Goal: Task Accomplishment & Management: Complete application form

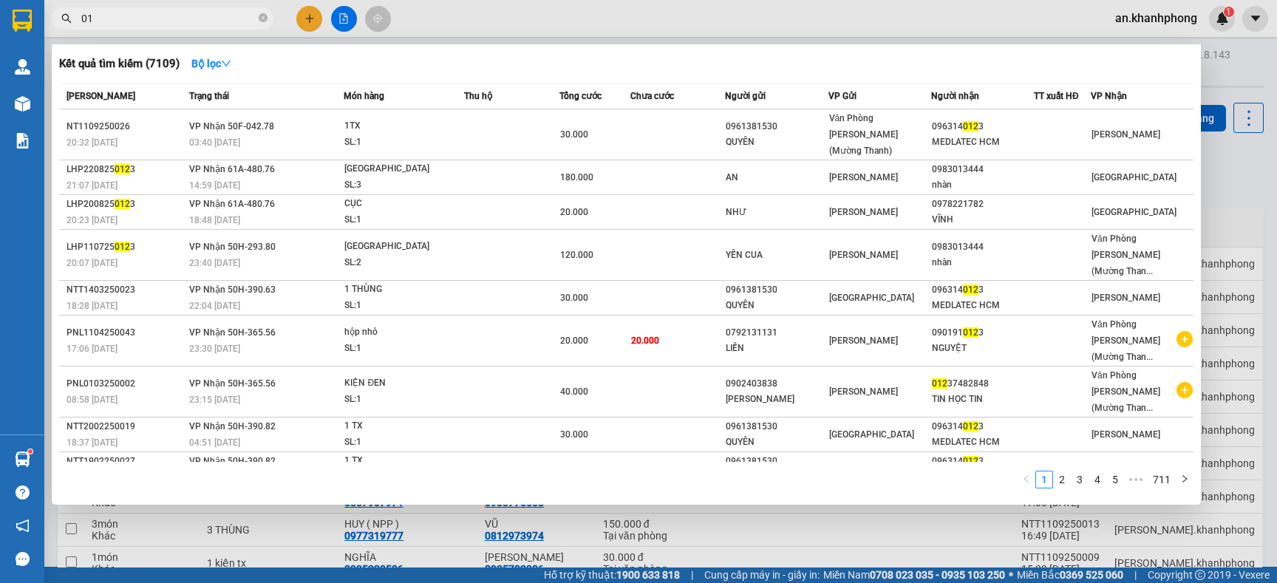
type input "0"
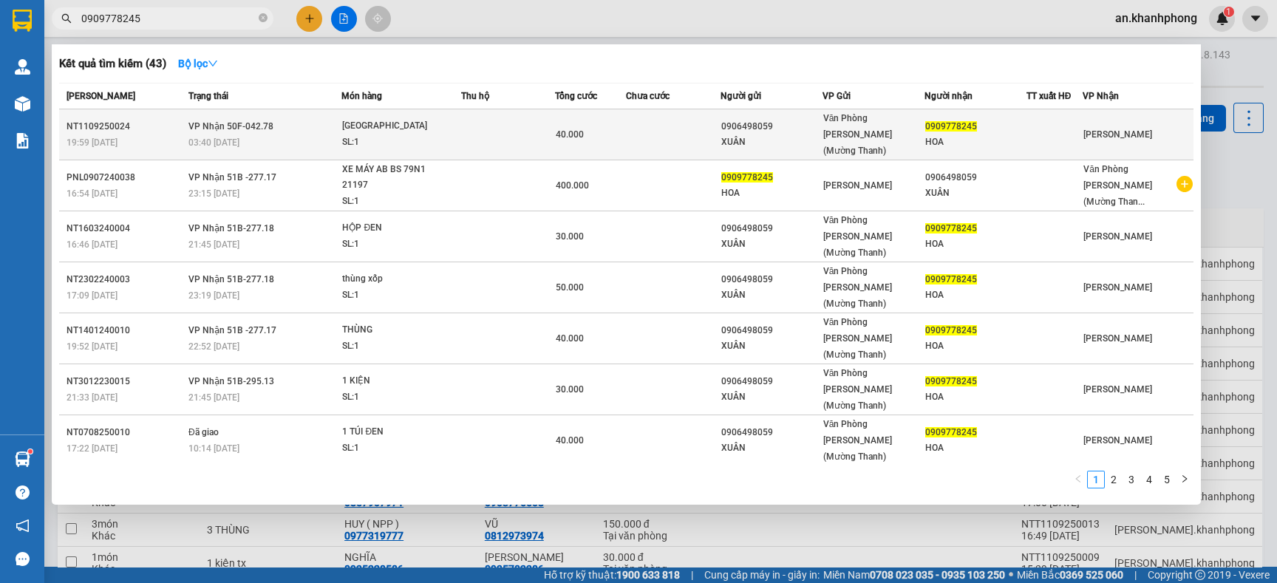
type input "0909778245"
click at [458, 124] on span "TX SL: 1" at bounding box center [400, 134] width 117 height 32
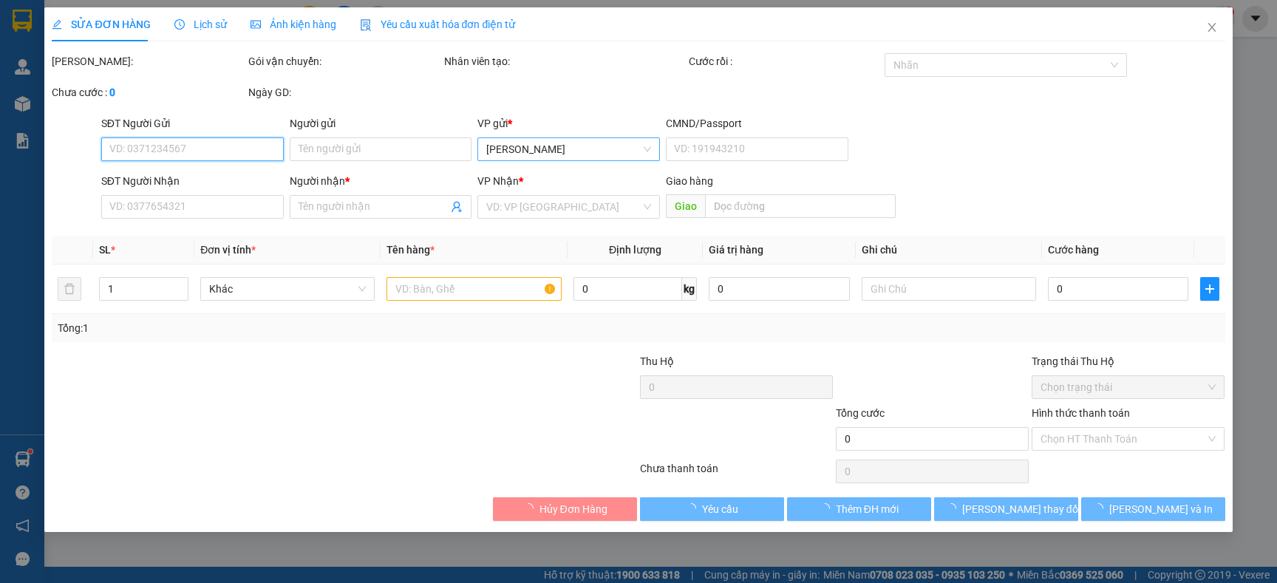
type input "0906498059"
type input "XUÂN"
type input "0909778245"
type input "HOA"
type input "40.000"
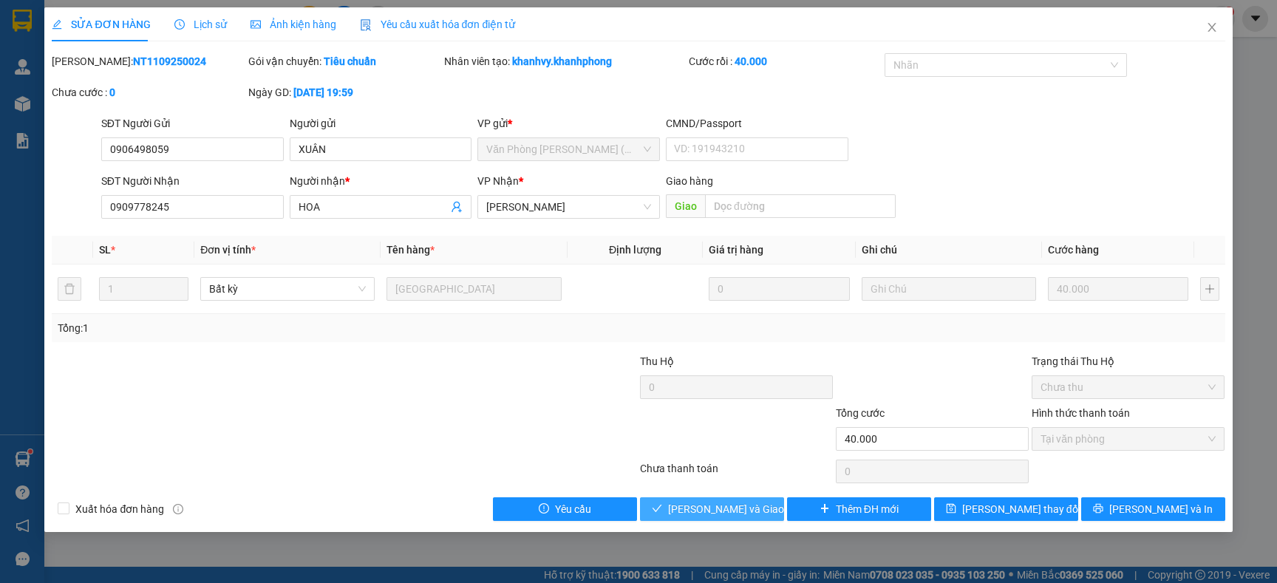
click at [743, 510] on span "[PERSON_NAME] và Giao hàng" at bounding box center [739, 509] width 142 height 16
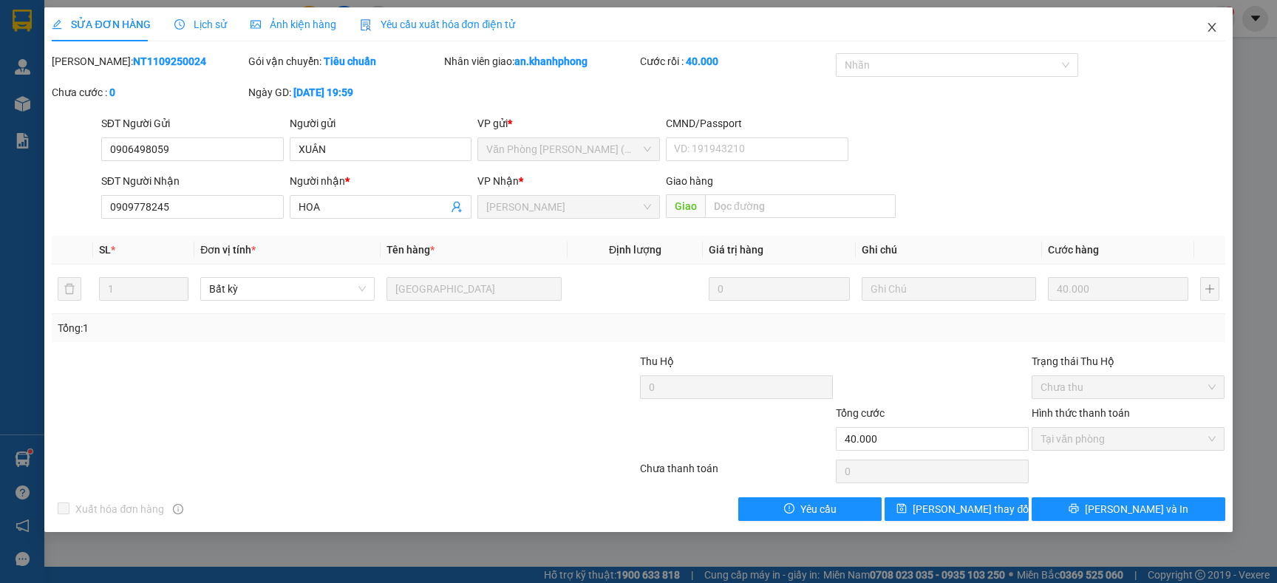
click at [1211, 31] on icon "close" at bounding box center [1212, 27] width 12 height 12
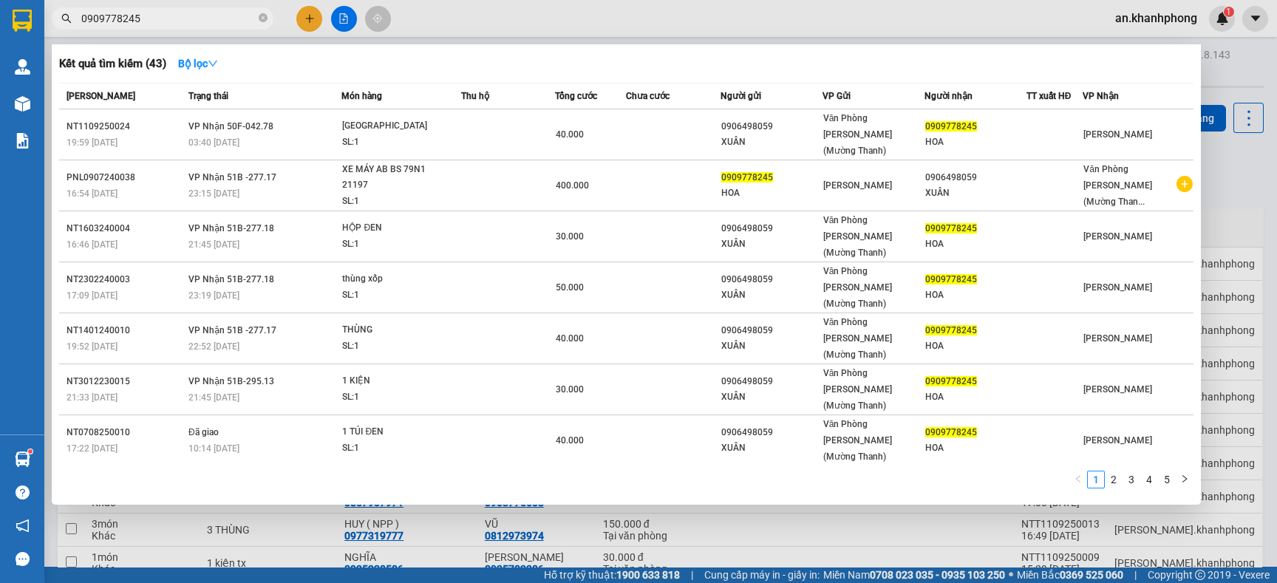
click at [202, 17] on input "0909778245" at bounding box center [168, 18] width 174 height 16
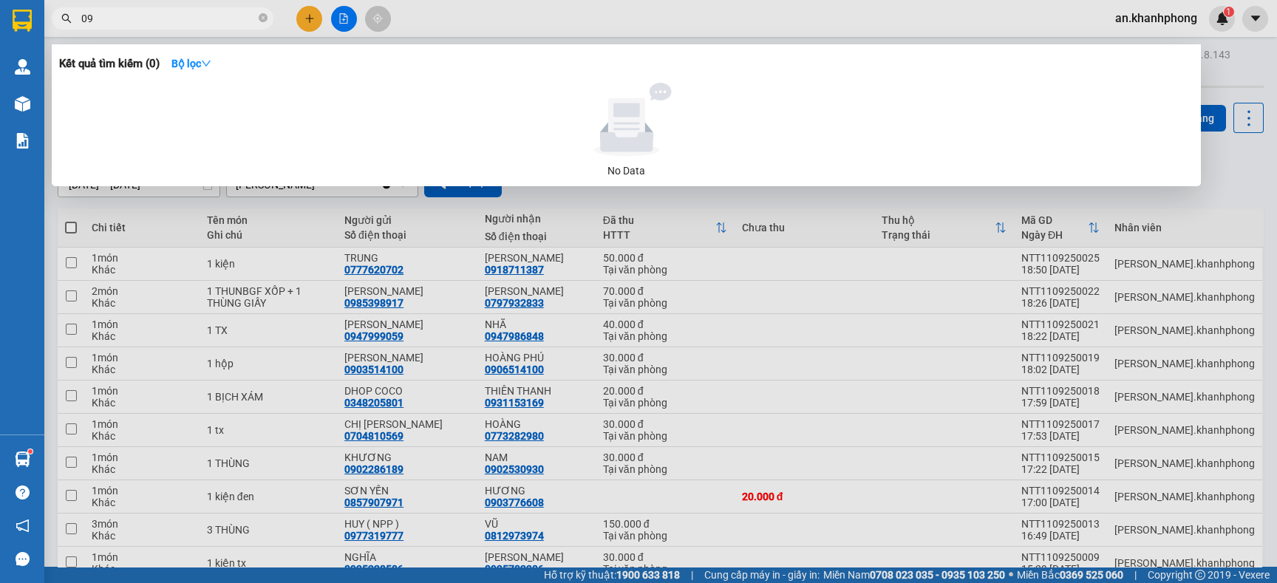
type input "0"
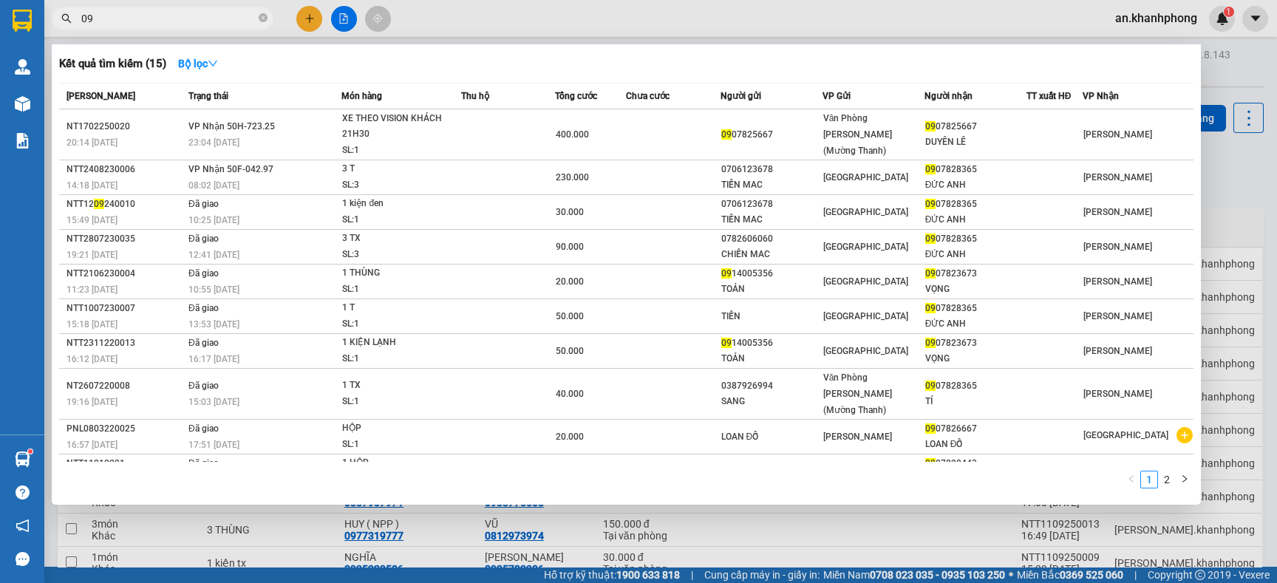
type input "0"
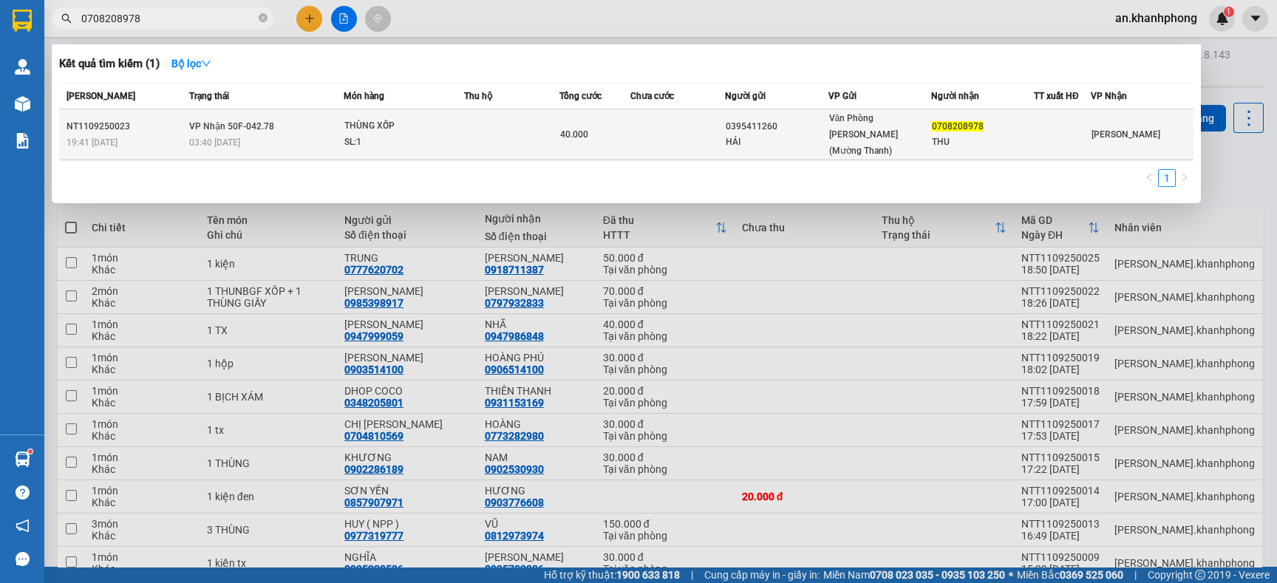
type input "0708208978"
click at [493, 126] on td at bounding box center [511, 134] width 95 height 51
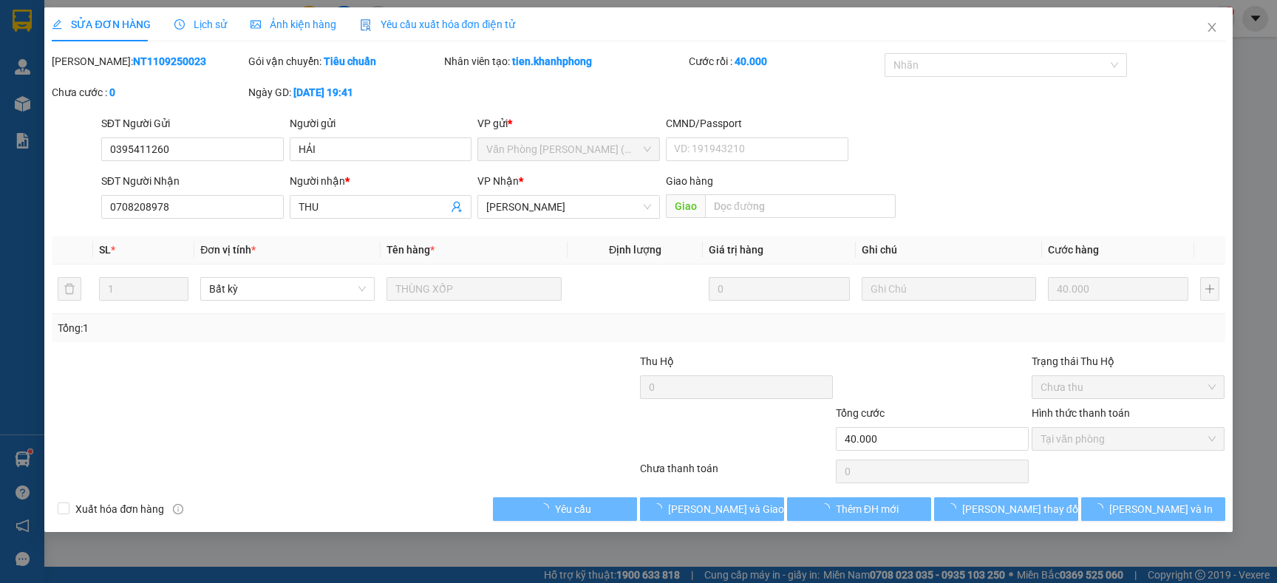
type input "0395411260"
type input "HẢI"
type input "0708208978"
type input "THU"
type input "40.000"
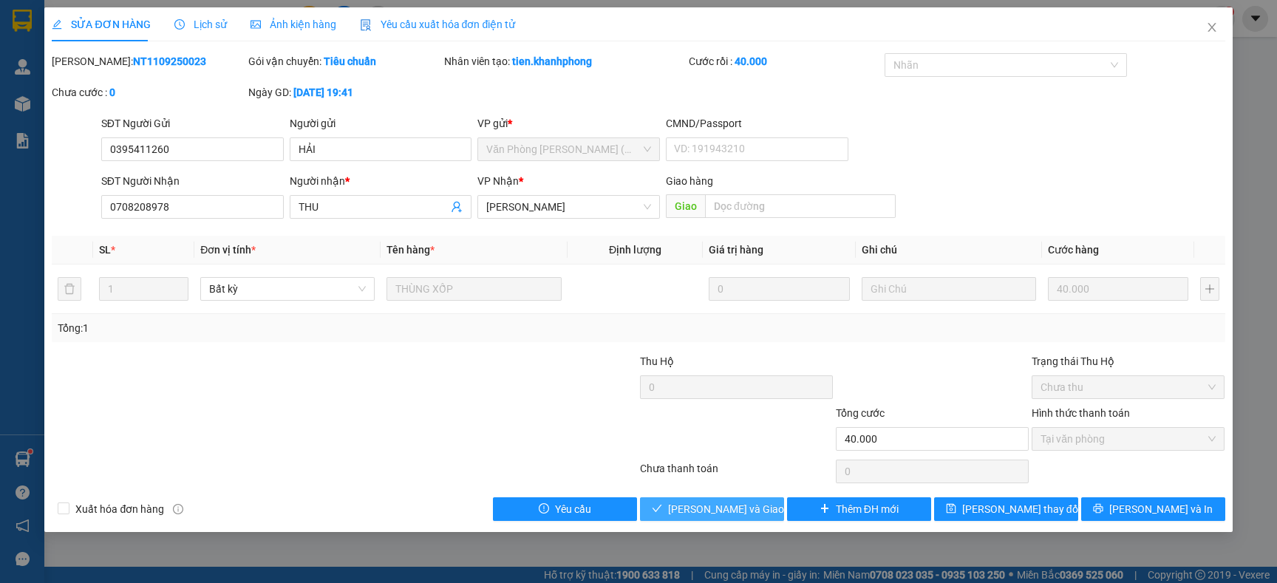
click at [724, 511] on span "[PERSON_NAME] và Giao hàng" at bounding box center [739, 509] width 142 height 16
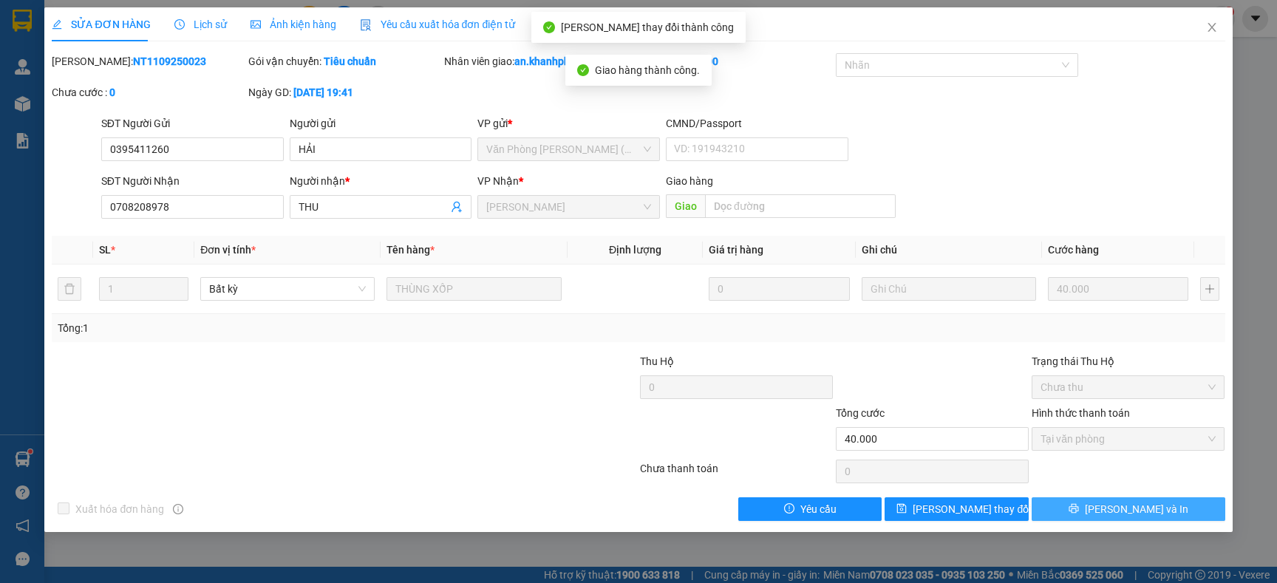
click at [1167, 500] on button "[PERSON_NAME] và In" at bounding box center [1127, 509] width 193 height 24
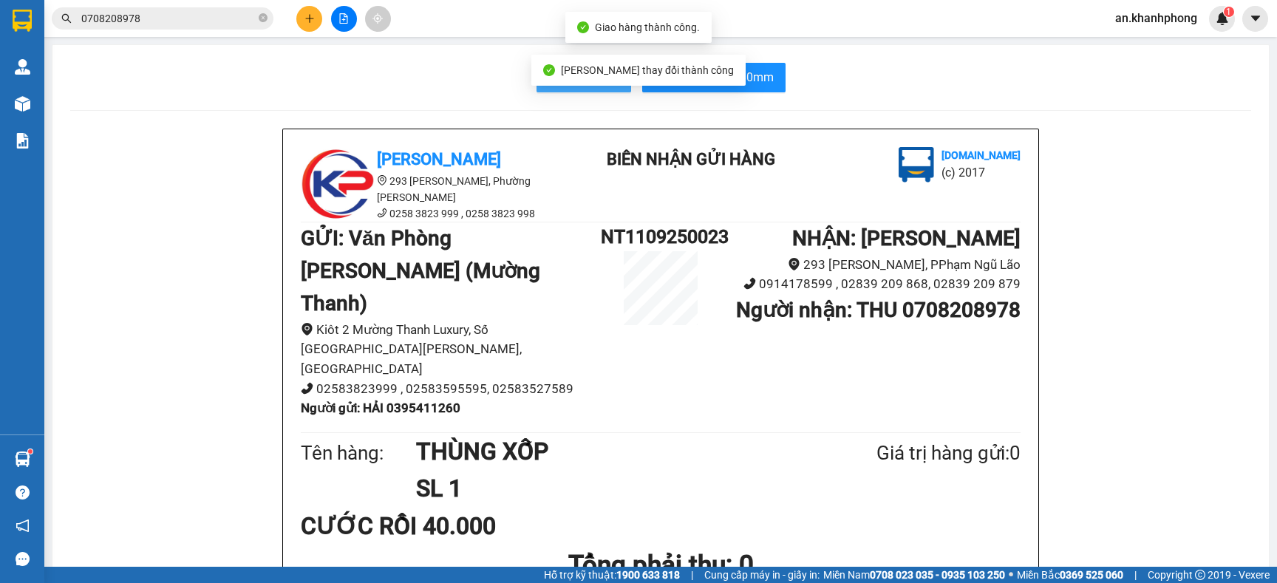
click at [546, 85] on button "In mẫu A5" at bounding box center [583, 78] width 95 height 30
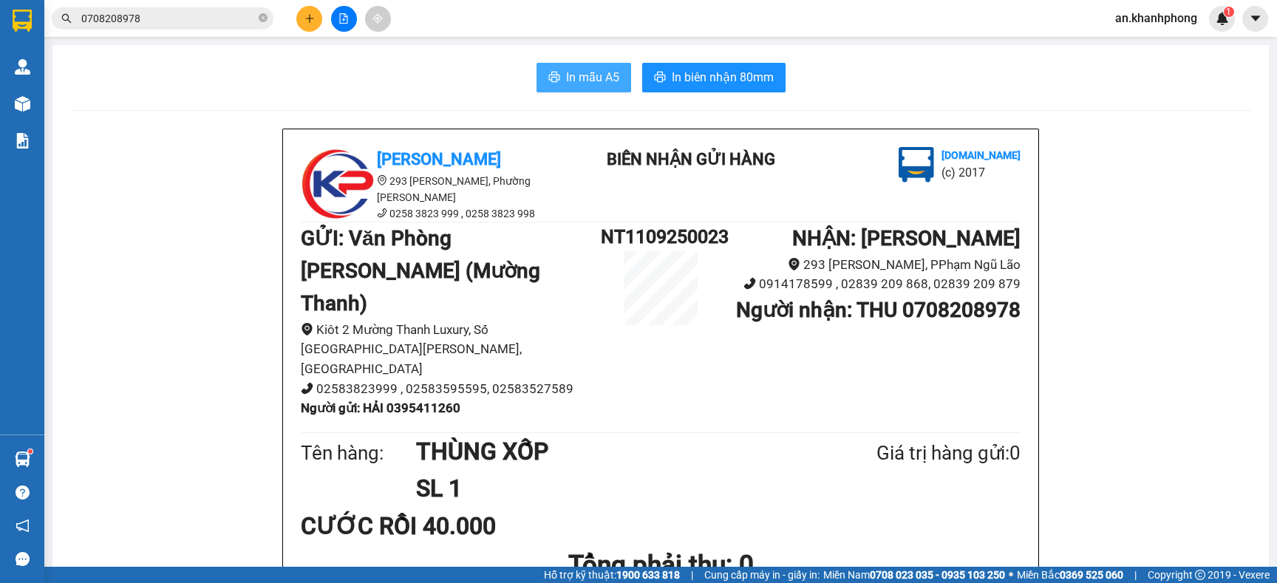
click at [567, 75] on span "In mẫu A5" at bounding box center [592, 77] width 53 height 18
click at [175, 18] on input "0708208978" at bounding box center [168, 18] width 174 height 16
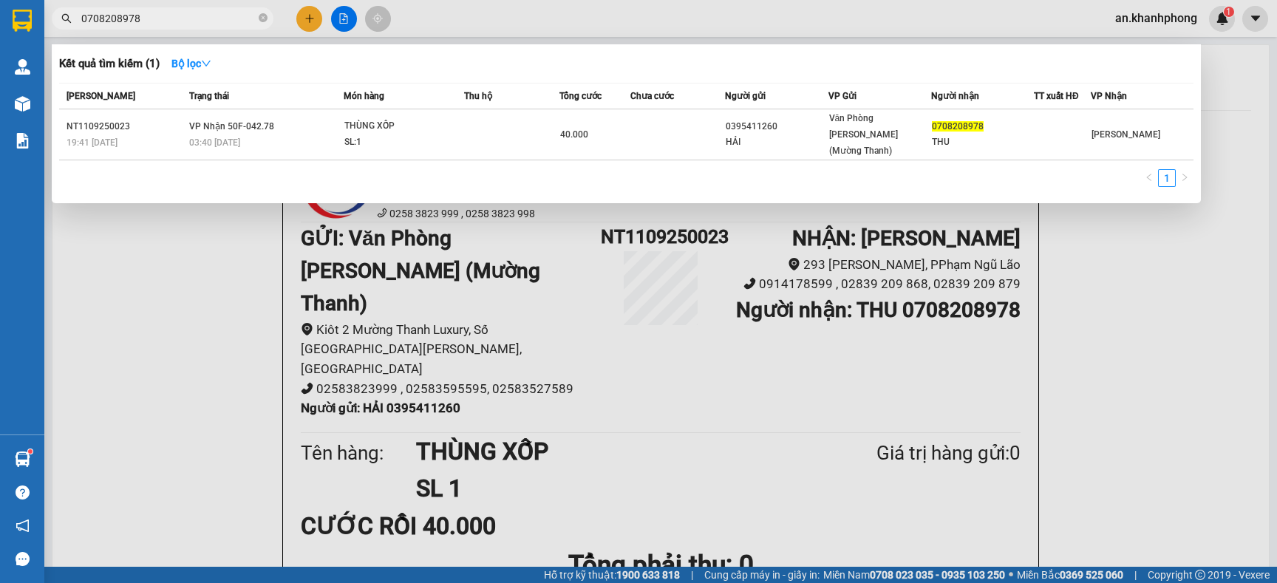
click at [175, 18] on input "0708208978" at bounding box center [168, 18] width 174 height 16
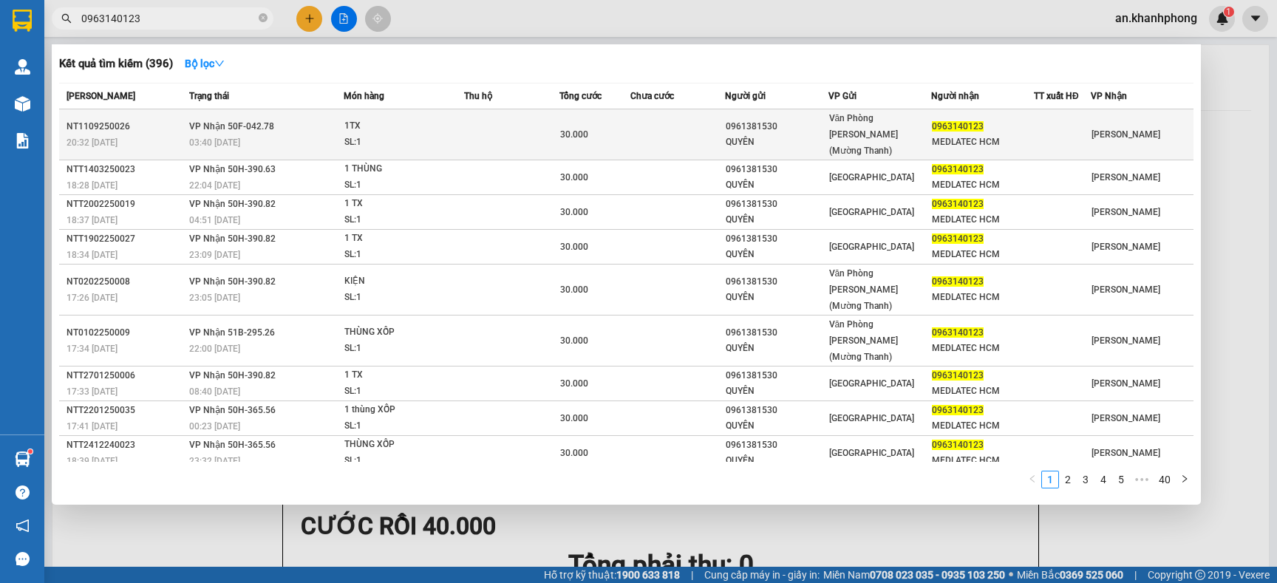
type input "0963140123"
click at [640, 129] on td at bounding box center [677, 134] width 95 height 51
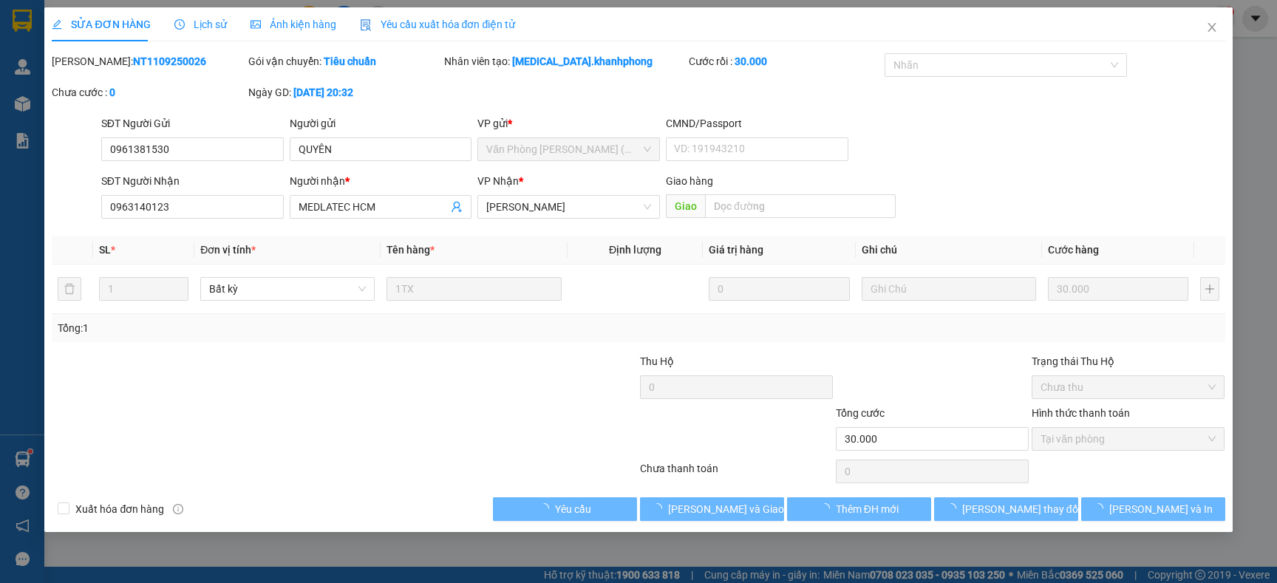
type input "0961381530"
type input "QUYÊN"
type input "0963140123"
type input "MEDLATEC HCM"
type input "30.000"
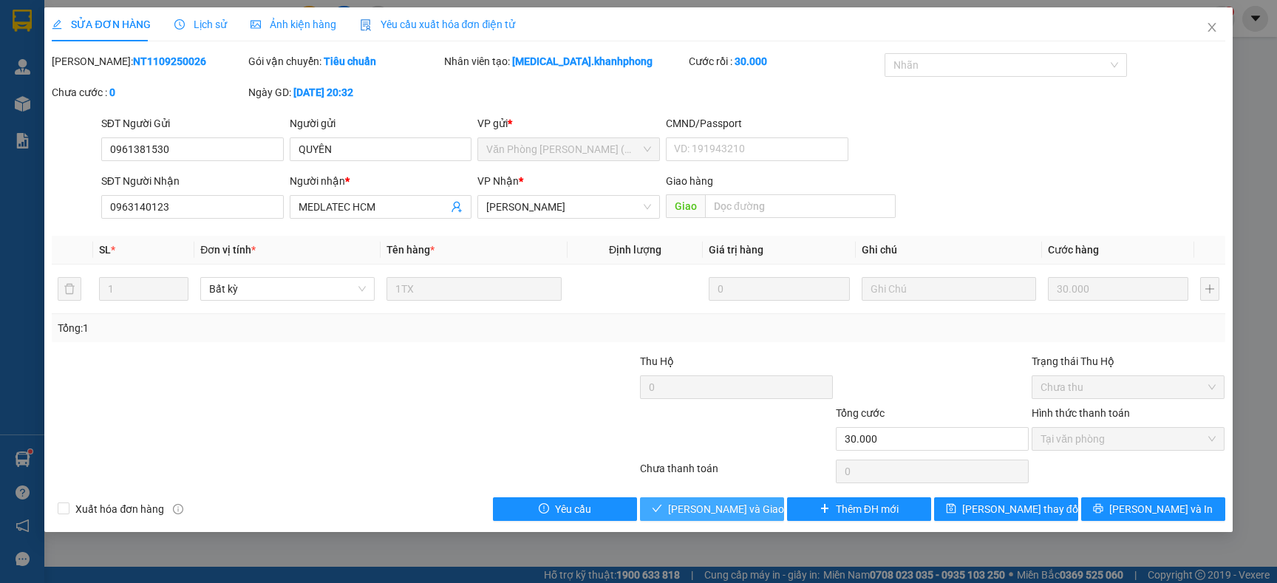
click at [738, 510] on span "[PERSON_NAME] và Giao hàng" at bounding box center [739, 509] width 142 height 16
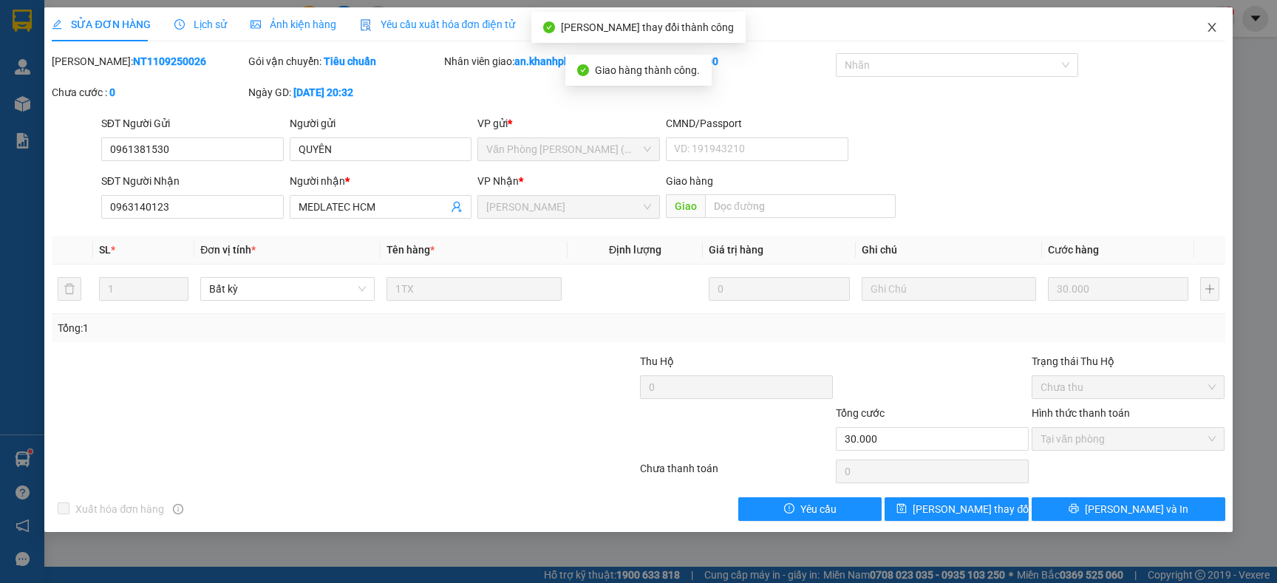
click at [1209, 24] on icon "close" at bounding box center [1211, 27] width 8 height 9
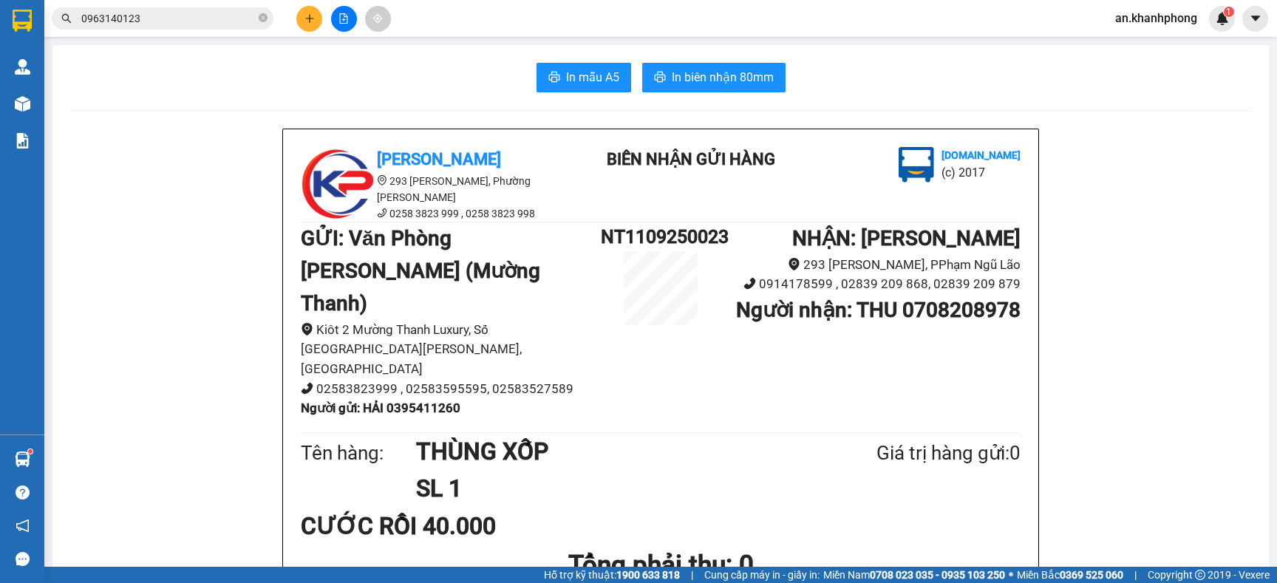
click at [174, 21] on input "0963140123" at bounding box center [168, 18] width 174 height 16
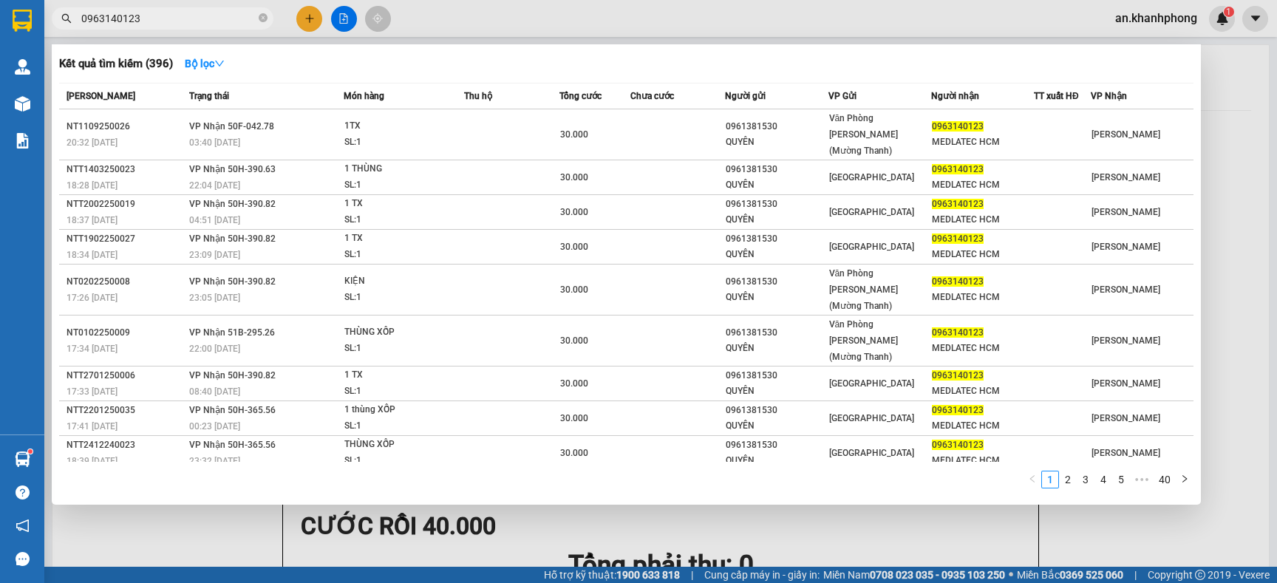
click at [174, 21] on input "0963140123" at bounding box center [168, 18] width 174 height 16
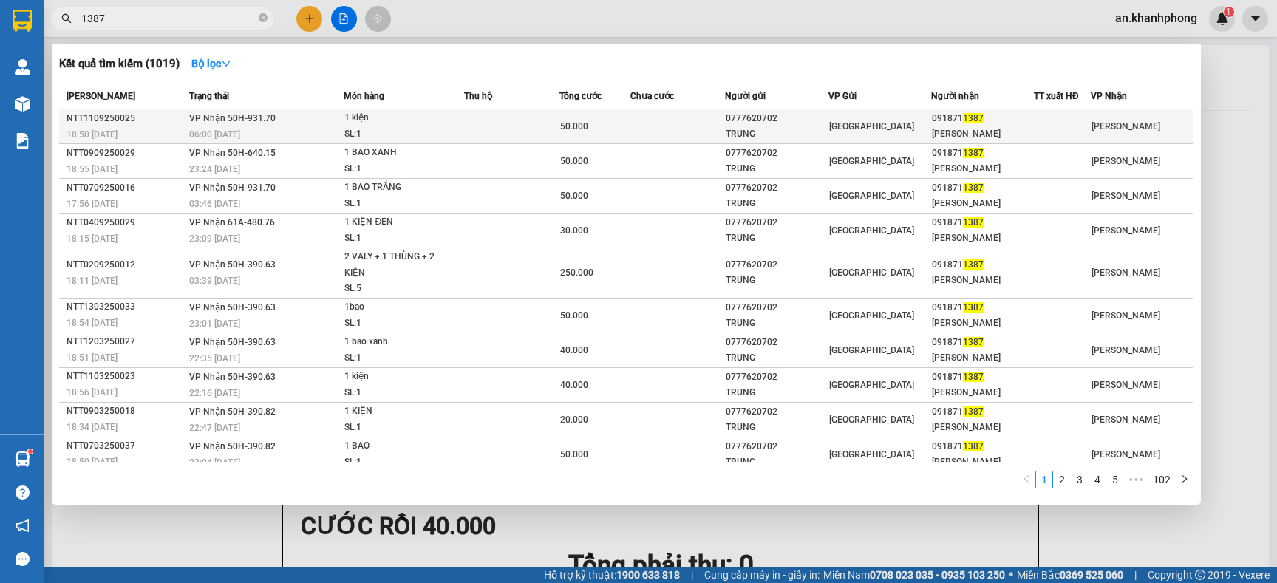
type input "1387"
click at [684, 123] on td at bounding box center [677, 126] width 95 height 35
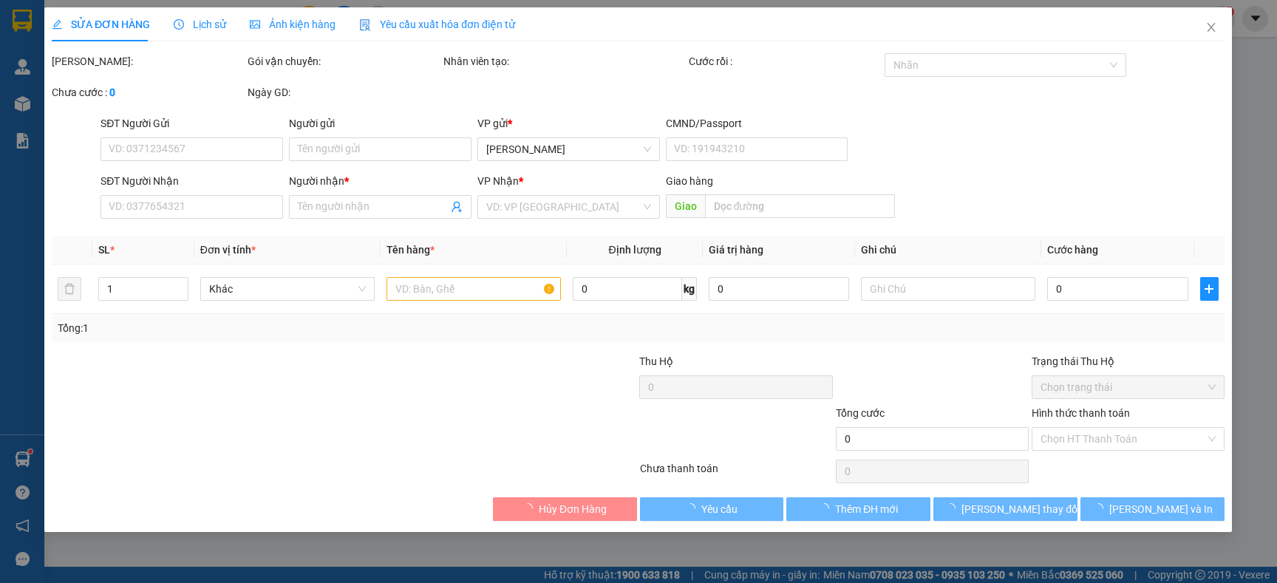
type input "0777620702"
type input "TRUNG"
type input "0918711387"
type input "MUÔN PHƯƠNG"
type input "50.000"
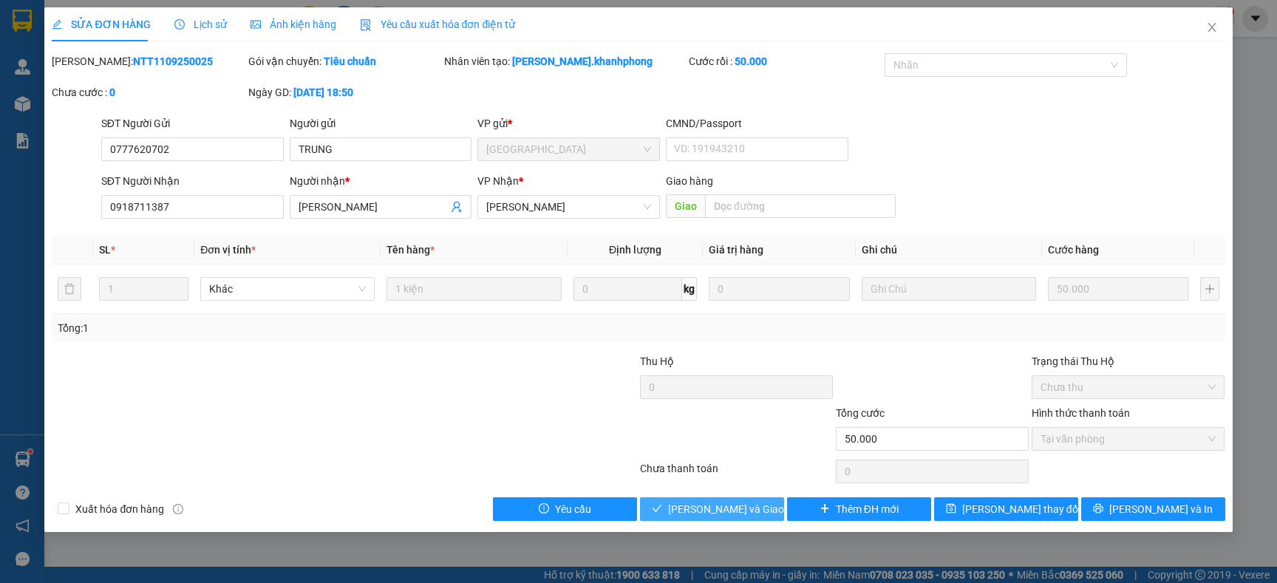
click at [738, 507] on span "[PERSON_NAME] và Giao hàng" at bounding box center [739, 509] width 142 height 16
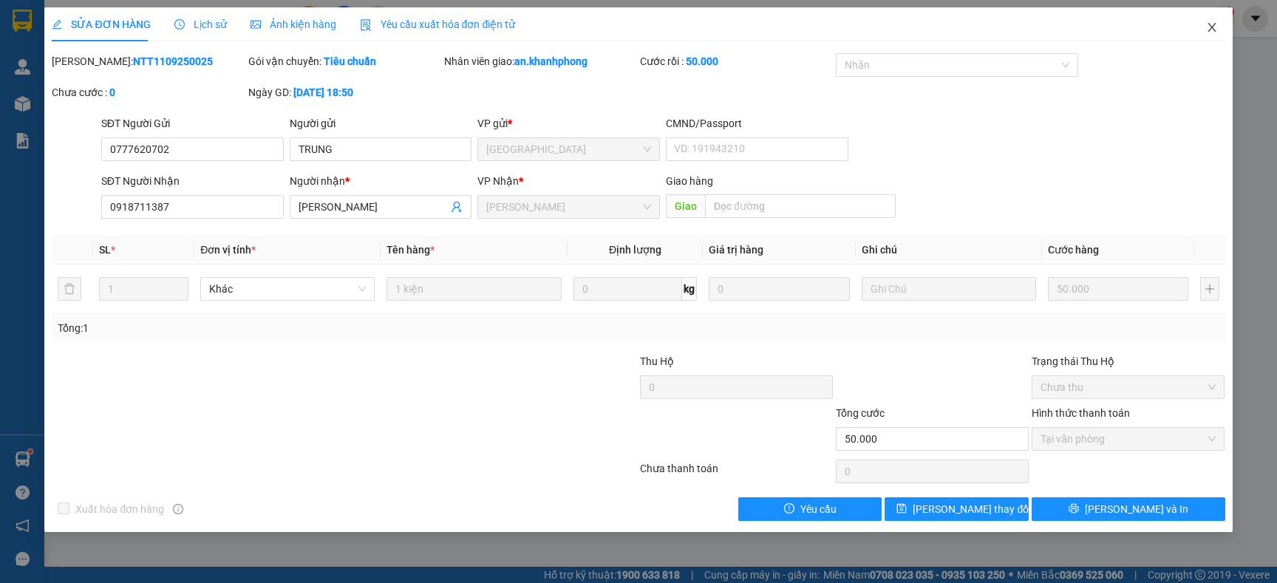
click at [1206, 30] on icon "close" at bounding box center [1212, 27] width 12 height 12
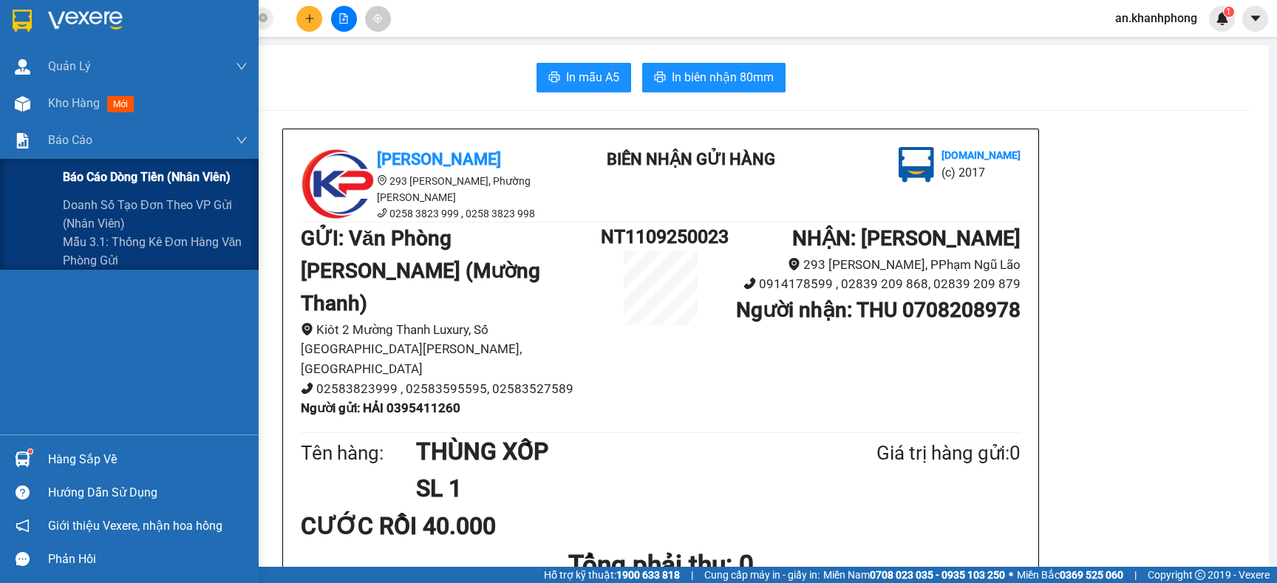
click at [72, 165] on div "Báo cáo dòng tiền (nhân viên)" at bounding box center [155, 177] width 185 height 37
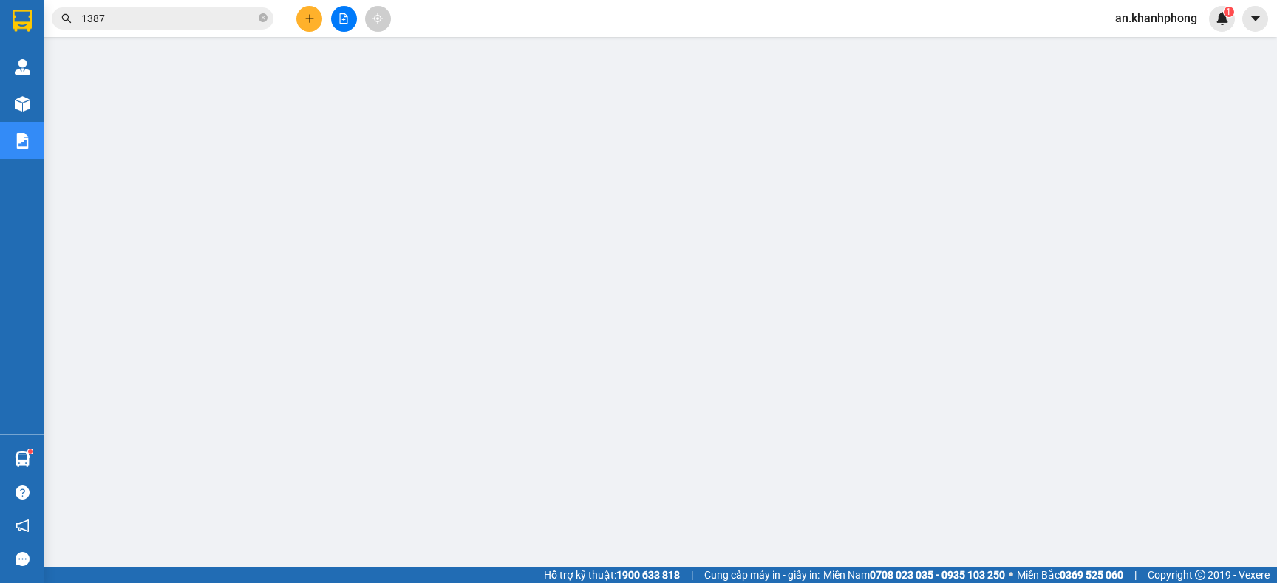
click at [165, 18] on input "1387" at bounding box center [168, 18] width 174 height 16
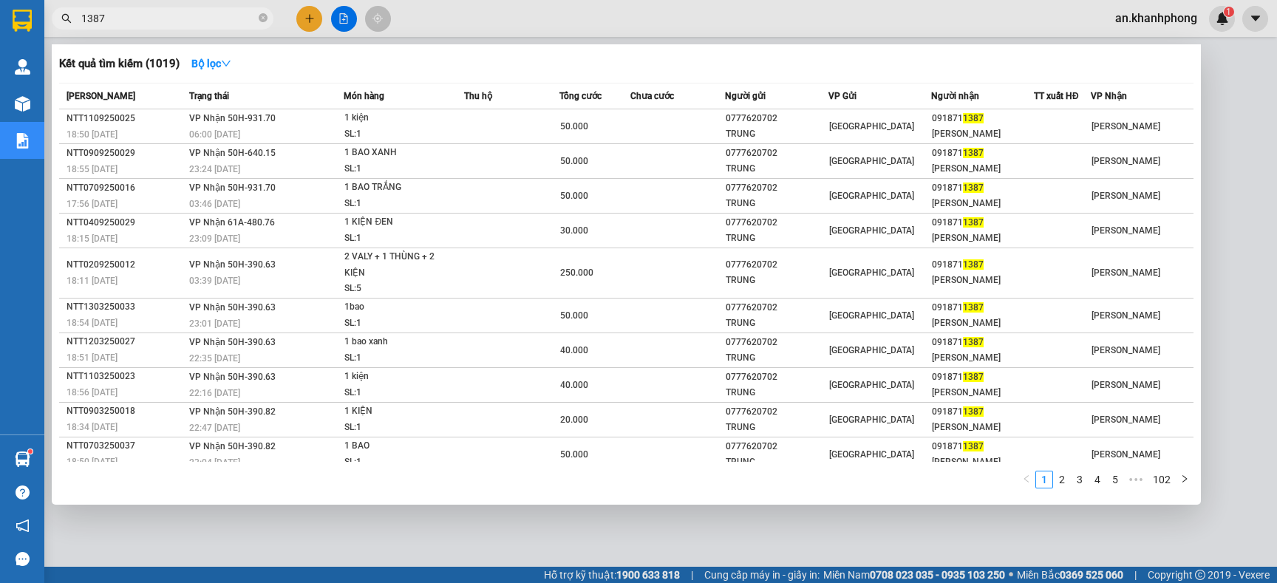
click at [165, 18] on input "1387" at bounding box center [168, 18] width 174 height 16
type input "1"
type input "617"
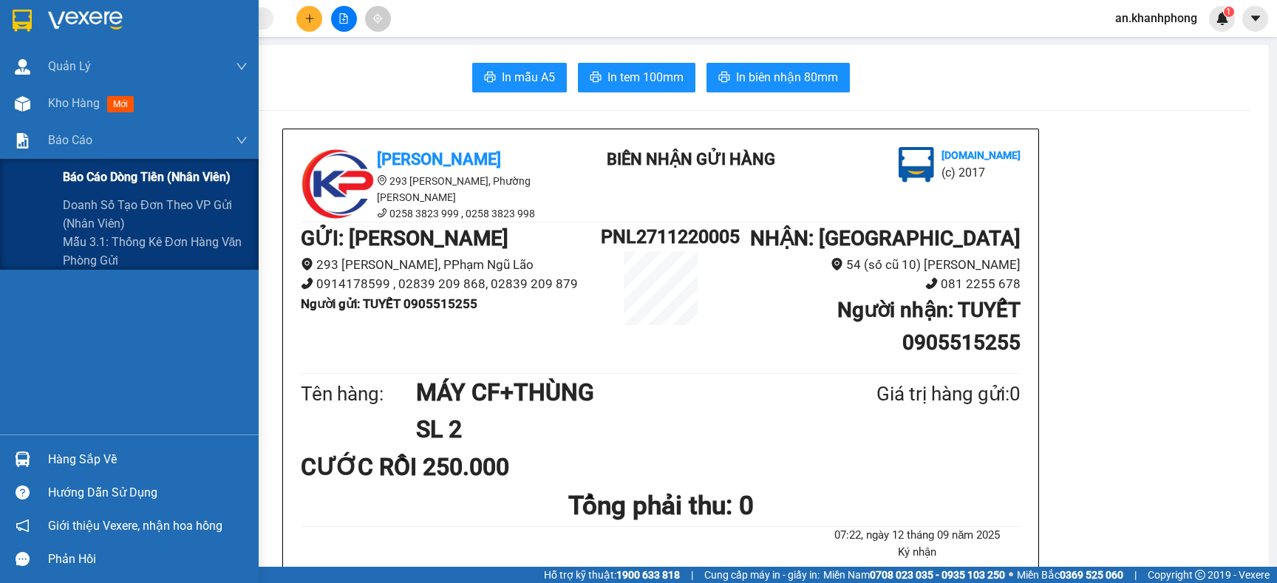
click at [112, 169] on span "Báo cáo dòng tiền (nhân viên)" at bounding box center [147, 177] width 168 height 18
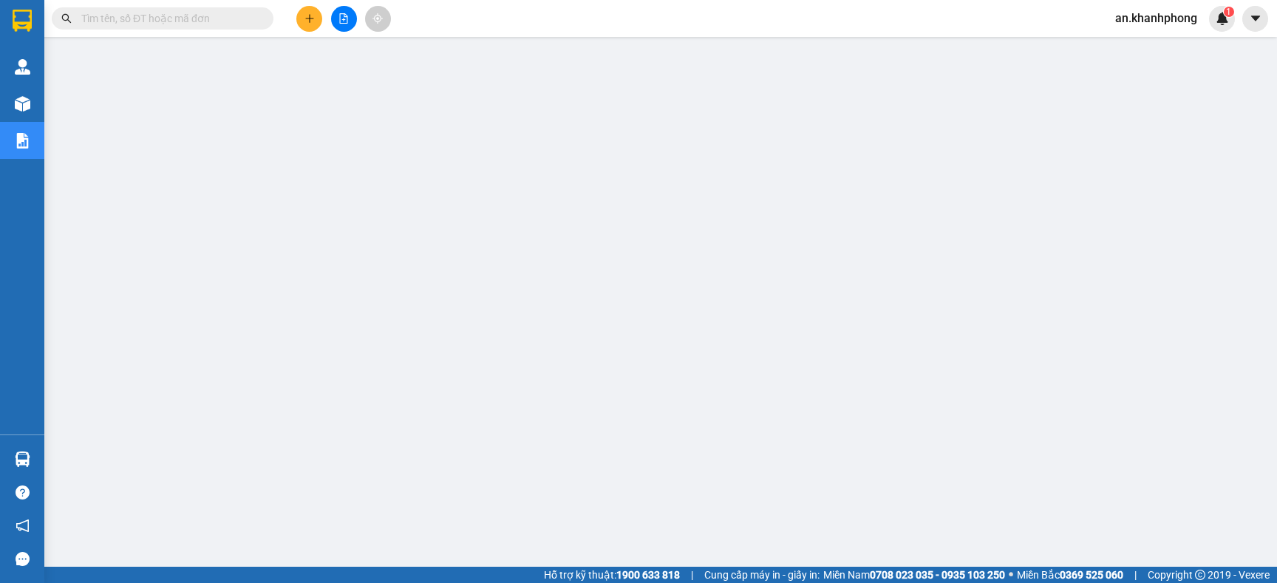
click at [262, 13] on span at bounding box center [263, 18] width 9 height 16
click at [209, 17] on input "text" at bounding box center [168, 18] width 174 height 16
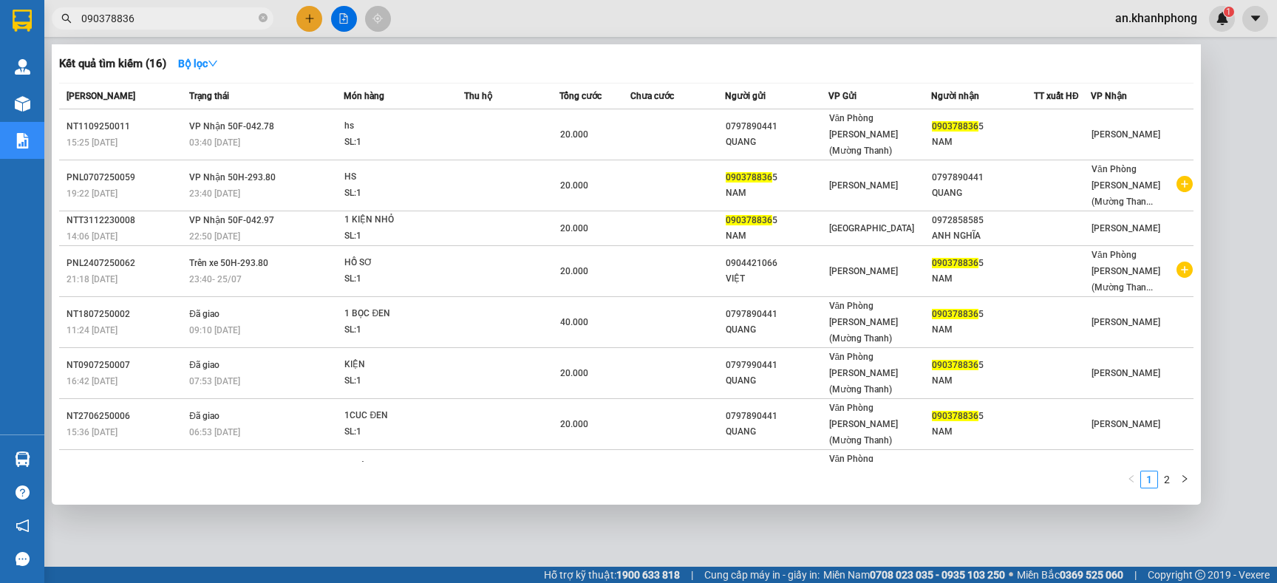
type input "0903788365"
click at [264, 20] on icon "close-circle" at bounding box center [263, 17] width 9 height 9
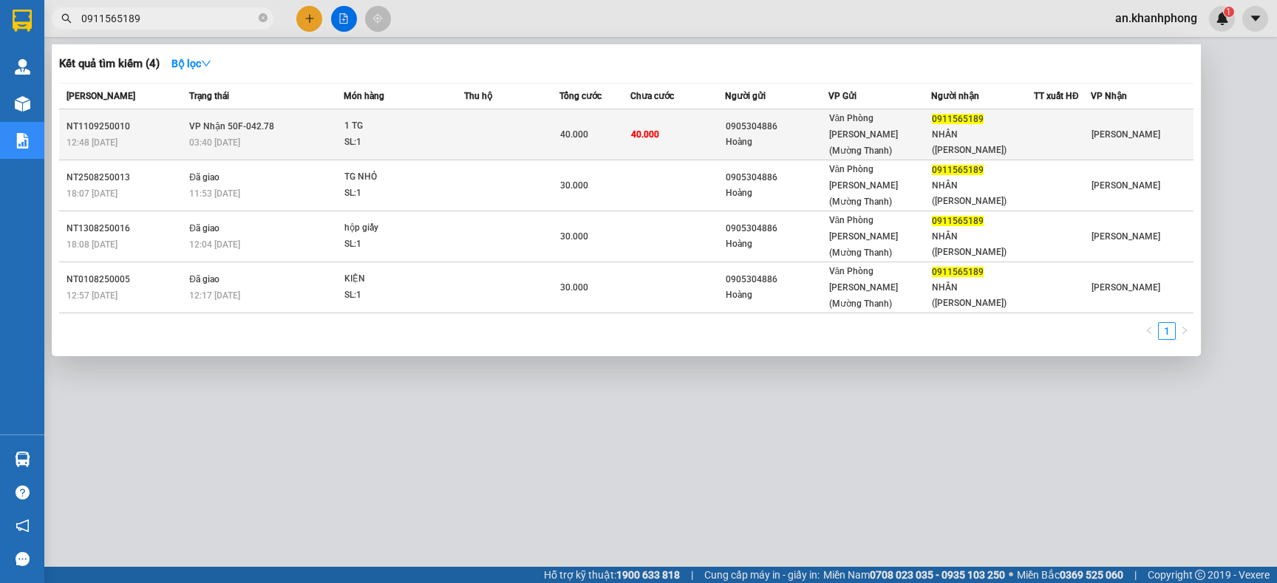
type input "0911565189"
click at [794, 134] on div "Hoàng" at bounding box center [776, 142] width 101 height 16
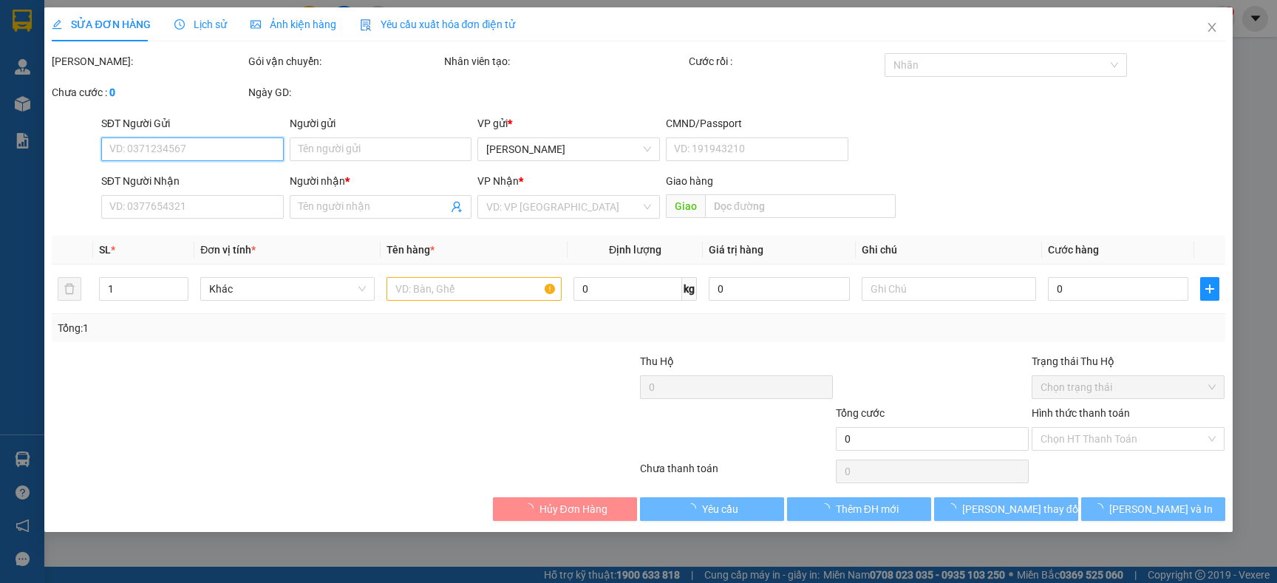
type input "0905304886"
type input "Hoàng"
type input "0911565189"
type input "NHÂN (NGỌC BÍCH)"
type input "40.000"
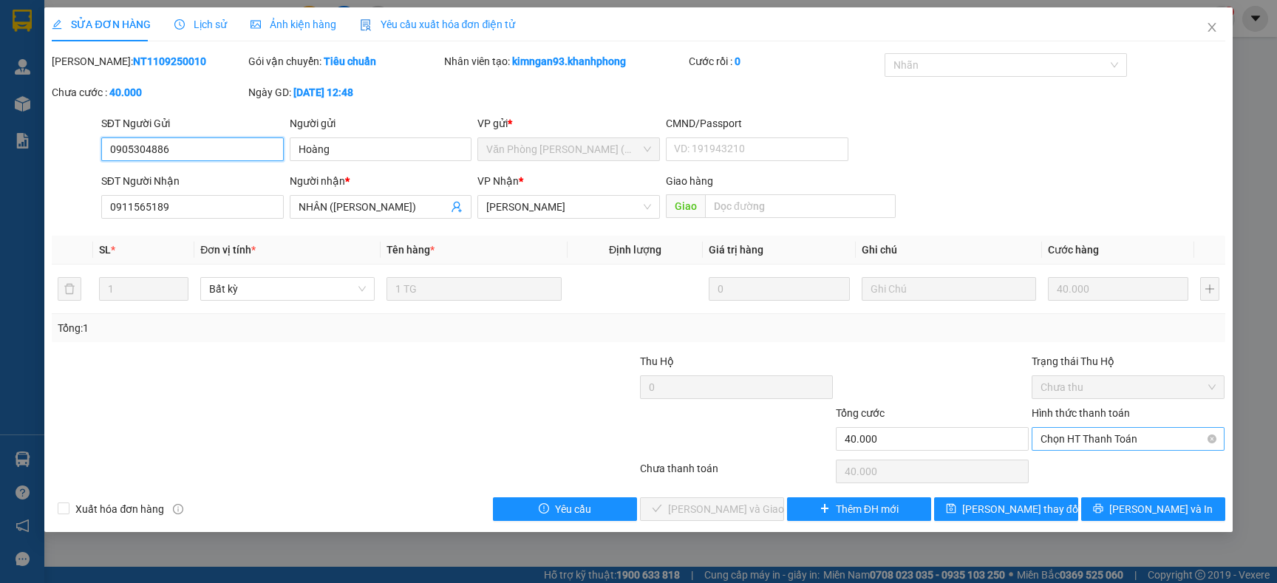
click at [1071, 437] on span "Chọn HT Thanh Toán" at bounding box center [1127, 439] width 175 height 22
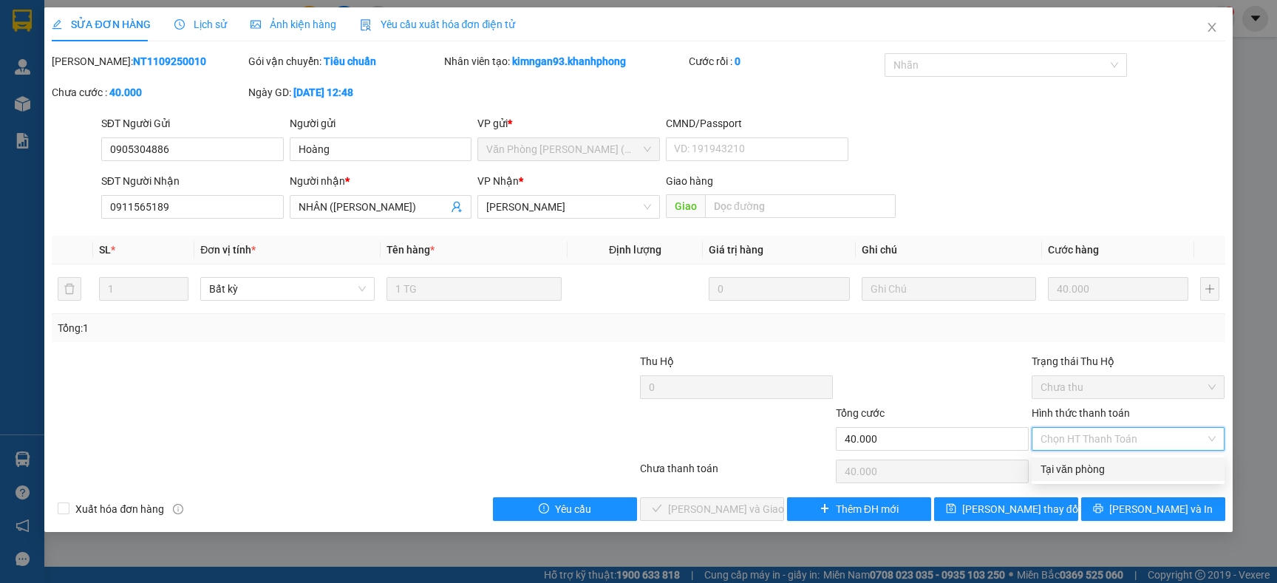
click at [1067, 467] on div "Tại văn phòng" at bounding box center [1127, 469] width 175 height 16
type input "0"
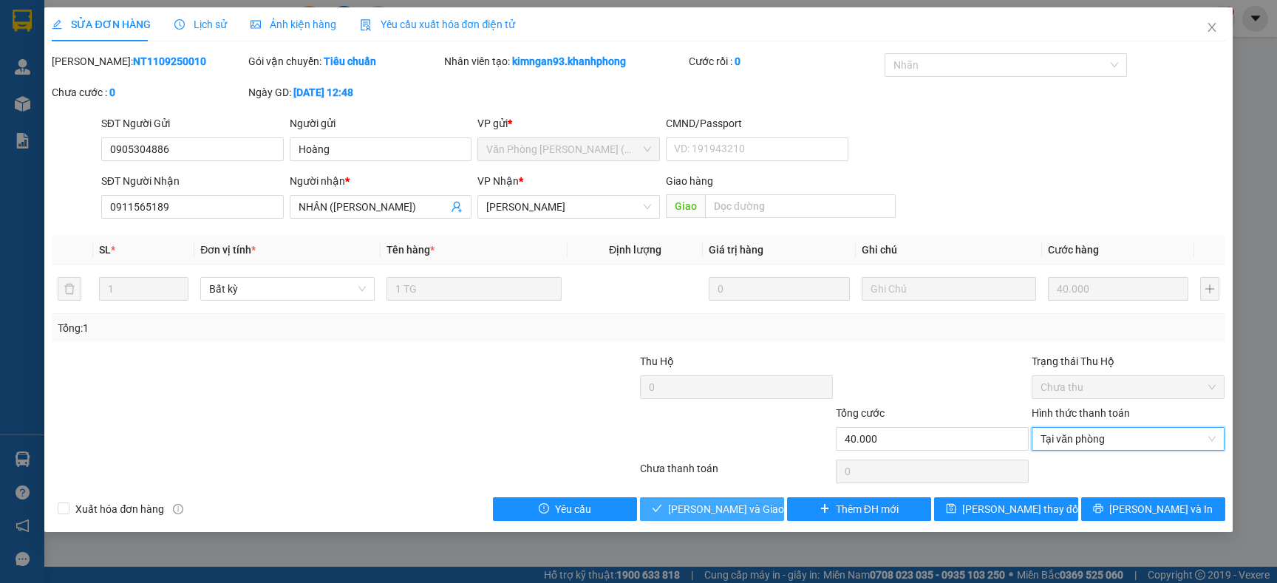
click at [676, 519] on button "[PERSON_NAME] và Giao hàng" at bounding box center [712, 509] width 144 height 24
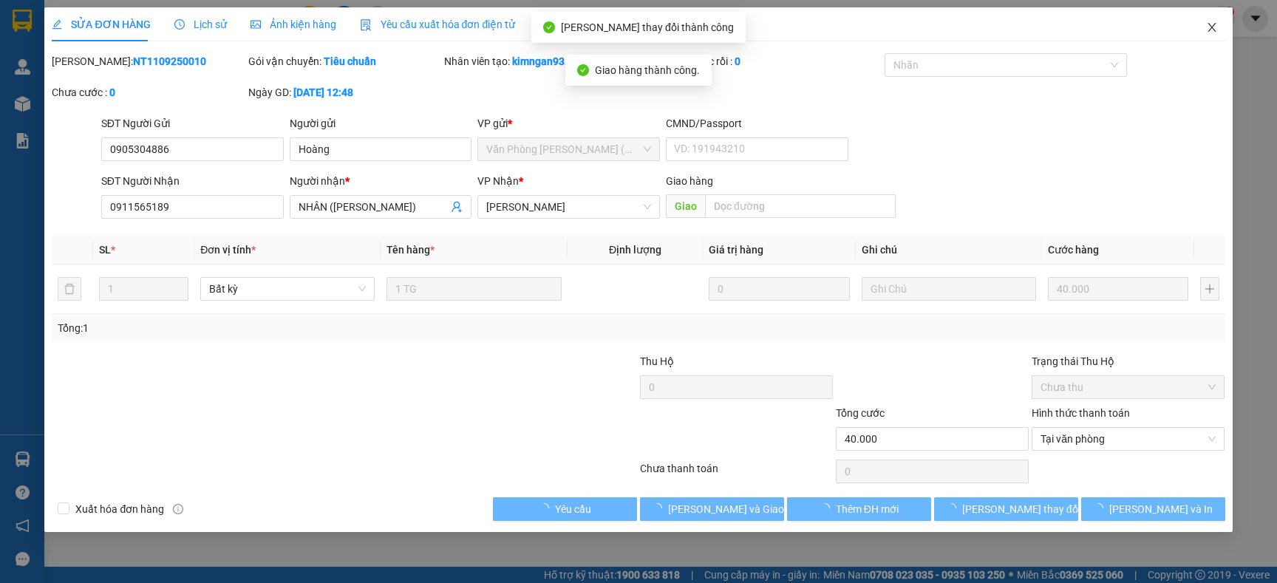
click at [1217, 35] on span "Close" at bounding box center [1211, 27] width 41 height 41
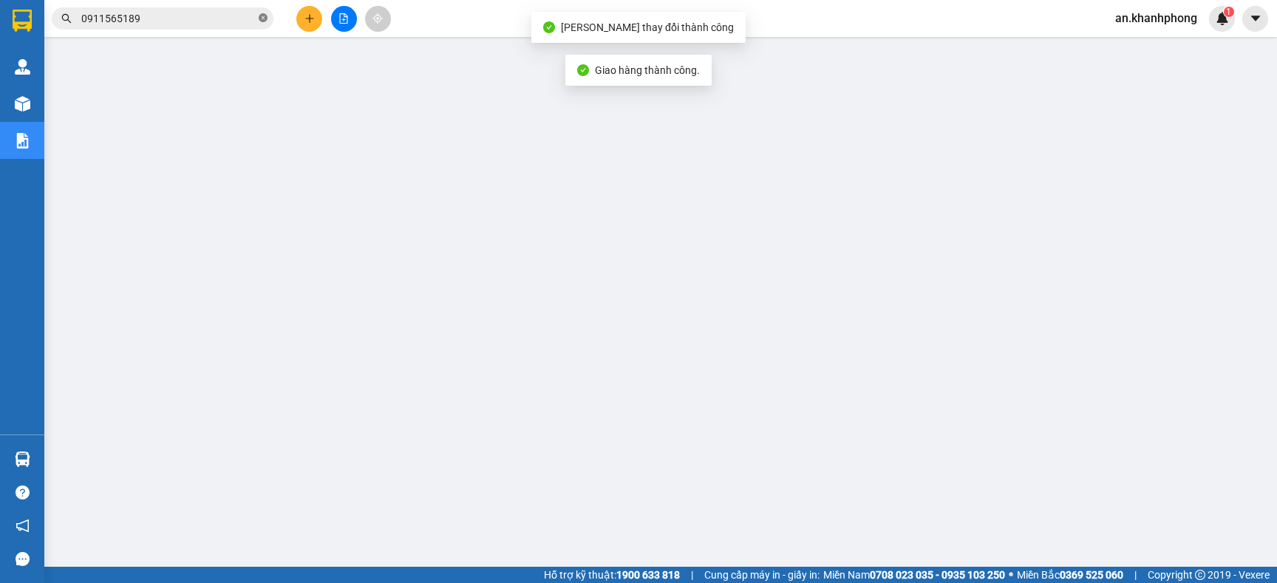
click at [267, 18] on icon "close-circle" at bounding box center [263, 17] width 9 height 9
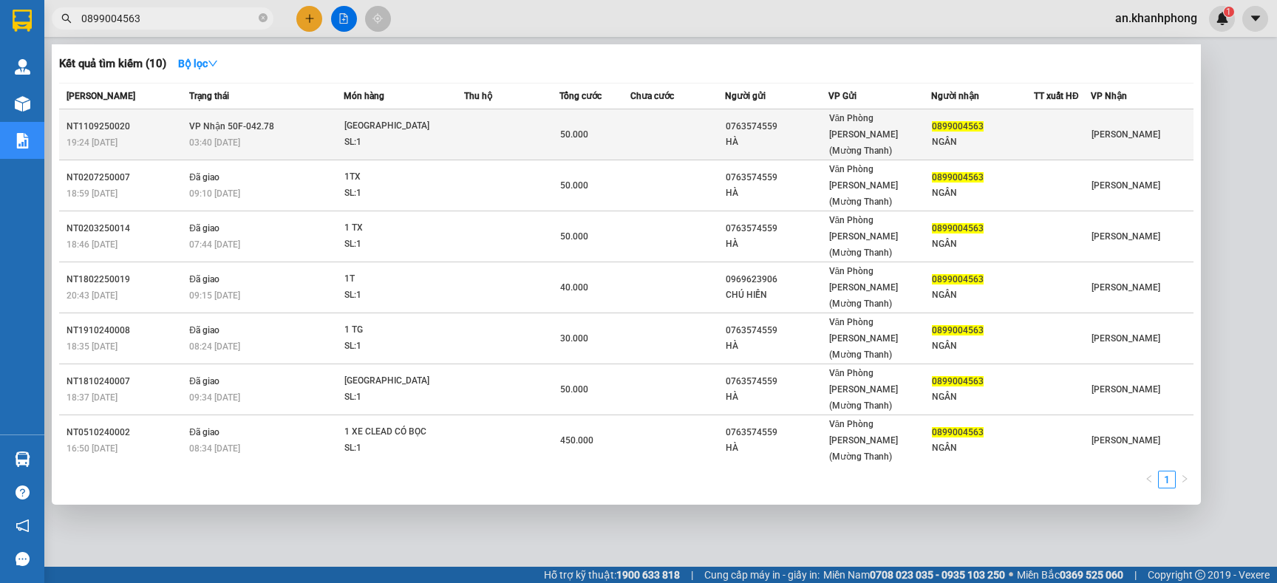
type input "0899004563"
click at [671, 130] on td at bounding box center [677, 134] width 95 height 51
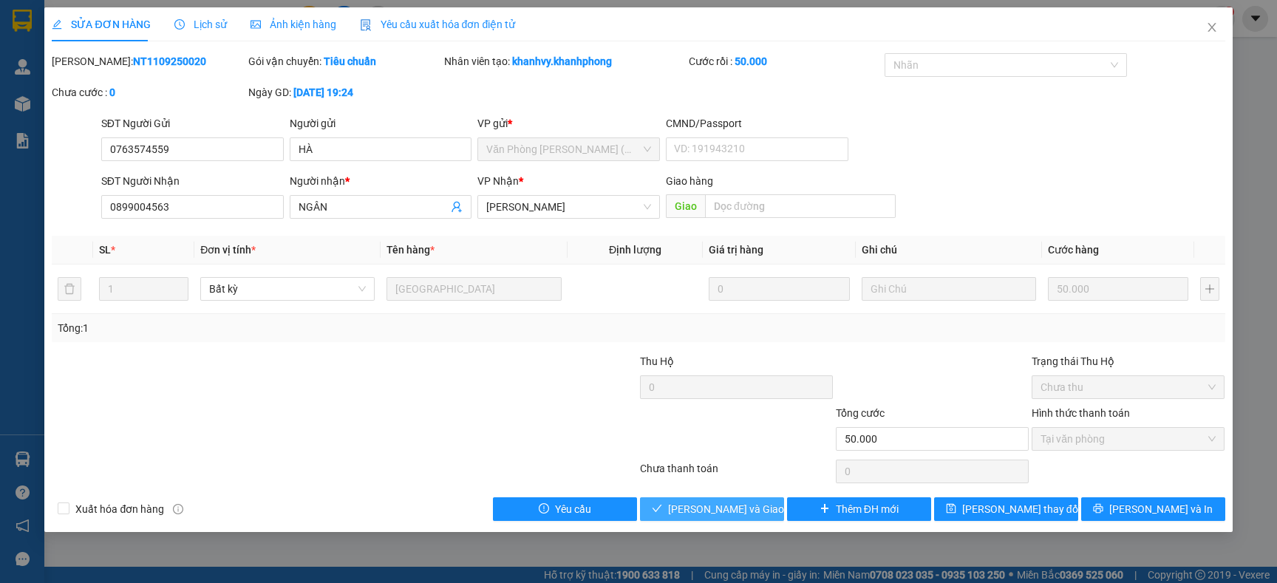
click at [738, 508] on span "[PERSON_NAME] và Giao hàng" at bounding box center [739, 509] width 142 height 16
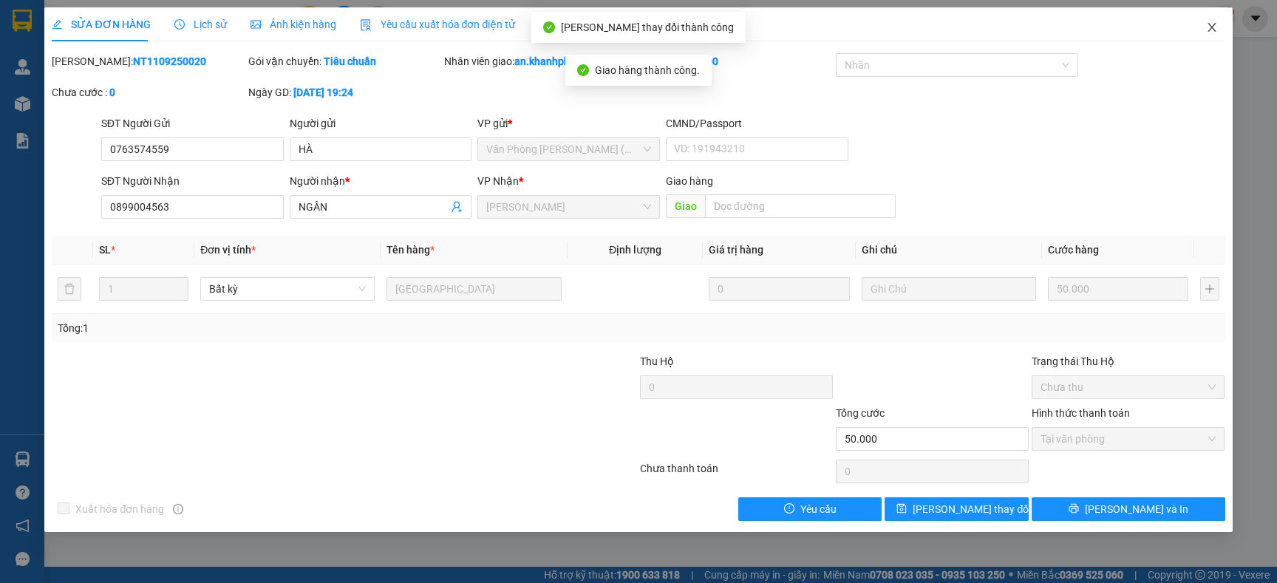
click at [1212, 24] on icon "close" at bounding box center [1212, 27] width 12 height 12
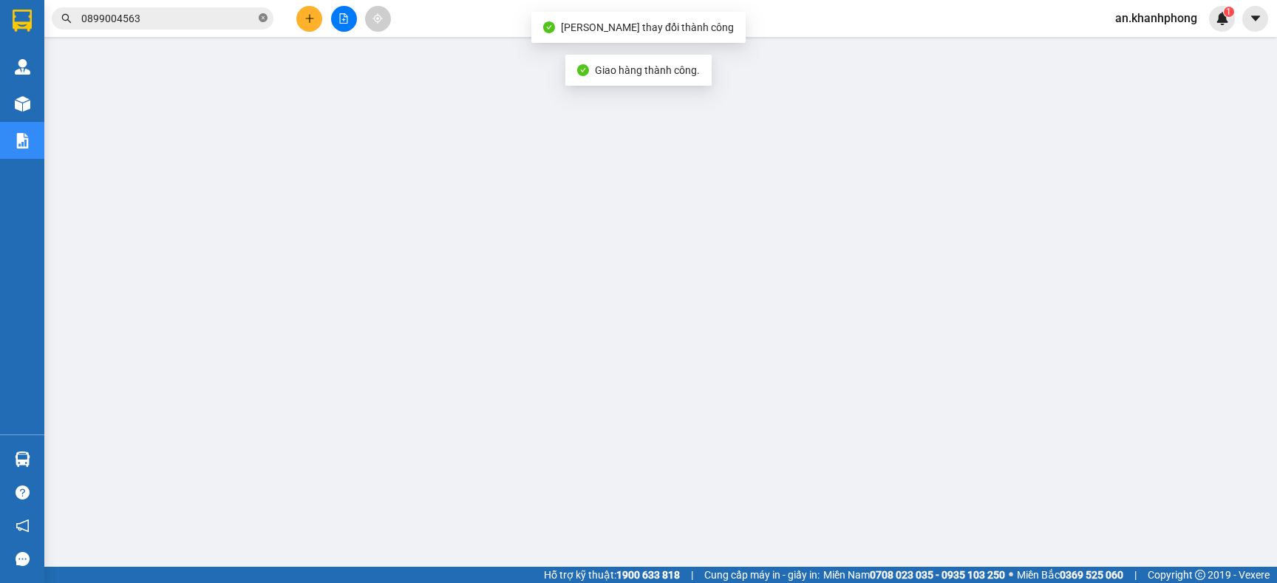
click at [262, 20] on icon "close-circle" at bounding box center [263, 17] width 9 height 9
click at [298, 15] on button at bounding box center [309, 19] width 26 height 26
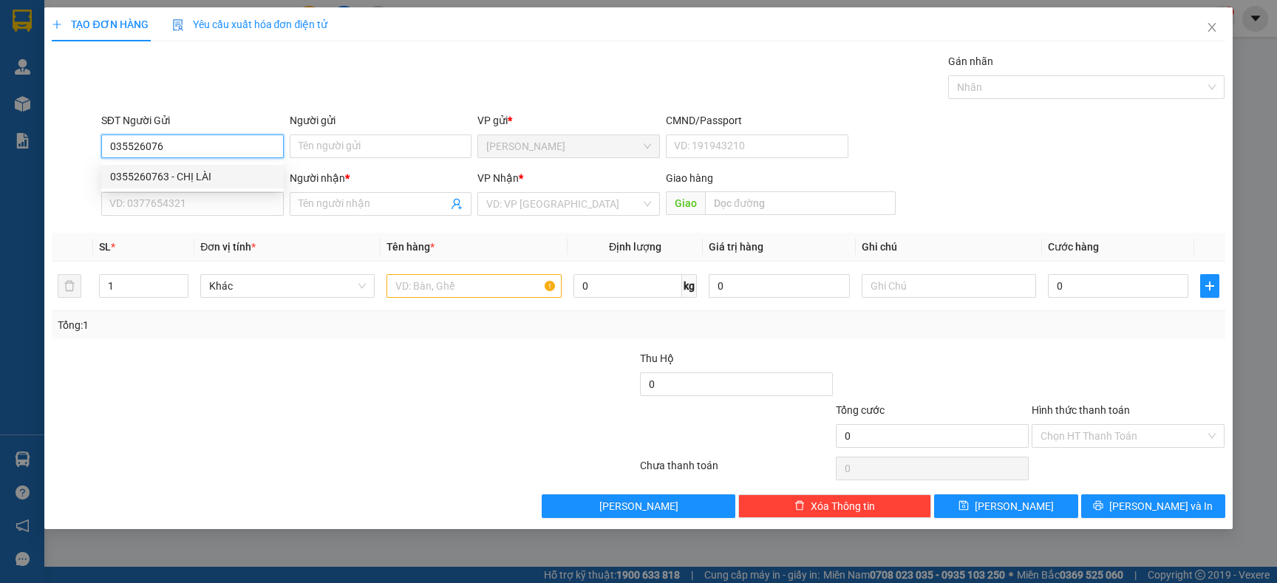
click at [170, 172] on div "0355260763 - CHỊ LÀI" at bounding box center [192, 176] width 165 height 16
type input "0355260763"
type input "CHỊ LÀI"
type input "0355260763"
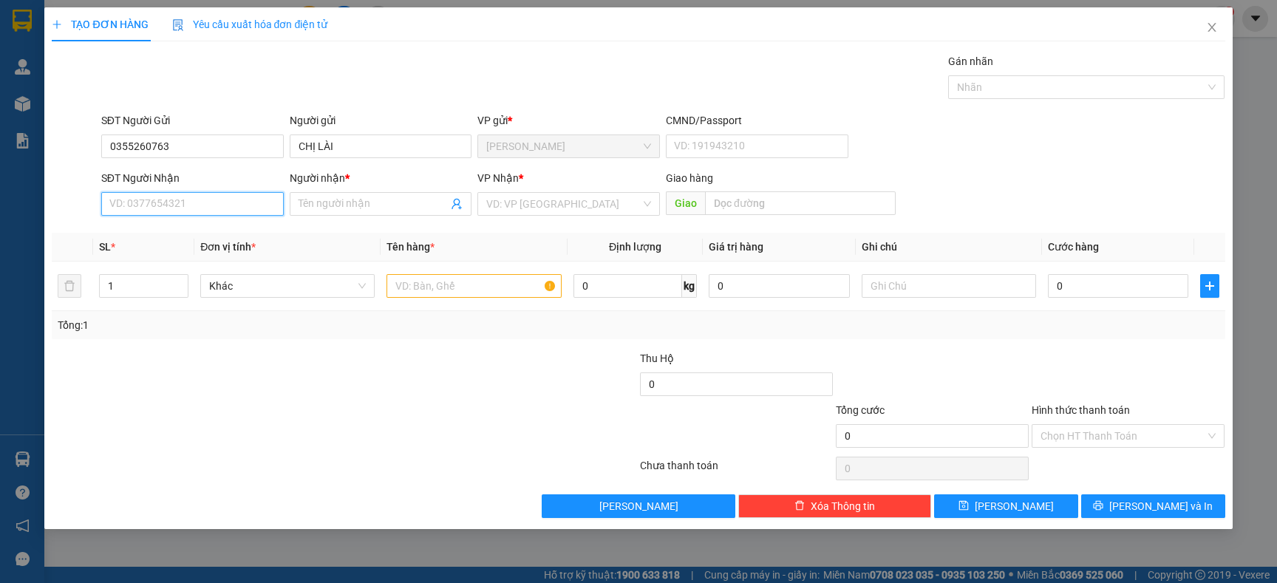
click at [169, 203] on input "SĐT Người Nhận" at bounding box center [192, 204] width 182 height 24
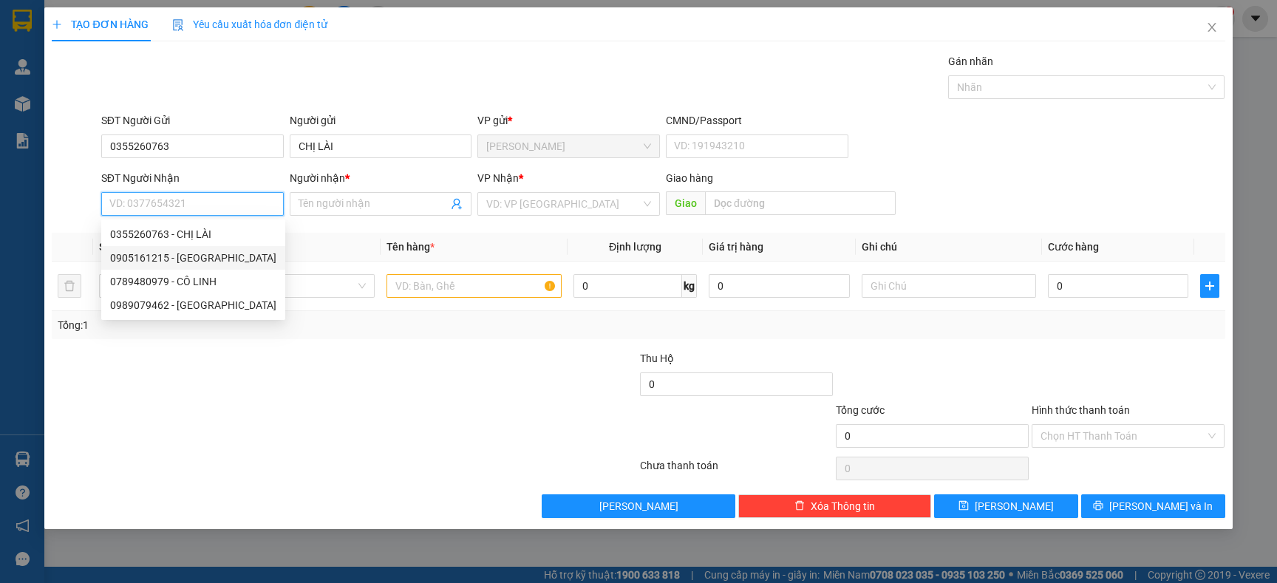
click at [188, 254] on div "0905161215 - THANH TÚ" at bounding box center [193, 258] width 166 height 16
type input "0905161215"
type input "THANH TÚ"
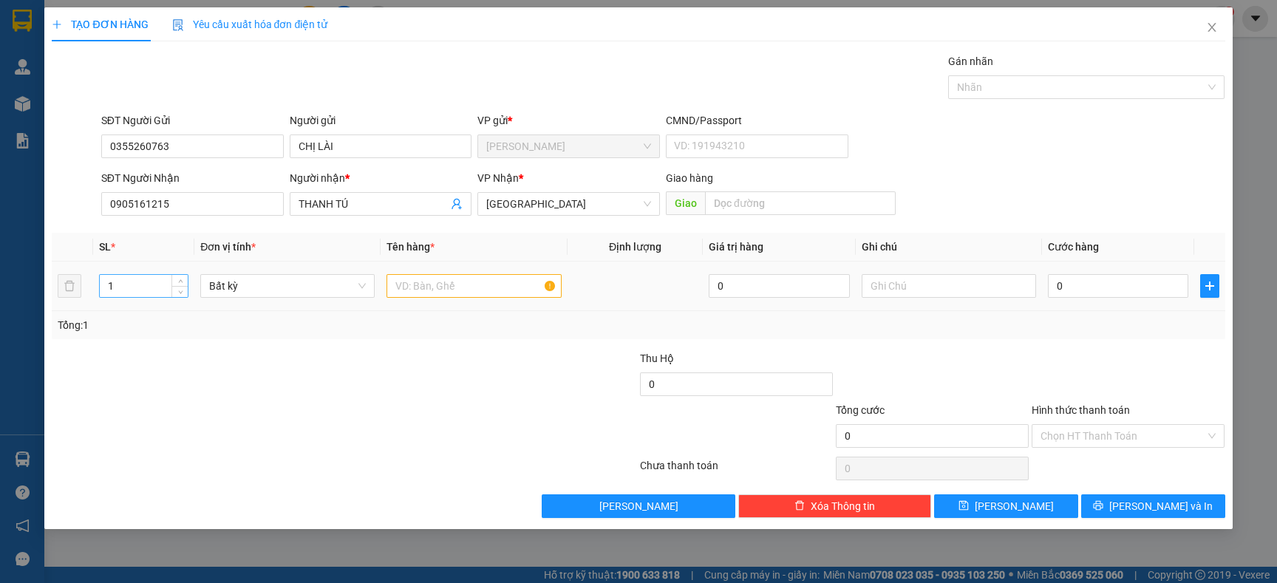
click at [148, 285] on input "1" at bounding box center [144, 286] width 89 height 22
type input "3"
click at [263, 414] on div at bounding box center [246, 428] width 392 height 52
click at [434, 298] on div at bounding box center [473, 286] width 174 height 30
click at [434, 293] on input "text" at bounding box center [473, 286] width 174 height 24
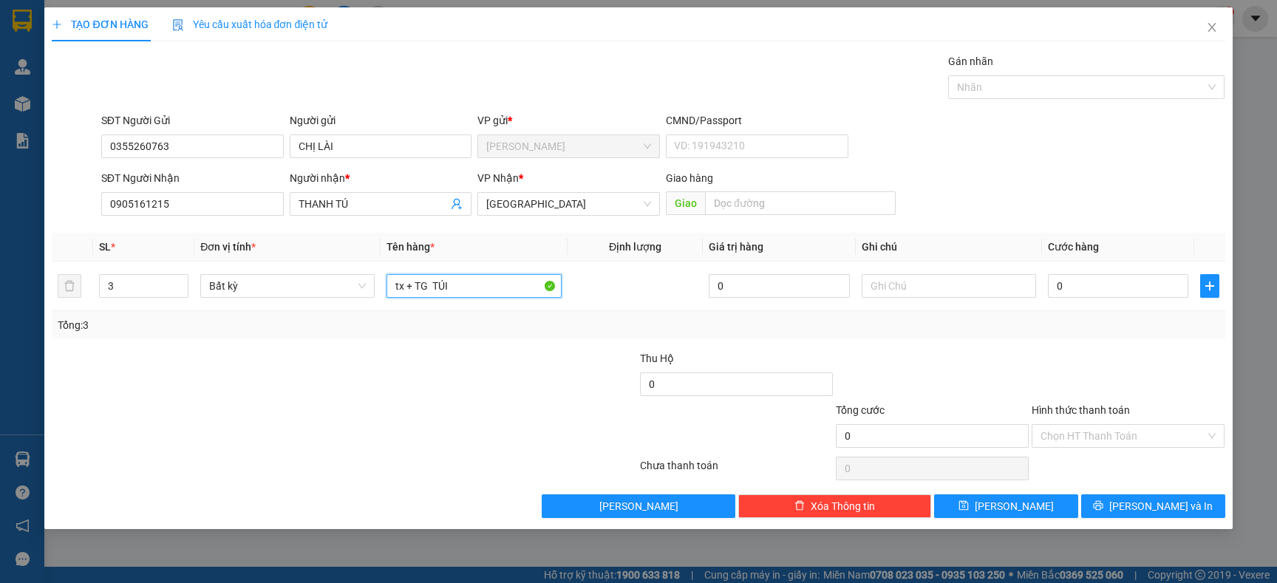
type input "tx + TG TÚI"
click at [438, 345] on div "Transit Pickup Surcharge Ids Transit Deliver Surcharge Ids Transit Deliver Surc…" at bounding box center [638, 285] width 1173 height 465
click at [459, 344] on div "Transit Pickup Surcharge Ids Transit Deliver Surcharge Ids Transit Deliver Surc…" at bounding box center [638, 285] width 1173 height 465
click at [1150, 288] on input "0" at bounding box center [1118, 286] width 140 height 24
click at [1096, 280] on input "0" at bounding box center [1118, 286] width 140 height 24
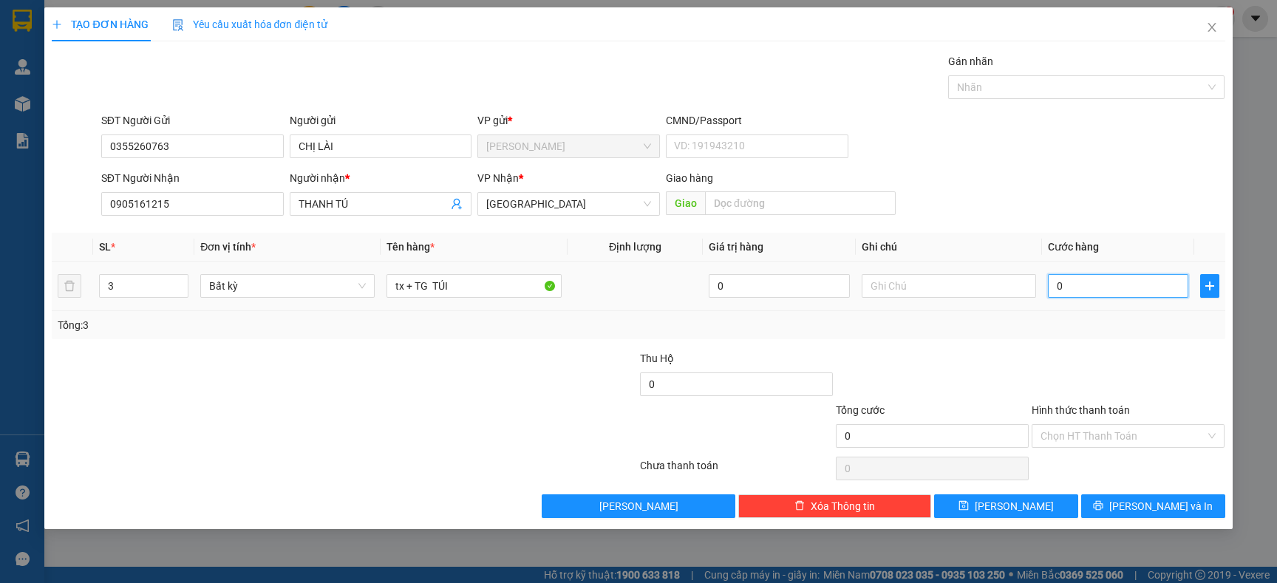
click at [1087, 290] on input "0" at bounding box center [1118, 286] width 140 height 24
type input "01"
type input "1"
type input "015"
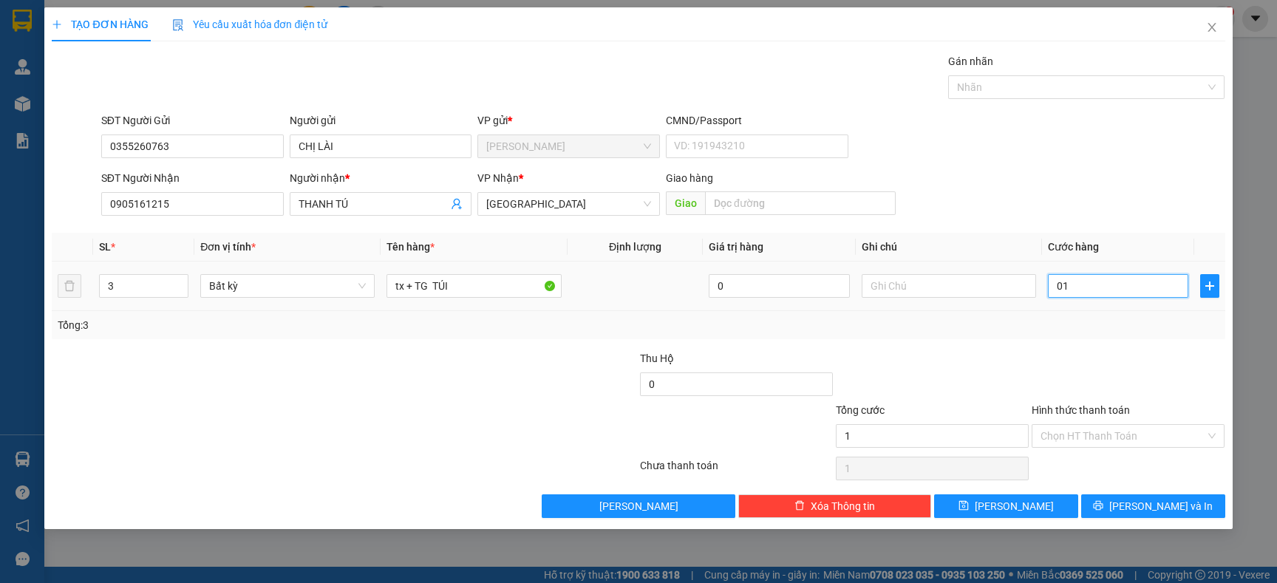
type input "15"
type input "0.150"
type input "150"
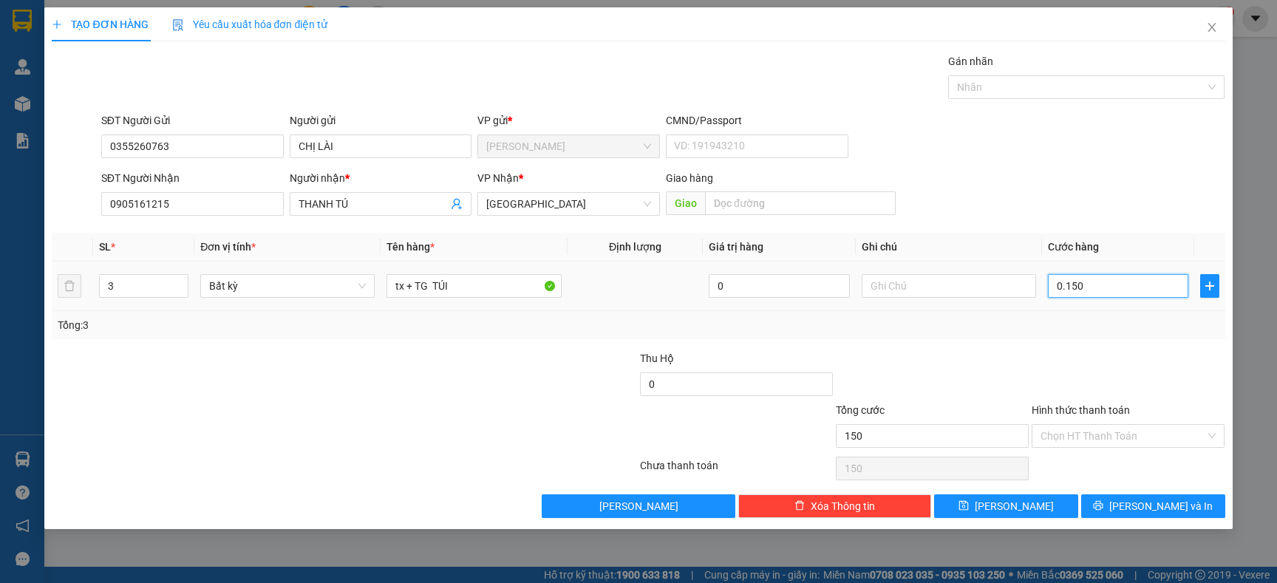
type input "015"
type input "15"
type input "01"
type input "1"
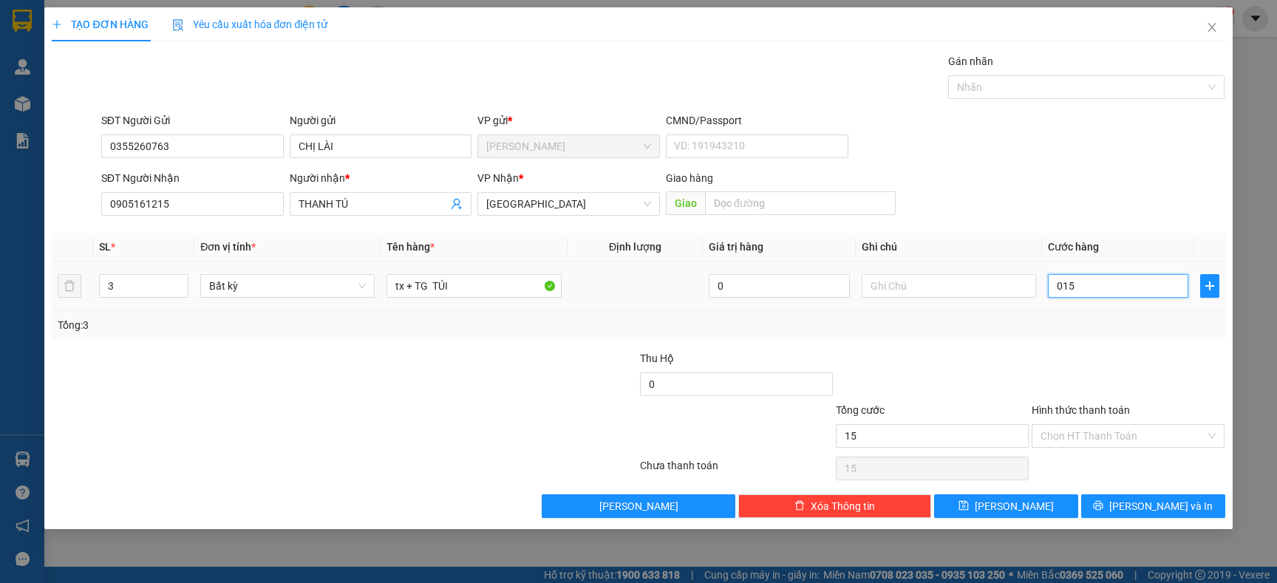
type input "1"
type input "0"
type input "01"
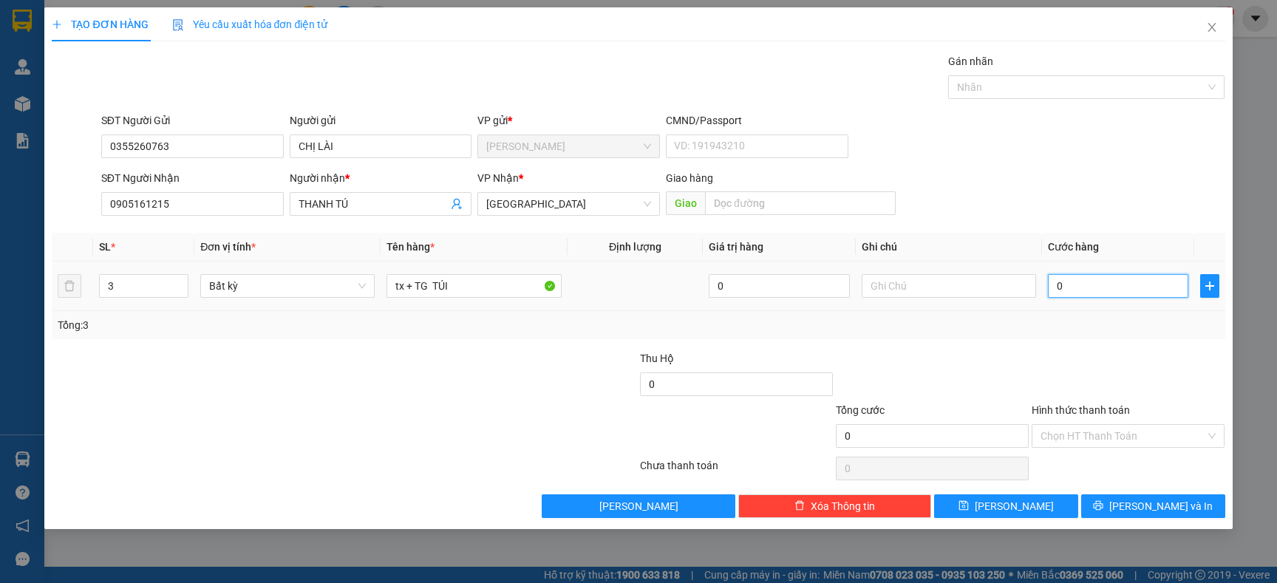
type input "1"
type input "010"
type input "10"
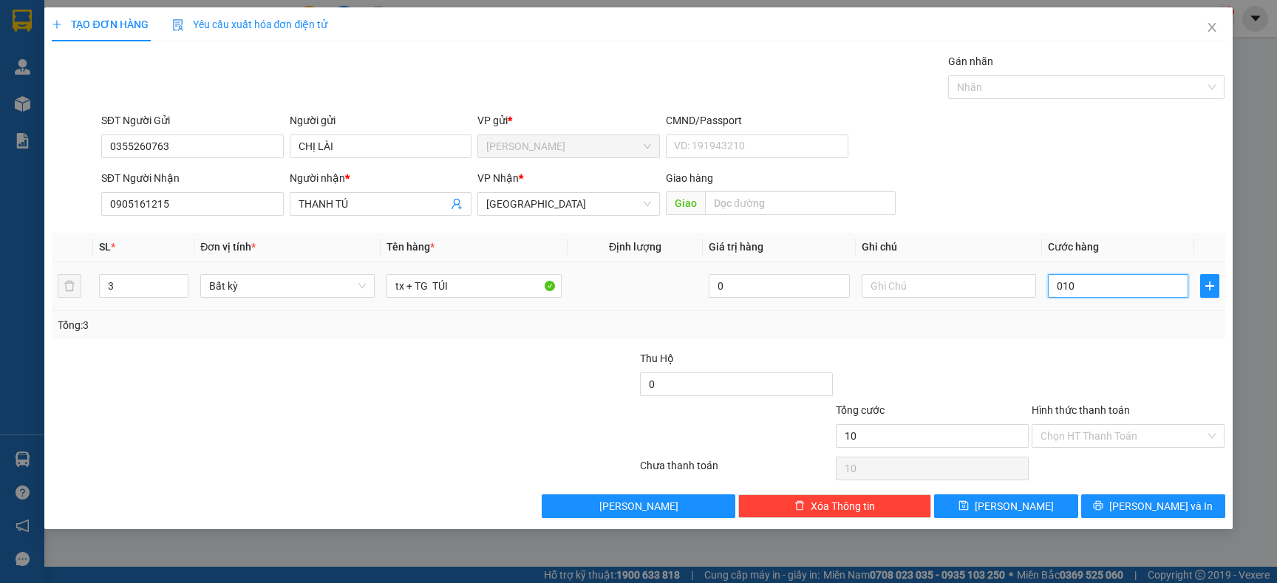
type input "0.100"
type input "100"
type input "100.000"
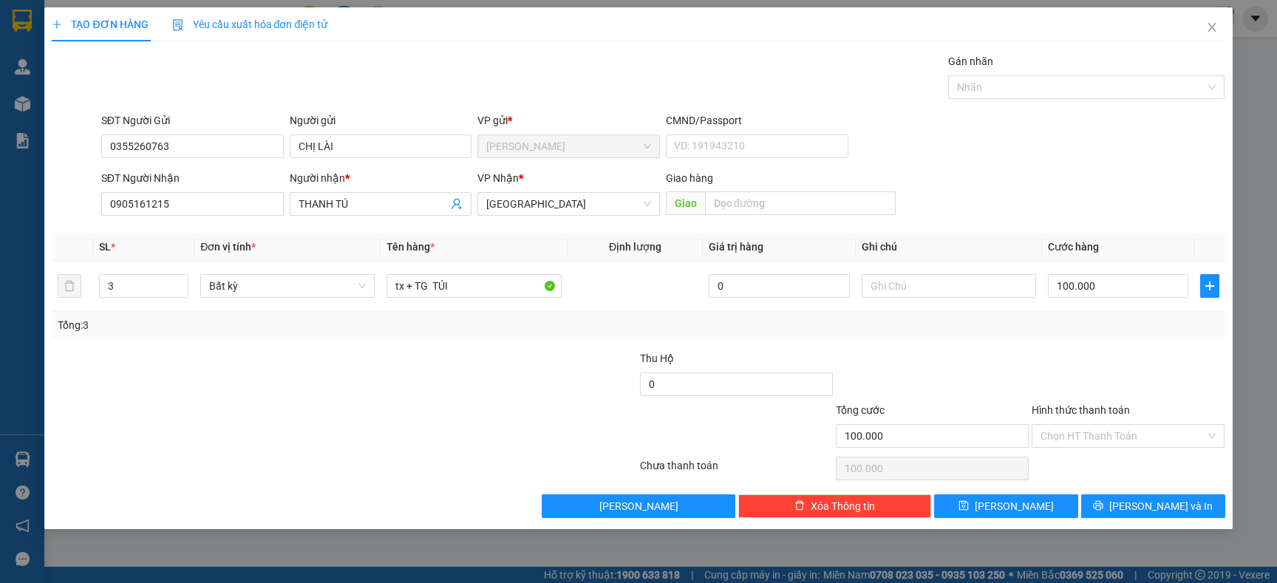
click at [1083, 325] on div "Tổng: 3" at bounding box center [638, 325] width 1161 height 16
click at [1056, 440] on input "Hình thức thanh toán" at bounding box center [1122, 436] width 165 height 22
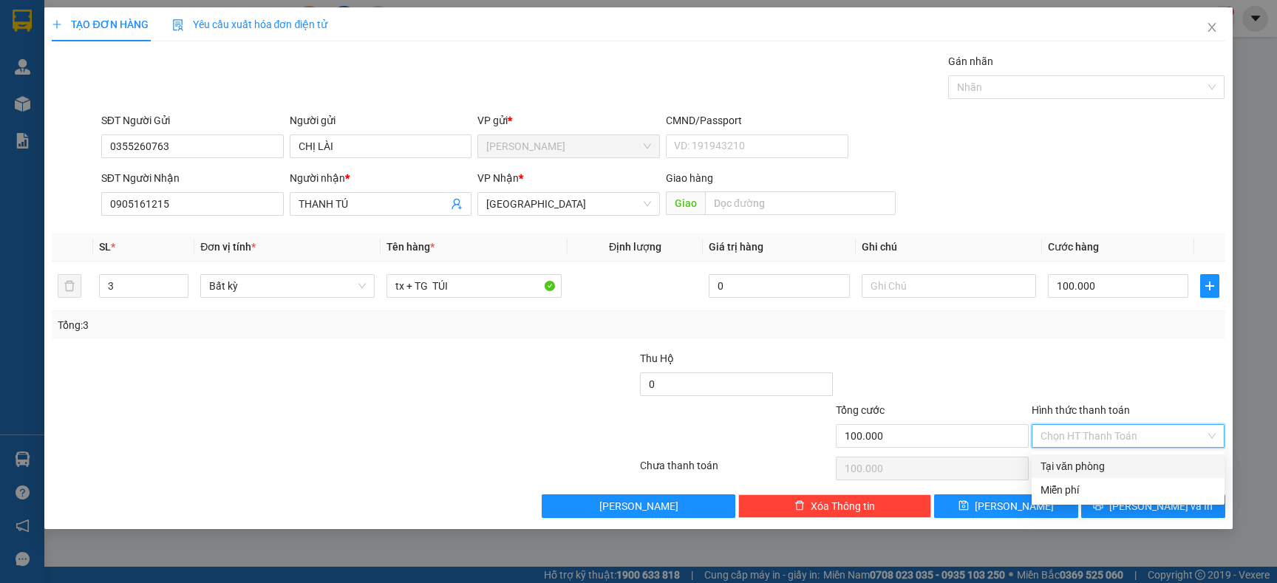
click at [1057, 461] on div "Tại văn phòng" at bounding box center [1127, 466] width 175 height 16
type input "0"
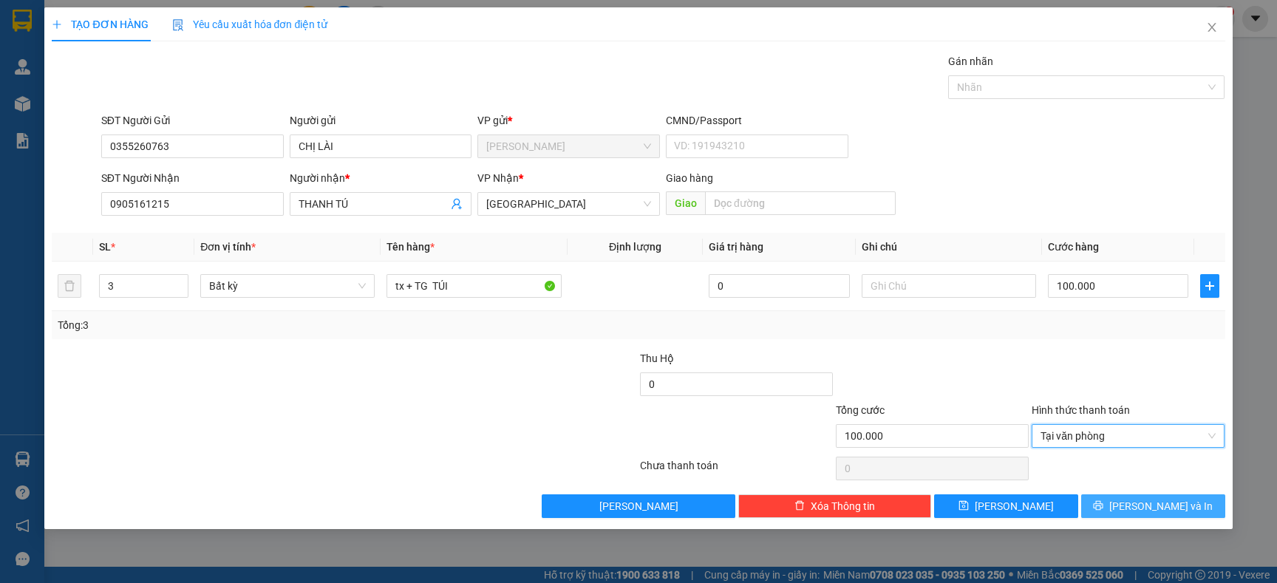
click at [1119, 502] on button "[PERSON_NAME] và In" at bounding box center [1153, 506] width 144 height 24
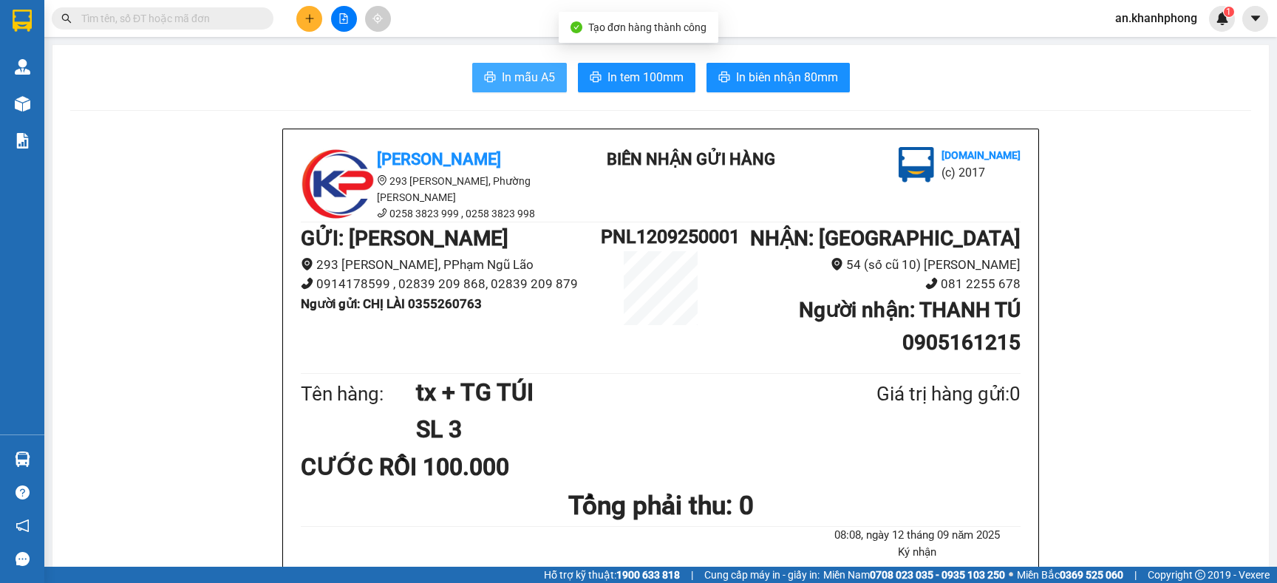
click at [509, 82] on span "In mẫu A5" at bounding box center [528, 77] width 53 height 18
click at [211, 22] on input "text" at bounding box center [168, 18] width 174 height 16
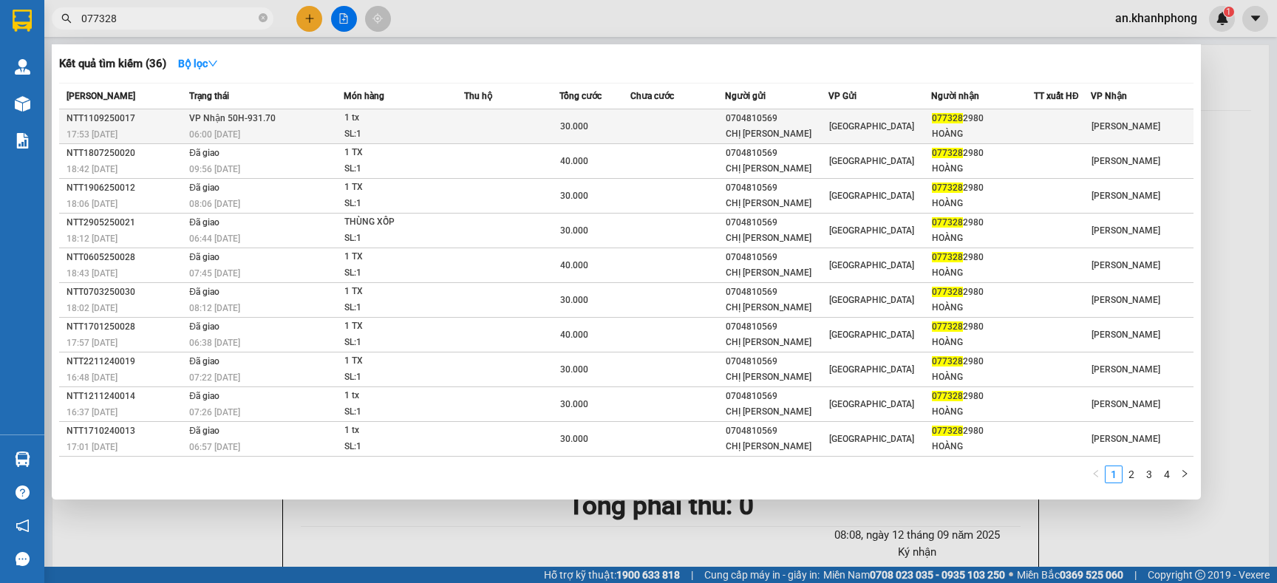
type input "077328"
click at [458, 109] on td "1 tx SL: 1" at bounding box center [404, 126] width 120 height 35
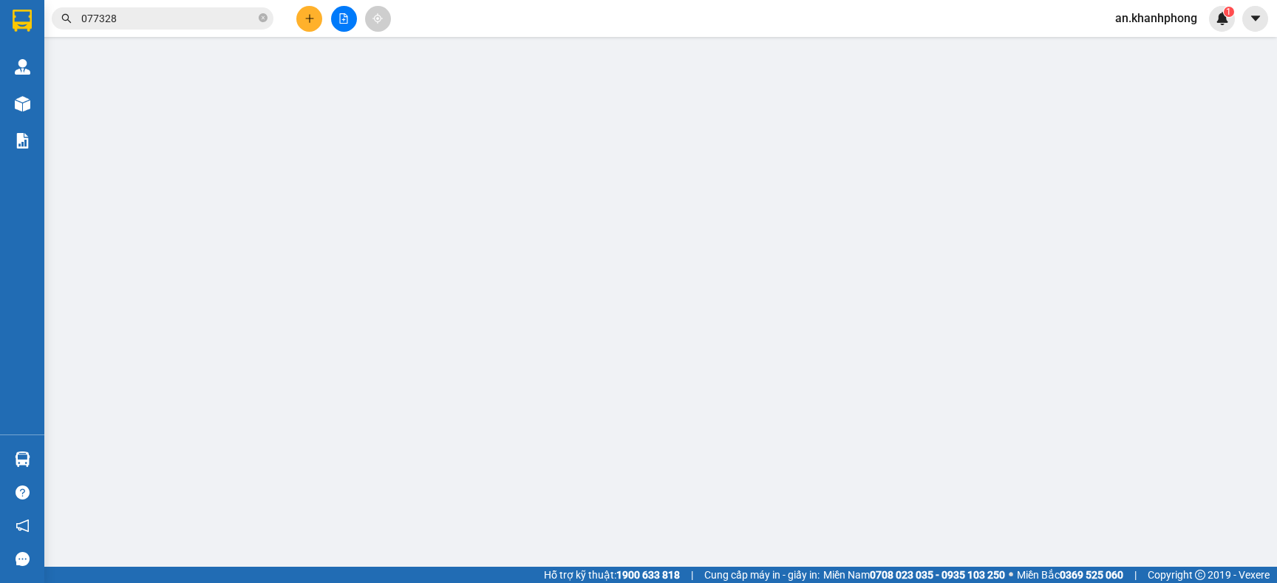
type input "0704810569"
type input "CHỊ LAN"
type input "0773282980"
type input "HOÀNG"
type input "30.000"
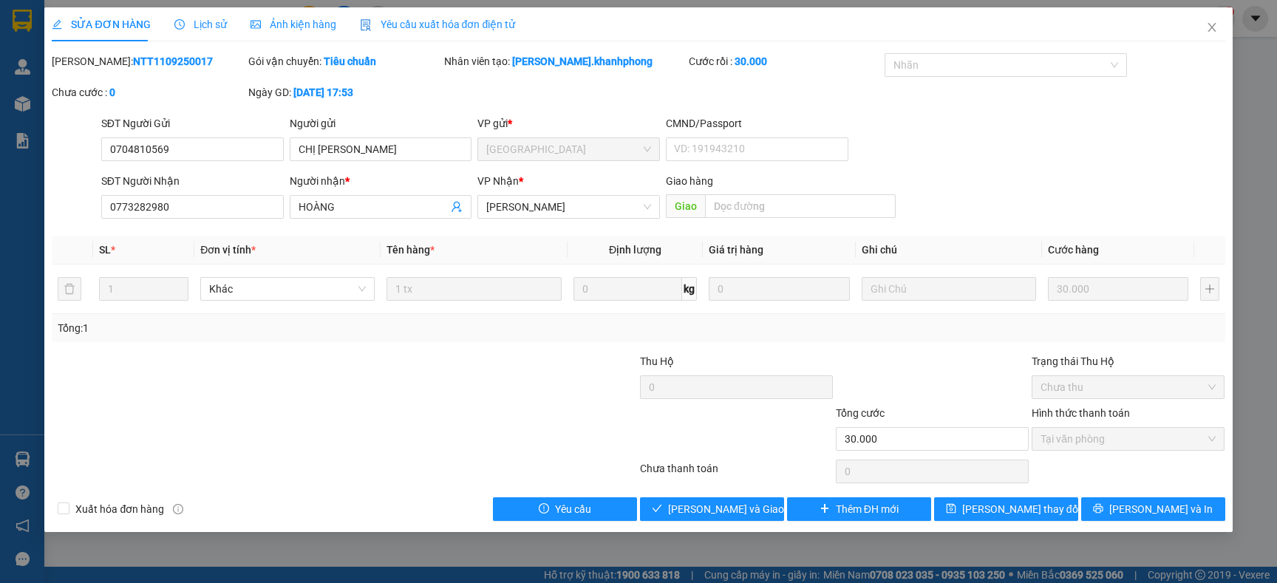
click at [733, 521] on div "[PERSON_NAME] và Giao hàng" at bounding box center [711, 509] width 147 height 24
click at [734, 520] on button "[PERSON_NAME] và Giao hàng" at bounding box center [712, 509] width 144 height 24
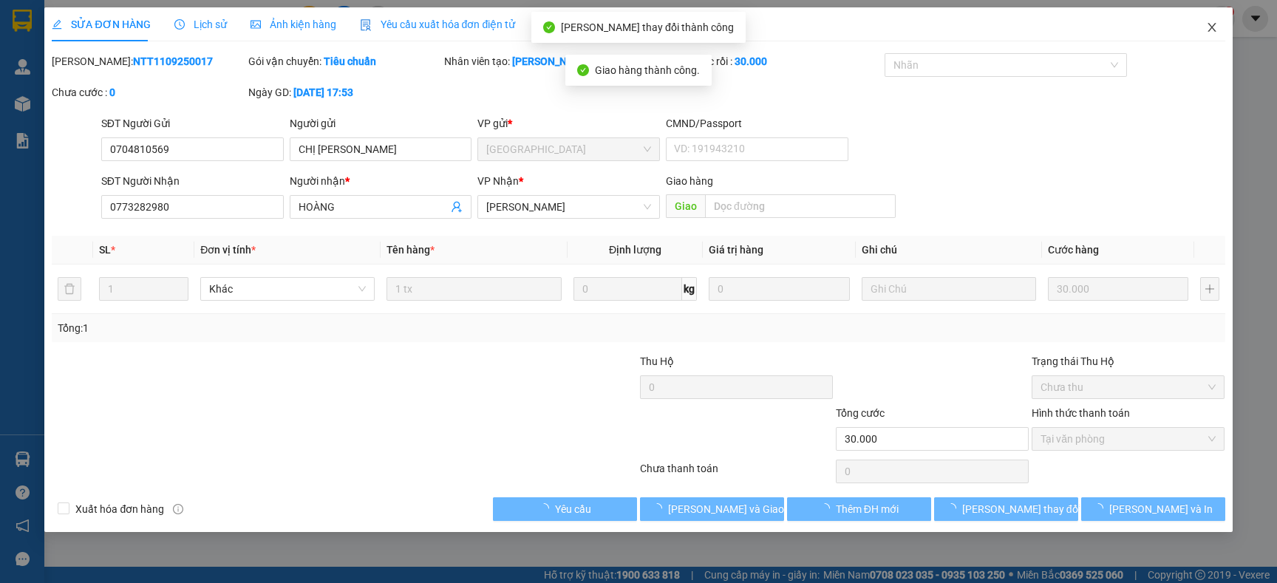
click at [1206, 28] on icon "close" at bounding box center [1212, 27] width 12 height 12
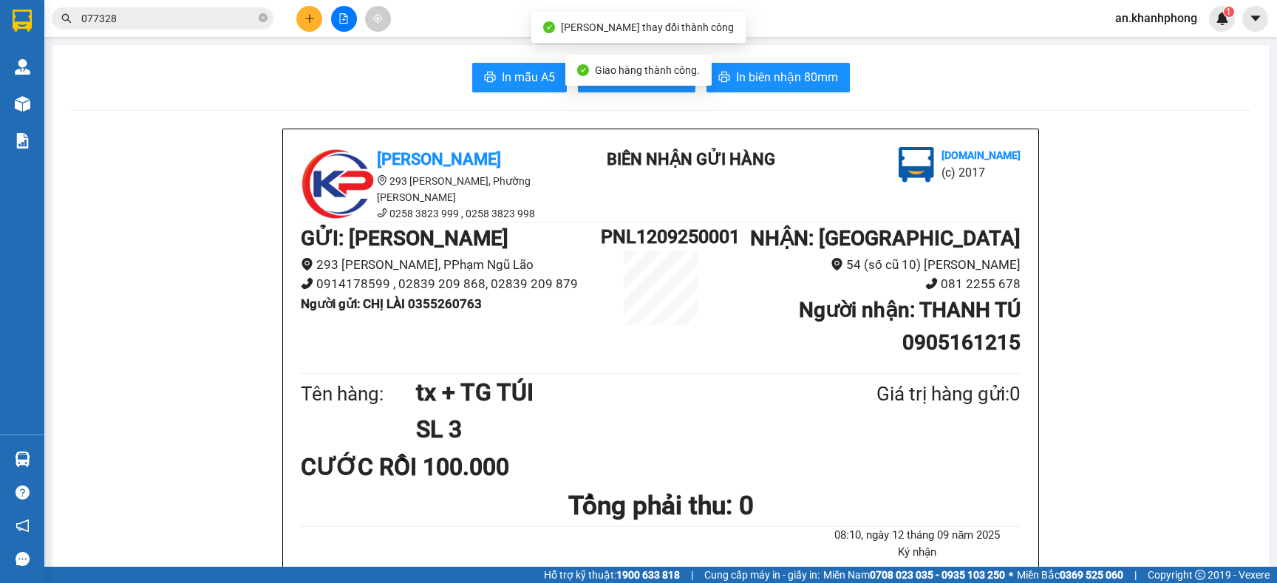
click at [152, 15] on input "077328" at bounding box center [168, 18] width 174 height 16
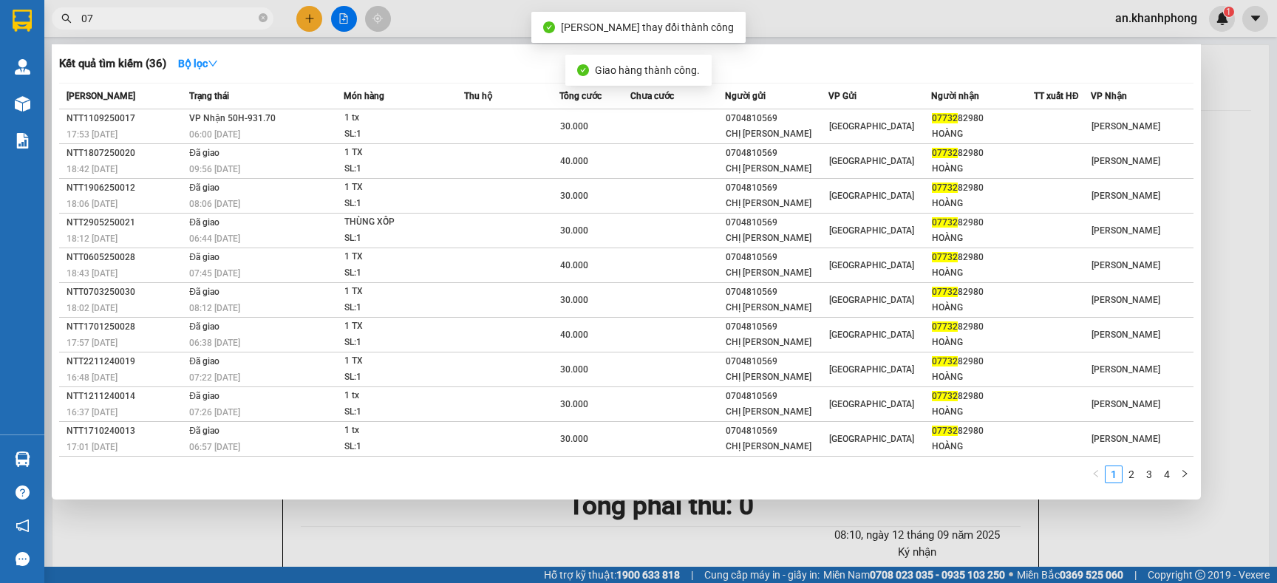
type input "0"
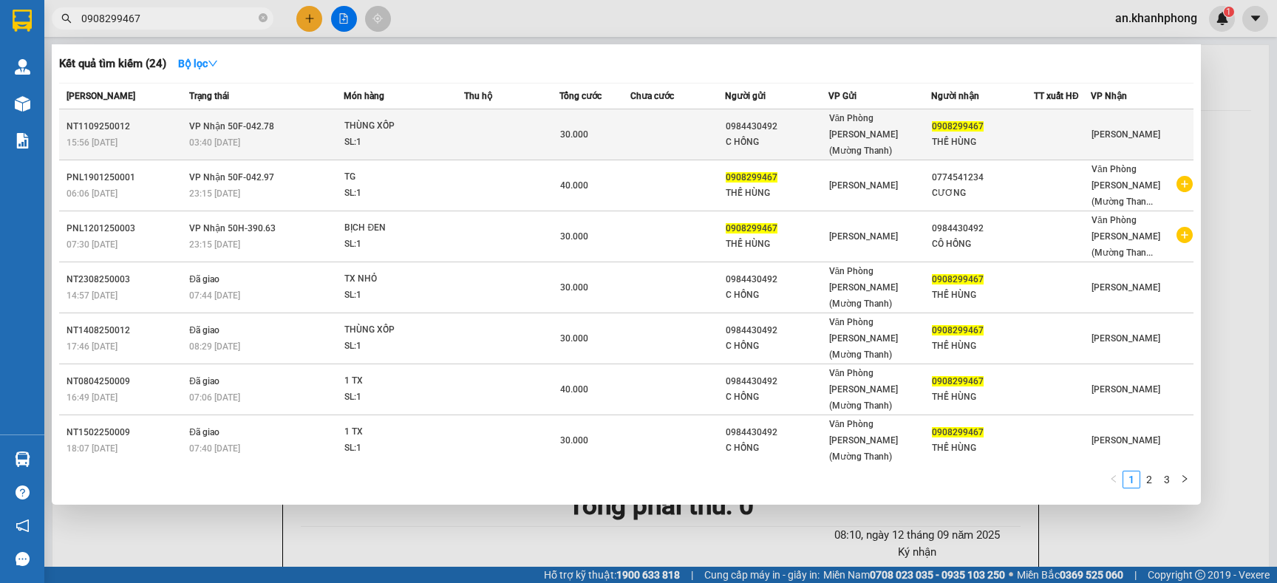
type input "0908299467"
click at [612, 126] on div "30.000" at bounding box center [594, 134] width 69 height 16
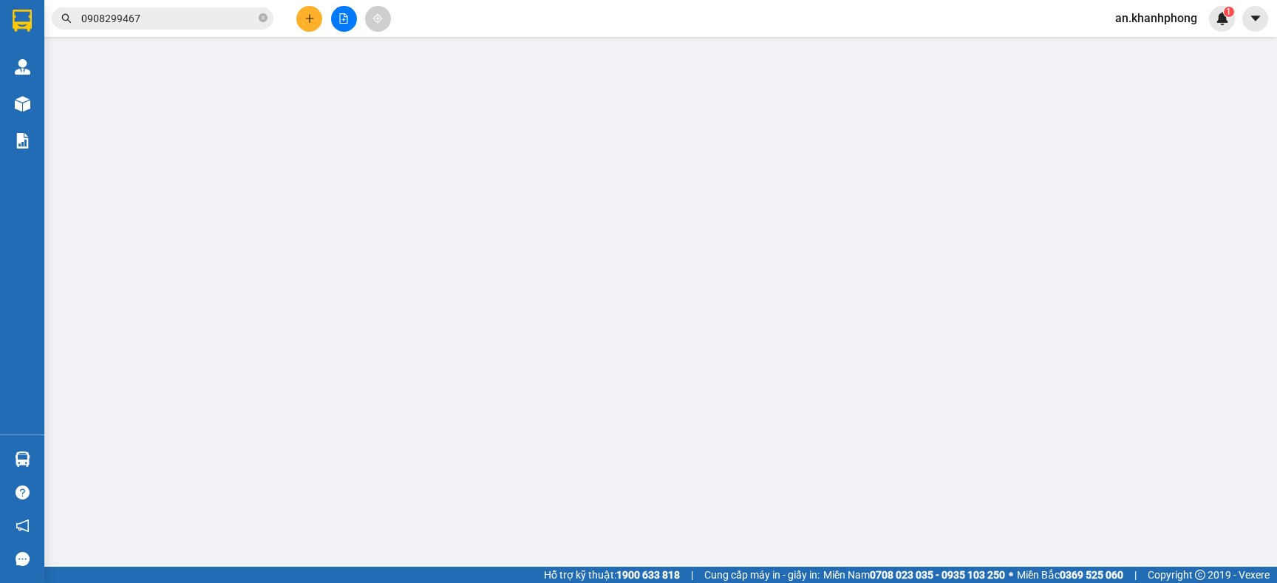
type input "0984430492"
type input "C HỒNG"
type input "0908299467"
type input "THẾ HÙNG"
type input "30.000"
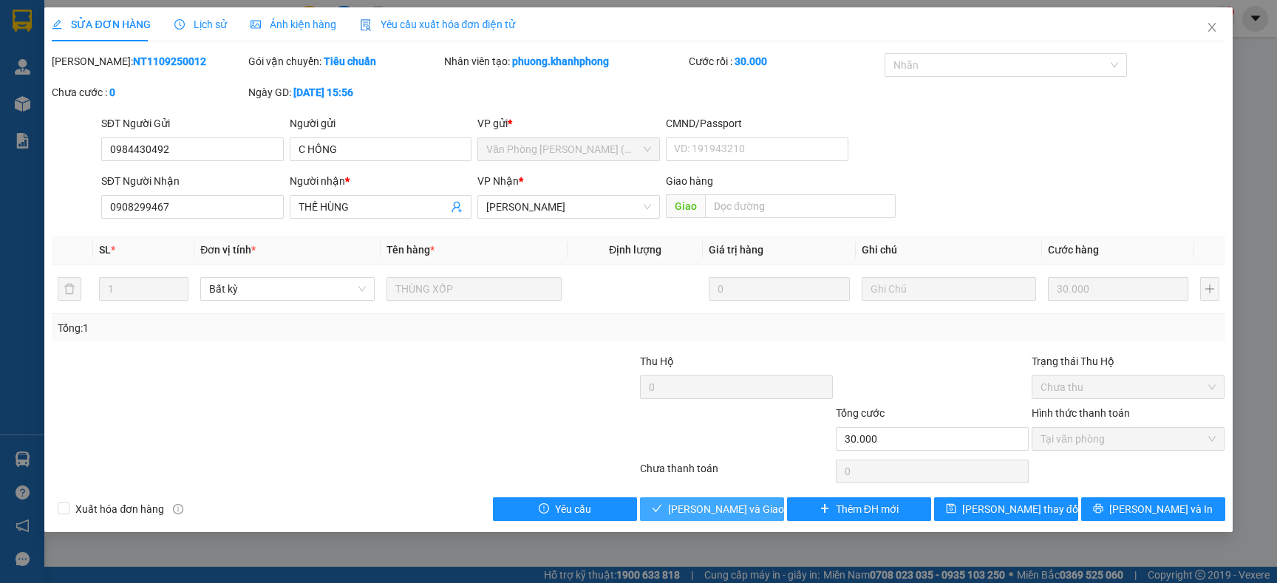
click at [732, 502] on span "[PERSON_NAME] và Giao hàng" at bounding box center [739, 509] width 142 height 16
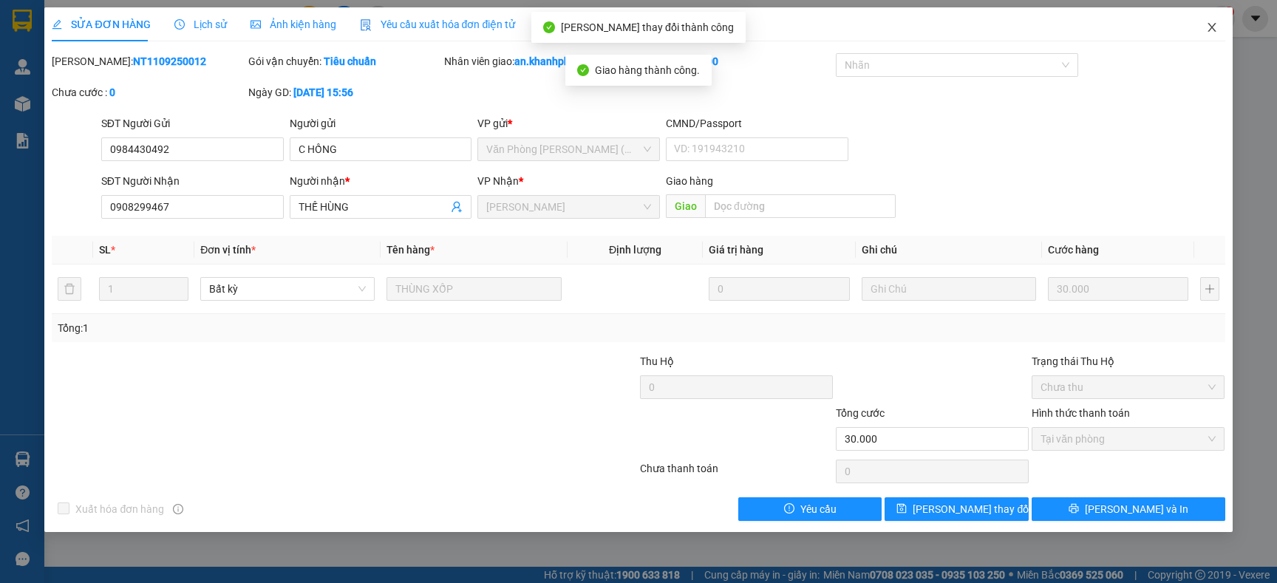
click at [1213, 26] on icon "close" at bounding box center [1212, 27] width 12 height 12
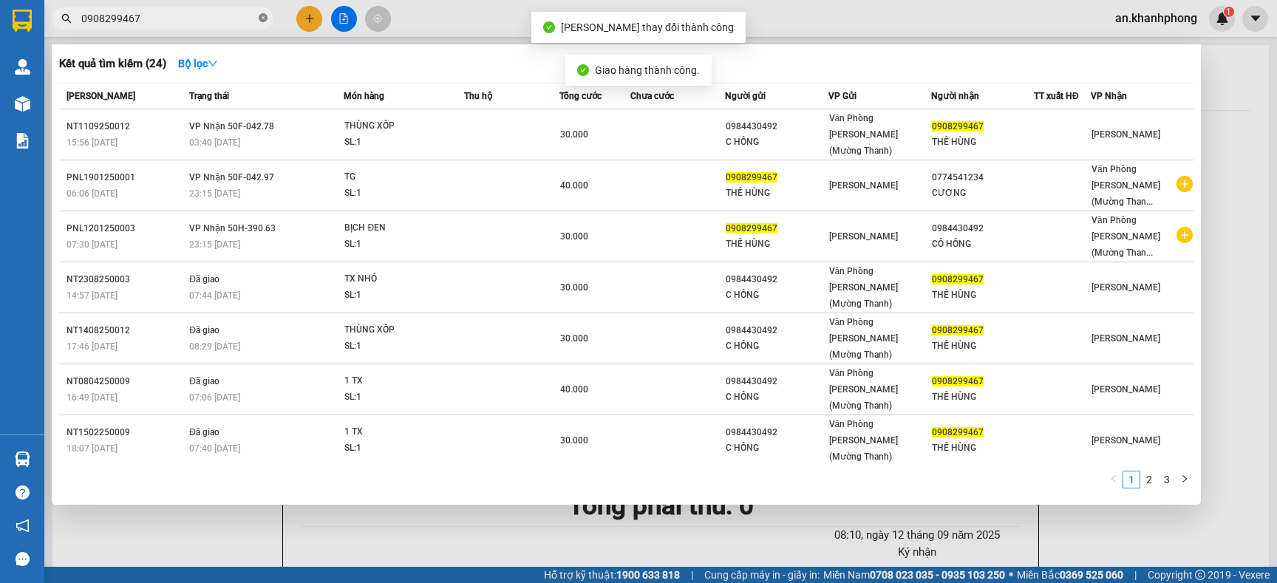
click at [264, 12] on span at bounding box center [263, 19] width 9 height 14
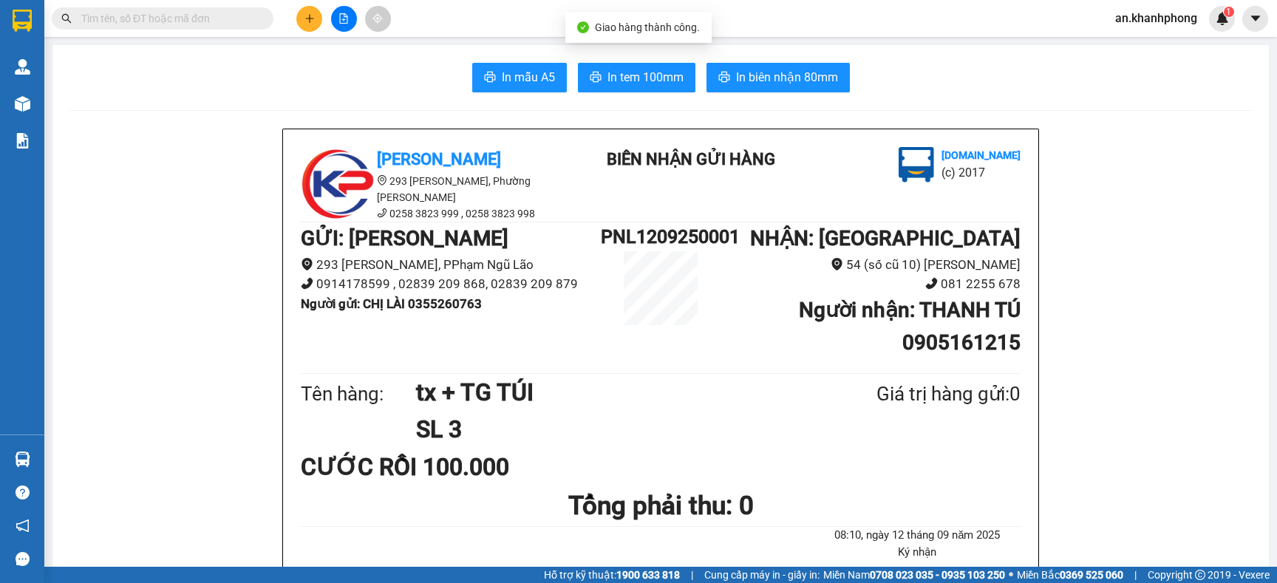
click at [236, 18] on input "text" at bounding box center [168, 18] width 174 height 16
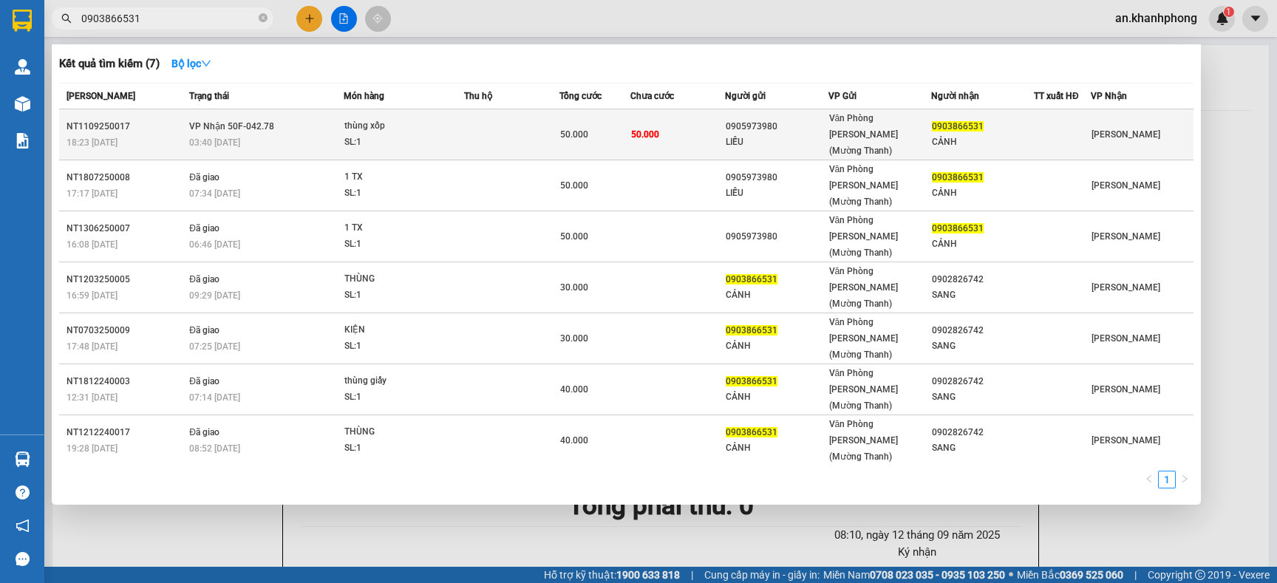
type input "0903866531"
click at [686, 128] on td "50.000" at bounding box center [677, 134] width 95 height 51
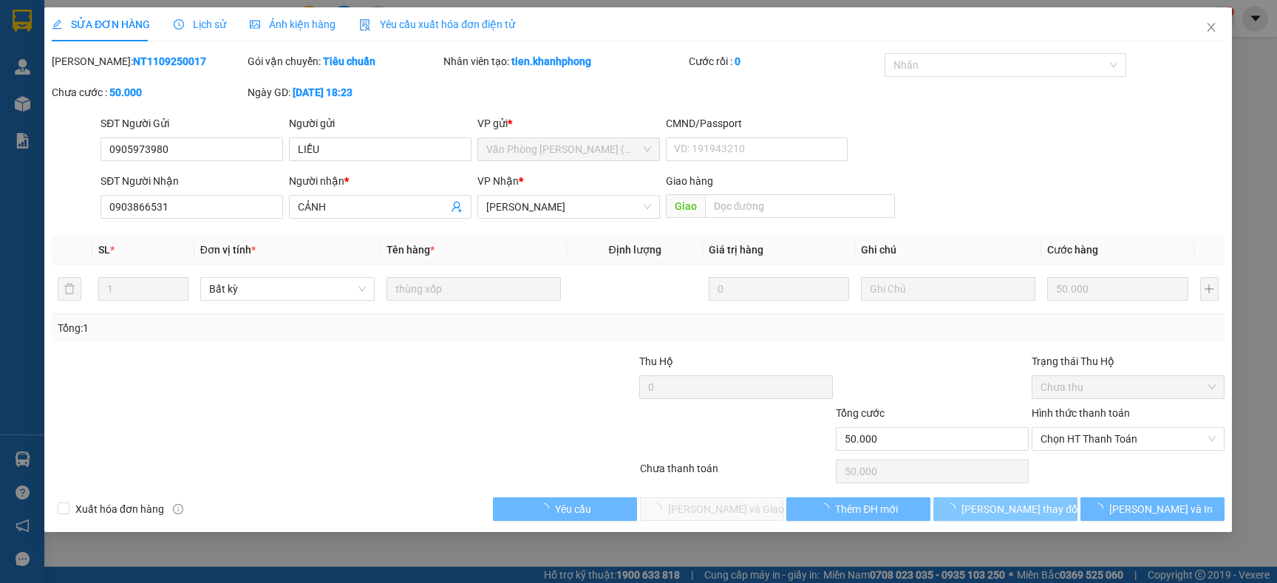
type input "0905973980"
type input "LIỄU"
type input "0903866531"
type input "CẢNH"
type input "50.000"
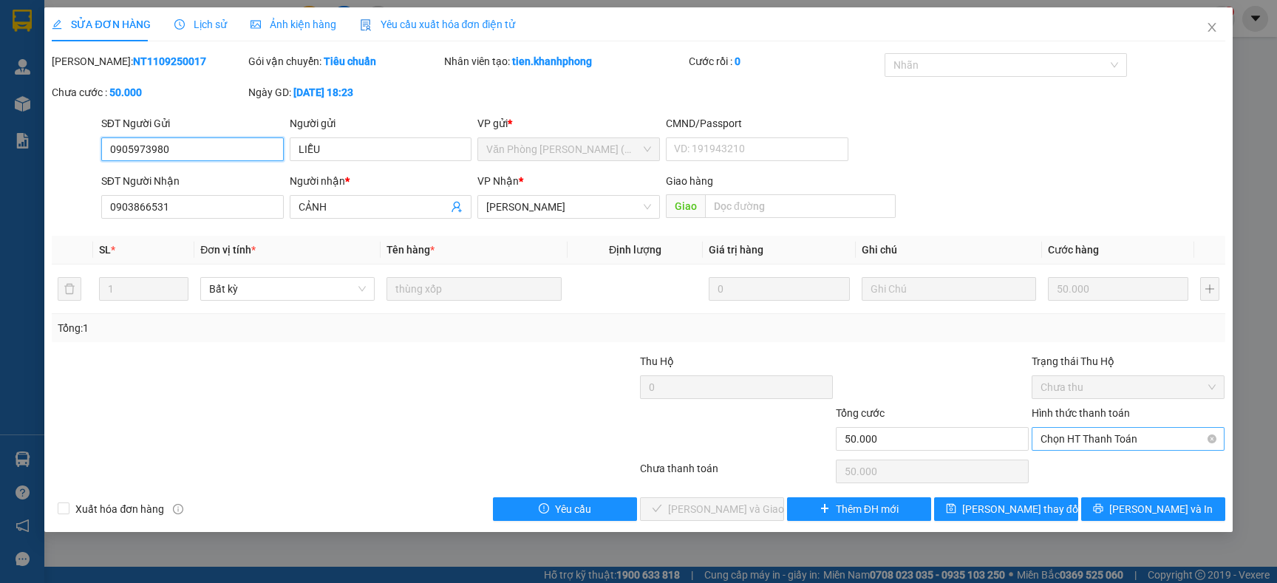
click at [1048, 436] on span "Chọn HT Thanh Toán" at bounding box center [1127, 439] width 175 height 22
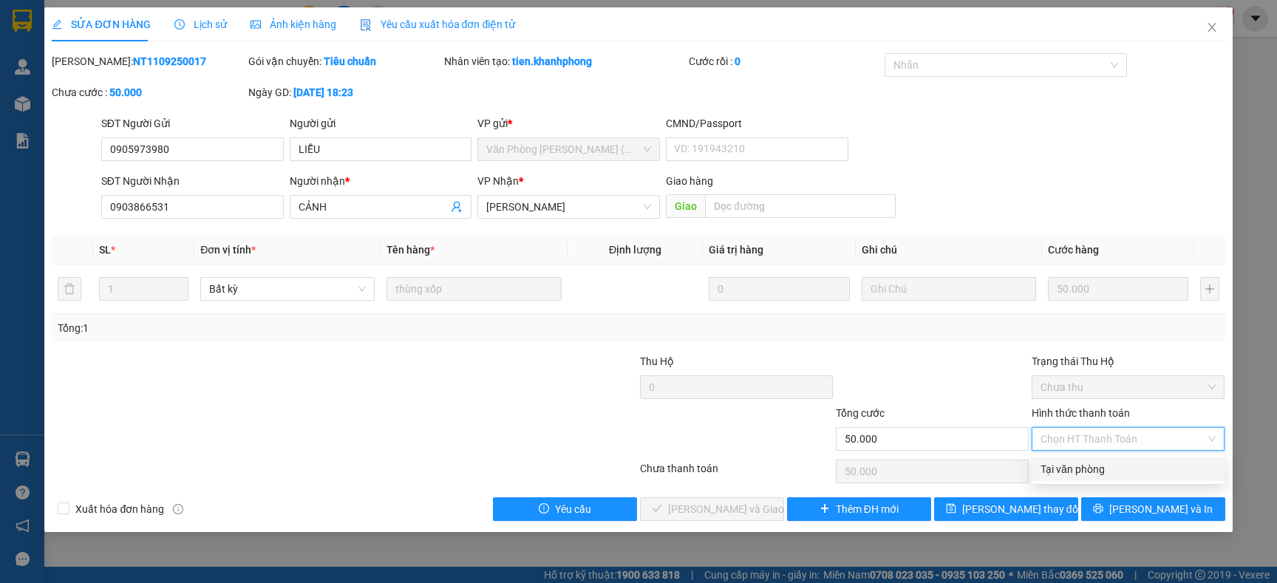
click at [1048, 465] on div "Tại văn phòng" at bounding box center [1127, 469] width 175 height 16
type input "0"
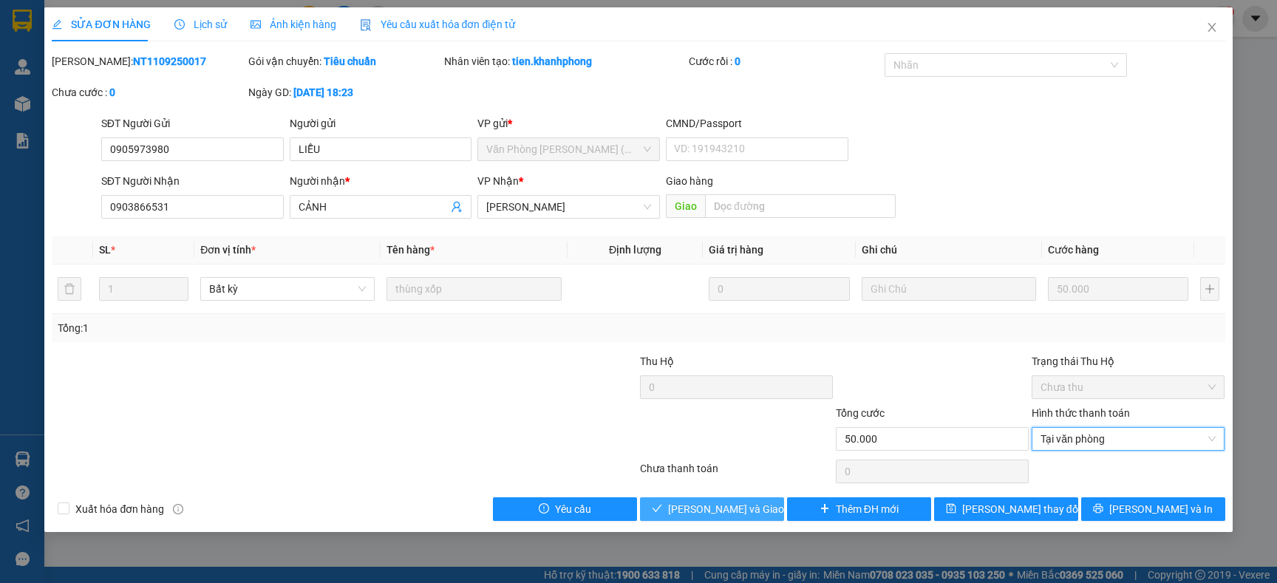
click at [760, 518] on button "Lưu và Giao hàng" at bounding box center [712, 509] width 144 height 24
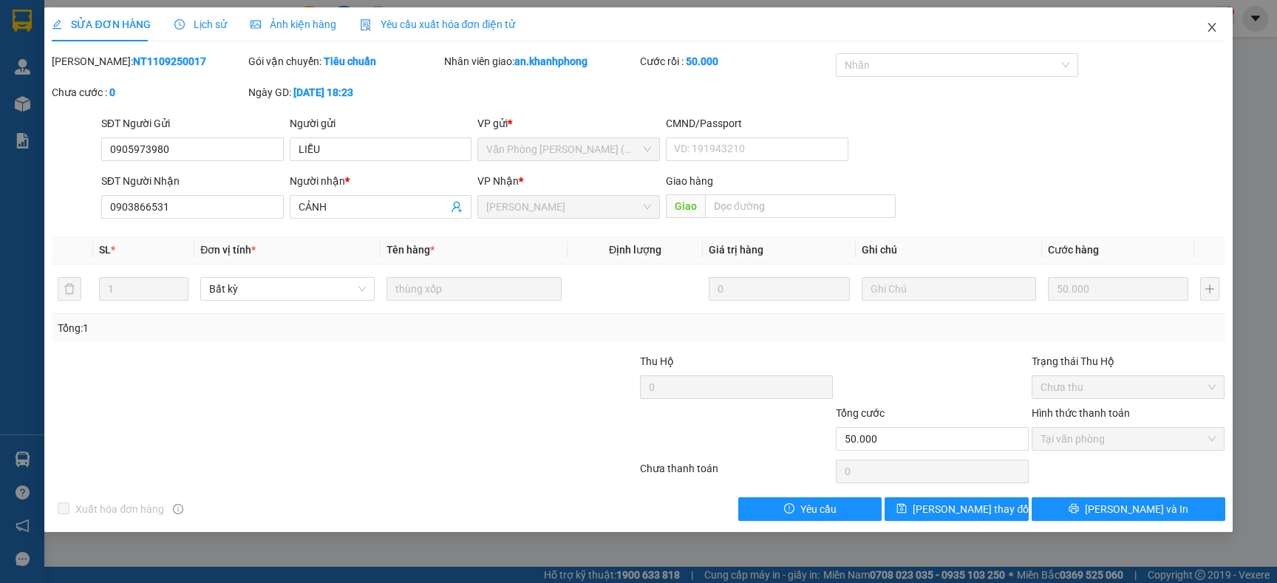
click at [1208, 22] on icon "close" at bounding box center [1212, 27] width 12 height 12
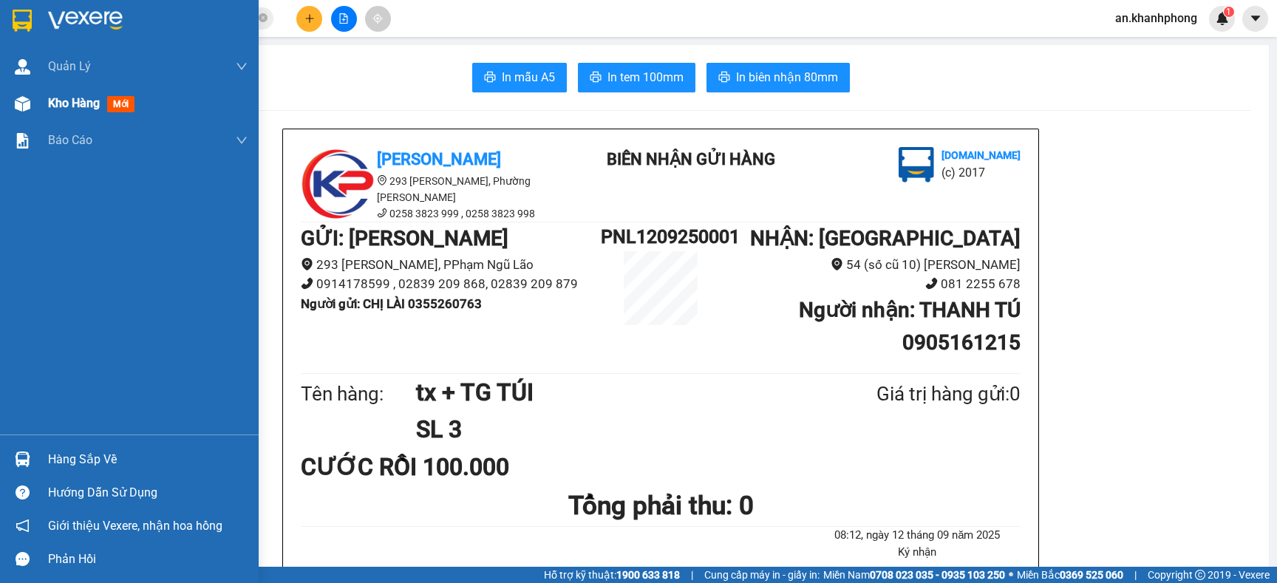
click at [66, 113] on div "Kho hàng mới" at bounding box center [147, 103] width 199 height 37
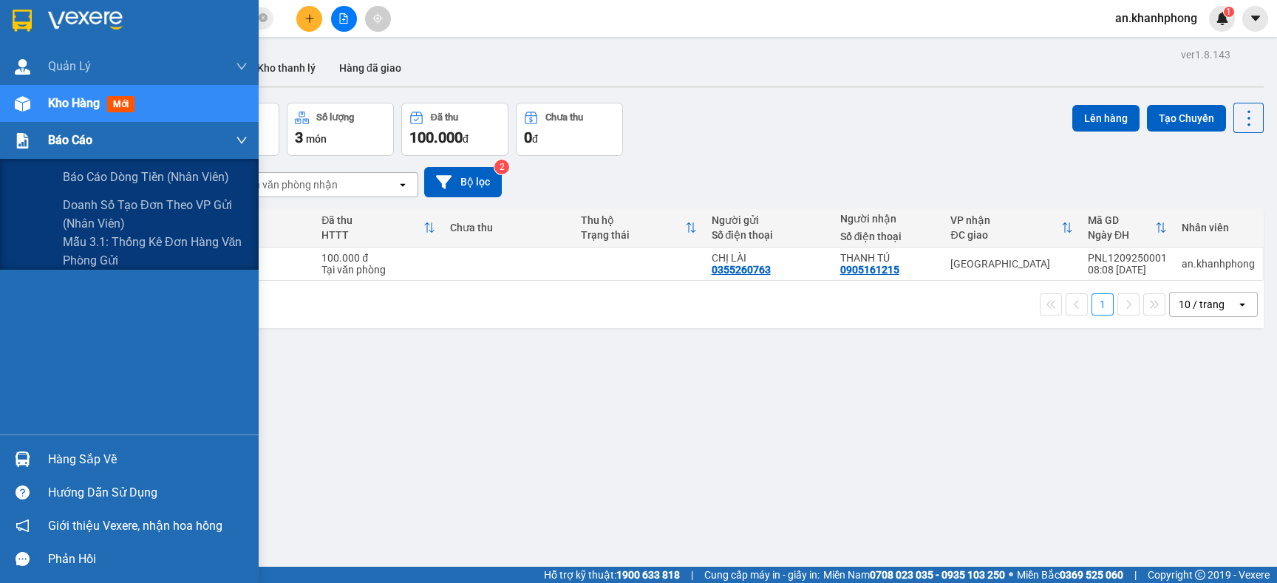
click at [50, 143] on span "Báo cáo" at bounding box center [70, 140] width 44 height 18
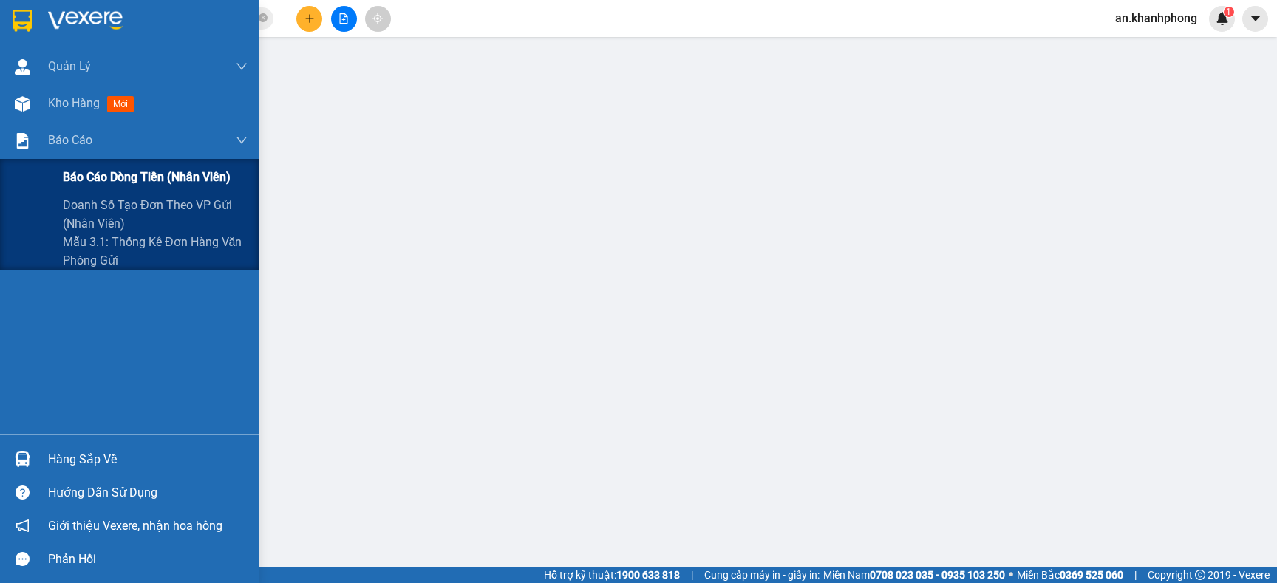
click at [73, 168] on span "Báo cáo dòng tiền (nhân viên)" at bounding box center [147, 177] width 168 height 18
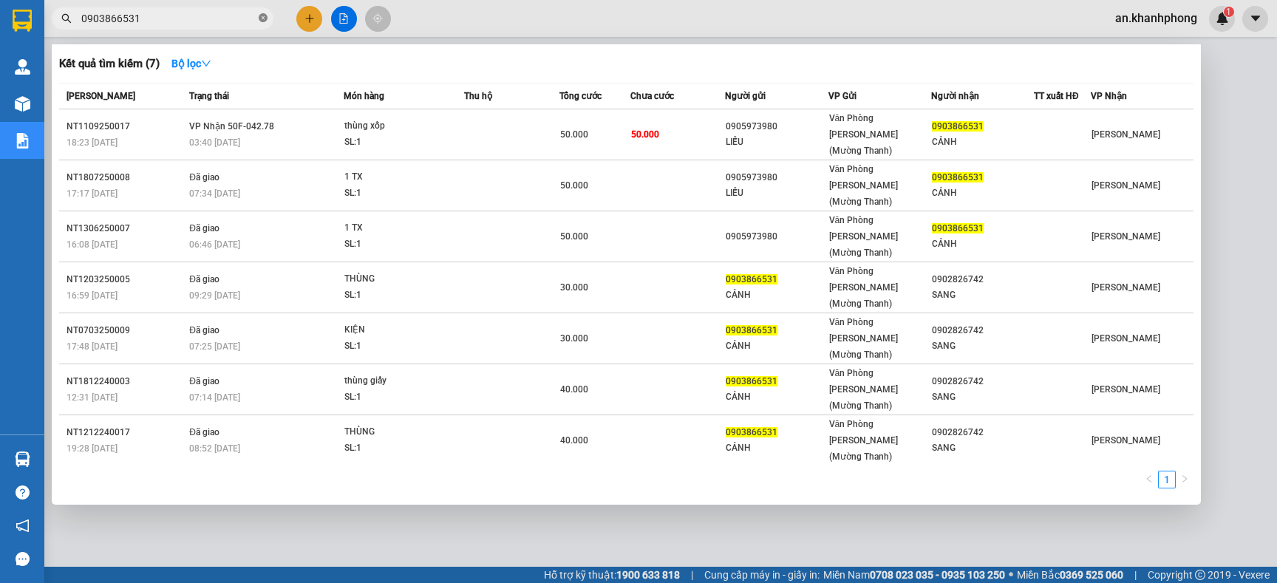
click at [263, 16] on icon "close-circle" at bounding box center [263, 17] width 9 height 9
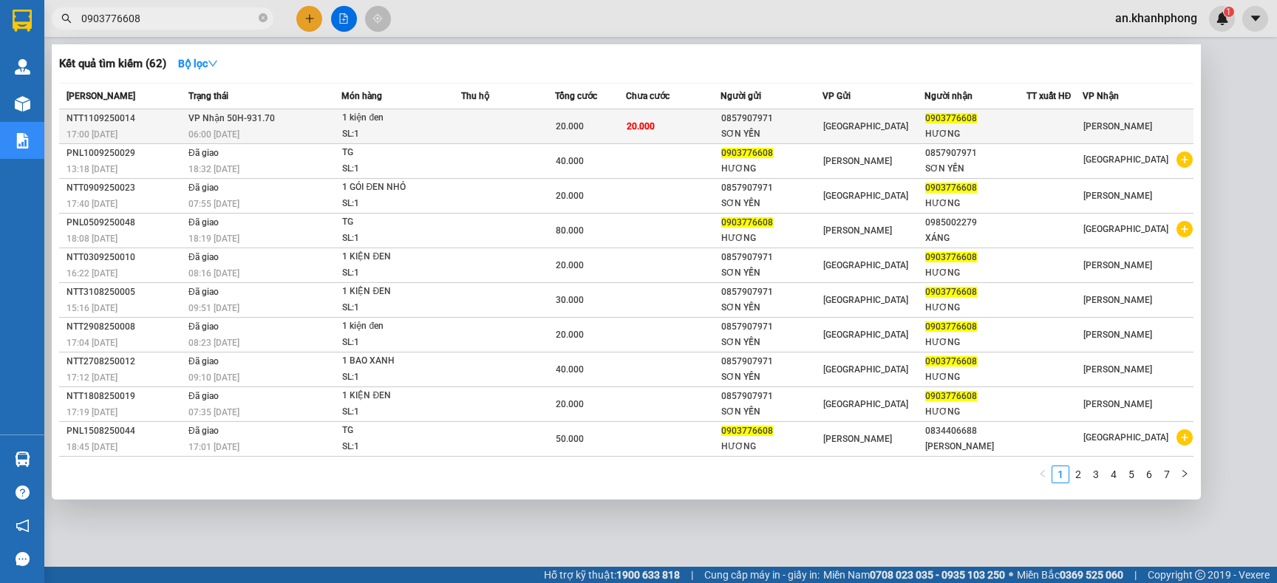
type input "0903776608"
click at [669, 121] on td "20.000" at bounding box center [673, 126] width 94 height 35
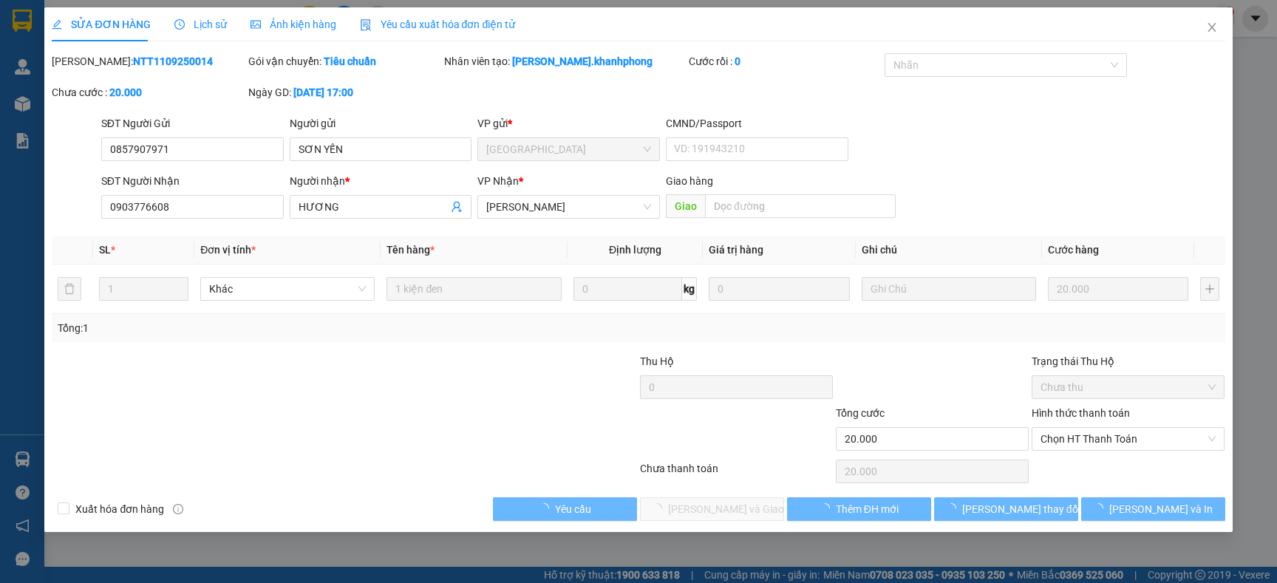
type input "0857907971"
type input "SƠN YẾN"
type input "0903776608"
type input "HƯƠNG"
type input "20.000"
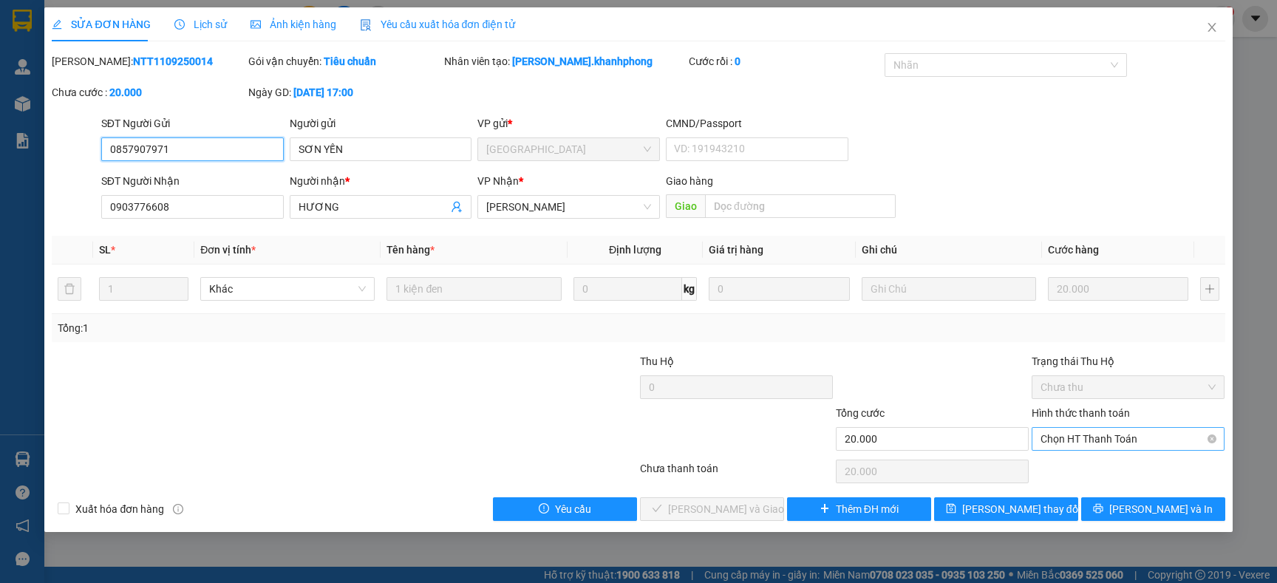
click at [1059, 439] on span "Chọn HT Thanh Toán" at bounding box center [1127, 439] width 175 height 22
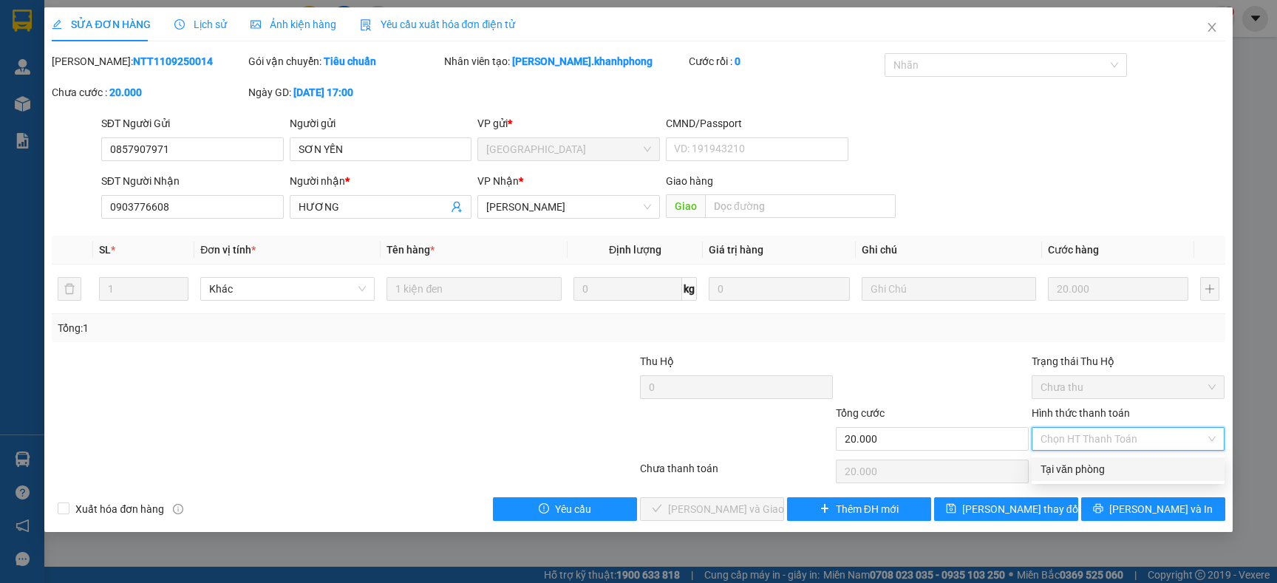
click at [1050, 463] on div "Tại văn phòng" at bounding box center [1127, 469] width 175 height 16
type input "0"
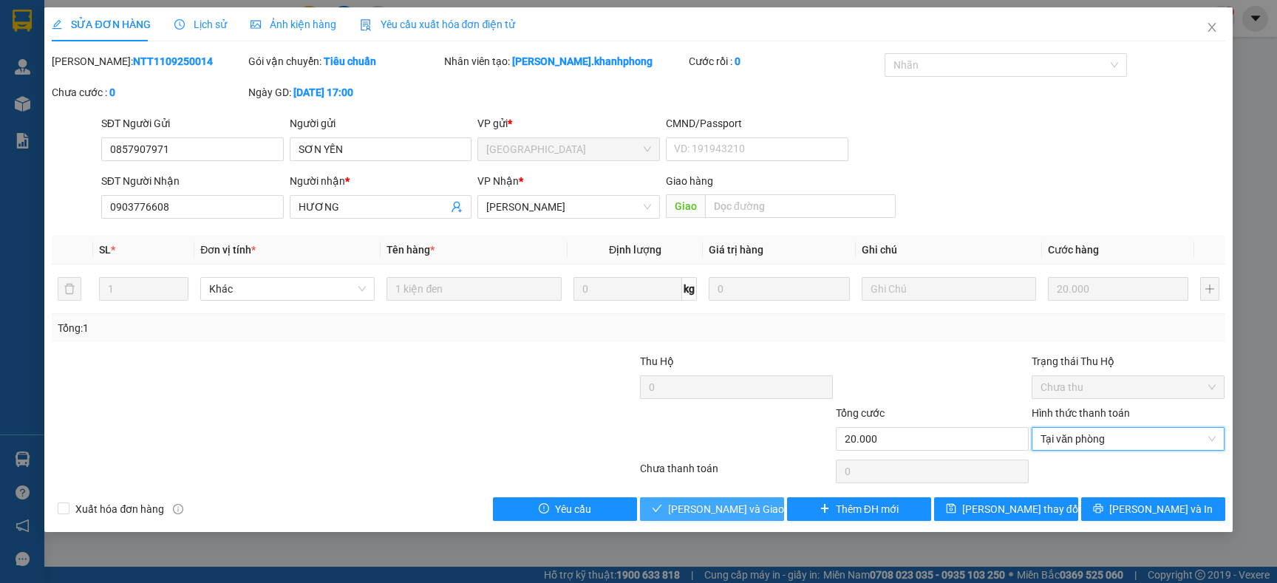
click at [742, 516] on span "Lưu và Giao hàng" at bounding box center [739, 509] width 142 height 16
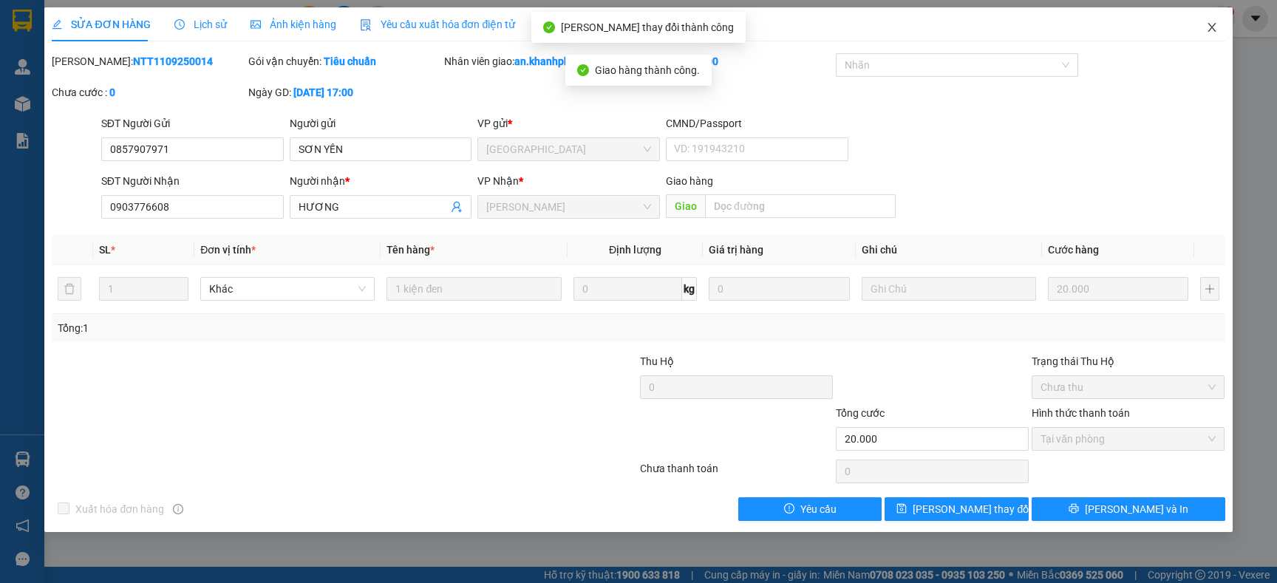
click at [1212, 32] on icon "close" at bounding box center [1212, 27] width 12 height 12
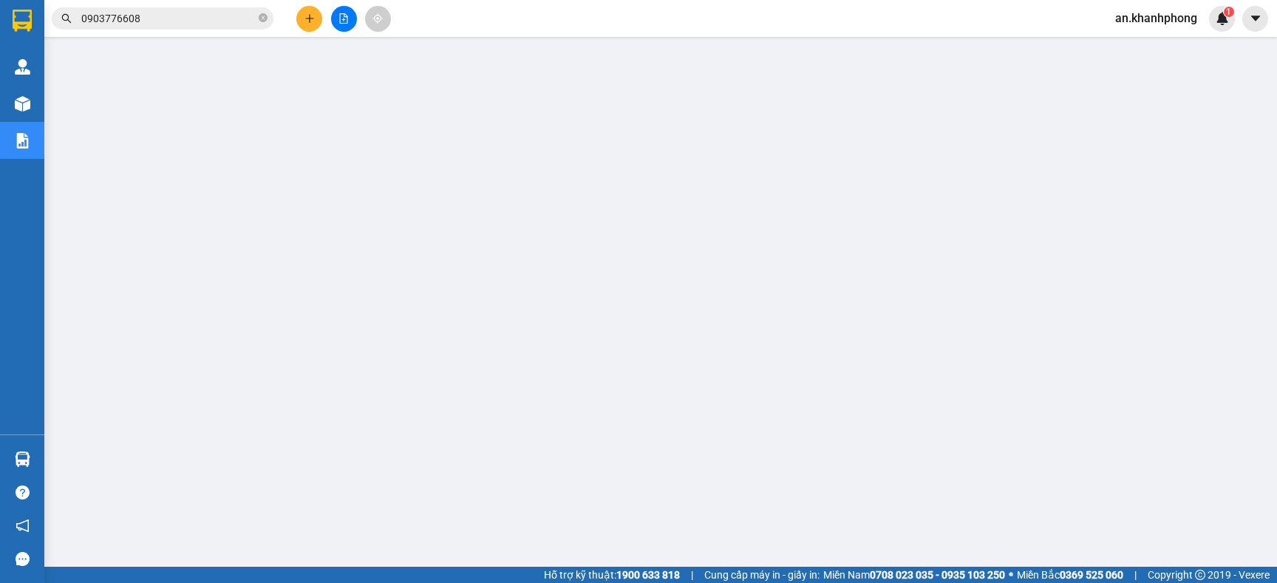
click at [267, 18] on span "0903776608" at bounding box center [163, 18] width 222 height 22
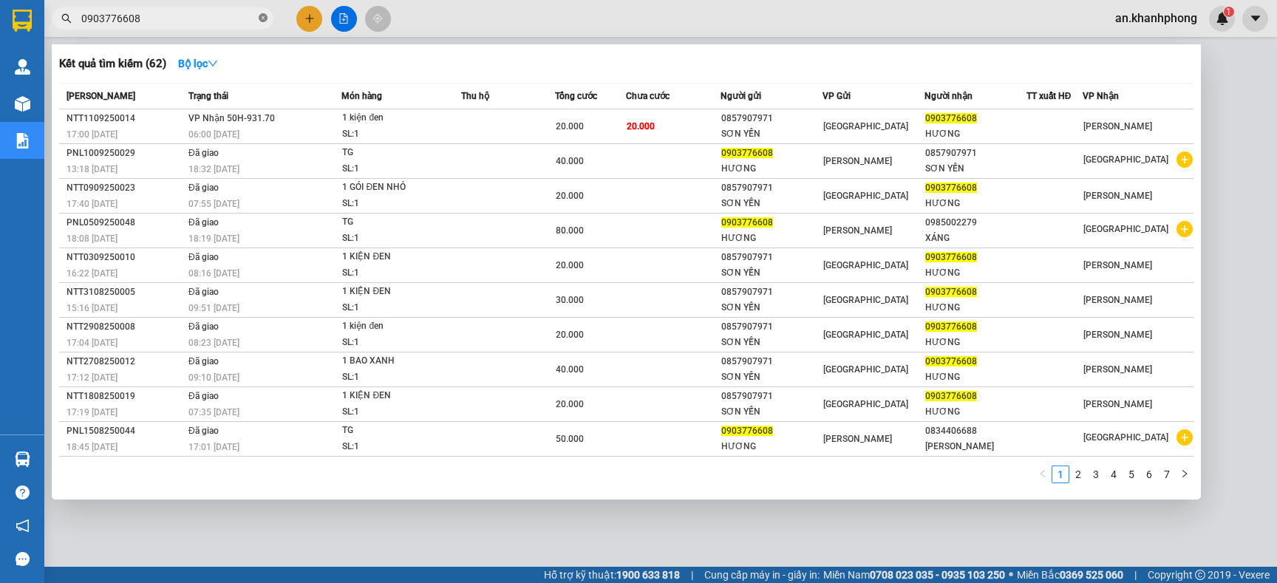
click at [265, 18] on icon "close-circle" at bounding box center [263, 17] width 9 height 9
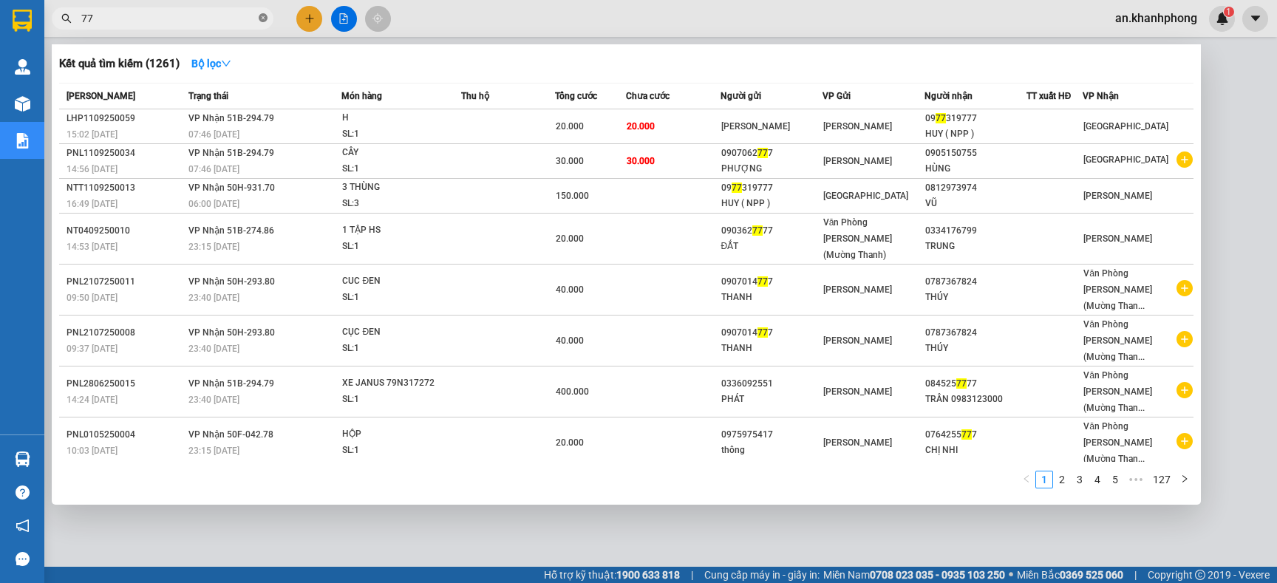
type input "7"
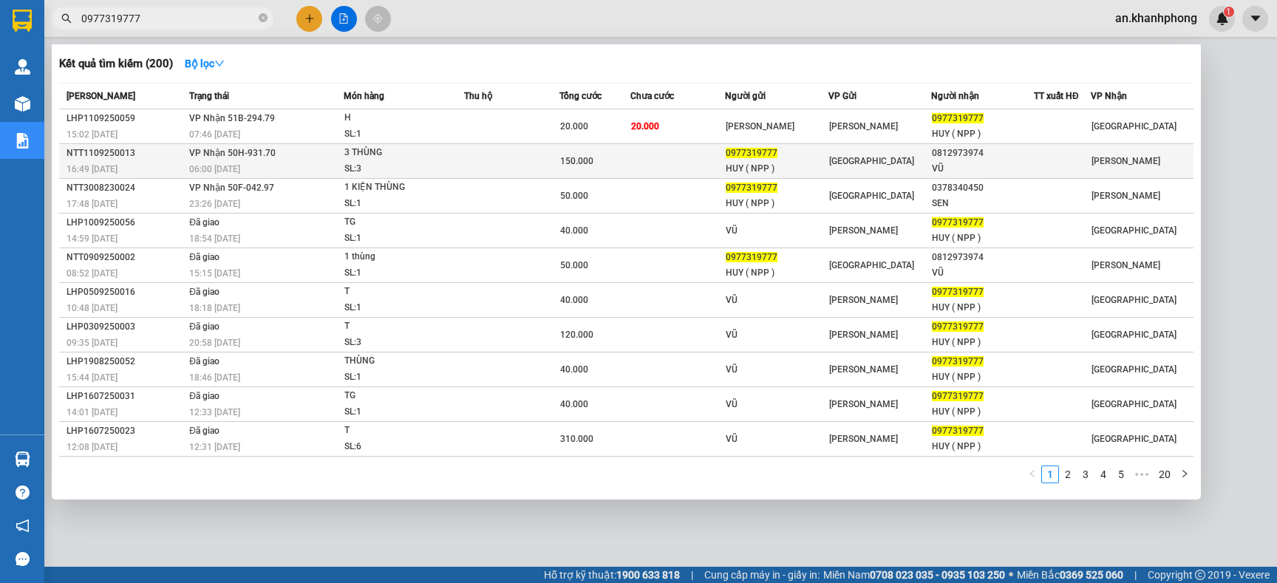
type input "0977319777"
click at [491, 157] on td at bounding box center [511, 161] width 95 height 35
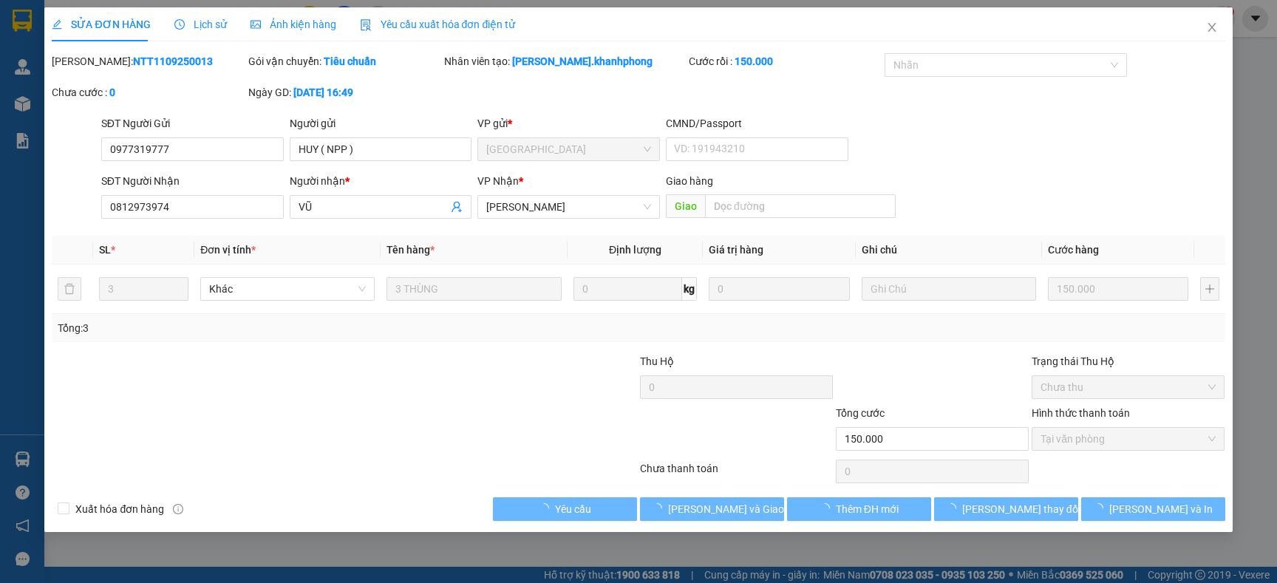
type input "0977319777"
type input "HUY ( NPP )"
type input "0812973974"
type input "VŨ"
type input "150.000"
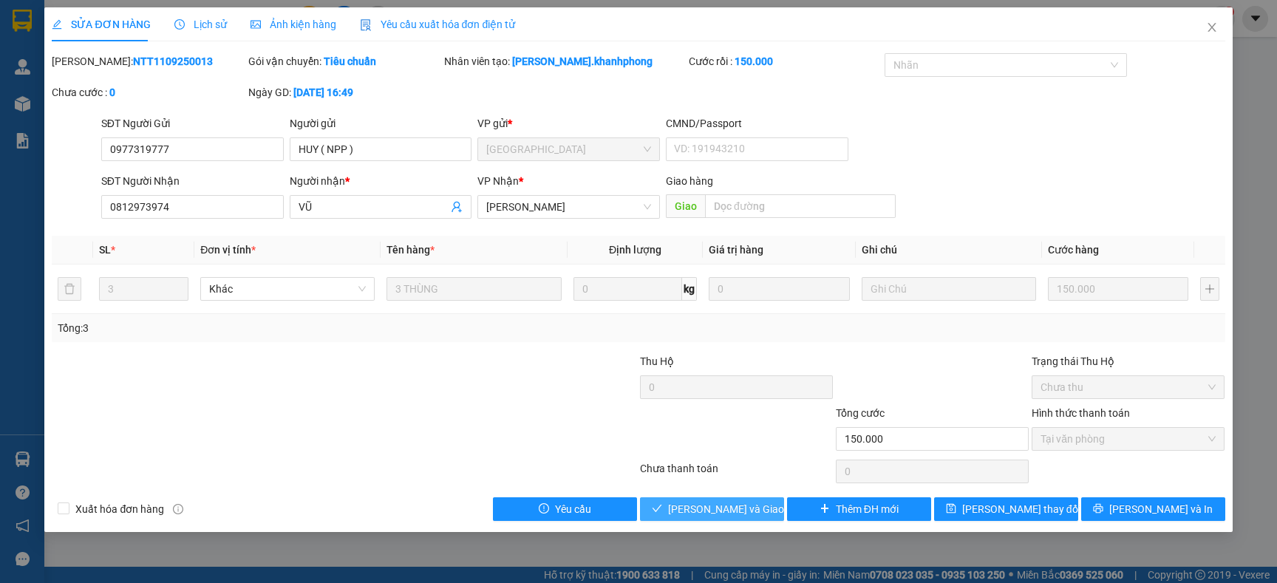
click at [711, 503] on span "Lưu và Giao hàng" at bounding box center [739, 509] width 142 height 16
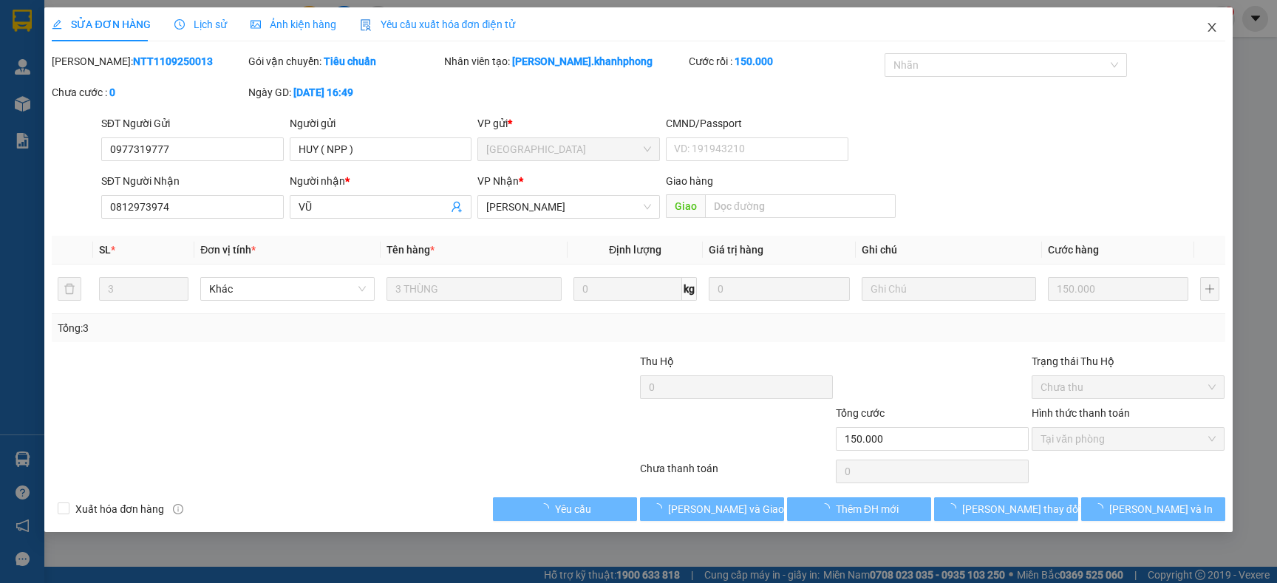
click at [1212, 29] on icon "close" at bounding box center [1212, 27] width 12 height 12
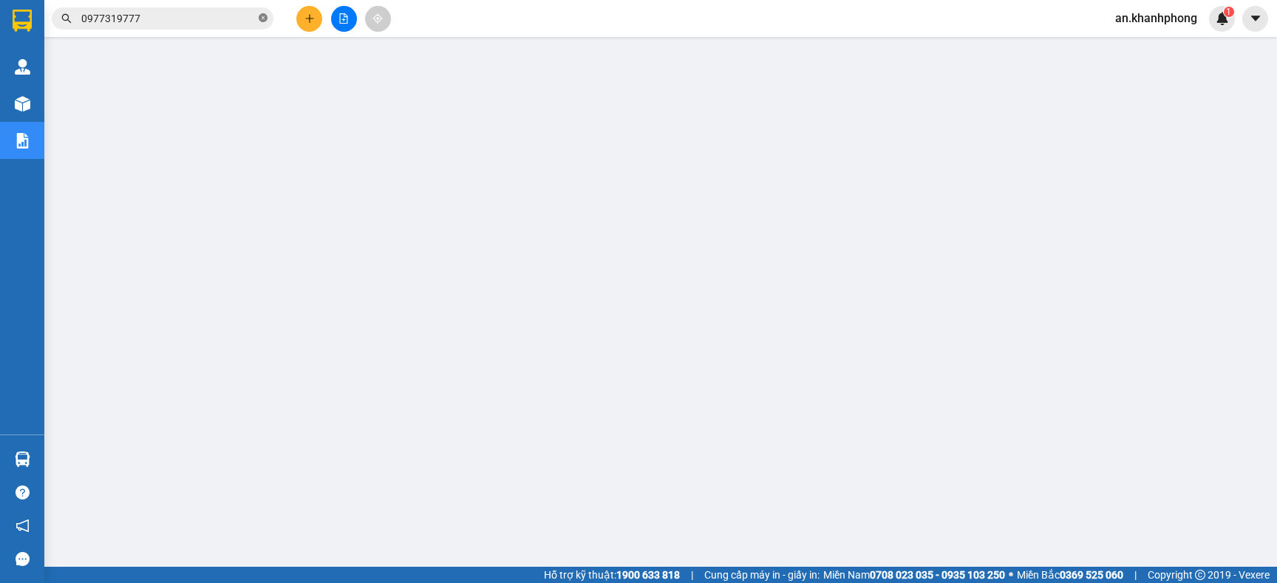
click at [262, 16] on icon "close-circle" at bounding box center [263, 17] width 9 height 9
click at [197, 22] on input "text" at bounding box center [168, 18] width 174 height 16
click at [301, 18] on button at bounding box center [309, 19] width 26 height 26
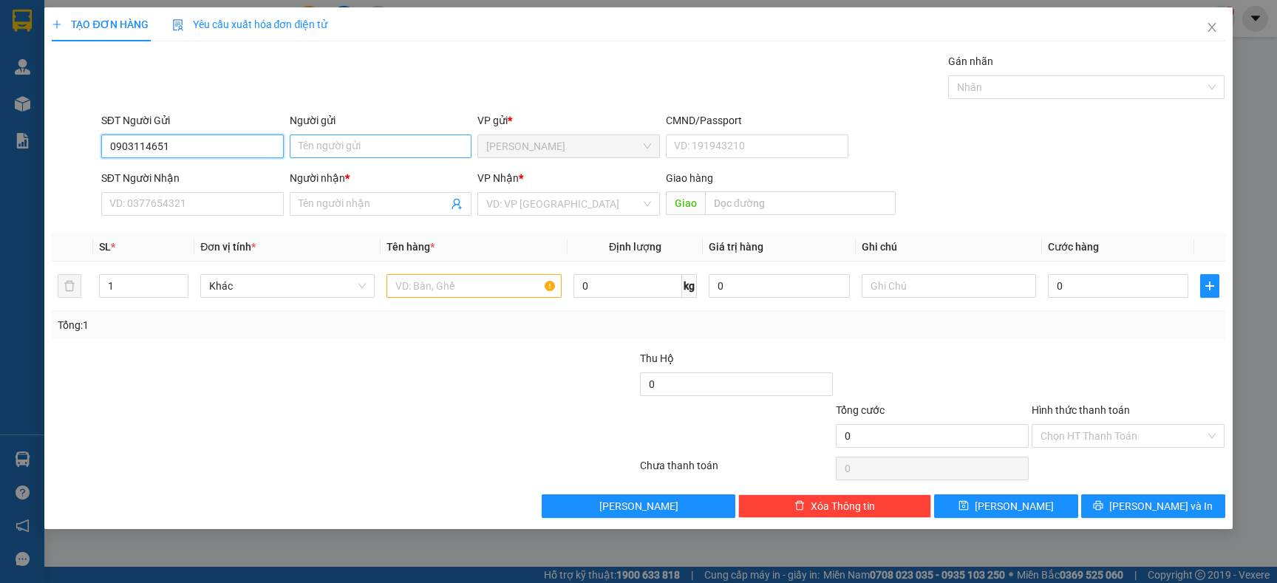
type input "0903114651"
click at [338, 143] on input "Người gửi" at bounding box center [381, 146] width 182 height 24
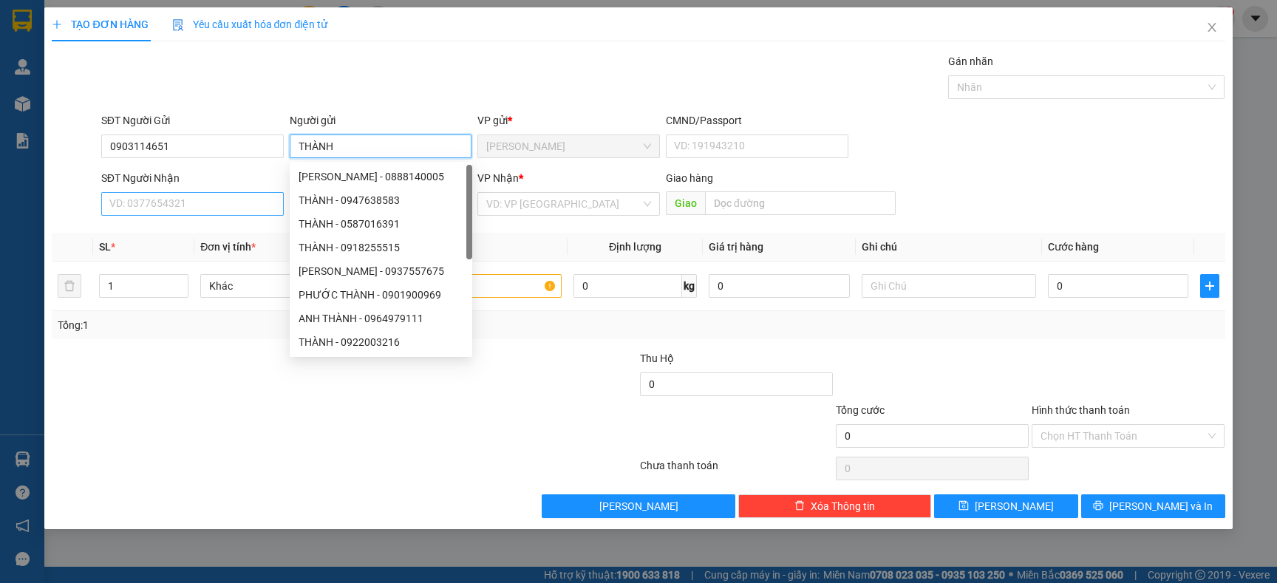
type input "THÀNH"
click at [192, 209] on input "SĐT Người Nhận" at bounding box center [192, 204] width 182 height 24
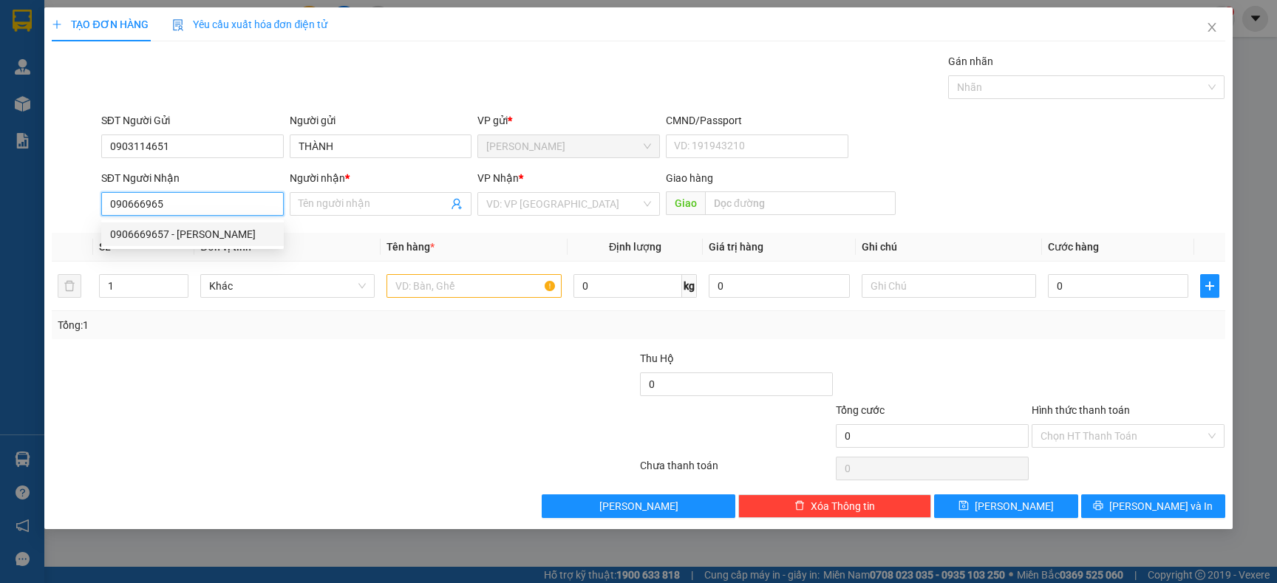
click at [180, 231] on div "0906669657 - TRẦN LỄ" at bounding box center [192, 234] width 165 height 16
type input "0906669657"
type input "[PERSON_NAME]"
type input "0906669657"
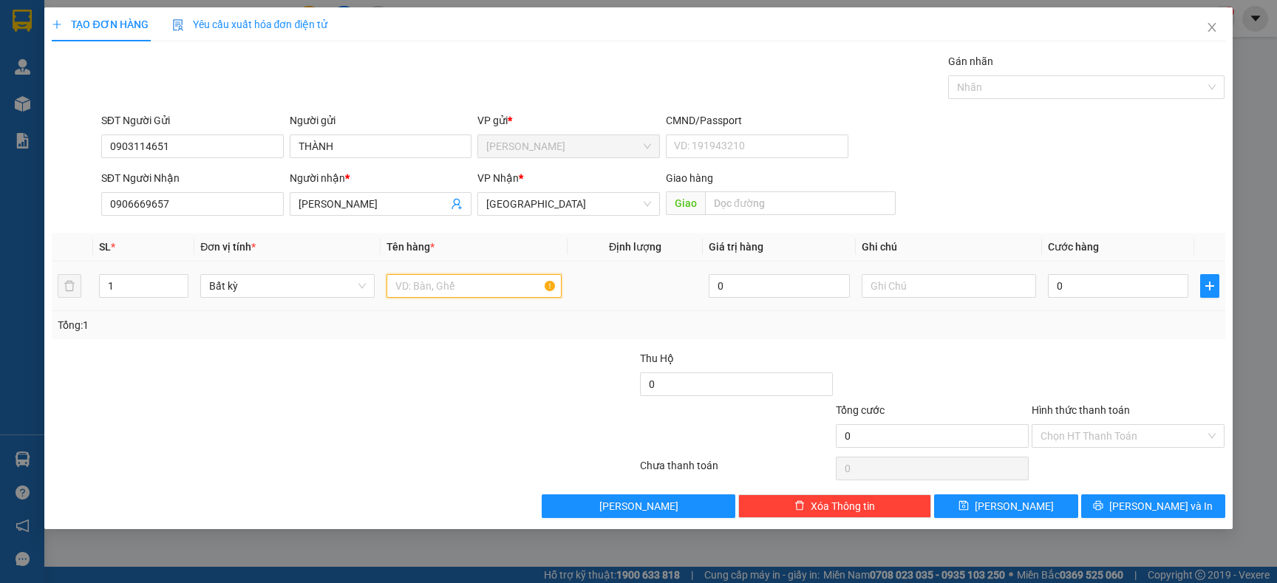
click at [447, 290] on input "text" at bounding box center [473, 286] width 174 height 24
type input "CỤC ĐỎ NHỎ"
click at [353, 335] on div "Tổng: 1" at bounding box center [638, 325] width 1173 height 28
click at [955, 270] on td at bounding box center [949, 287] width 186 height 50
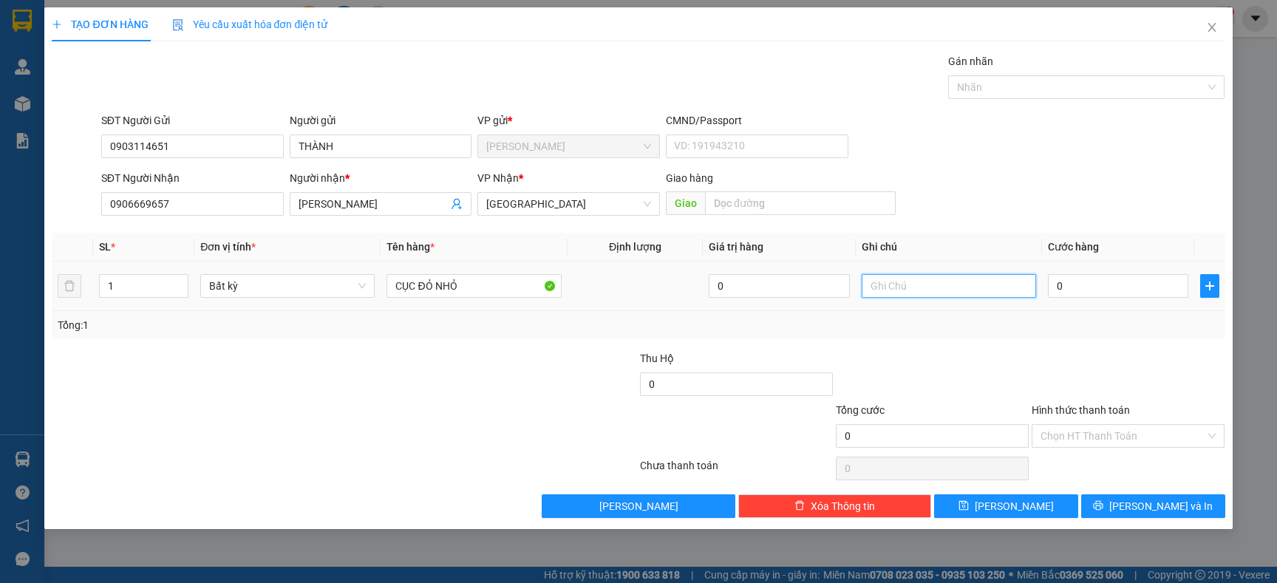
click at [941, 274] on input "text" at bounding box center [948, 286] width 174 height 24
type input "20"
click at [880, 344] on div "Transit Pickup Surcharge Ids Transit Deliver Surcharge Ids Transit Deliver Surc…" at bounding box center [638, 285] width 1173 height 465
drag, startPoint x: 945, startPoint y: 285, endPoint x: 779, endPoint y: 298, distance: 166.7
click at [799, 289] on tr "1 Bất kỳ CỤC ĐỎ NHỎ 0 20 0" at bounding box center [638, 287] width 1173 height 50
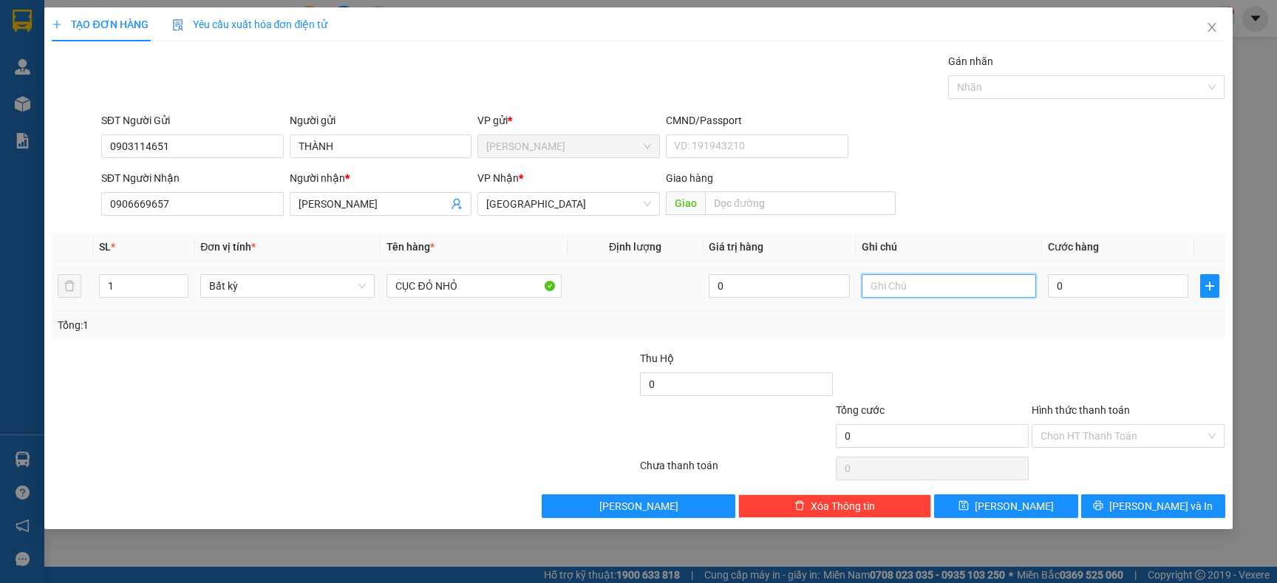
type input "\"
click at [1092, 285] on input "0" at bounding box center [1118, 286] width 140 height 24
type input "2"
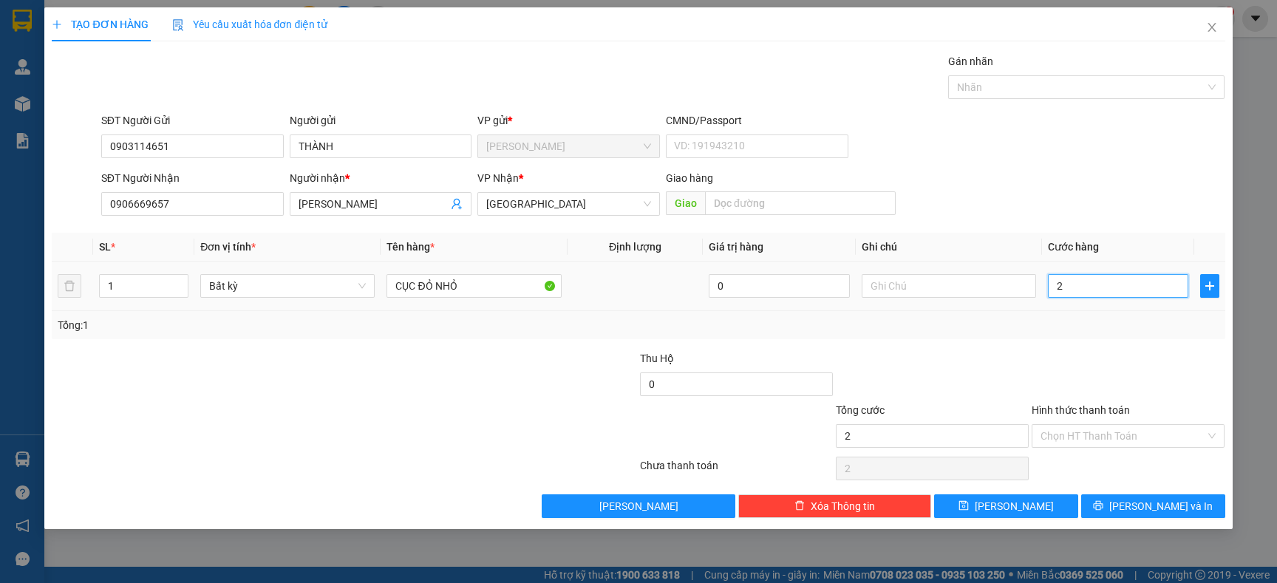
type input "20"
type input "20.000"
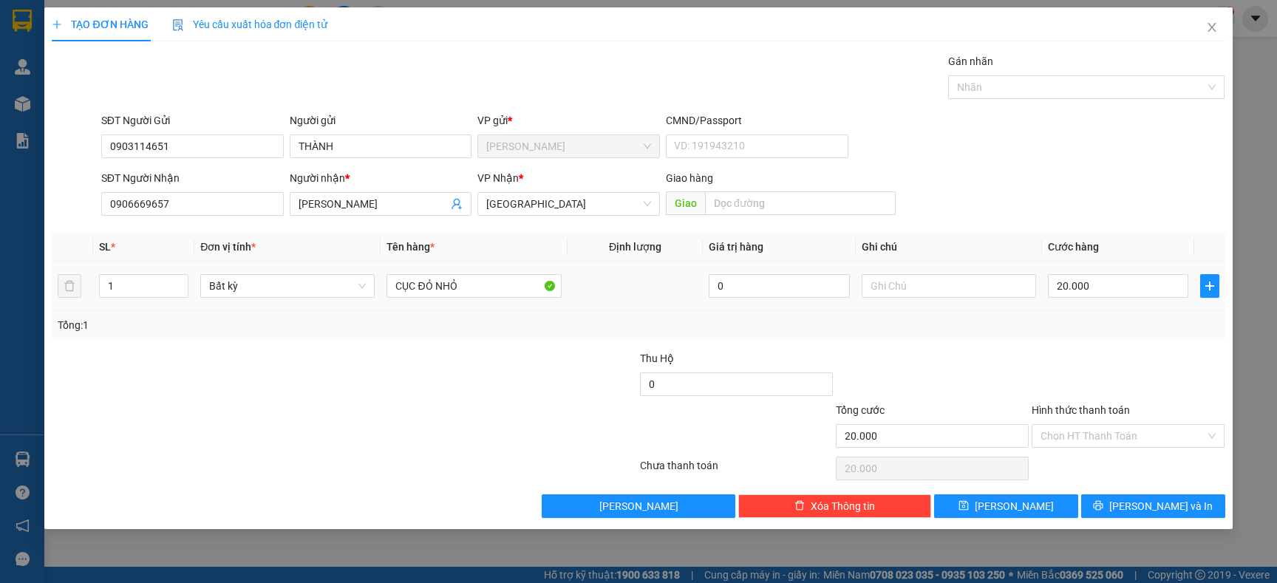
drag, startPoint x: 1076, startPoint y: 310, endPoint x: 1056, endPoint y: 310, distance: 20.7
click at [1076, 310] on td "20.000" at bounding box center [1118, 287] width 152 height 50
click at [1130, 434] on input "Hình thức thanh toán" at bounding box center [1122, 436] width 165 height 22
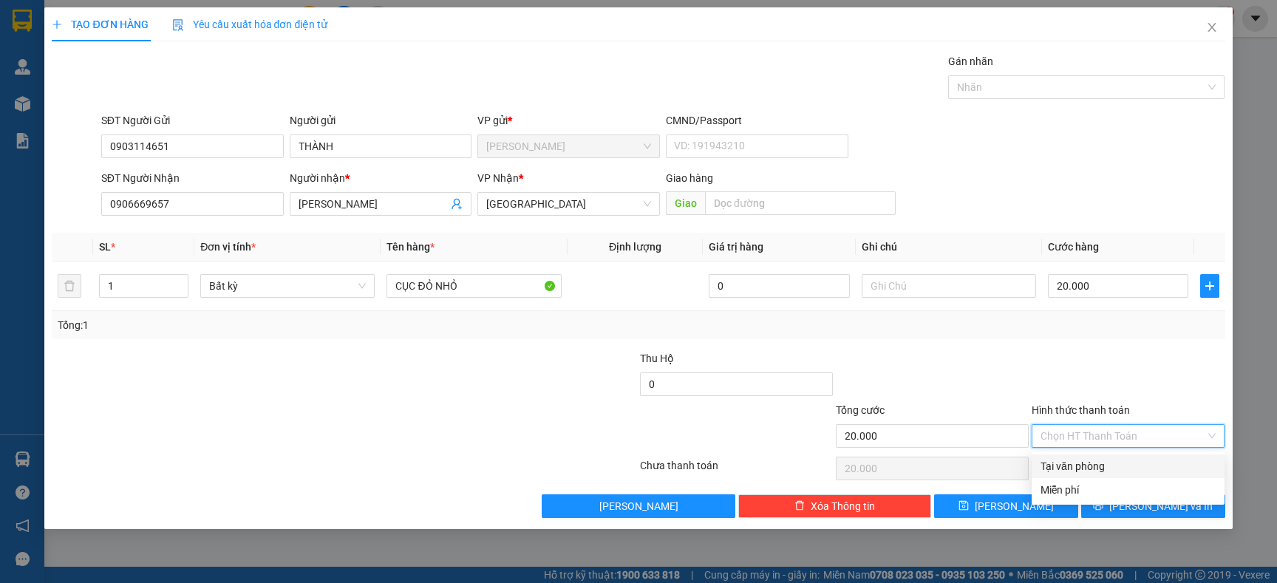
click at [1094, 463] on div "Tại văn phòng" at bounding box center [1127, 466] width 175 height 16
type input "0"
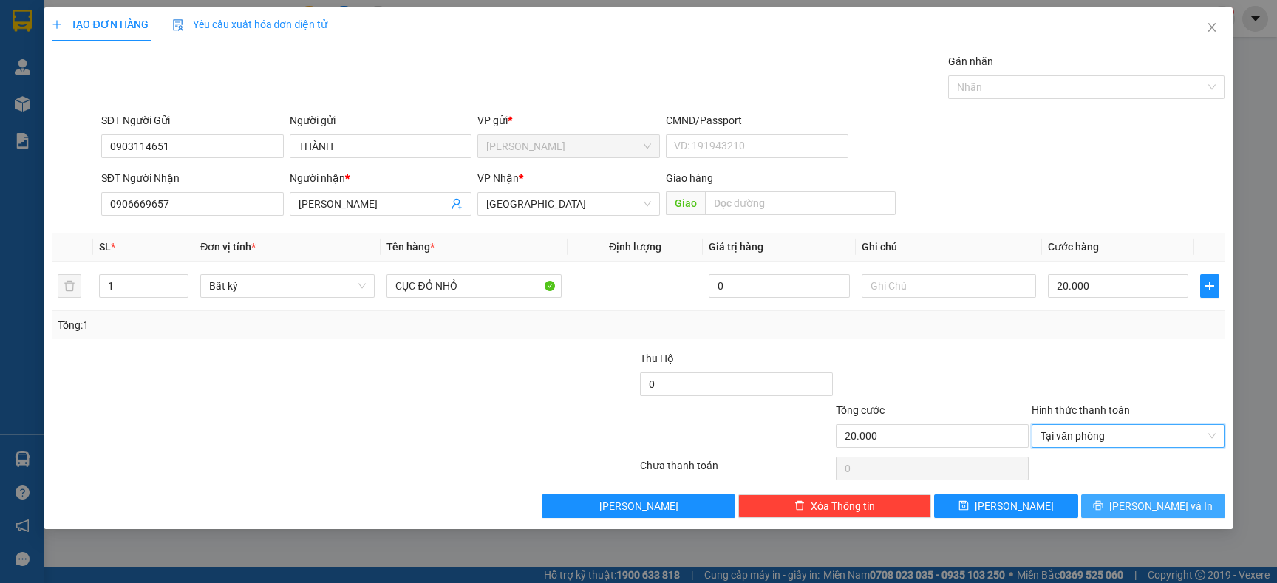
click at [1103, 511] on icon "printer" at bounding box center [1098, 505] width 10 height 10
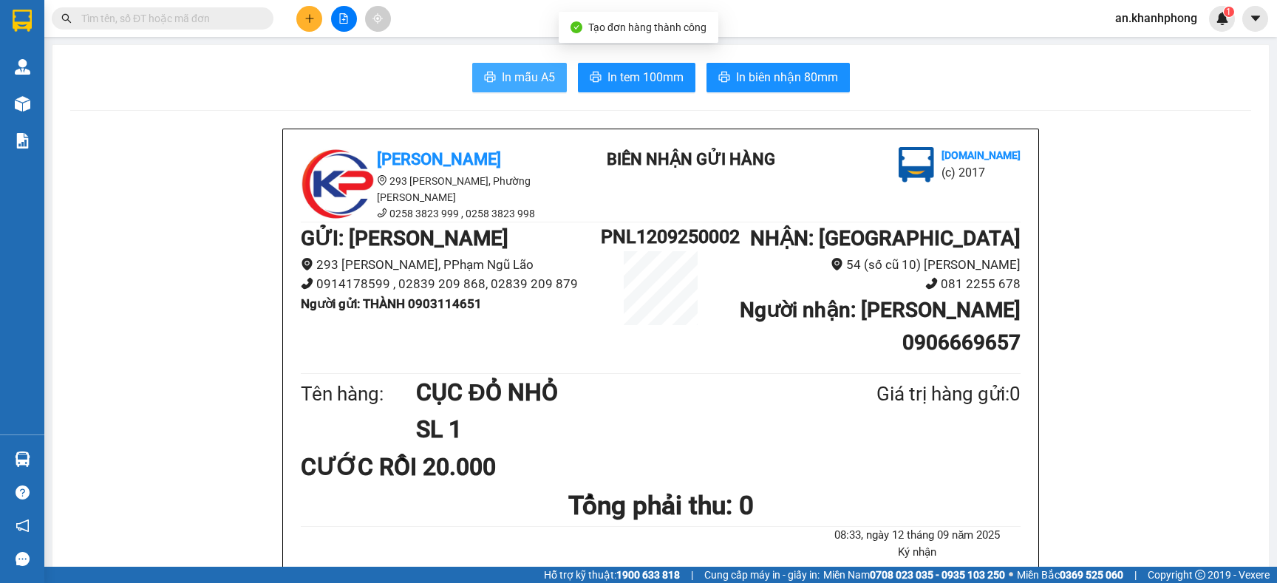
click at [512, 69] on span "In mẫu A5" at bounding box center [528, 77] width 53 height 18
click at [295, 16] on div at bounding box center [343, 19] width 111 height 26
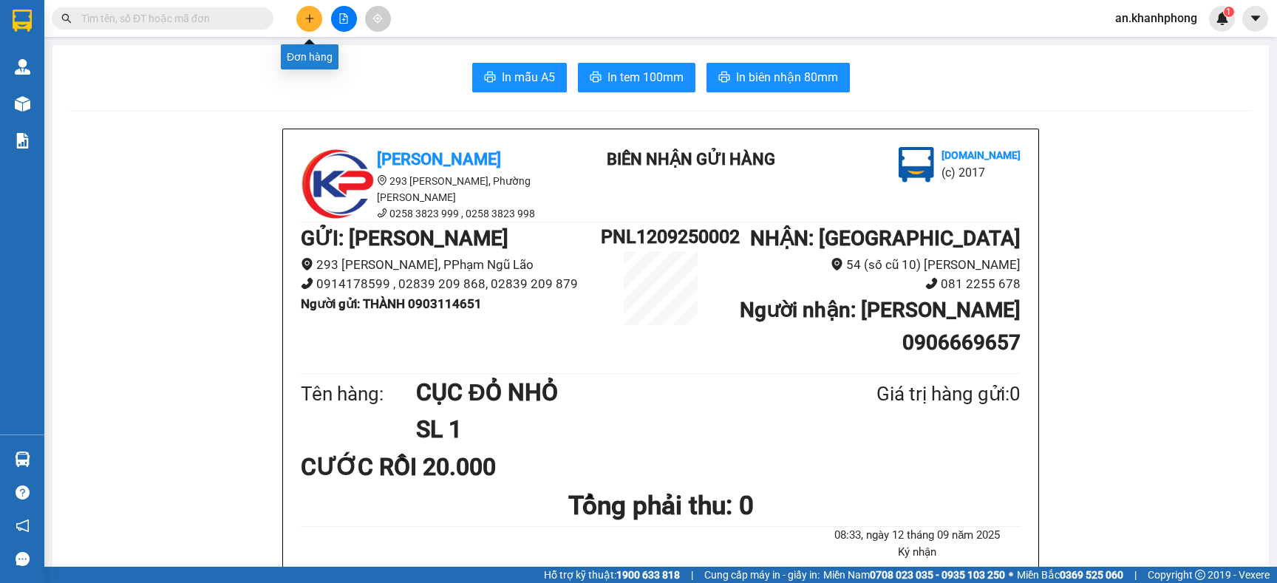
click at [301, 24] on button at bounding box center [309, 19] width 26 height 26
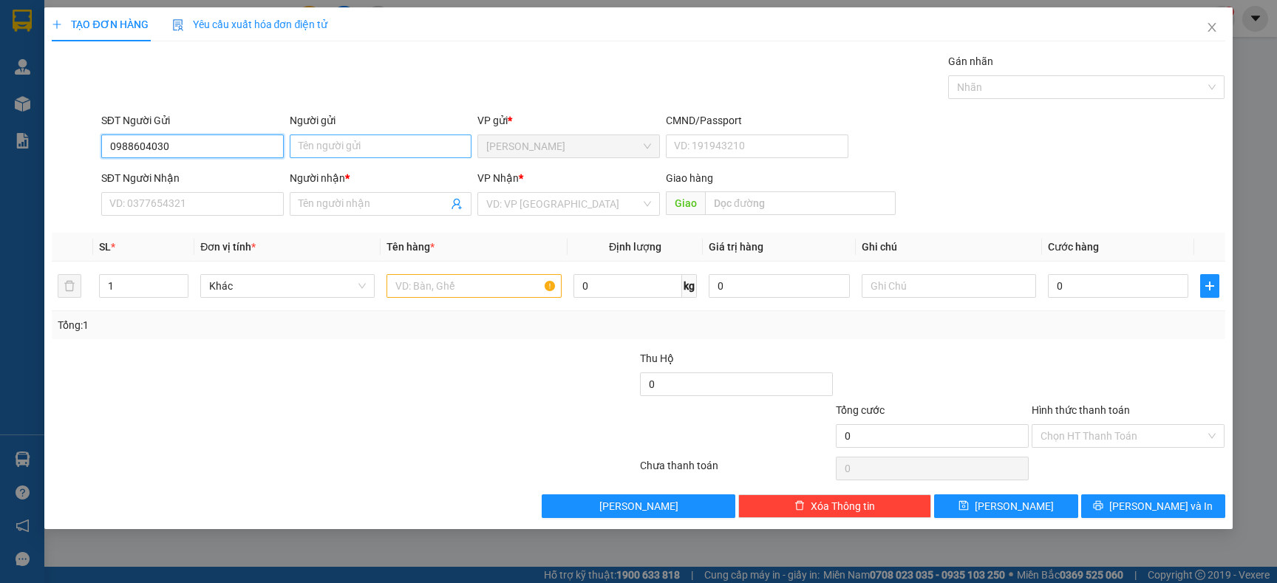
type input "0988604030"
click at [380, 144] on input "Người gửi" at bounding box center [381, 146] width 182 height 24
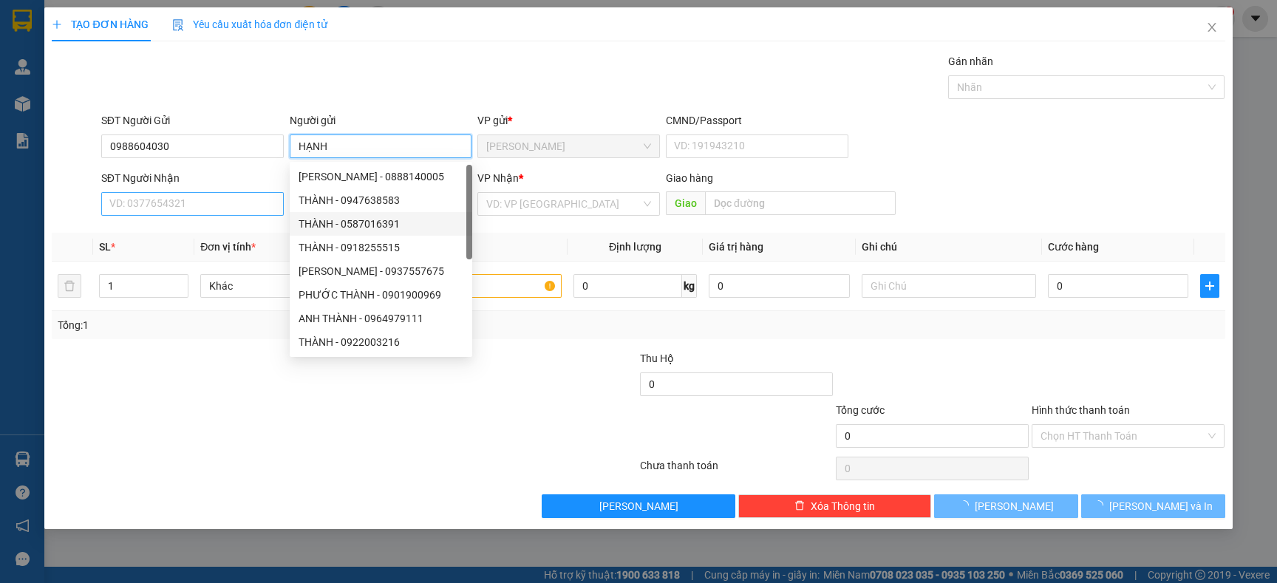
type input "HẠNH"
click at [169, 205] on input "SĐT Người Nhận" at bounding box center [192, 204] width 182 height 24
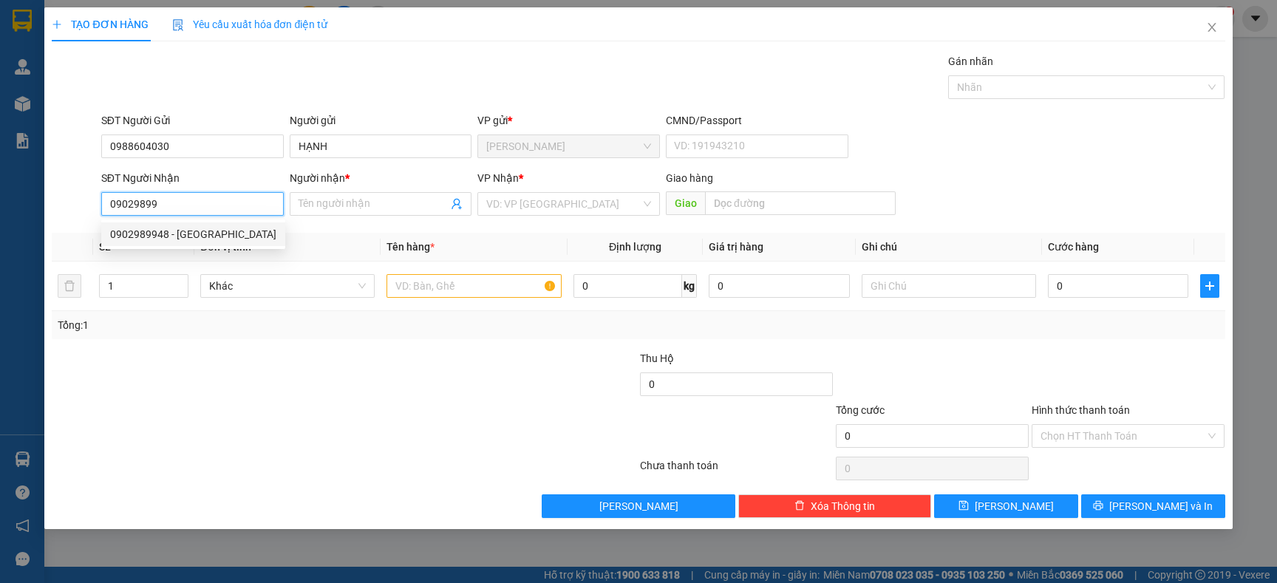
click at [174, 235] on div "0902989948 - HÀ" at bounding box center [193, 234] width 166 height 16
type input "0902989948"
type input "HÀ"
type input "0902989948"
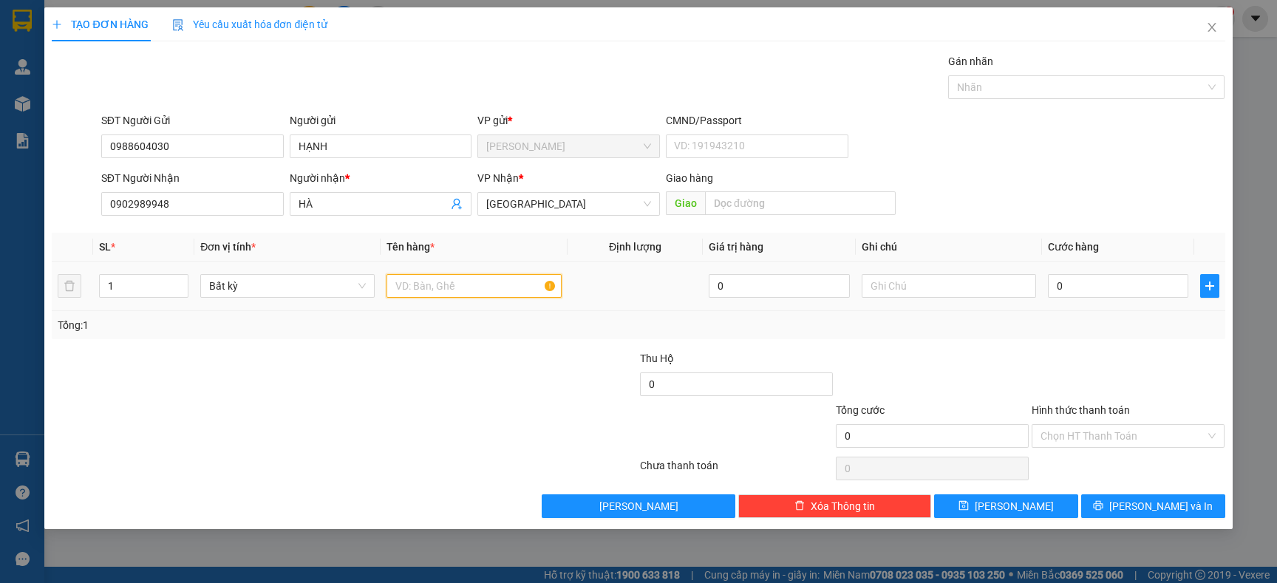
click at [449, 293] on input "text" at bounding box center [473, 286] width 174 height 24
type input "[GEOGRAPHIC_DATA]"
click at [442, 330] on div "Tổng: 1" at bounding box center [275, 325] width 435 height 16
click at [1125, 293] on input "0" at bounding box center [1118, 286] width 140 height 24
type input "4"
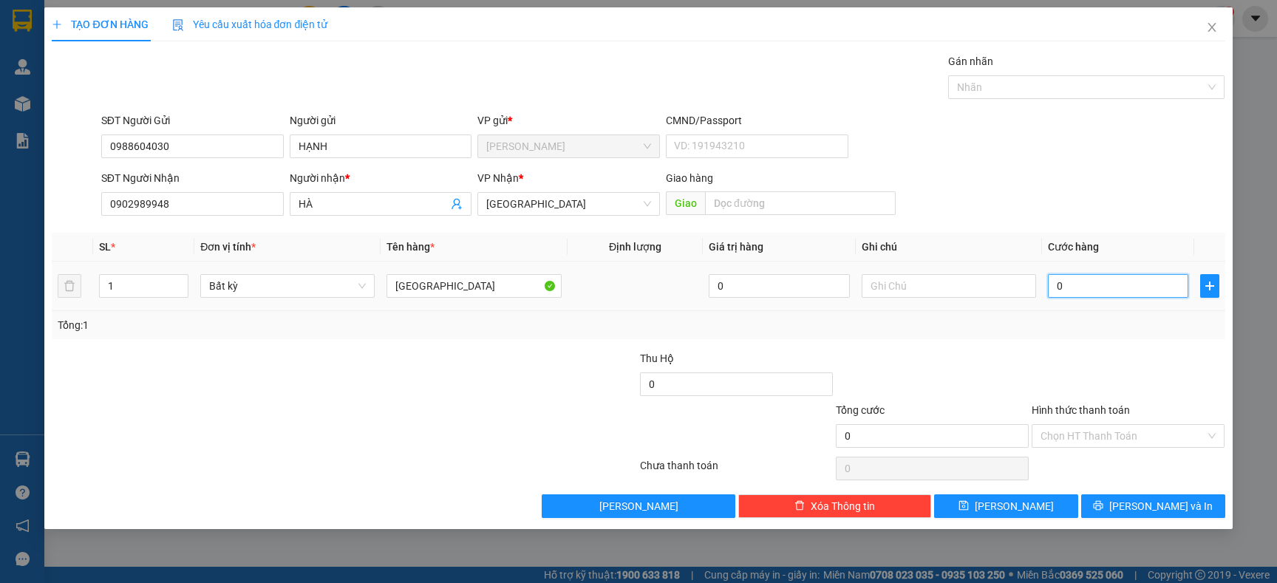
type input "4"
type input "40"
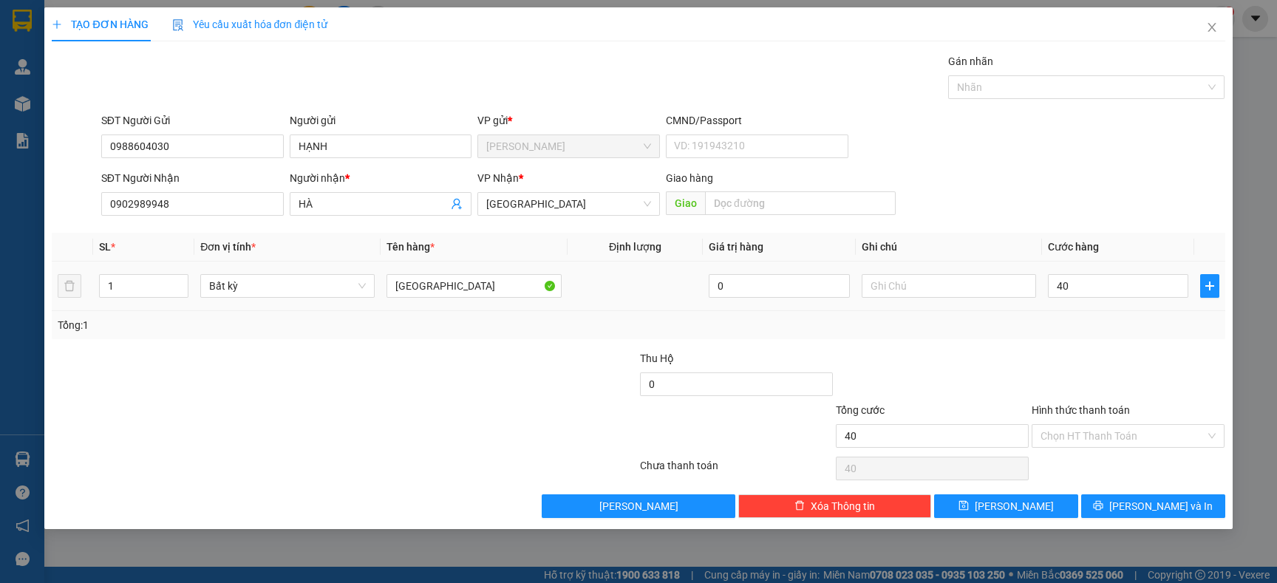
type input "40.000"
click at [1096, 313] on div "Tổng: 1" at bounding box center [638, 325] width 1173 height 28
click at [1183, 440] on input "Hình thức thanh toán" at bounding box center [1122, 436] width 165 height 22
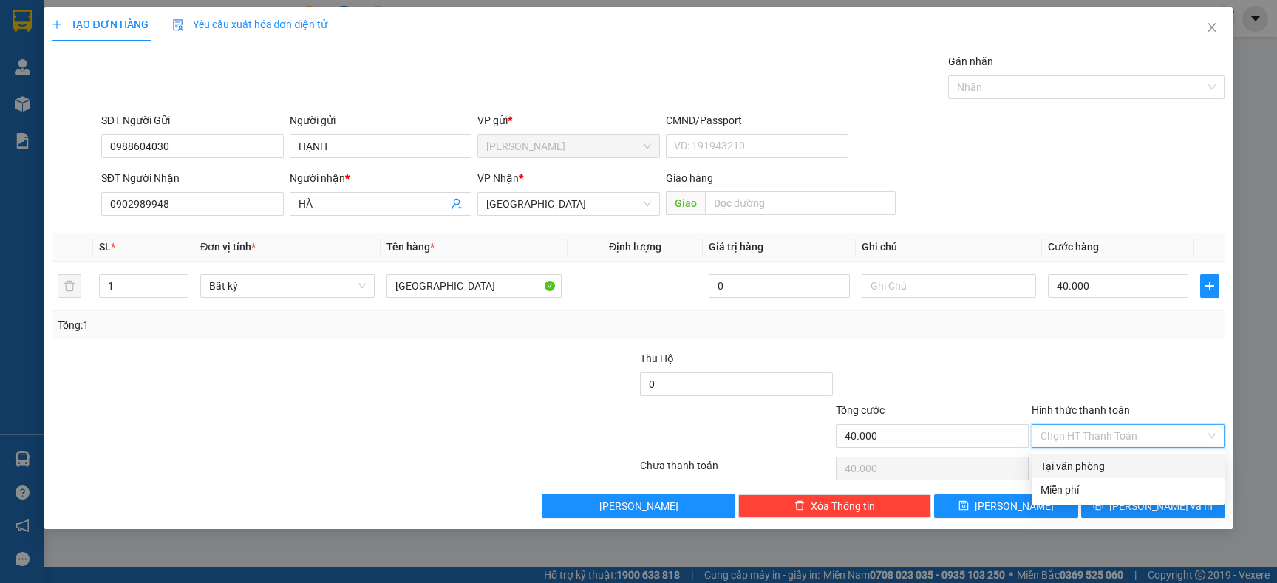
click at [1114, 465] on div "Tại văn phòng" at bounding box center [1127, 466] width 175 height 16
type input "0"
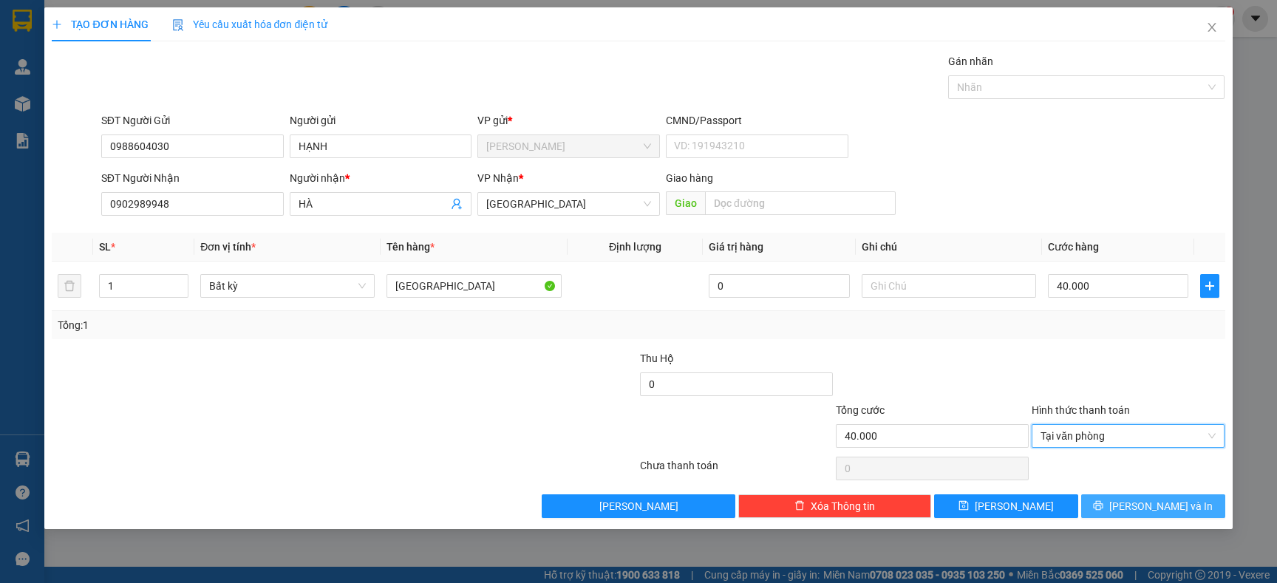
click at [1125, 499] on button "[PERSON_NAME] và In" at bounding box center [1153, 506] width 144 height 24
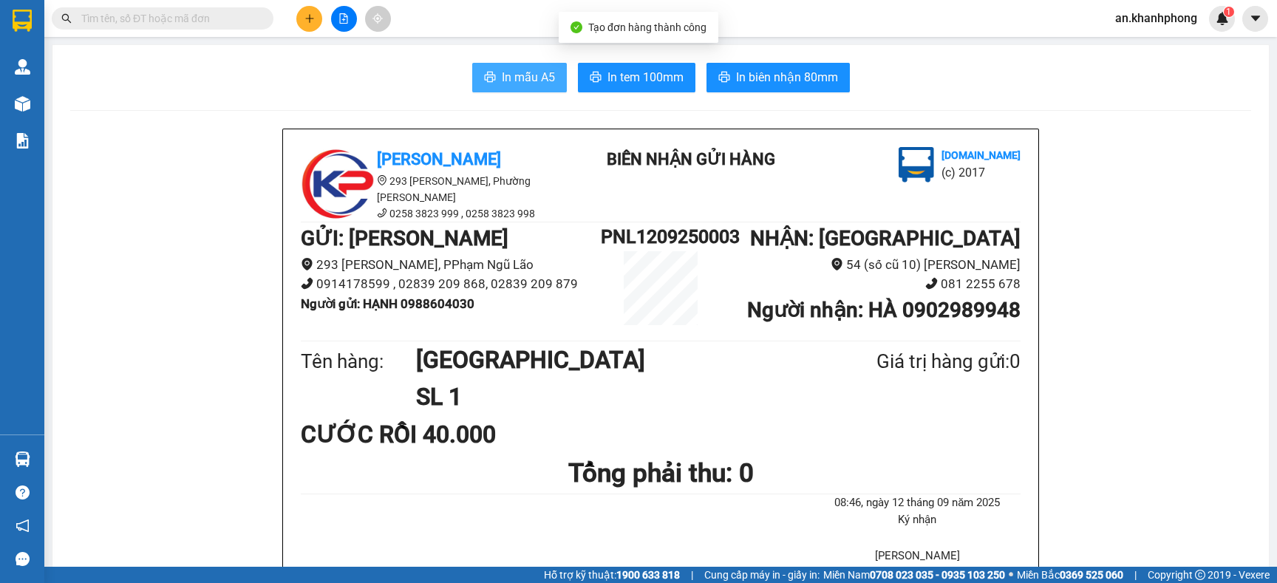
click at [484, 72] on icon "printer" at bounding box center [490, 77] width 12 height 12
click at [305, 18] on icon "plus" at bounding box center [309, 18] width 8 height 1
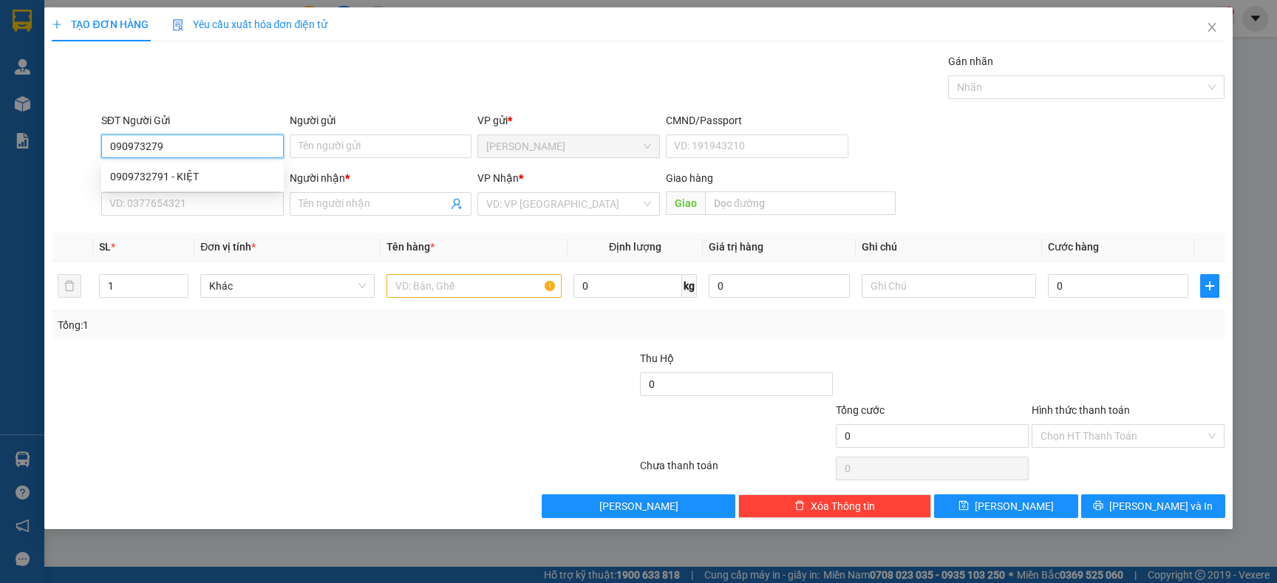
type input "0909732791"
click at [214, 173] on div "0909732791 - KIỆT" at bounding box center [192, 176] width 165 height 16
type input "KIỆT"
type input "0909732791"
click at [182, 203] on input "SĐT Người Nhận" at bounding box center [192, 204] width 182 height 24
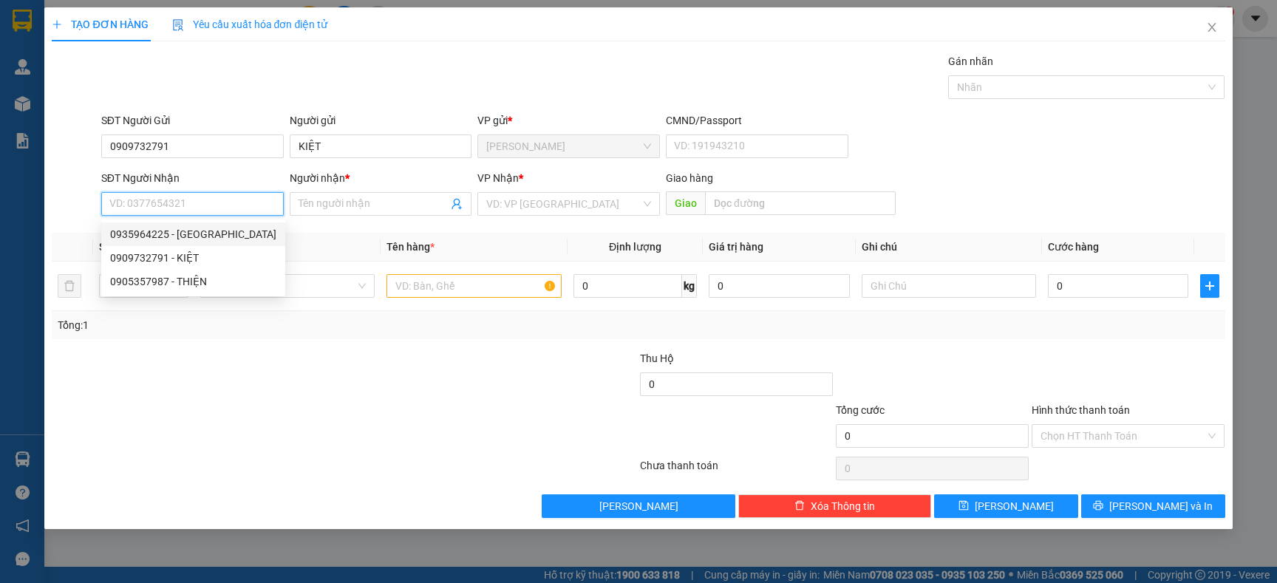
click at [175, 223] on div "0935964225 - HÀ" at bounding box center [193, 234] width 184 height 24
type input "0935964225"
type input "HÀ"
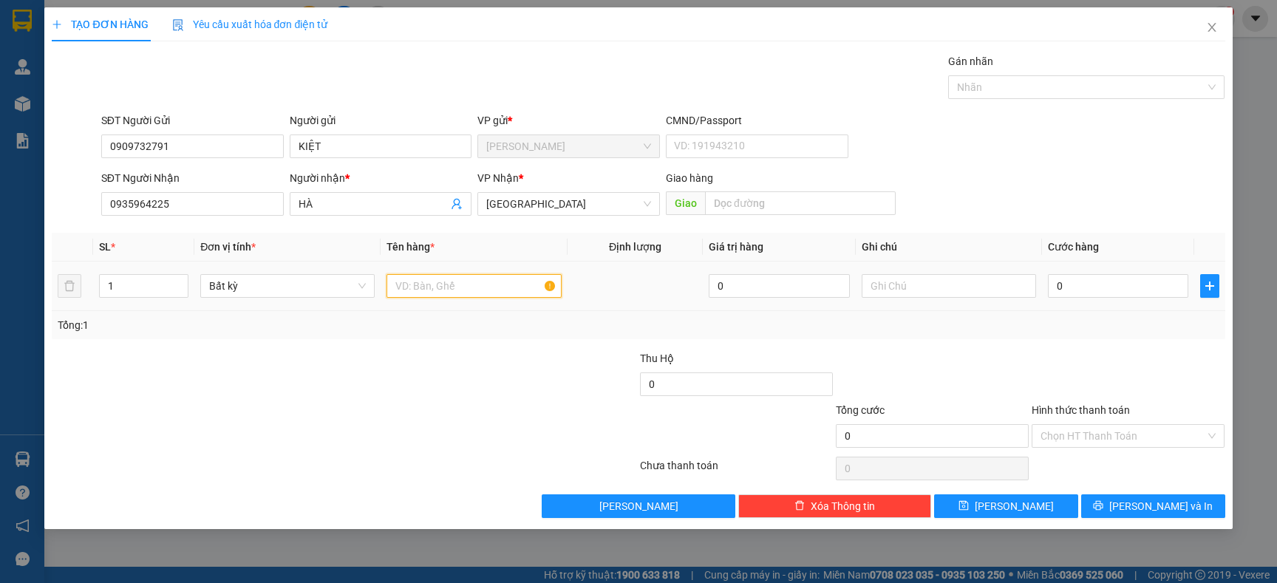
click at [449, 285] on input "text" at bounding box center [473, 286] width 174 height 24
type input "KIỆN G"
click at [441, 317] on div "Tổng: 1" at bounding box center [275, 325] width 435 height 16
click at [1102, 284] on input "0" at bounding box center [1118, 286] width 140 height 24
type input "2"
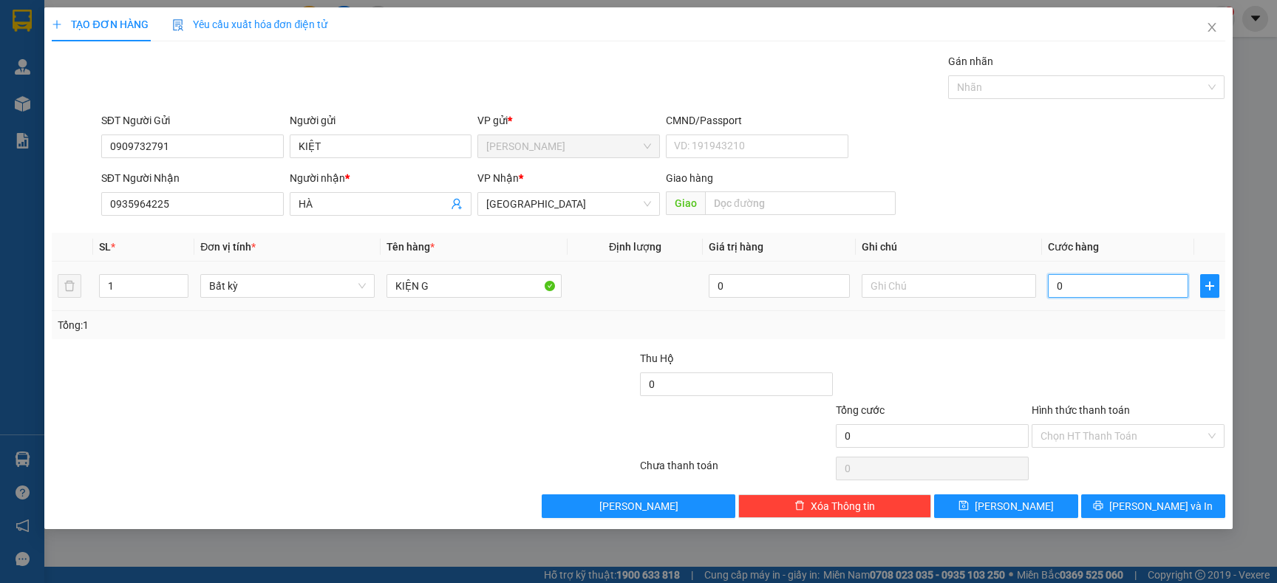
type input "2"
type input "20"
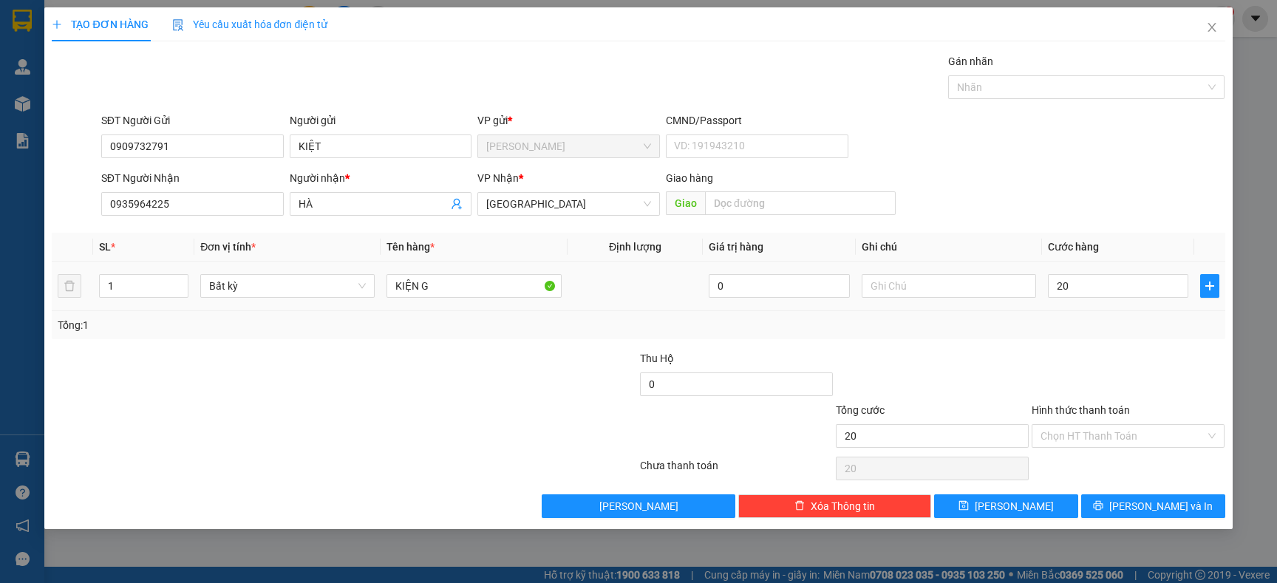
type input "20.000"
click at [1093, 307] on td "20.000" at bounding box center [1118, 287] width 152 height 50
click at [1101, 451] on div "Hình thức thanh toán Chọn HT Thanh Toán" at bounding box center [1127, 428] width 193 height 52
click at [1102, 443] on input "Hình thức thanh toán" at bounding box center [1122, 436] width 165 height 22
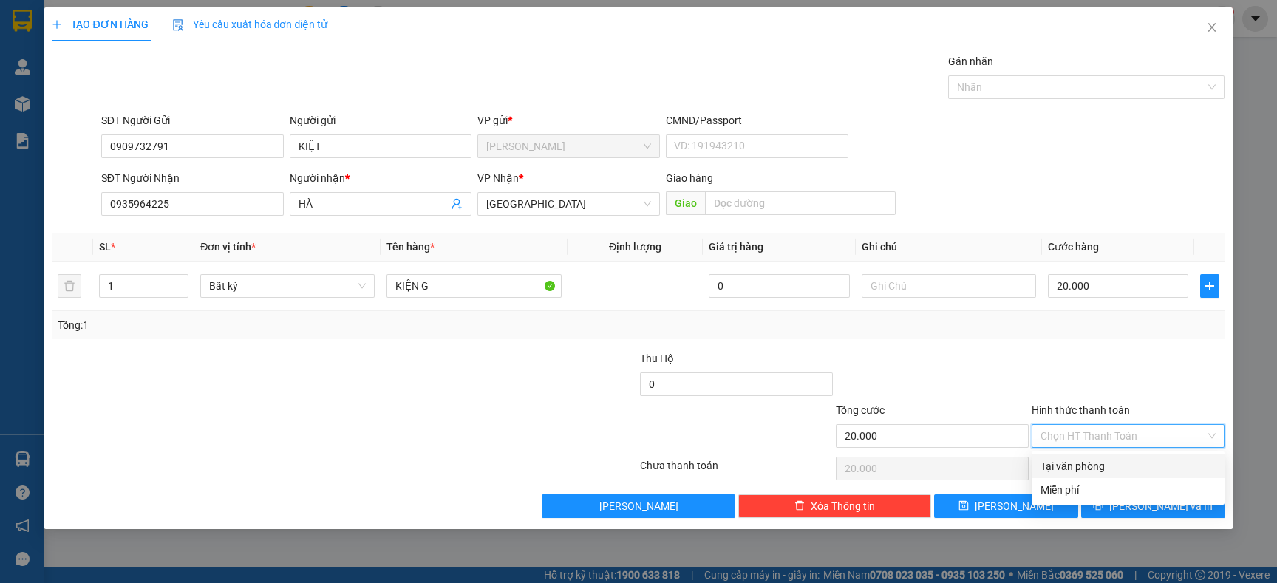
click at [1100, 460] on div "Tại văn phòng" at bounding box center [1127, 466] width 175 height 16
type input "0"
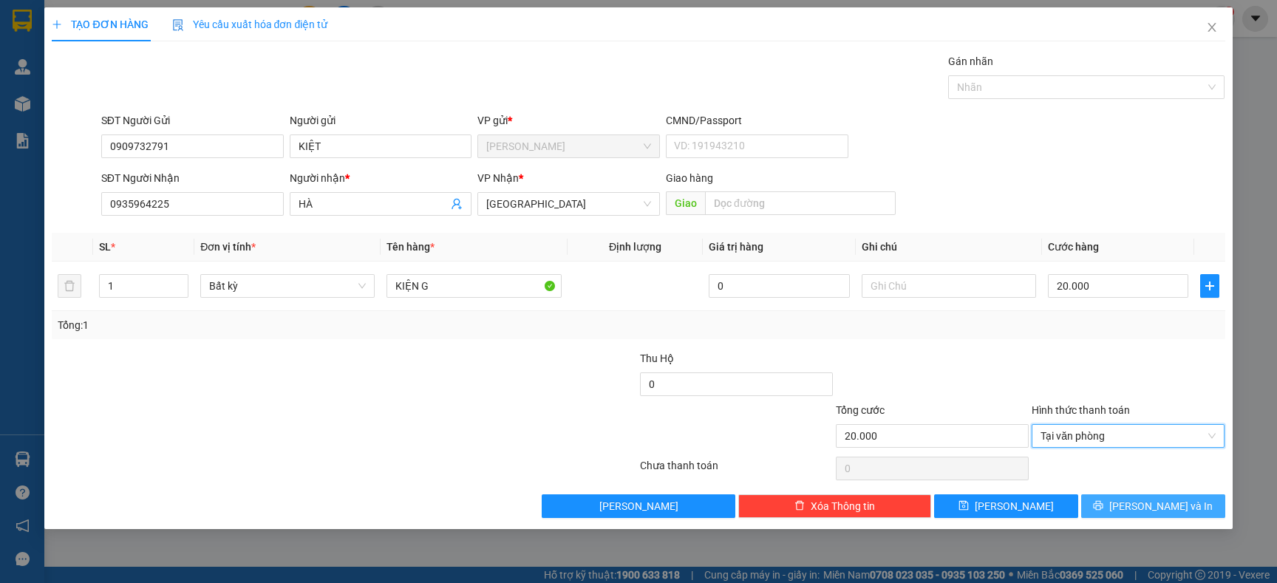
click at [1114, 507] on button "[PERSON_NAME] và In" at bounding box center [1153, 506] width 144 height 24
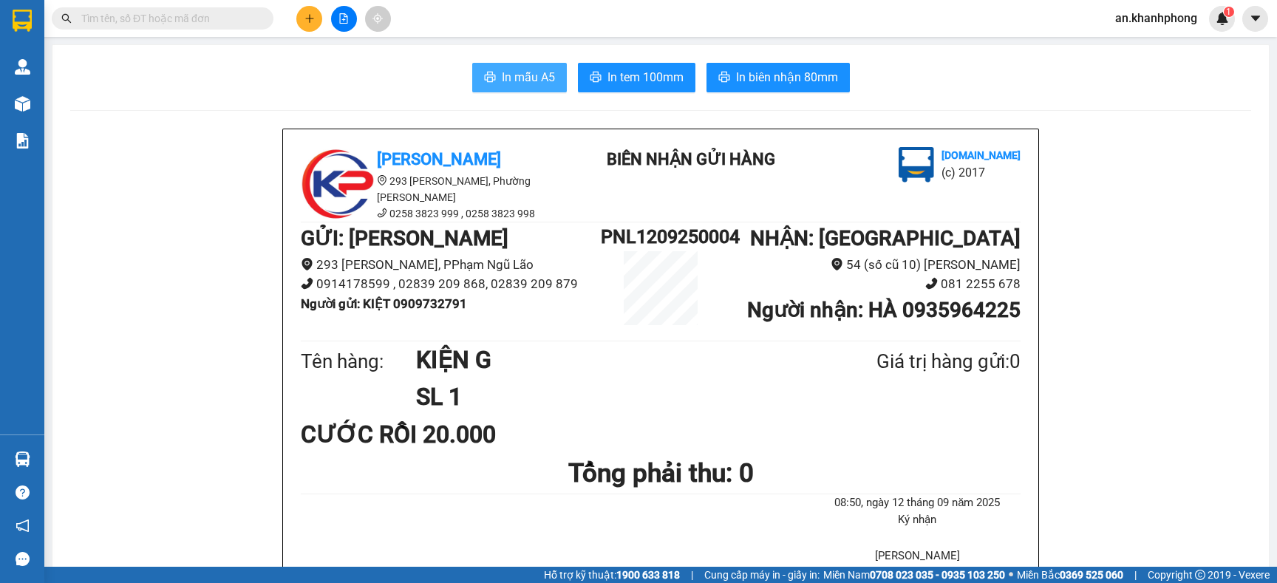
click at [502, 72] on span "In mẫu A5" at bounding box center [528, 77] width 53 height 18
click at [236, 17] on input "text" at bounding box center [168, 18] width 174 height 16
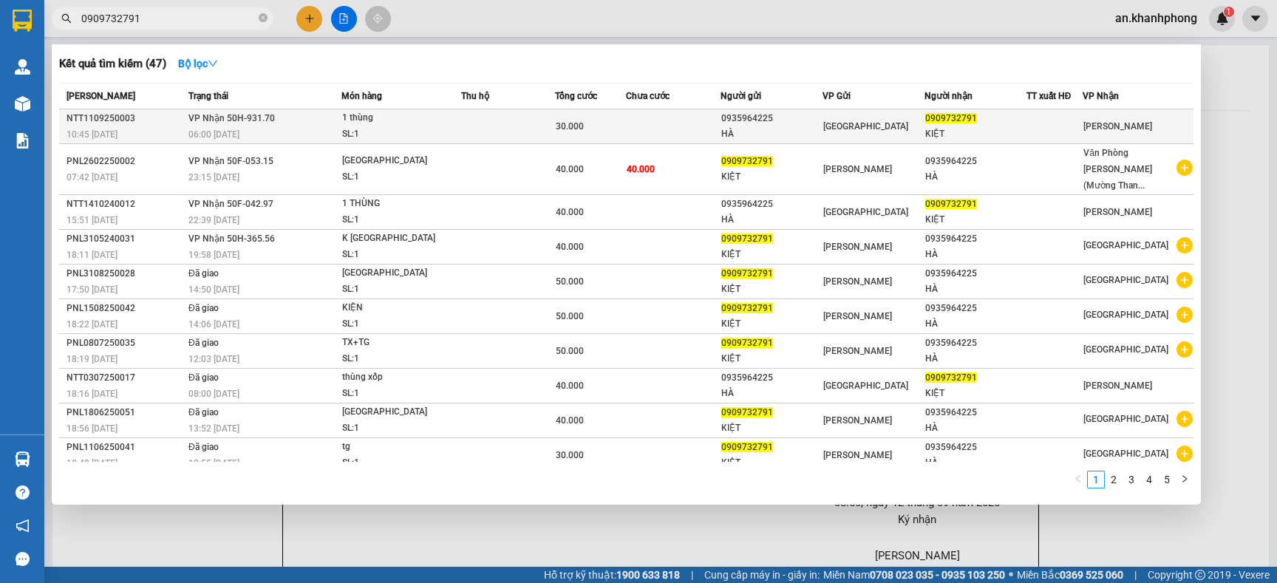
type input "0909732791"
click at [760, 131] on div "HÀ" at bounding box center [771, 134] width 100 height 16
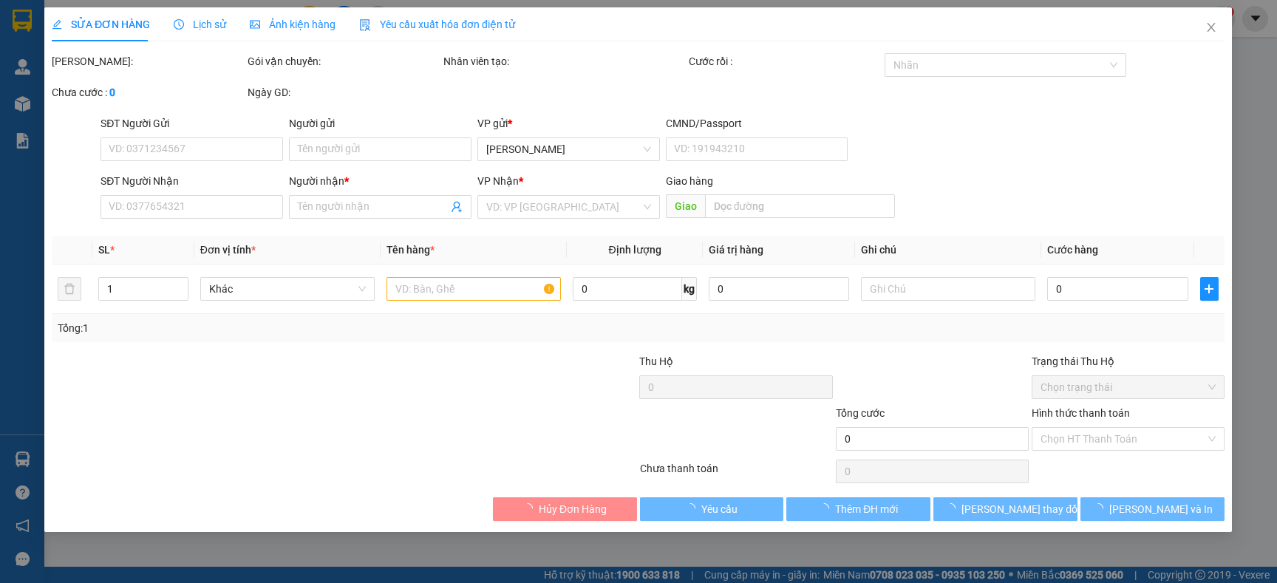
type input "0935964225"
type input "HÀ"
type input "0909732791"
type input "KIỆT"
type input "30.000"
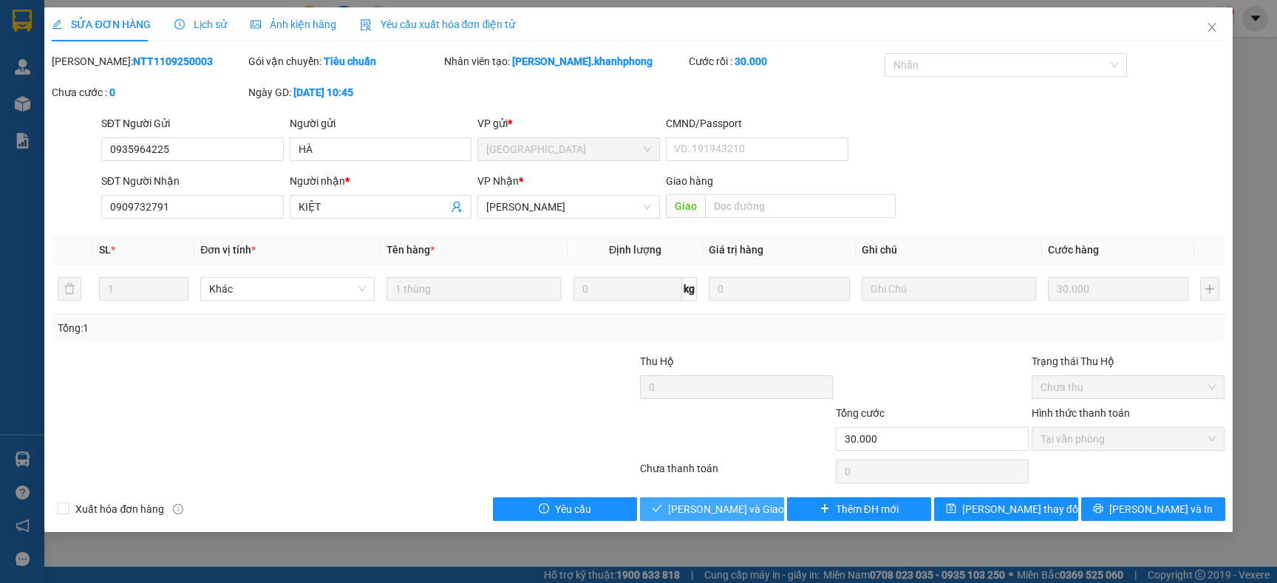
click at [761, 511] on button "Lưu và Giao hàng" at bounding box center [712, 509] width 144 height 24
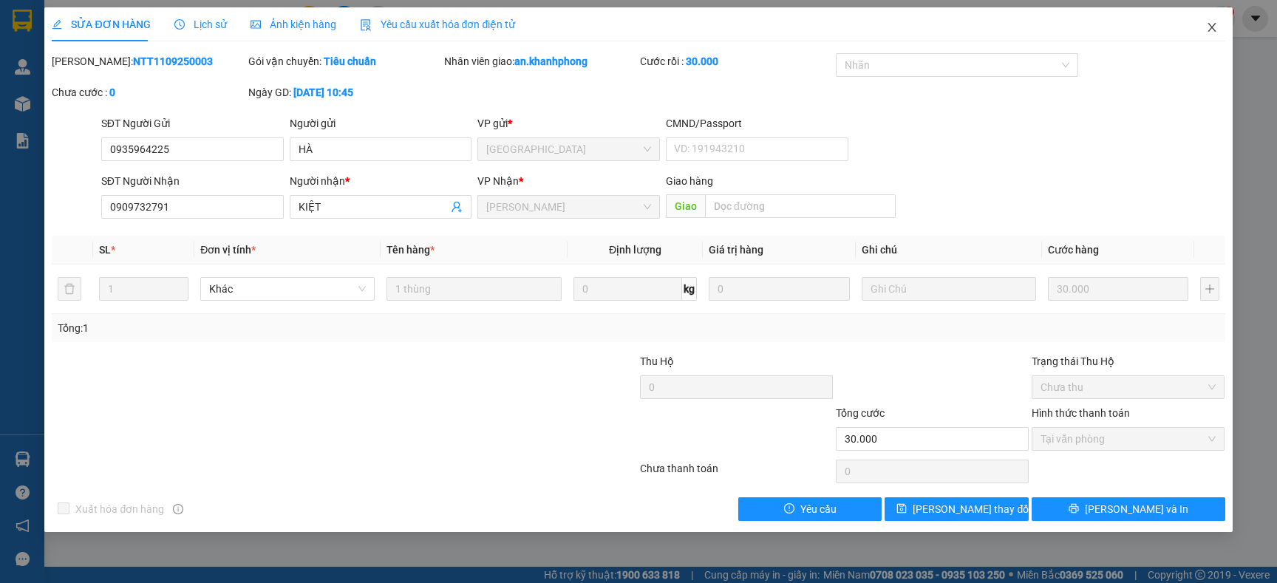
click at [1212, 30] on icon "close" at bounding box center [1212, 27] width 12 height 12
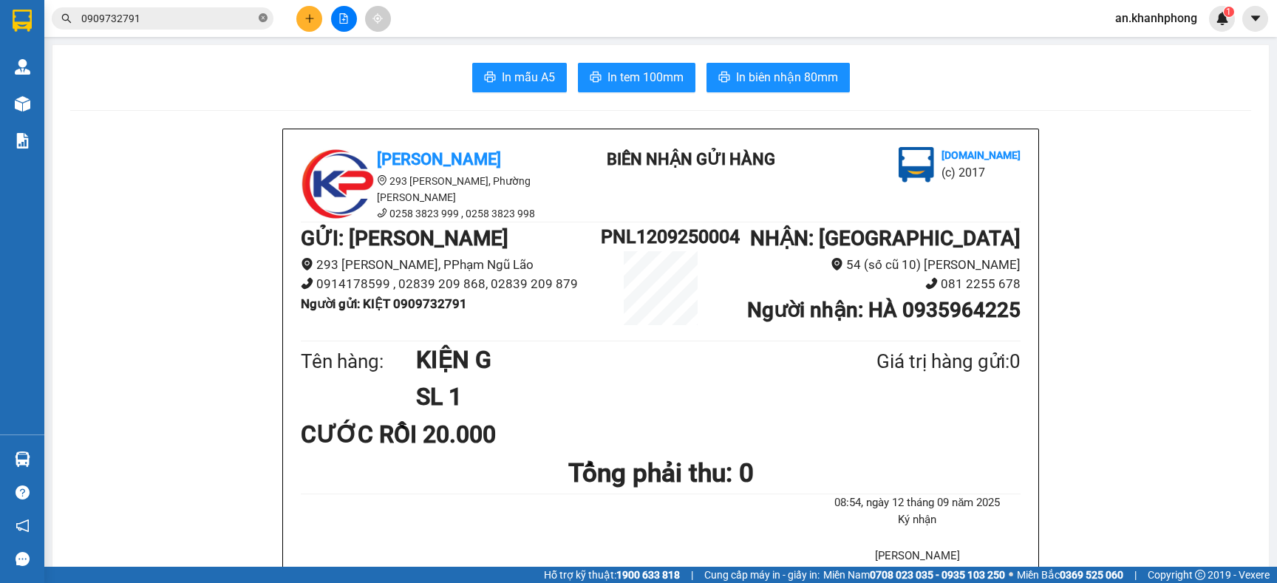
click at [265, 17] on icon "close-circle" at bounding box center [263, 17] width 9 height 9
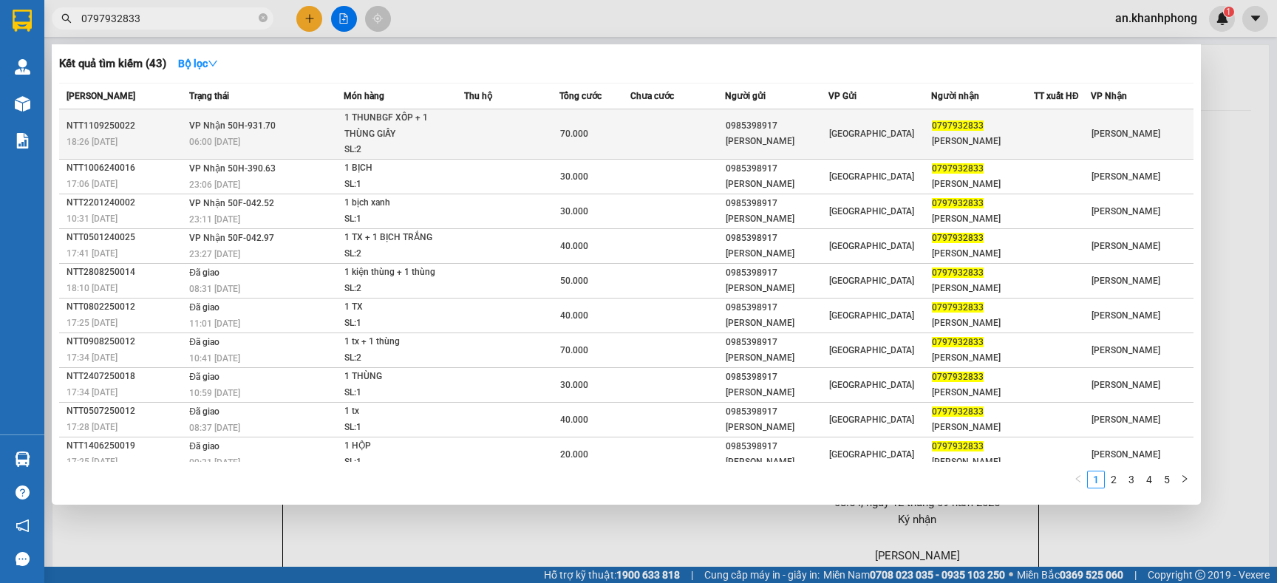
type input "0797932833"
click at [623, 131] on div "70.000" at bounding box center [594, 134] width 69 height 16
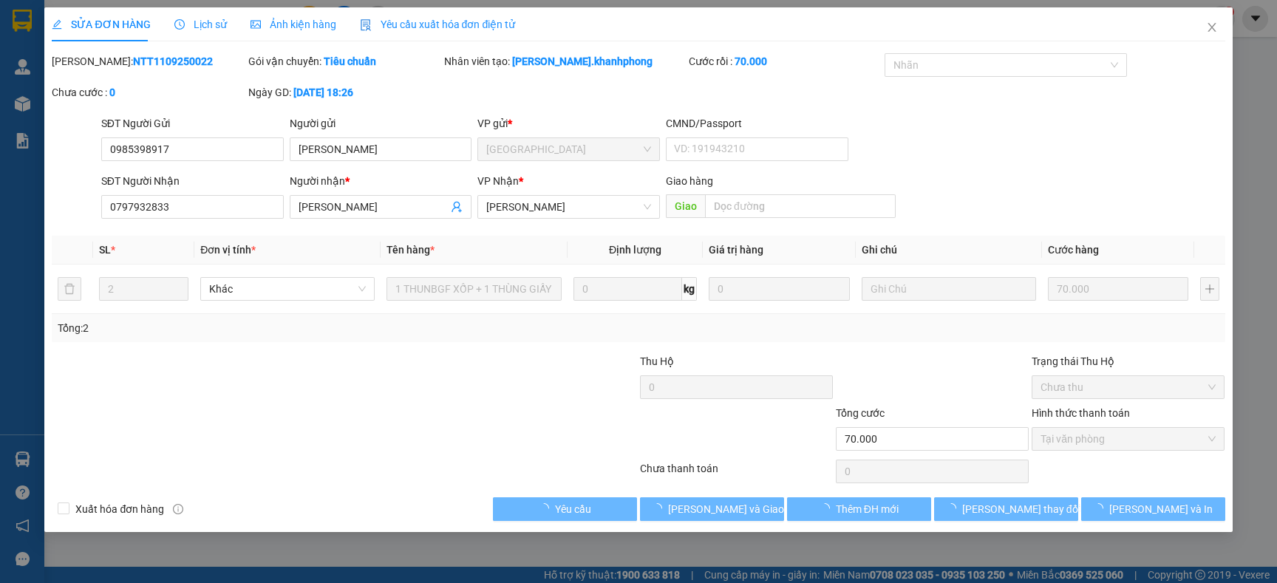
type input "0985398917"
type input "ĐẶNG HUY ĐẠO"
type input "0797932833"
type input "ĐẶNG THỊ KIM ĐAN"
type input "70.000"
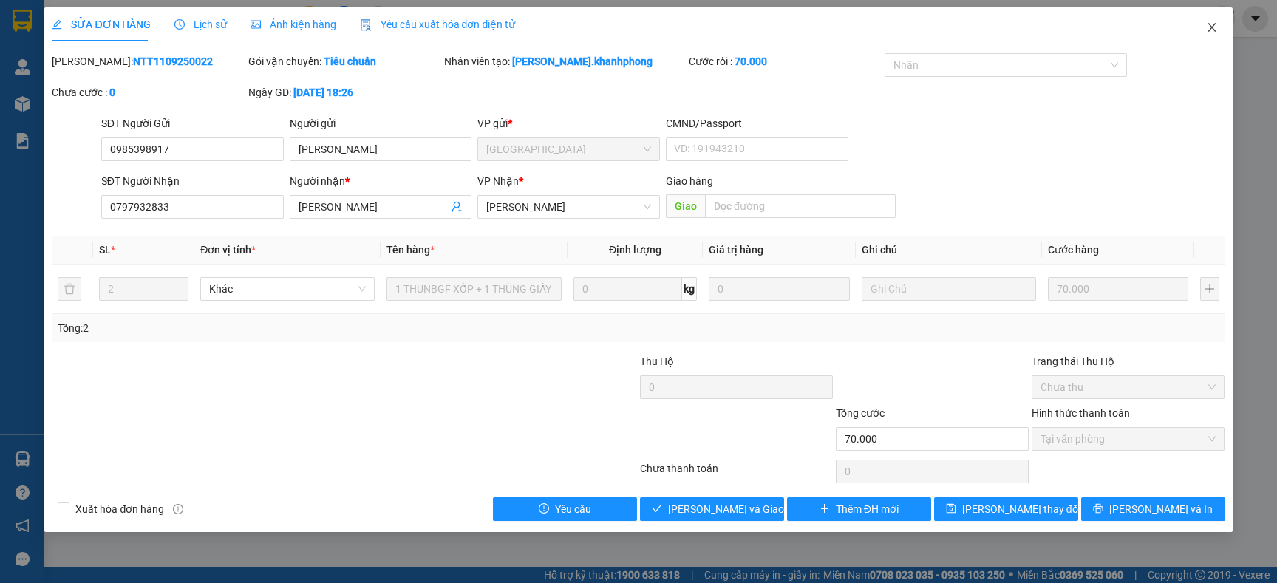
click at [1211, 33] on span "Close" at bounding box center [1211, 27] width 41 height 41
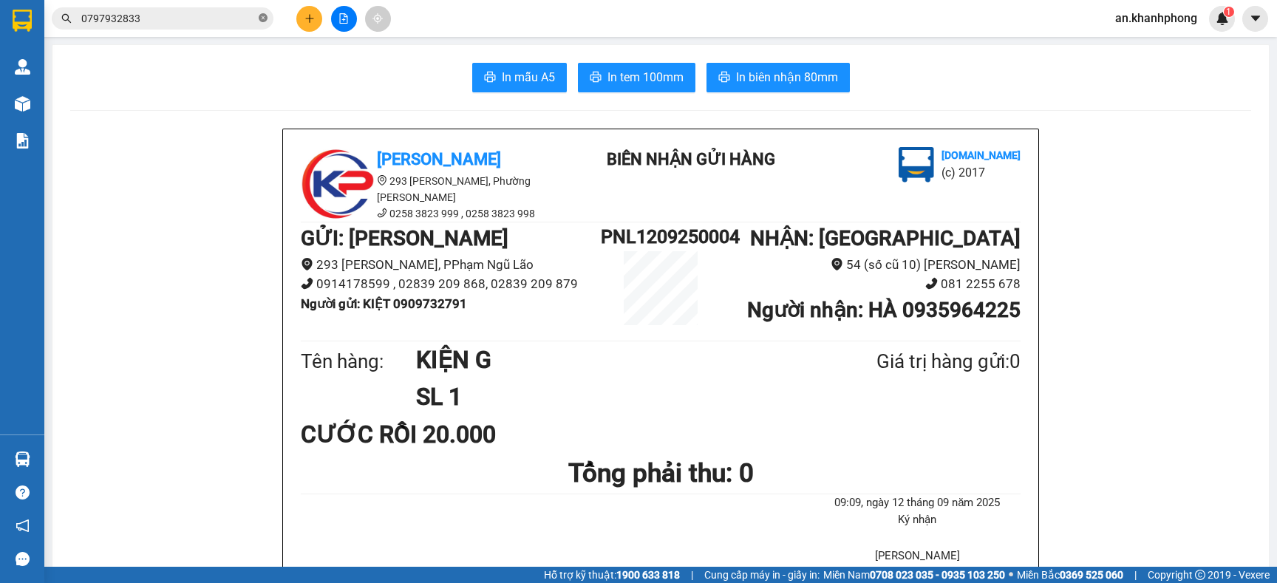
click at [259, 19] on icon "close-circle" at bounding box center [263, 17] width 9 height 9
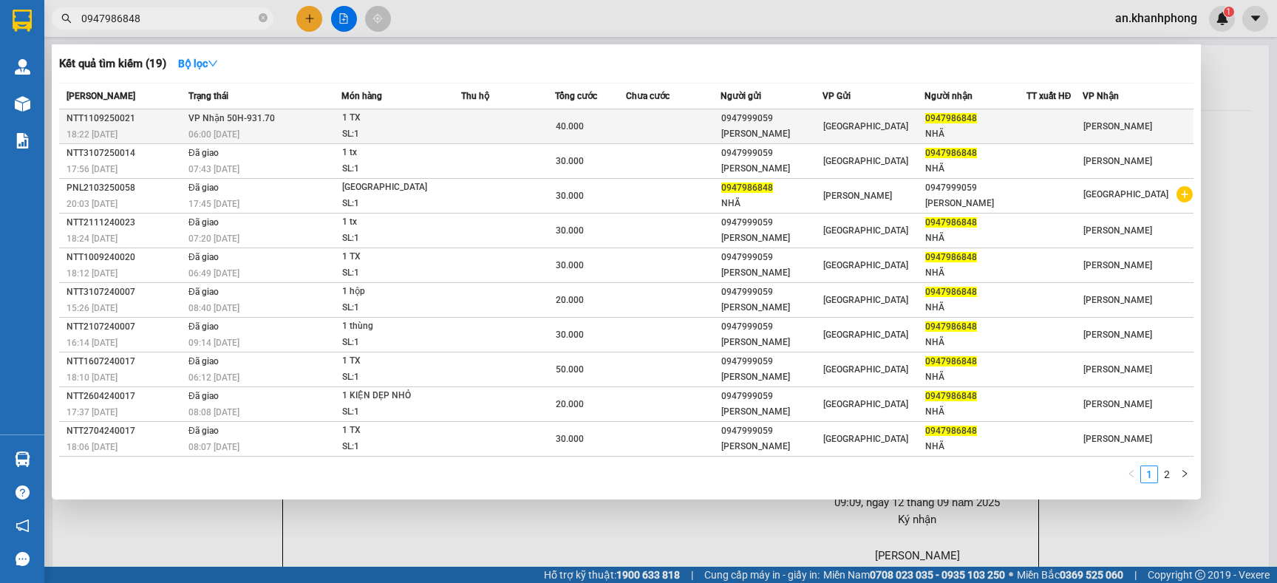
type input "0947986848"
click at [661, 125] on td at bounding box center [673, 126] width 94 height 35
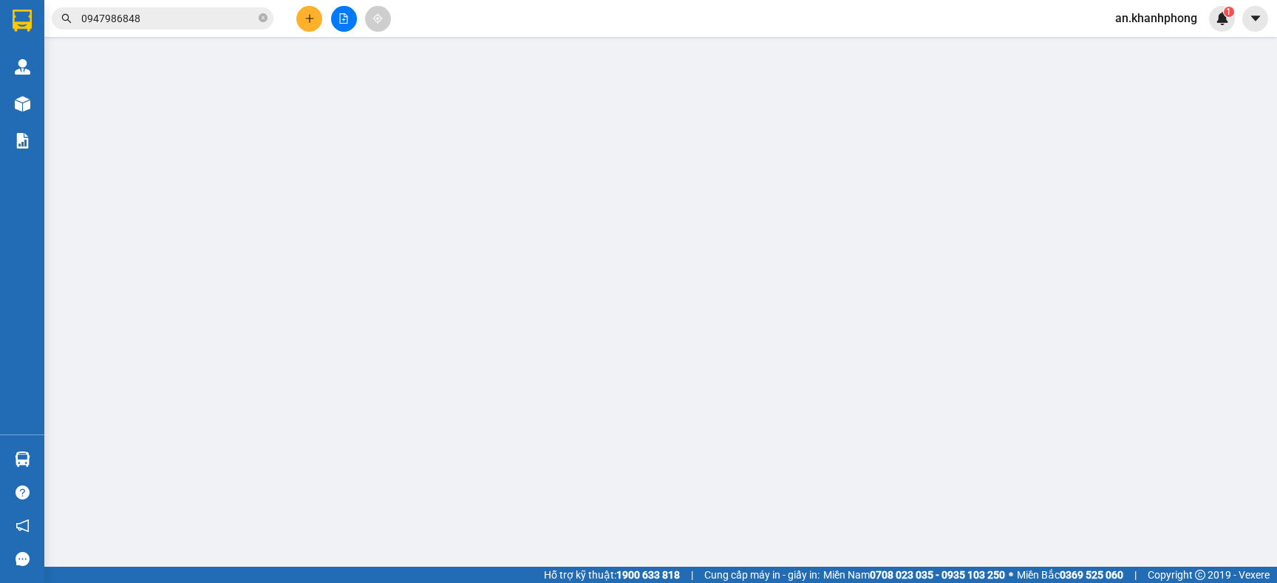
type input "0947999059"
type input "NGÔ VĂN TRÍ"
type input "0947986848"
type input "NHÃ"
type input "40.000"
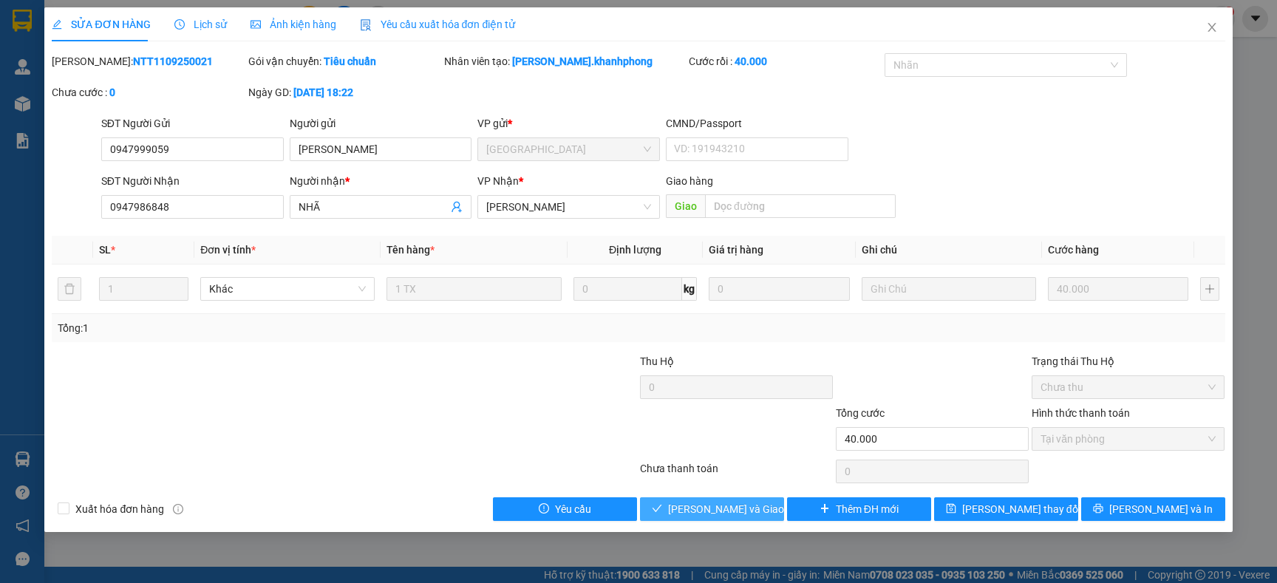
click at [662, 509] on icon "check" at bounding box center [657, 508] width 10 height 10
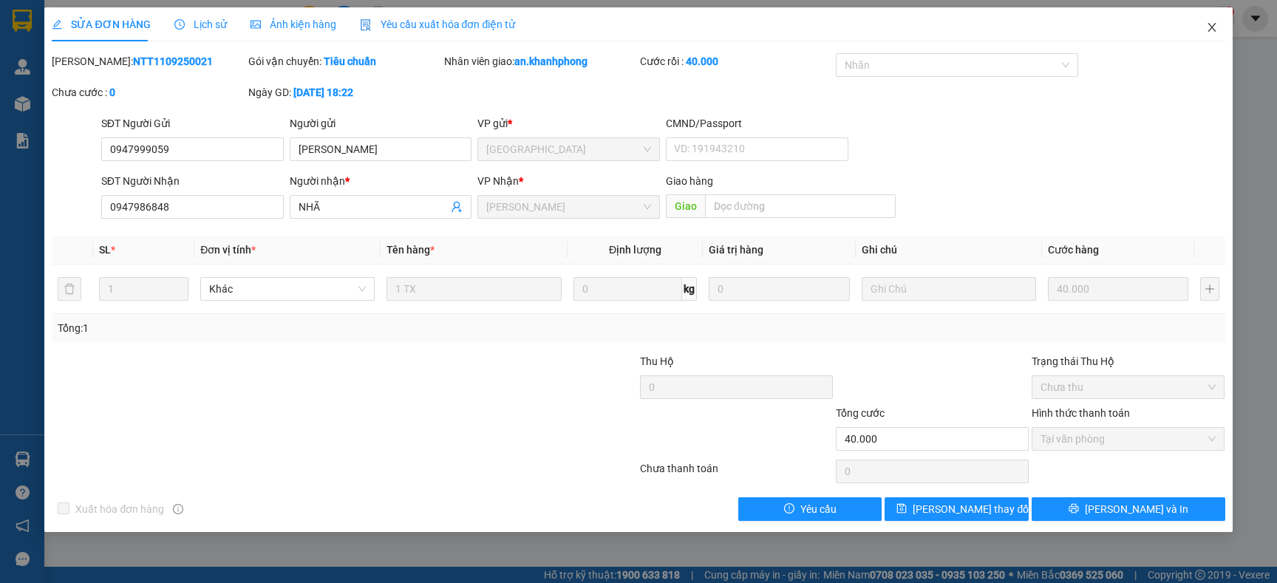
click at [1206, 27] on icon "close" at bounding box center [1212, 27] width 12 height 12
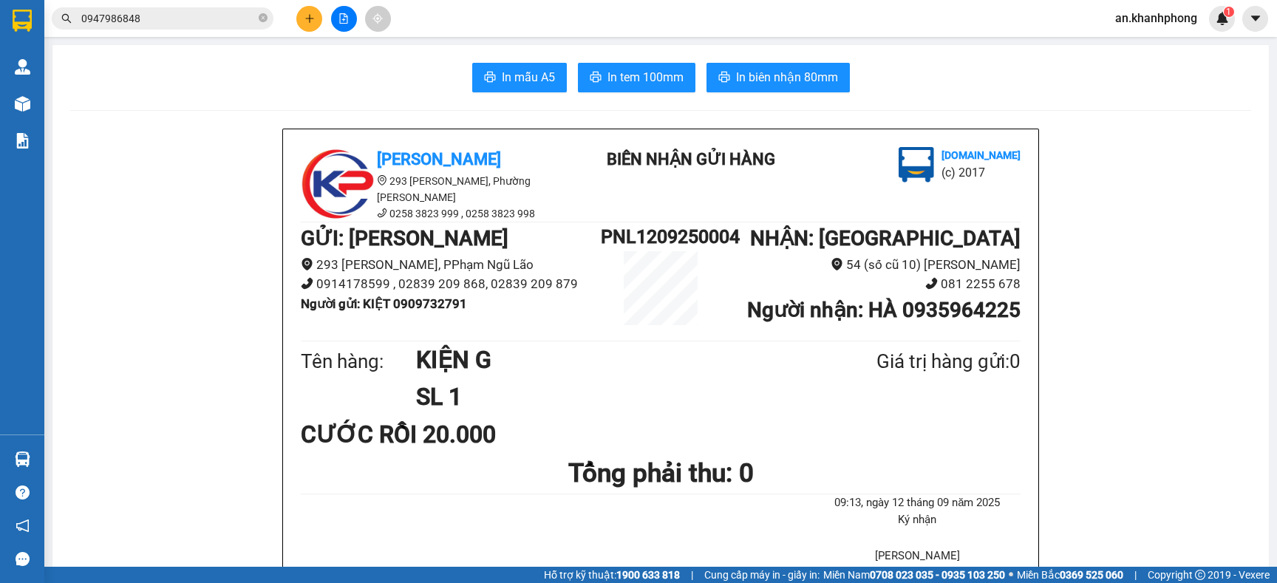
click at [264, 18] on icon "close-circle" at bounding box center [263, 17] width 9 height 9
click at [225, 20] on input "text" at bounding box center [168, 18] width 174 height 16
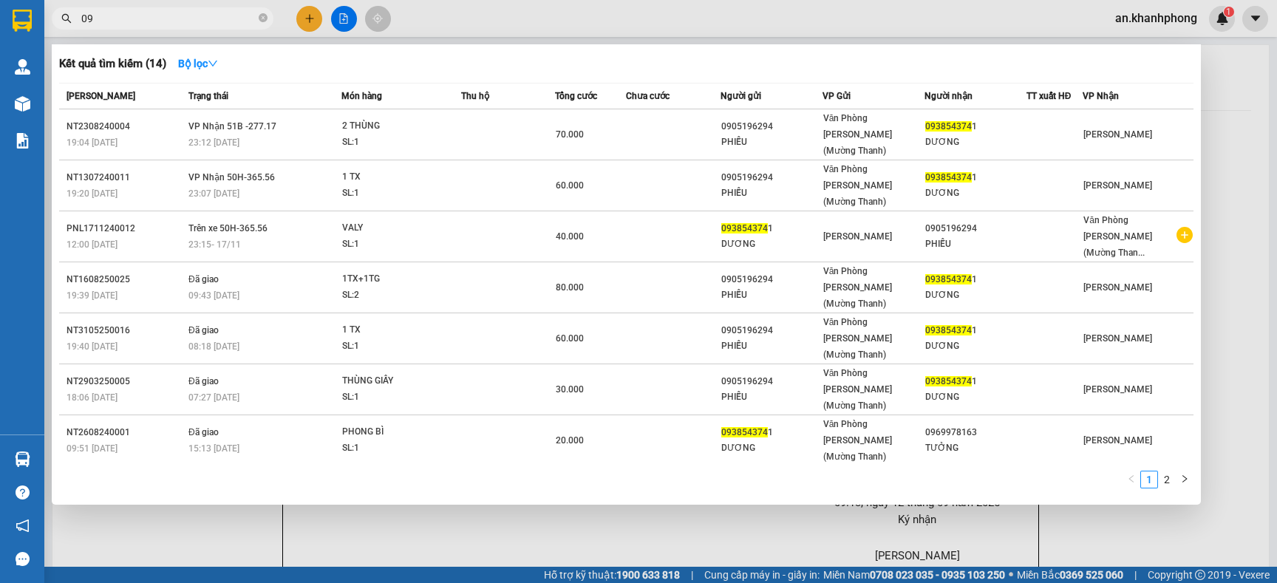
type input "0"
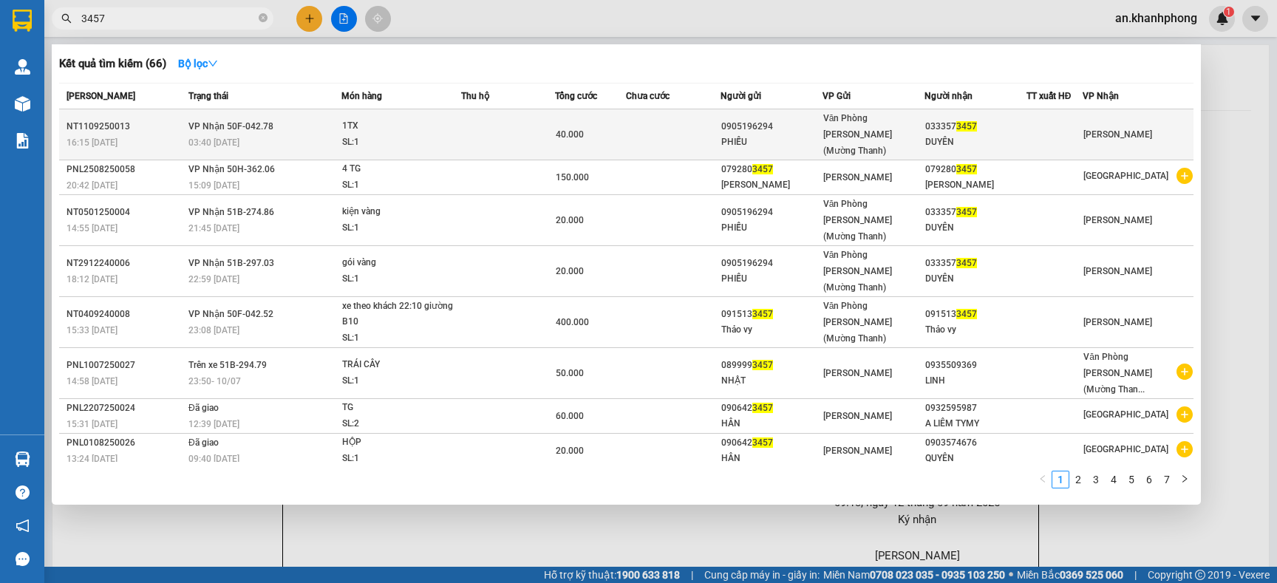
type input "3457"
click at [892, 120] on span "Văn Phòng [PERSON_NAME] (Mường Thanh)" at bounding box center [857, 134] width 69 height 43
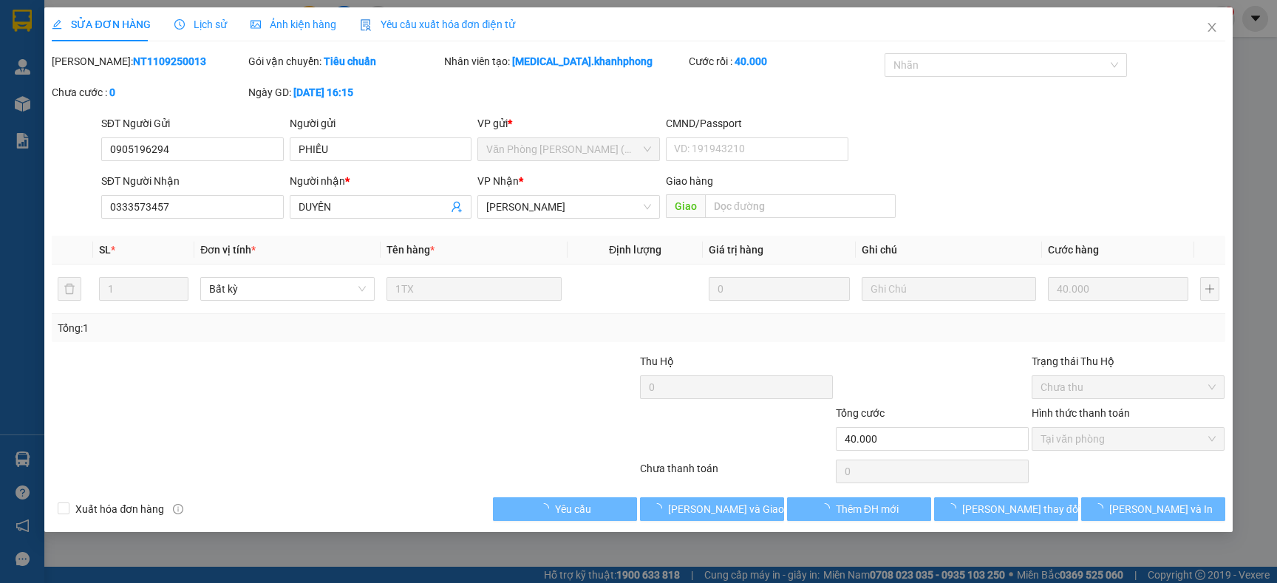
type input "0905196294"
type input "PHIẾU"
type input "0333573457"
type input "DUYÊN"
type input "40.000"
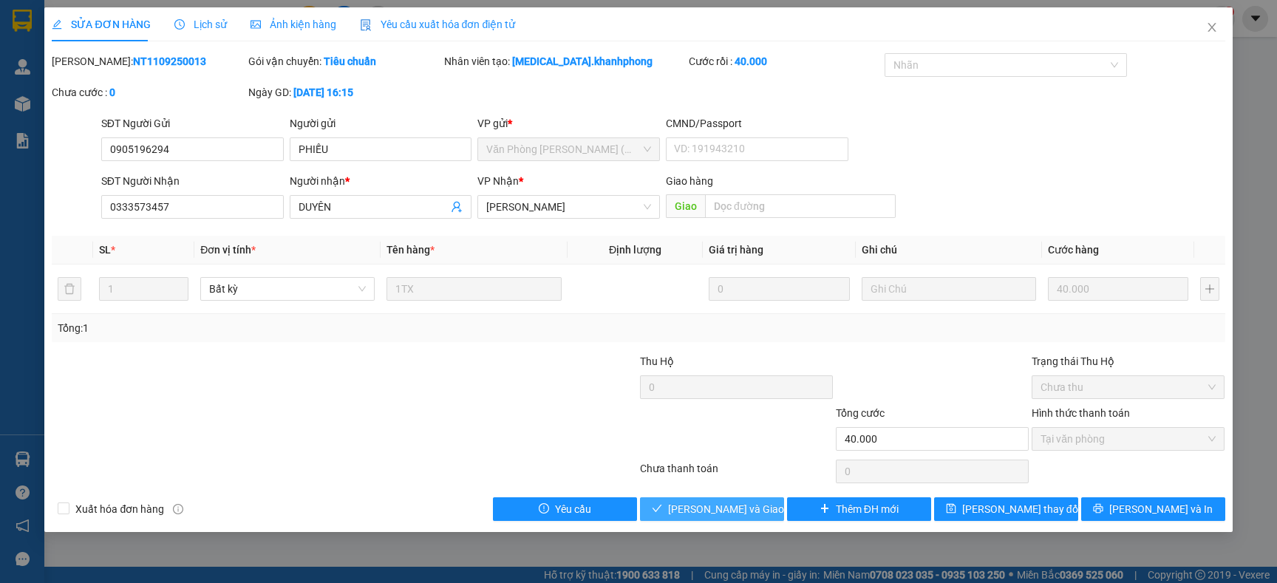
click at [680, 506] on span "Lưu và Giao hàng" at bounding box center [739, 509] width 142 height 16
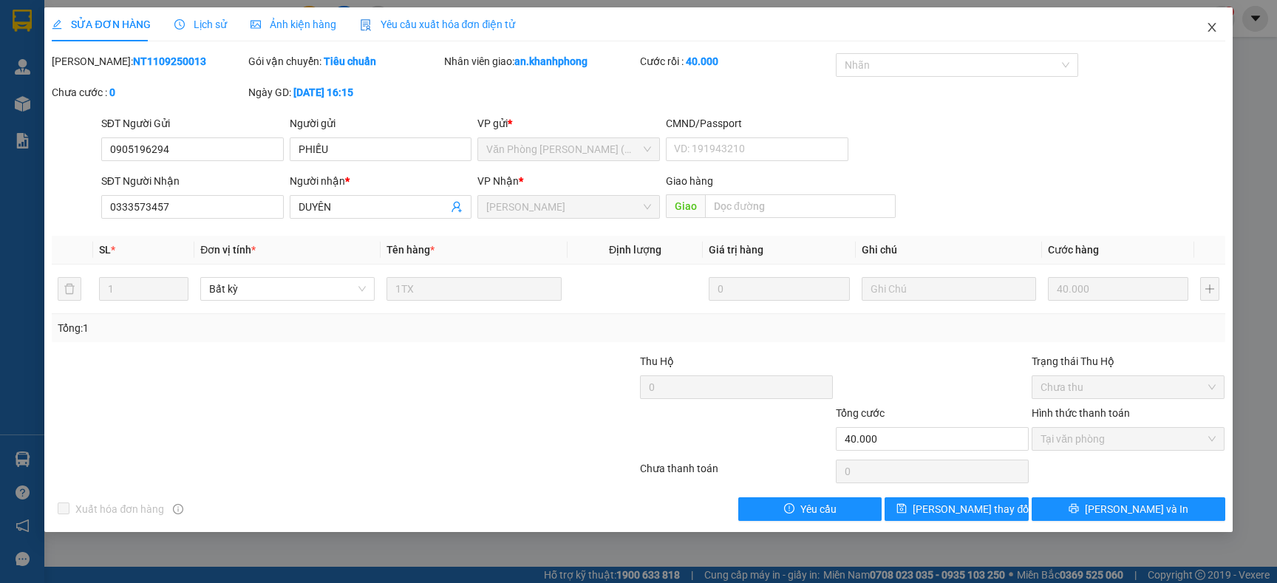
click at [1209, 28] on icon "close" at bounding box center [1211, 27] width 8 height 9
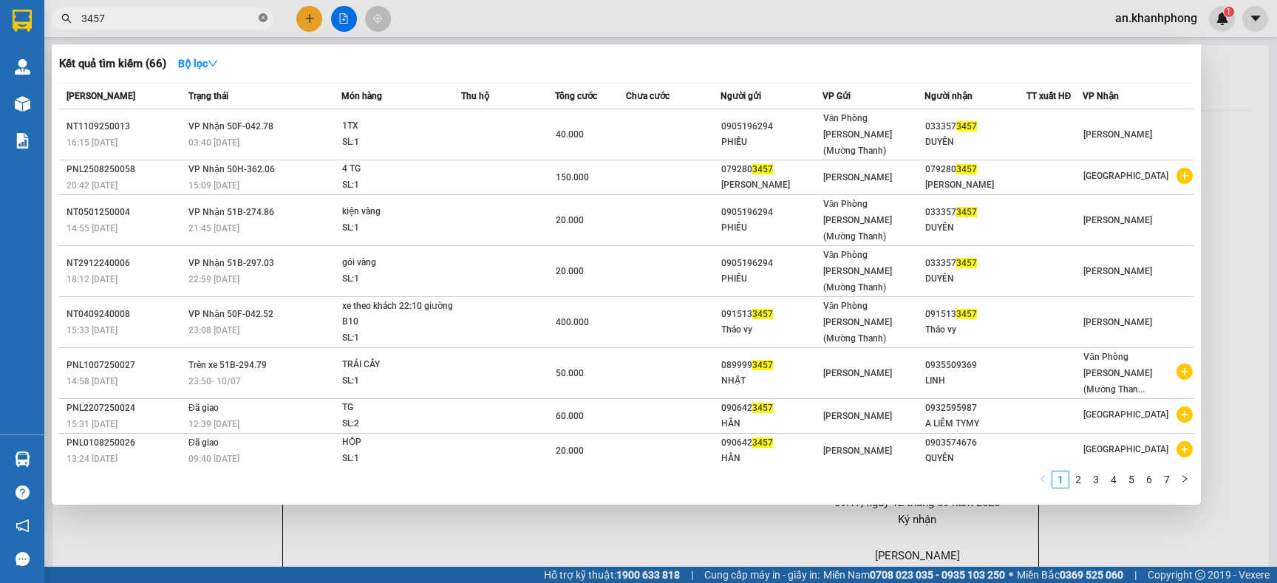
click at [264, 13] on icon "close-circle" at bounding box center [263, 17] width 9 height 9
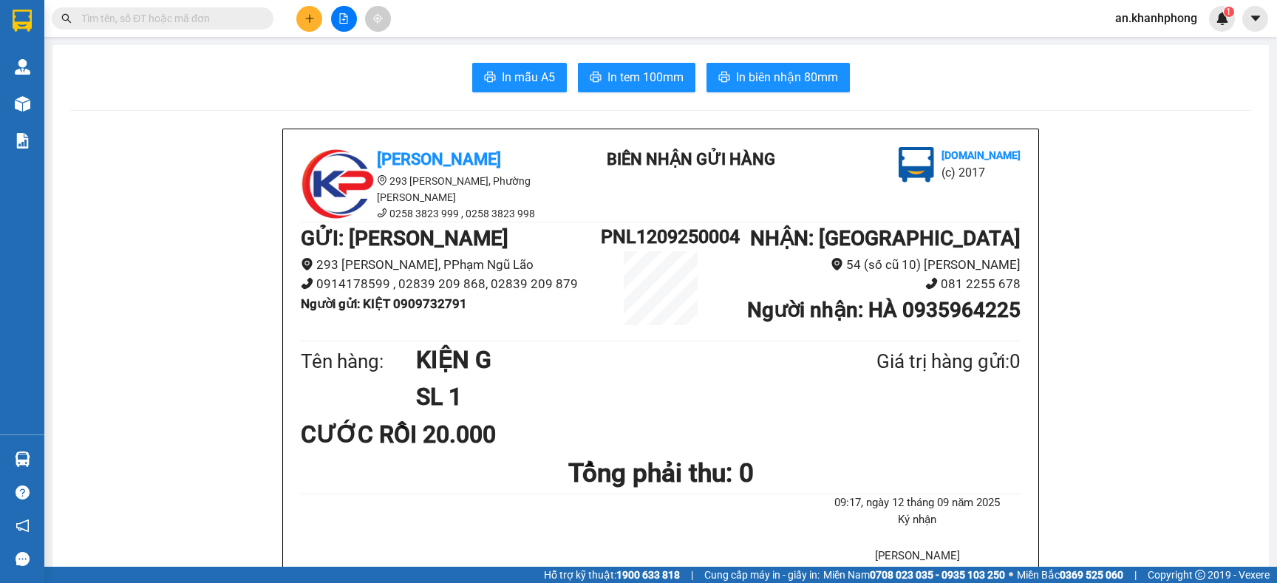
click at [304, 26] on button at bounding box center [309, 19] width 26 height 26
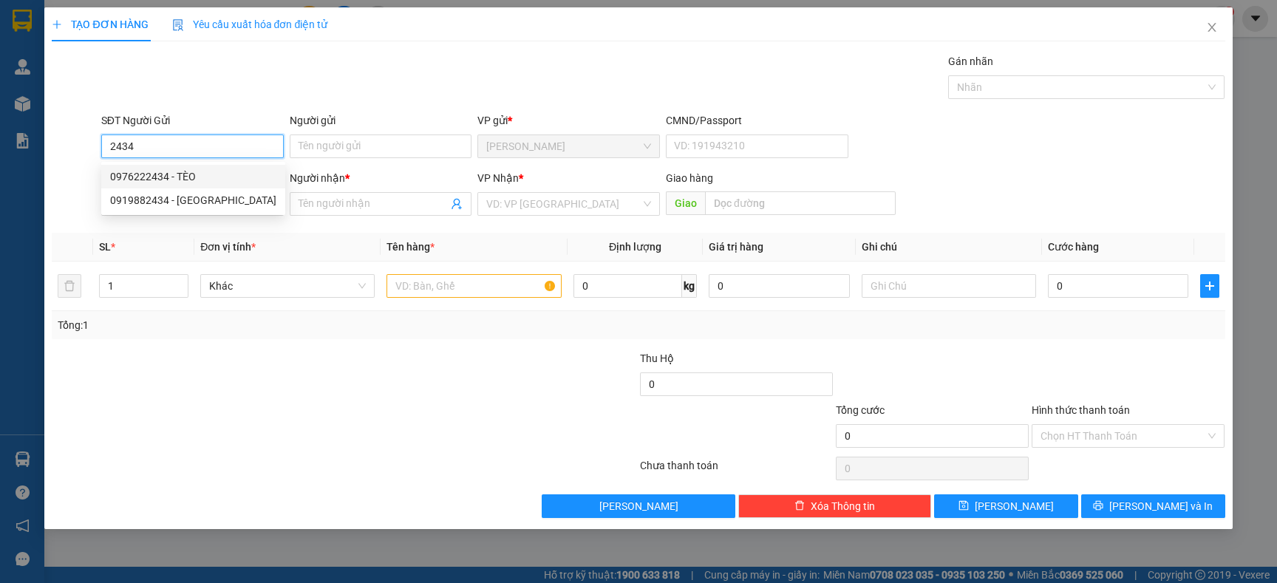
click at [179, 175] on div "0976222434 - TÈO" at bounding box center [193, 176] width 166 height 16
type input "0976222434"
type input "TÈO"
type input "0976222434"
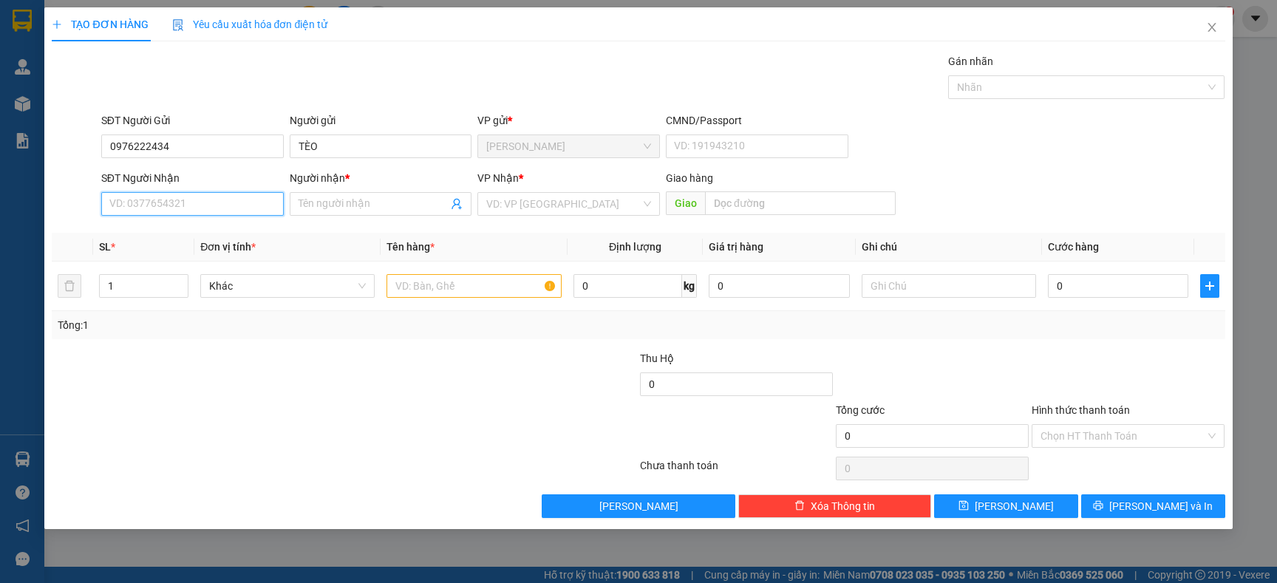
click at [183, 202] on input "SĐT Người Nhận" at bounding box center [192, 204] width 182 height 24
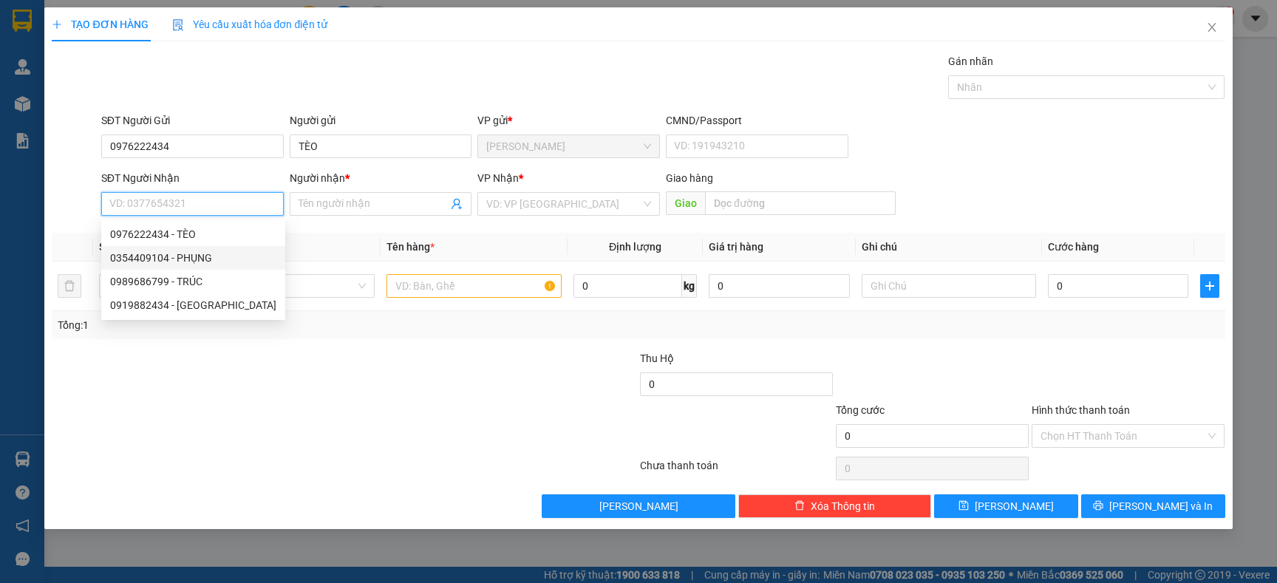
click at [191, 249] on div "0354409104 - PHỤNG" at bounding box center [193, 258] width 184 height 24
type input "0354409104"
type input "PHỤNG"
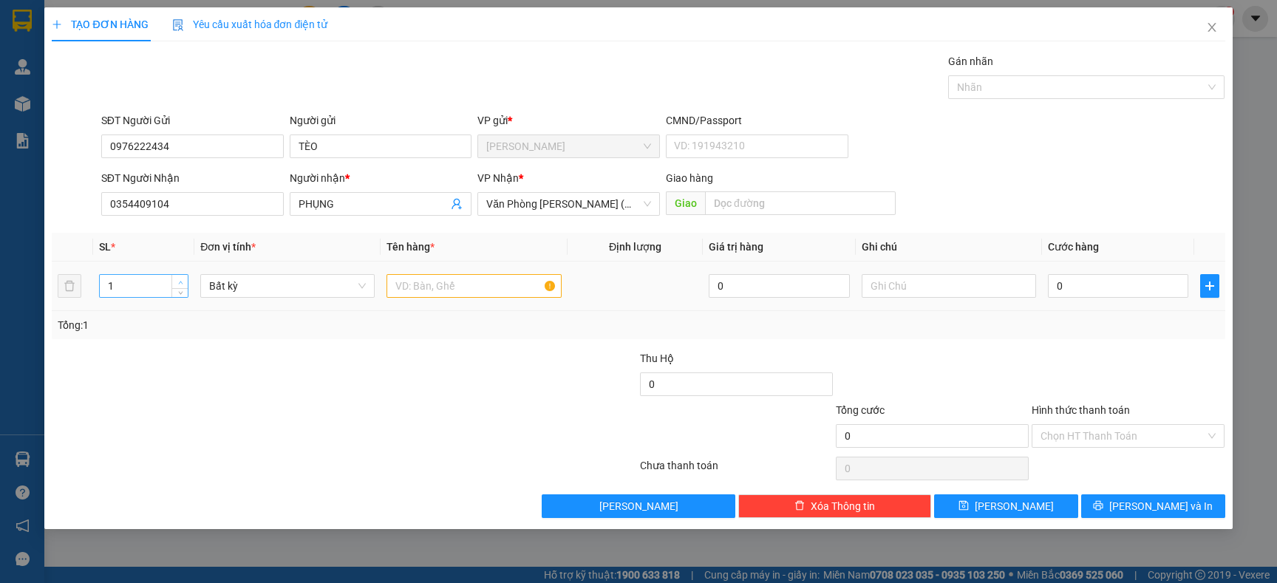
type input "2"
click at [174, 284] on span "Increase Value" at bounding box center [179, 281] width 16 height 13
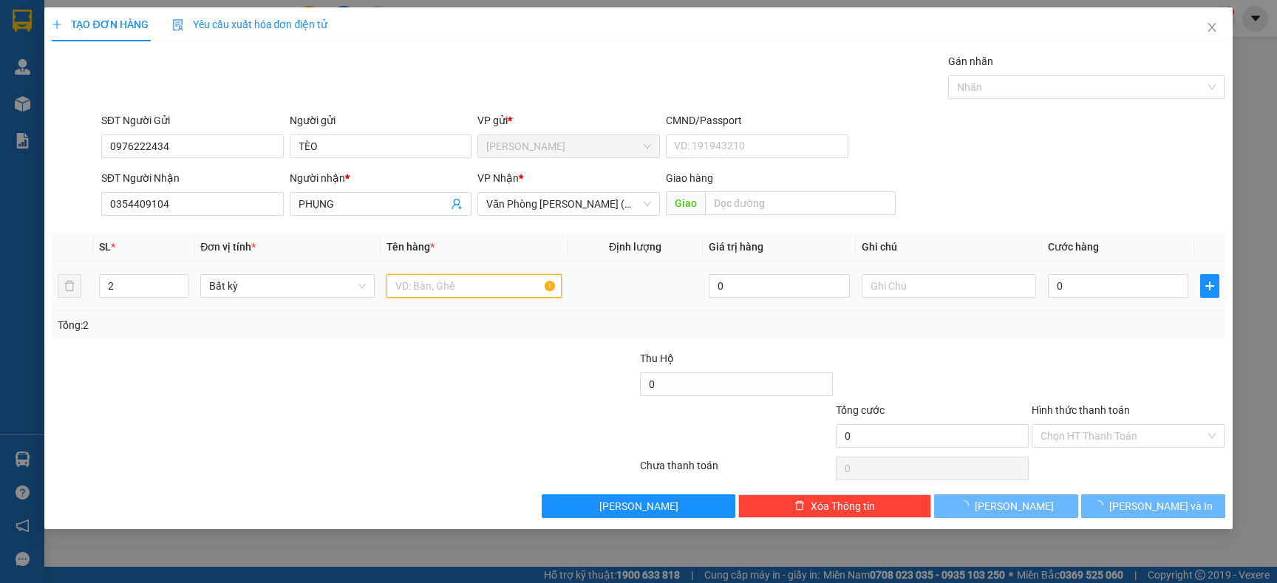
click at [489, 286] on input "text" at bounding box center [473, 286] width 174 height 24
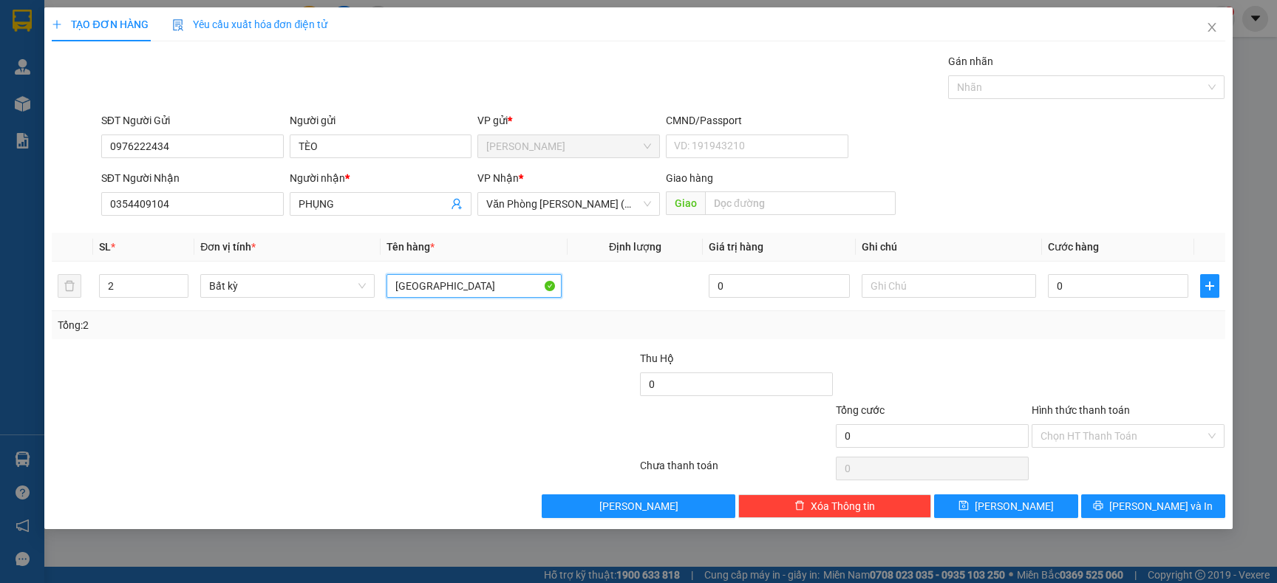
type input "[GEOGRAPHIC_DATA]"
click at [435, 372] on div at bounding box center [246, 376] width 392 height 52
click at [1124, 279] on input "0" at bounding box center [1118, 286] width 140 height 24
type input "1"
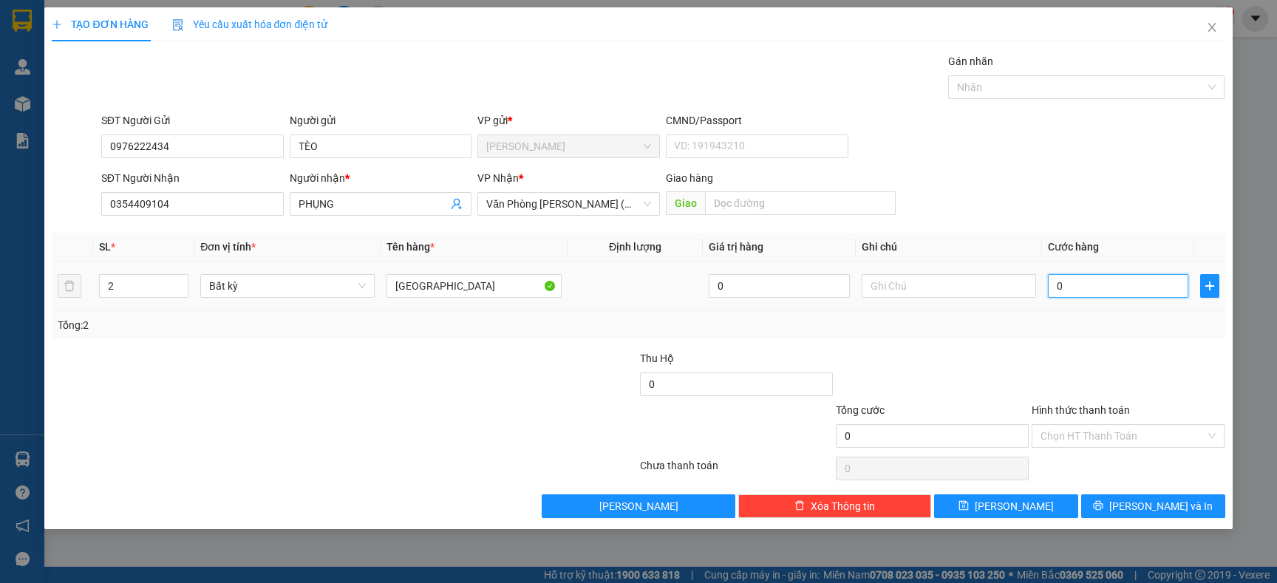
type input "1"
type input "14"
type input "140"
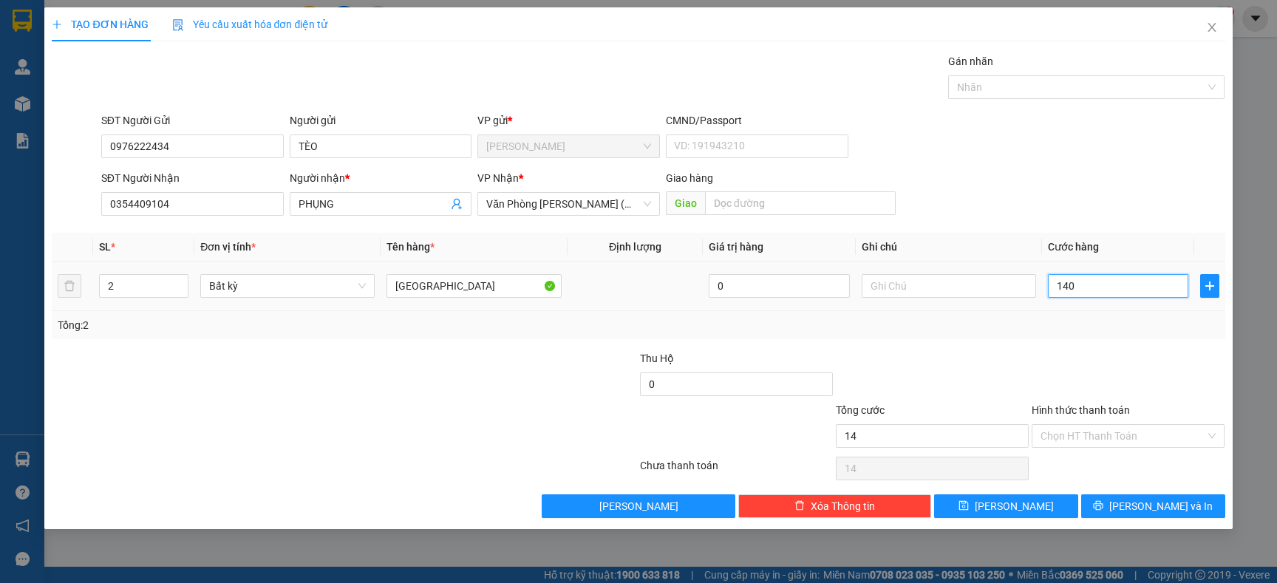
type input "140"
type input "140.000"
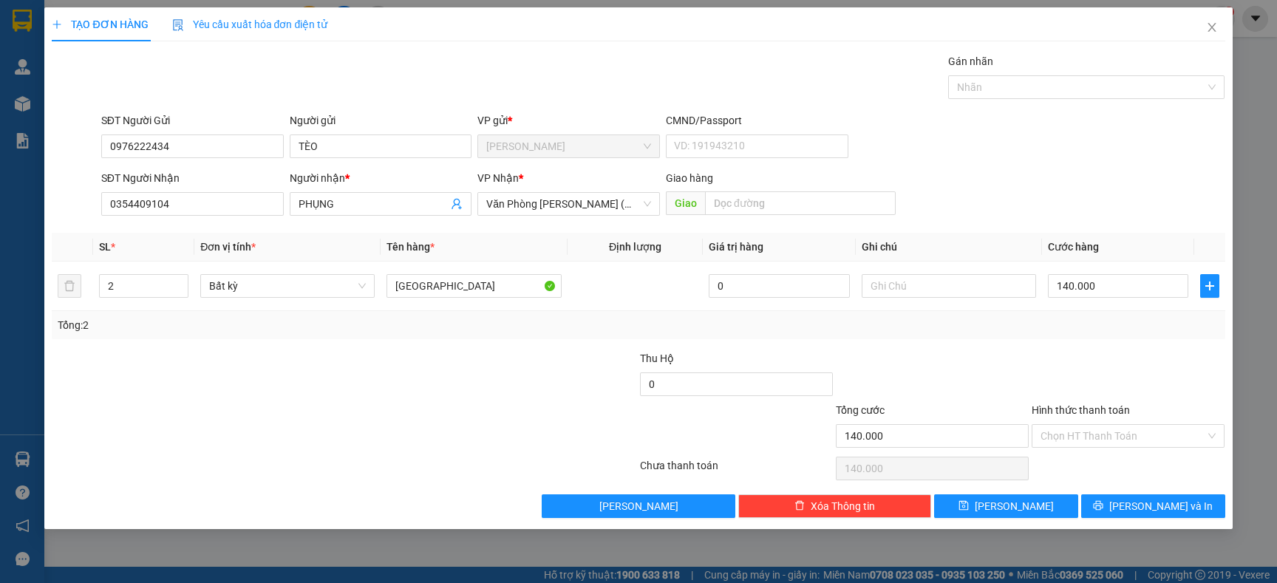
click at [1027, 361] on div at bounding box center [932, 376] width 196 height 52
click at [972, 286] on input "text" at bounding box center [948, 286] width 174 height 24
type input "D"
type input "ĐI TRONG NGÀY"
click at [963, 324] on div "Tổng: 2" at bounding box center [638, 325] width 1161 height 16
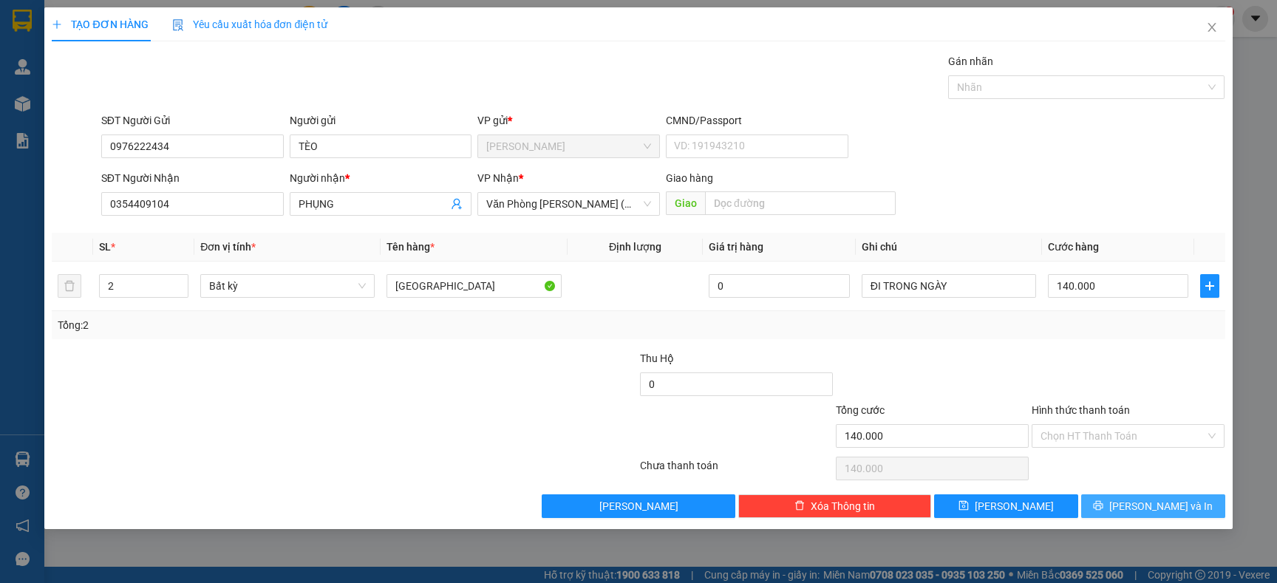
click at [1109, 502] on button "[PERSON_NAME] và In" at bounding box center [1153, 506] width 144 height 24
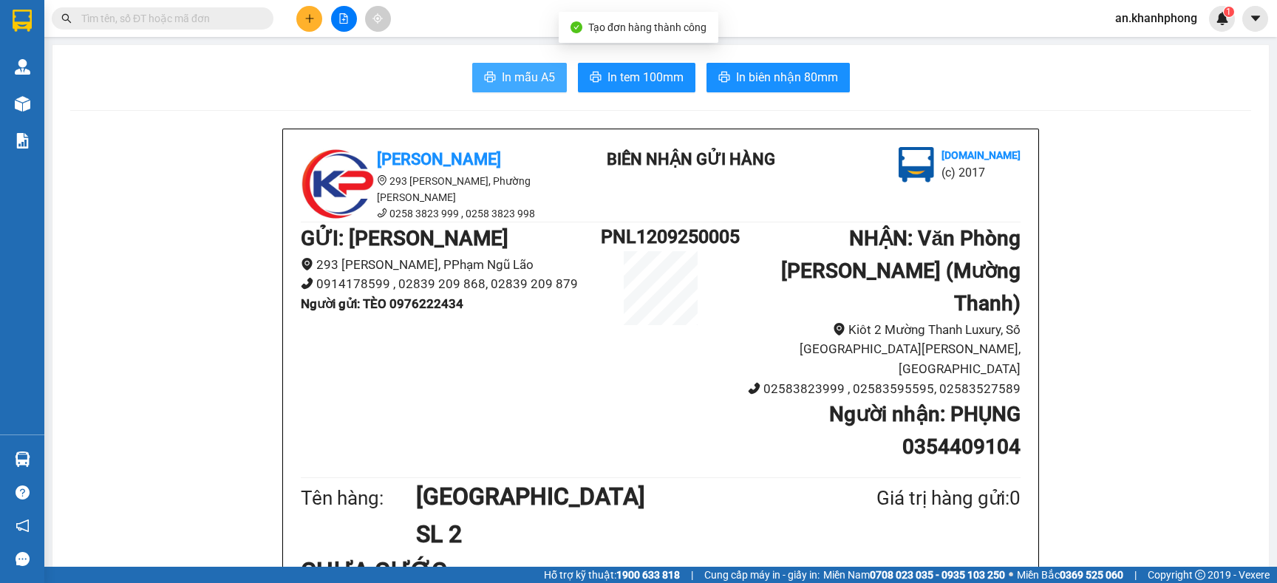
click at [546, 72] on button "In mẫu A5" at bounding box center [519, 78] width 95 height 30
click at [305, 20] on icon "plus" at bounding box center [309, 18] width 10 height 10
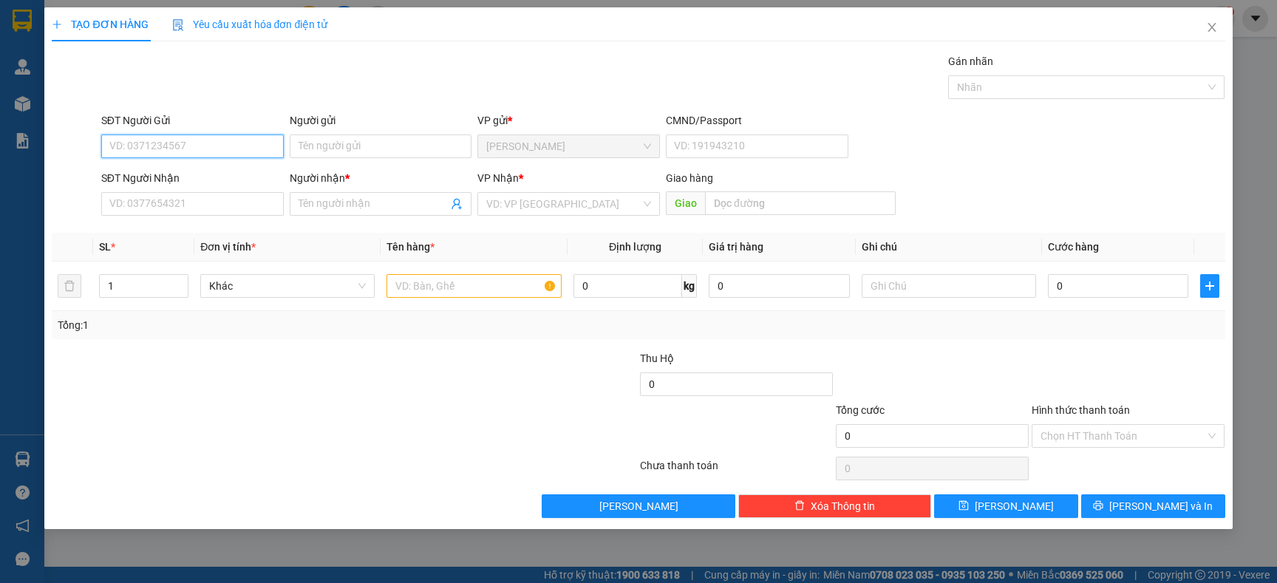
click at [163, 150] on input "SĐT Người Gửi" at bounding box center [192, 146] width 182 height 24
type input "0866909470"
click at [187, 173] on div "0866909470 - ĐÂNG" at bounding box center [192, 176] width 165 height 16
type input "ĐÂNG"
type input "0866909470"
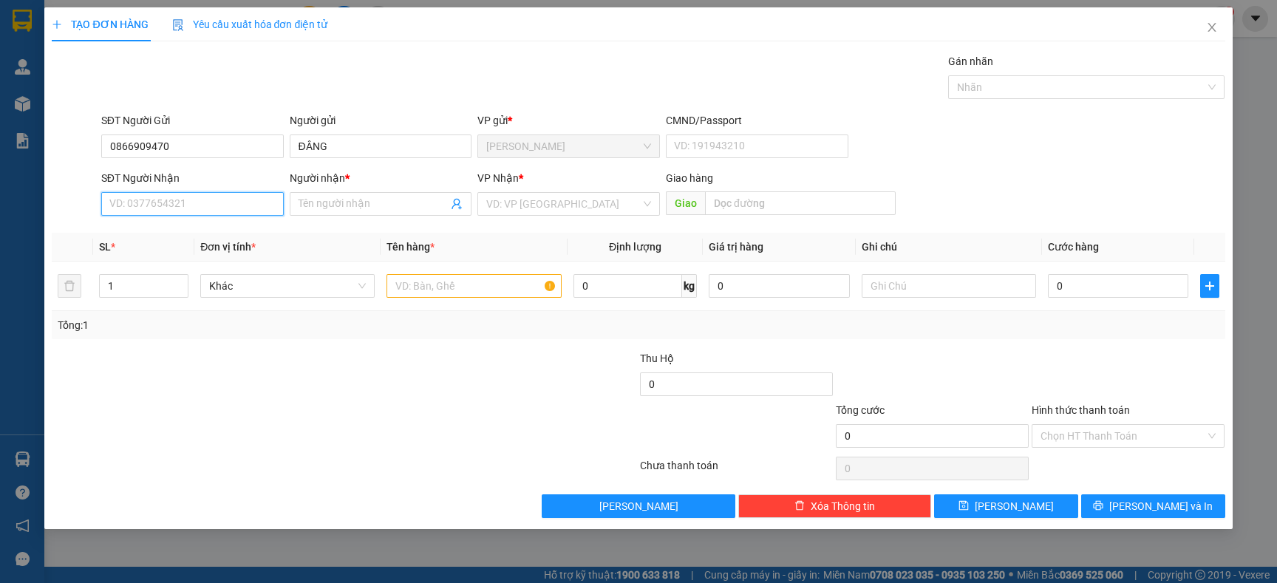
click at [175, 203] on input "SĐT Người Nhận" at bounding box center [192, 204] width 182 height 24
click at [182, 254] on div "0832739468 - DUNG" at bounding box center [193, 258] width 166 height 16
type input "0832739468"
type input "DUNG"
click at [437, 288] on input "text" at bounding box center [473, 286] width 174 height 24
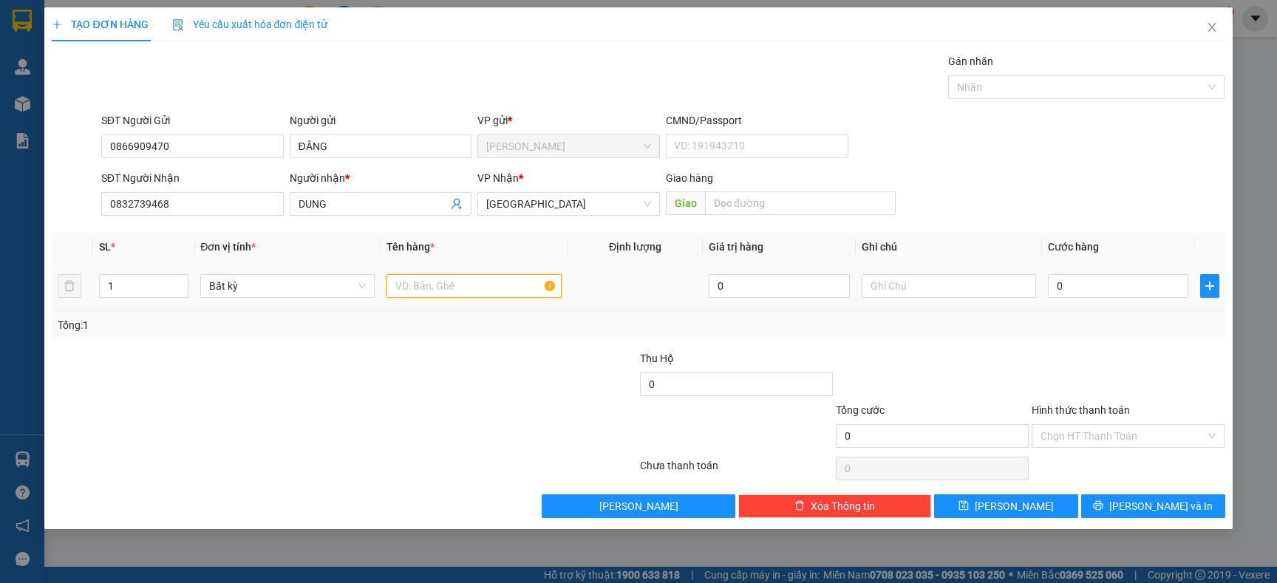
type input "T"
type input "KIỆN TRẮNG"
click at [485, 378] on div at bounding box center [541, 376] width 196 height 52
click at [1115, 293] on input "0" at bounding box center [1118, 286] width 140 height 24
type input "4"
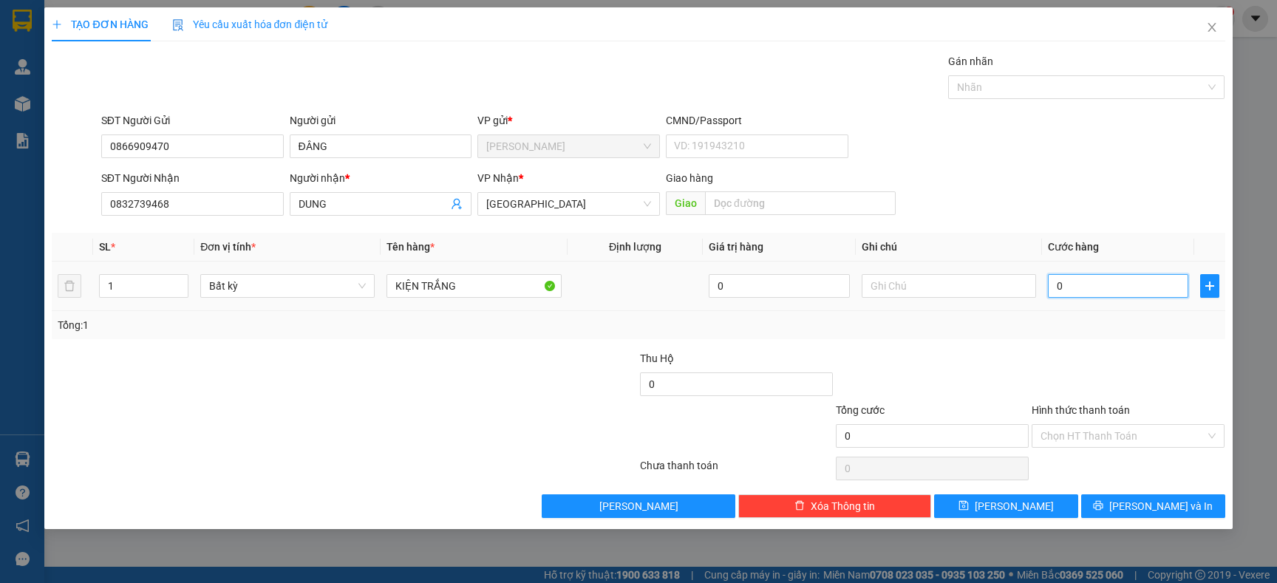
type input "4"
type input "40"
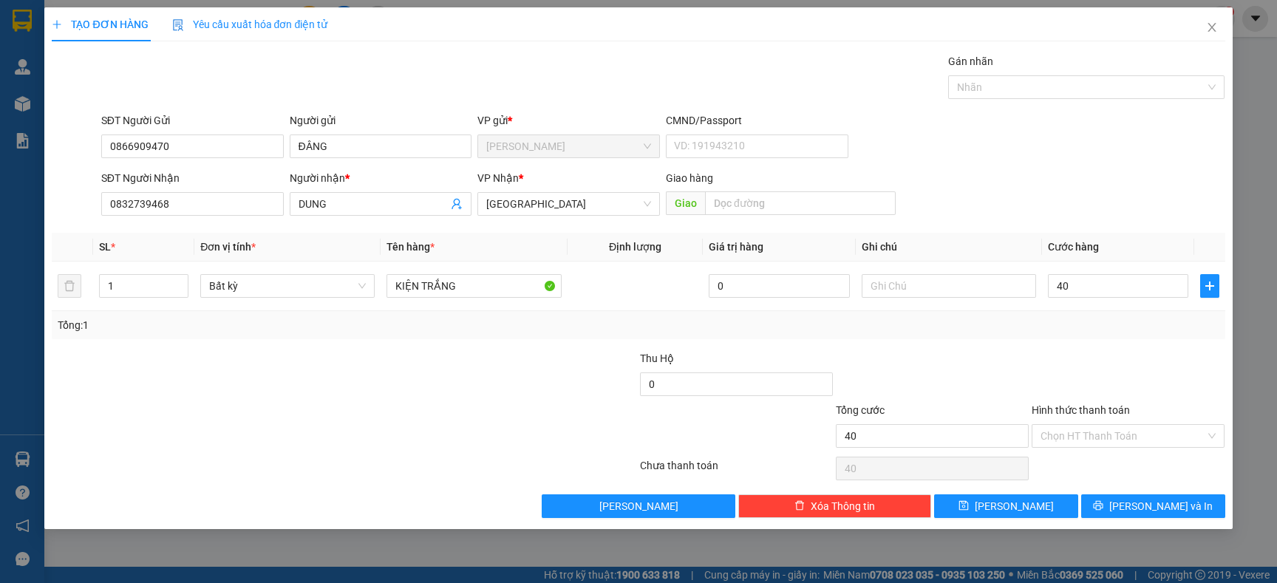
type input "40.000"
click at [1029, 317] on div "Tổng: 1" at bounding box center [638, 325] width 1161 height 16
click at [1049, 435] on input "Hình thức thanh toán" at bounding box center [1122, 436] width 165 height 22
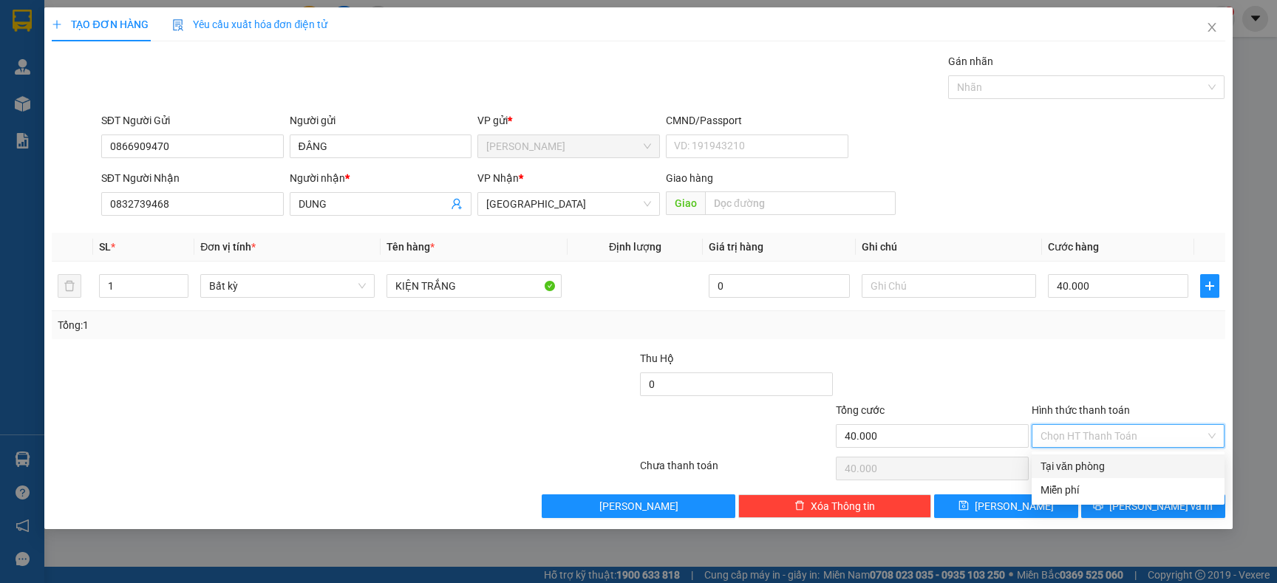
click at [1051, 476] on div "Tại văn phòng" at bounding box center [1127, 466] width 193 height 24
type input "0"
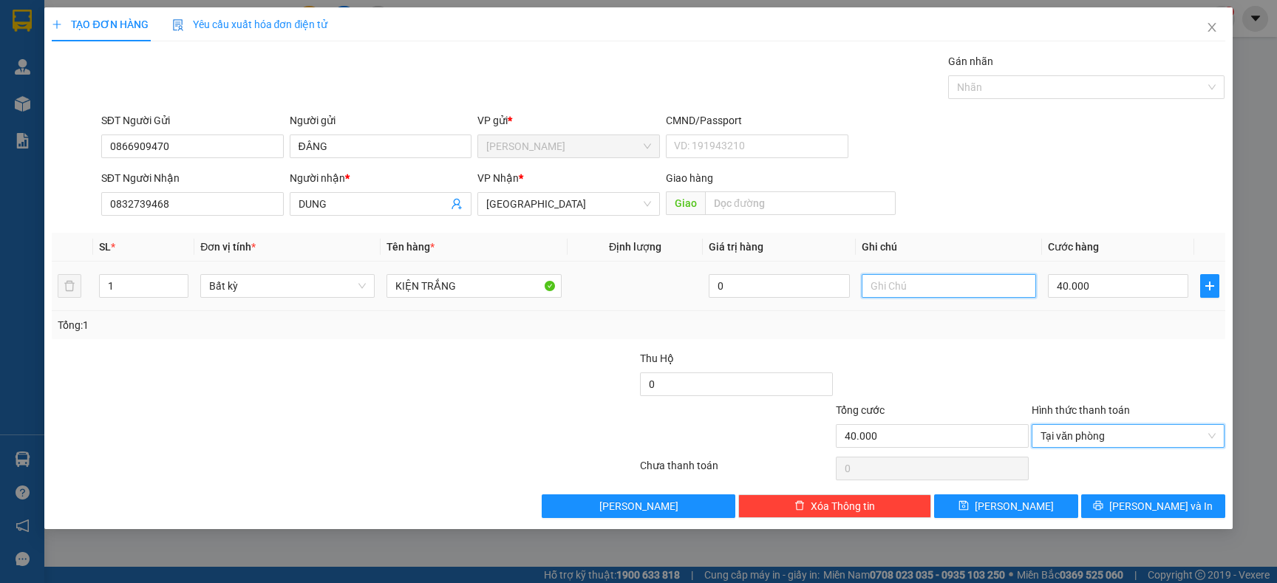
click at [925, 286] on input "text" at bounding box center [948, 286] width 174 height 24
type input "D"
type input "ĐTN"
click at [918, 341] on div "Transit Pickup Surcharge Ids Transit Deliver Surcharge Ids Transit Deliver Surc…" at bounding box center [638, 285] width 1173 height 465
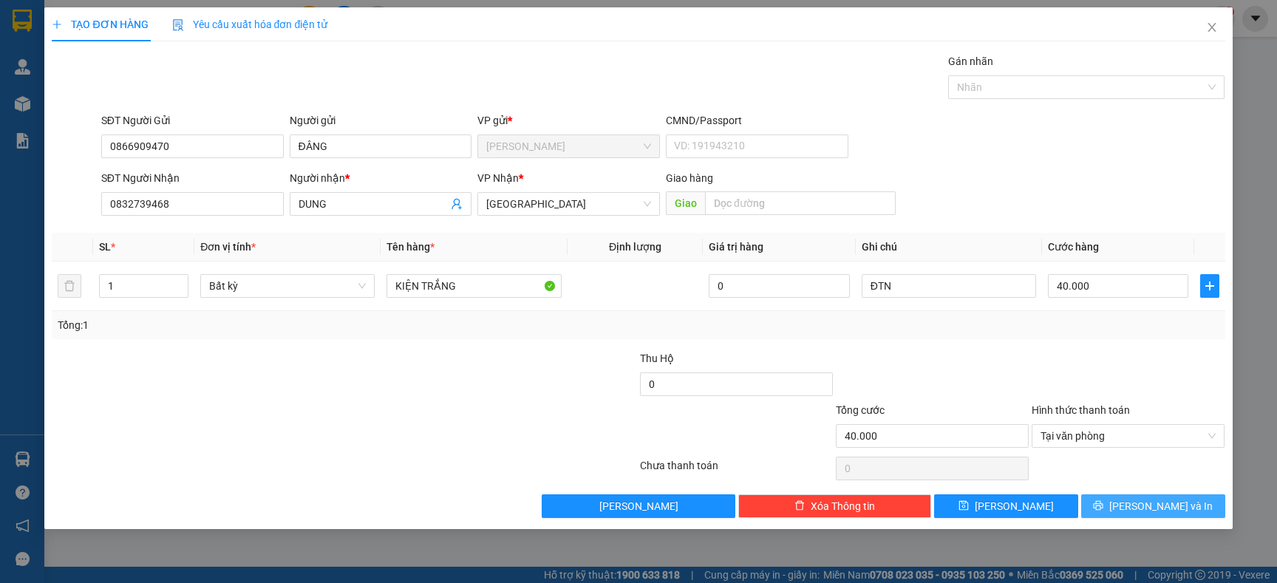
click at [1122, 505] on button "[PERSON_NAME] và In" at bounding box center [1153, 506] width 144 height 24
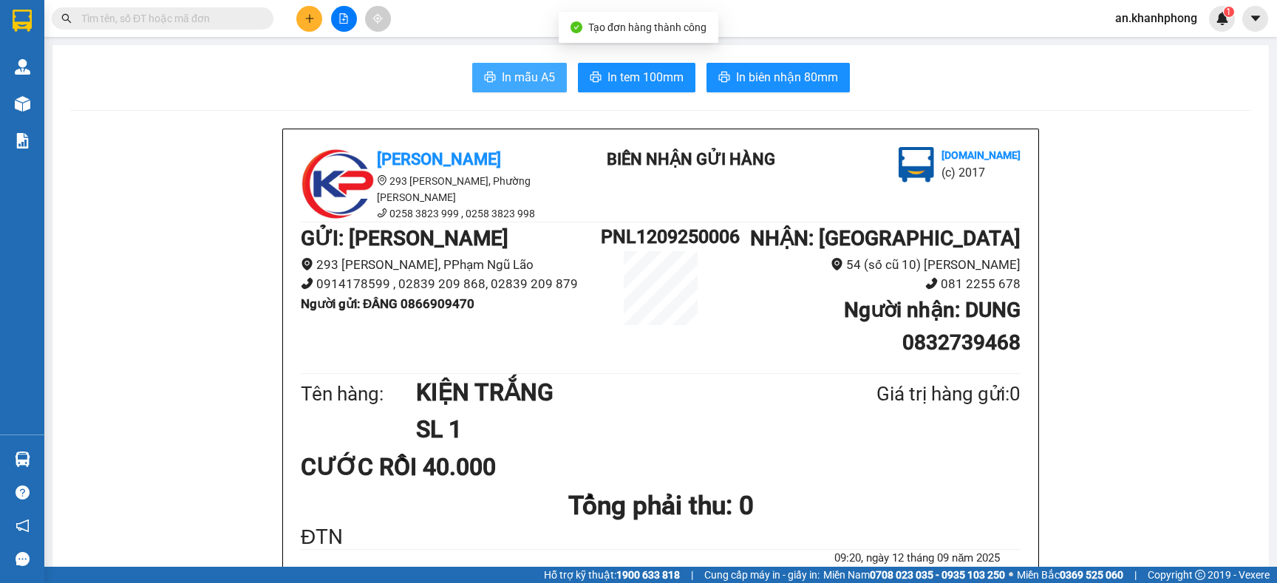
click at [502, 81] on span "In mẫu A5" at bounding box center [528, 77] width 53 height 18
click at [227, 15] on input "text" at bounding box center [168, 18] width 174 height 16
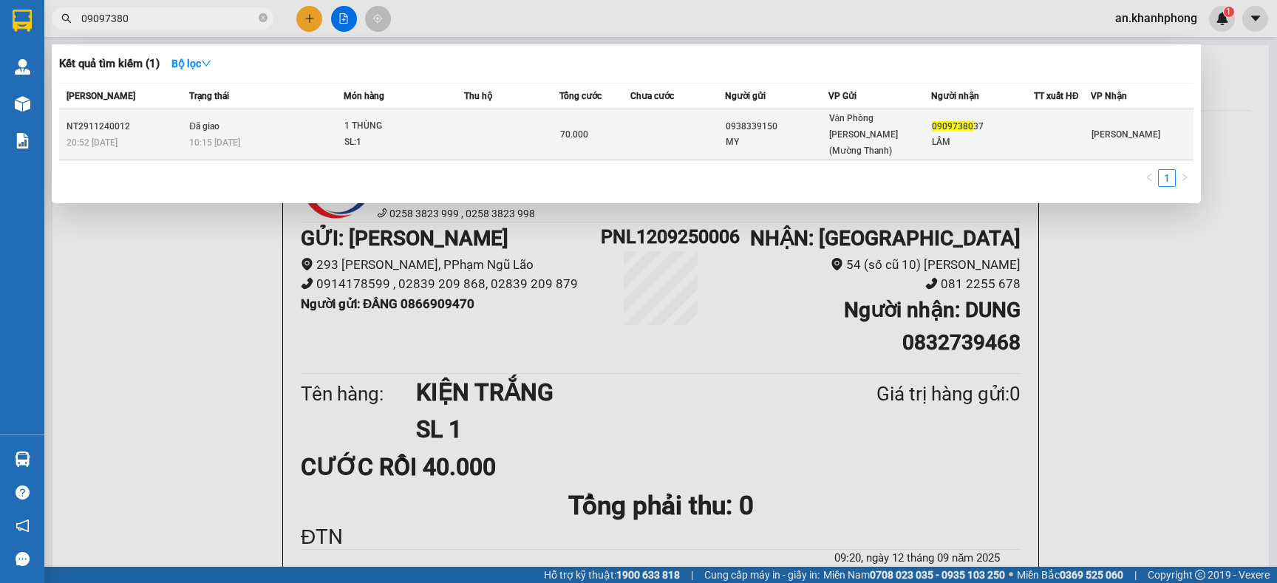
type input "09097380"
click at [579, 129] on span "70.000" at bounding box center [574, 134] width 28 height 10
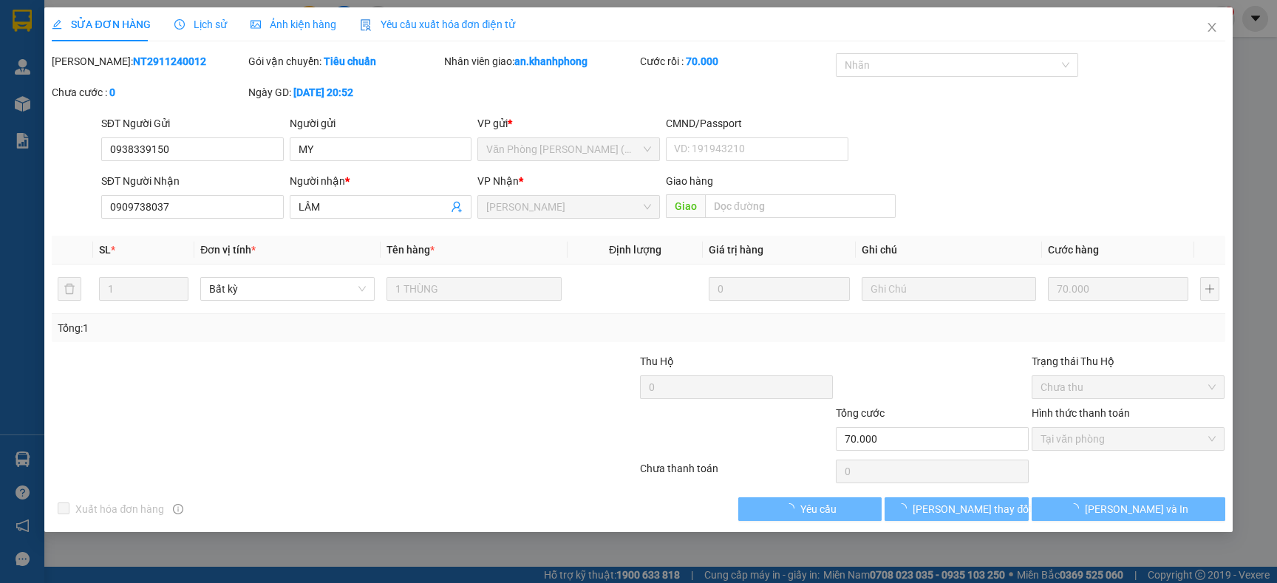
type input "0938339150"
type input "MY"
type input "0909738037"
type input "LÂM"
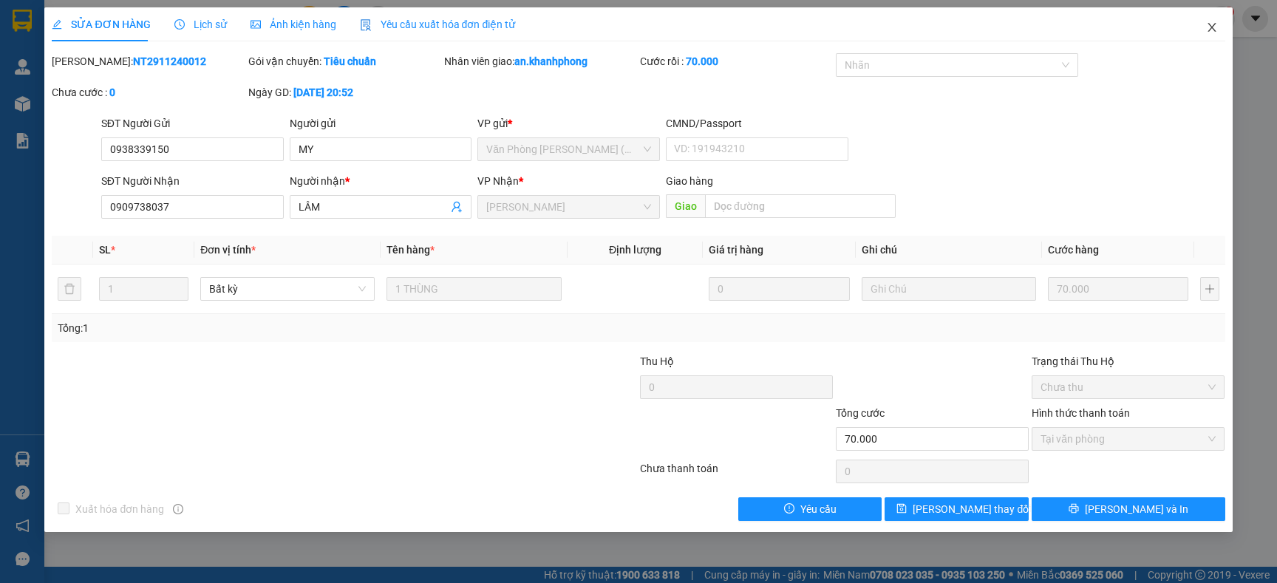
click at [1212, 27] on icon "close" at bounding box center [1211, 27] width 8 height 9
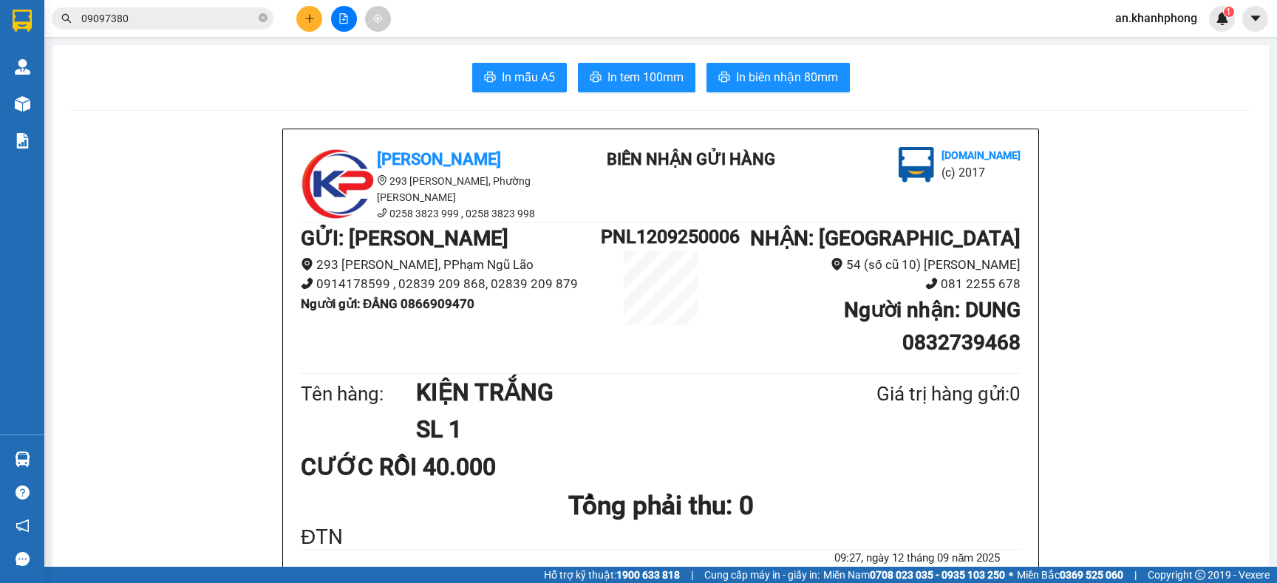
click at [208, 22] on input "09097380" at bounding box center [168, 18] width 174 height 16
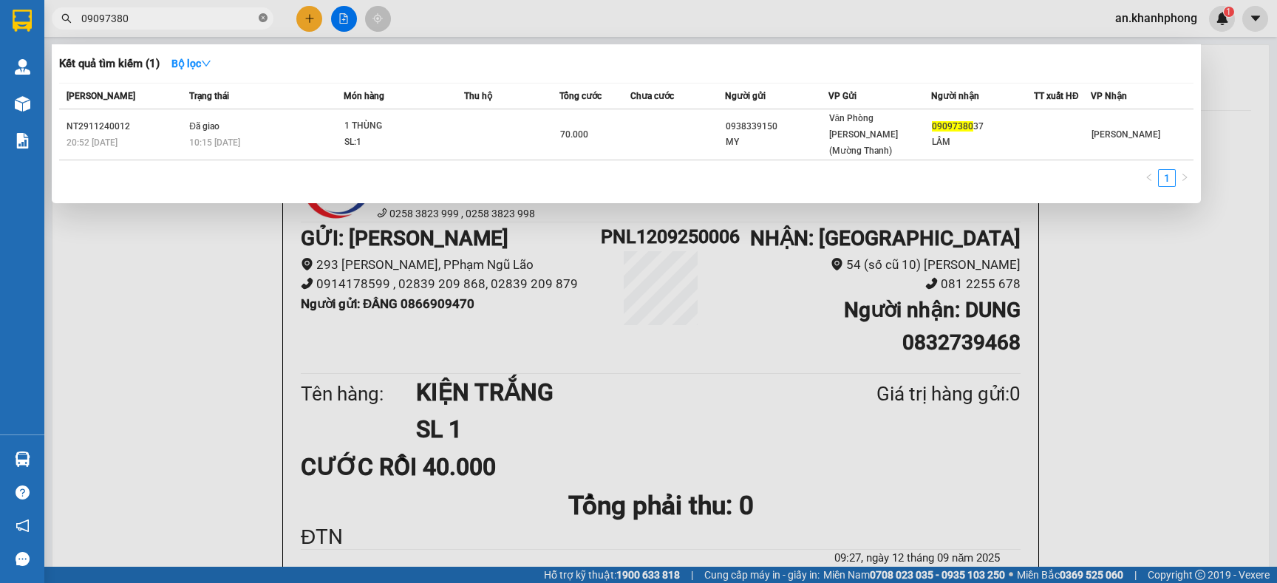
click at [263, 20] on icon "close-circle" at bounding box center [263, 17] width 9 height 9
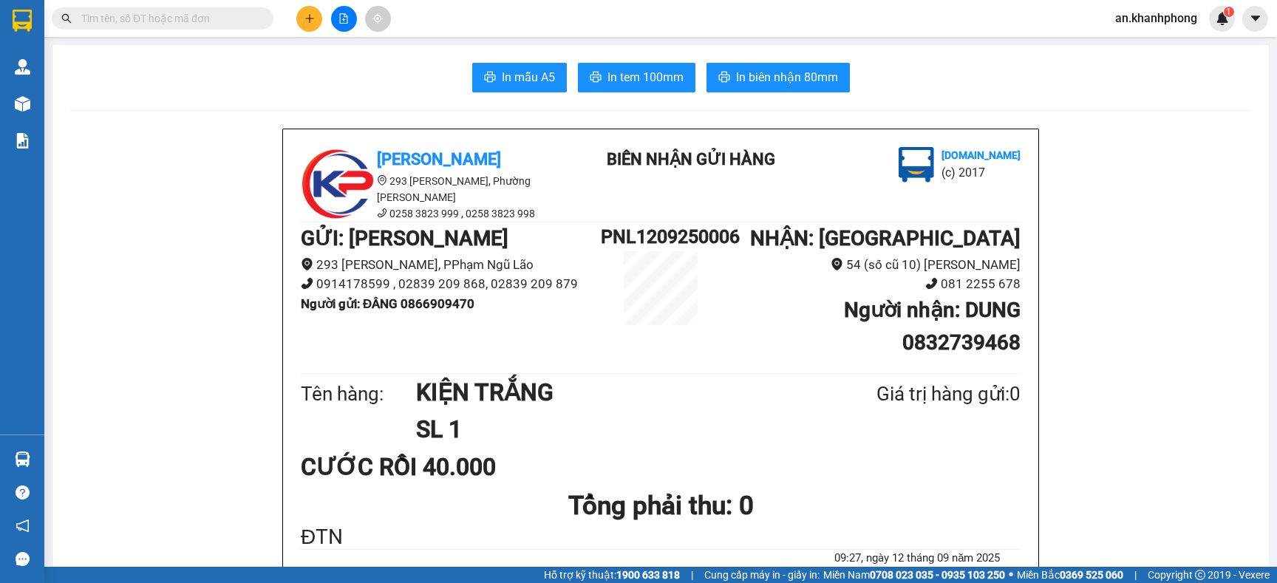
click at [250, 20] on input "text" at bounding box center [168, 18] width 174 height 16
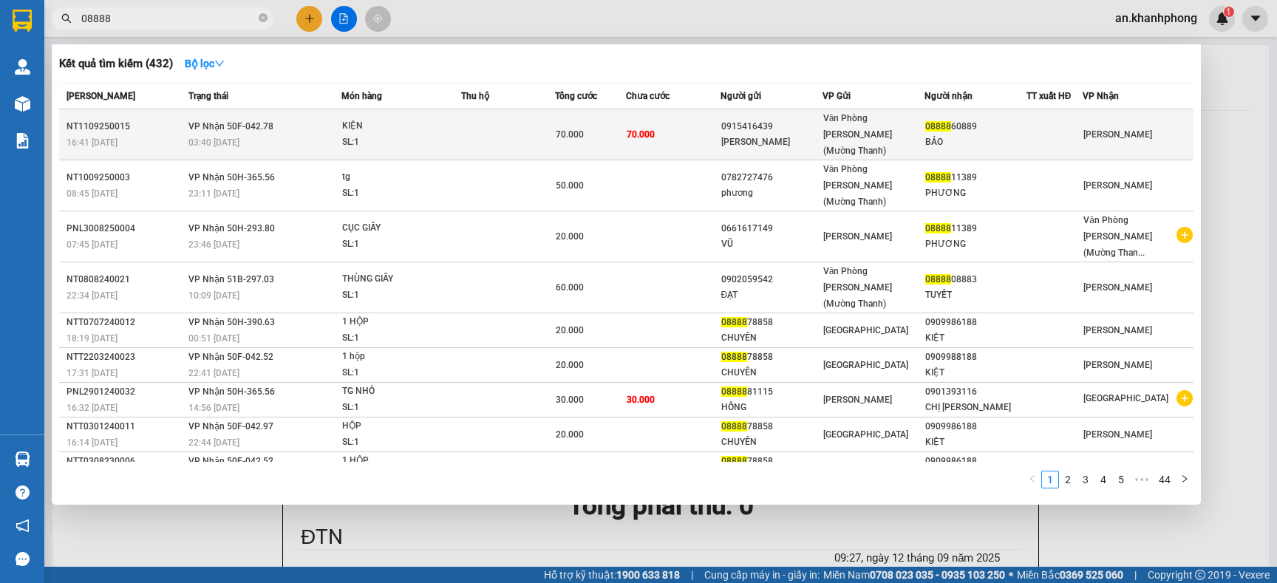
click at [472, 129] on td at bounding box center [508, 134] width 94 height 51
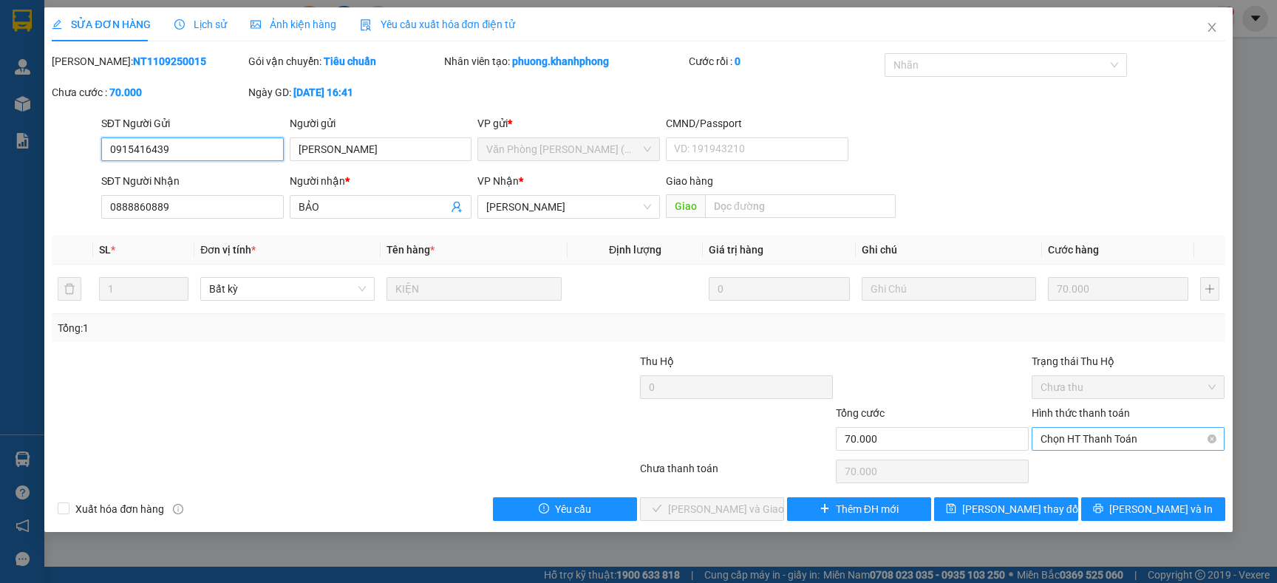
click at [1142, 443] on span "Chọn HT Thanh Toán" at bounding box center [1127, 439] width 175 height 22
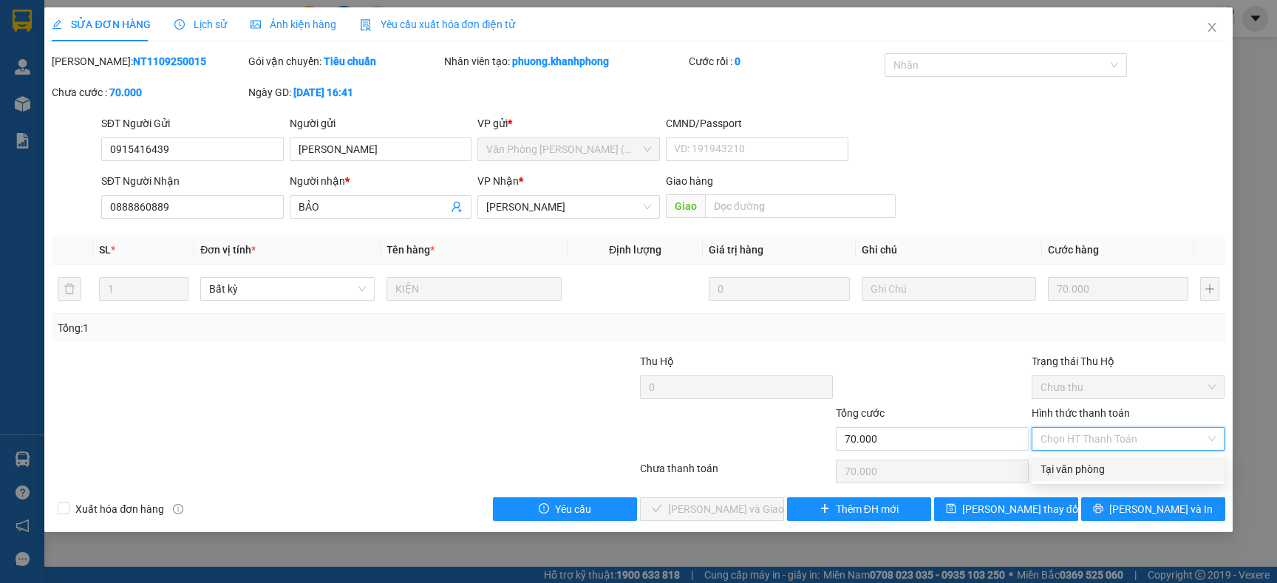
click at [1107, 463] on div "Tại văn phòng" at bounding box center [1127, 469] width 175 height 16
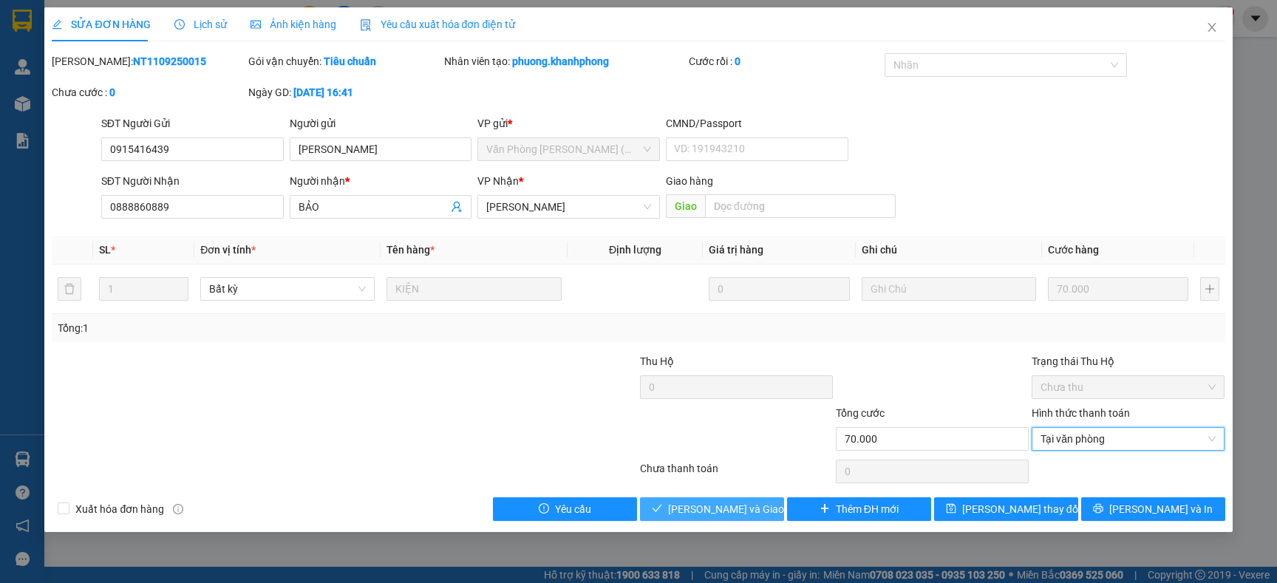
click at [716, 502] on span "Lưu và Giao hàng" at bounding box center [739, 509] width 142 height 16
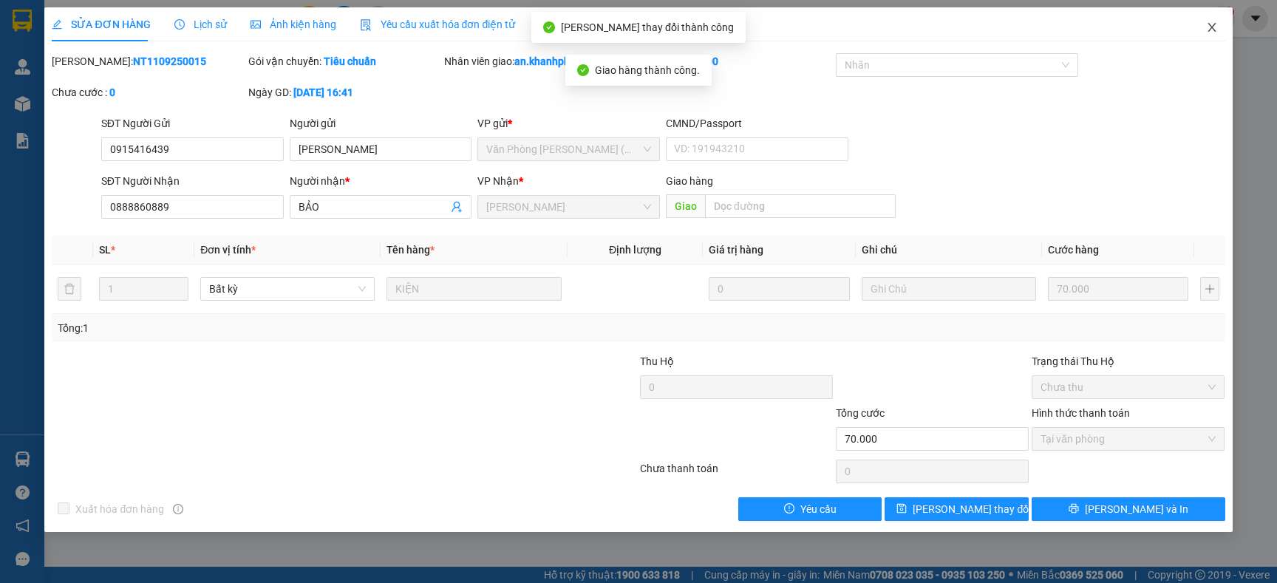
click at [1206, 30] on icon "close" at bounding box center [1212, 27] width 12 height 12
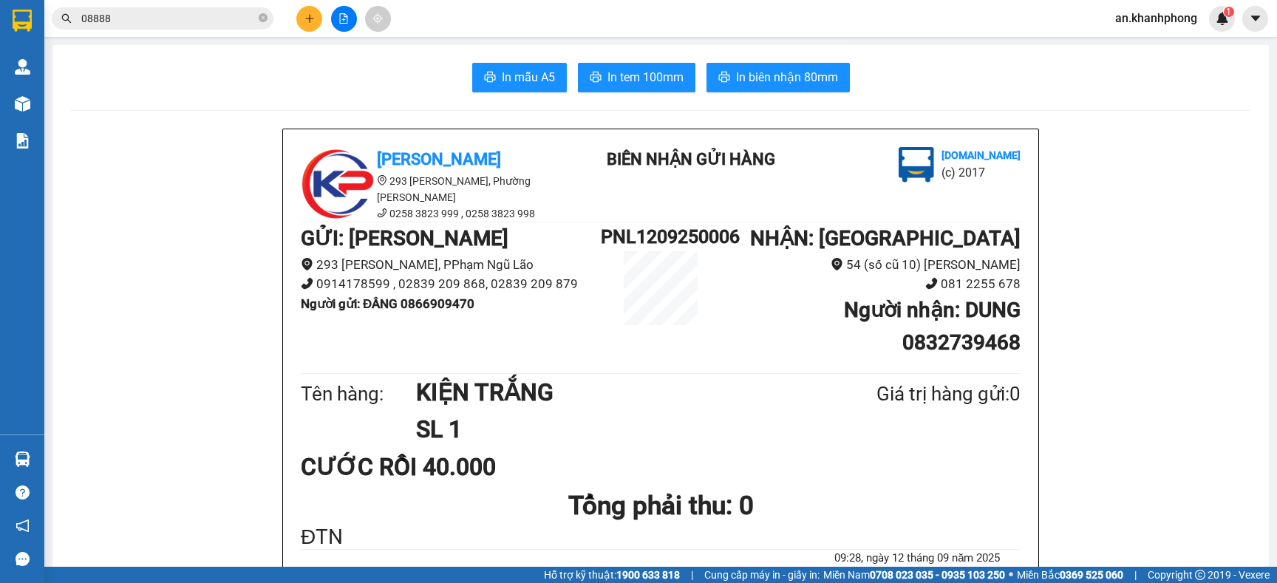
click at [256, 18] on span "08888" at bounding box center [163, 18] width 222 height 22
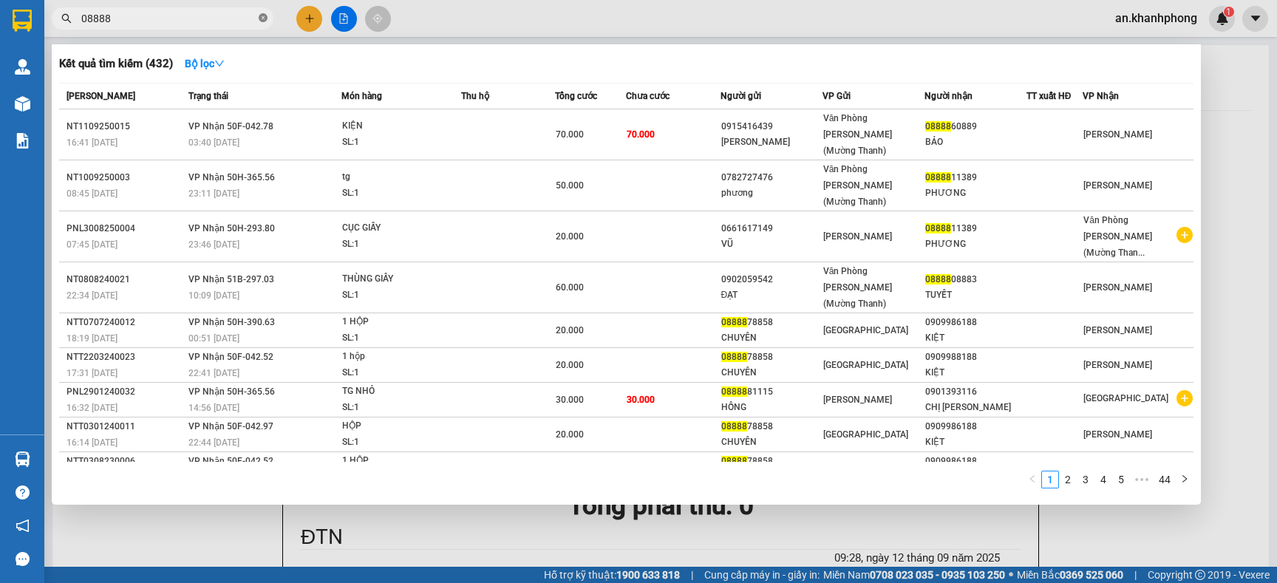
click at [259, 18] on icon "close-circle" at bounding box center [263, 17] width 9 height 9
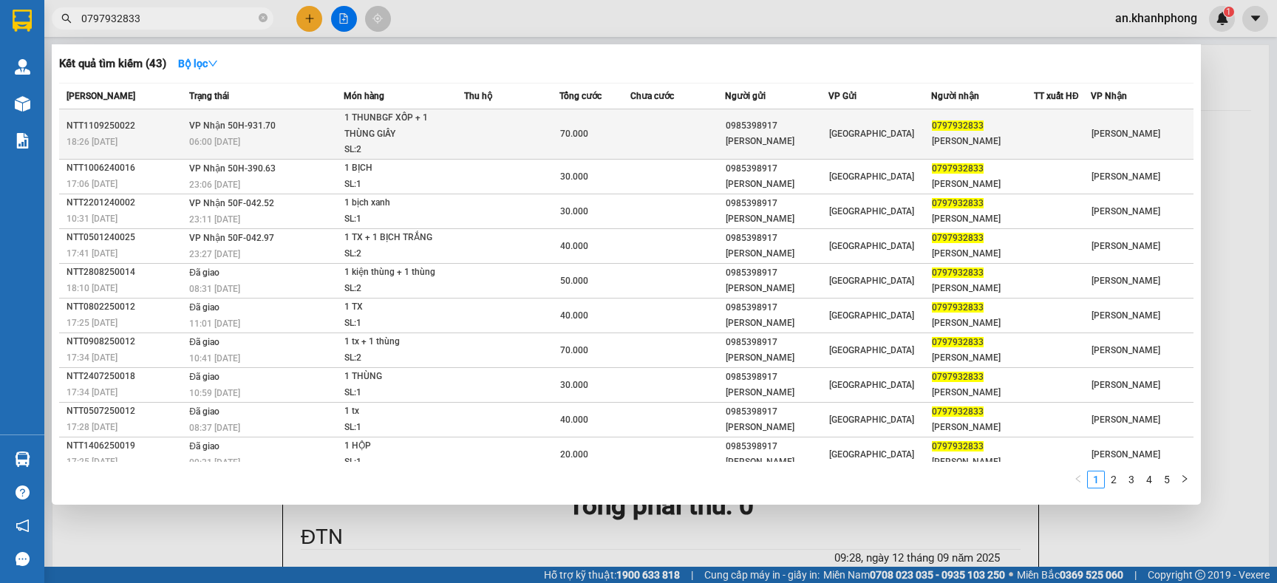
click at [658, 137] on td at bounding box center [677, 134] width 95 height 50
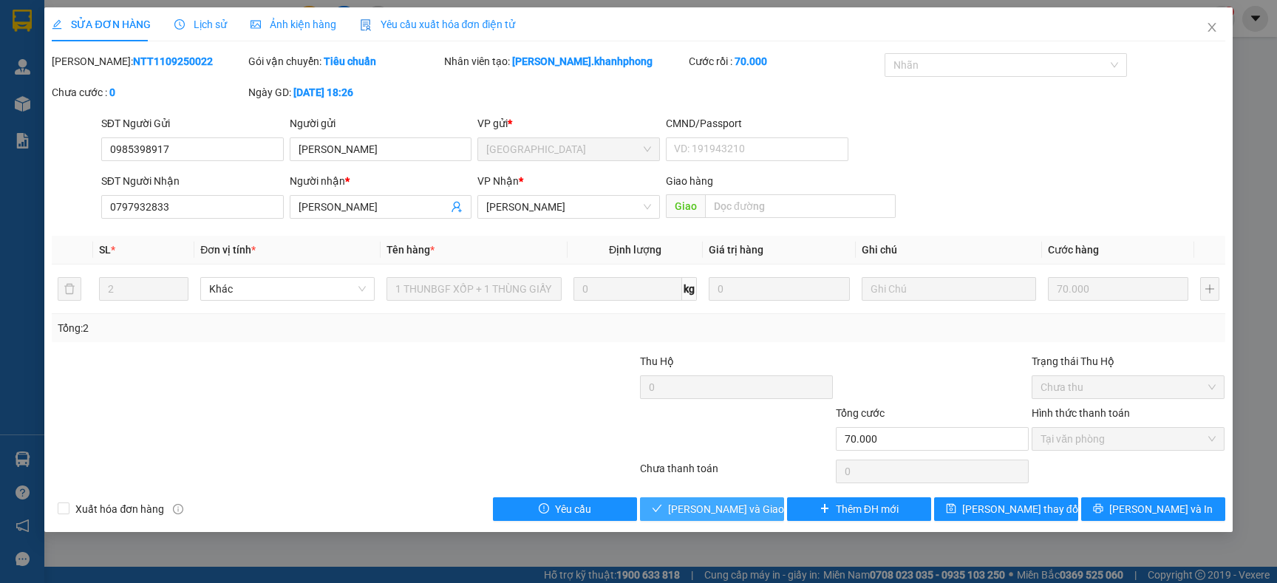
click at [691, 509] on span "Lưu và Giao hàng" at bounding box center [739, 509] width 142 height 16
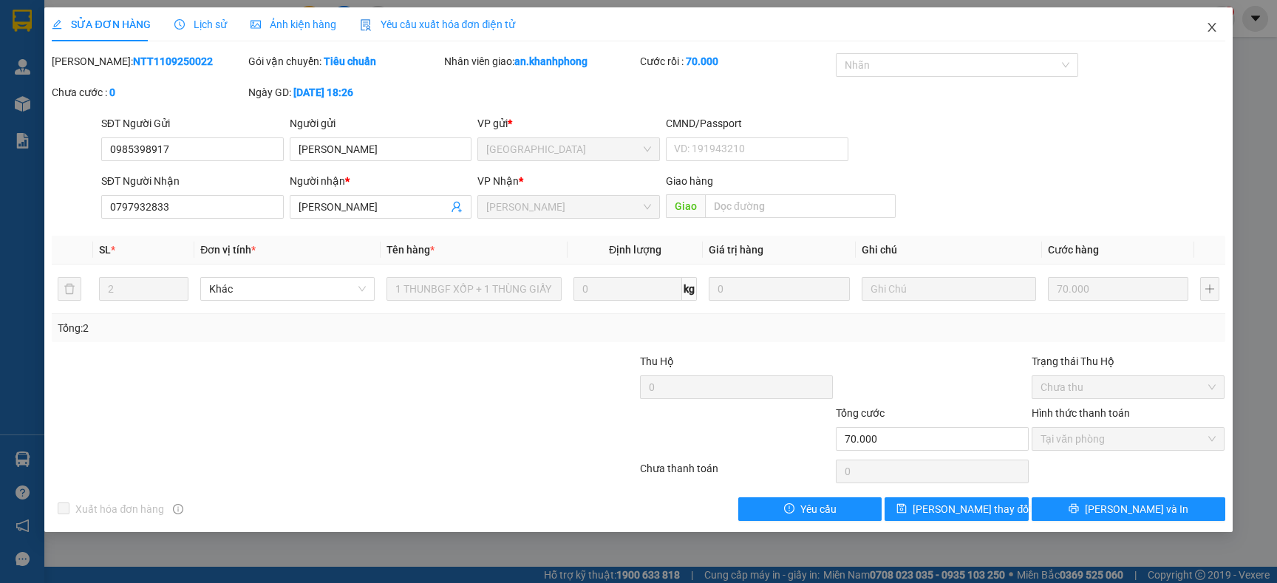
click at [1212, 30] on icon "close" at bounding box center [1212, 27] width 12 height 12
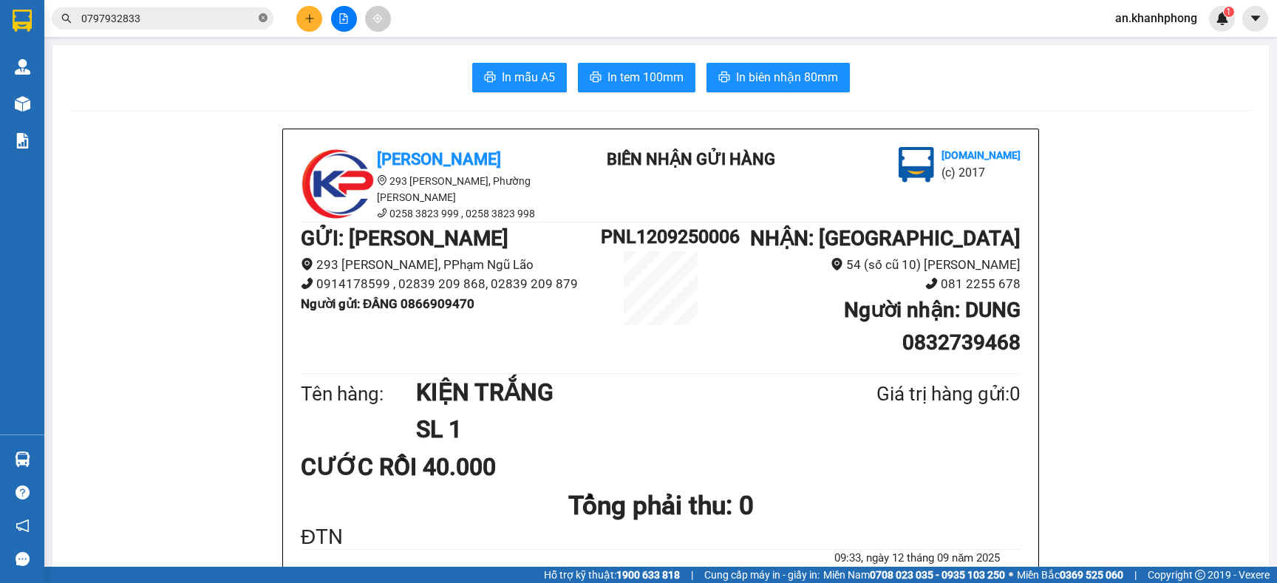
click at [265, 19] on icon "close-circle" at bounding box center [263, 17] width 9 height 9
click at [245, 19] on input "text" at bounding box center [168, 18] width 174 height 16
click at [229, 32] on div "Kết quả tìm kiếm ( 43 ) Bộ lọc Mã ĐH Trạng thái Món hàng Thu hộ Tổng cước Chưa …" at bounding box center [638, 18] width 1277 height 37
click at [238, 13] on input "text" at bounding box center [168, 18] width 174 height 16
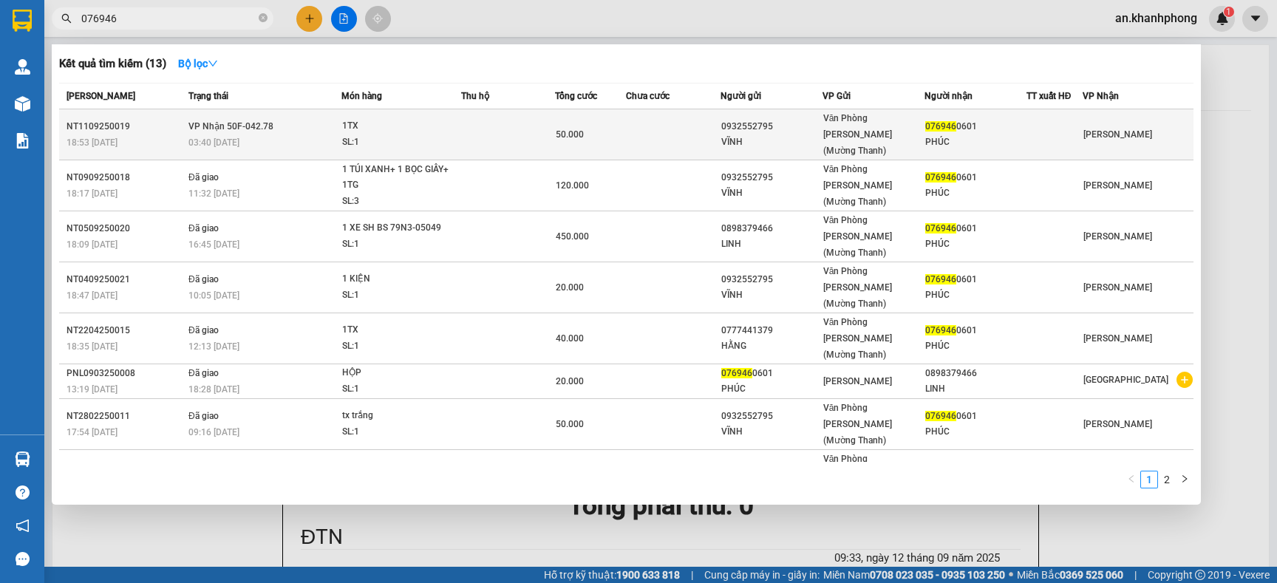
click at [799, 134] on div "VĨNH" at bounding box center [771, 142] width 100 height 16
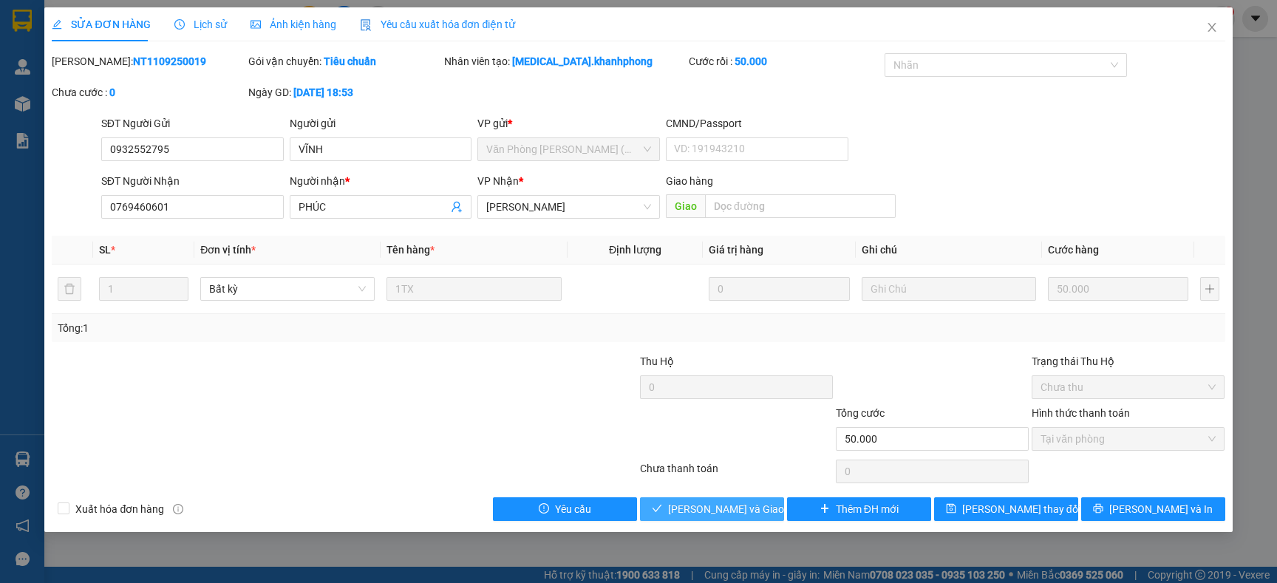
click at [699, 514] on span "Lưu và Giao hàng" at bounding box center [739, 509] width 142 height 16
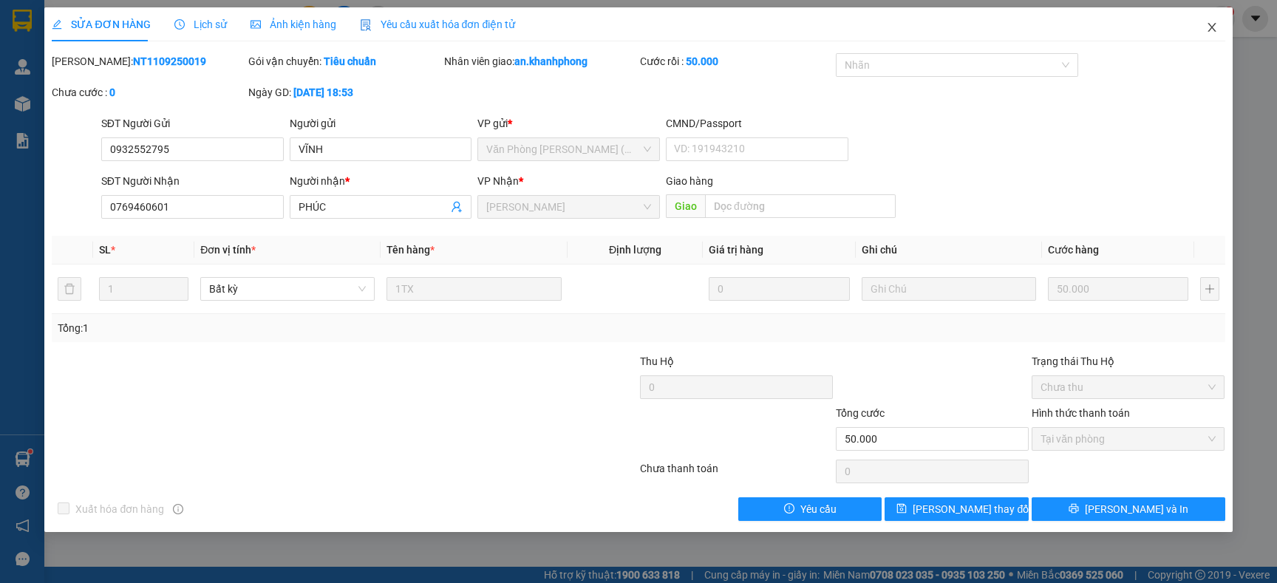
click at [1211, 27] on icon "close" at bounding box center [1211, 27] width 8 height 9
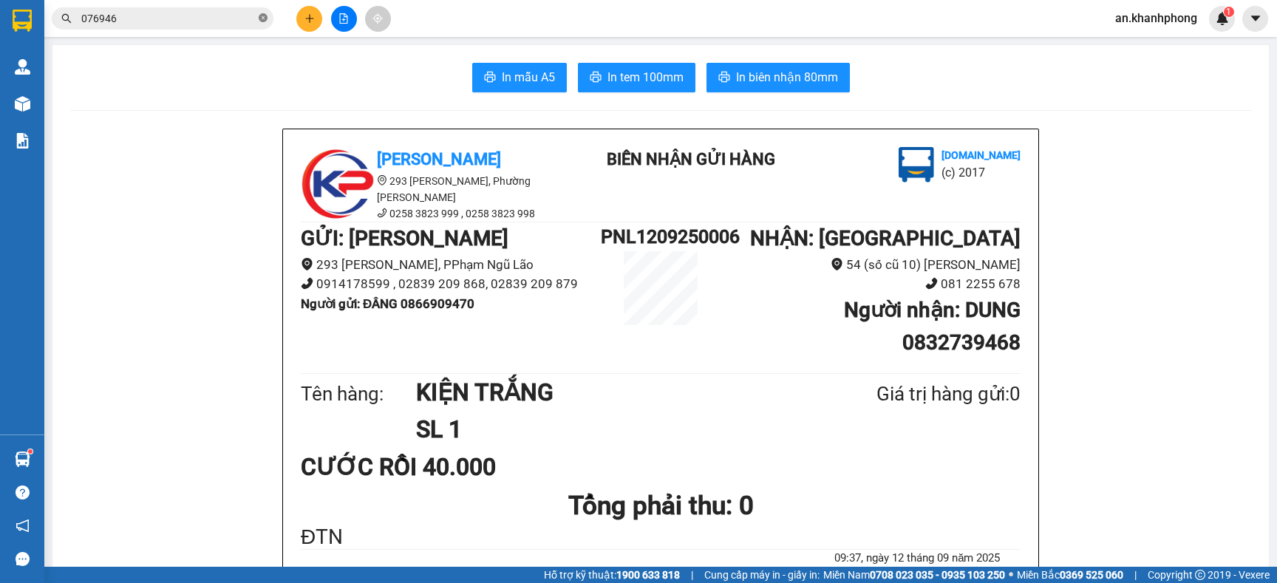
click at [260, 14] on icon "close-circle" at bounding box center [263, 17] width 9 height 9
click at [233, 21] on input "text" at bounding box center [168, 18] width 174 height 16
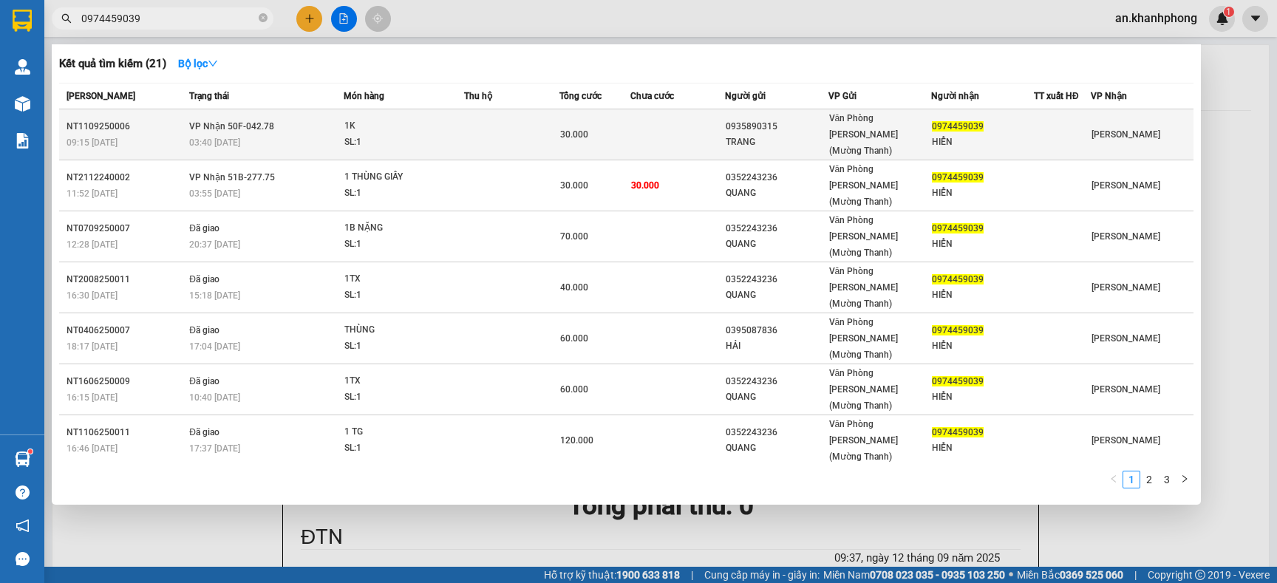
click at [684, 129] on td at bounding box center [677, 134] width 95 height 51
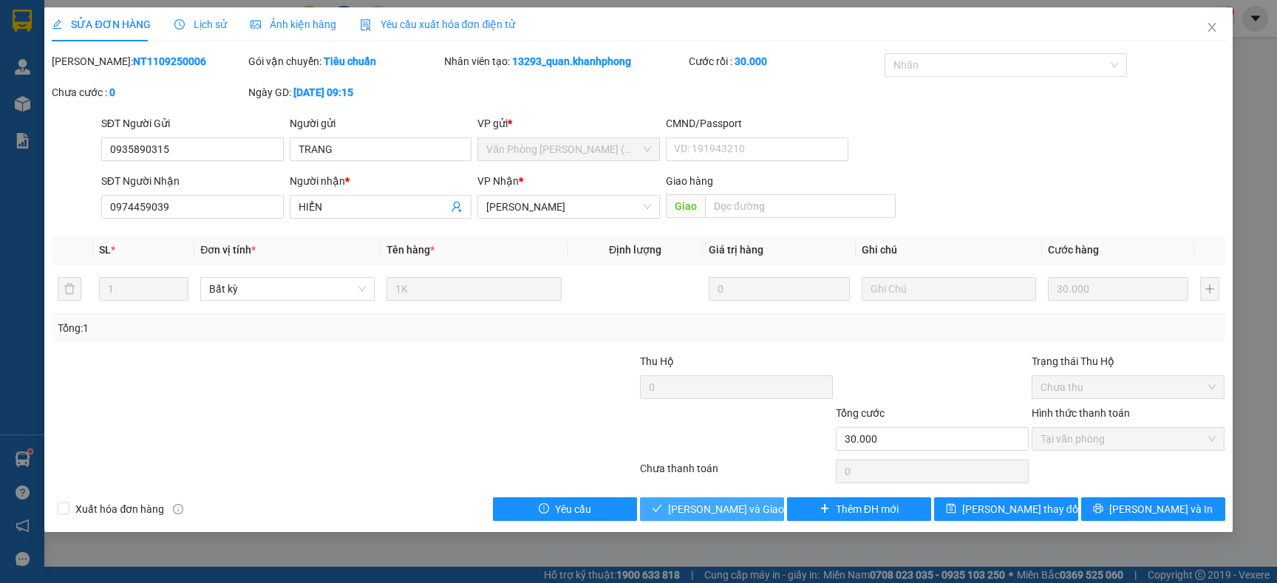
click at [708, 502] on span "Lưu và Giao hàng" at bounding box center [739, 509] width 142 height 16
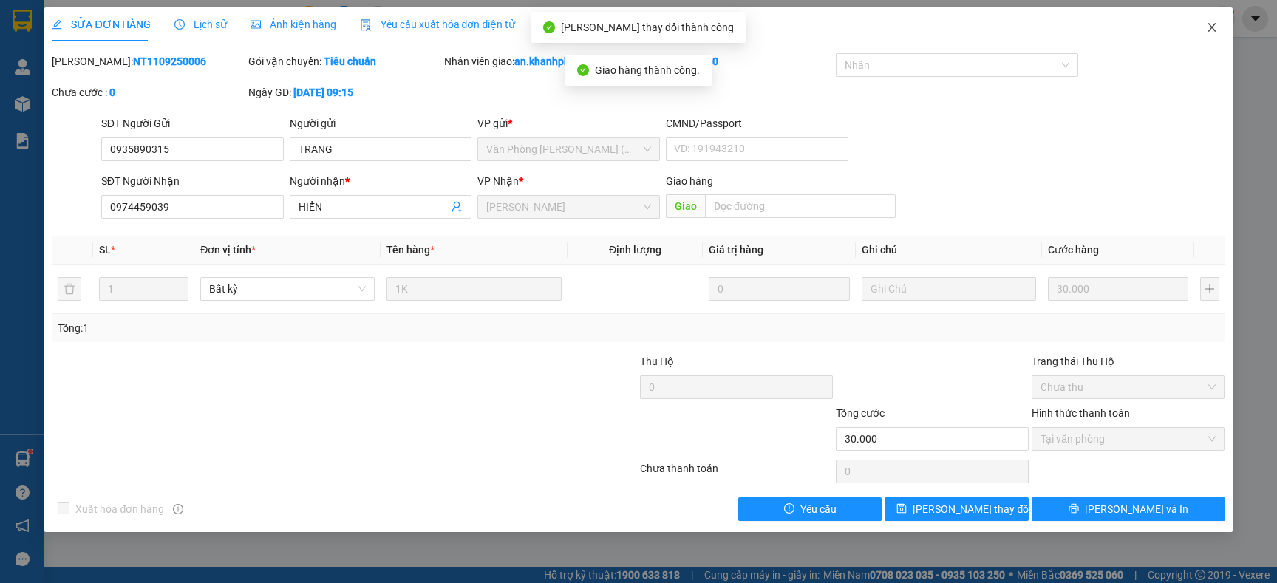
click at [1212, 29] on icon "close" at bounding box center [1212, 27] width 12 height 12
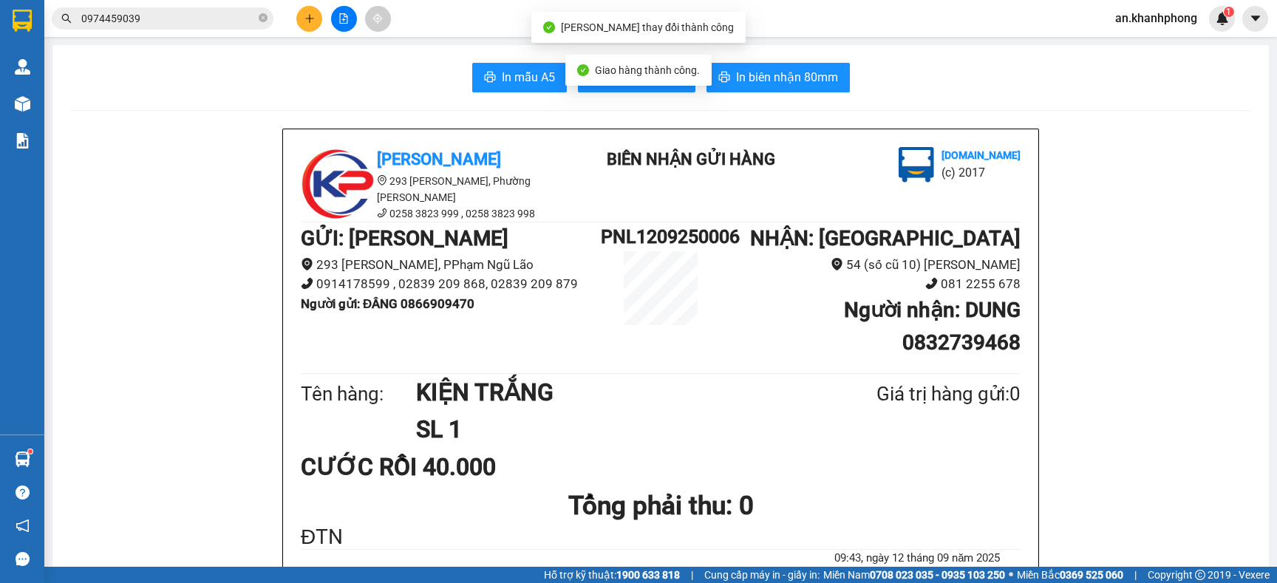
click at [271, 13] on span "0974459039" at bounding box center [163, 18] width 222 height 22
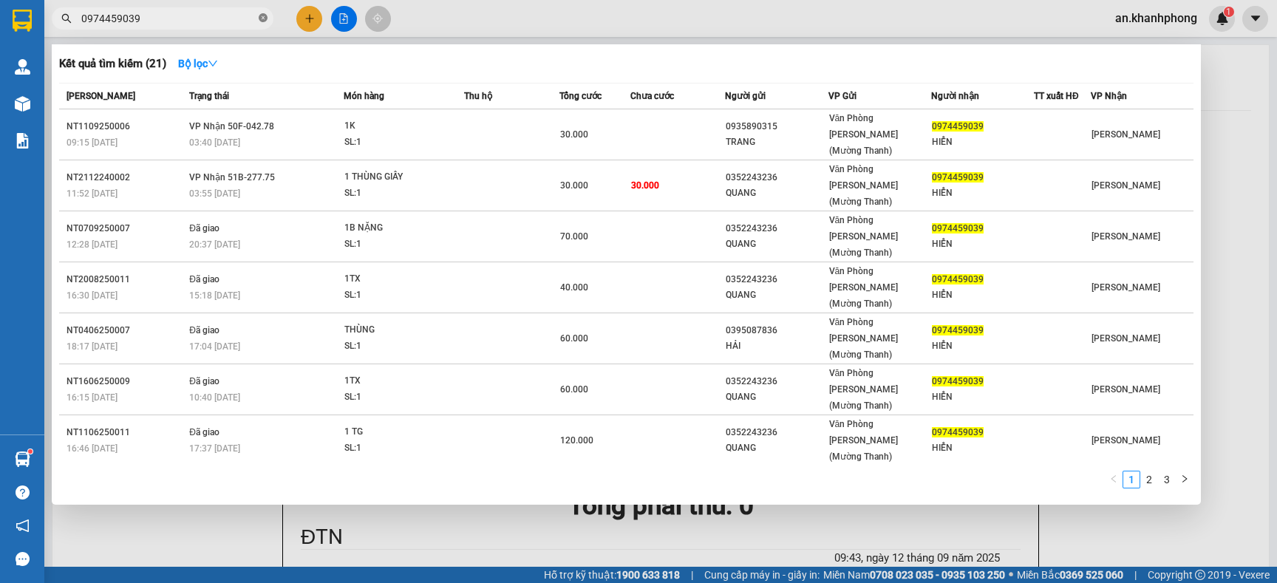
click at [264, 22] on span at bounding box center [263, 19] width 9 height 14
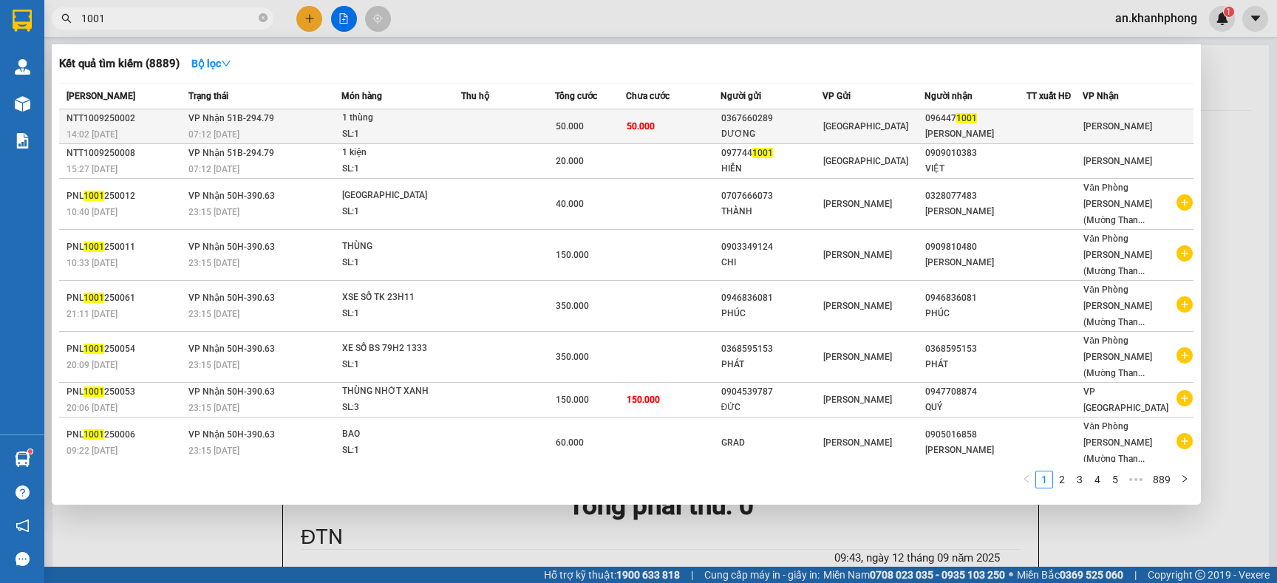
click at [677, 115] on td "50.000" at bounding box center [673, 126] width 94 height 35
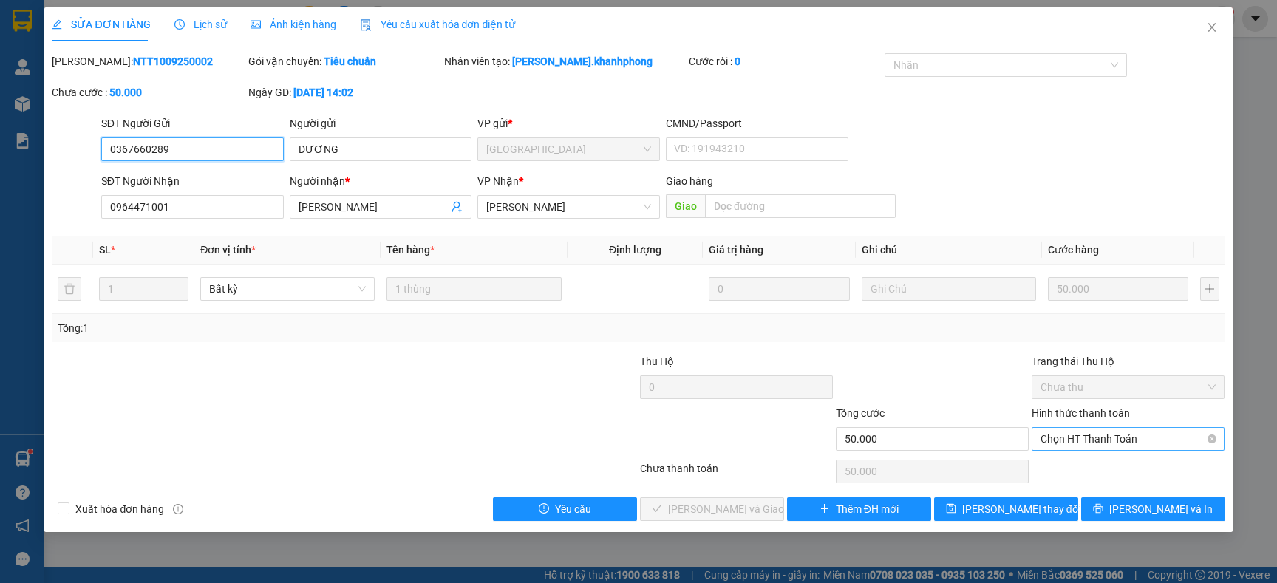
click at [1122, 444] on span "Chọn HT Thanh Toán" at bounding box center [1127, 439] width 175 height 22
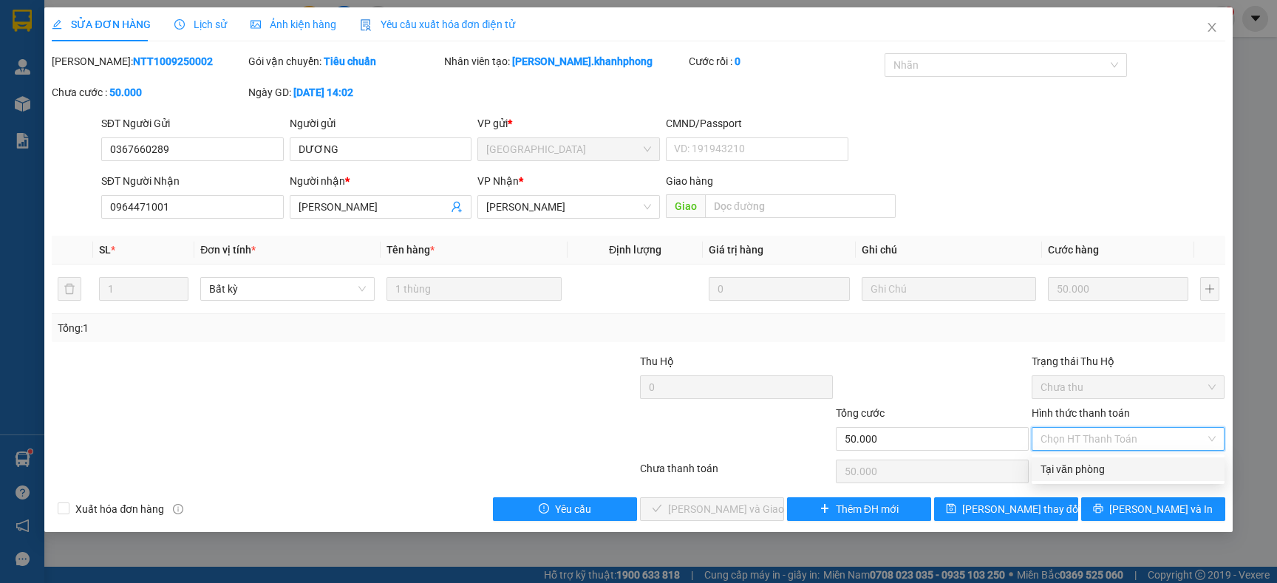
click at [1056, 468] on div "Tại văn phòng" at bounding box center [1127, 469] width 175 height 16
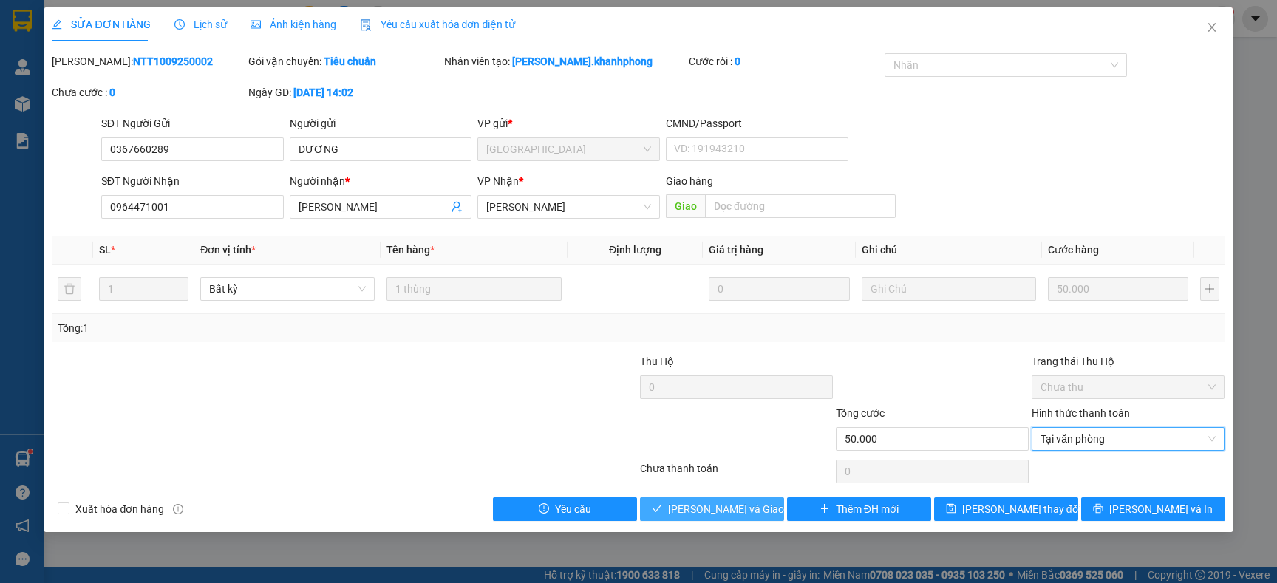
click at [776, 507] on button "Lưu và Giao hàng" at bounding box center [712, 509] width 144 height 24
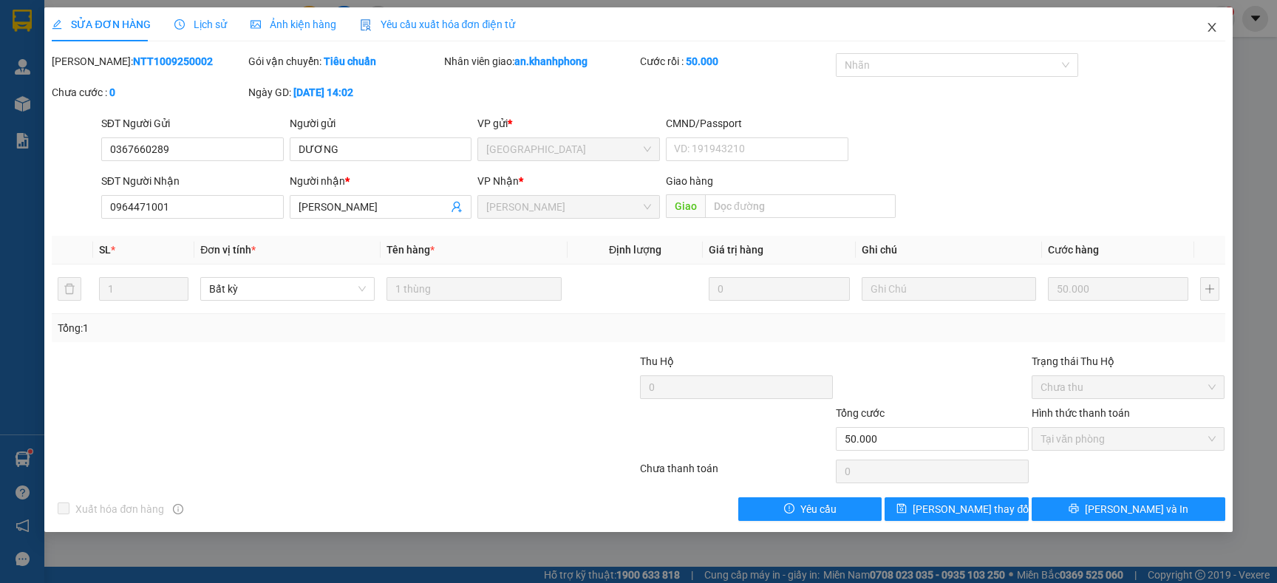
click at [1214, 24] on icon "close" at bounding box center [1212, 27] width 12 height 12
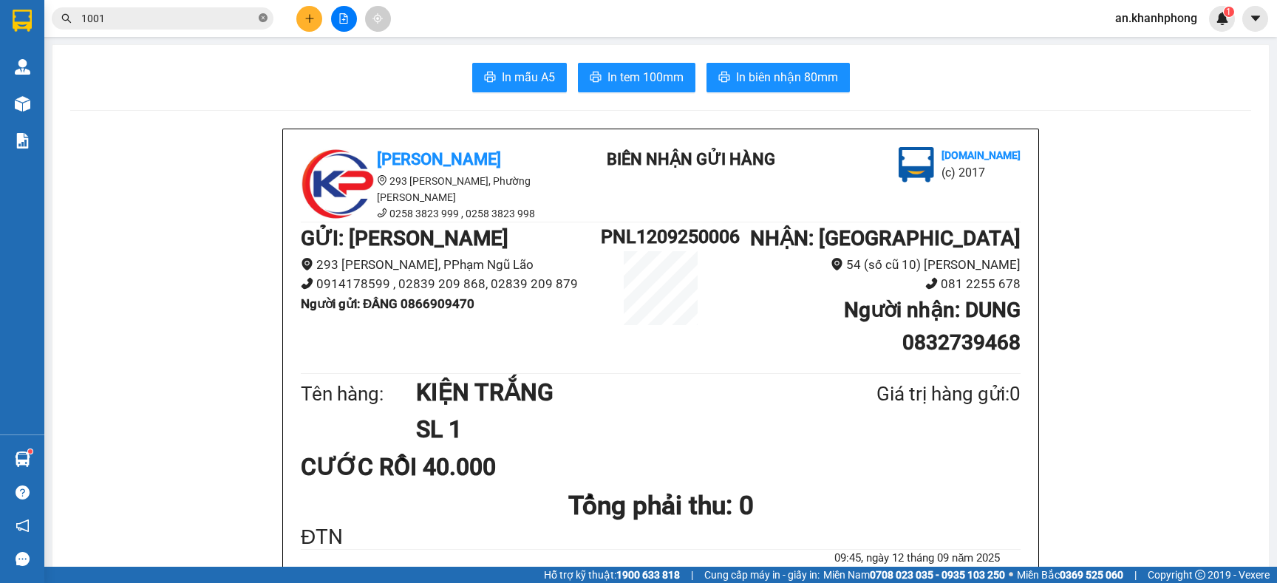
click at [261, 13] on icon "close-circle" at bounding box center [263, 17] width 9 height 9
click at [224, 16] on input "text" at bounding box center [168, 18] width 174 height 16
click at [233, 20] on input "text" at bounding box center [168, 18] width 174 height 16
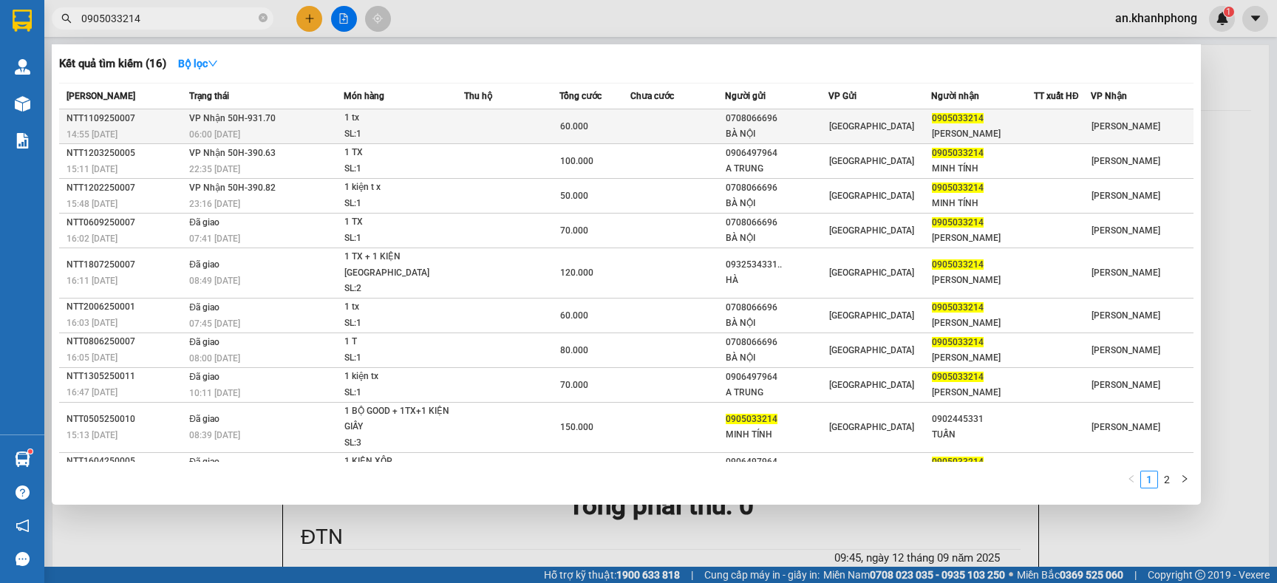
click at [610, 120] on div "60.000" at bounding box center [594, 126] width 69 height 16
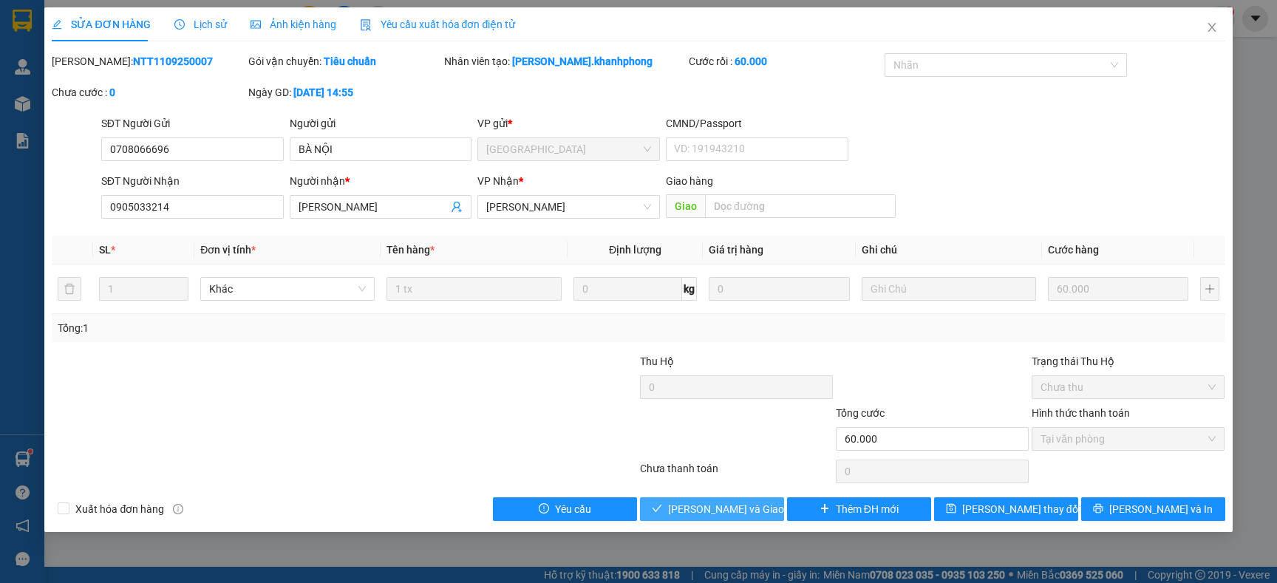
click at [752, 503] on span "Lưu và Giao hàng" at bounding box center [739, 509] width 142 height 16
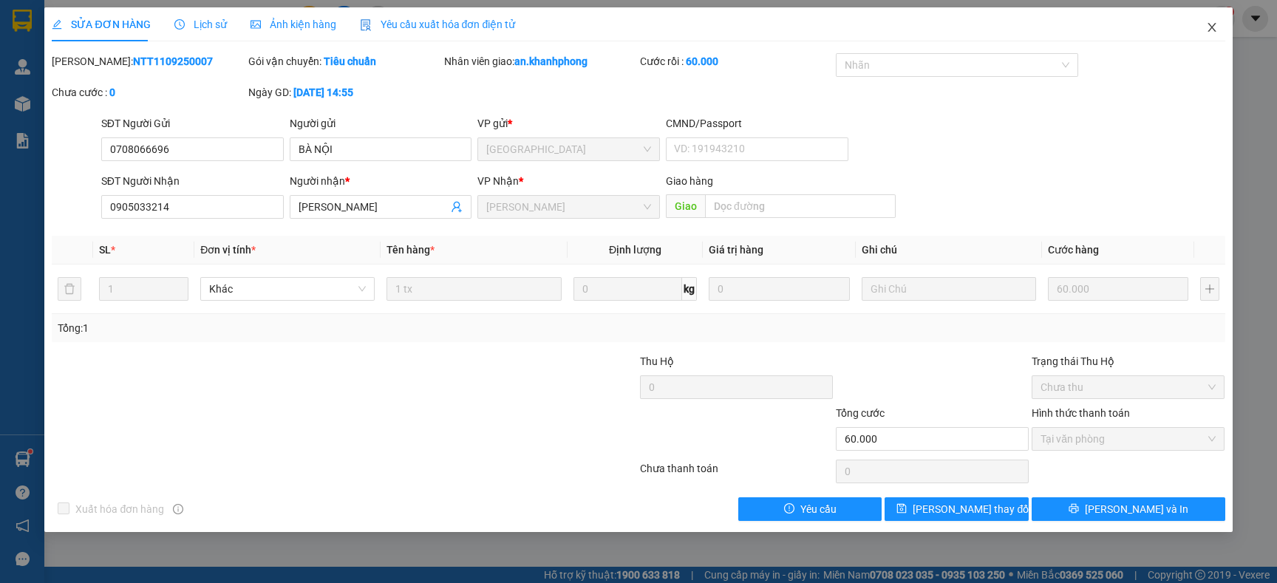
click at [1208, 18] on span "Close" at bounding box center [1211, 27] width 41 height 41
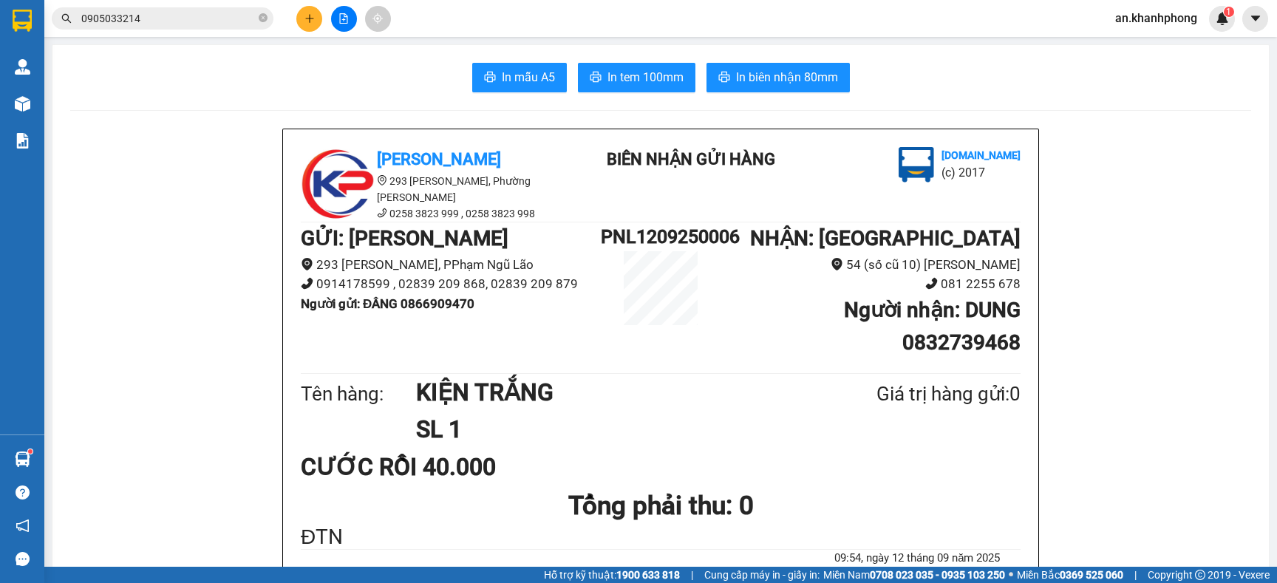
click at [303, 16] on button at bounding box center [309, 19] width 26 height 26
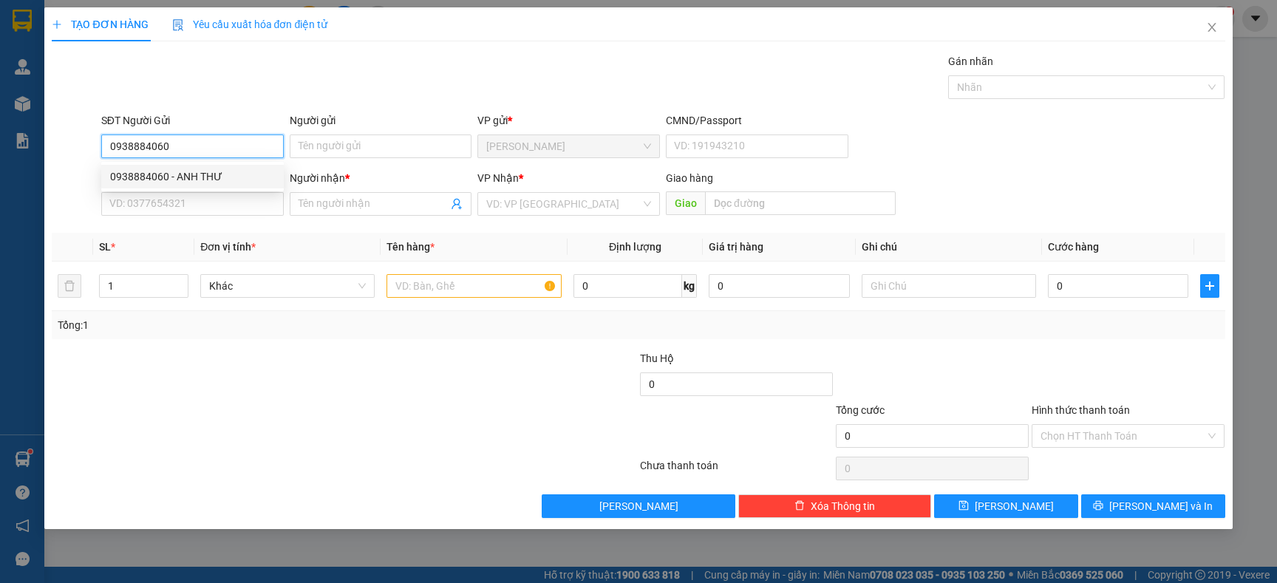
click at [183, 180] on div "0938884060 - ANH THƯ" at bounding box center [192, 176] width 165 height 16
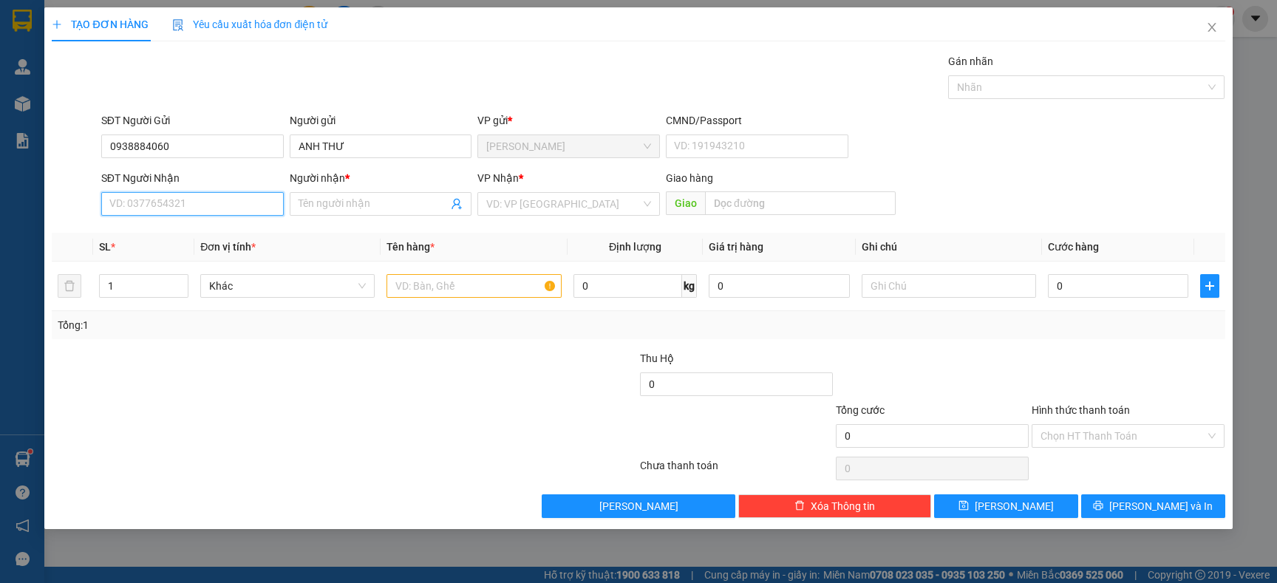
click at [183, 199] on input "SĐT Người Nhận" at bounding box center [192, 204] width 182 height 24
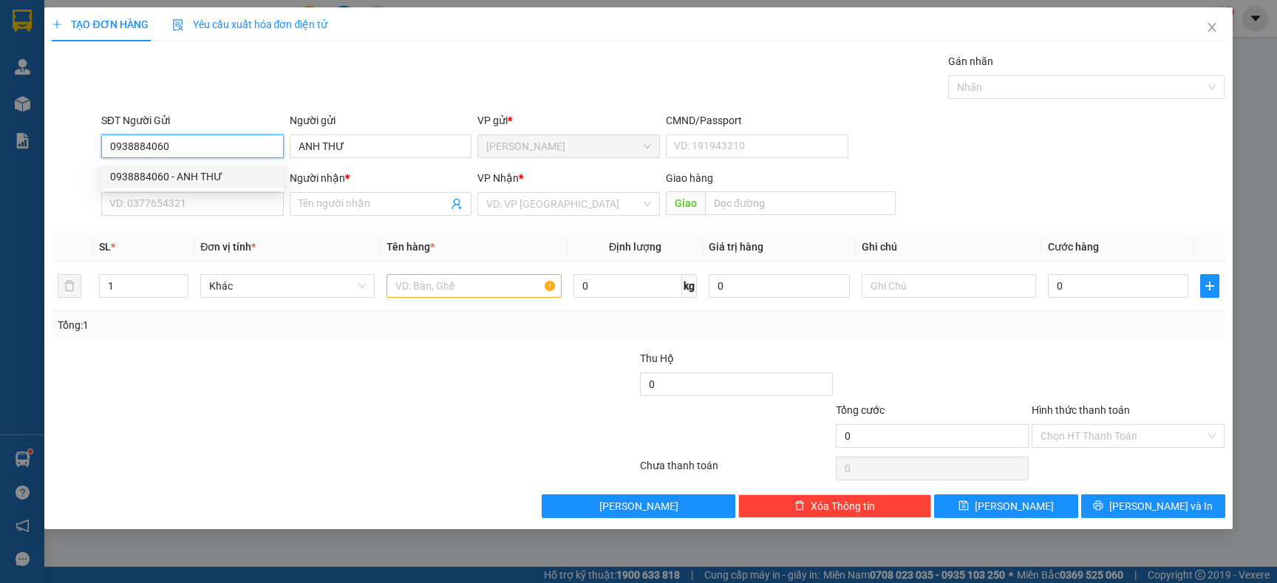
drag, startPoint x: 182, startPoint y: 149, endPoint x: 0, endPoint y: 185, distance: 186.2
click at [0, 191] on div "TẠO ĐƠN HÀNG Yêu cầu xuất hóa đơn điện tử Transit Pickup Surcharge Ids Transit …" at bounding box center [638, 291] width 1277 height 583
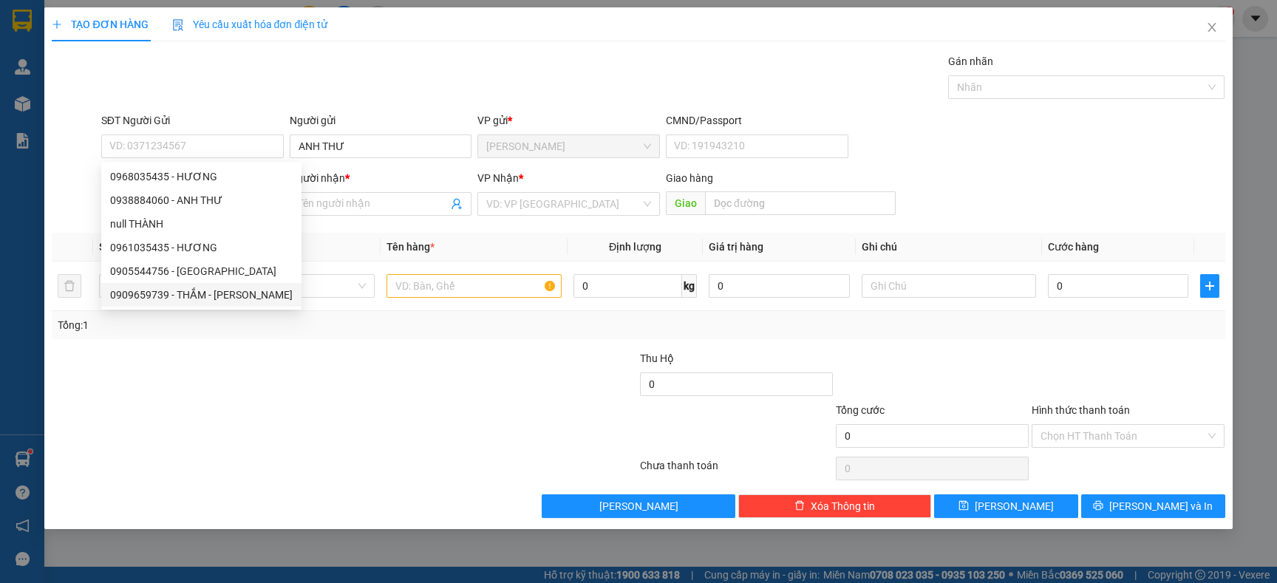
click at [232, 370] on div at bounding box center [246, 376] width 392 height 52
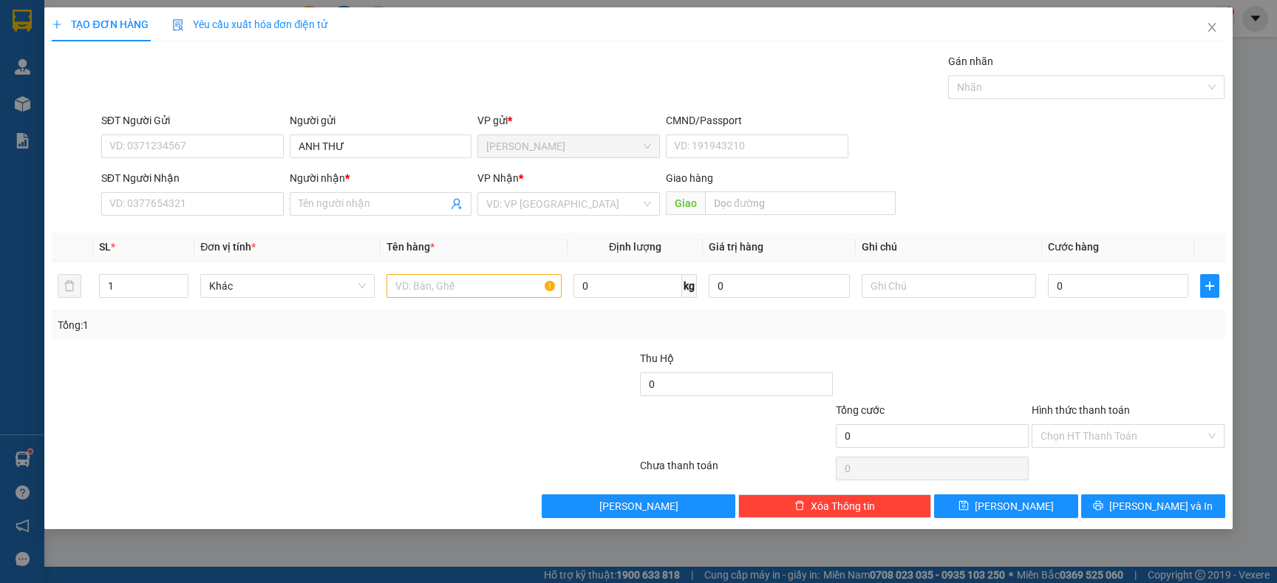
click at [225, 361] on div at bounding box center [246, 376] width 392 height 52
click at [169, 199] on input "SĐT Người Nhận" at bounding box center [192, 204] width 182 height 24
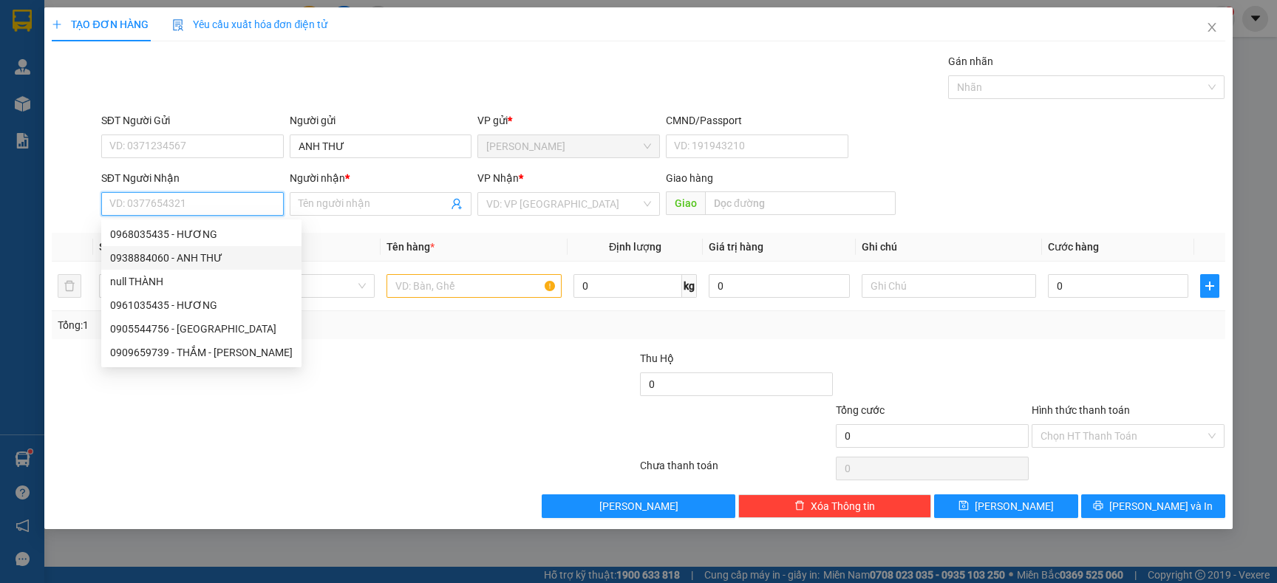
click at [210, 253] on div "0938884060 - ANH THƯ" at bounding box center [201, 258] width 182 height 16
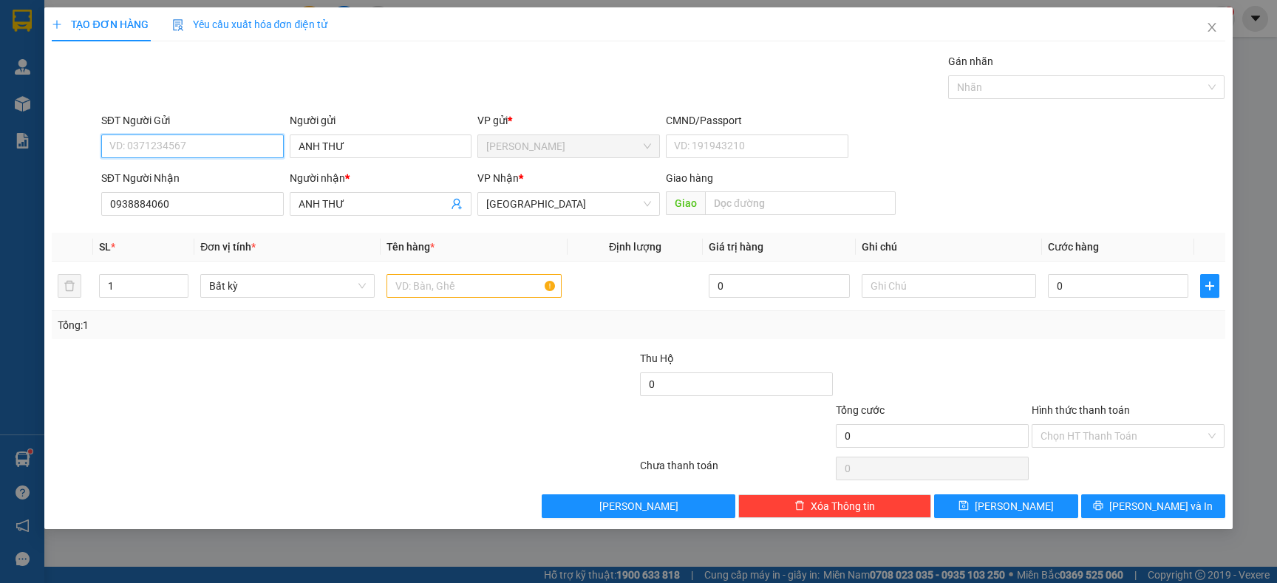
click at [192, 137] on input "SĐT Người Gửi" at bounding box center [192, 146] width 182 height 24
click at [344, 153] on input "ANH THƯ" at bounding box center [381, 146] width 182 height 24
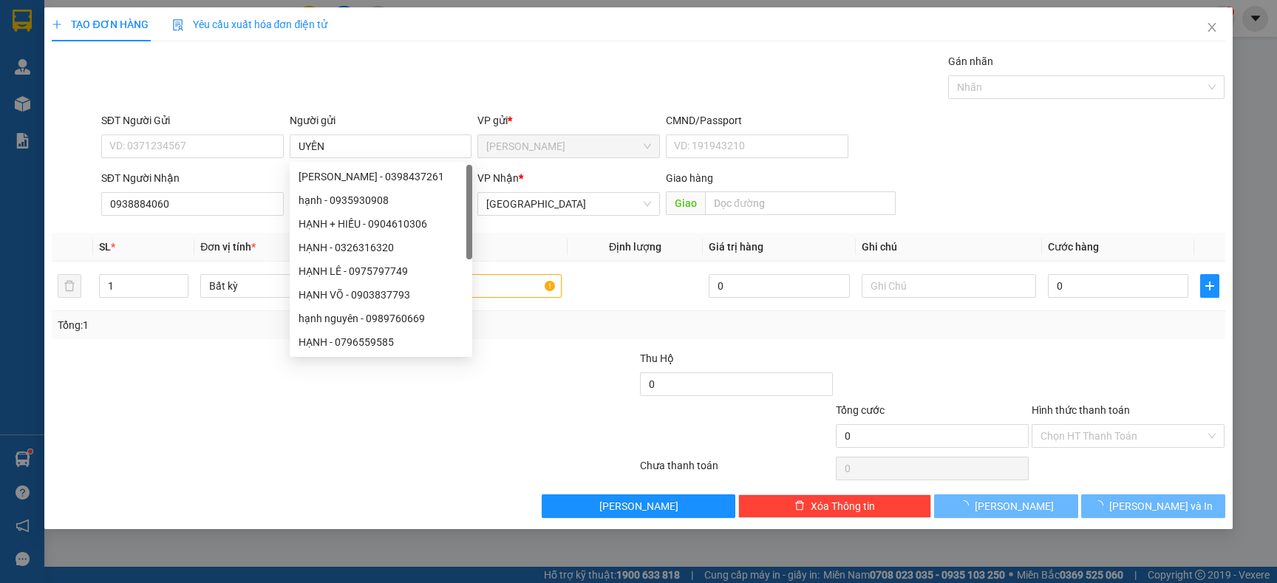
click at [366, 89] on div "Gói vận chuyển * Tiêu chuẩn Gán nhãn Nhãn" at bounding box center [663, 79] width 1130 height 52
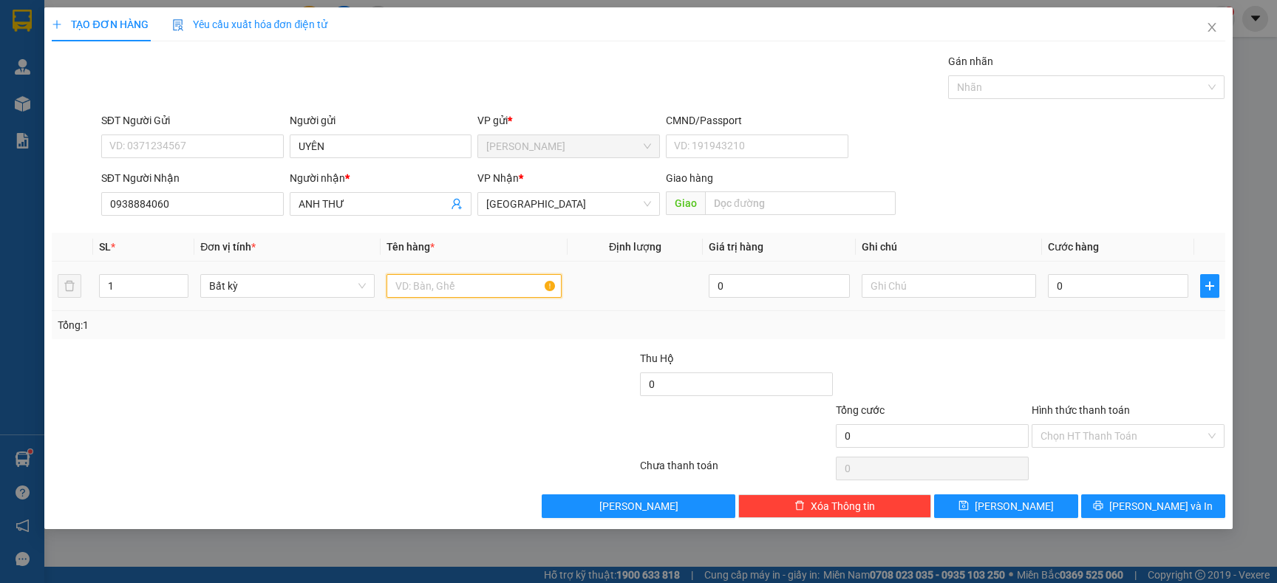
click at [440, 284] on input "text" at bounding box center [473, 286] width 174 height 24
click at [429, 361] on div at bounding box center [246, 376] width 392 height 52
click at [1116, 281] on input "0" at bounding box center [1118, 286] width 140 height 24
click at [1075, 321] on div "Tổng: 1" at bounding box center [638, 325] width 1161 height 16
click at [1078, 440] on input "Hình thức thanh toán" at bounding box center [1122, 436] width 165 height 22
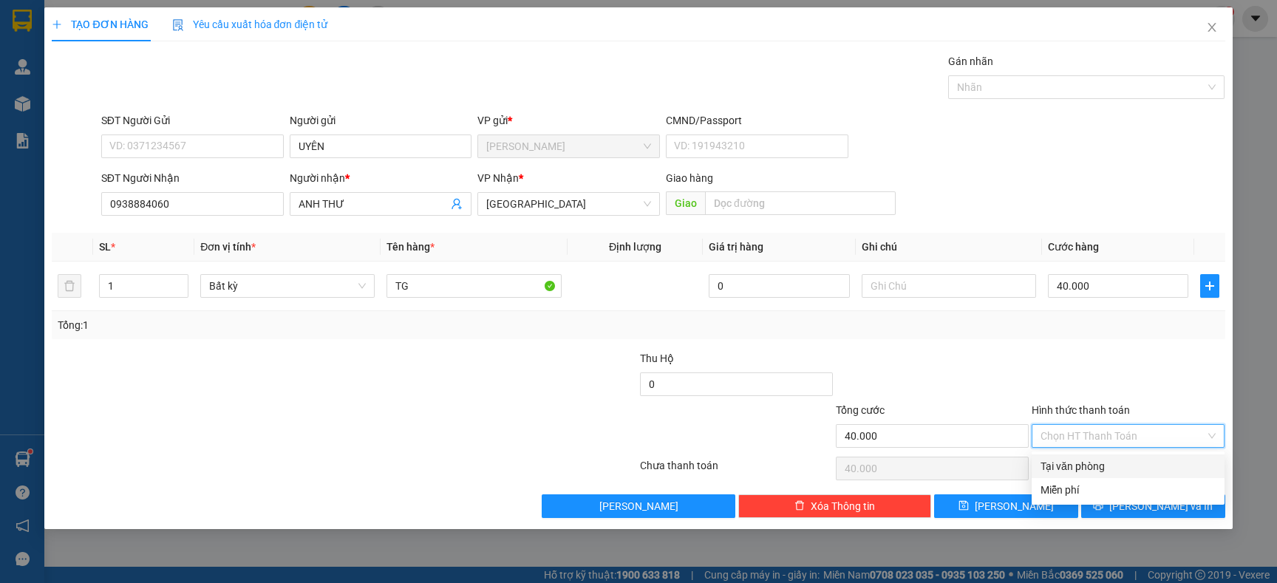
click at [1089, 351] on div at bounding box center [1128, 376] width 196 height 52
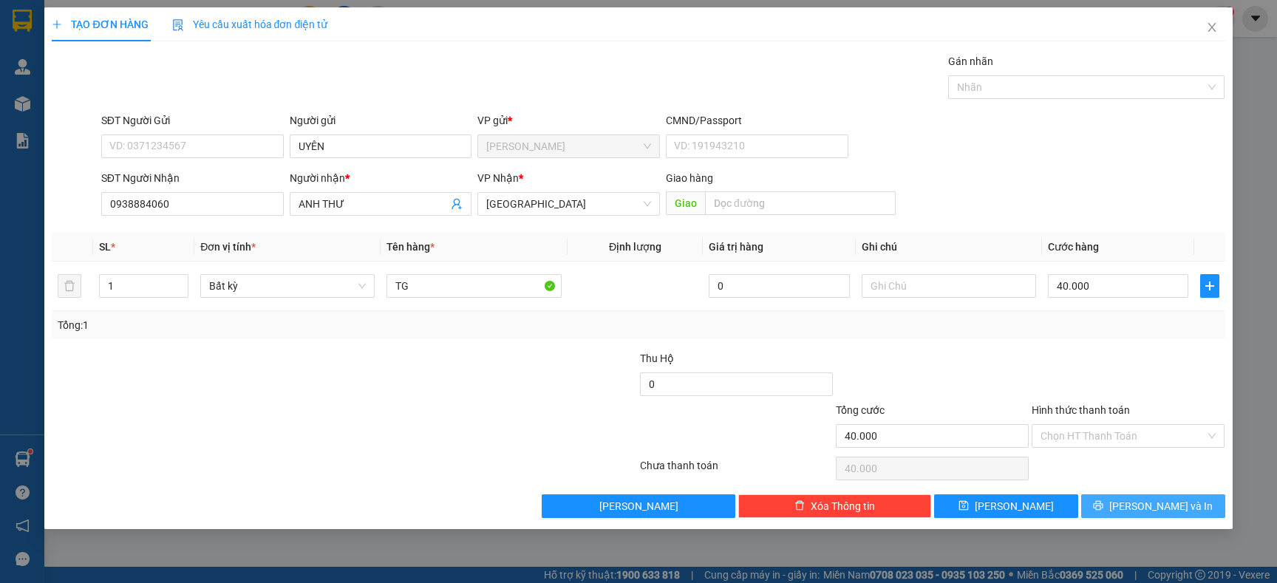
click at [1119, 512] on button "[PERSON_NAME] và In" at bounding box center [1153, 506] width 144 height 24
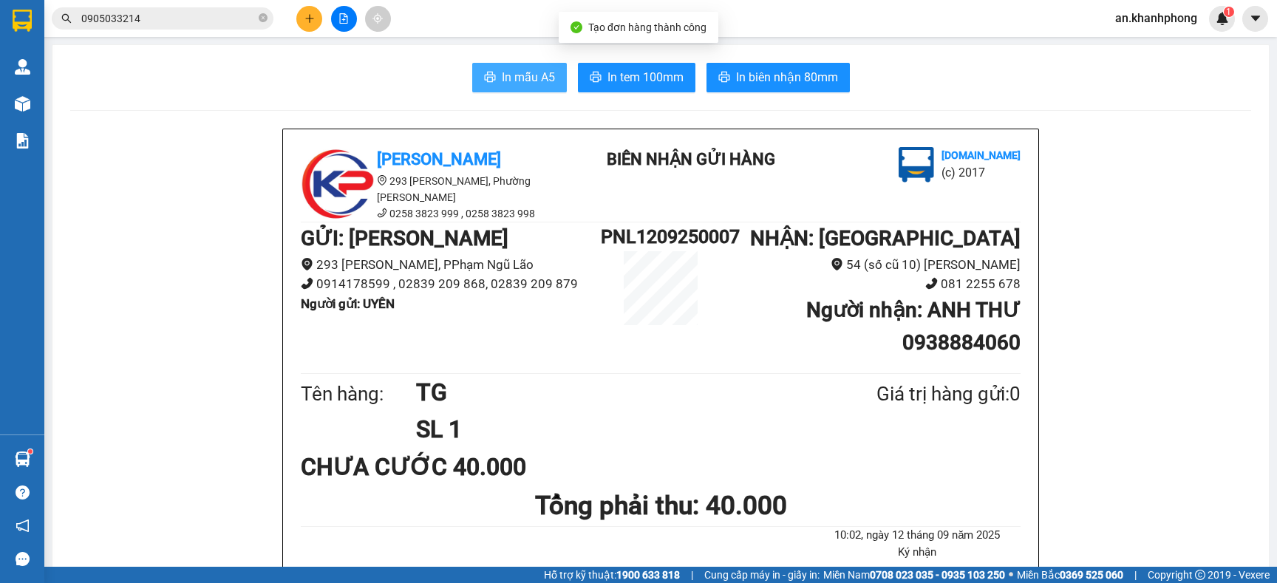
click at [502, 79] on span "In mẫu A5" at bounding box center [528, 77] width 53 height 18
click at [264, 16] on icon "close-circle" at bounding box center [263, 17] width 9 height 9
click at [313, 13] on icon "plus" at bounding box center [309, 18] width 10 height 10
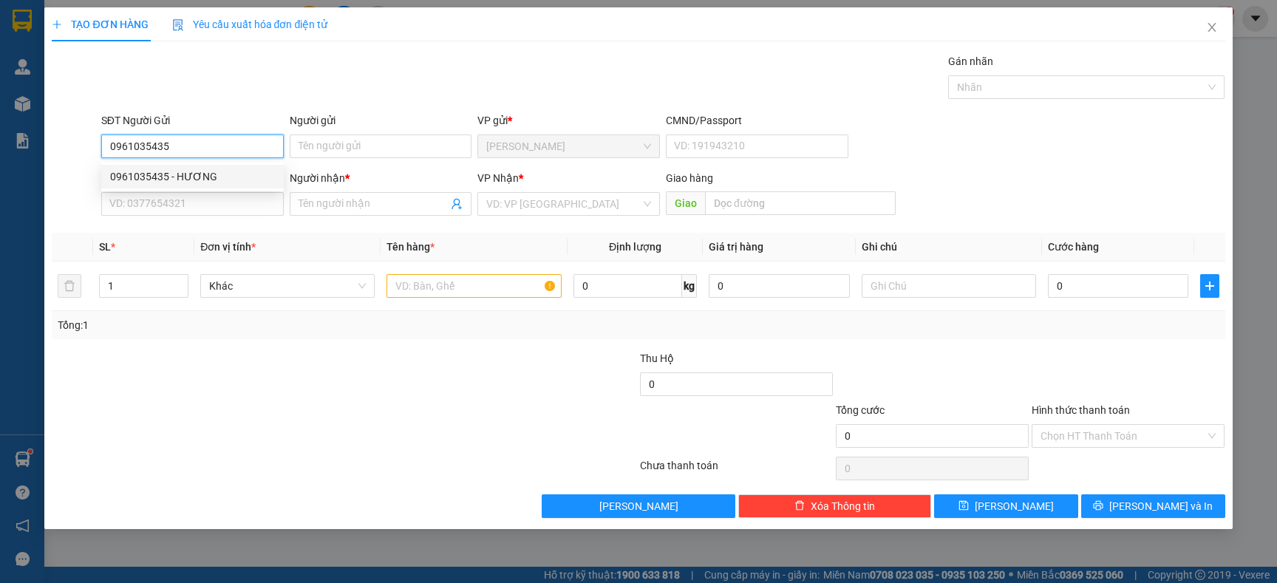
click at [219, 178] on div "0961035435 - HƯƠNG" at bounding box center [192, 176] width 165 height 16
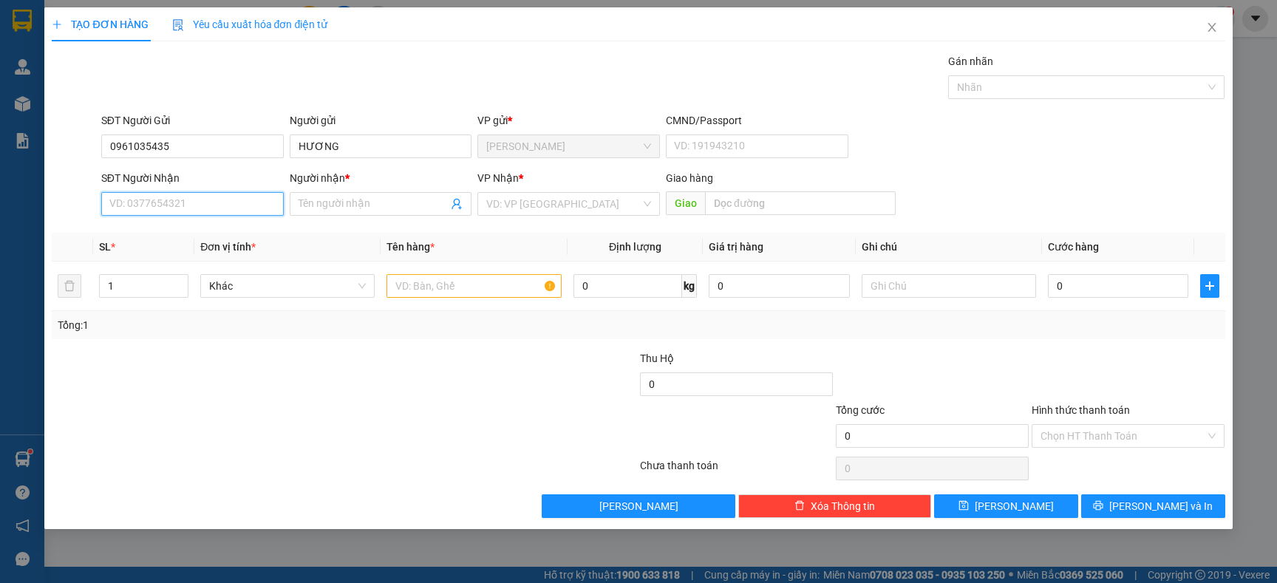
click at [233, 201] on input "SĐT Người Nhận" at bounding box center [192, 204] width 182 height 24
click at [189, 257] on div "0938884060 - ANH THƯ" at bounding box center [192, 258] width 165 height 16
click at [416, 276] on input "text" at bounding box center [473, 286] width 174 height 24
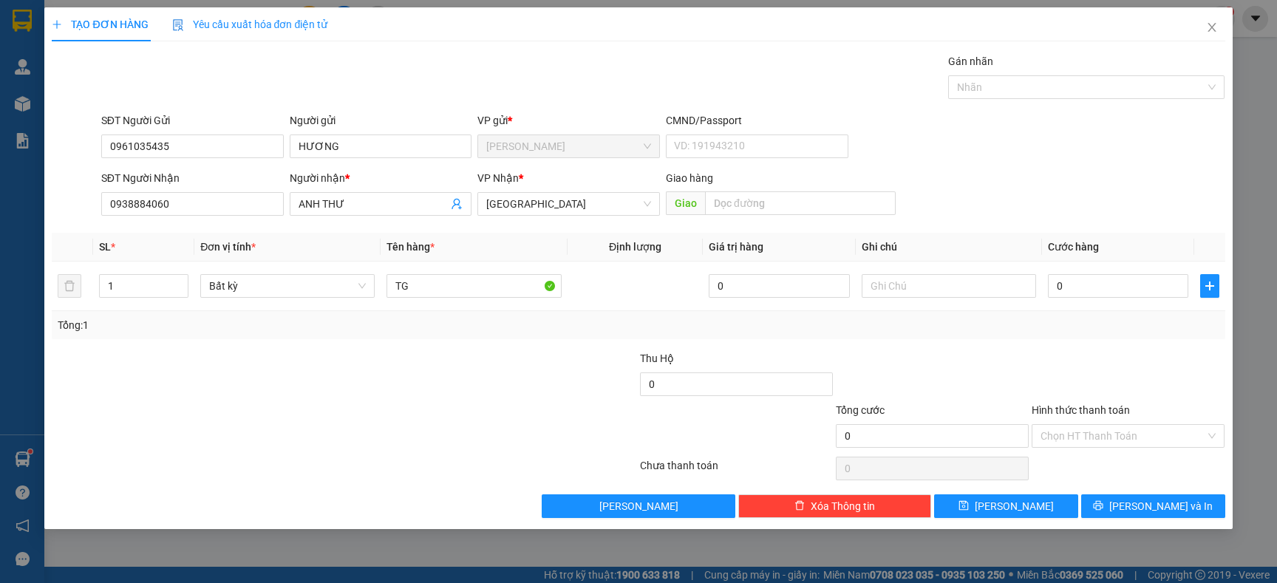
click at [432, 319] on div "Tổng: 1" at bounding box center [275, 325] width 435 height 16
click at [1110, 284] on input "0" at bounding box center [1118, 286] width 140 height 24
click at [1097, 338] on div "Tổng: 1" at bounding box center [638, 325] width 1173 height 28
click at [1103, 505] on icon "printer" at bounding box center [1098, 505] width 10 height 10
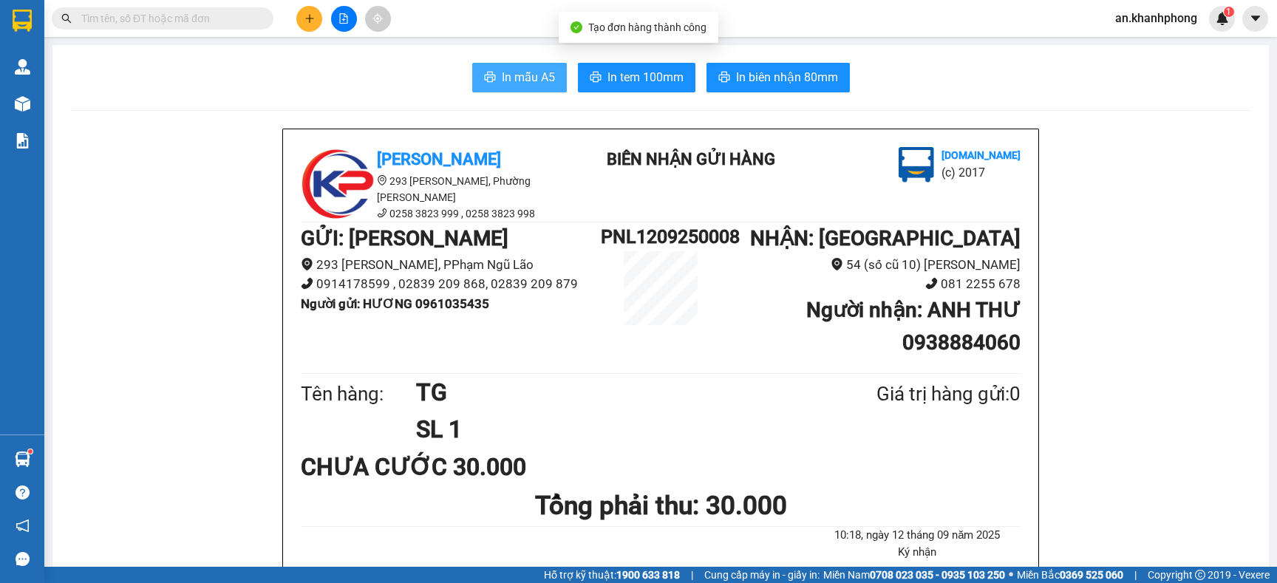
drag, startPoint x: 539, startPoint y: 79, endPoint x: 558, endPoint y: 77, distance: 19.3
click at [539, 78] on span "In mẫu A5" at bounding box center [528, 77] width 53 height 18
click at [304, 22] on icon "plus" at bounding box center [309, 18] width 10 height 10
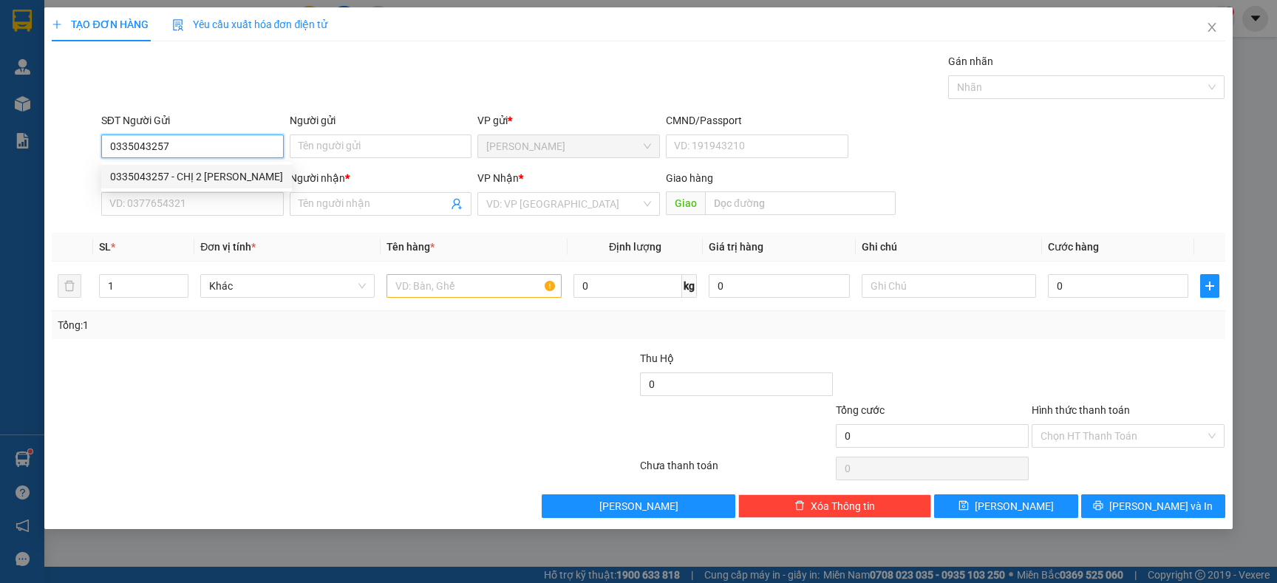
click at [214, 174] on div "0335043257 - CHỊ 2 TRINH" at bounding box center [196, 176] width 173 height 16
drag, startPoint x: 384, startPoint y: 143, endPoint x: 279, endPoint y: 149, distance: 105.8
click at [279, 149] on div "SĐT Người Gửi 0335043257 Người gửi CHỊ 2 TRINH CHỊ 2 TRINH VP gửi * Phạm Ngũ Lã…" at bounding box center [663, 138] width 1130 height 52
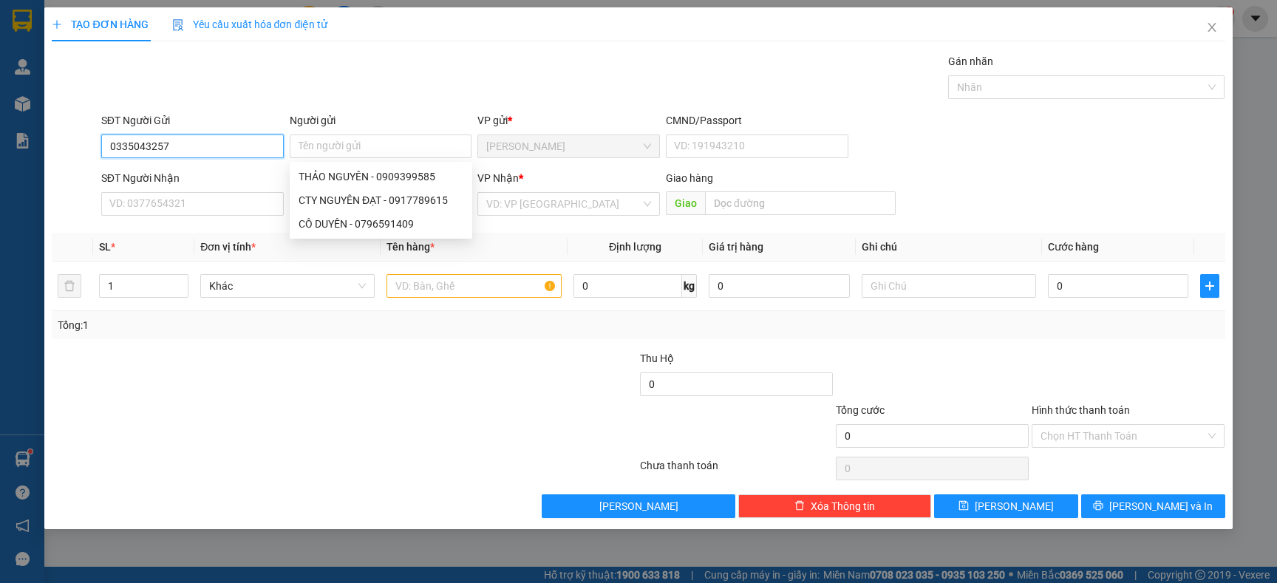
drag, startPoint x: 198, startPoint y: 149, endPoint x: 0, endPoint y: 200, distance: 204.6
click at [0, 200] on div "TẠO ĐƠN HÀNG Yêu cầu xuất hóa đơn điện tử Transit Pickup Surcharge Ids Transit …" at bounding box center [638, 291] width 1277 height 583
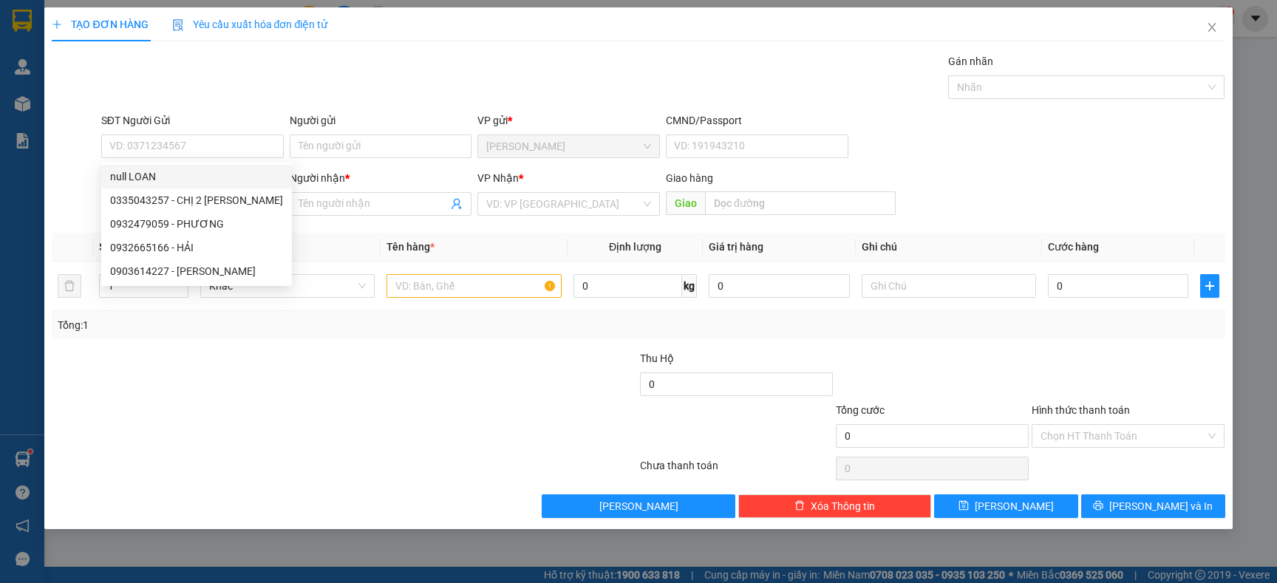
click at [271, 86] on div "Gói vận chuyển * Tiêu chuẩn Gán nhãn Nhãn" at bounding box center [663, 79] width 1130 height 52
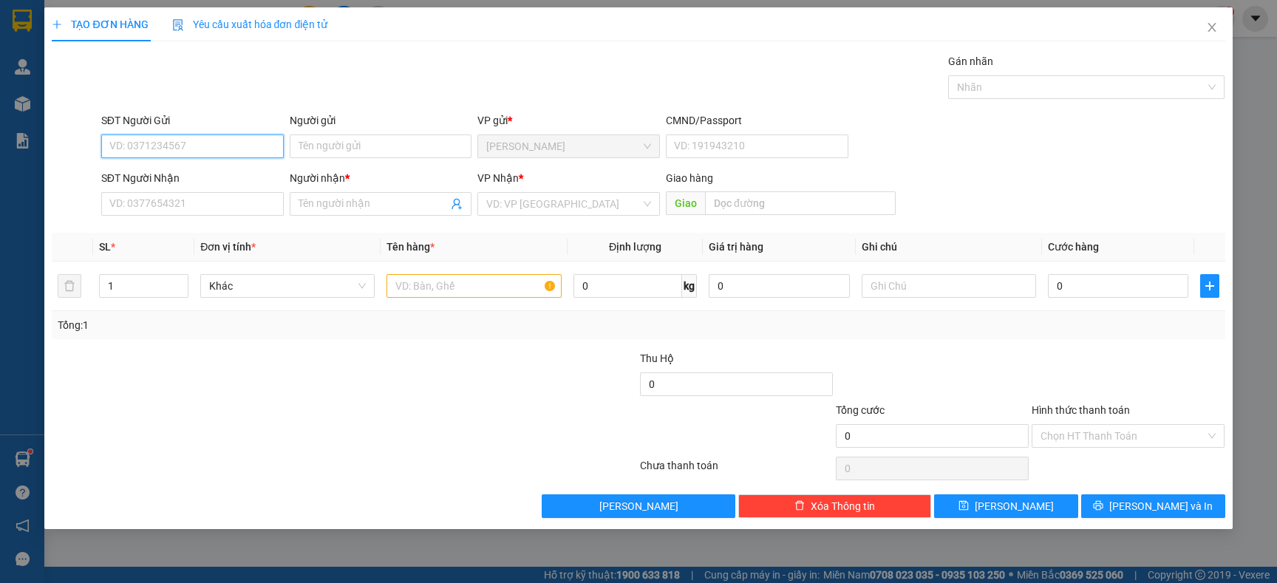
click at [197, 155] on input "SĐT Người Gửi" at bounding box center [192, 146] width 182 height 24
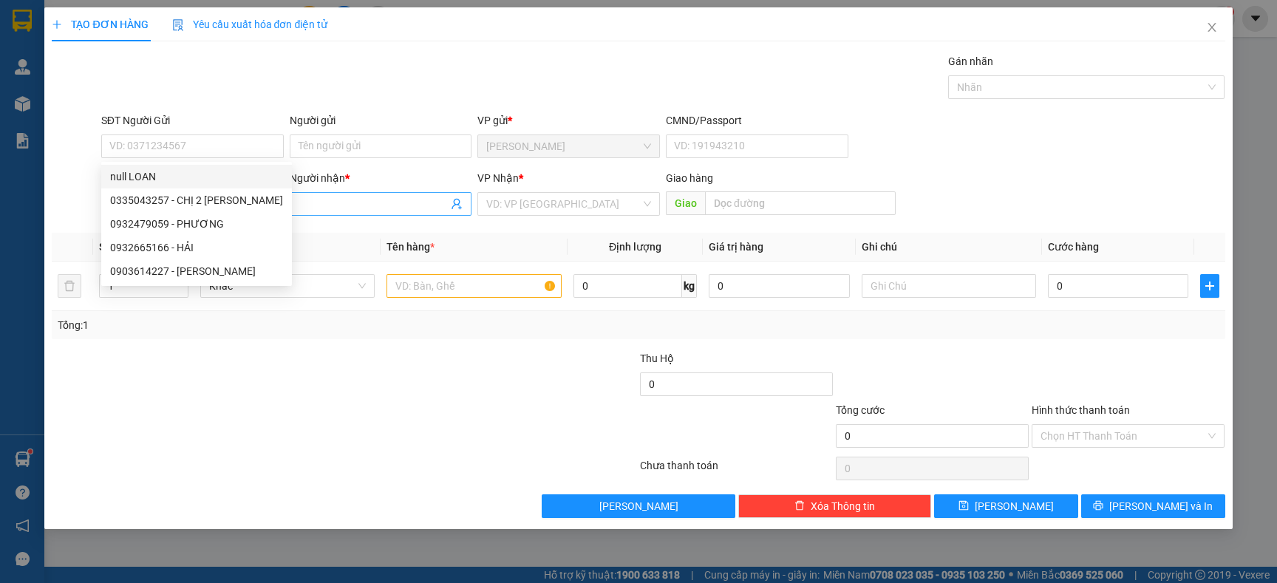
click at [321, 195] on span at bounding box center [381, 204] width 182 height 24
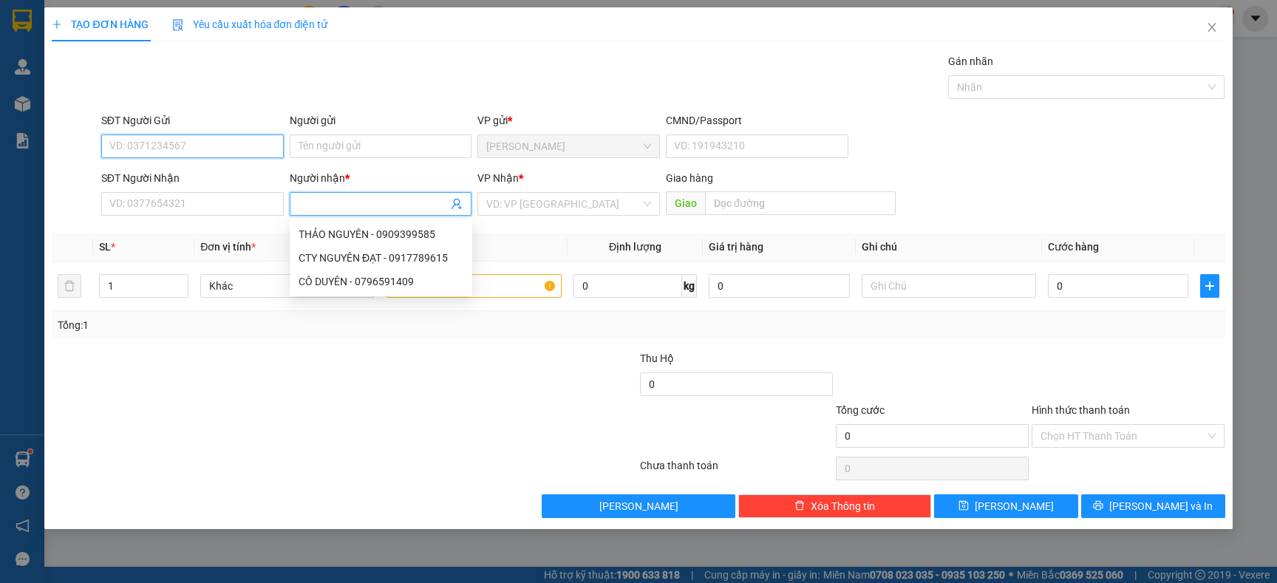
click at [180, 148] on input "SĐT Người Gửi" at bounding box center [192, 146] width 182 height 24
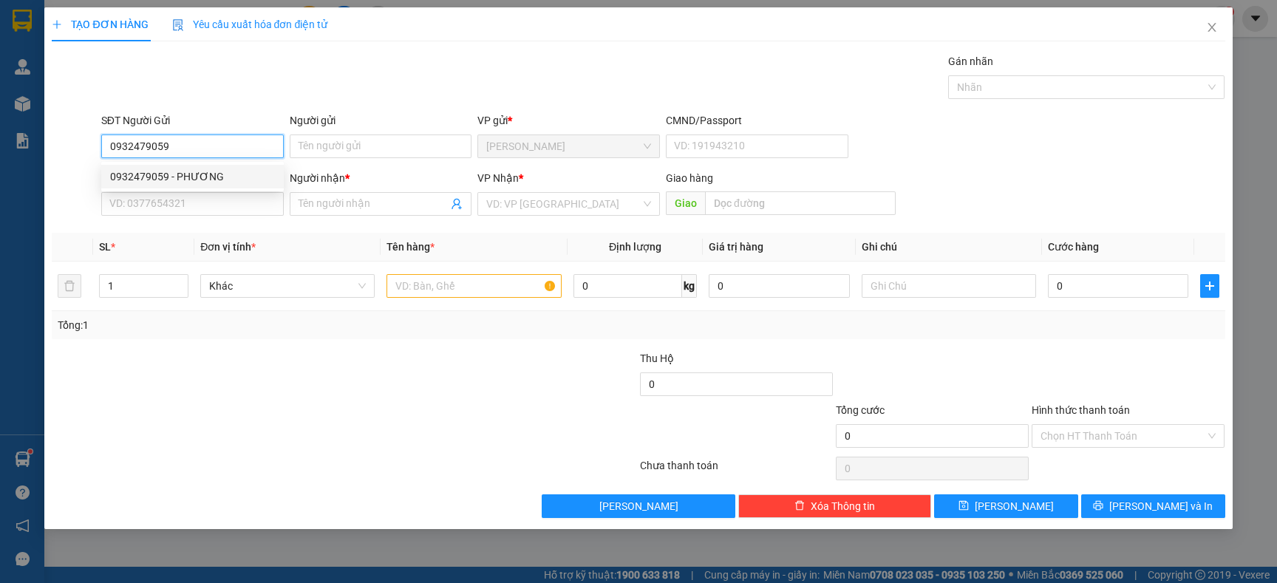
click at [207, 173] on div "0932479059 - PHƯƠNG" at bounding box center [192, 176] width 165 height 16
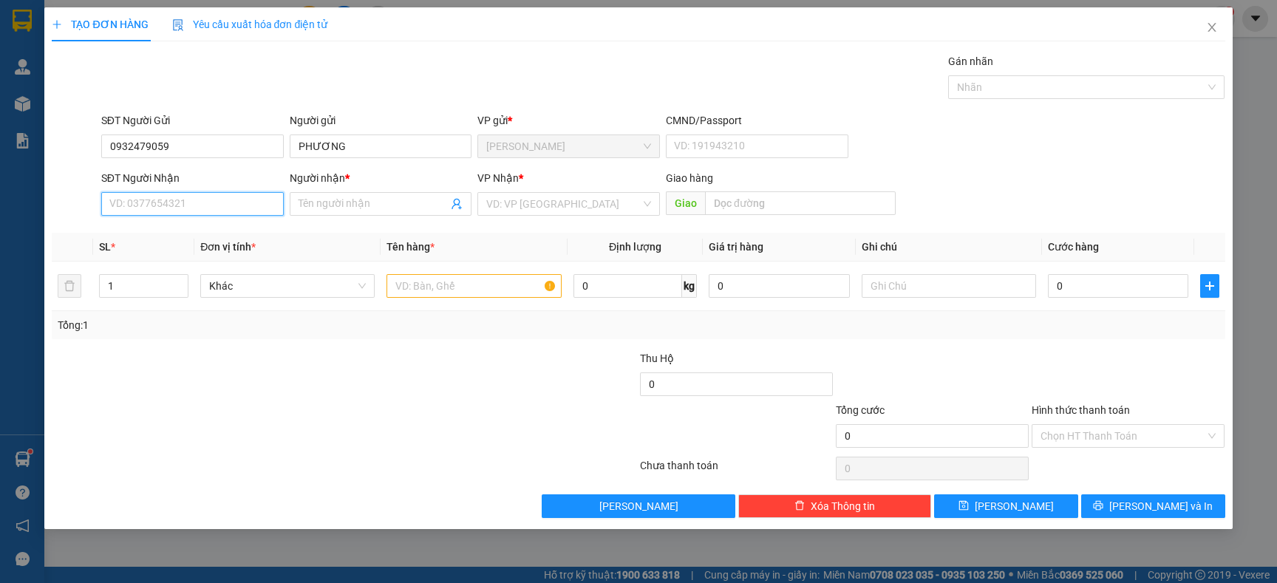
click at [202, 203] on input "SĐT Người Nhận" at bounding box center [192, 204] width 182 height 24
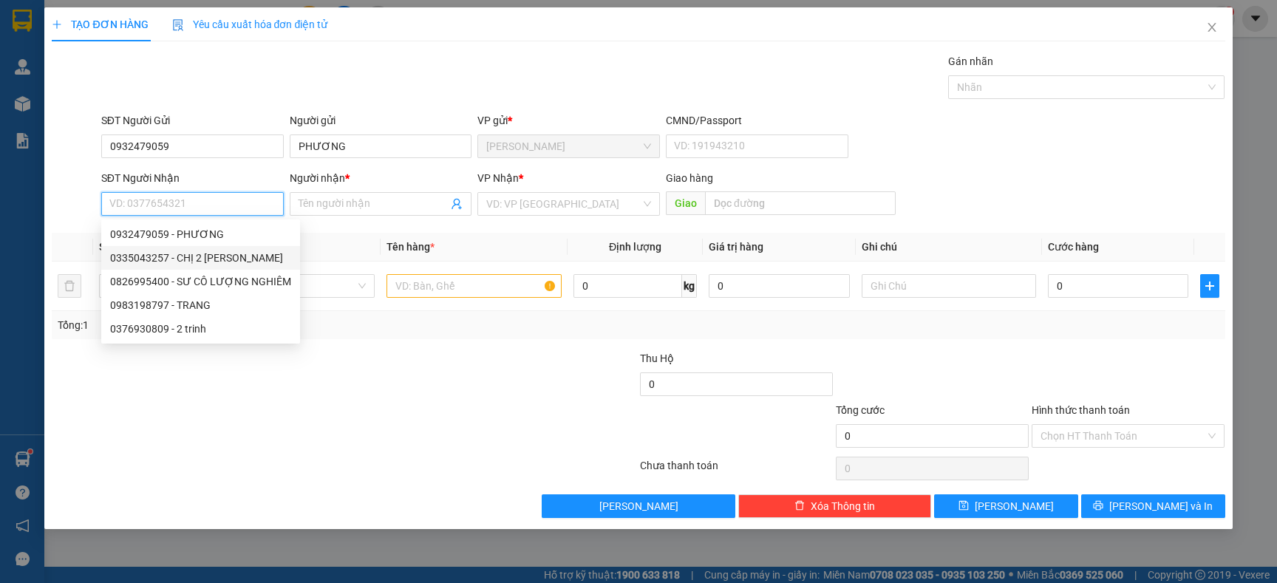
click at [190, 253] on div "0335043257 - CHỊ 2 TRINH" at bounding box center [200, 258] width 181 height 16
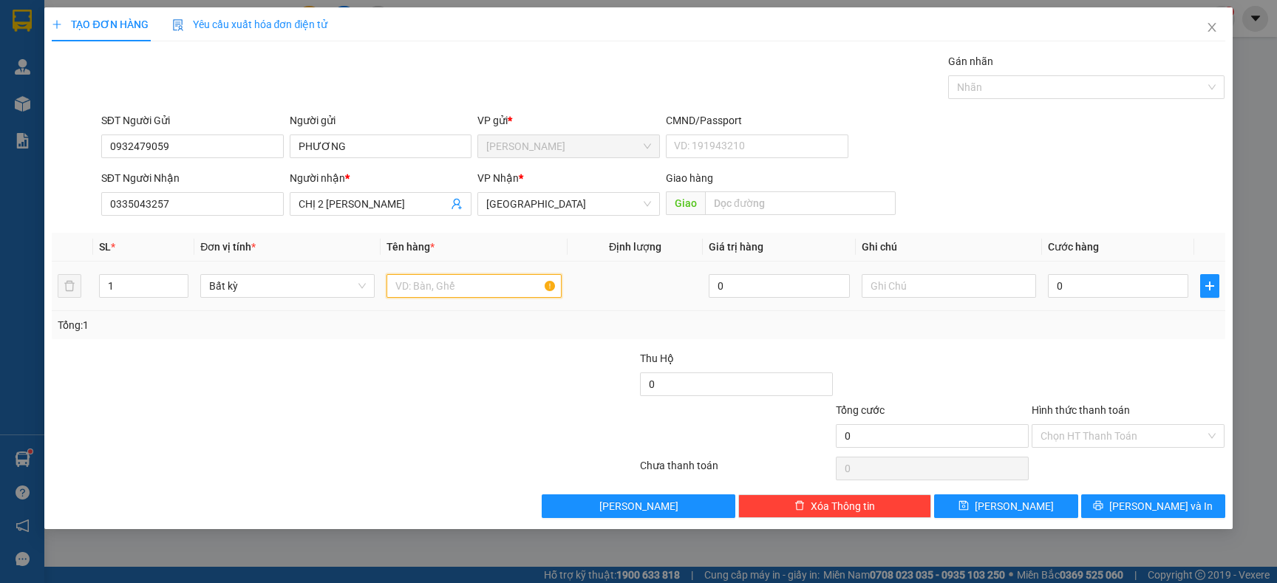
click at [416, 279] on input "text" at bounding box center [473, 286] width 174 height 24
click at [782, 209] on input "text" at bounding box center [800, 203] width 190 height 24
drag, startPoint x: 393, startPoint y: 202, endPoint x: 262, endPoint y: 205, distance: 130.8
click at [262, 205] on div "SĐT Người Nhận 0335043257 Người nhận * CHỊ 2 TRINH CHỊ 2 TRINH VP Nhận * Nha Tr…" at bounding box center [663, 196] width 1130 height 52
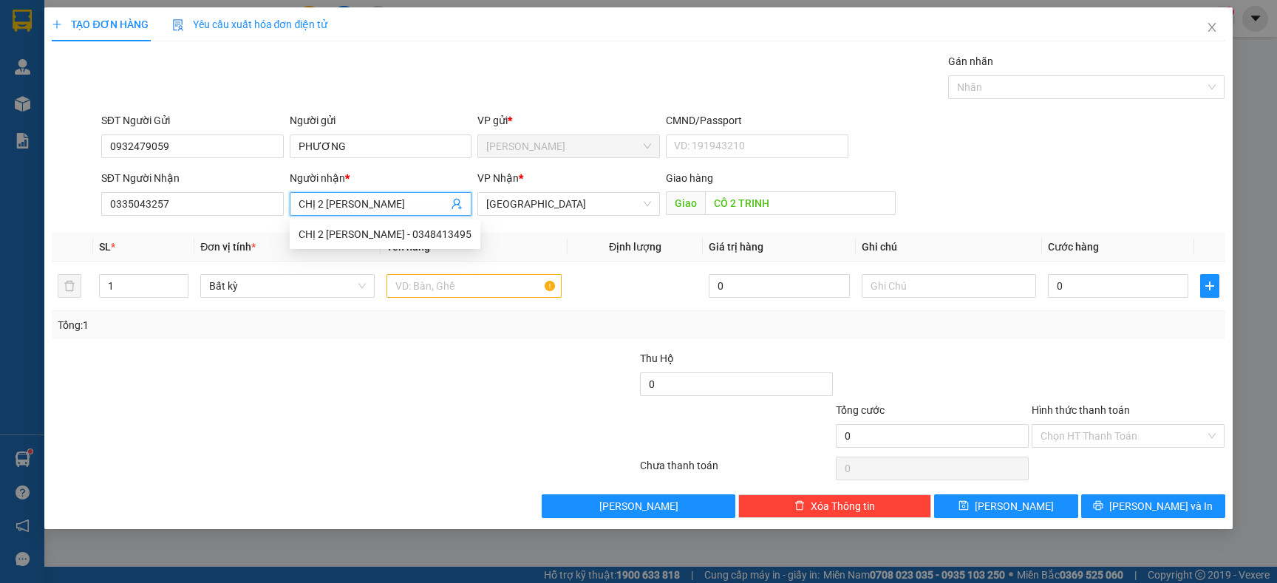
click at [233, 383] on div at bounding box center [246, 376] width 392 height 52
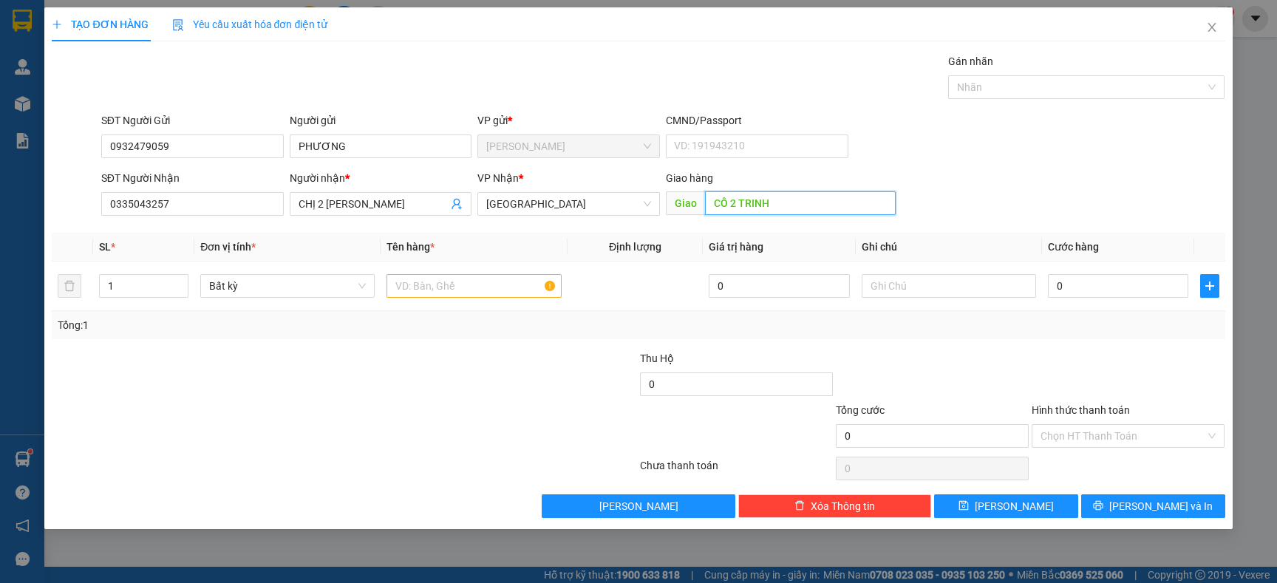
click at [774, 206] on input "CÔ 2 TRINH" at bounding box center [800, 203] width 190 height 24
click at [604, 385] on div at bounding box center [541, 376] width 196 height 52
click at [604, 383] on div at bounding box center [541, 376] width 196 height 52
click at [1107, 281] on input "0" at bounding box center [1118, 286] width 140 height 24
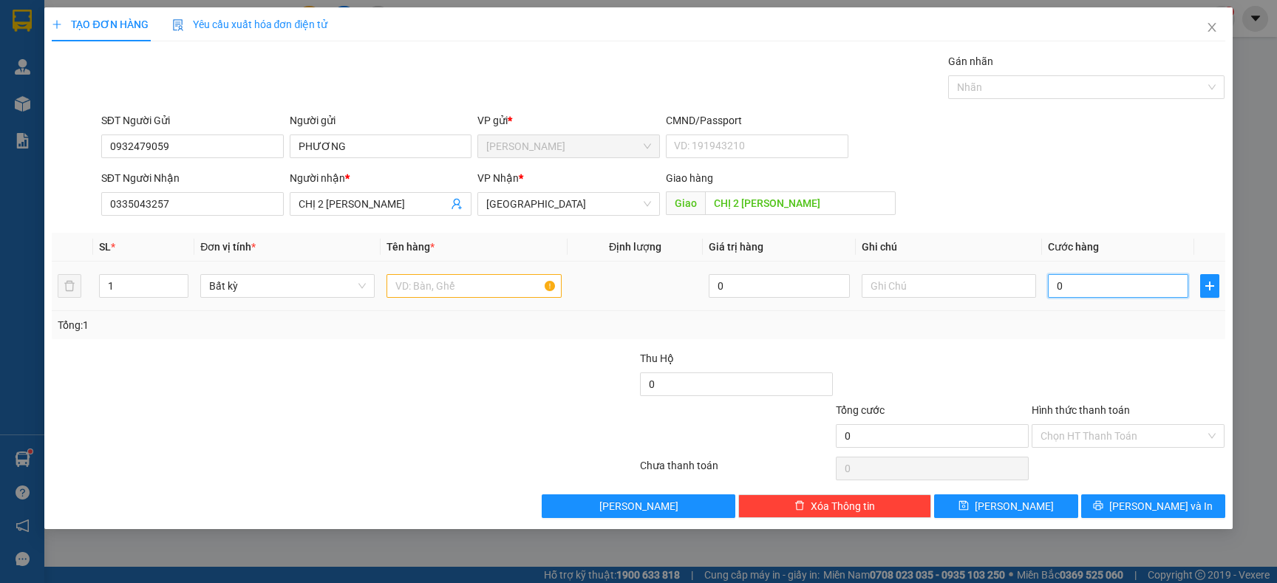
click at [1107, 281] on input "0" at bounding box center [1118, 286] width 140 height 24
click at [1183, 332] on div "Tổng: 1" at bounding box center [638, 325] width 1161 height 16
click at [1075, 439] on input "Hình thức thanh toán" at bounding box center [1122, 436] width 165 height 22
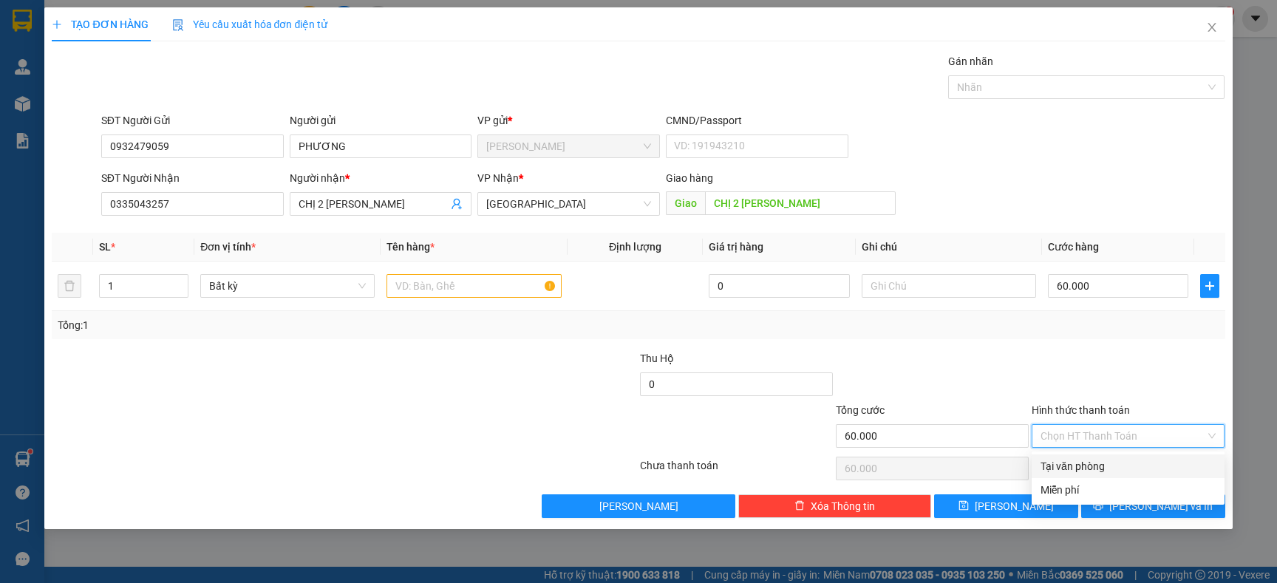
click at [1067, 457] on div "Tại văn phòng" at bounding box center [1127, 466] width 193 height 24
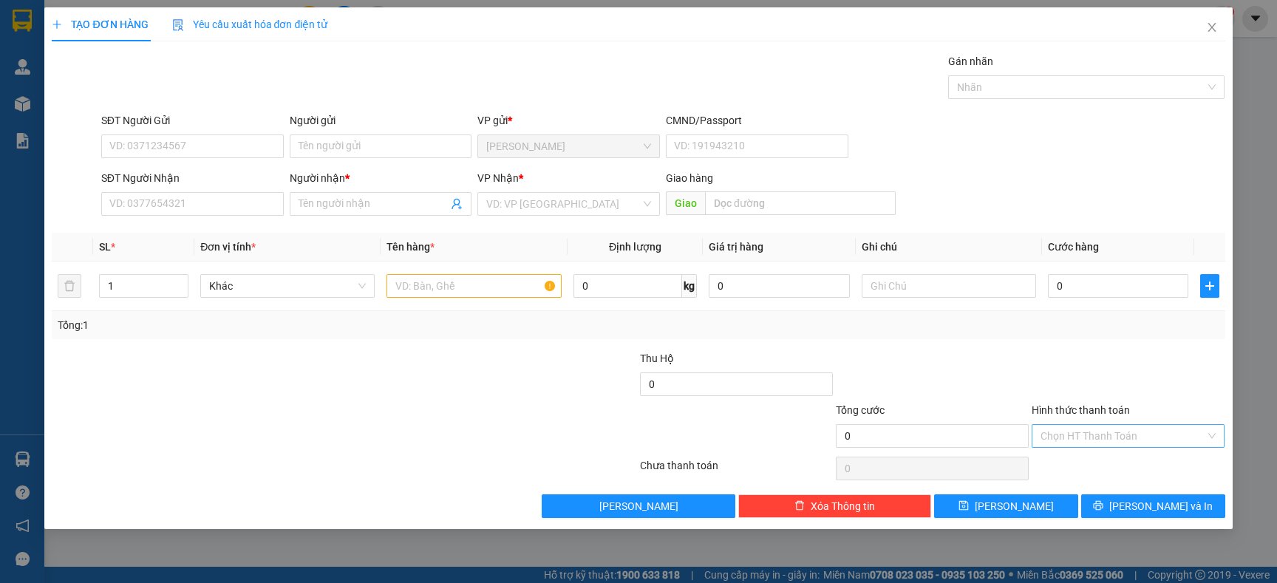
click at [1129, 440] on input "Hình thức thanh toán" at bounding box center [1122, 436] width 165 height 22
click at [1119, 454] on div "Tại văn phòng" at bounding box center [1127, 466] width 193 height 24
click at [1102, 294] on input "0" at bounding box center [1118, 286] width 140 height 24
type input "6"
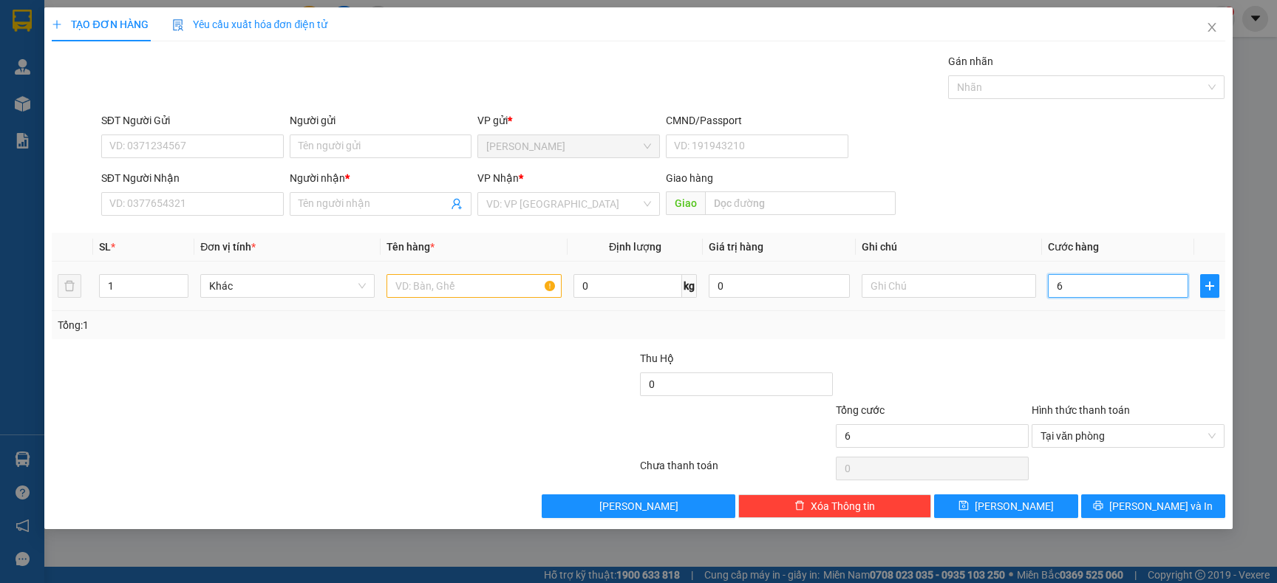
type input "60"
type input "60.000"
click at [1113, 342] on div "Transit Pickup Surcharge Ids Transit Deliver Surcharge Ids Transit Deliver Surc…" at bounding box center [638, 285] width 1173 height 465
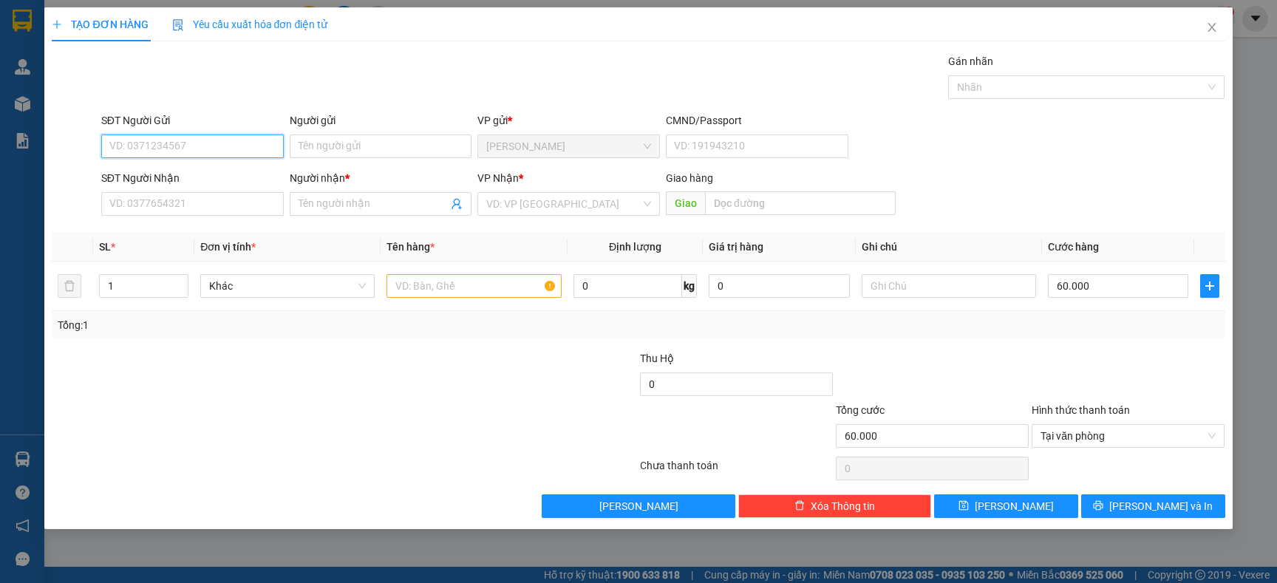
click at [134, 144] on input "SĐT Người Gửi" at bounding box center [192, 146] width 182 height 24
type input "0932479"
click at [160, 163] on div "0932479059 0932479059 - PHƯƠNG" at bounding box center [192, 177] width 182 height 30
click at [165, 171] on div "SĐT Người Nhận" at bounding box center [192, 178] width 182 height 16
click at [165, 192] on input "SĐT Người Nhận" at bounding box center [192, 204] width 182 height 24
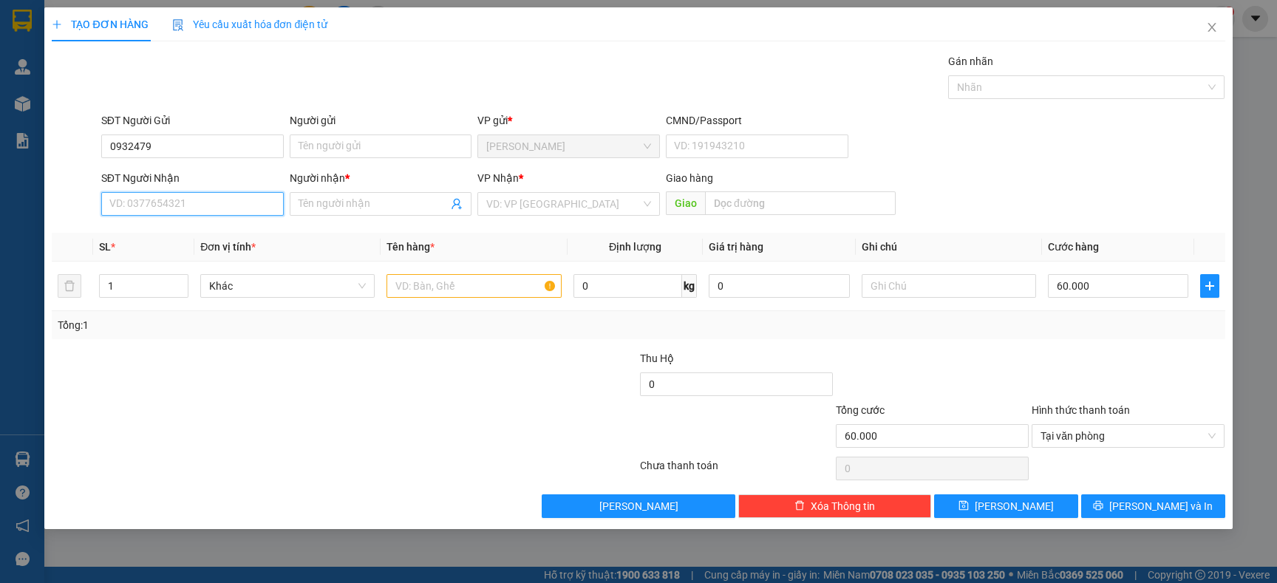
click at [175, 205] on input "SĐT Người Nhận" at bounding box center [192, 204] width 182 height 24
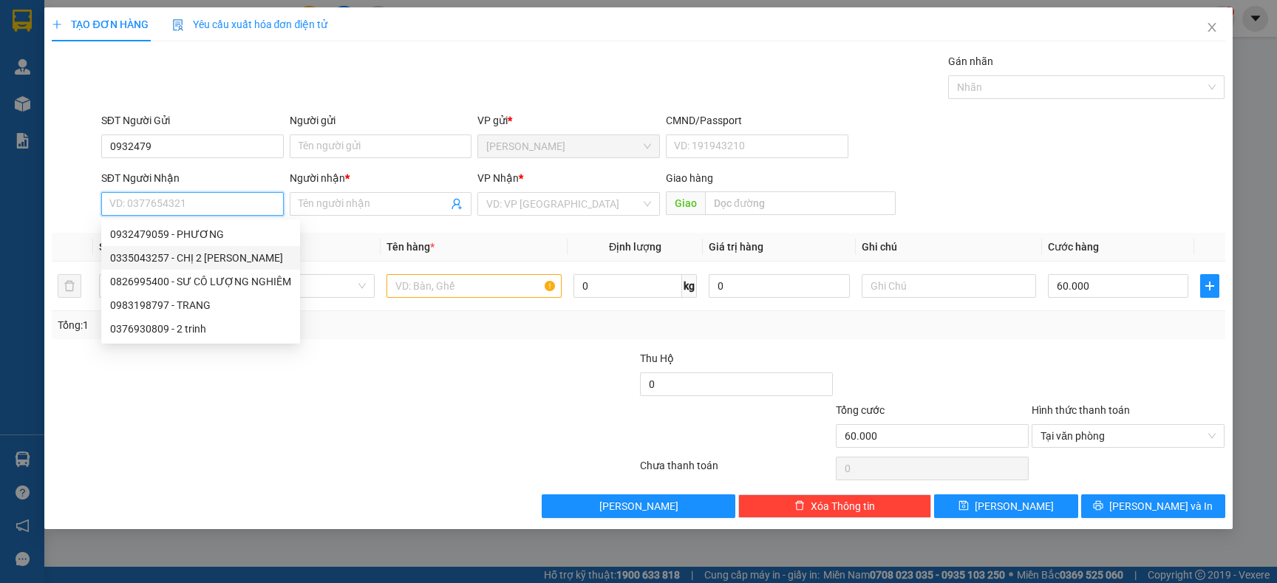
click at [197, 253] on div "0335043257 - CHỊ 2 TRINH" at bounding box center [200, 258] width 181 height 16
type input "0335043257"
type input "CHỊ 2 [PERSON_NAME]"
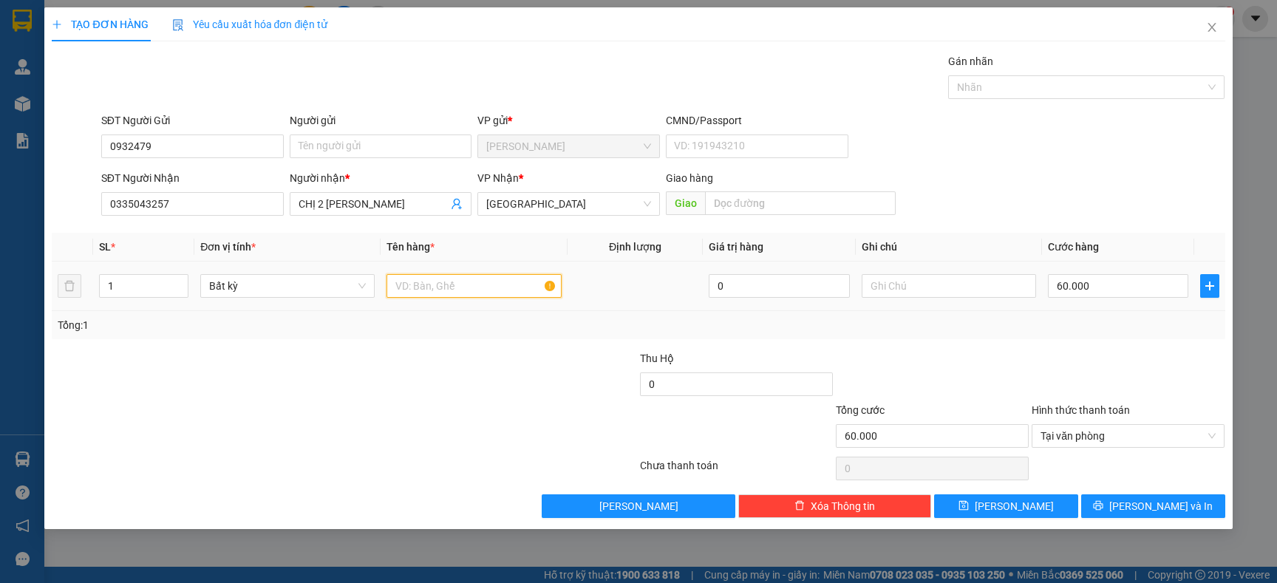
click at [429, 286] on input "text" at bounding box center [473, 286] width 174 height 24
type input "[GEOGRAPHIC_DATA]"
click at [427, 347] on div "Transit Pickup Surcharge Ids Transit Deliver Surcharge Ids Transit Deliver Surc…" at bounding box center [638, 285] width 1173 height 465
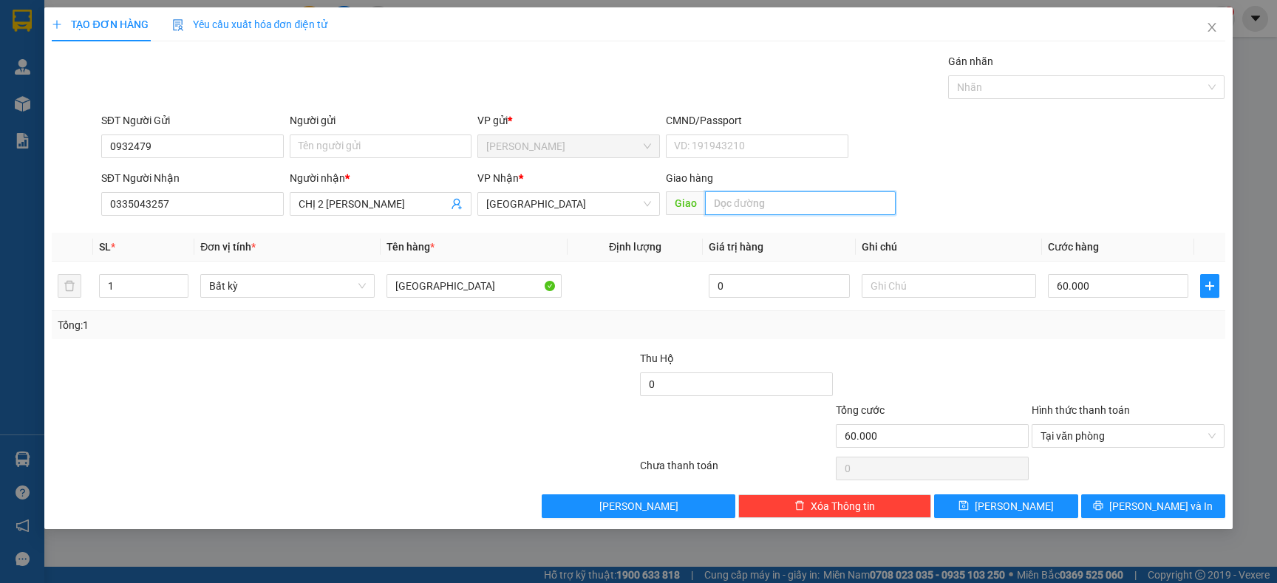
click at [760, 213] on input "text" at bounding box center [800, 203] width 190 height 24
type input "CHỊ 2 [PERSON_NAME]"
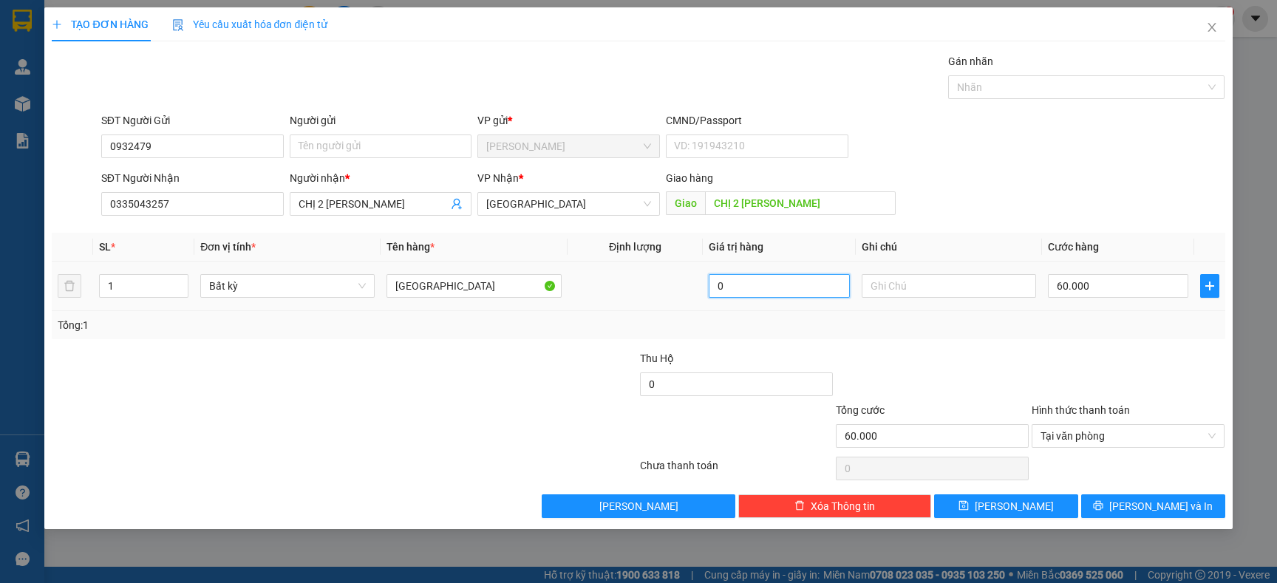
click at [765, 294] on input "0" at bounding box center [779, 286] width 140 height 24
click at [797, 336] on div "Tổng: 1" at bounding box center [638, 325] width 1173 height 28
type input "0"
click at [1090, 294] on input "0" at bounding box center [1118, 286] width 140 height 24
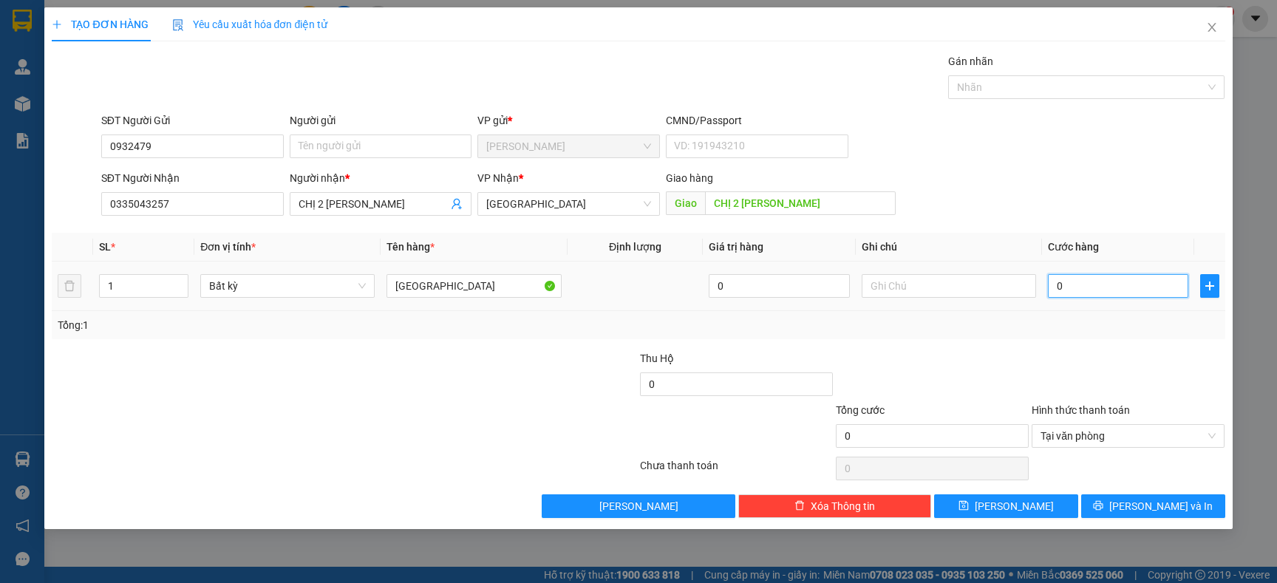
type input "6"
type input "60"
type input "60.000"
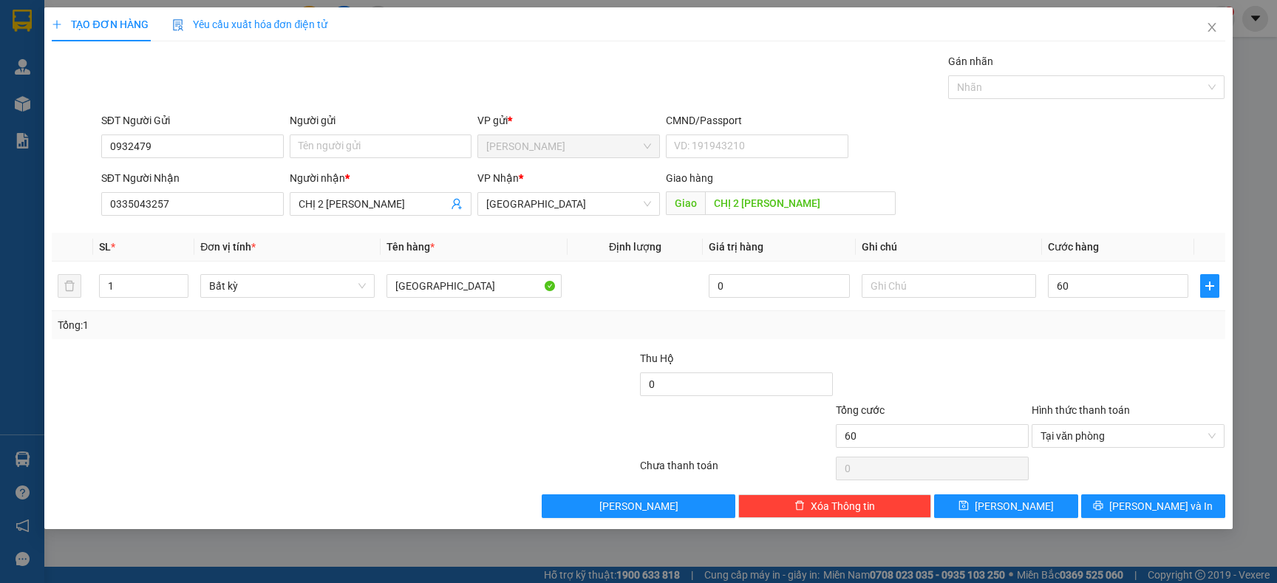
type input "60.000"
click at [1118, 336] on div "Tổng: 1" at bounding box center [638, 325] width 1173 height 28
click at [1096, 438] on span "Tại văn phòng" at bounding box center [1127, 436] width 175 height 22
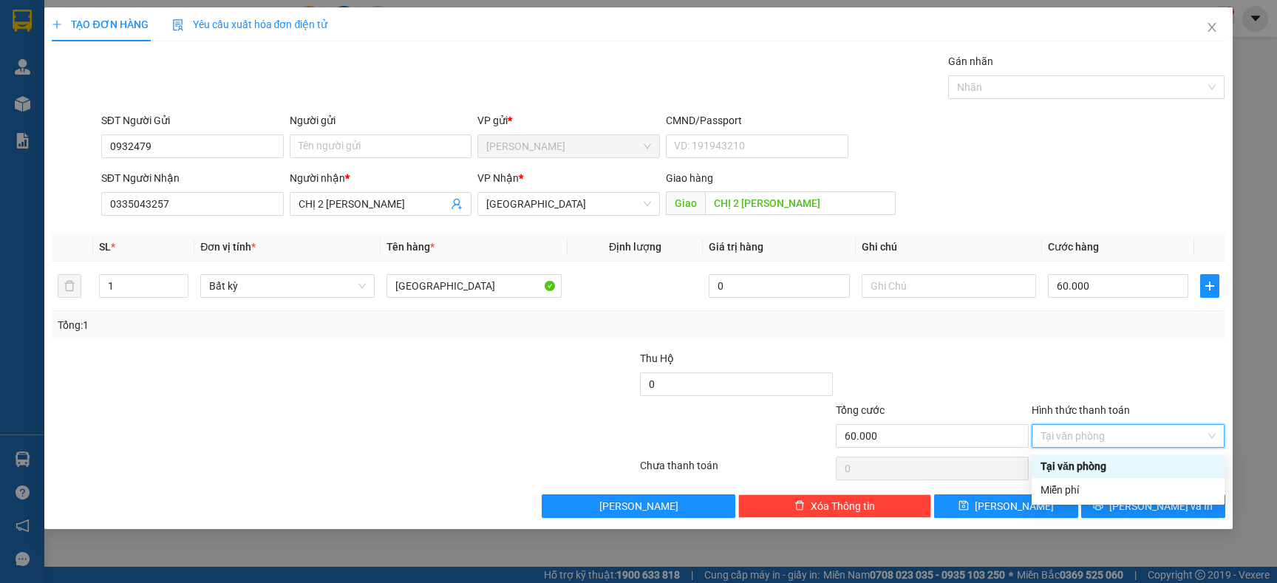
click at [1153, 357] on div at bounding box center [1128, 376] width 196 height 52
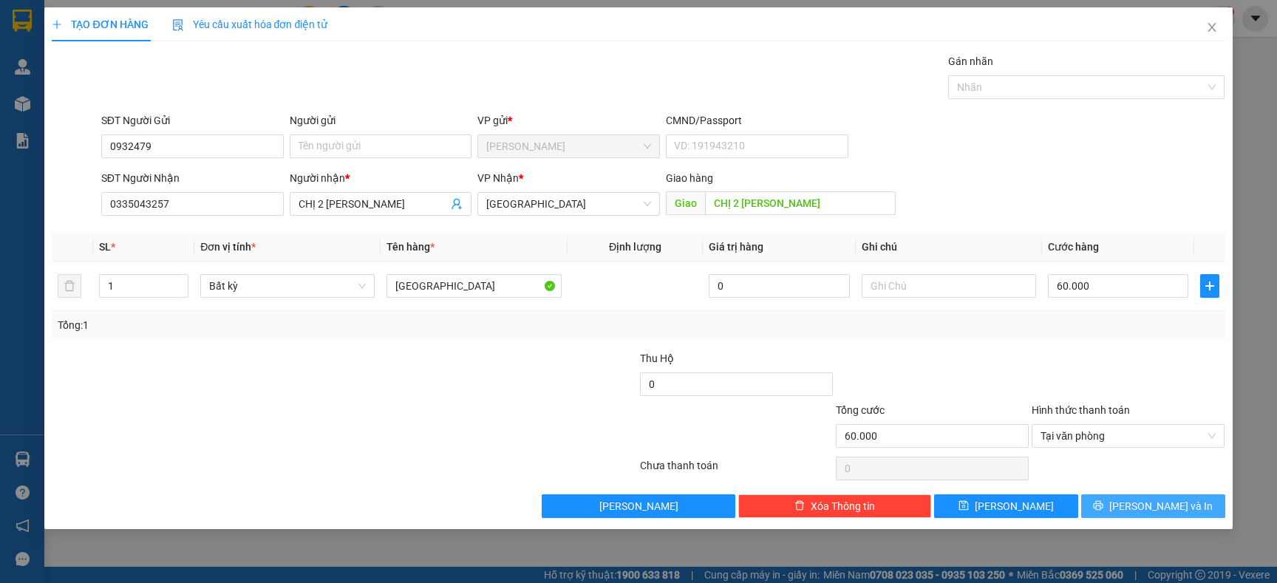
click at [1147, 502] on span "[PERSON_NAME] và In" at bounding box center [1160, 506] width 103 height 16
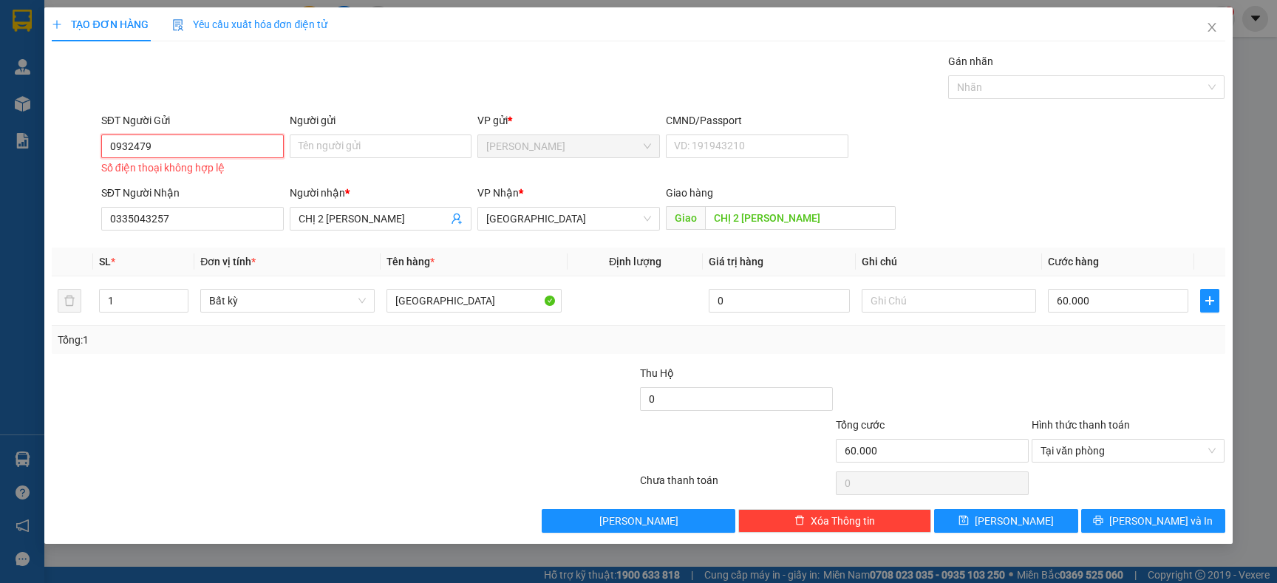
click at [180, 143] on input "0932479" at bounding box center [192, 146] width 182 height 24
click at [202, 175] on div "0932479059 - PHƯƠNG" at bounding box center [192, 176] width 165 height 16
type input "0932479059"
type input "PHƯƠNG"
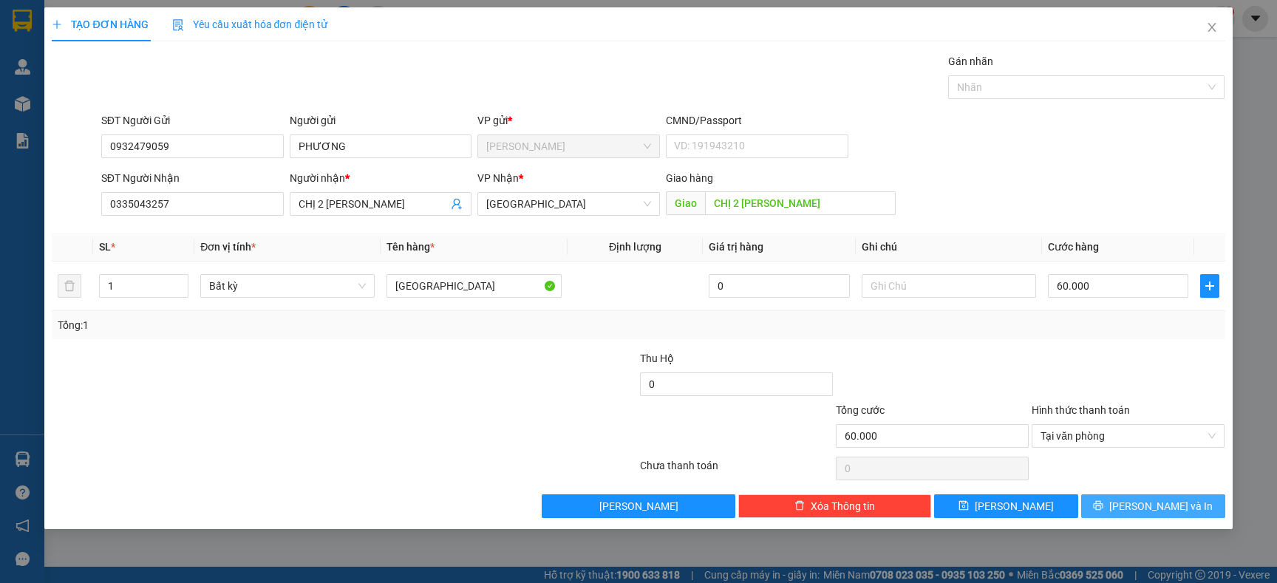
click at [1147, 509] on span "[PERSON_NAME] và In" at bounding box center [1160, 506] width 103 height 16
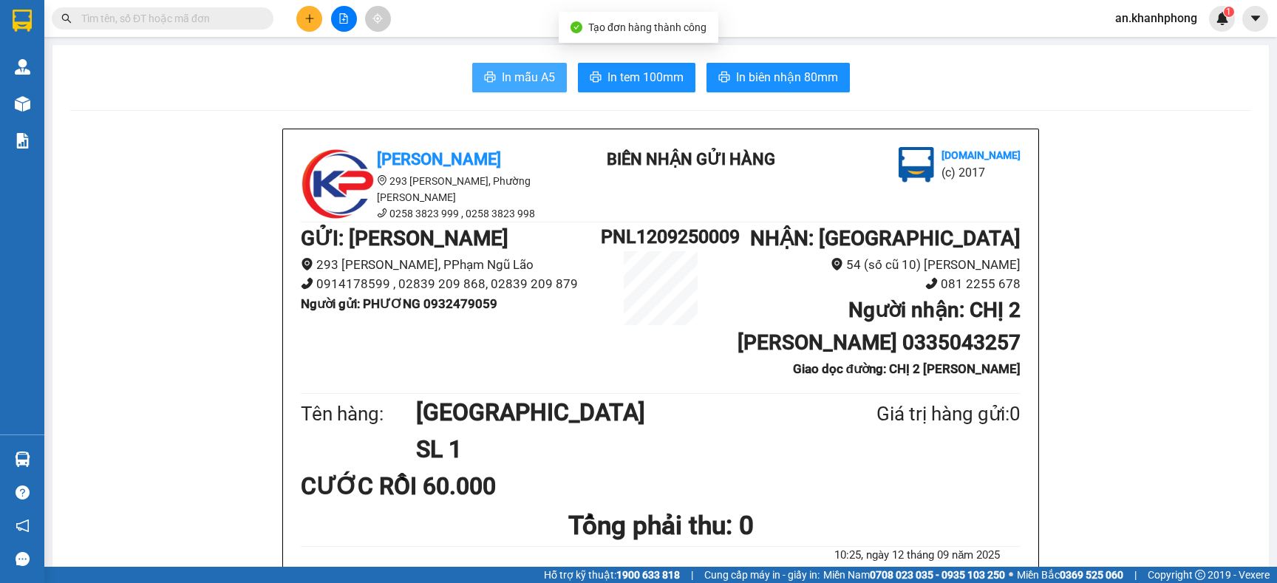
click at [502, 80] on span "In mẫu A5" at bounding box center [528, 77] width 53 height 18
drag, startPoint x: 233, startPoint y: 9, endPoint x: 231, endPoint y: 24, distance: 14.9
click at [232, 13] on span at bounding box center [163, 18] width 222 height 22
click at [230, 24] on input "text" at bounding box center [168, 18] width 174 height 16
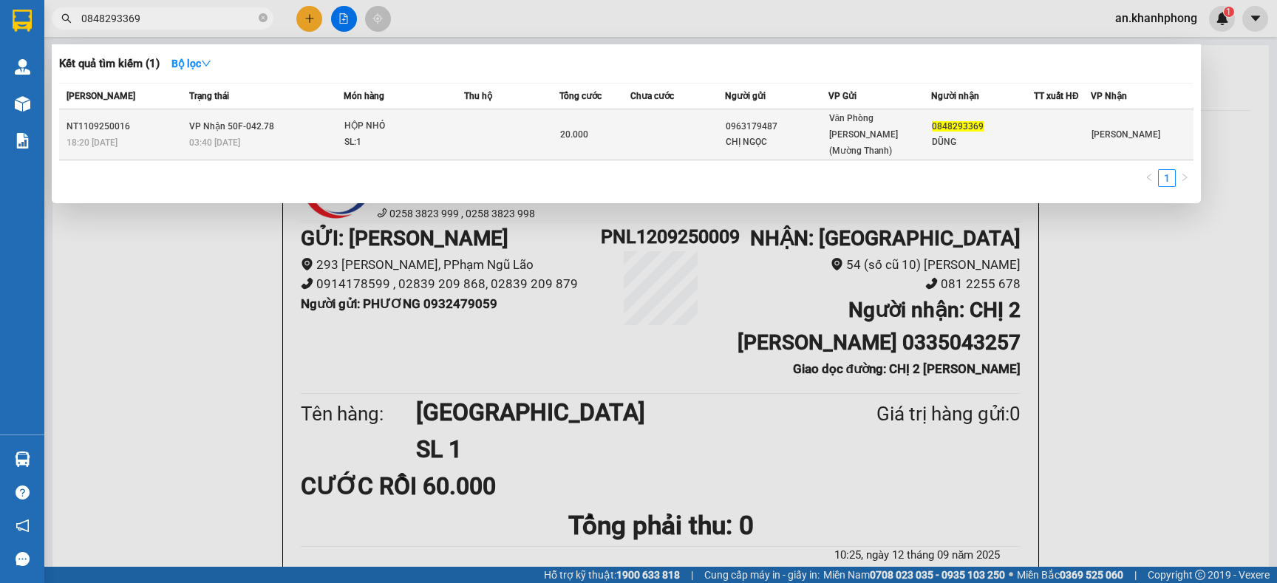
type input "0848293369"
click at [518, 120] on td at bounding box center [511, 134] width 95 height 51
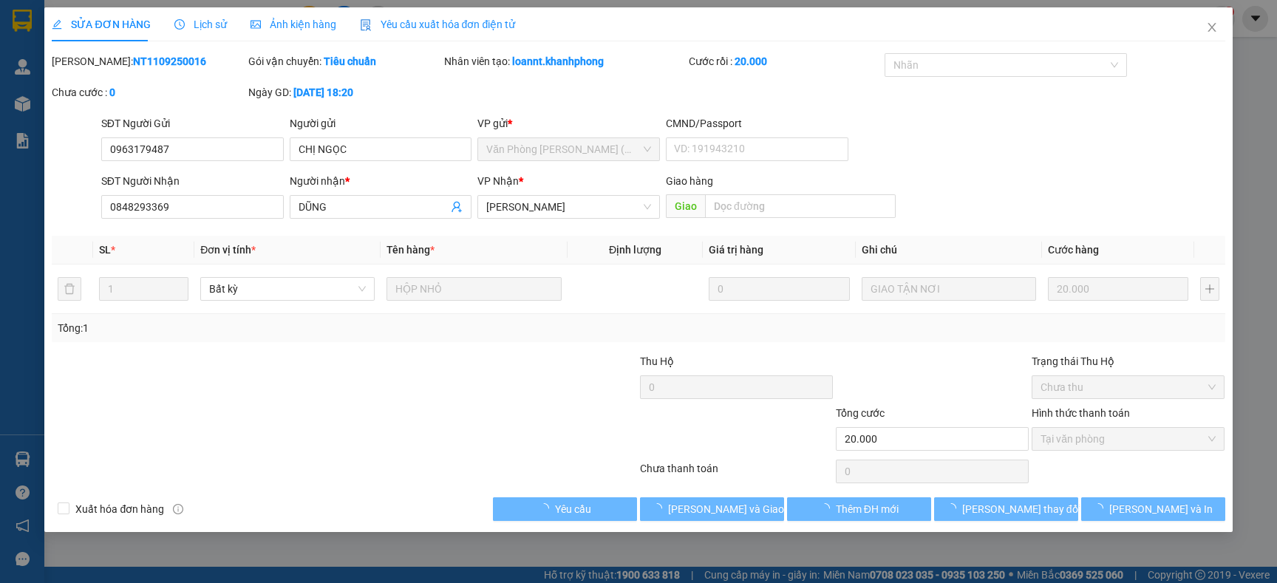
type input "0963179487"
type input "CHỊ NGỌC"
type input "0848293369"
type input "DŨNG"
type input "20.000"
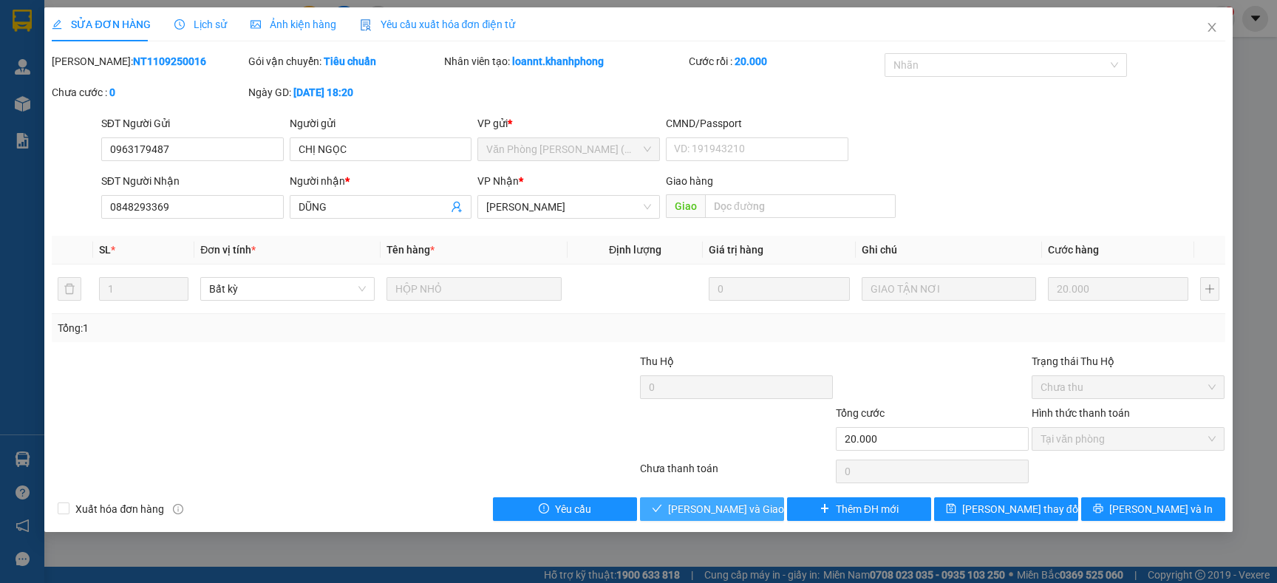
click at [694, 517] on span "[PERSON_NAME] và Giao hàng" at bounding box center [739, 509] width 142 height 16
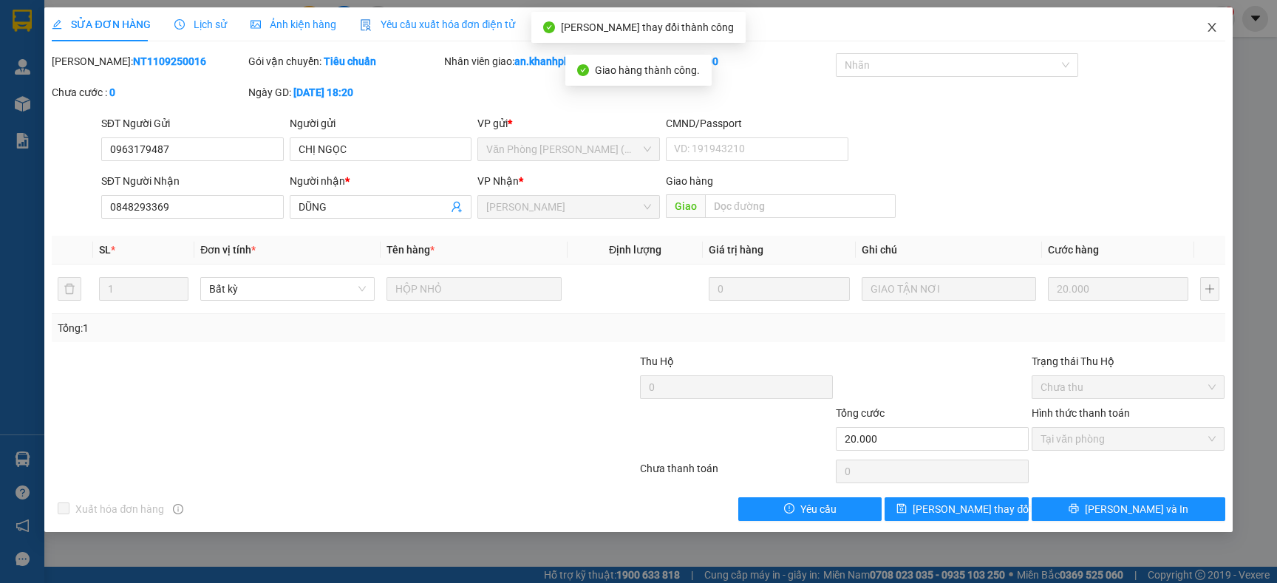
click at [1212, 31] on icon "close" at bounding box center [1212, 27] width 12 height 12
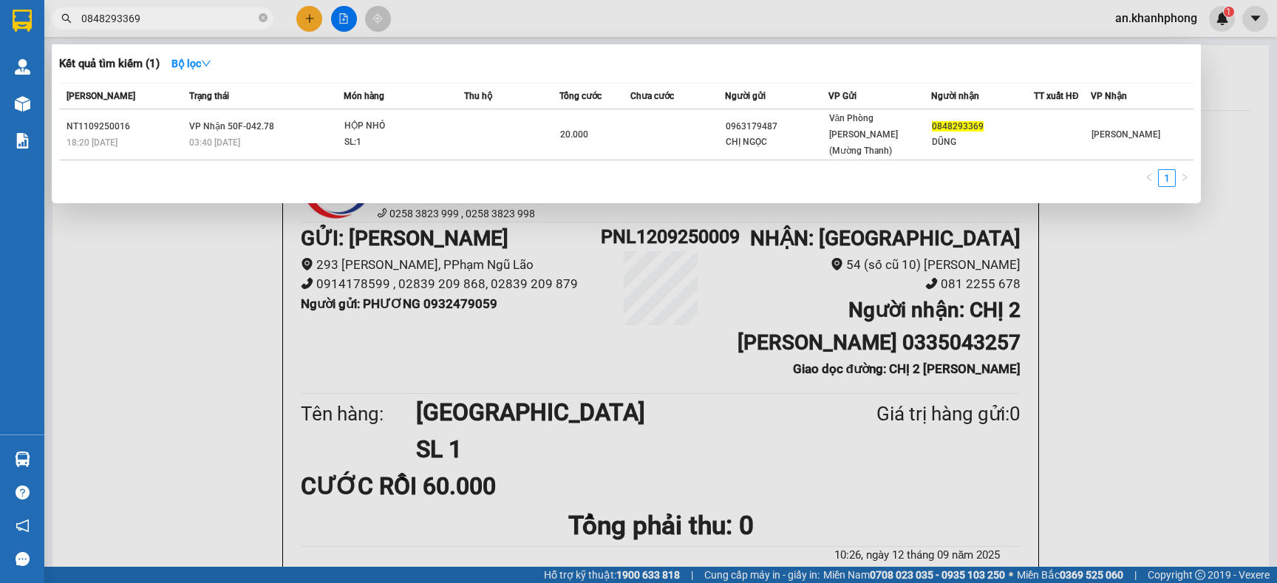
click at [267, 20] on icon "close-circle" at bounding box center [263, 17] width 9 height 9
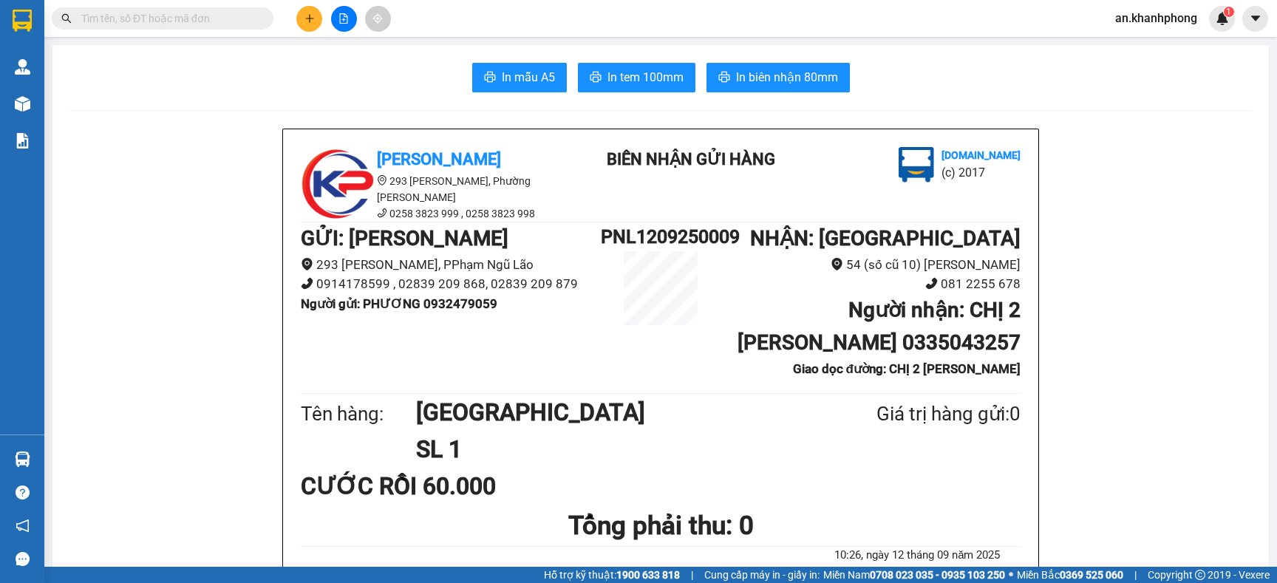
click at [236, 17] on input "text" at bounding box center [168, 18] width 174 height 16
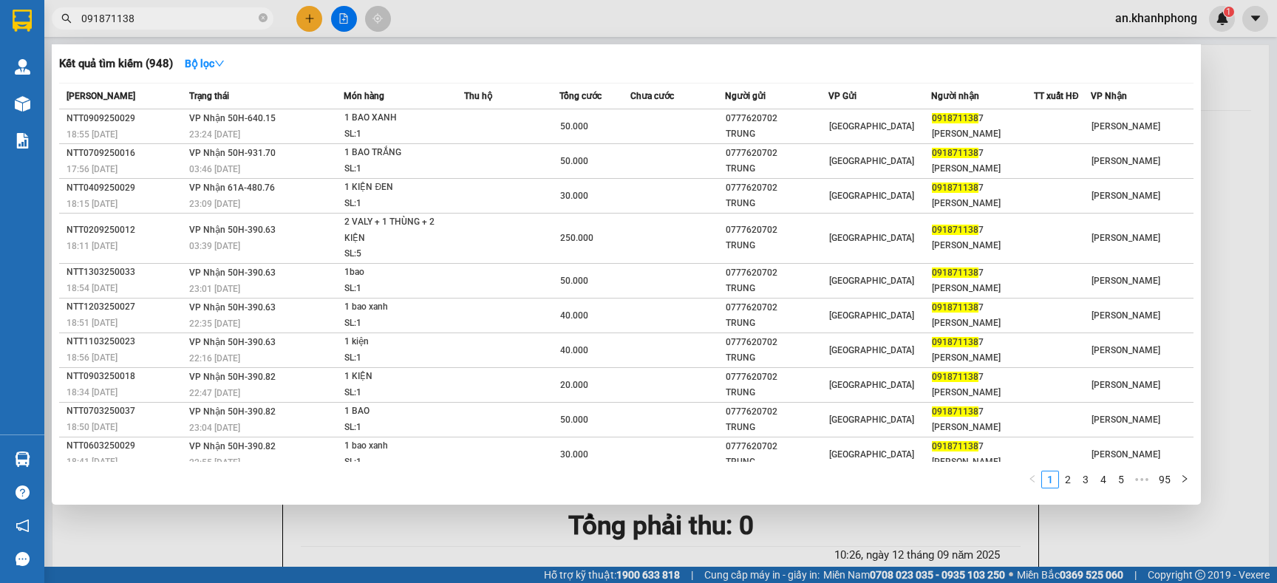
type input "0918711387"
click at [262, 17] on icon "close-circle" at bounding box center [263, 17] width 9 height 9
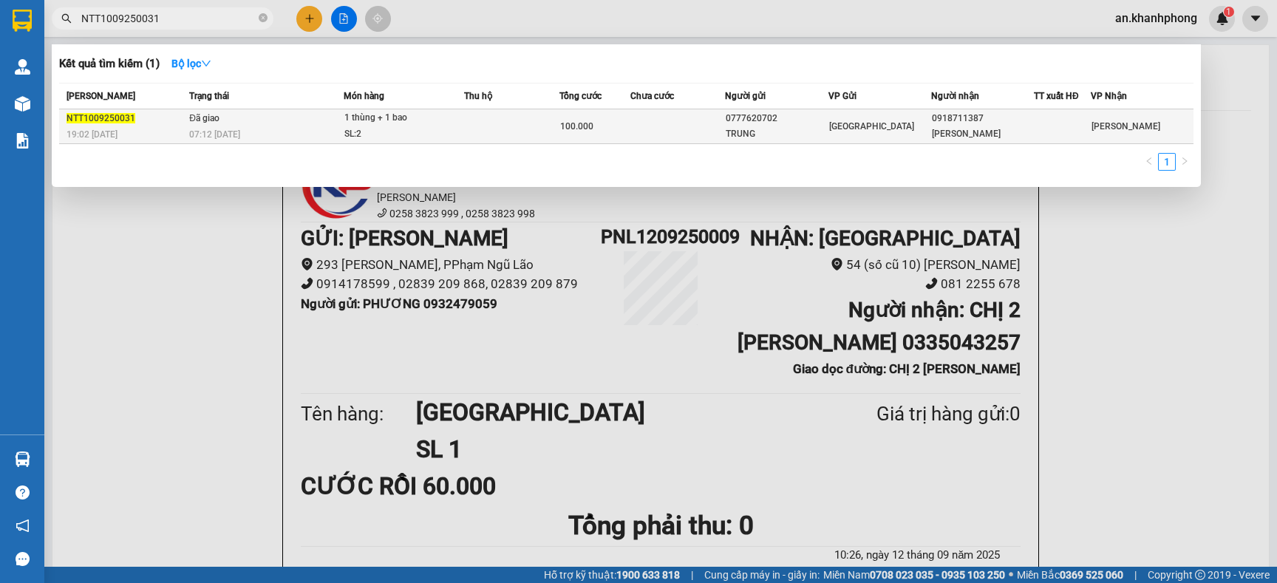
type input "NTT1009250031"
click at [449, 116] on div "1 thùng + 1 bao" at bounding box center [399, 118] width 111 height 16
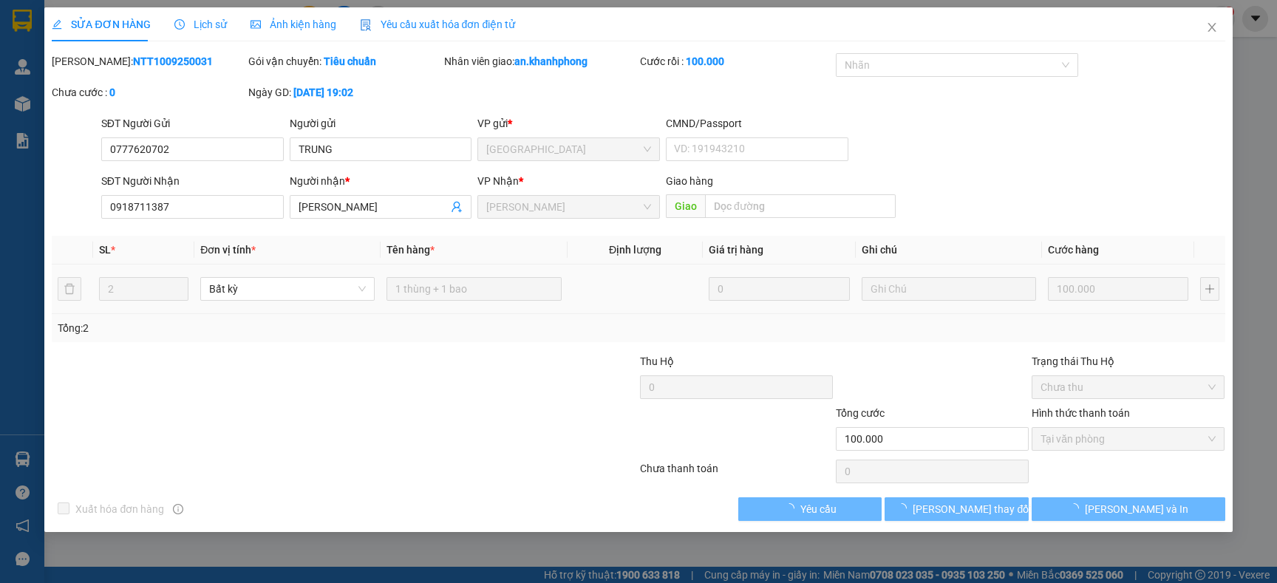
type input "0777620702"
type input "TRUNG"
type input "0918711387"
type input "MUÔN PHƯƠNG"
type input "100.000"
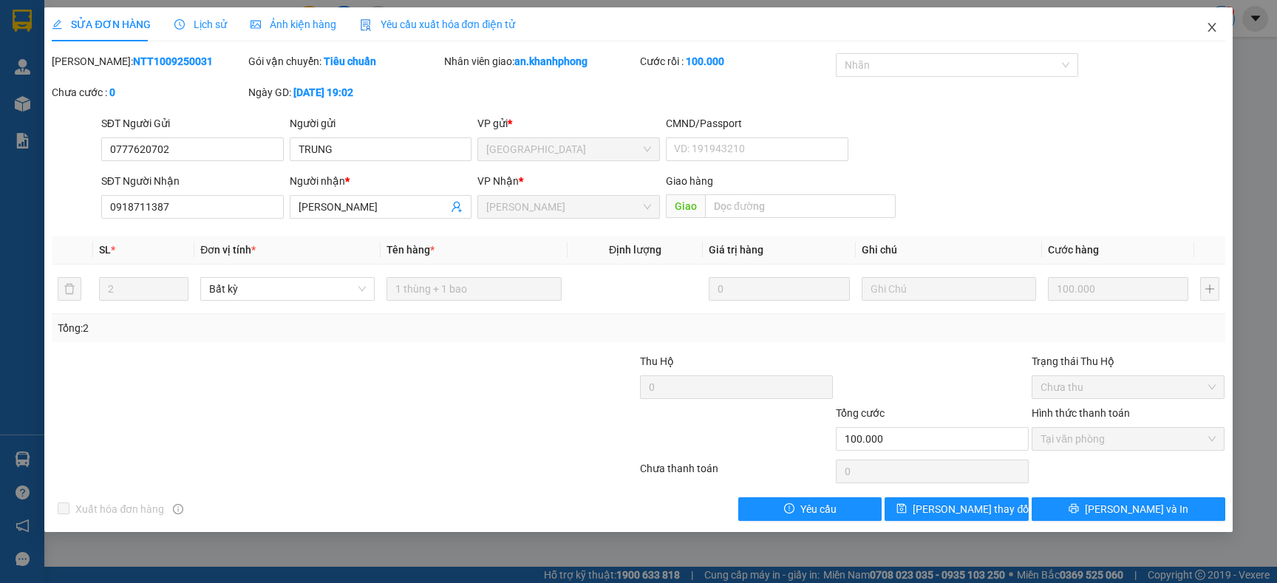
click at [1209, 23] on icon "close" at bounding box center [1212, 27] width 12 height 12
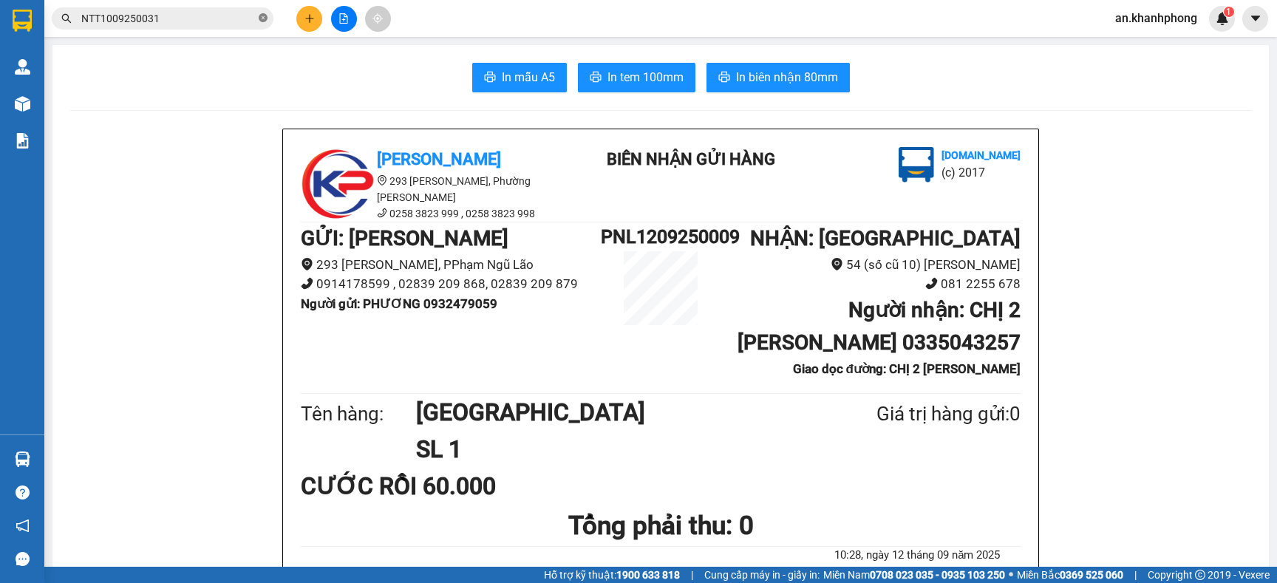
click at [262, 21] on icon "close-circle" at bounding box center [263, 17] width 9 height 9
click at [205, 16] on input "text" at bounding box center [168, 18] width 174 height 16
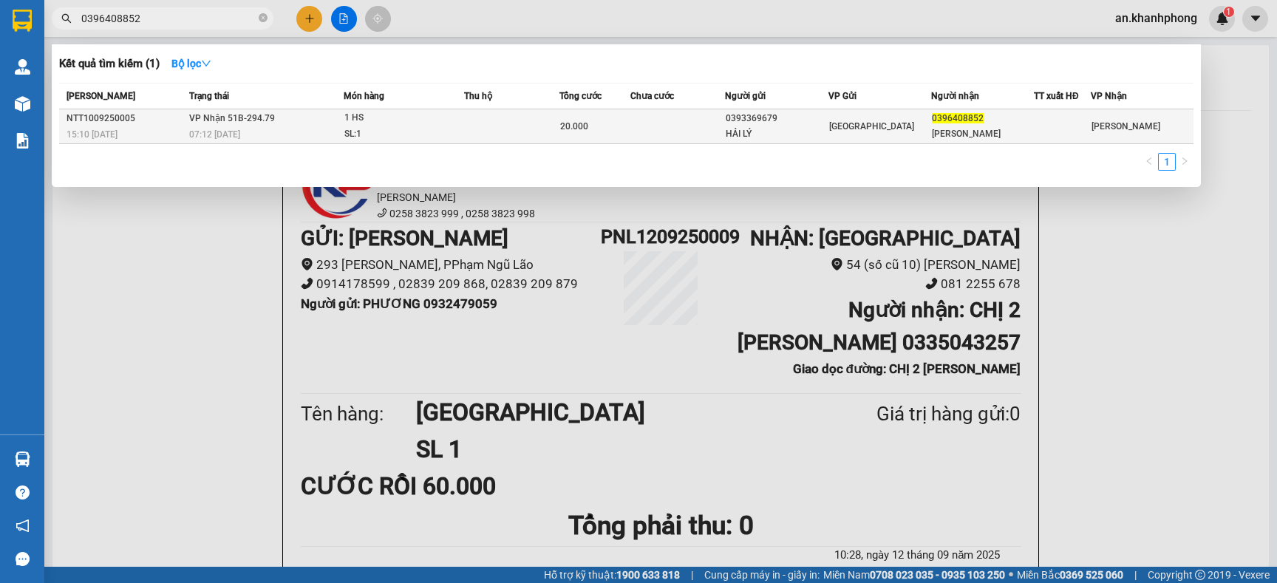
type input "0396408852"
click at [436, 122] on div "1 HS" at bounding box center [399, 118] width 111 height 16
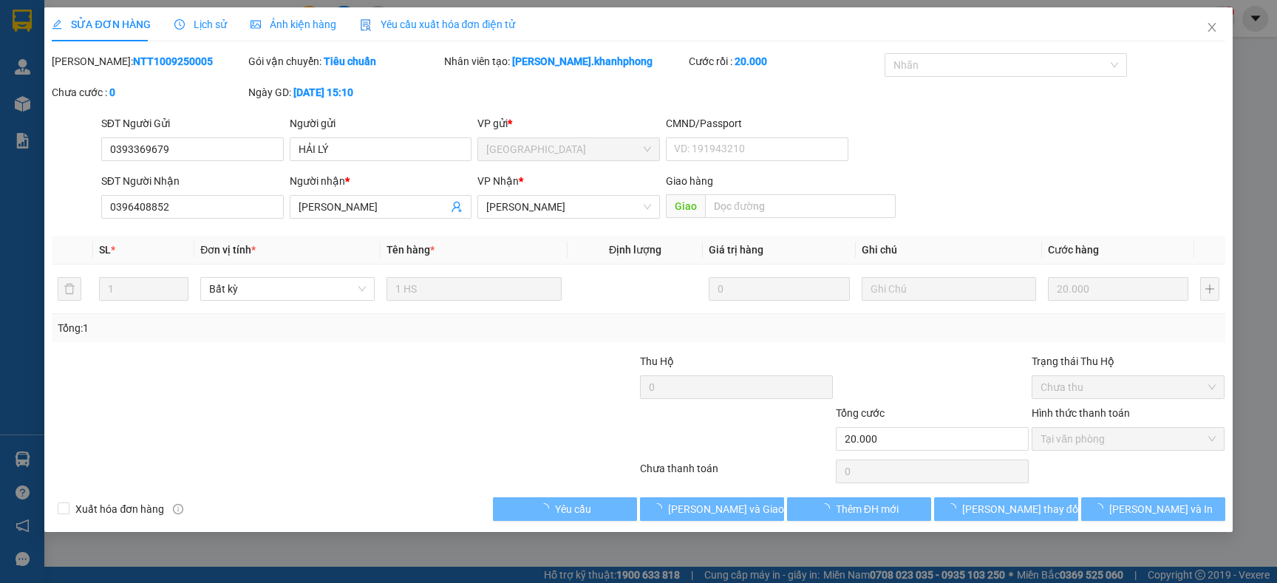
type input "0393369679"
type input "HẢI LÝ"
type input "0396408852"
type input "VÂN ANH"
type input "20.000"
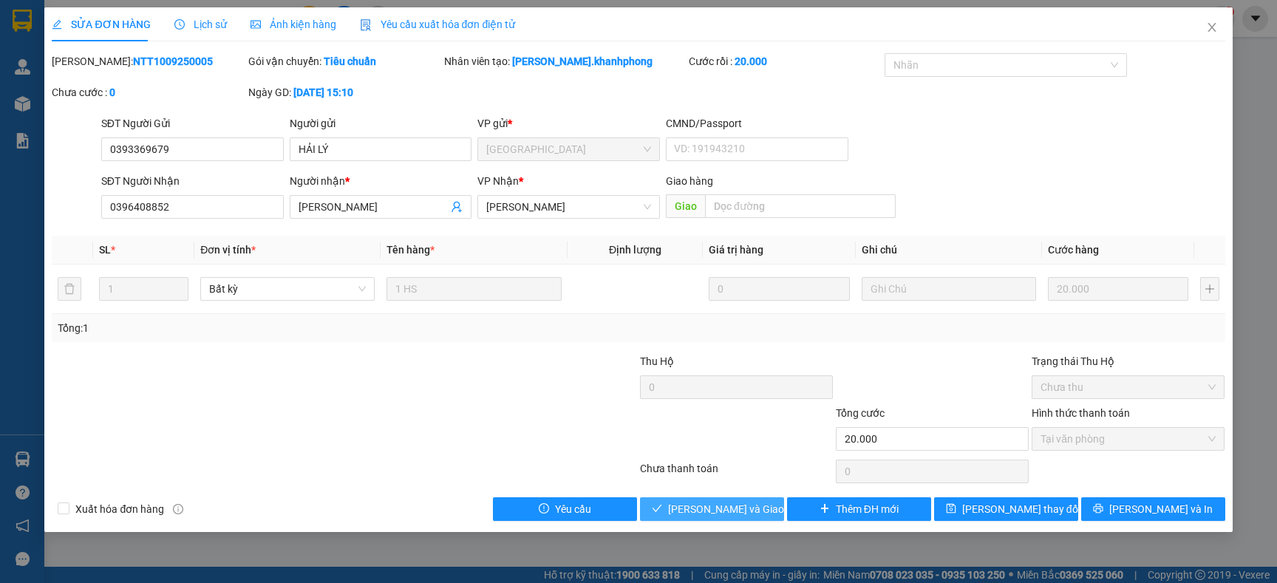
click at [730, 505] on span "[PERSON_NAME] và Giao hàng" at bounding box center [739, 509] width 142 height 16
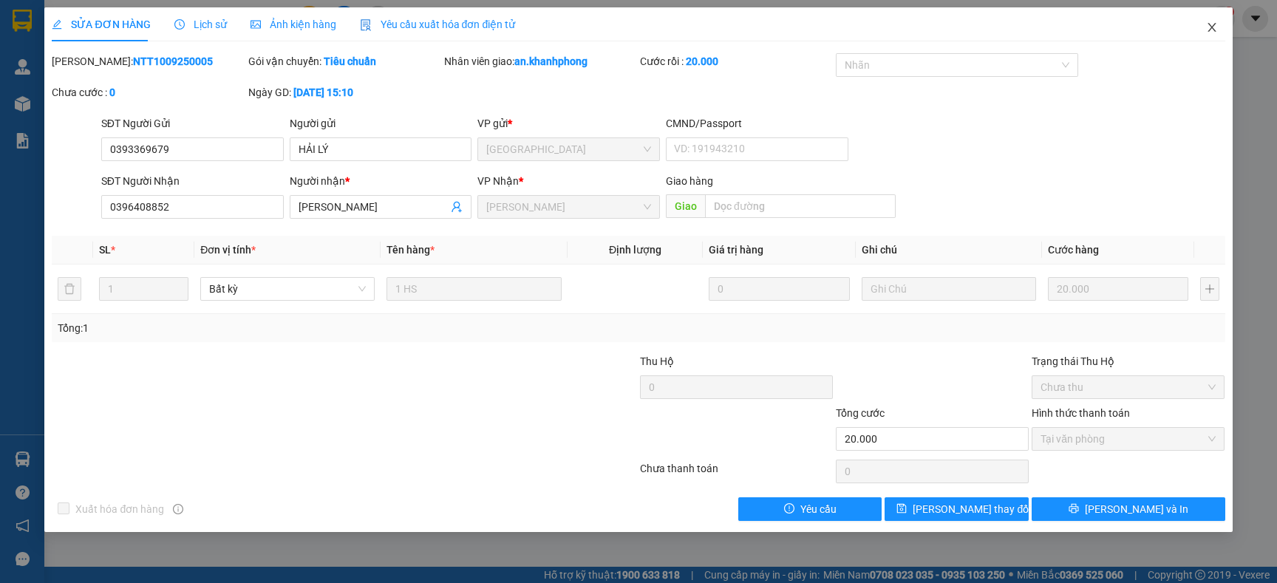
click at [1213, 28] on icon "close" at bounding box center [1212, 27] width 12 height 12
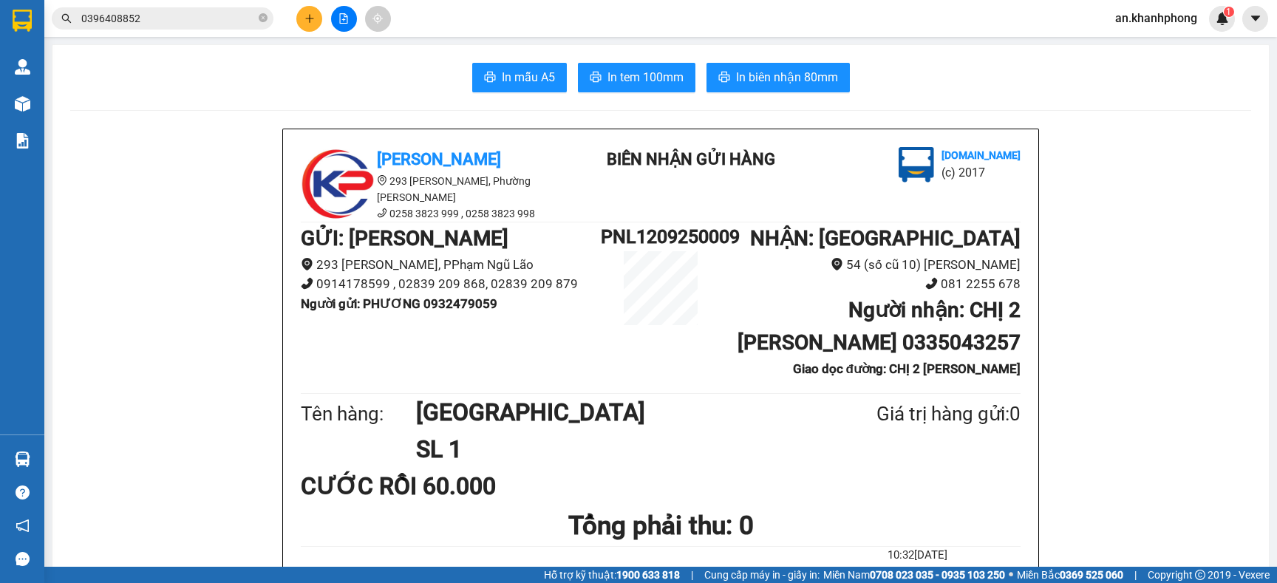
click at [256, 17] on span "0396408852" at bounding box center [163, 18] width 222 height 22
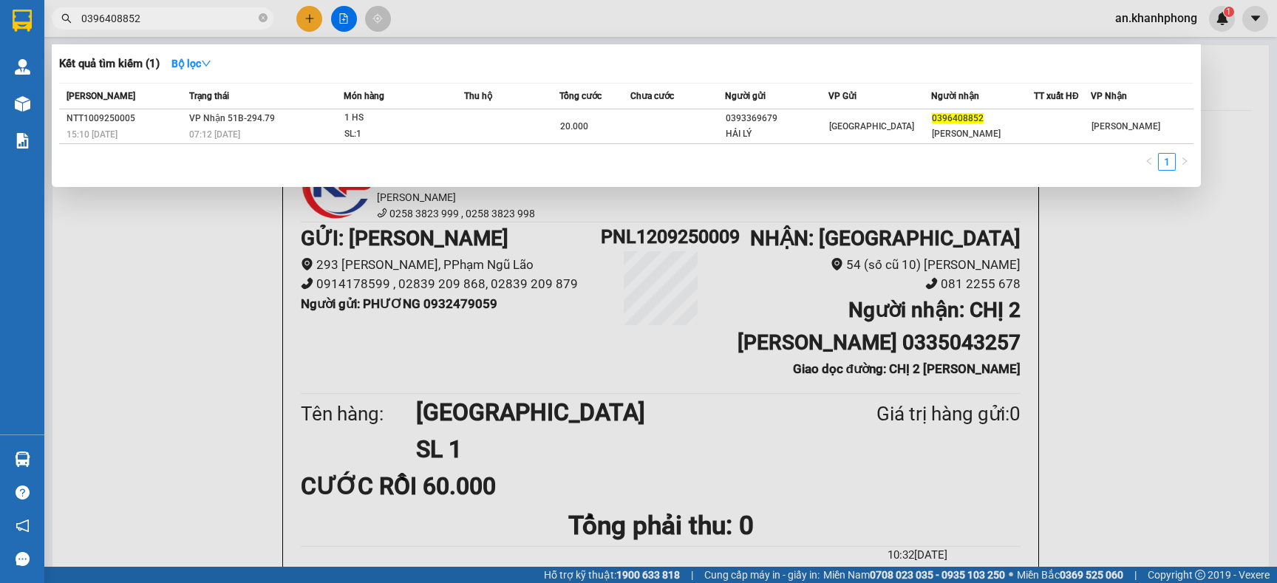
click at [305, 18] on div at bounding box center [638, 291] width 1277 height 583
click at [242, 22] on input "0396408852" at bounding box center [168, 18] width 174 height 16
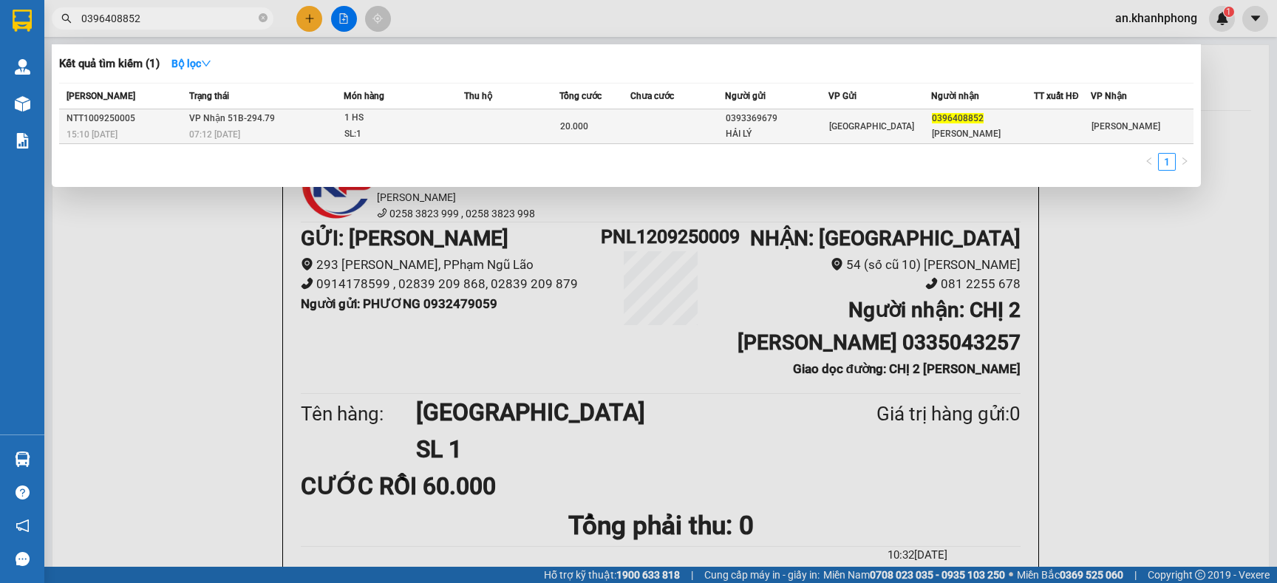
click at [289, 116] on td "VP Nhận 51B-294.79 07:12 - 11/09" at bounding box center [264, 126] width 158 height 35
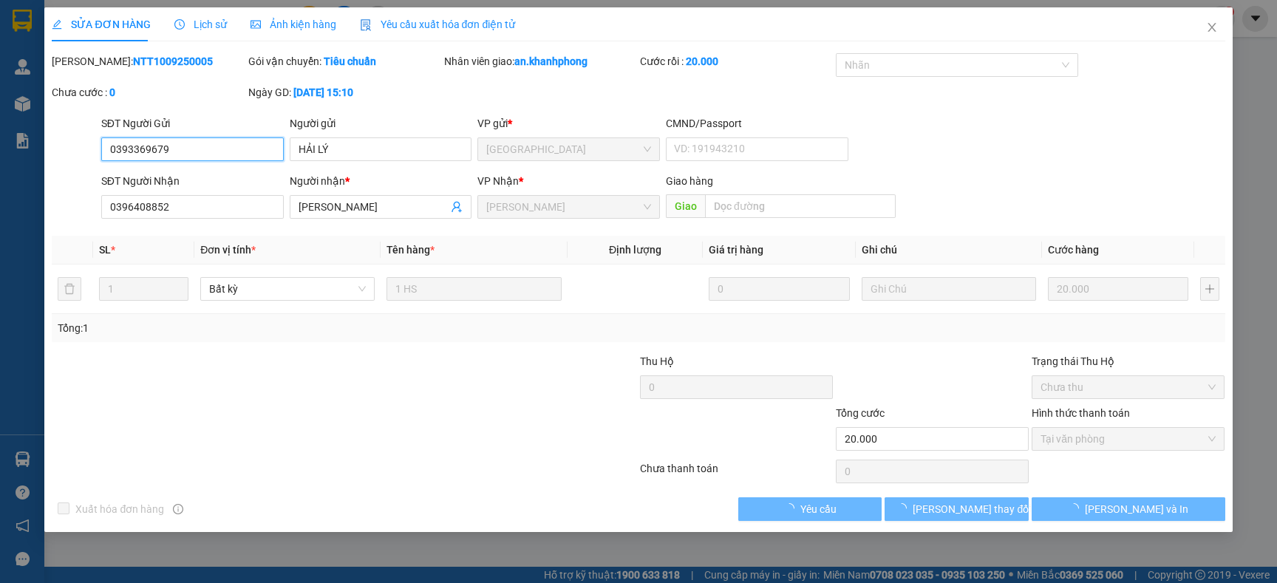
type input "0393369679"
type input "HẢI LÝ"
type input "0396408852"
type input "VÂN ANH"
type input "20.000"
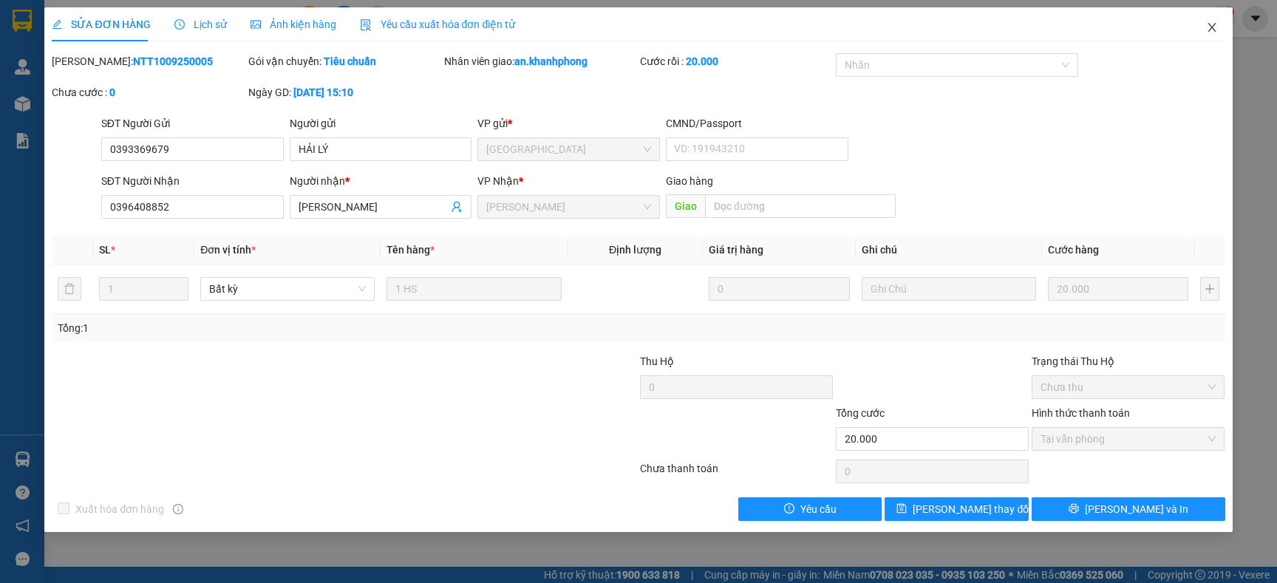
click at [1217, 29] on span "Close" at bounding box center [1211, 27] width 41 height 41
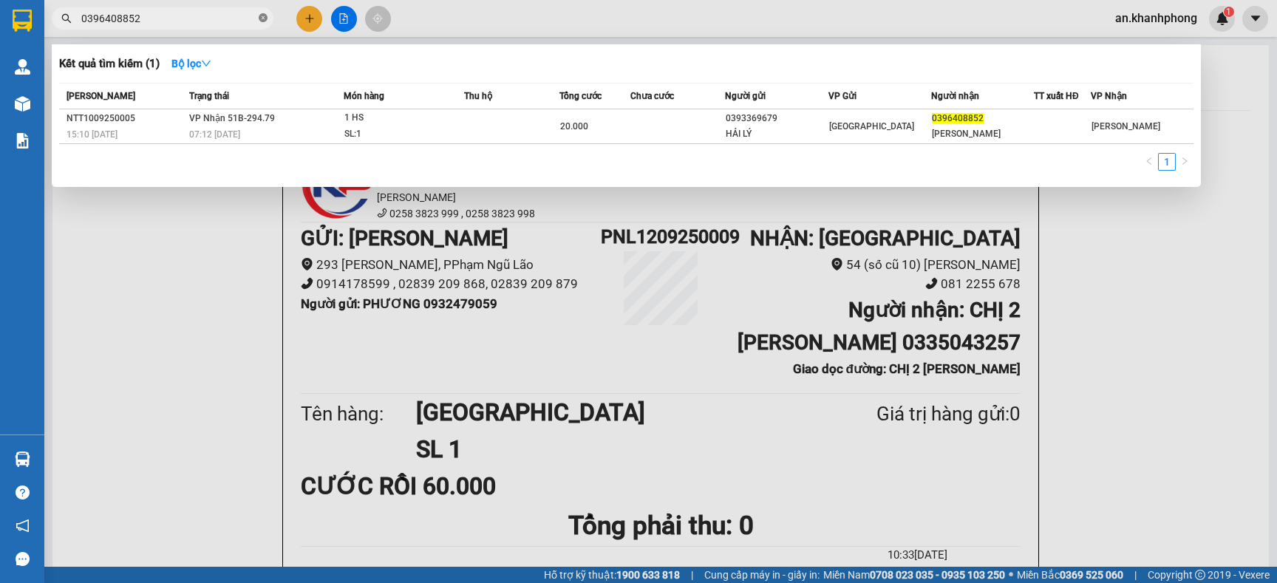
click at [262, 18] on icon "close-circle" at bounding box center [263, 17] width 9 height 9
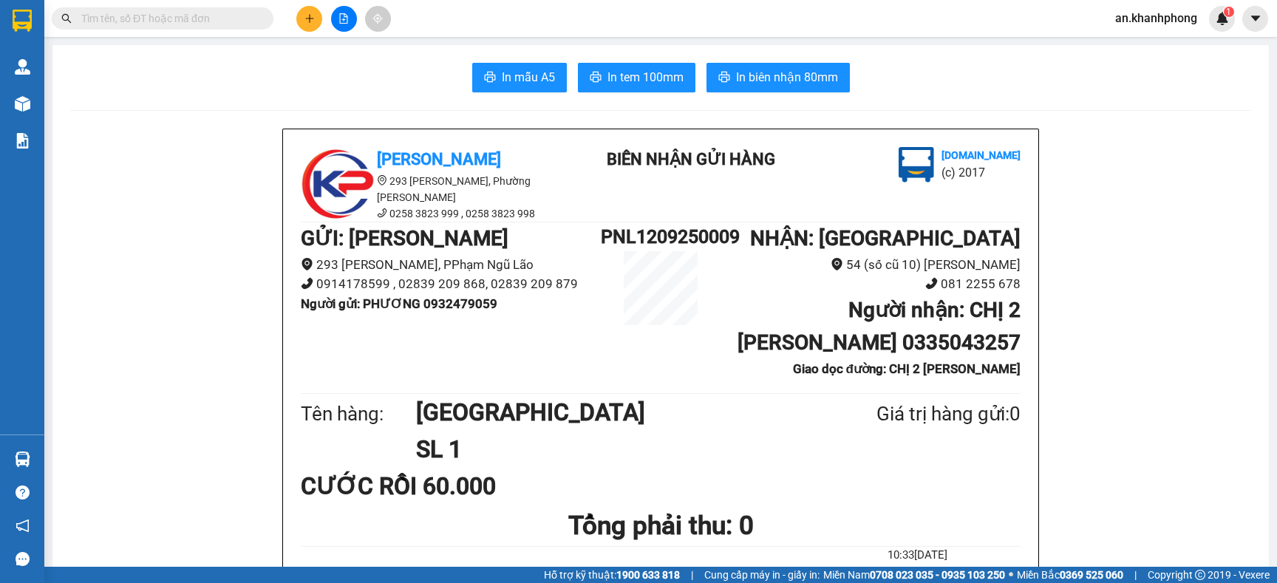
click at [165, 18] on input "text" at bounding box center [168, 18] width 174 height 16
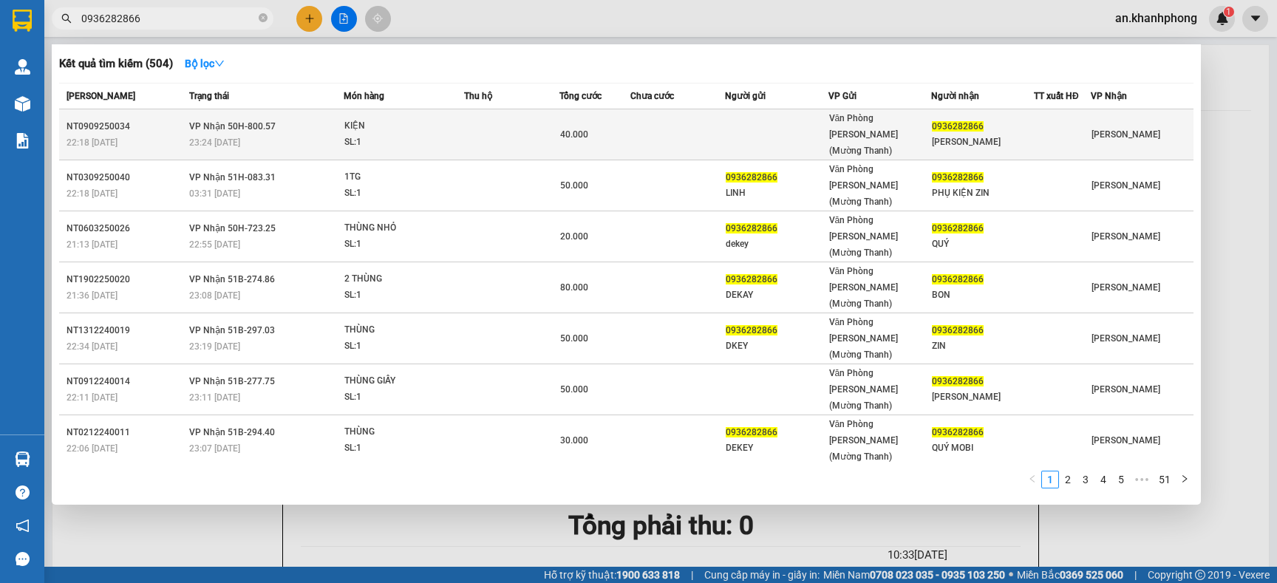
type input "0936282866"
click at [652, 119] on td at bounding box center [677, 134] width 95 height 51
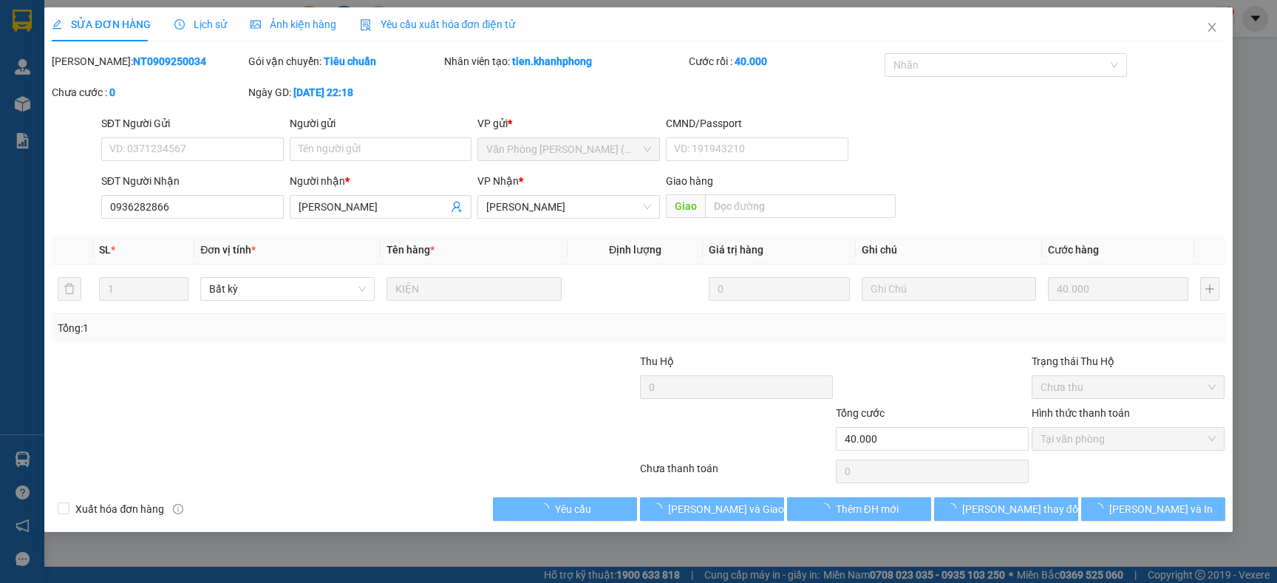
type input "0936282866"
type input "SAM"
type input "40.000"
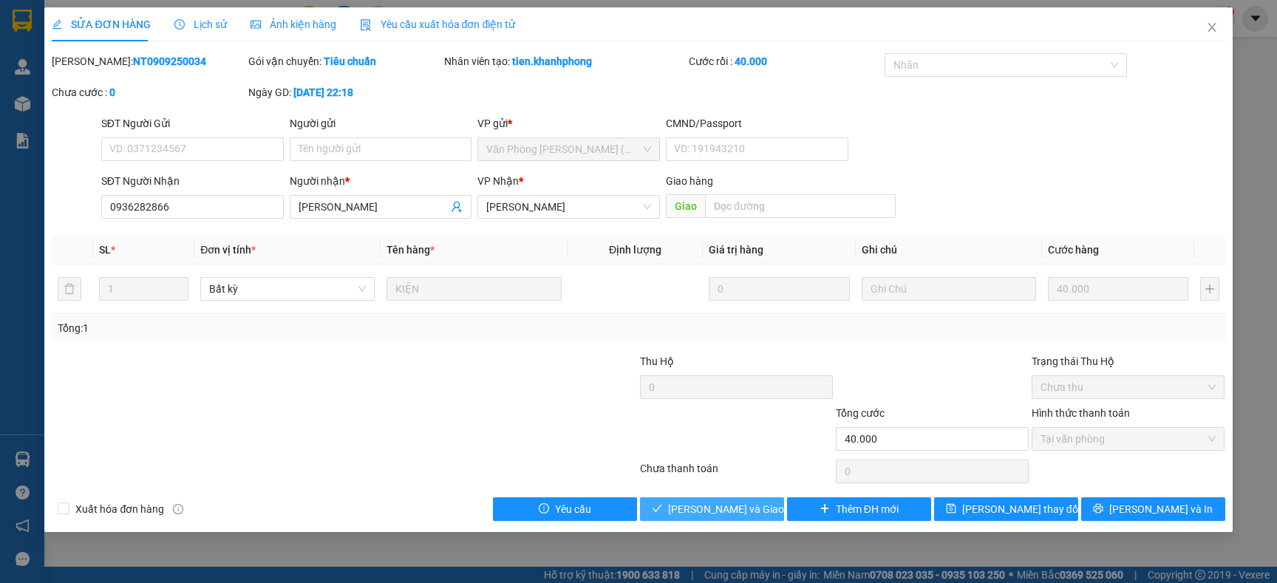
click at [695, 516] on span "[PERSON_NAME] và Giao hàng" at bounding box center [739, 509] width 142 height 16
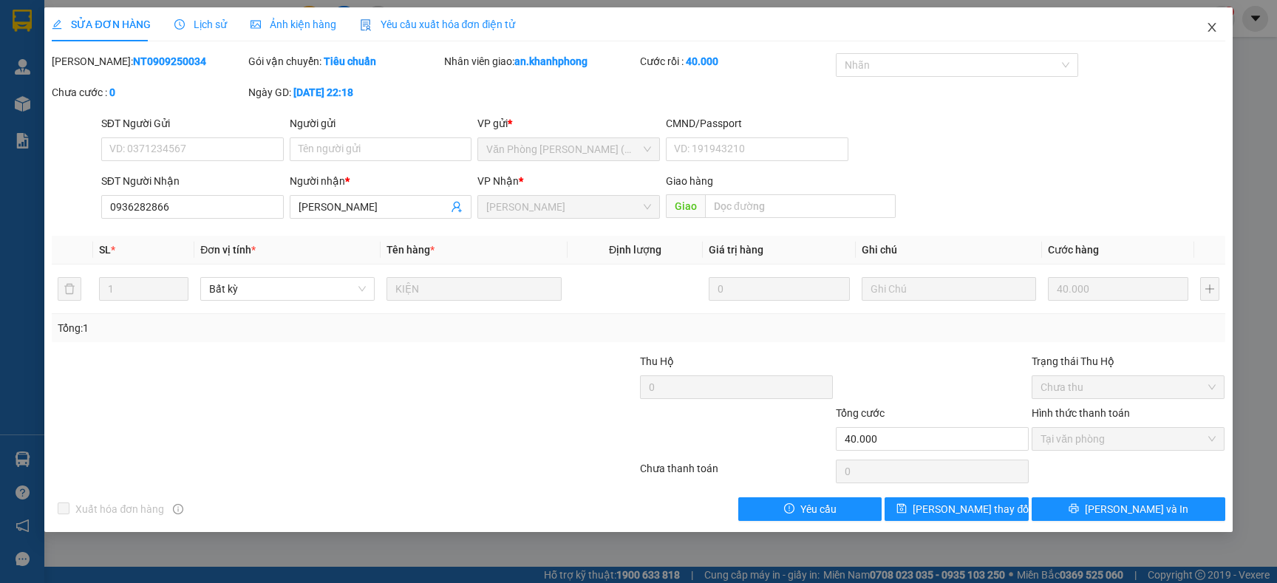
click at [1218, 27] on span "Close" at bounding box center [1211, 27] width 41 height 41
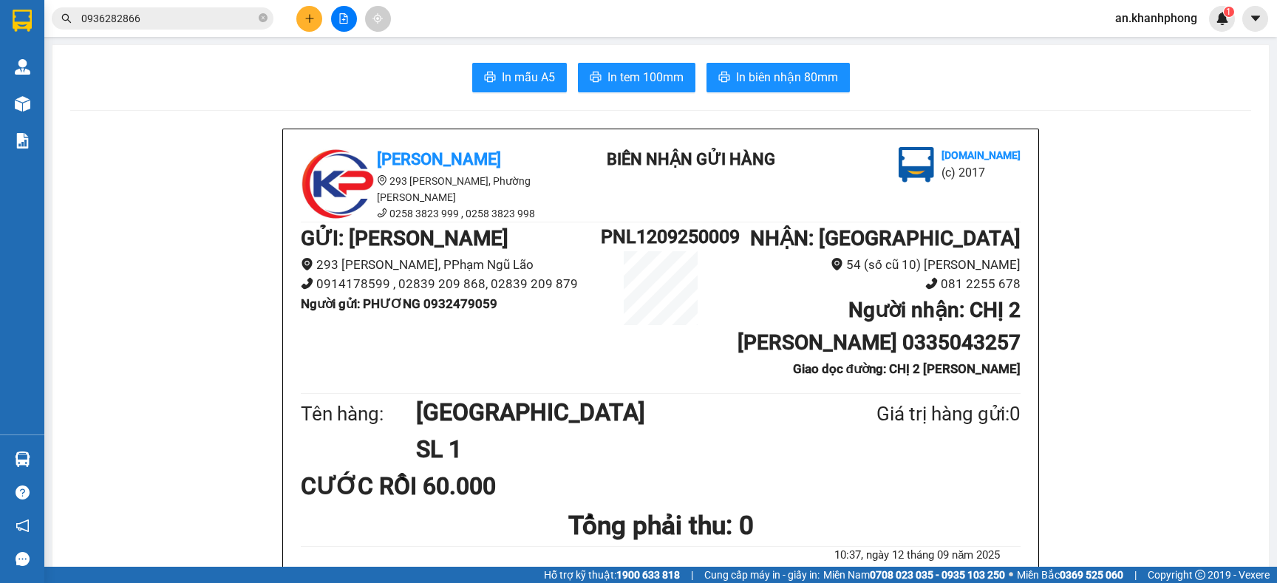
click at [300, 21] on button at bounding box center [309, 19] width 26 height 26
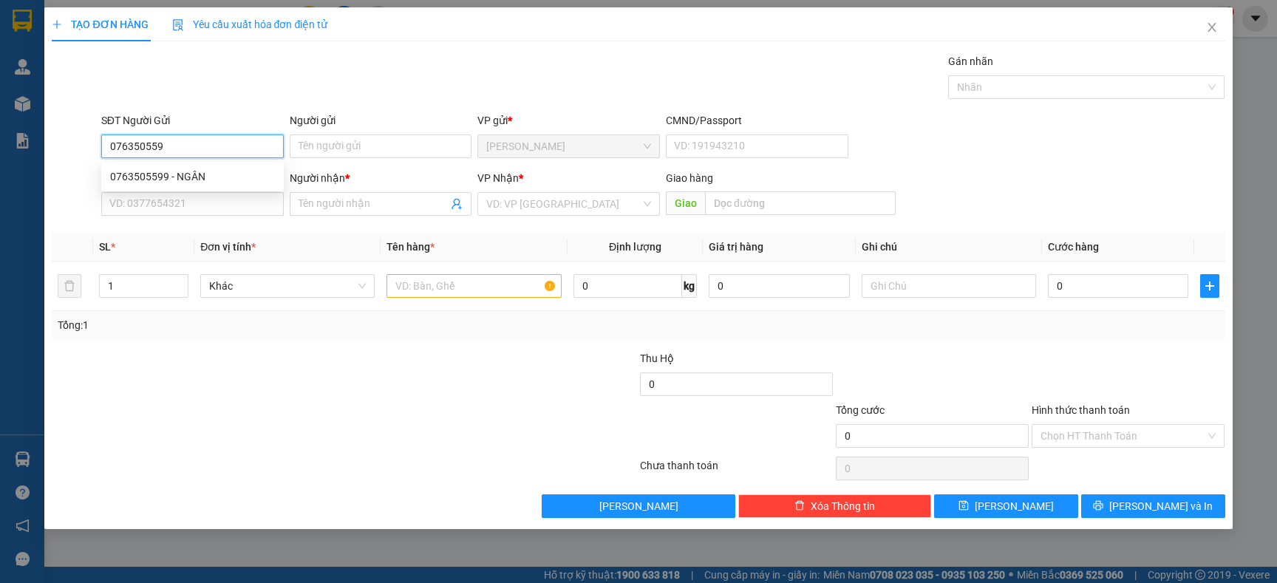
type input "0763505599"
click at [205, 170] on div "0763505599 - NGÂN" at bounding box center [192, 176] width 165 height 16
type input "NGÂN"
type input "0763505599"
click at [191, 208] on input "SĐT Người Nhận" at bounding box center [192, 204] width 182 height 24
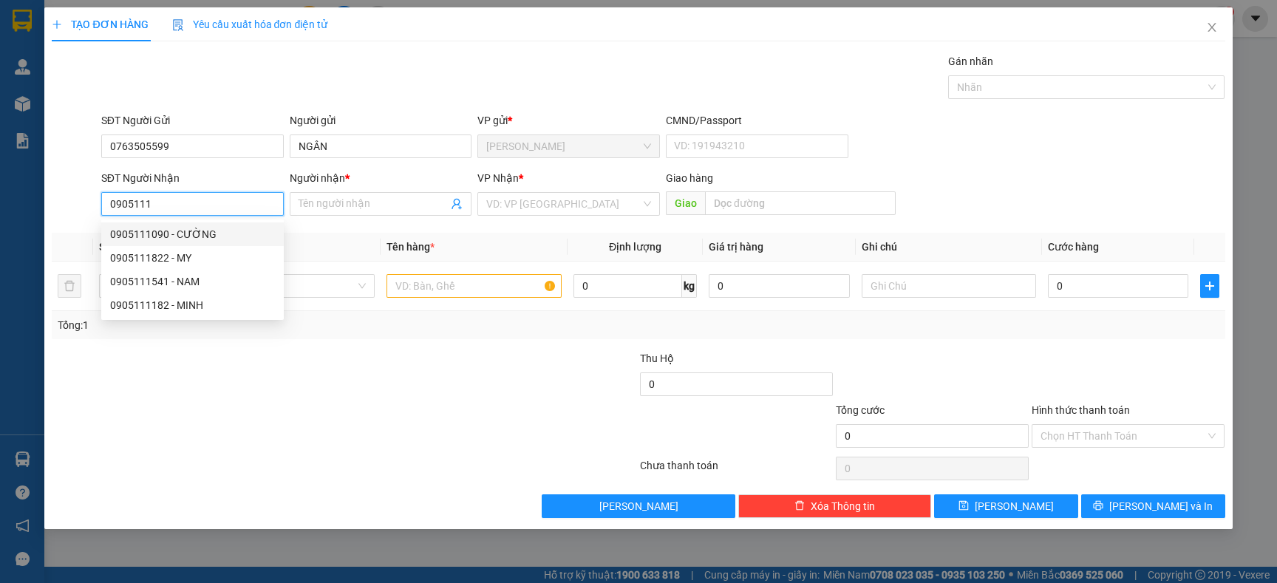
click at [196, 235] on div "0905111090 - CƯỜNG" at bounding box center [192, 234] width 165 height 16
type input "0905111090"
type input "CƯỜNG"
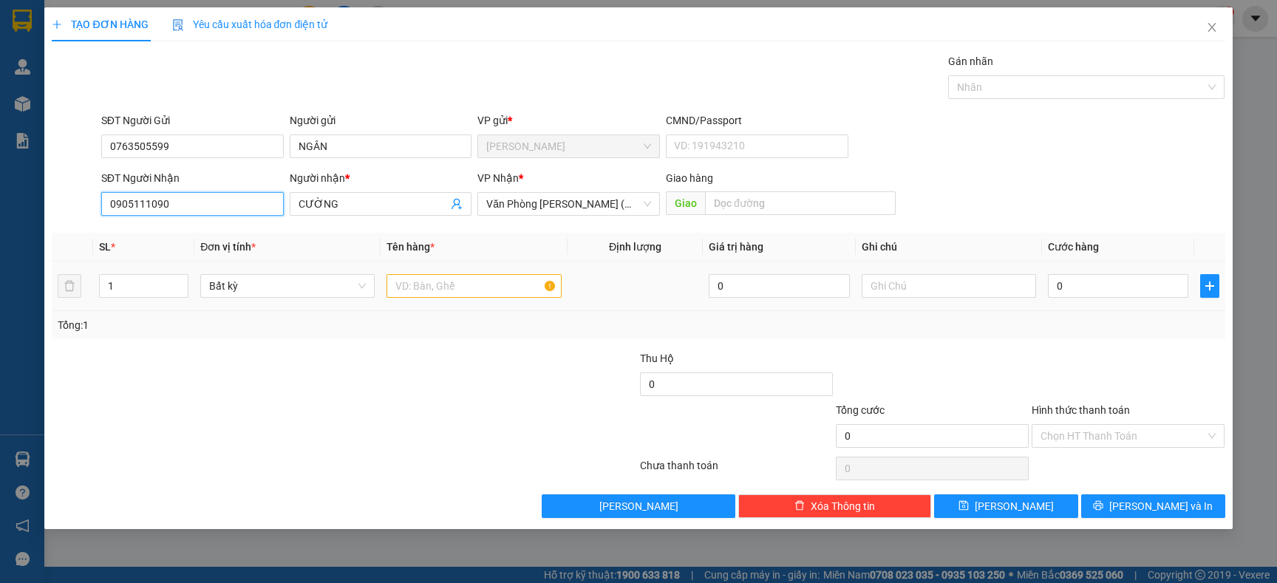
type input "0905111090"
click at [445, 286] on input "text" at bounding box center [473, 286] width 174 height 24
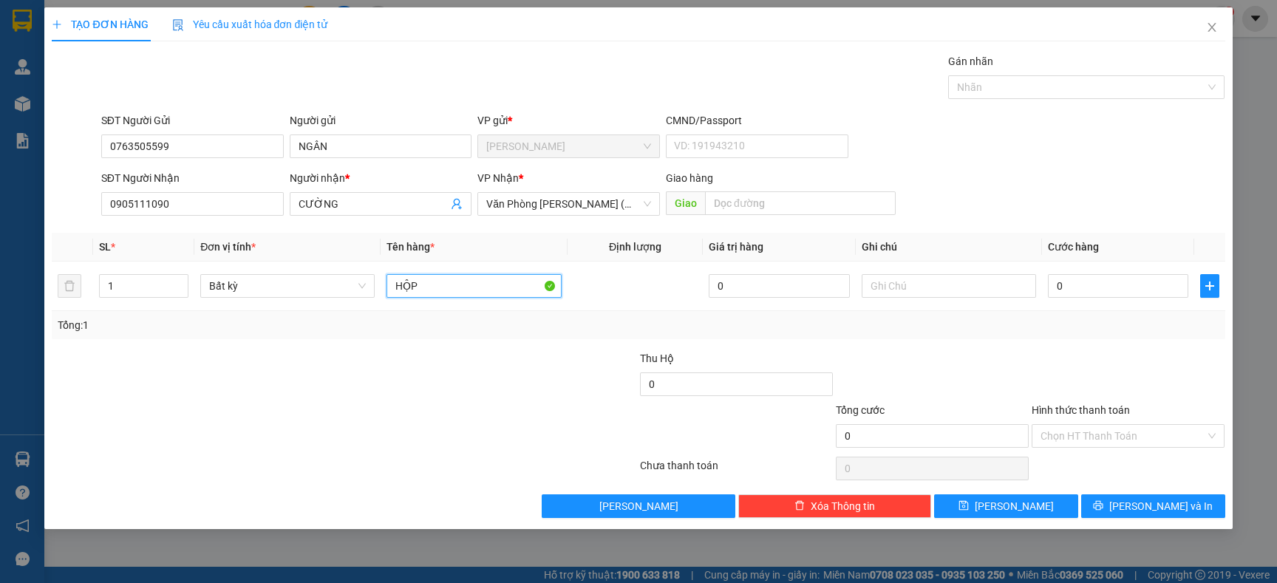
type input "HỘP"
click at [313, 330] on div "Tổng: 1" at bounding box center [275, 325] width 435 height 16
click at [1109, 284] on input "0" at bounding box center [1118, 286] width 140 height 24
type input "2"
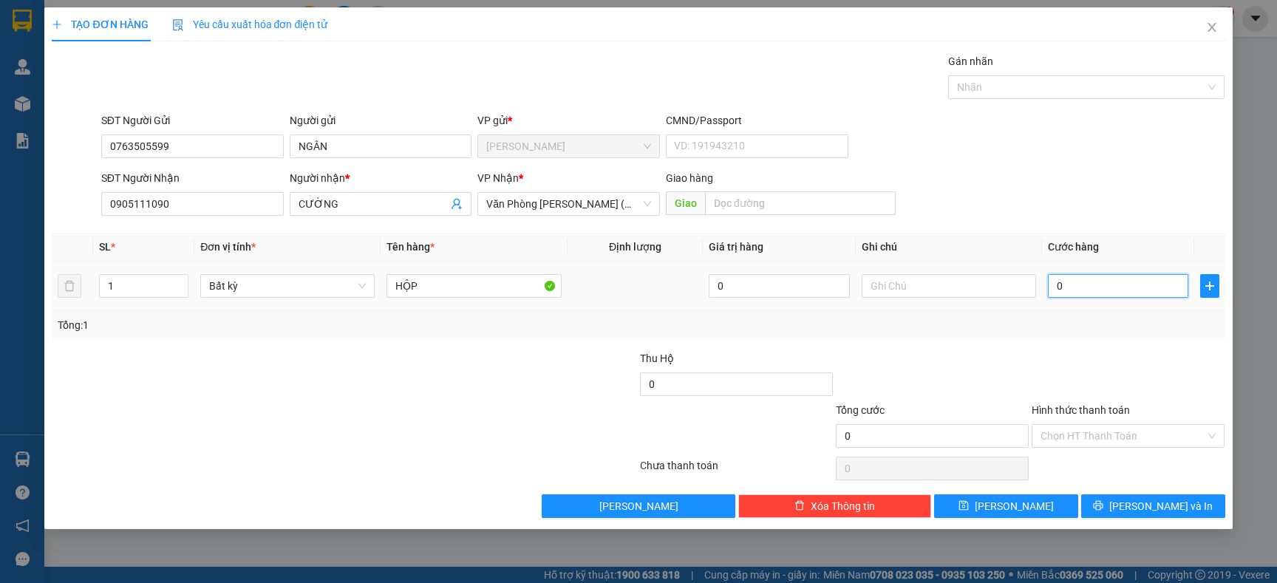
type input "2"
type input "20"
type input "20.000"
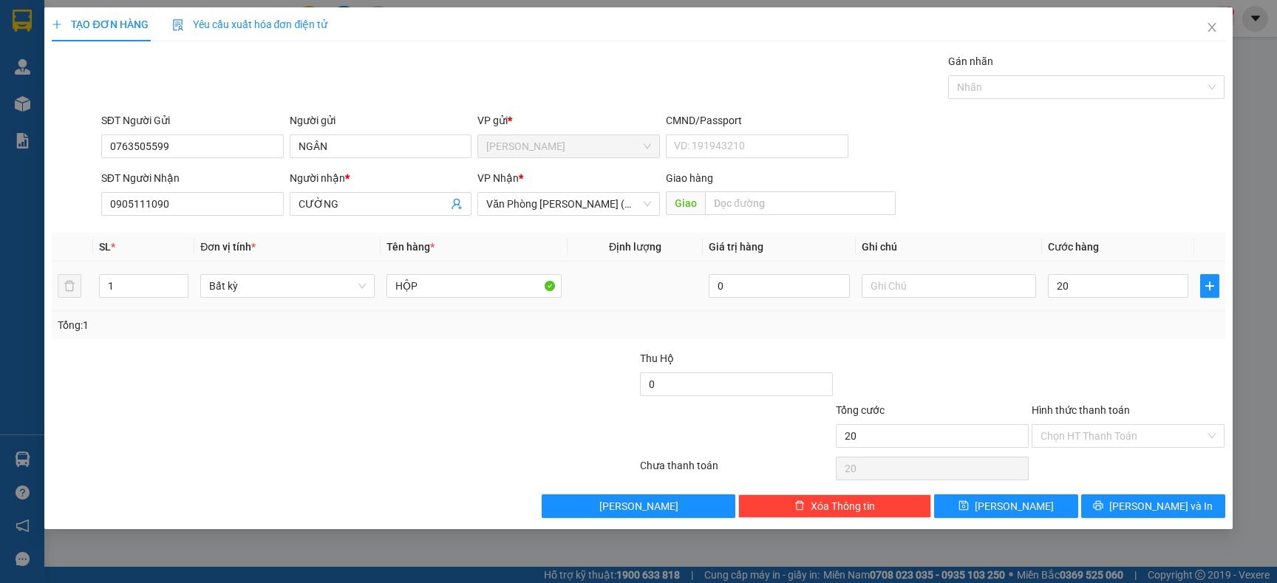
type input "20.000"
click at [1103, 324] on div "Tổng: 1" at bounding box center [638, 325] width 1161 height 16
click at [1130, 498] on button "[PERSON_NAME] và In" at bounding box center [1153, 506] width 144 height 24
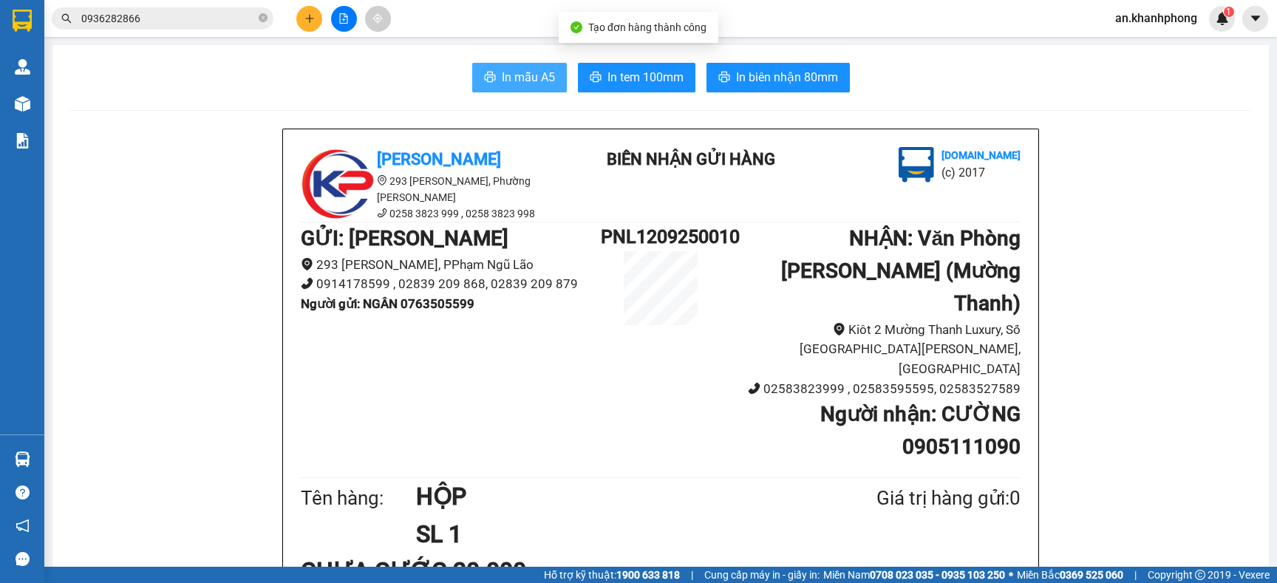
click at [502, 70] on span "In mẫu A5" at bounding box center [528, 77] width 53 height 18
click at [264, 18] on icon "close-circle" at bounding box center [263, 17] width 9 height 9
click at [241, 23] on input "text" at bounding box center [168, 18] width 174 height 16
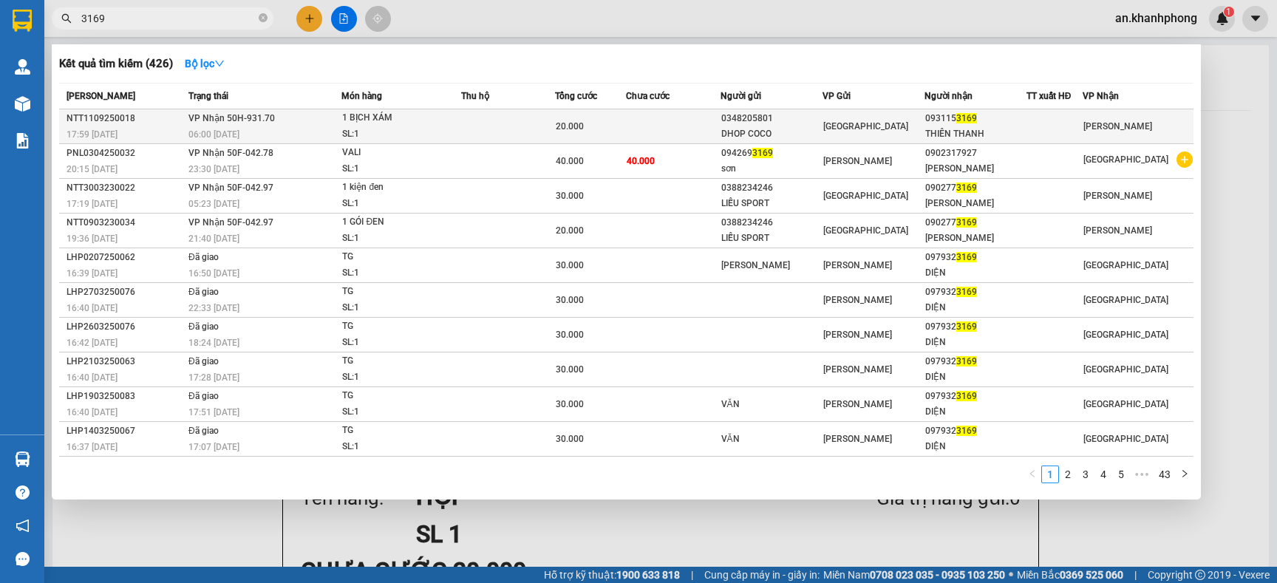
type input "3169"
click at [815, 121] on div "0348205801" at bounding box center [771, 119] width 100 height 16
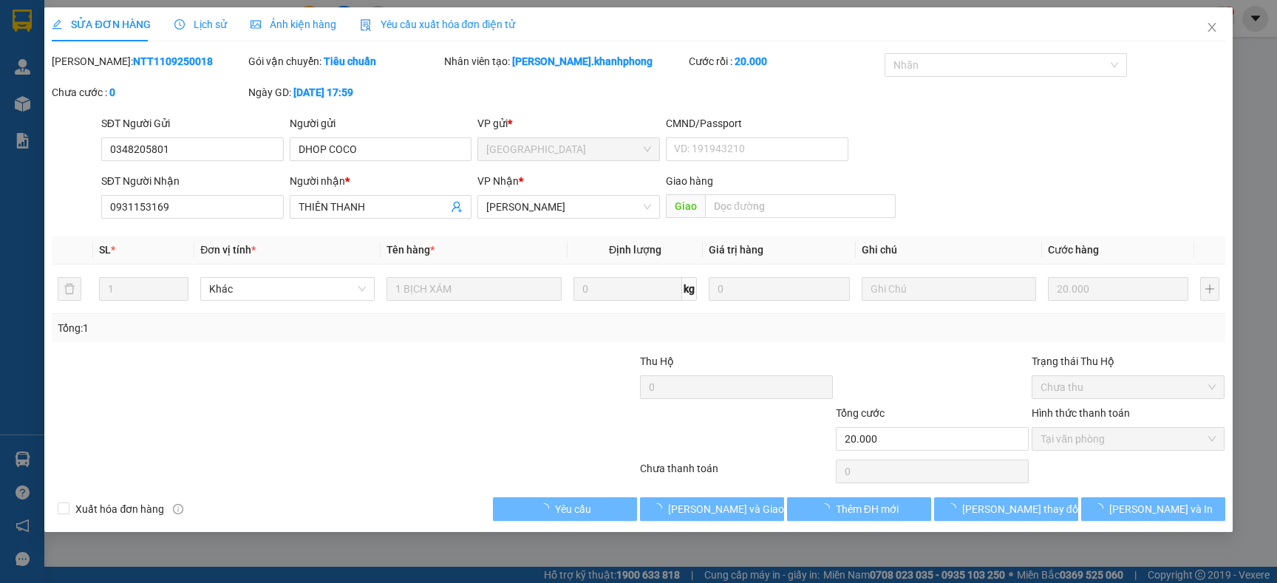
type input "0348205801"
type input "DHOP COCO"
type input "0931153169"
type input "THIÊN THANH"
type input "20.000"
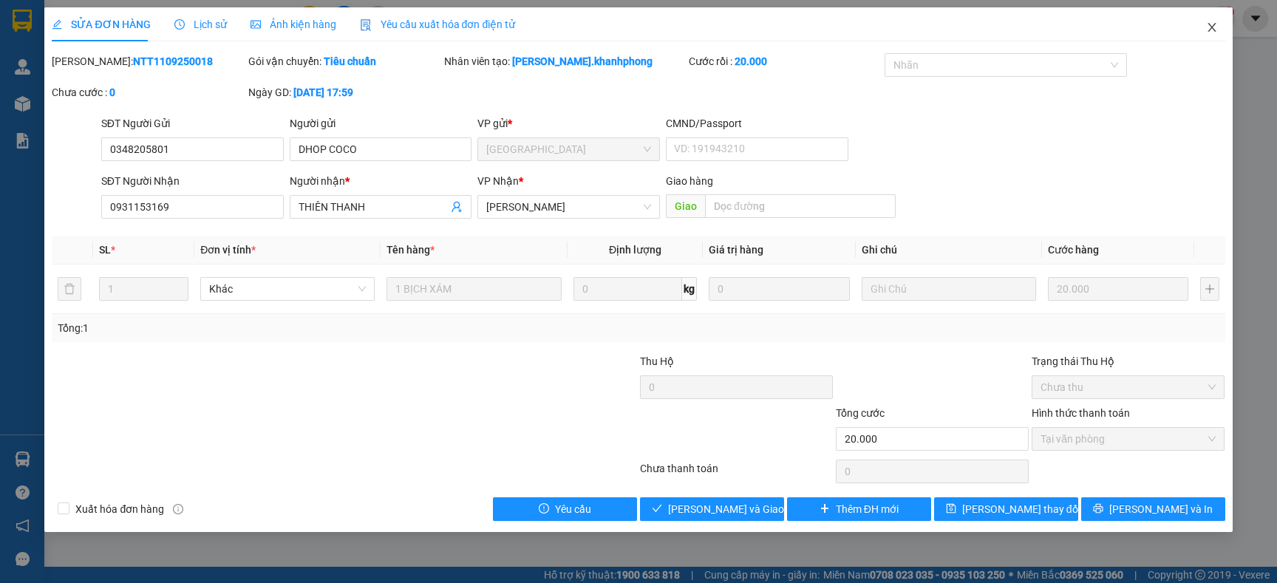
click at [1209, 31] on icon "close" at bounding box center [1212, 27] width 12 height 12
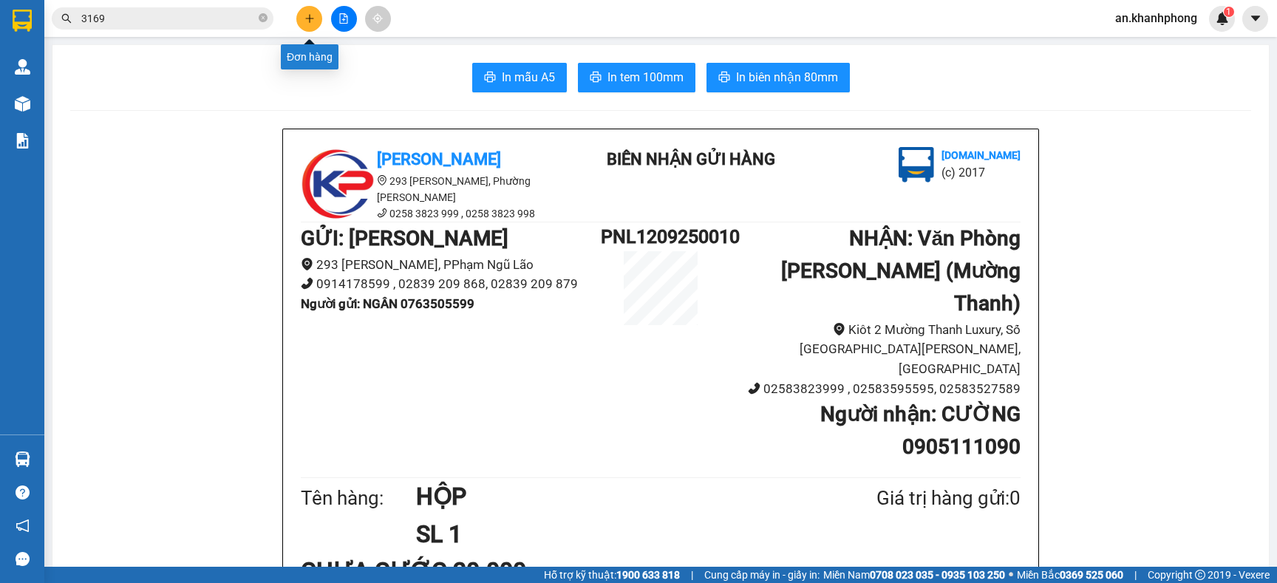
click at [302, 17] on button at bounding box center [309, 19] width 26 height 26
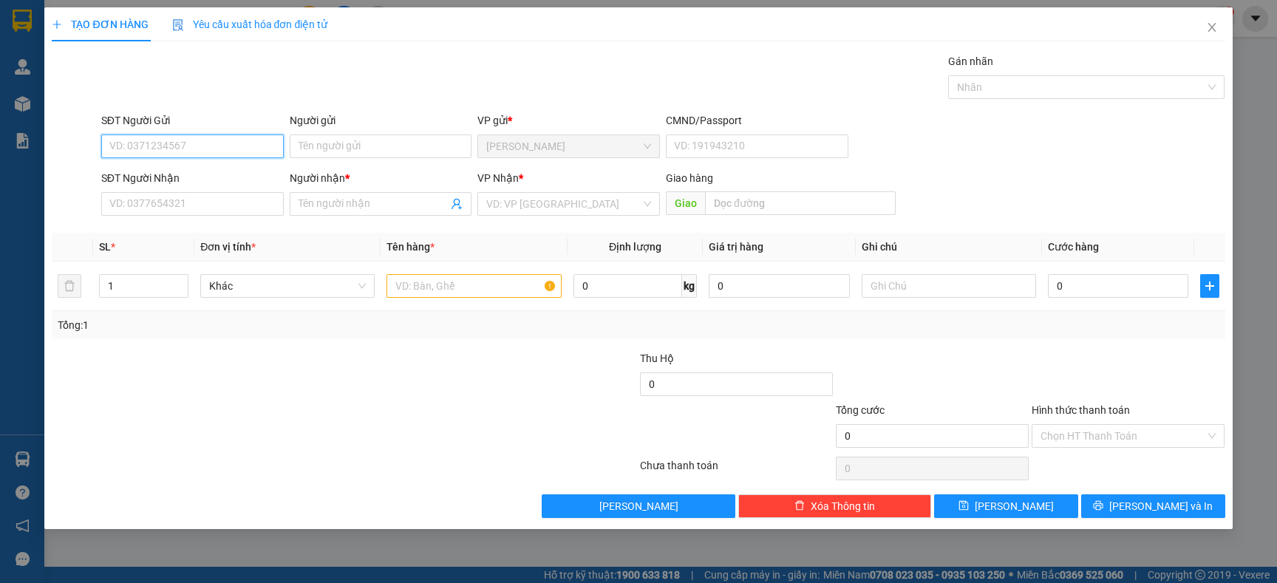
click at [228, 153] on input "SĐT Người Gửi" at bounding box center [192, 146] width 182 height 24
type input "0779830263"
click at [221, 178] on div "0779830263 - HÙNG CƯỜNG" at bounding box center [192, 176] width 165 height 16
type input "[PERSON_NAME]"
type input "0779830263"
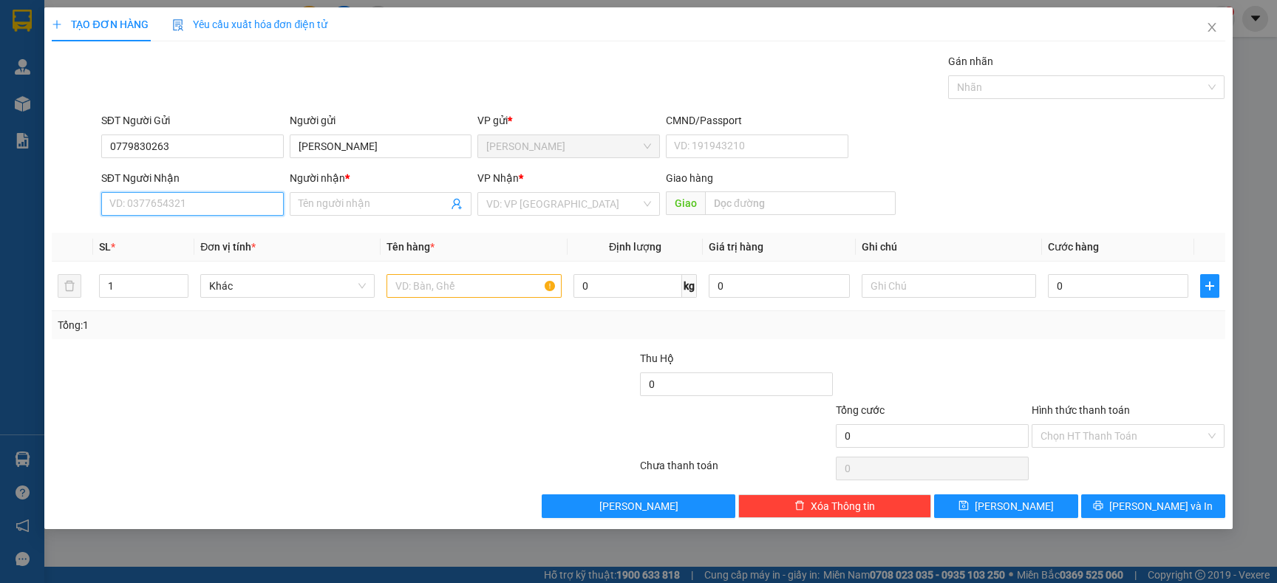
click at [228, 199] on input "SĐT Người Nhận" at bounding box center [192, 204] width 182 height 24
click at [220, 253] on div "0358902402 - THÙY TRANG" at bounding box center [192, 258] width 165 height 16
type input "0358902402"
type input "[PERSON_NAME]"
click at [449, 294] on input "text" at bounding box center [473, 286] width 174 height 24
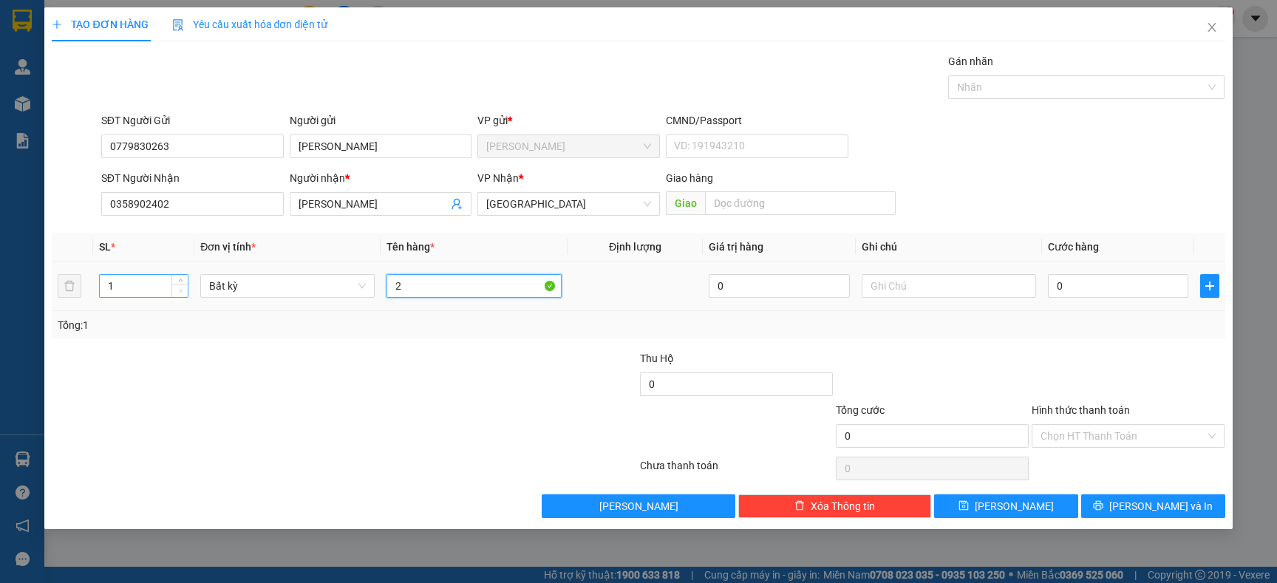
click at [171, 290] on span "Decrease Value" at bounding box center [179, 290] width 16 height 13
type input "2"
click at [151, 287] on input "1" at bounding box center [144, 286] width 89 height 22
type input "2"
click at [437, 289] on input "2" at bounding box center [473, 286] width 174 height 24
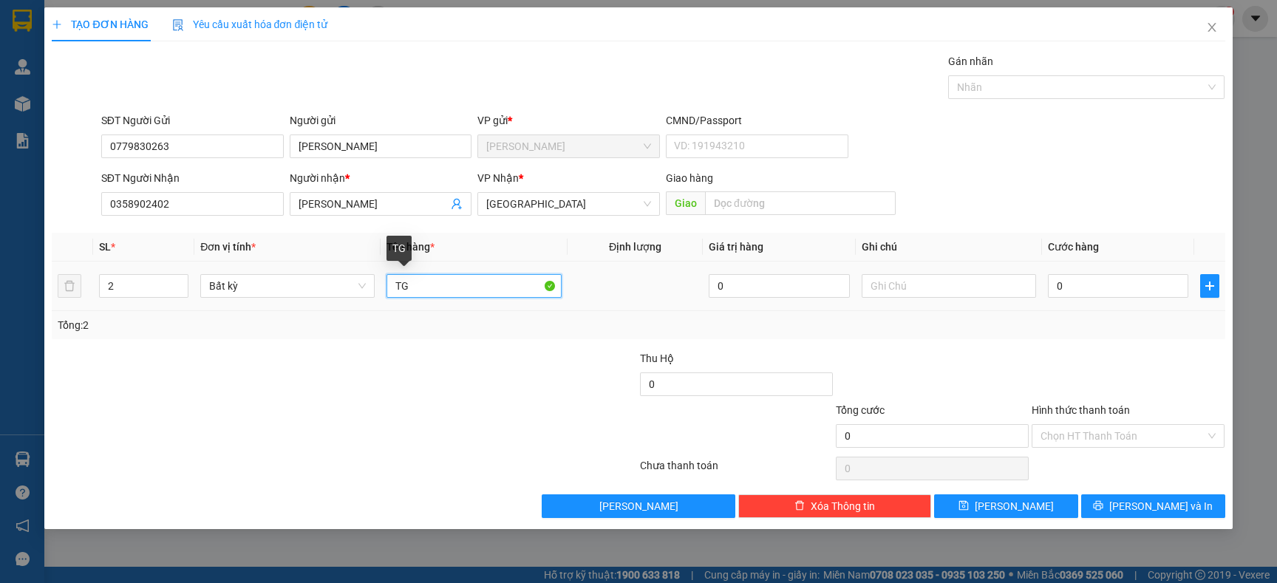
type input "TG"
click at [431, 314] on div "Tổng: 2" at bounding box center [638, 325] width 1173 height 28
click at [1105, 284] on input "0" at bounding box center [1118, 286] width 140 height 24
type input "6"
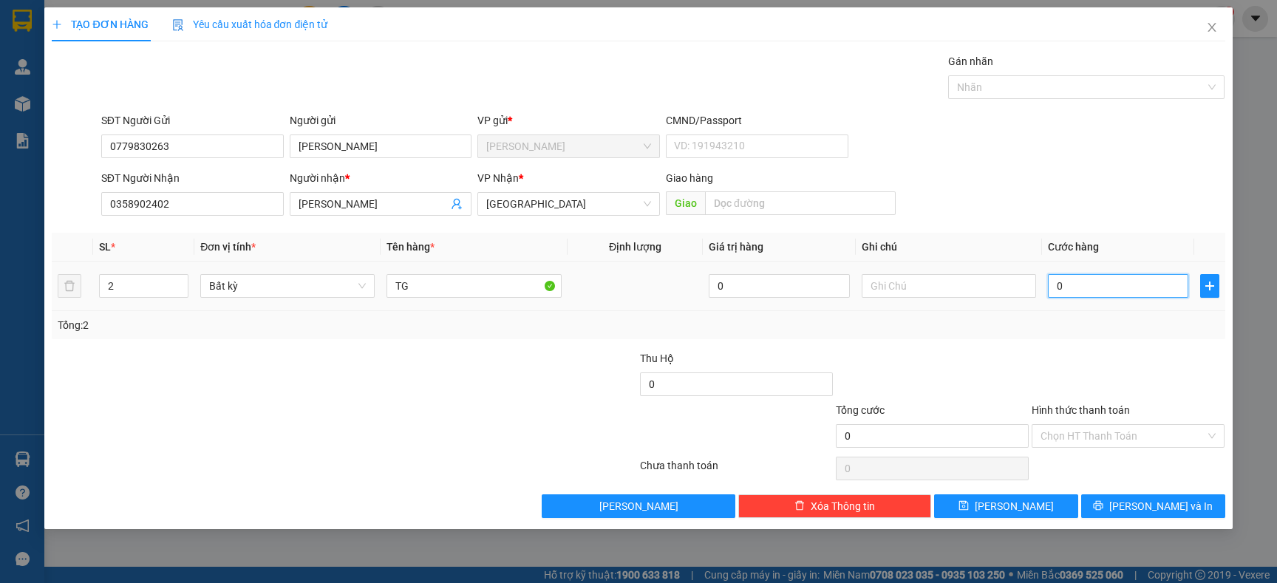
type input "6"
type input "60"
type input "6"
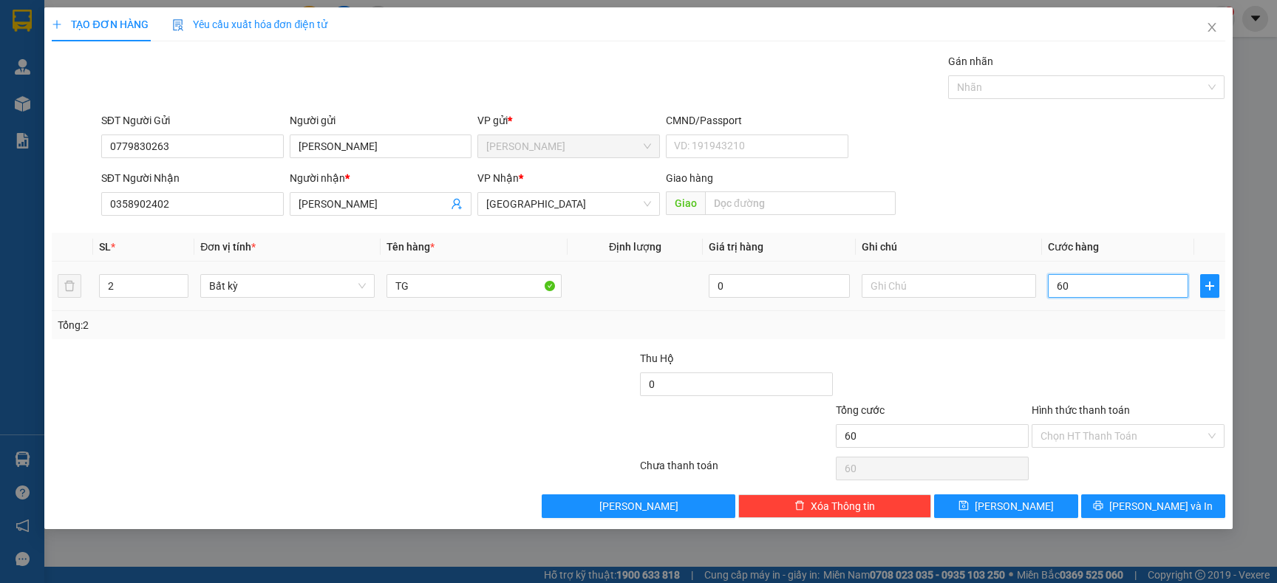
type input "6"
type input "0"
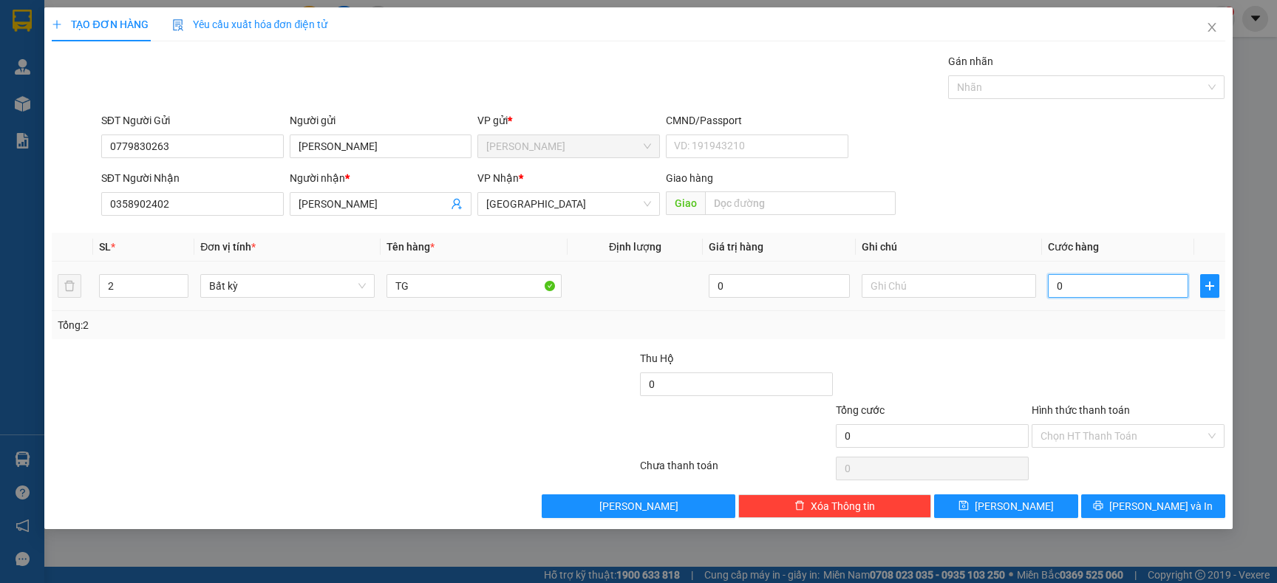
type input "07"
type input "7"
type input "070"
type input "70"
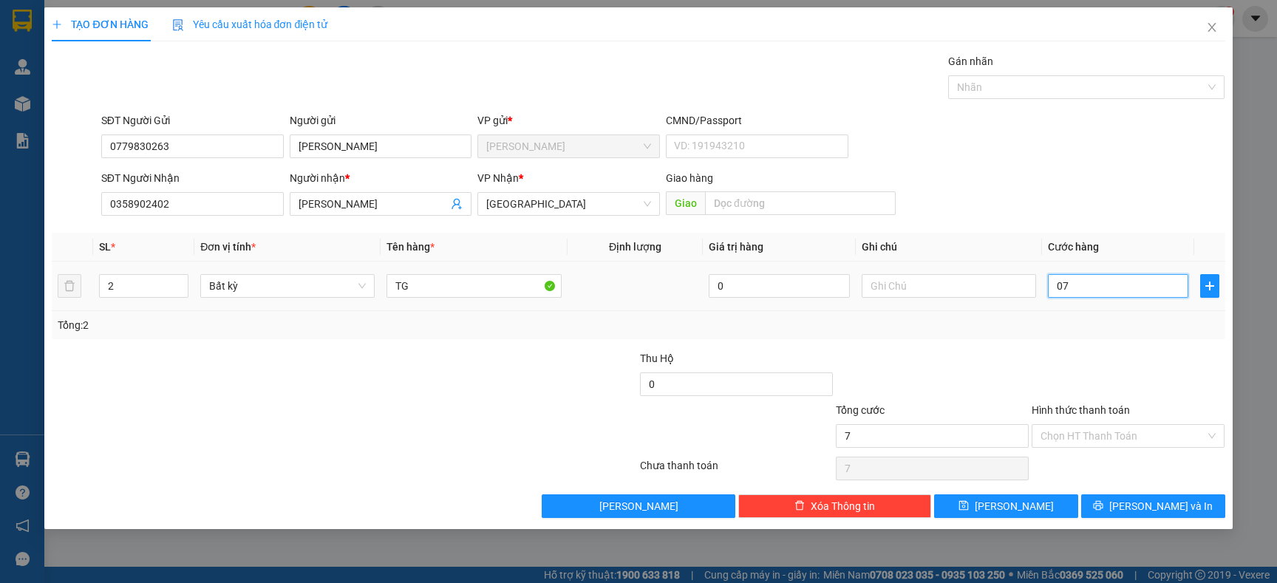
type input "70"
type input "70.000"
click at [1083, 366] on div at bounding box center [1128, 376] width 196 height 52
click at [1090, 429] on input "Hình thức thanh toán" at bounding box center [1122, 436] width 165 height 22
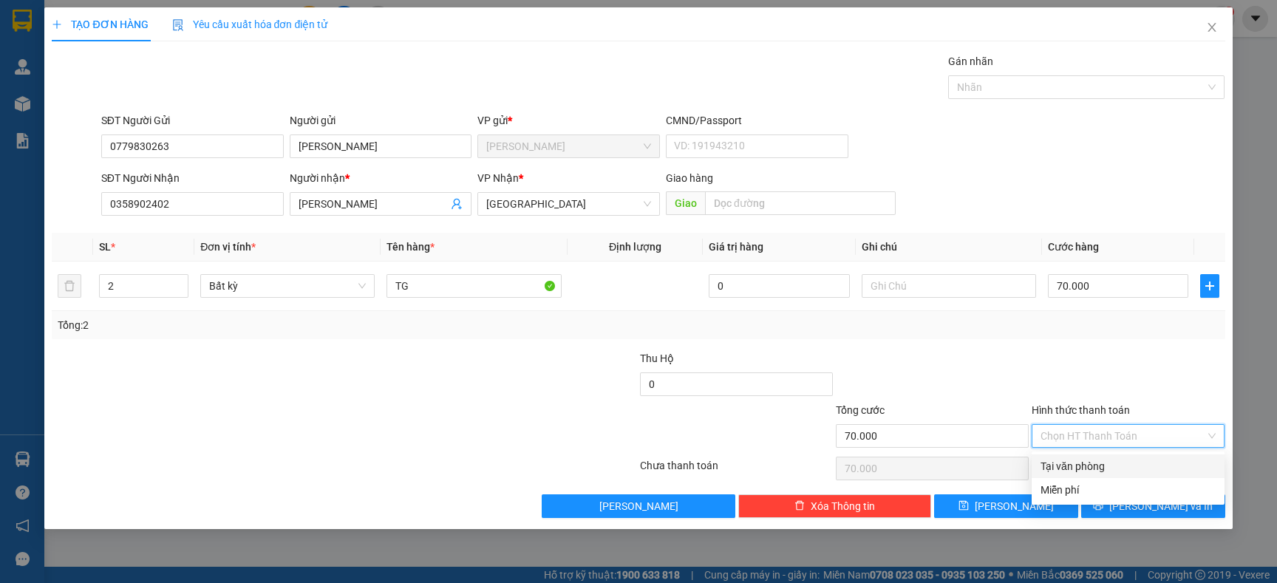
click at [1088, 460] on div "Tại văn phòng" at bounding box center [1127, 466] width 175 height 16
type input "0"
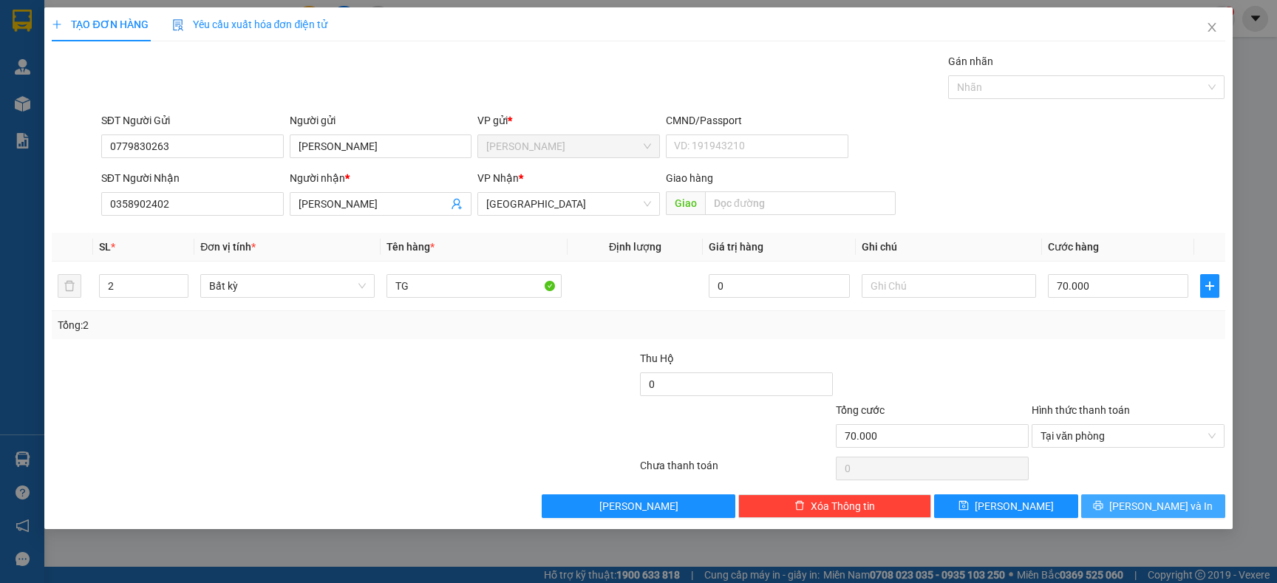
click at [1101, 501] on button "[PERSON_NAME] và In" at bounding box center [1153, 506] width 144 height 24
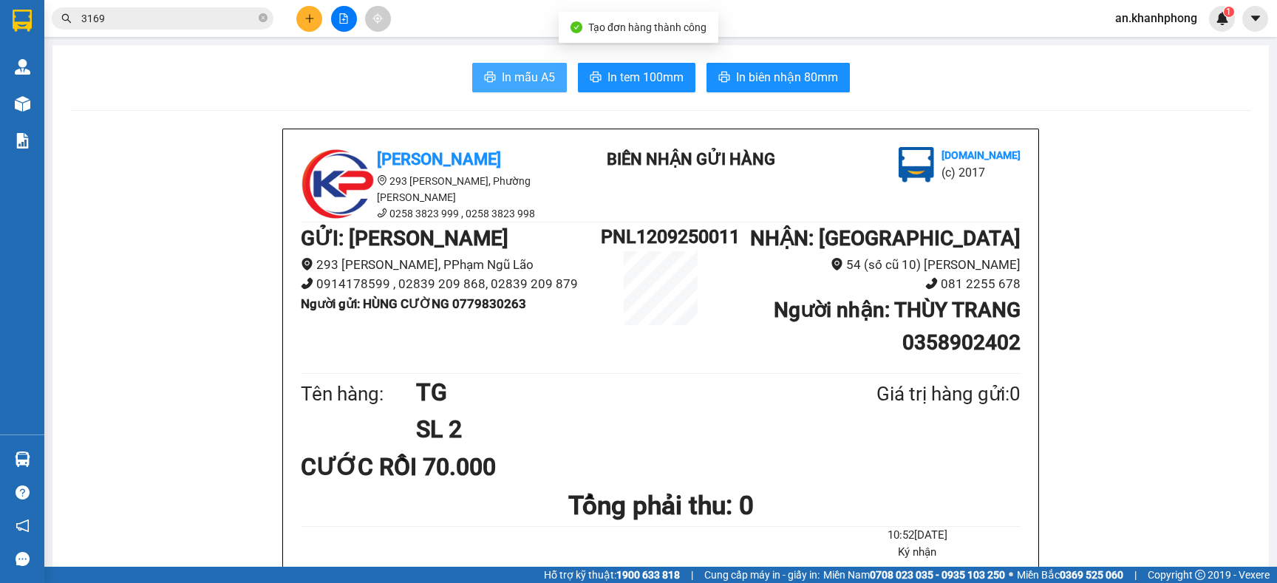
click at [539, 76] on span "In mẫu A5" at bounding box center [528, 77] width 53 height 18
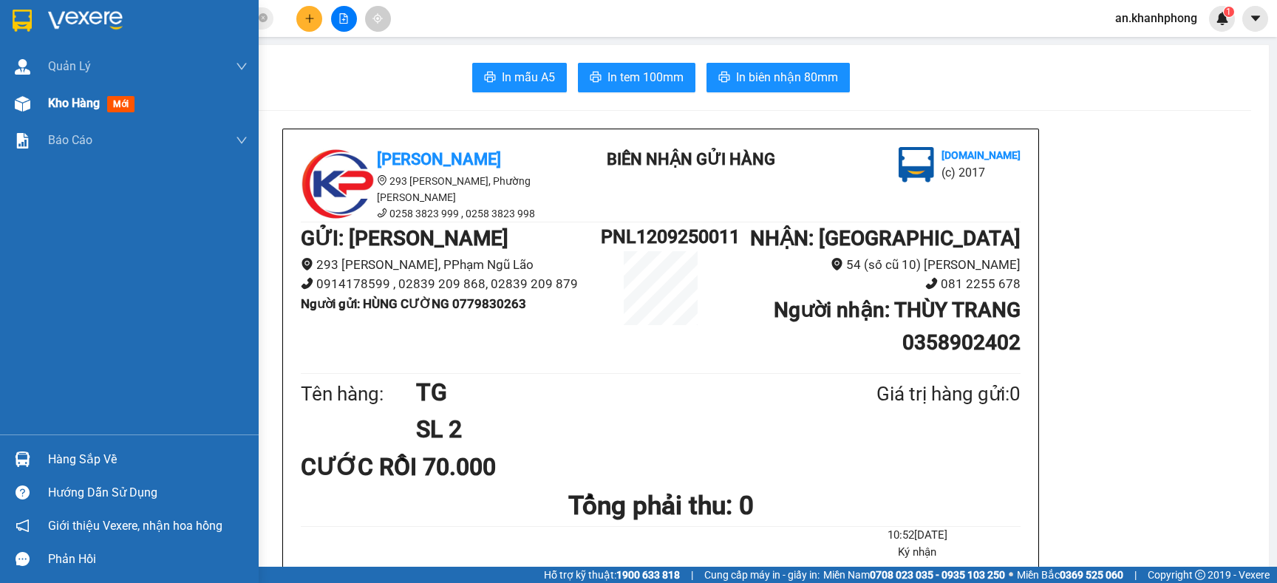
click at [21, 100] on img at bounding box center [23, 104] width 16 height 16
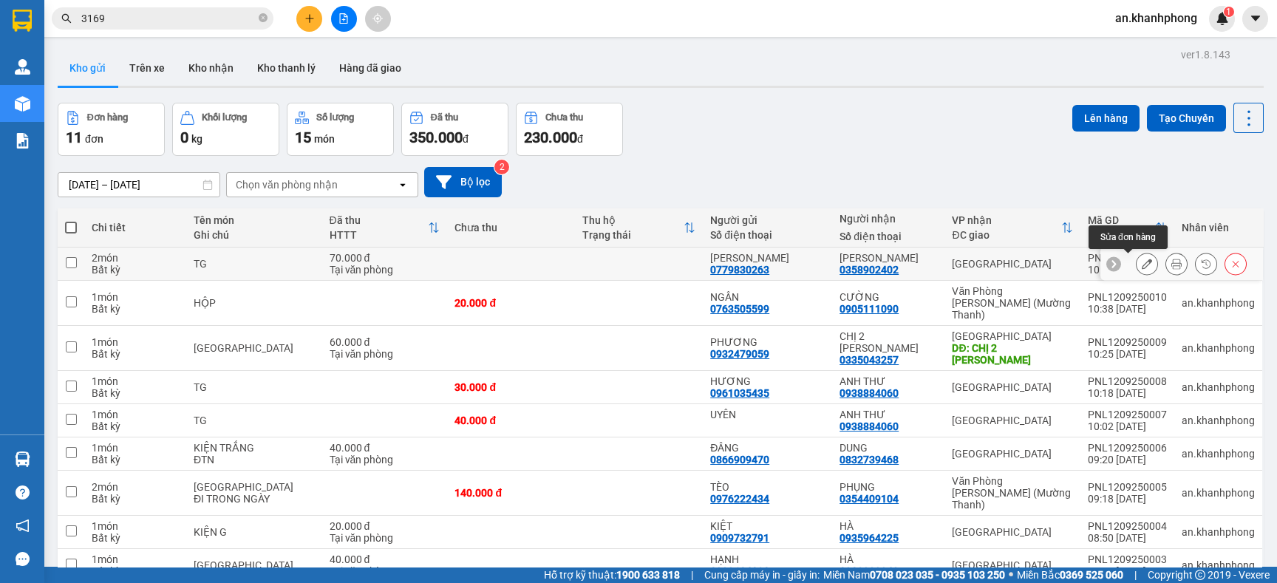
click at [1136, 265] on button at bounding box center [1146, 264] width 21 height 26
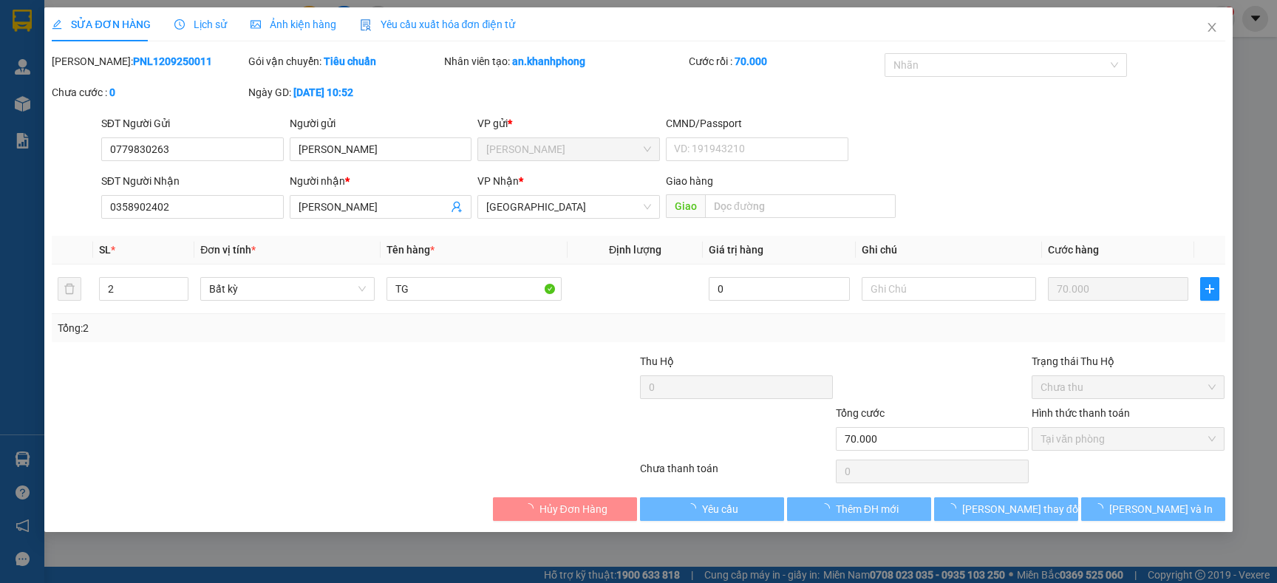
type input "0779830263"
type input "[PERSON_NAME]"
type input "0358902402"
type input "[PERSON_NAME]"
type input "70.000"
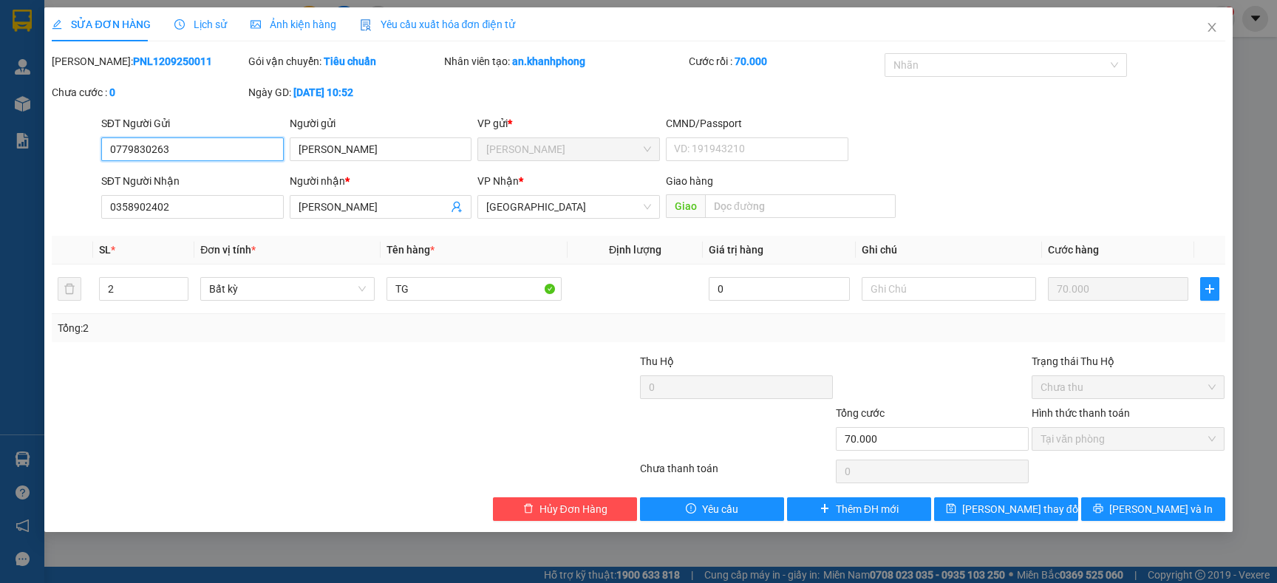
click at [1102, 443] on span "Tại văn phòng" at bounding box center [1127, 439] width 175 height 22
click at [1111, 435] on span "Tại văn phòng" at bounding box center [1127, 439] width 175 height 22
click at [1216, 29] on icon "close" at bounding box center [1212, 27] width 12 height 12
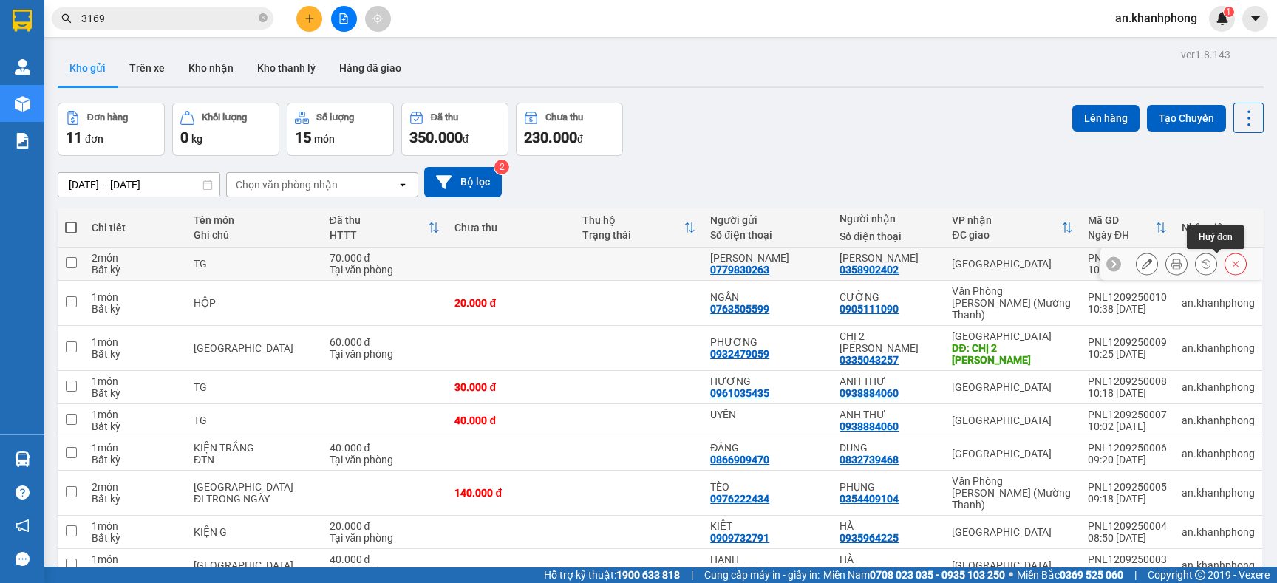
click at [1225, 265] on button at bounding box center [1235, 264] width 21 height 26
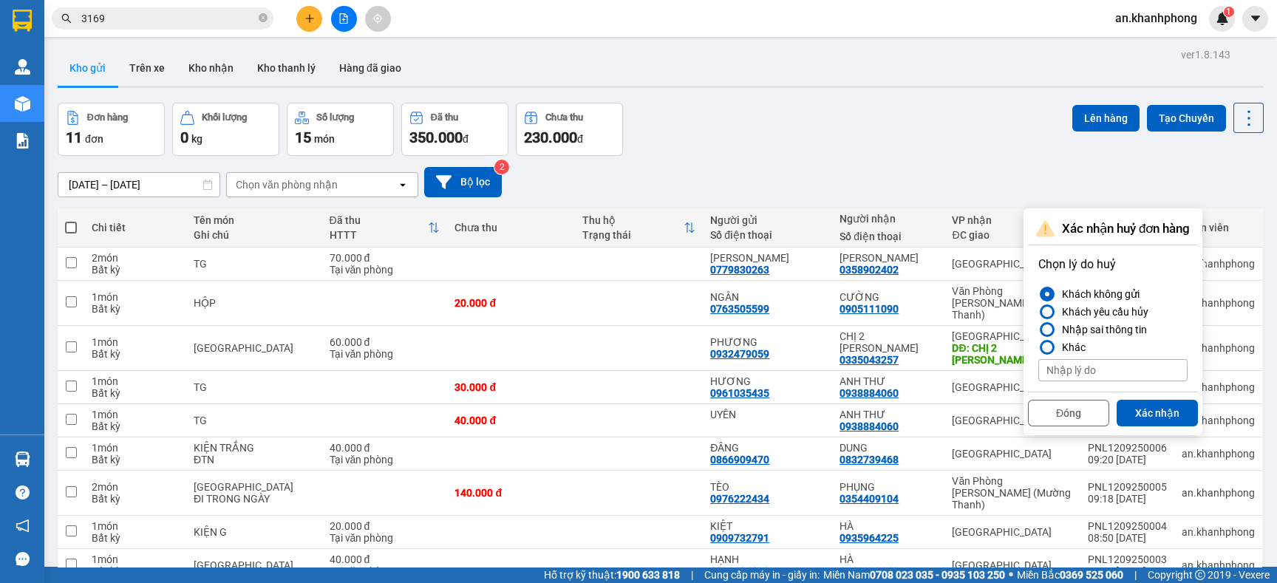
click at [1139, 408] on button "Xác nhận" at bounding box center [1156, 413] width 81 height 27
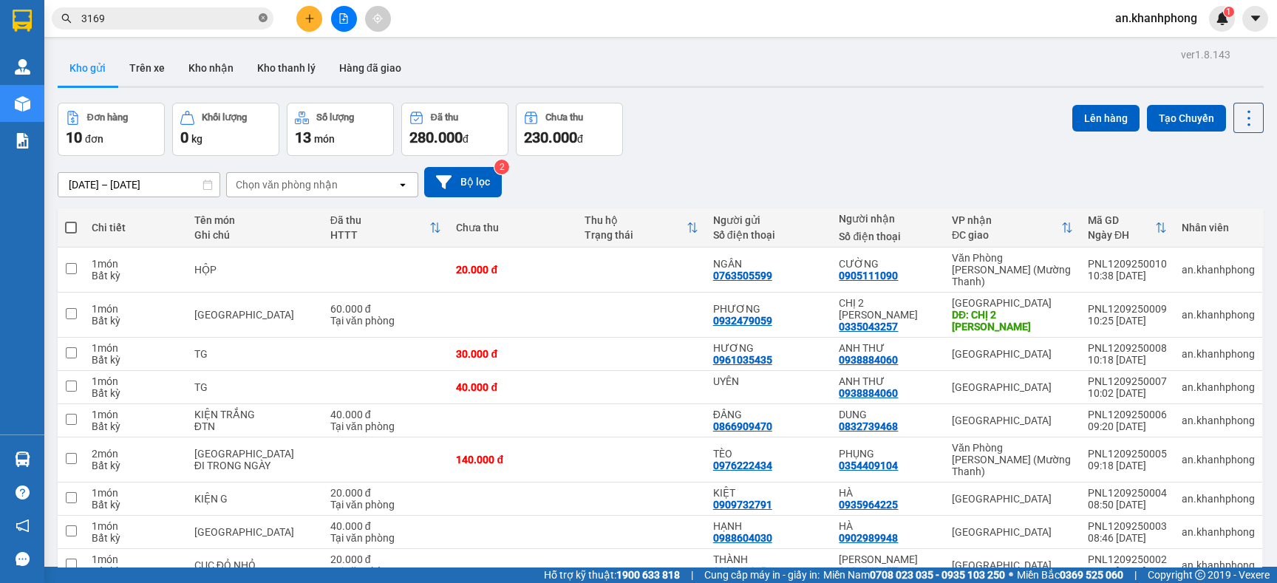
click at [265, 17] on icon "close-circle" at bounding box center [263, 17] width 9 height 9
click at [304, 15] on icon "plus" at bounding box center [309, 18] width 10 height 10
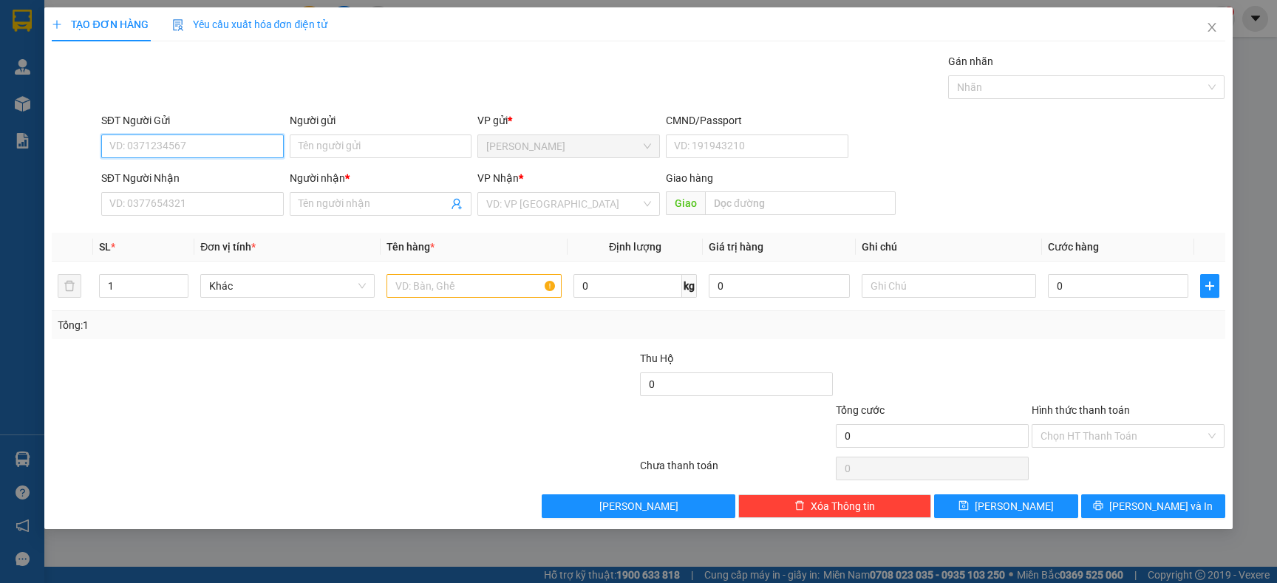
click at [191, 137] on input "SĐT Người Gửi" at bounding box center [192, 146] width 182 height 24
click at [215, 177] on div "0779830263 - HÙNG CƯỜNG" at bounding box center [192, 176] width 165 height 16
type input "0779830263"
type input "[PERSON_NAME]"
type input "0779830263"
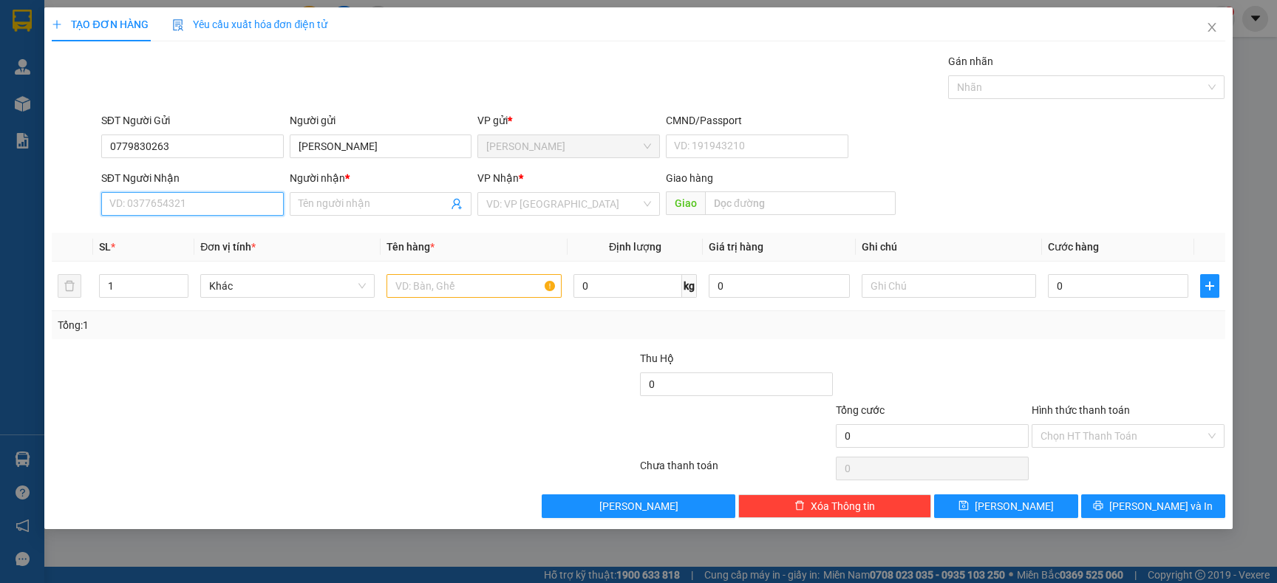
click at [208, 204] on input "SĐT Người Nhận" at bounding box center [192, 204] width 182 height 24
click at [219, 258] on div "0358902402 - THÙY TRANG" at bounding box center [192, 258] width 165 height 16
type input "0358902402"
type input "[PERSON_NAME]"
click at [414, 286] on input "text" at bounding box center [473, 286] width 174 height 24
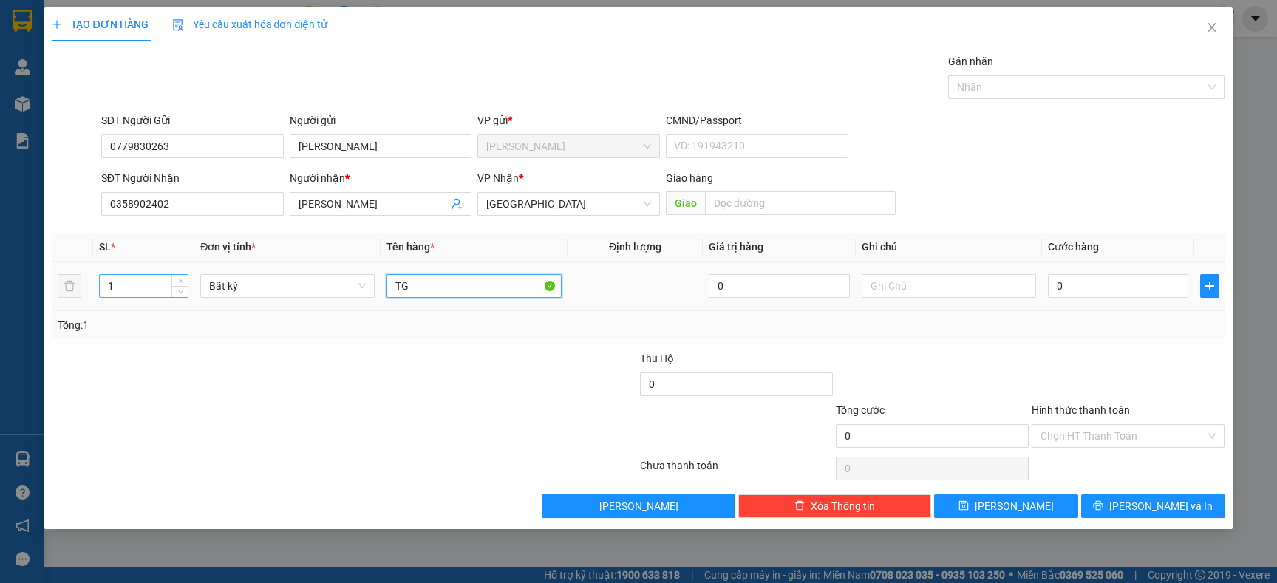
type input "TG"
click at [123, 289] on input "1" at bounding box center [144, 286] width 89 height 22
type input "2"
click at [208, 348] on div "Transit Pickup Surcharge Ids Transit Deliver Surcharge Ids Transit Deliver Surc…" at bounding box center [638, 285] width 1173 height 465
click at [1088, 276] on input "0" at bounding box center [1118, 286] width 140 height 24
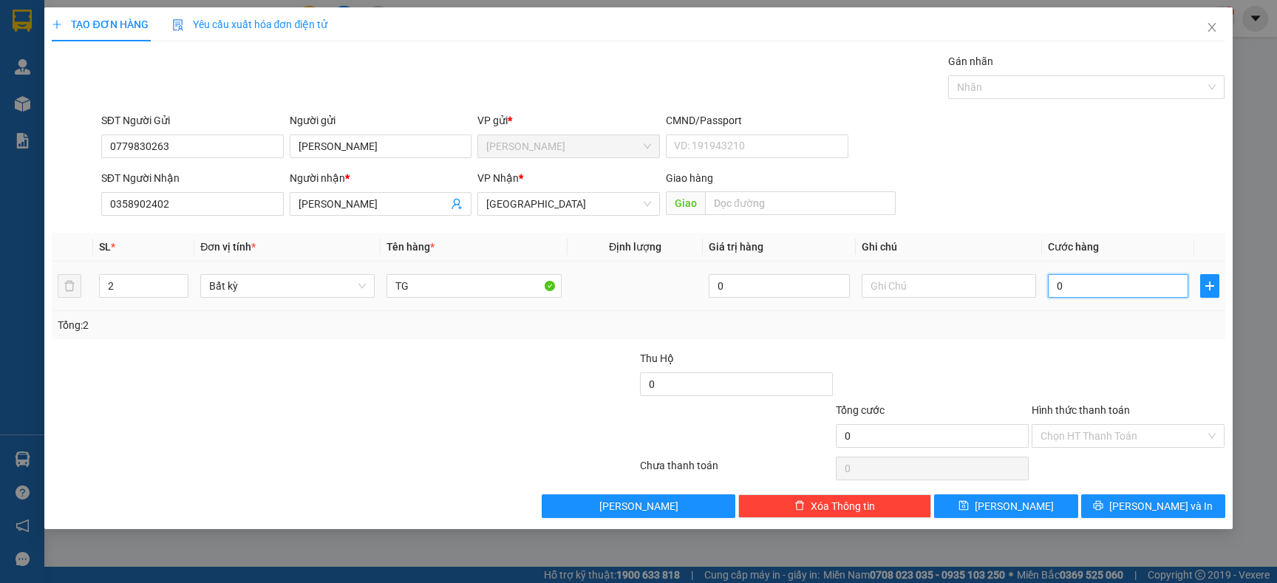
type input "7"
type input "70"
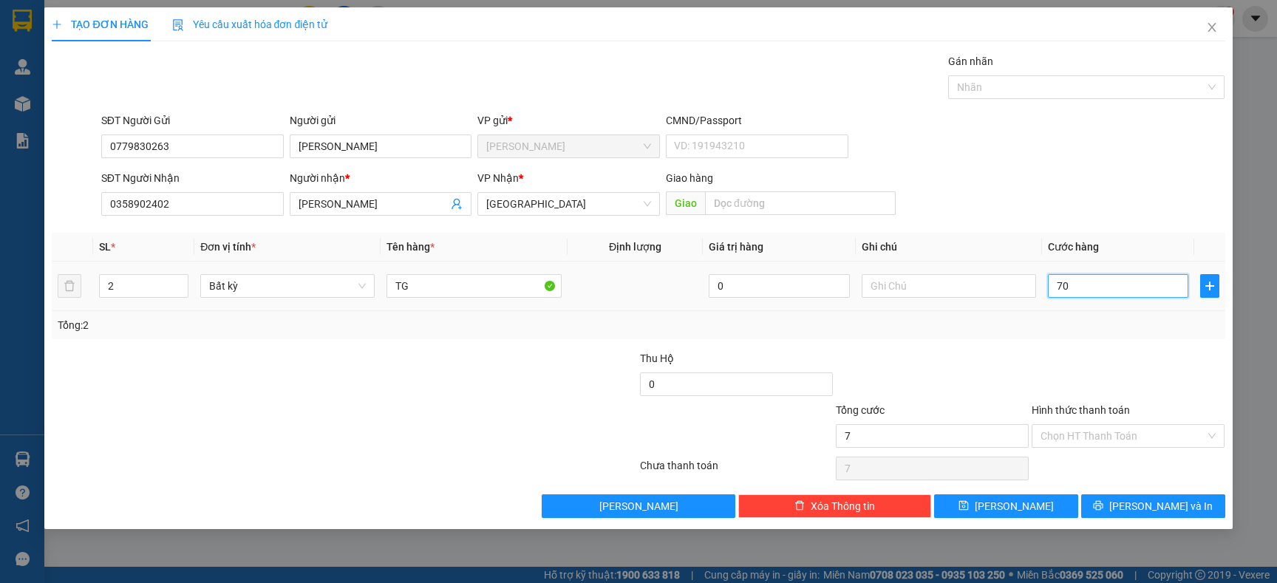
type input "70"
click at [1078, 286] on input "70" at bounding box center [1118, 286] width 140 height 24
type input "70.000"
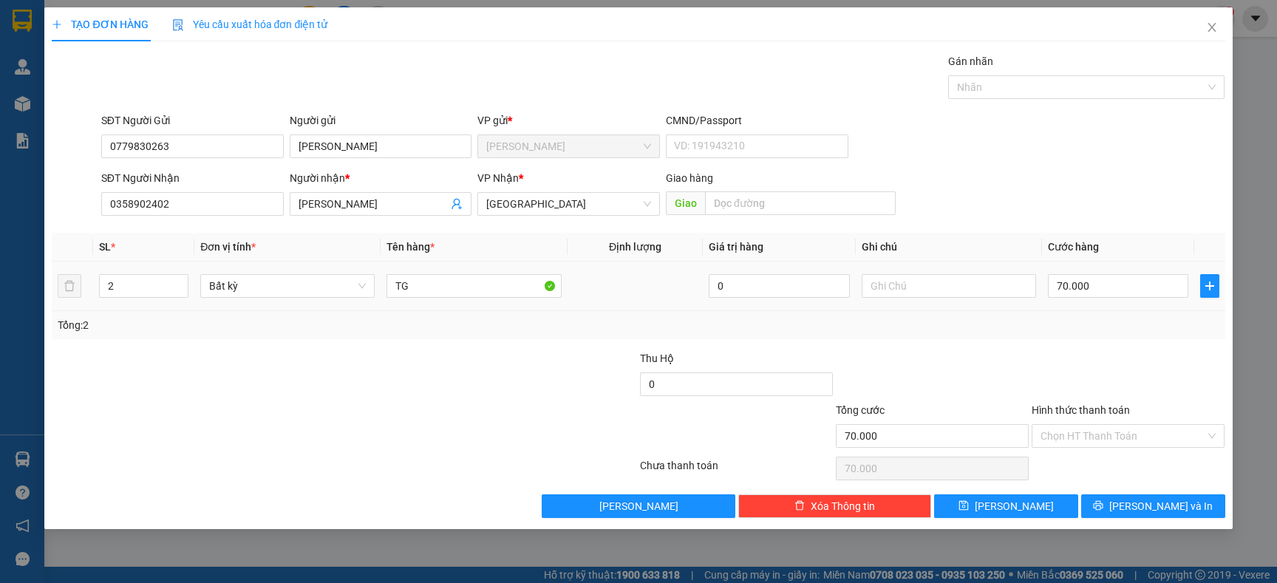
click at [1078, 301] on div "70.000" at bounding box center [1118, 286] width 140 height 30
click at [1165, 502] on span "[PERSON_NAME] và In" at bounding box center [1160, 506] width 103 height 16
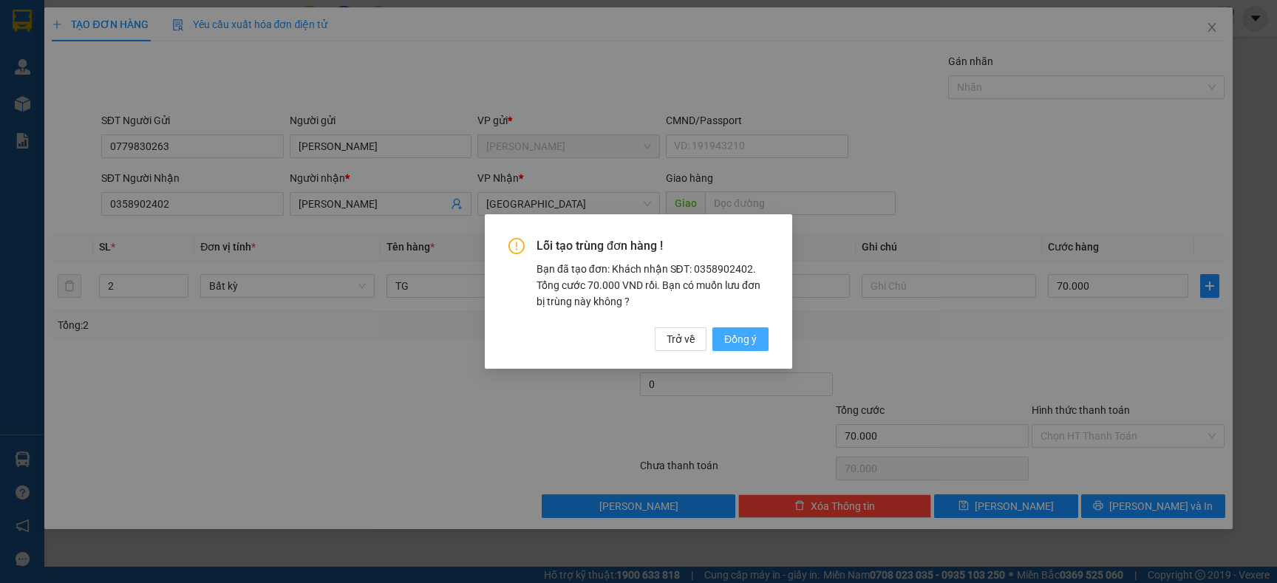
click at [735, 342] on span "Đồng ý" at bounding box center [740, 339] width 33 height 16
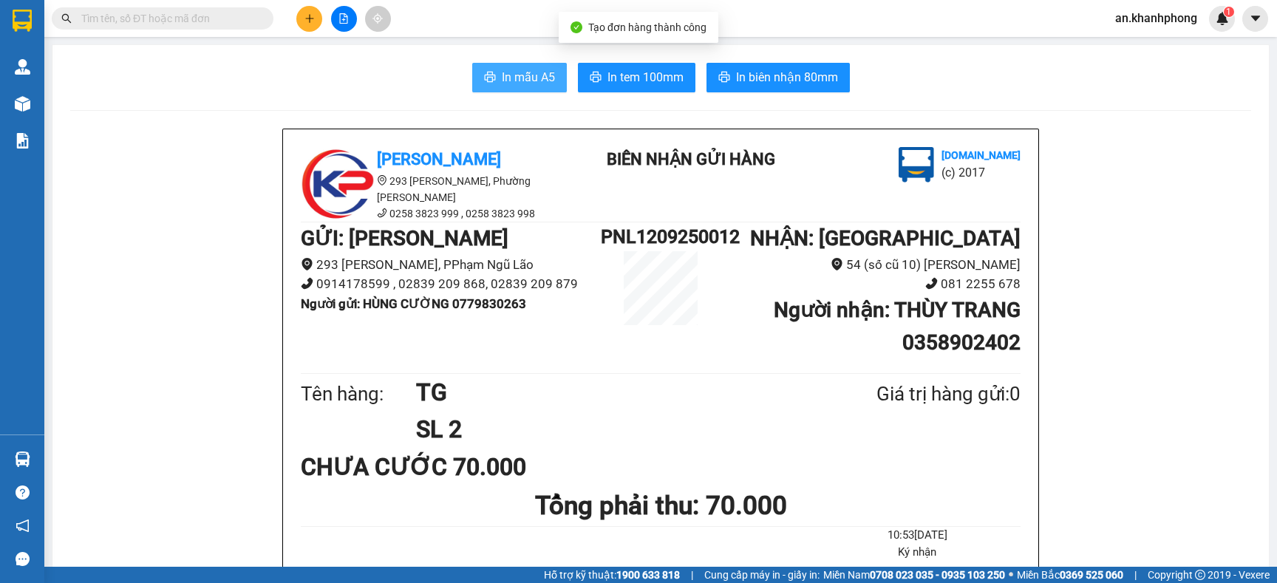
click at [482, 68] on button "In mẫu A5" at bounding box center [519, 78] width 95 height 30
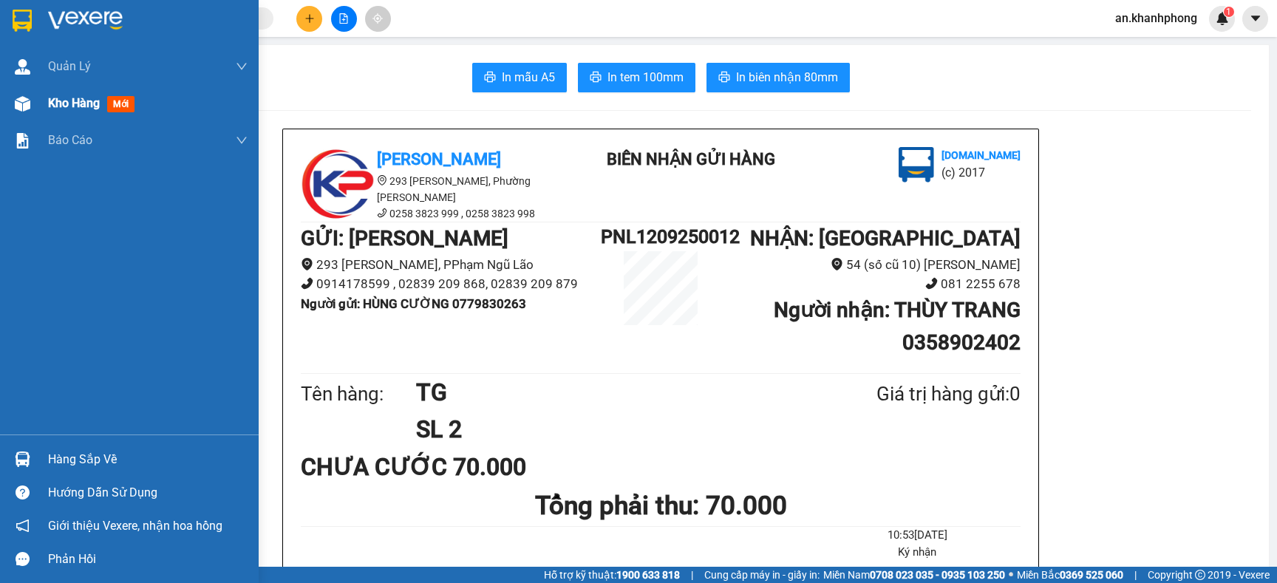
click at [90, 106] on span "Kho hàng" at bounding box center [74, 103] width 52 height 14
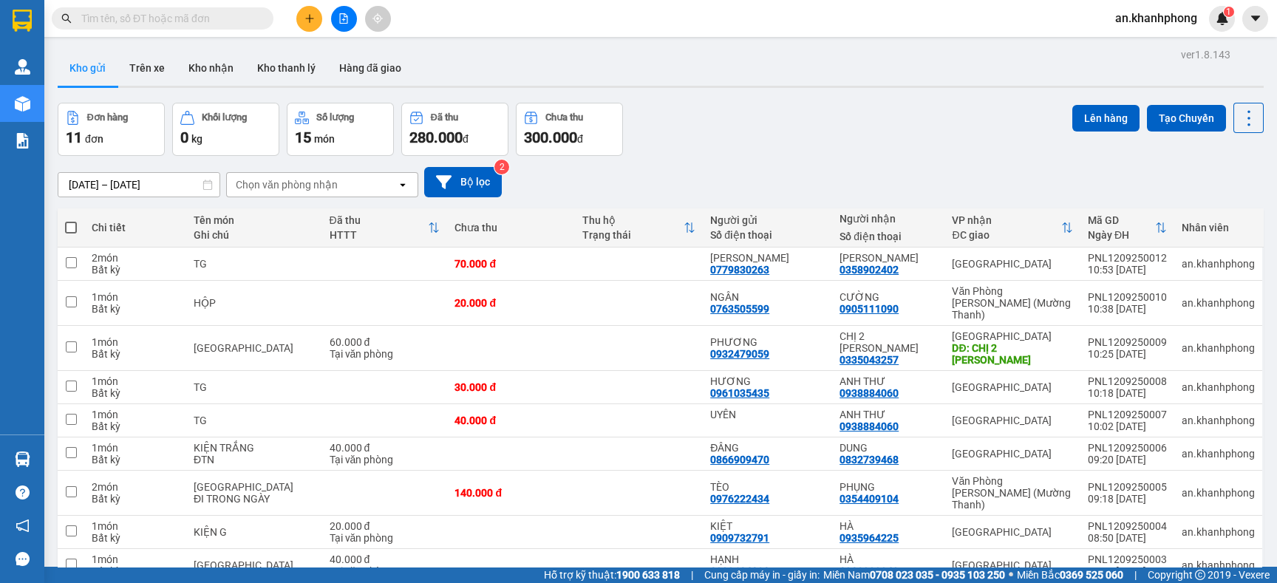
click at [300, 18] on button at bounding box center [309, 19] width 26 height 26
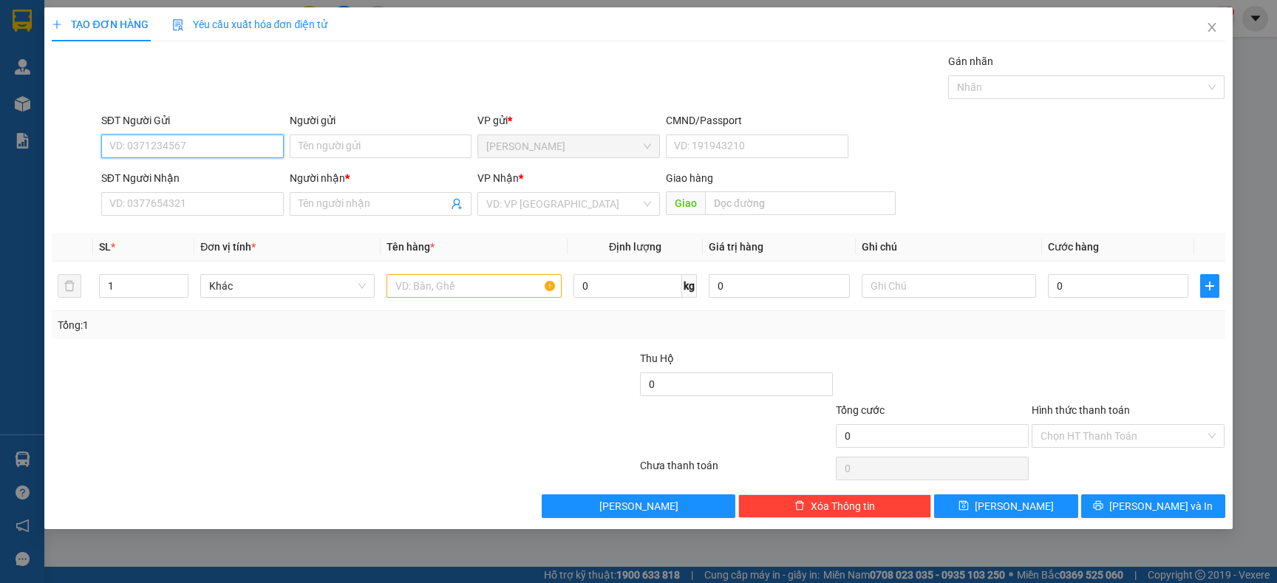
click at [210, 143] on input "SĐT Người Gửi" at bounding box center [192, 146] width 182 height 24
click at [194, 175] on div "0989658779 - HIẾU" at bounding box center [192, 176] width 165 height 16
type input "0989658779"
type input "HIẾU"
type input "0989658779"
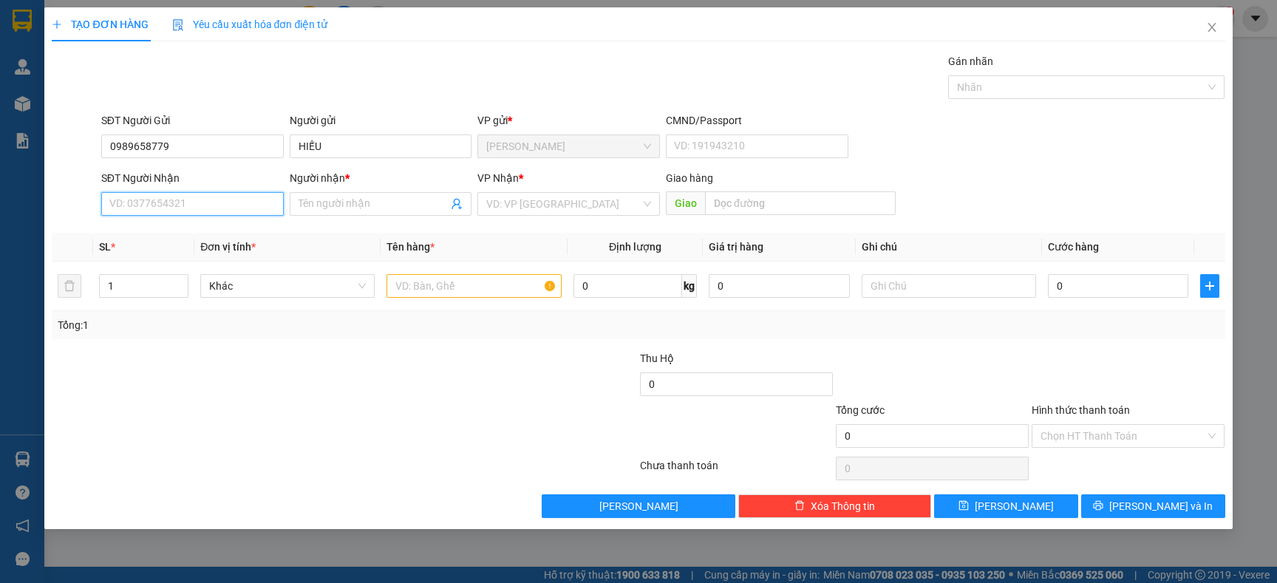
click at [190, 196] on input "SĐT Người Nhận" at bounding box center [192, 204] width 182 height 24
click at [189, 254] on div "0983816411 - LÝ TOÀN CẨM" at bounding box center [192, 258] width 165 height 16
type input "0983816411"
type input "[PERSON_NAME]"
click at [451, 280] on input "text" at bounding box center [473, 286] width 174 height 24
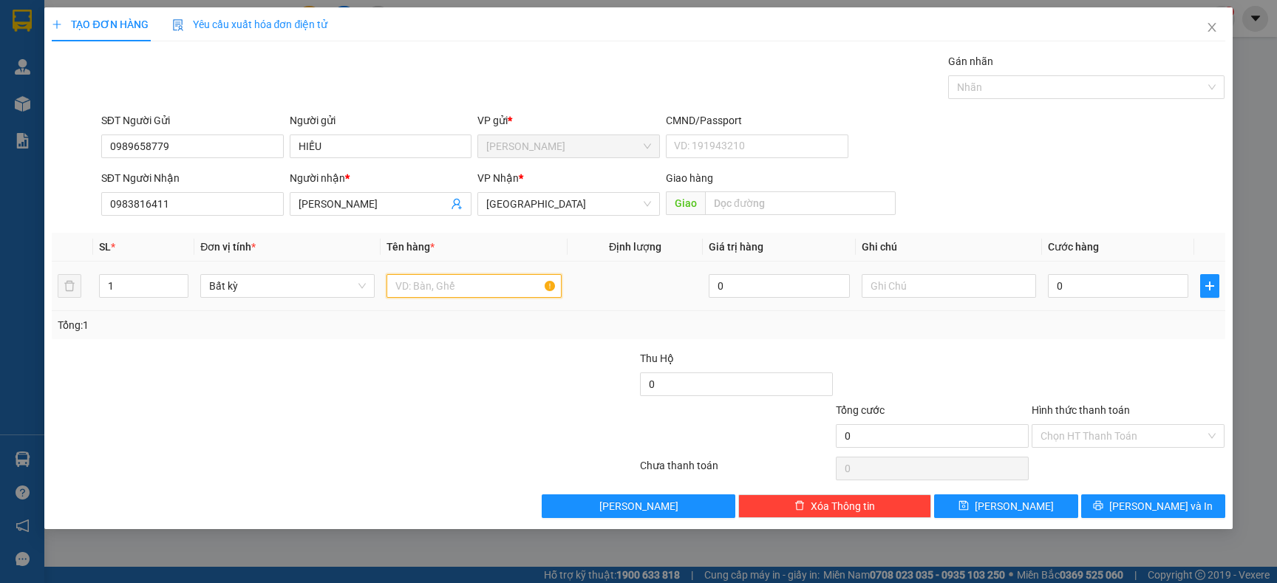
type input "2"
type input "T"
type input "TRÁI CÂY"
click at [130, 285] on input "1" at bounding box center [144, 286] width 89 height 22
type input "2"
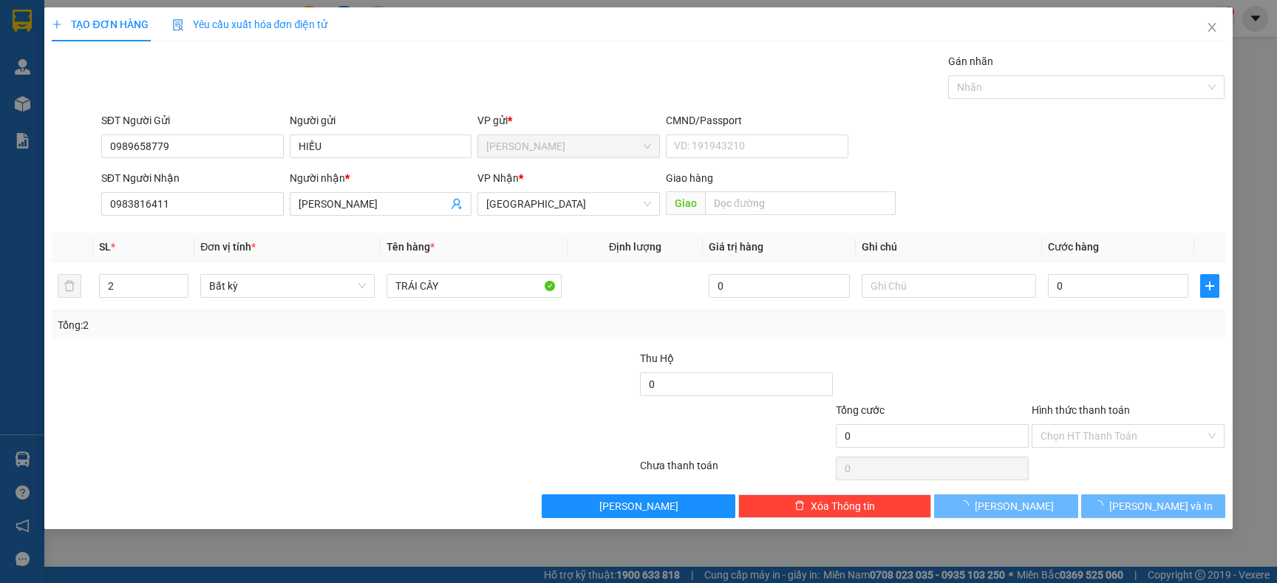
click at [180, 357] on div at bounding box center [246, 376] width 392 height 52
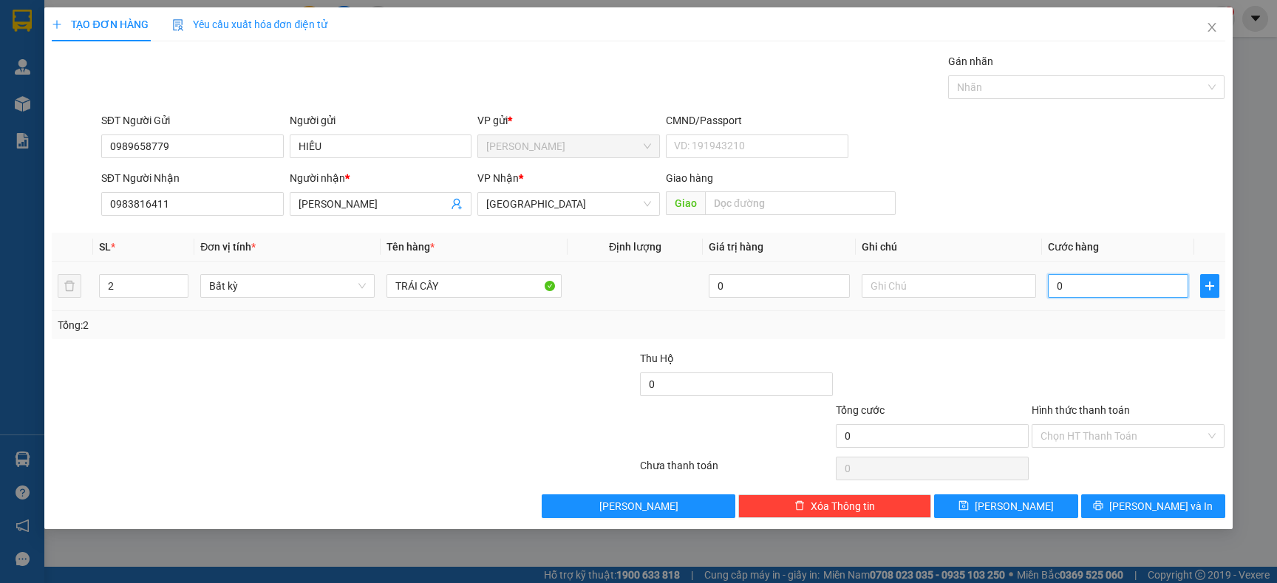
drag, startPoint x: 1102, startPoint y: 290, endPoint x: 1072, endPoint y: 285, distance: 29.9
click at [1103, 287] on input "0" at bounding box center [1118, 286] width 140 height 24
type input "6"
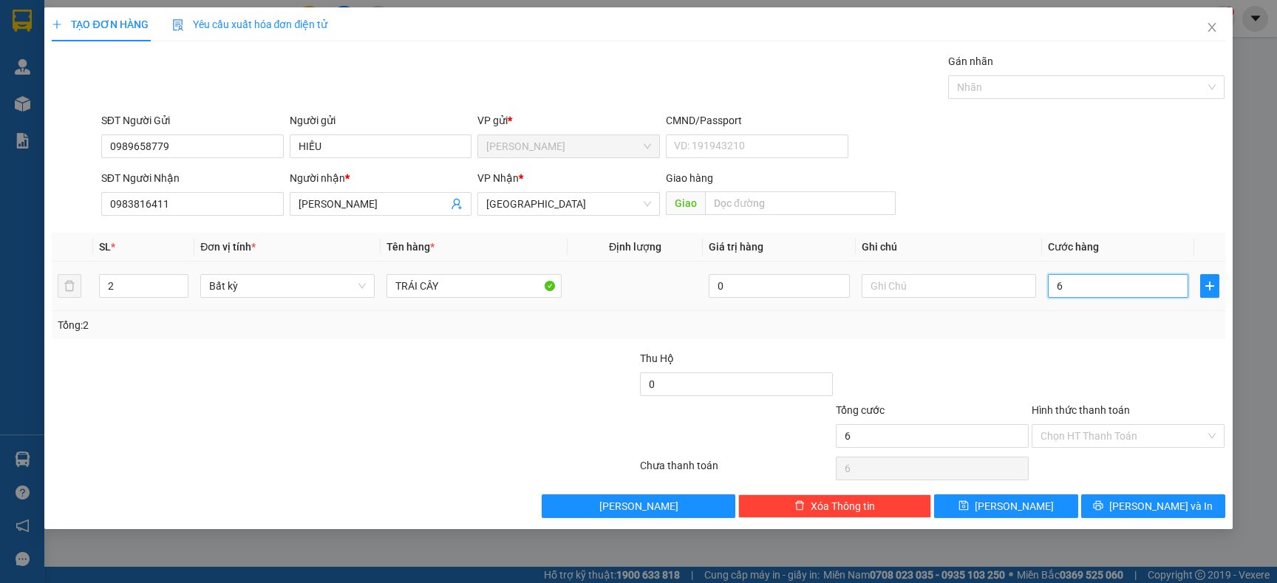
type input "60"
type input "60.000"
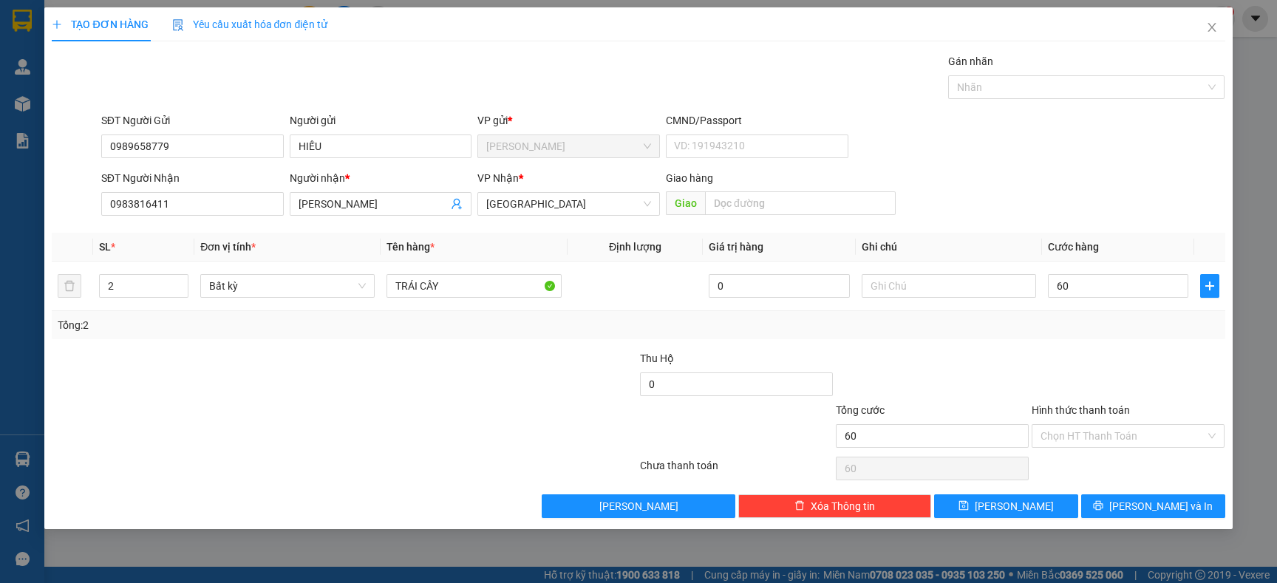
type input "60.000"
drag, startPoint x: 1164, startPoint y: 363, endPoint x: 1079, endPoint y: 347, distance: 86.5
click at [1162, 363] on div at bounding box center [1128, 376] width 196 height 52
click at [1113, 501] on button "[PERSON_NAME] và In" at bounding box center [1153, 506] width 144 height 24
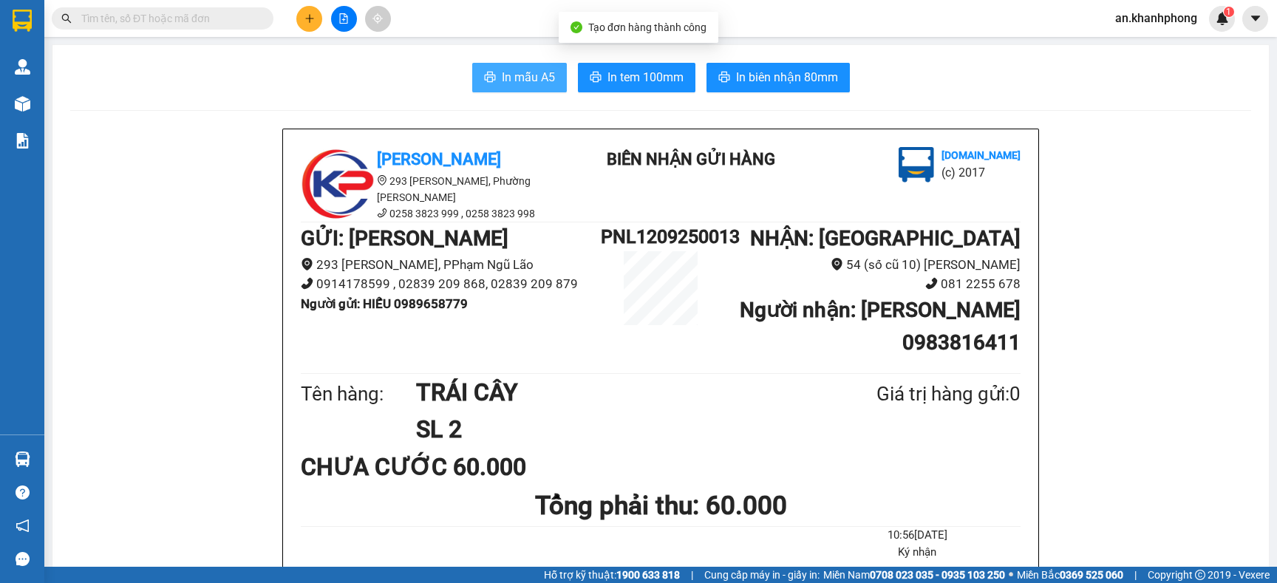
click at [508, 82] on span "In mẫu A5" at bounding box center [528, 77] width 53 height 18
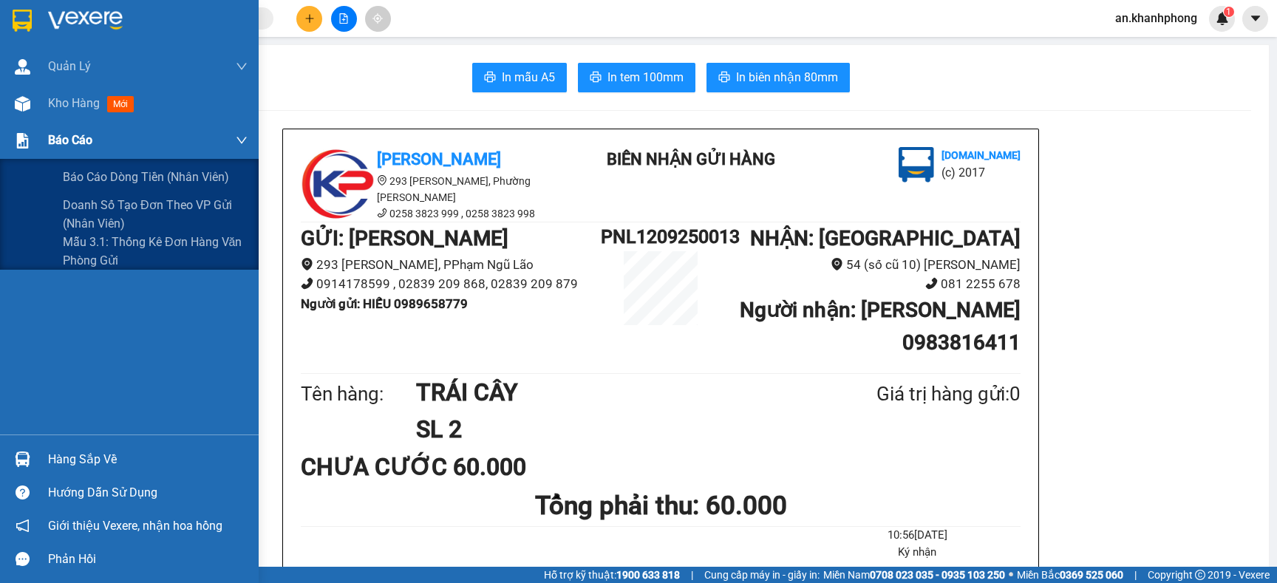
click at [73, 141] on span "Báo cáo" at bounding box center [70, 140] width 44 height 18
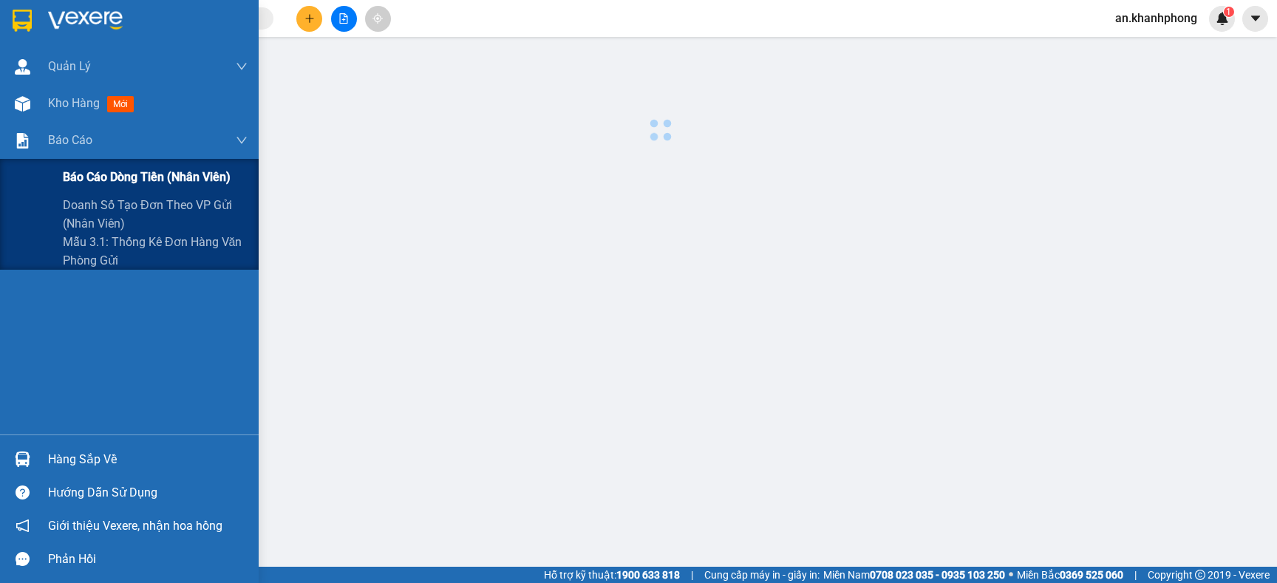
drag, startPoint x: 76, startPoint y: 161, endPoint x: 206, endPoint y: 191, distance: 133.5
click at [77, 165] on div "Báo cáo dòng tiền (nhân viên)" at bounding box center [155, 177] width 185 height 37
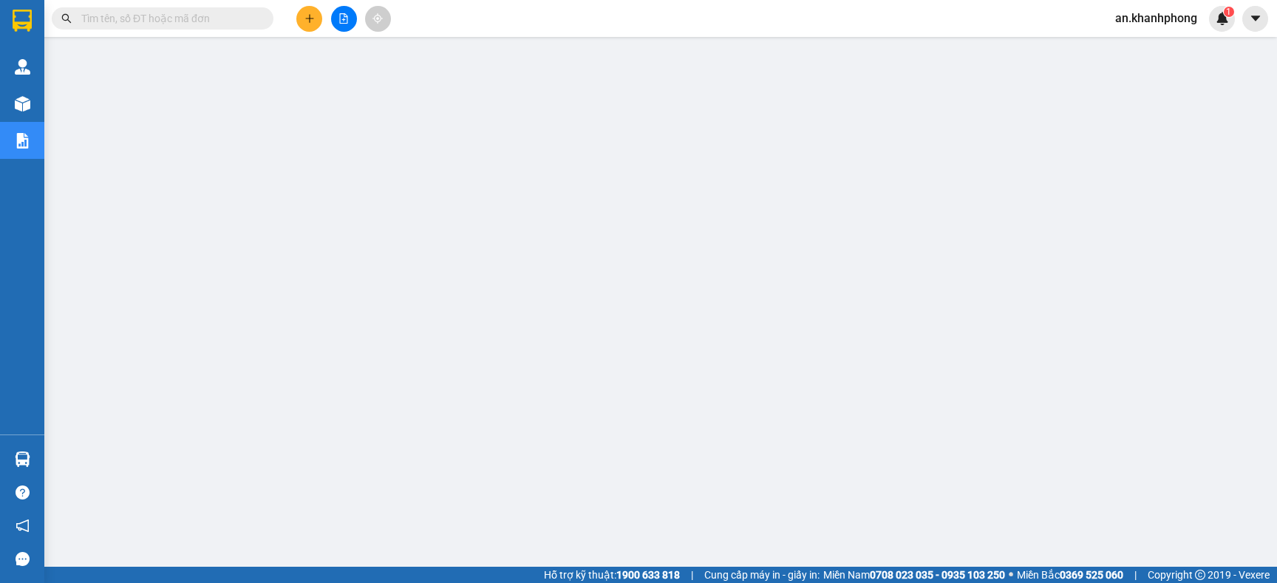
click at [230, 24] on input "text" at bounding box center [168, 18] width 174 height 16
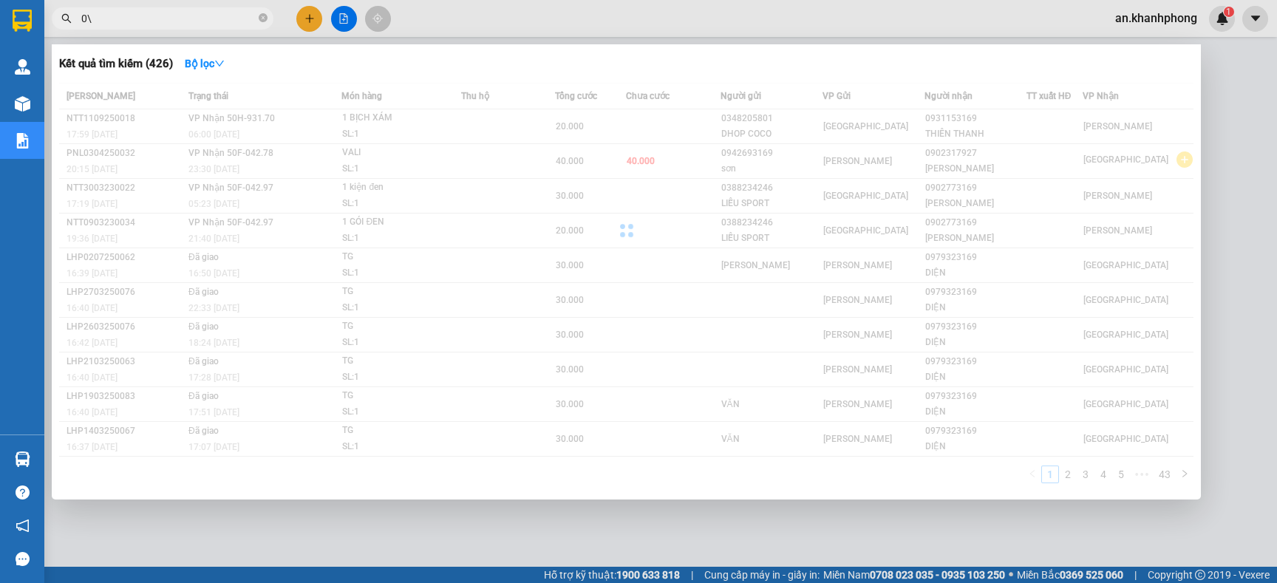
type input "0"
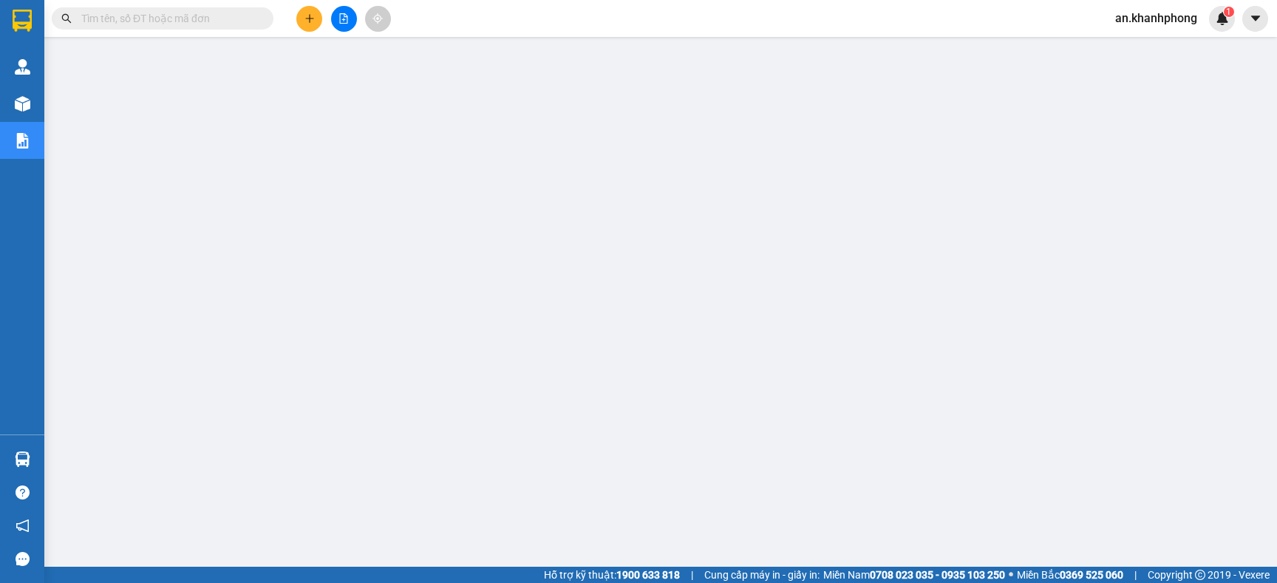
click at [305, 26] on button at bounding box center [309, 19] width 26 height 26
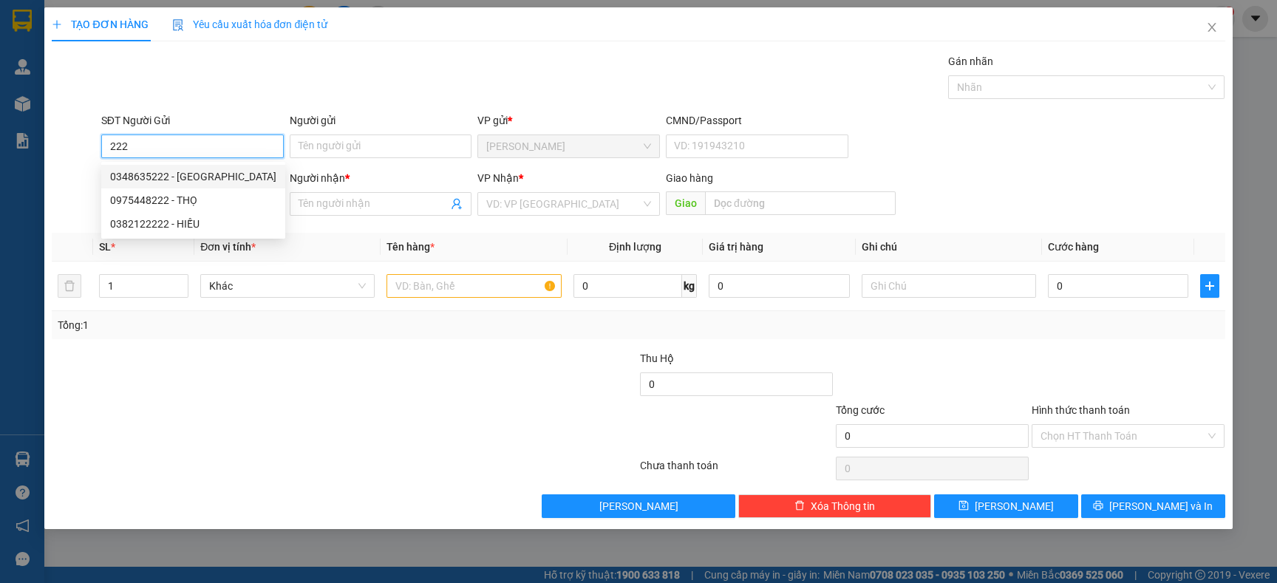
click at [154, 174] on div "0348635222 - ĐỨC" at bounding box center [193, 176] width 166 height 16
type input "0348635222"
type input "ĐỨC"
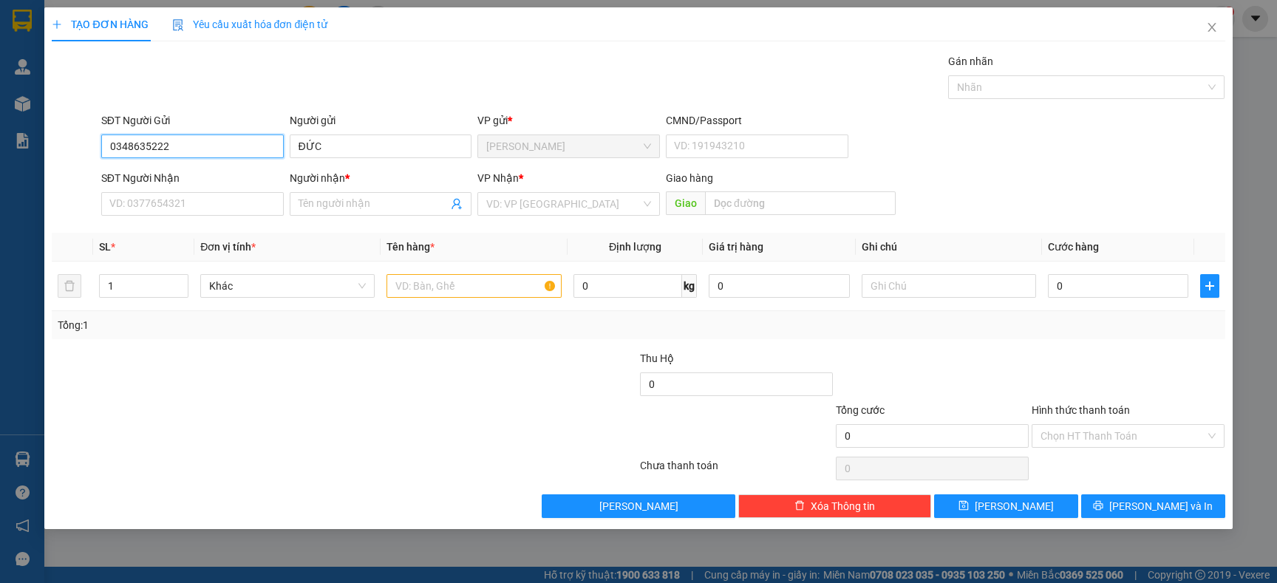
type input "0348635222"
click at [168, 213] on div "SĐT Người Nhận VD: 0377654321" at bounding box center [192, 196] width 182 height 52
click at [178, 205] on input "SĐT Người Nhận" at bounding box center [192, 204] width 182 height 24
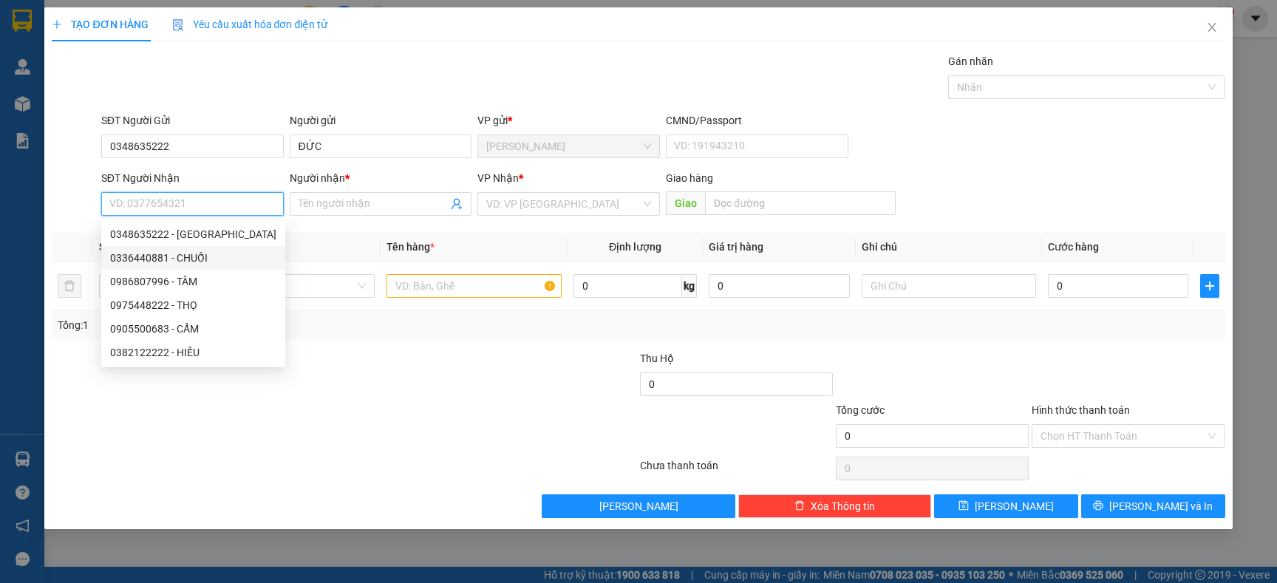
click at [183, 255] on div "0336440881 - CHUỐI" at bounding box center [193, 258] width 166 height 16
type input "0336440881"
type input "CHUỐI"
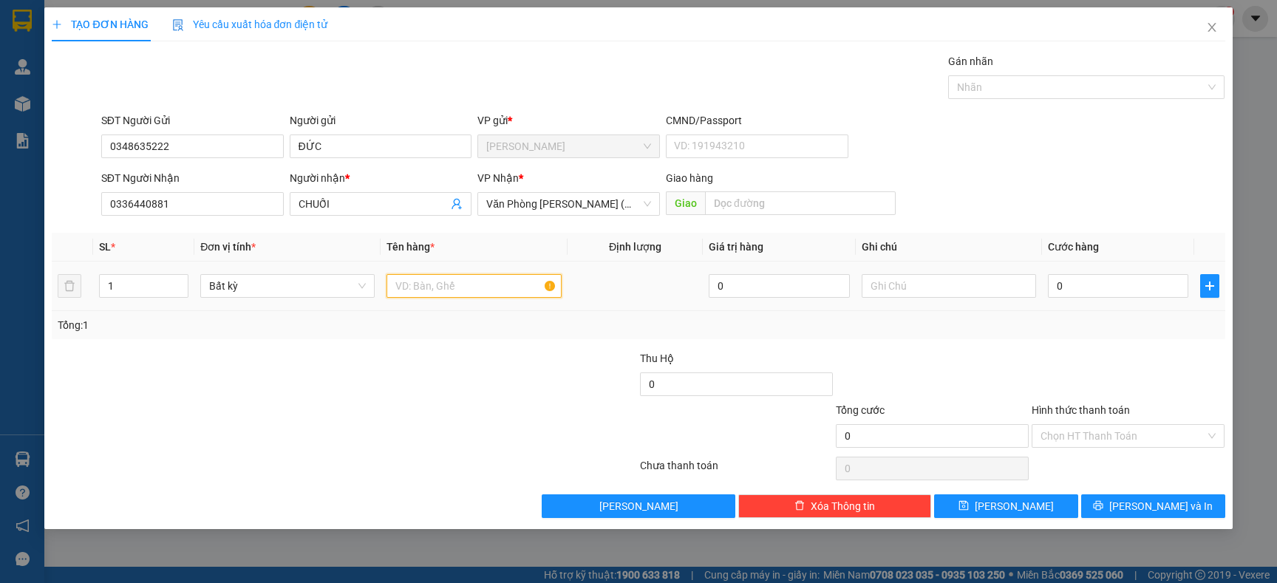
click at [469, 290] on input "text" at bounding box center [473, 286] width 174 height 24
type input "[GEOGRAPHIC_DATA]"
click at [464, 332] on div "Tổng: 1" at bounding box center [275, 325] width 435 height 16
click at [1072, 289] on input "0" at bounding box center [1118, 286] width 140 height 24
type input "6"
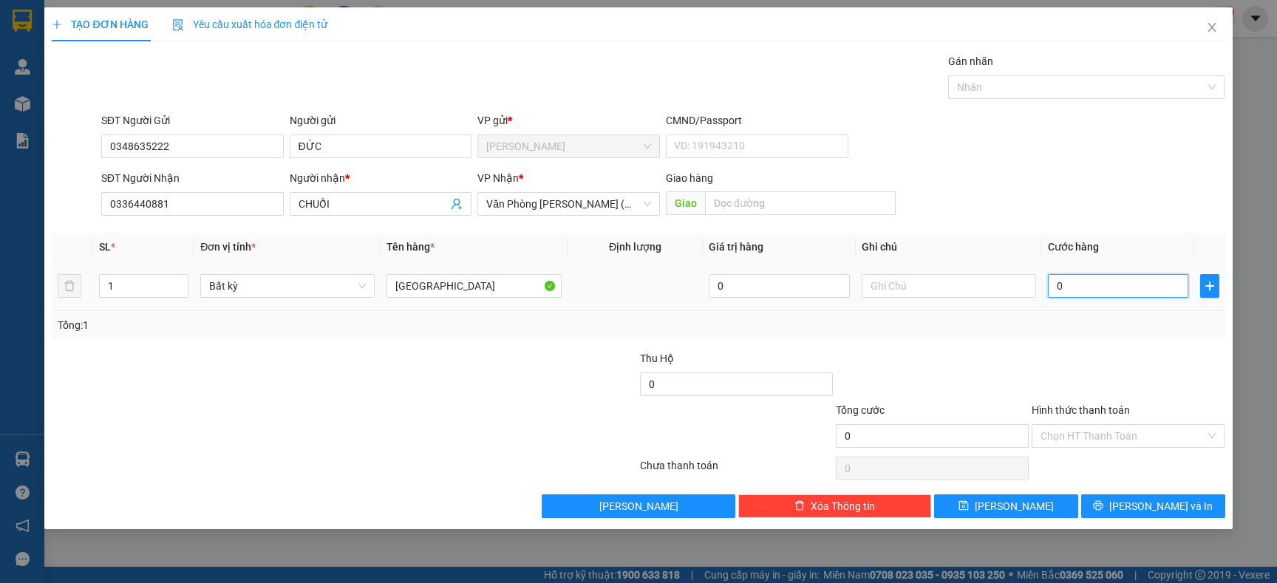
type input "6"
type input "60"
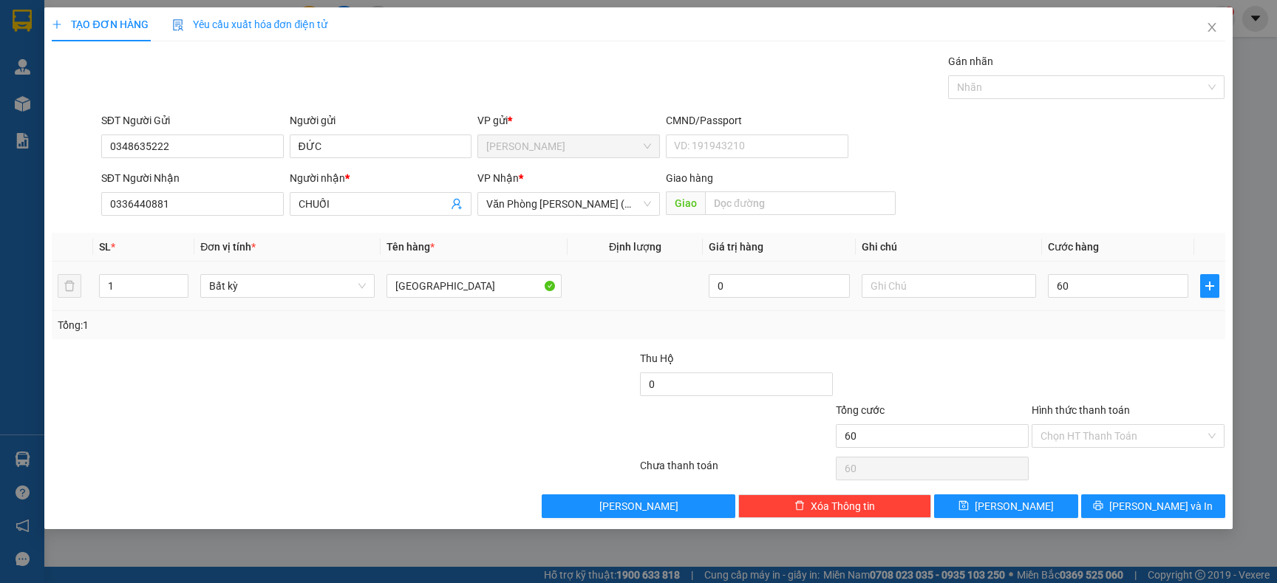
type input "60.000"
click at [1066, 310] on td "60.000" at bounding box center [1118, 287] width 152 height 50
click at [1120, 508] on button "[PERSON_NAME] và In" at bounding box center [1153, 506] width 144 height 24
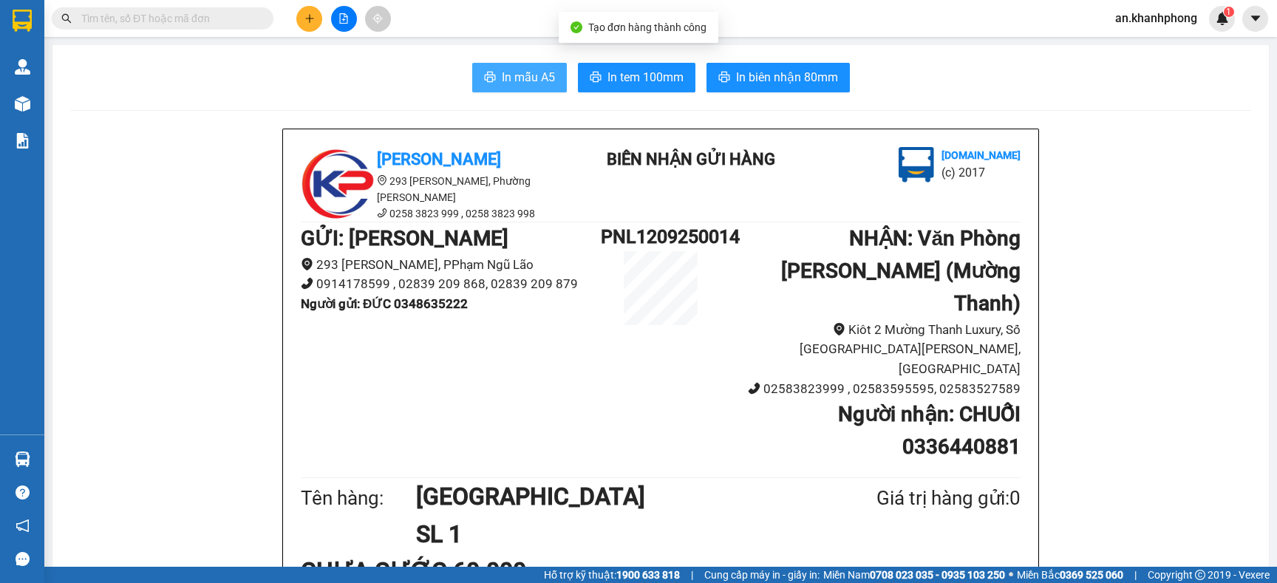
click at [502, 84] on span "In mẫu A5" at bounding box center [528, 77] width 53 height 18
click at [149, 11] on input "text" at bounding box center [168, 18] width 174 height 16
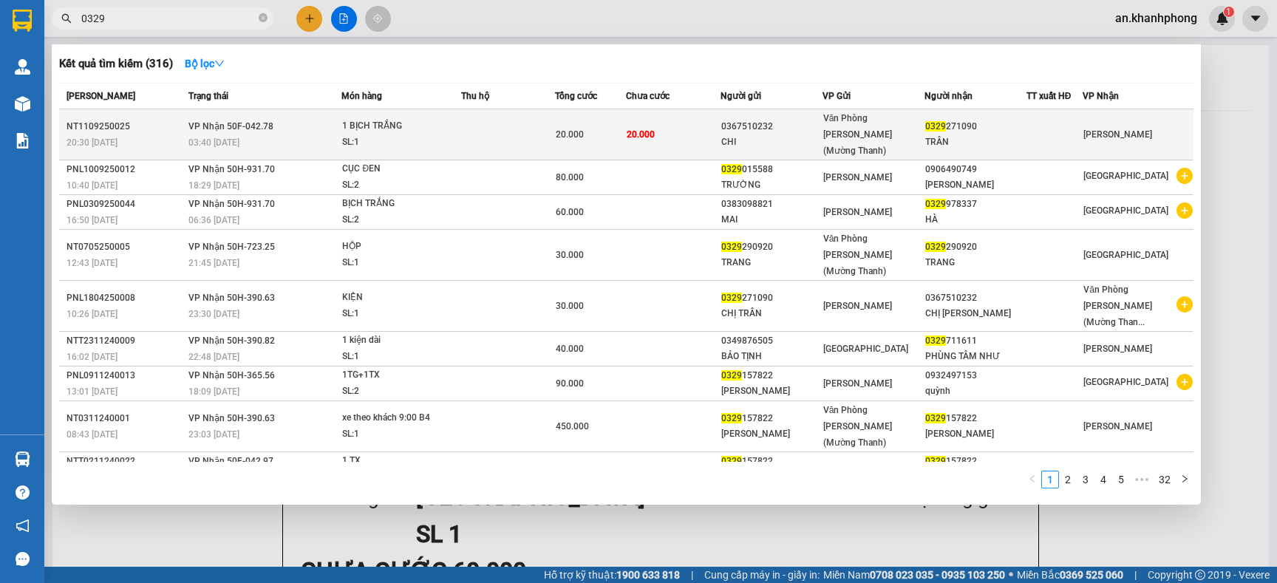
type input "0329"
click at [802, 134] on div "CHI" at bounding box center [771, 142] width 100 height 16
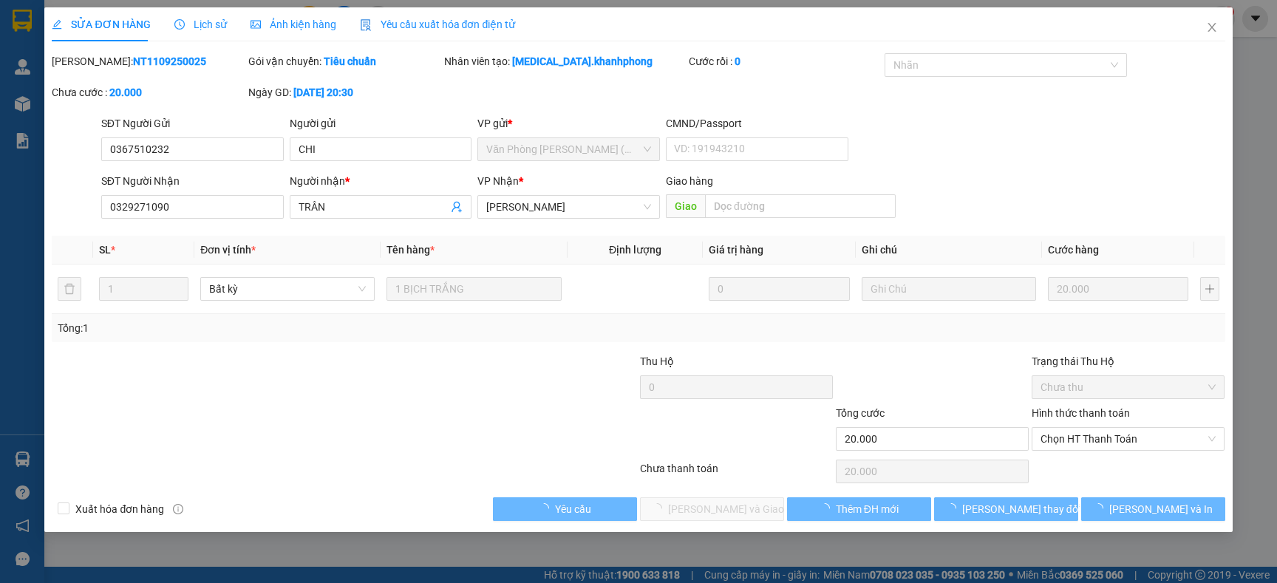
type input "0367510232"
type input "CHI"
type input "0329271090"
type input "TRÂN"
type input "20.000"
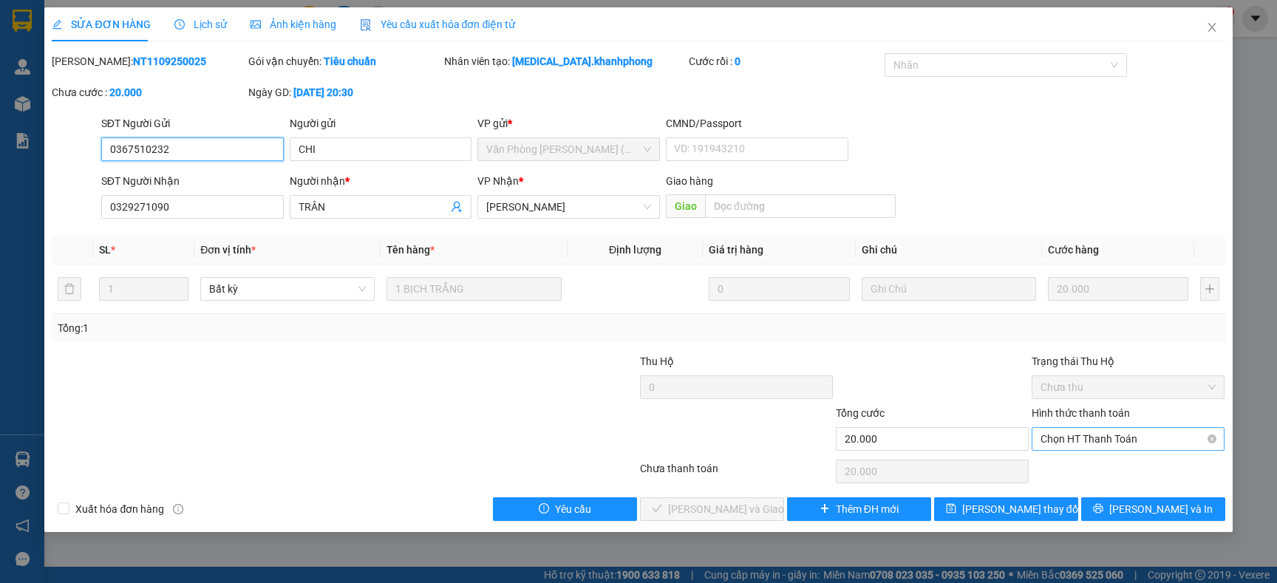
click at [1071, 431] on span "Chọn HT Thanh Toán" at bounding box center [1127, 439] width 175 height 22
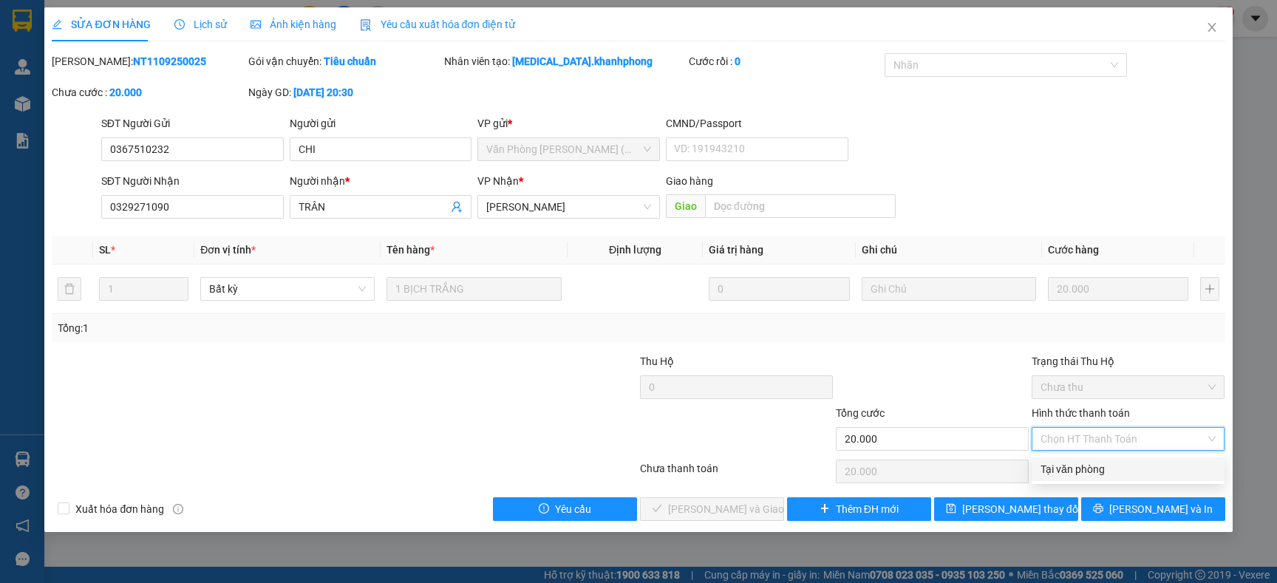
click at [1067, 474] on div "Tại văn phòng" at bounding box center [1127, 469] width 175 height 16
type input "0"
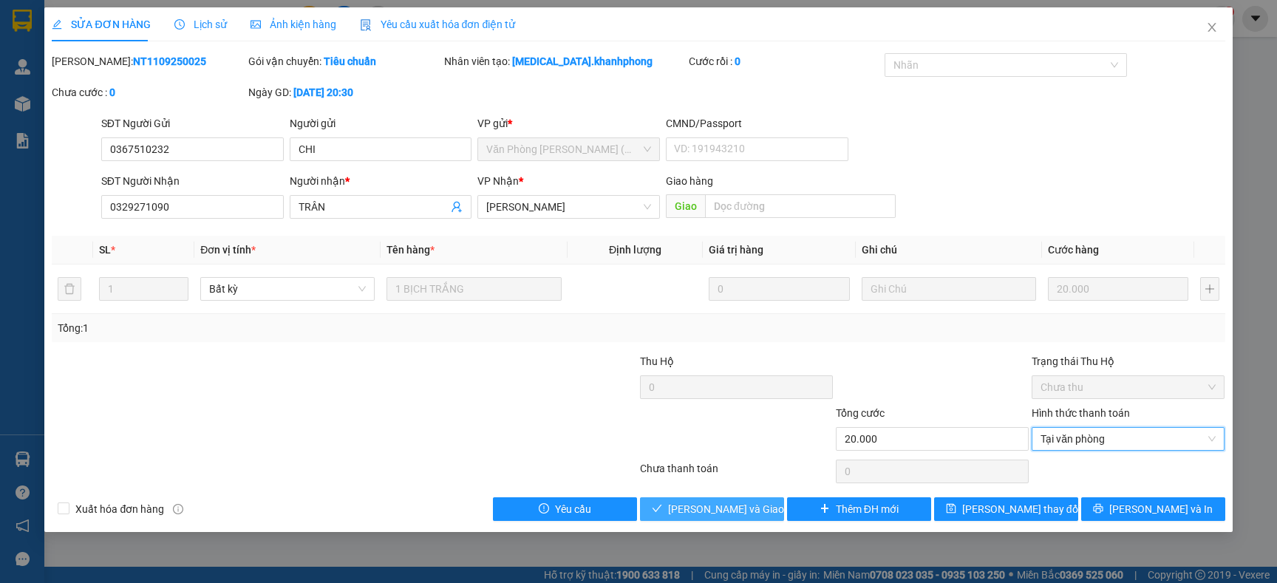
click at [745, 511] on span "Lưu và Giao hàng" at bounding box center [739, 509] width 142 height 16
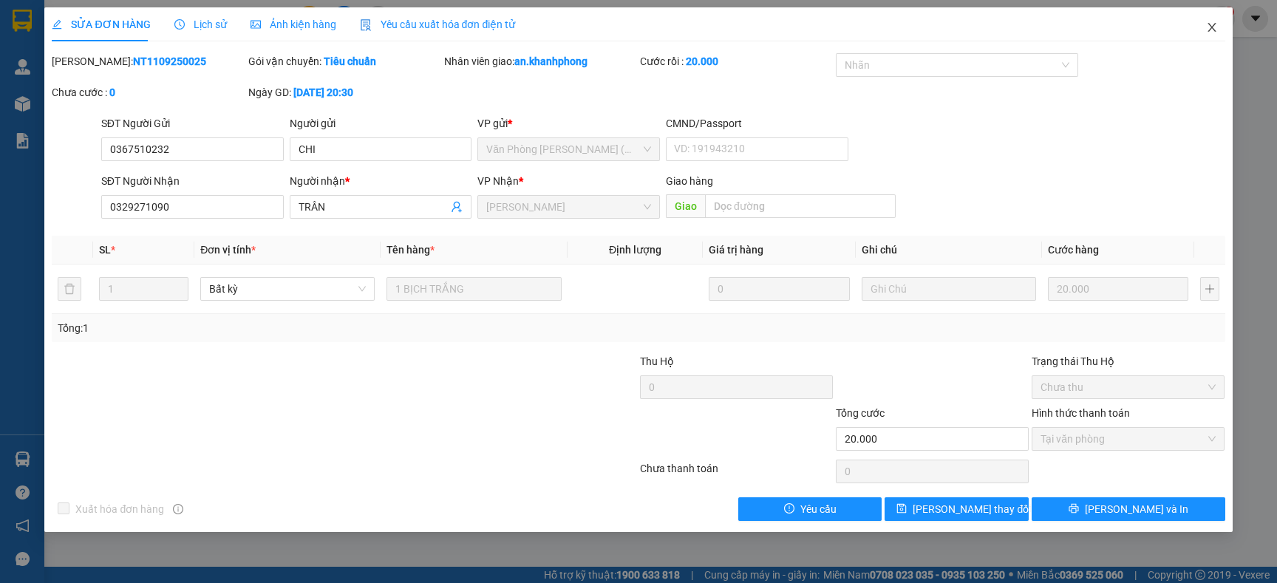
click at [1208, 29] on icon "close" at bounding box center [1212, 27] width 12 height 12
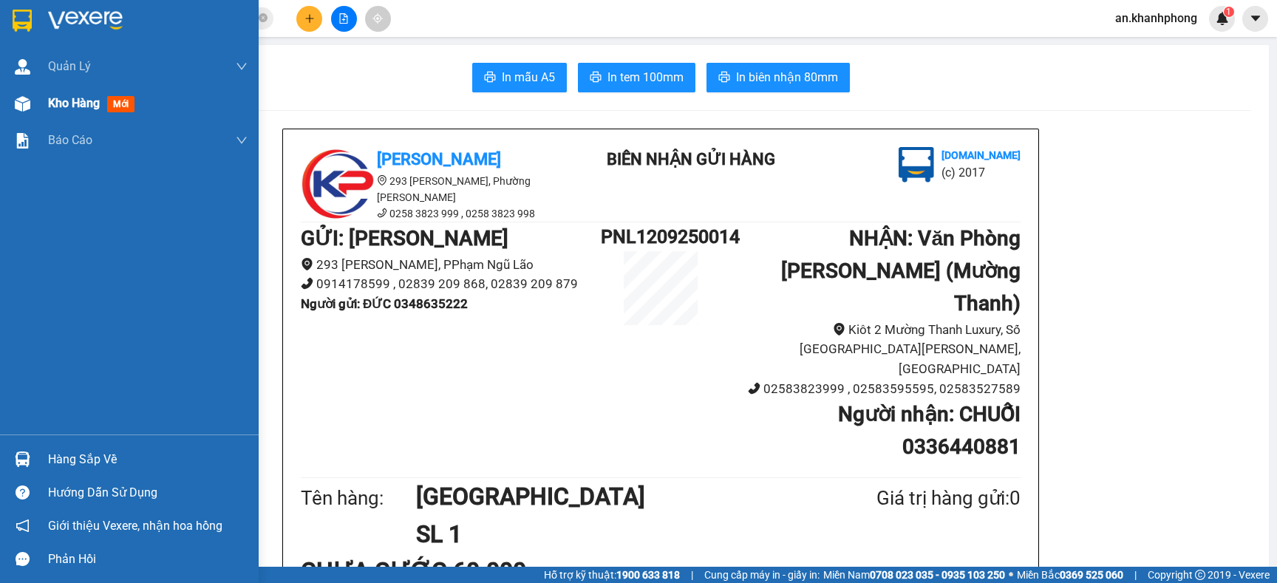
click at [68, 100] on span "Kho hàng" at bounding box center [74, 103] width 52 height 14
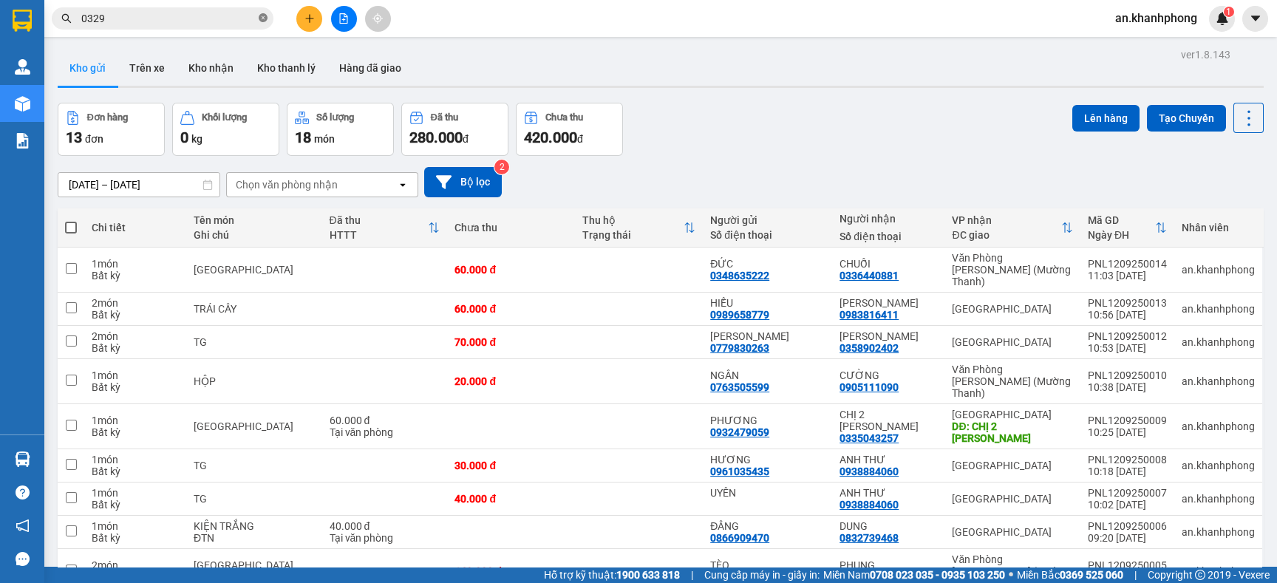
click at [262, 19] on icon "close-circle" at bounding box center [263, 17] width 9 height 9
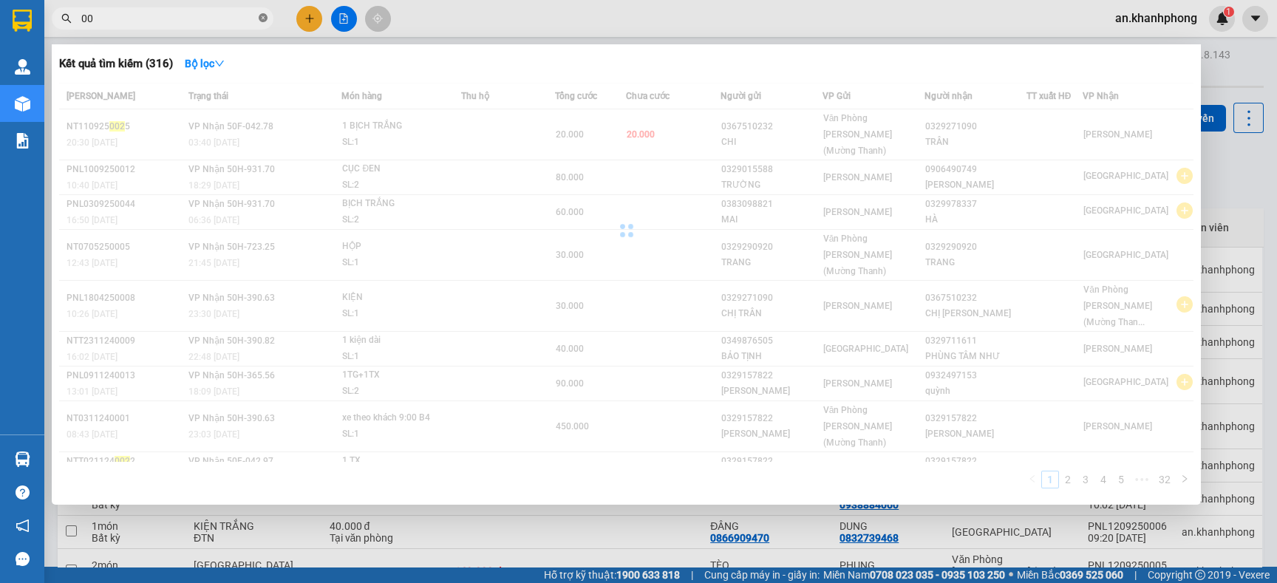
type input "0"
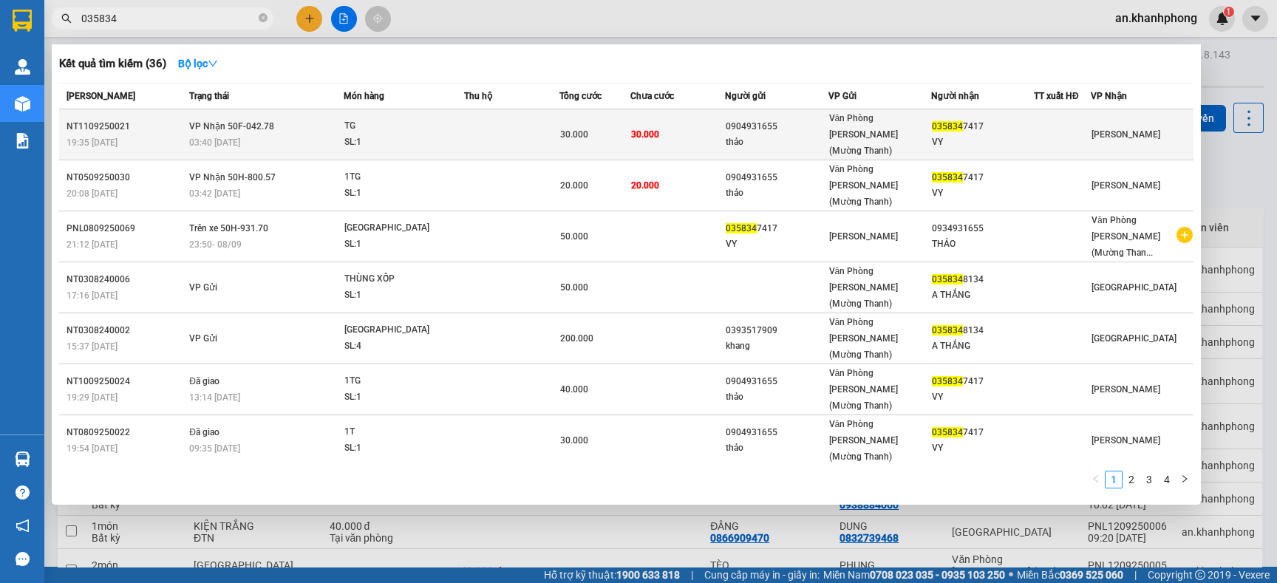
type input "035834"
click at [788, 134] on div "thảo" at bounding box center [776, 142] width 101 height 16
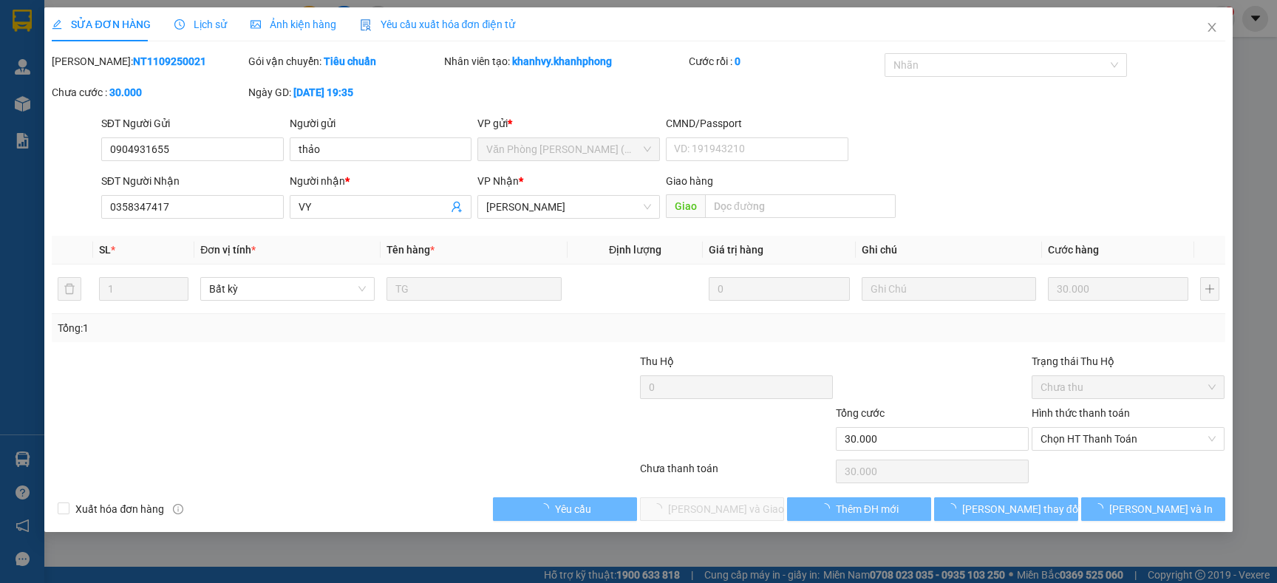
type input "0904931655"
type input "thảo"
type input "0358347417"
type input "VY"
type input "30.000"
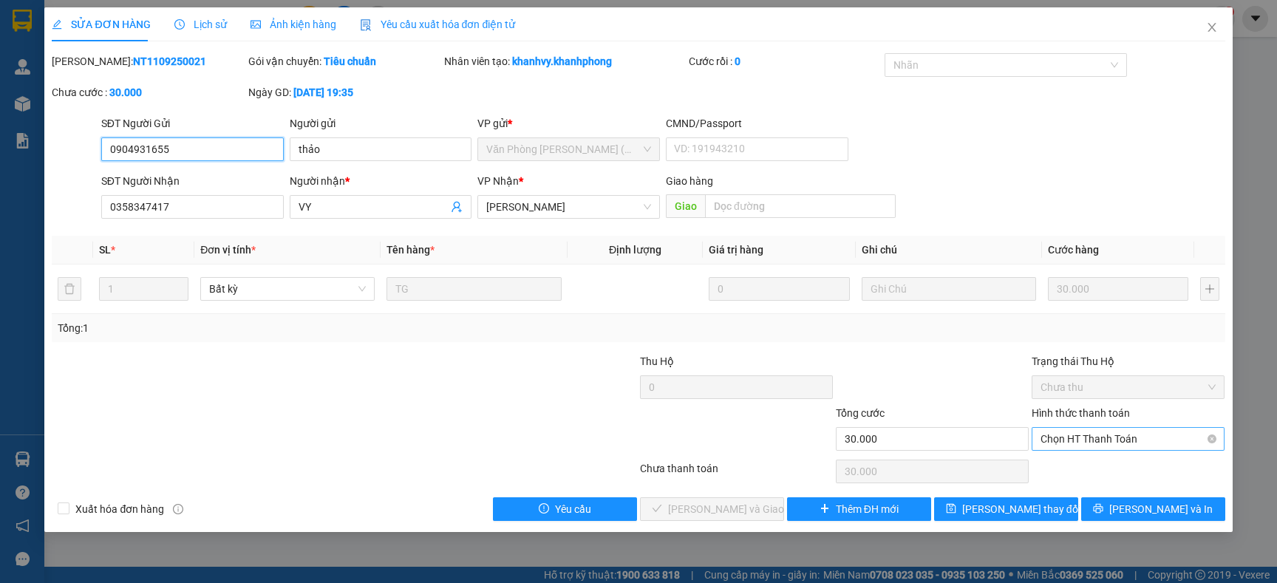
click at [1150, 448] on span "Chọn HT Thanh Toán" at bounding box center [1127, 439] width 175 height 22
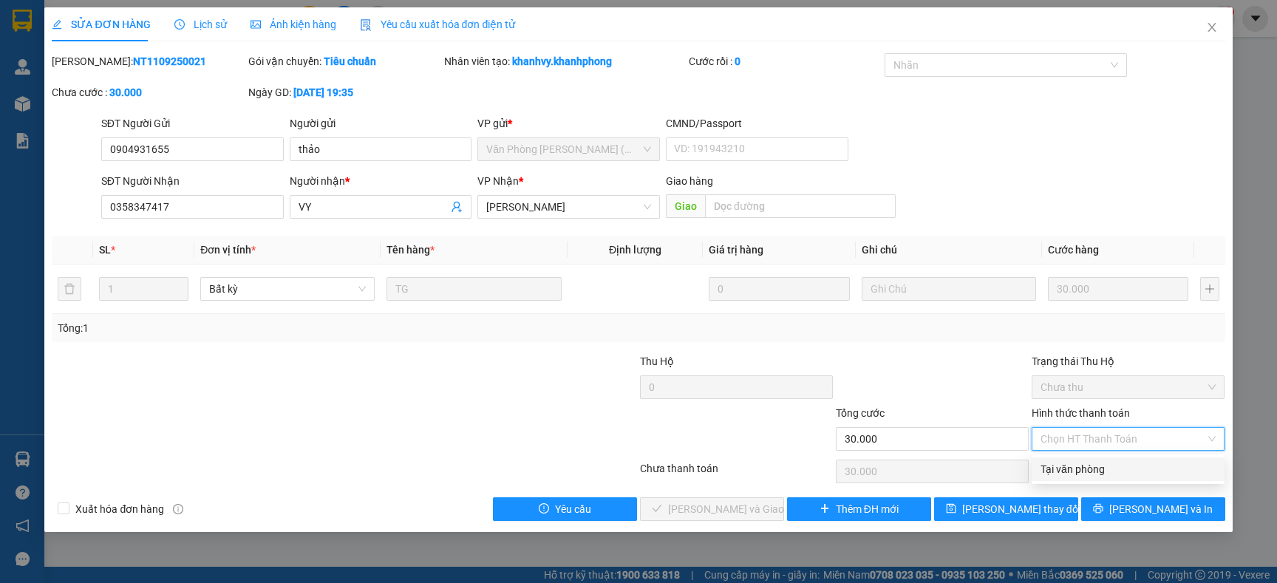
click at [1106, 461] on div "Tại văn phòng" at bounding box center [1127, 469] width 175 height 16
type input "0"
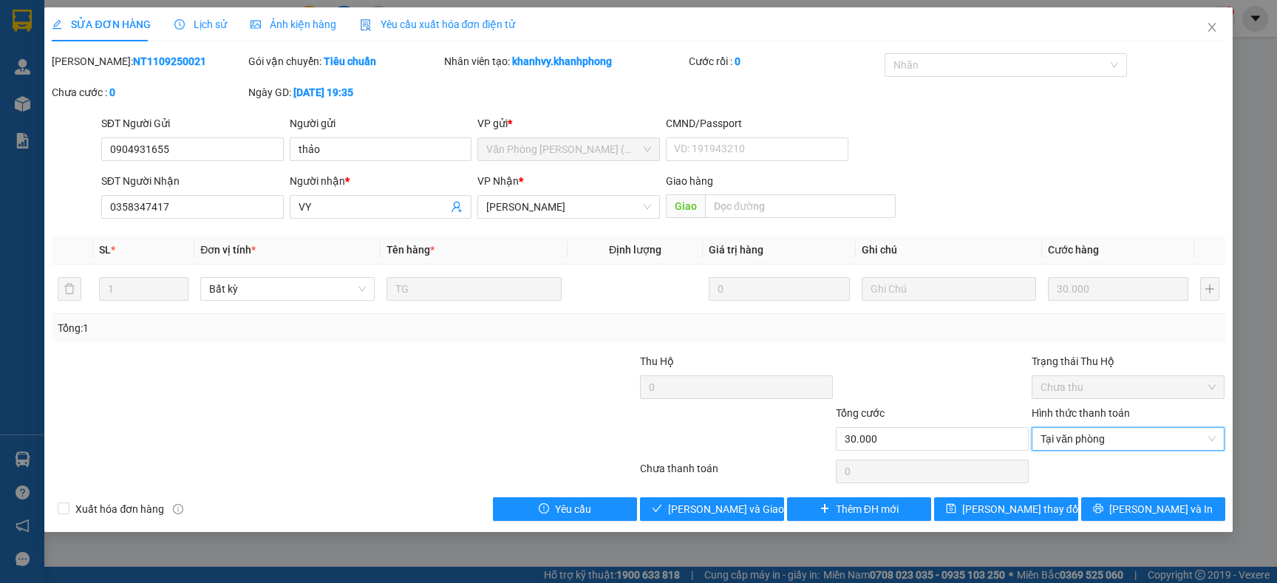
click at [571, 349] on div "Total Paid Fee 0 Total UnPaid Fee 30.000 Cash Collection Total Fee Mã ĐH: NT110…" at bounding box center [638, 287] width 1173 height 468
click at [1209, 31] on icon "close" at bounding box center [1212, 27] width 12 height 12
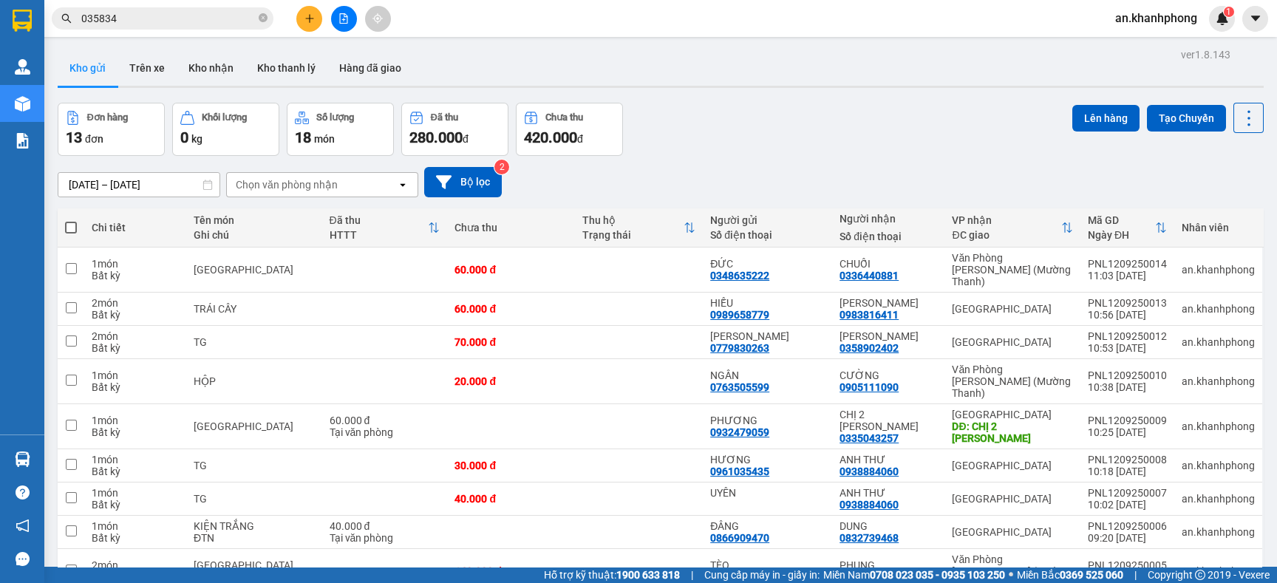
click at [901, 97] on div "ver 1.8.143 Kho gửi Trên xe Kho nhận Kho thanh lý Hàng đã giao Đơn hàng 13 đơn …" at bounding box center [661, 362] width 1218 height 636
click at [867, 134] on div "Đơn hàng 13 đơn Khối lượng 0 kg Số lượng 18 món Đã thu 280.000 đ Chưa thu 420.0…" at bounding box center [661, 129] width 1206 height 53
click at [260, 14] on icon "close-circle" at bounding box center [263, 17] width 9 height 9
click at [245, 17] on input "text" at bounding box center [168, 18] width 174 height 16
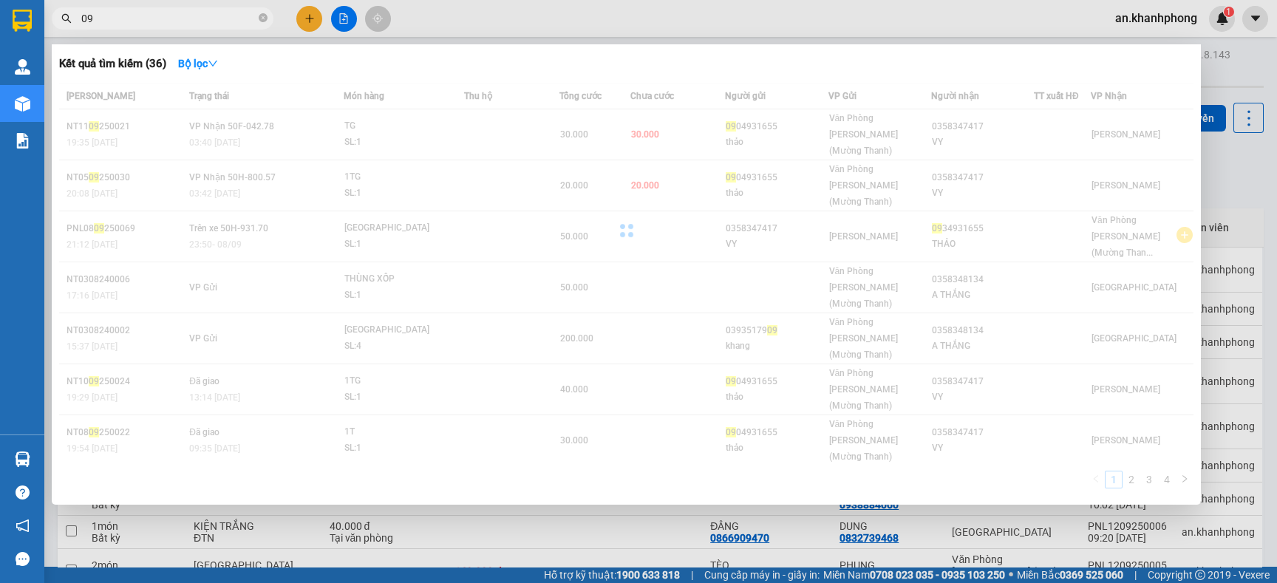
type input "0"
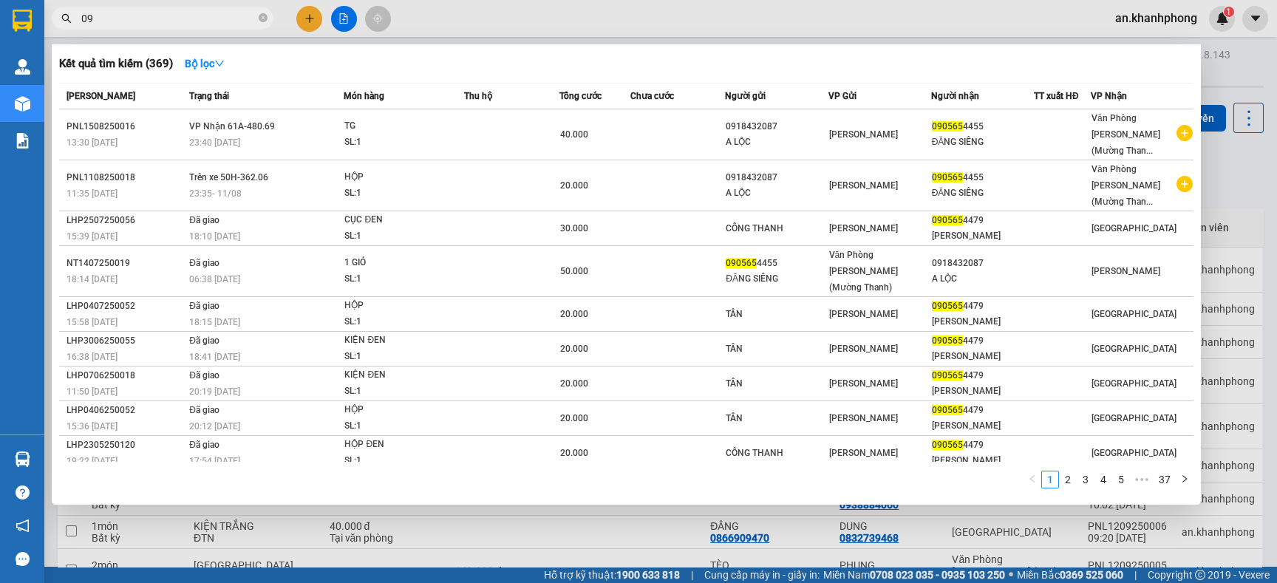
type input "0"
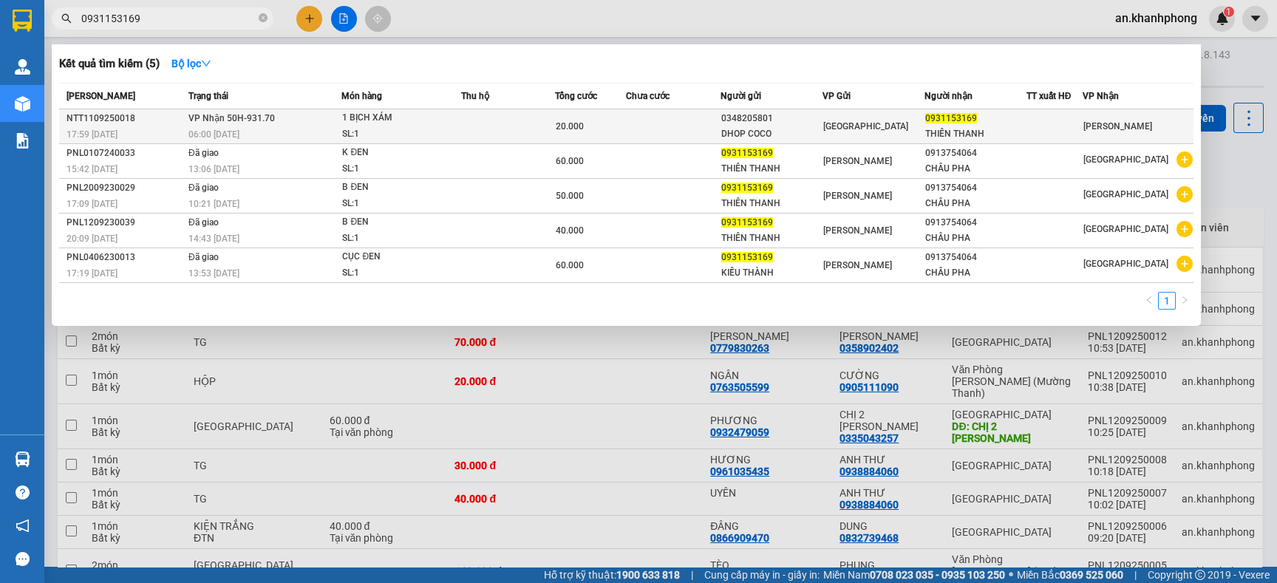
type input "0931153169"
click at [528, 123] on td at bounding box center [508, 126] width 94 height 35
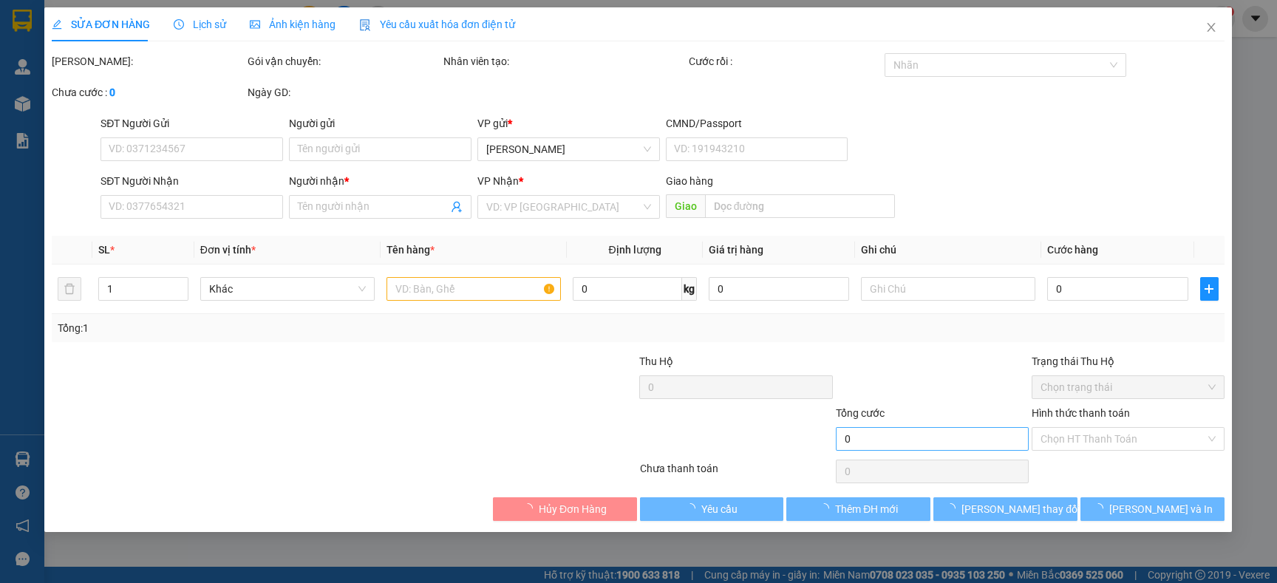
type input "0348205801"
type input "DHOP COCO"
type input "0931153169"
type input "THIÊN THANH"
type input "20.000"
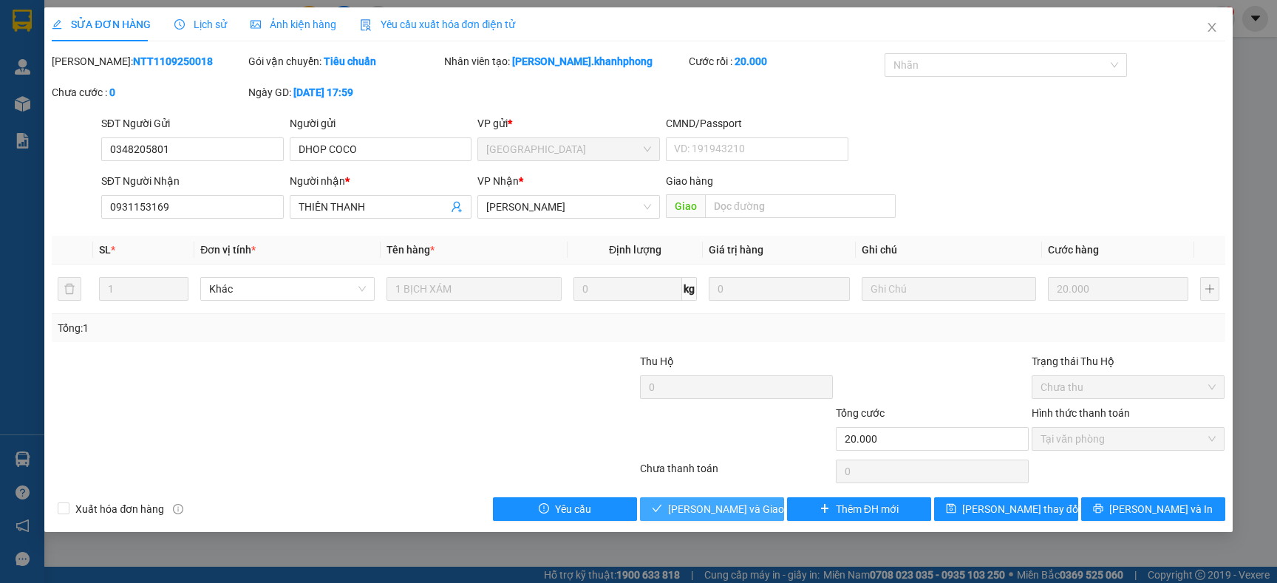
click at [746, 511] on span "Lưu và Giao hàng" at bounding box center [739, 509] width 142 height 16
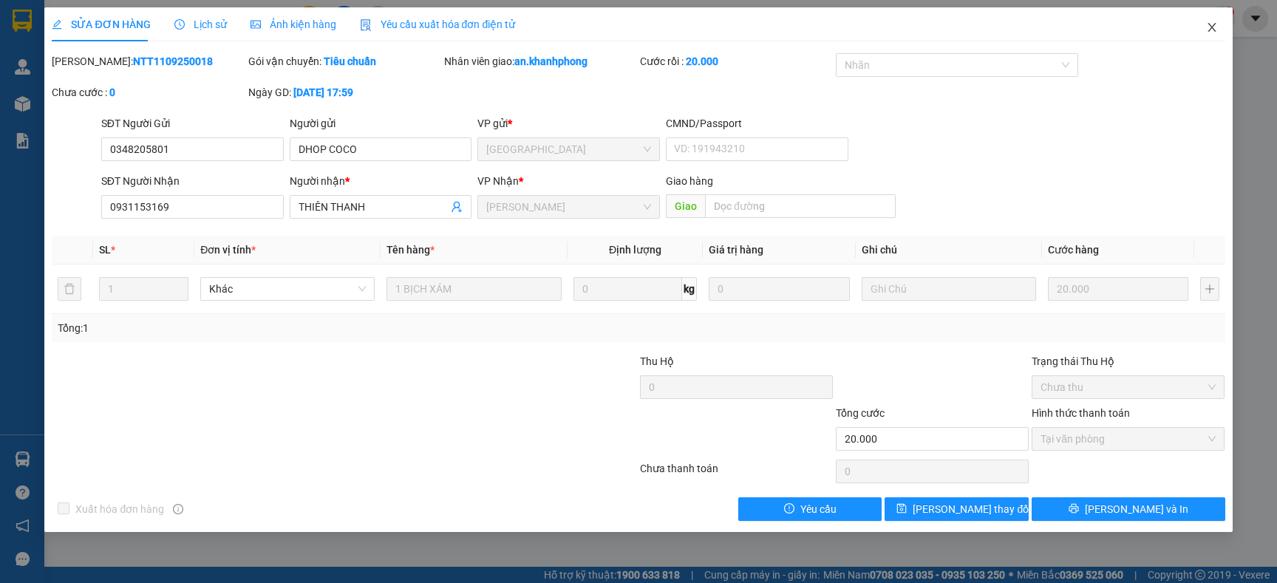
click at [1206, 27] on icon "close" at bounding box center [1212, 27] width 12 height 12
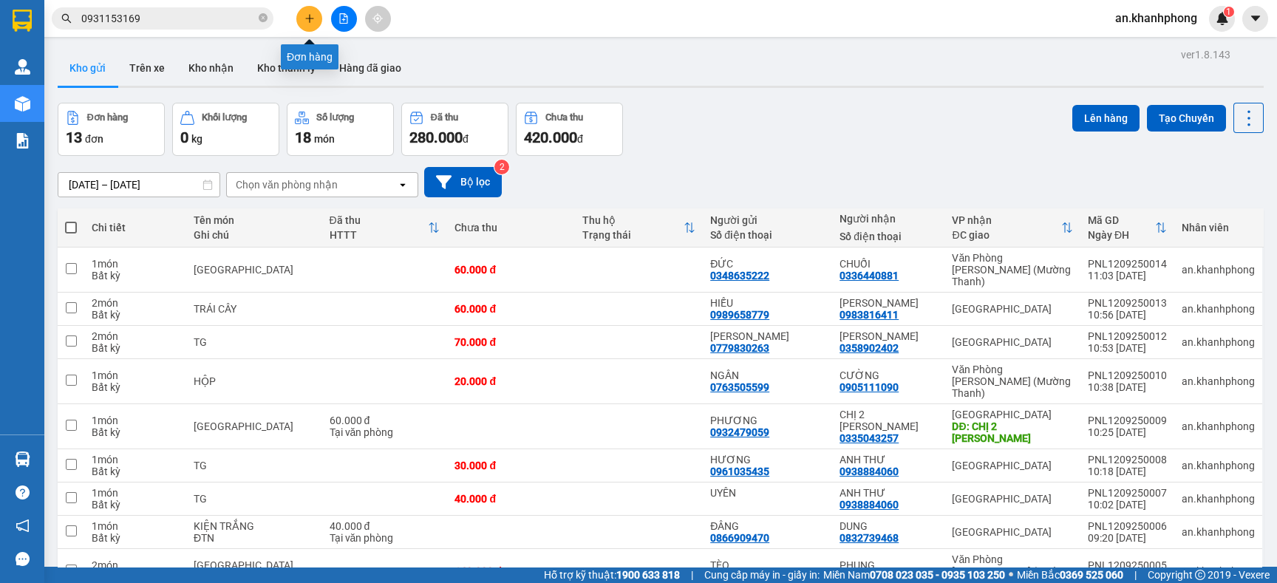
click at [300, 13] on button at bounding box center [309, 19] width 26 height 26
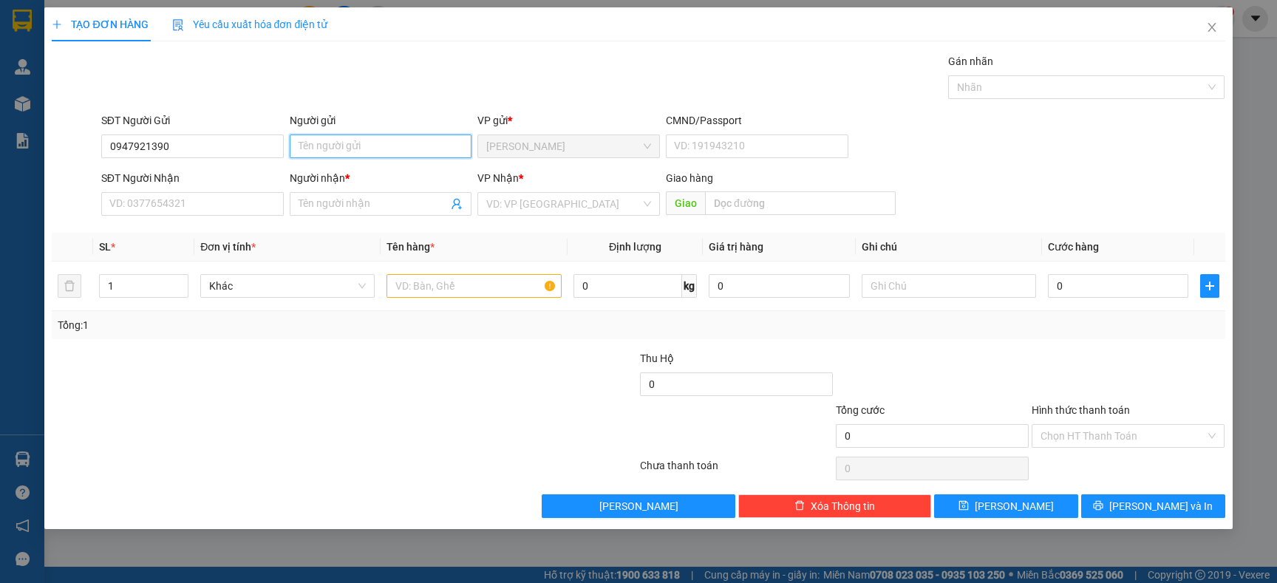
click at [327, 151] on input "Người gửi" at bounding box center [381, 146] width 182 height 24
click at [260, 144] on input "0947921390" at bounding box center [192, 146] width 182 height 24
type input "0"
type input "0971735735"
click at [376, 151] on input "Người gửi" at bounding box center [381, 146] width 182 height 24
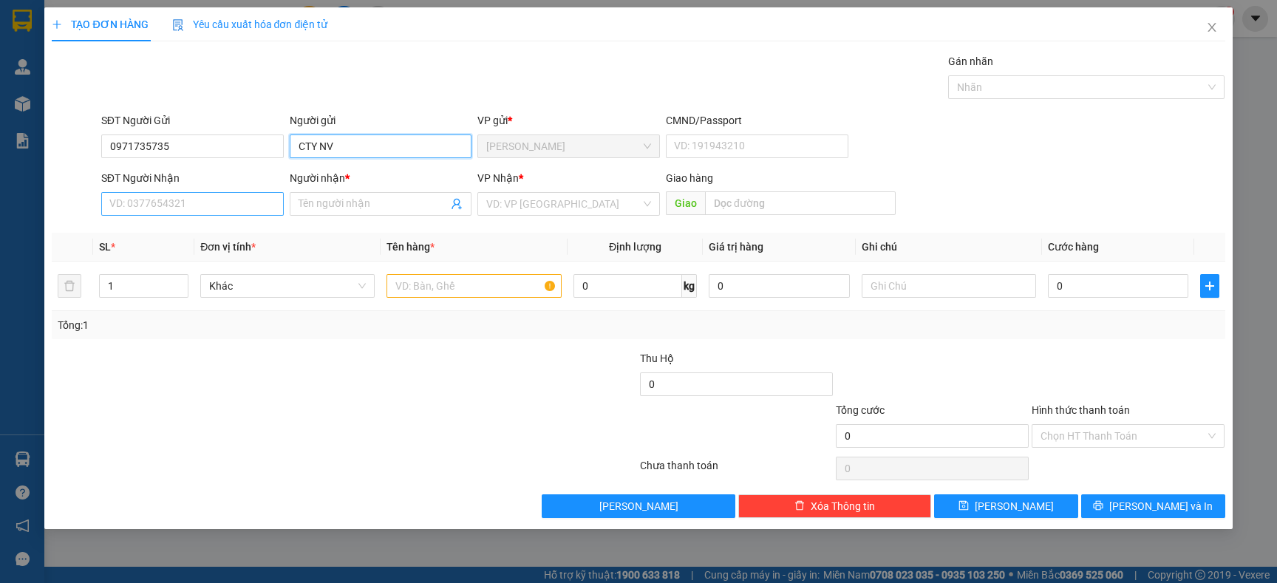
type input "CTY NV"
click at [178, 203] on input "SĐT Người Nhận" at bounding box center [192, 204] width 182 height 24
type input "0947921390"
click at [423, 280] on input "text" at bounding box center [473, 286] width 174 height 24
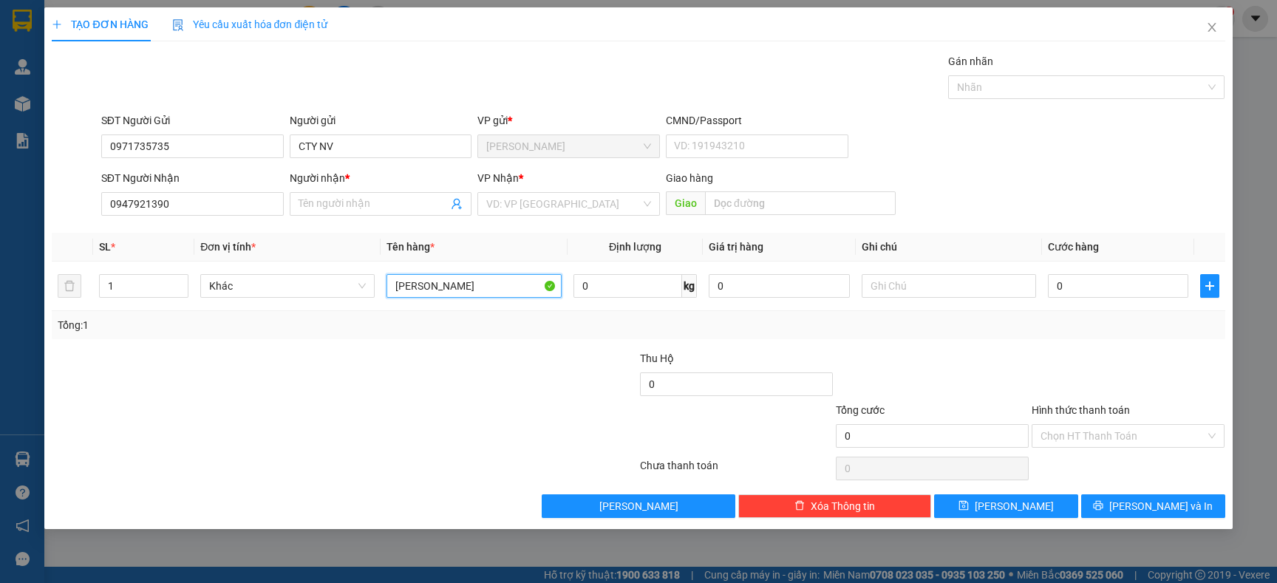
type input "[PERSON_NAME]"
click at [427, 329] on div "Tổng: 1" at bounding box center [275, 325] width 435 height 16
drag, startPoint x: 477, startPoint y: 289, endPoint x: 351, endPoint y: 285, distance: 126.4
click at [375, 285] on tr "1 Khác THU HUYỀN 0 kg 0 0" at bounding box center [638, 287] width 1173 height 50
type input "\"
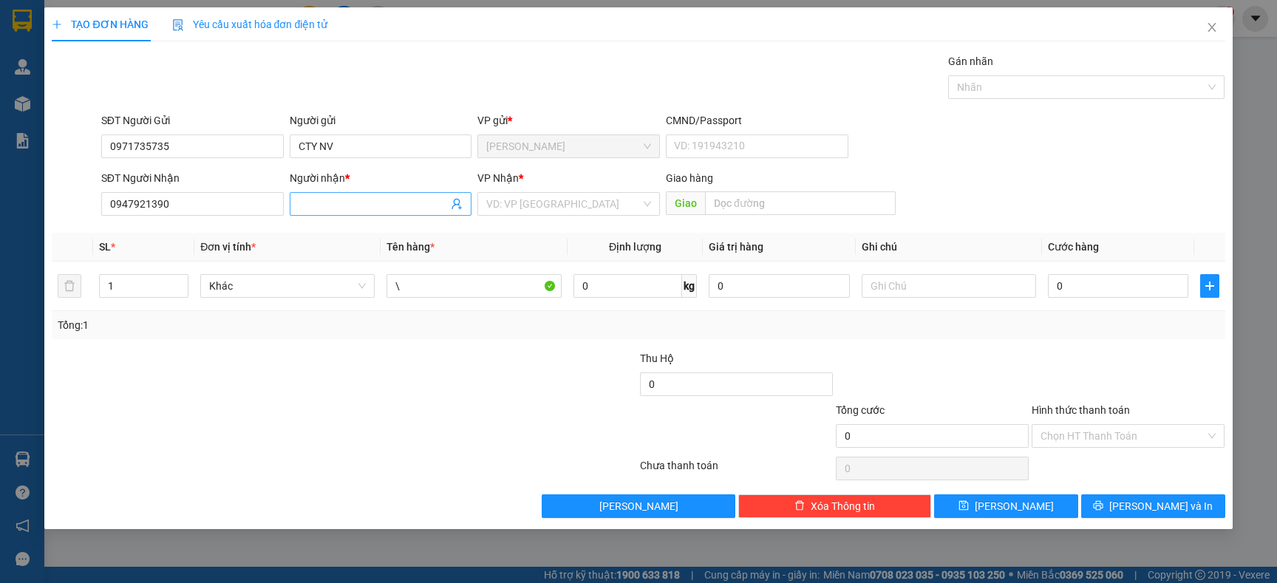
click at [365, 205] on input "Người nhận *" at bounding box center [373, 204] width 150 height 16
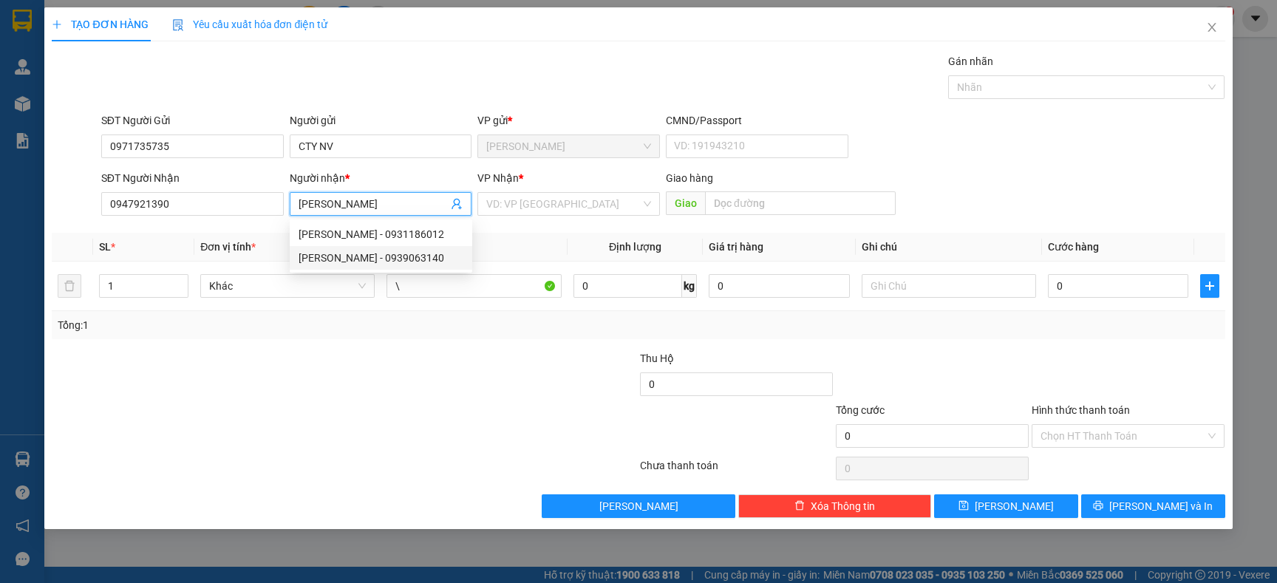
type input "[PERSON_NAME]"
click at [205, 383] on div at bounding box center [246, 376] width 392 height 52
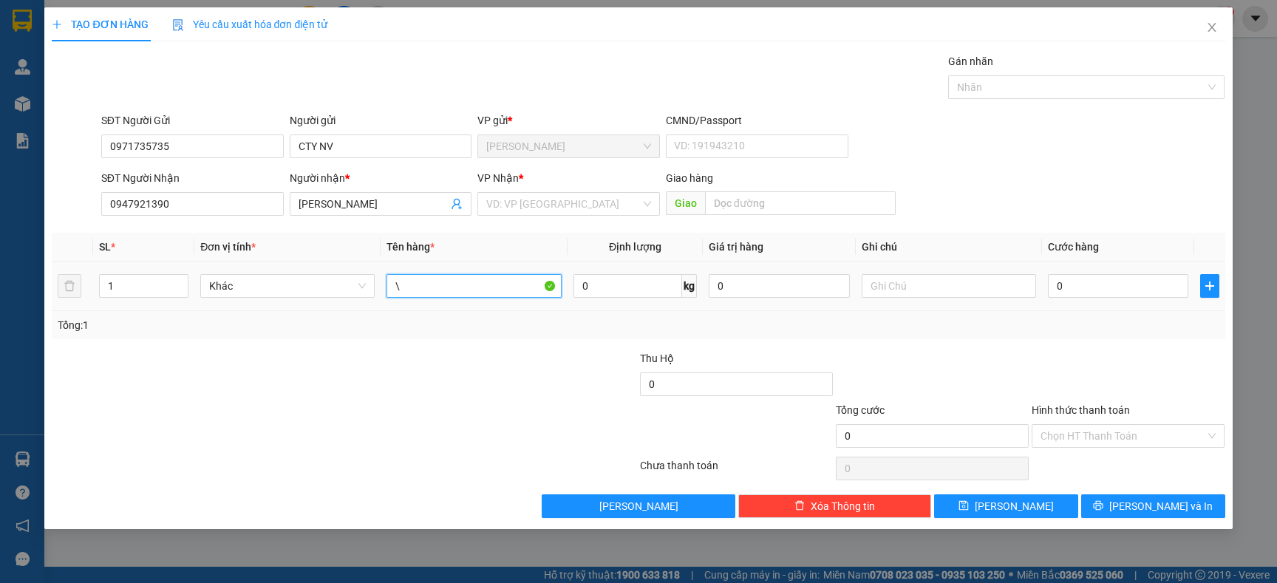
click at [434, 283] on input "\" at bounding box center [473, 286] width 174 height 24
type input "HỘP"
click at [414, 305] on td "HỘP" at bounding box center [473, 287] width 186 height 50
click at [542, 211] on input "search" at bounding box center [563, 204] width 154 height 22
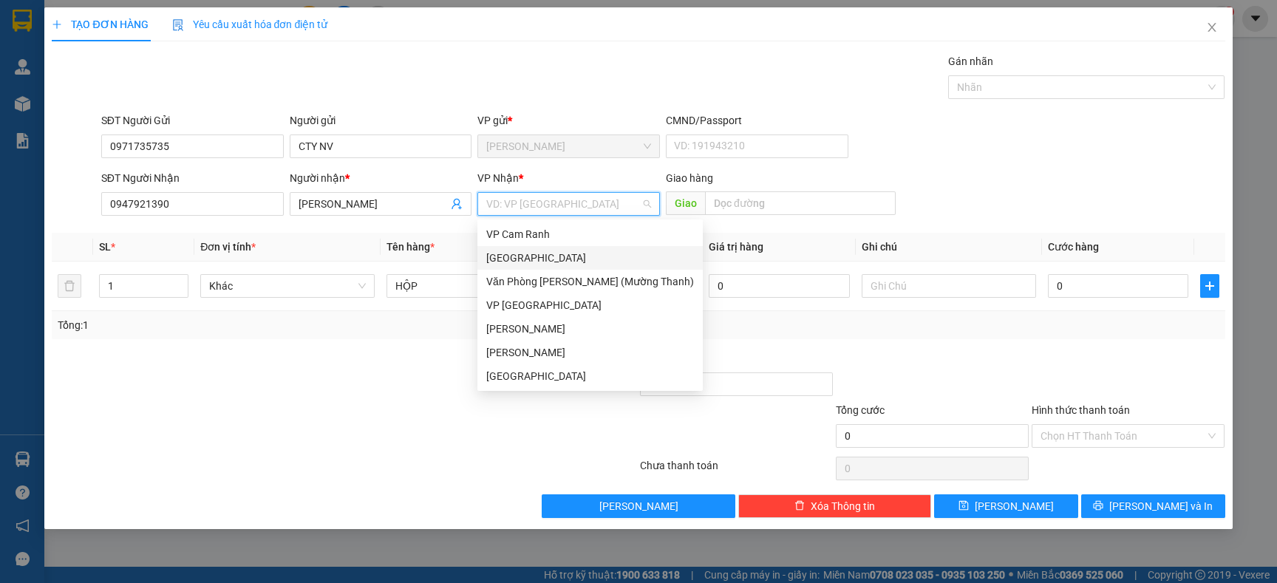
click at [529, 267] on div "Đà Lạt" at bounding box center [589, 258] width 225 height 24
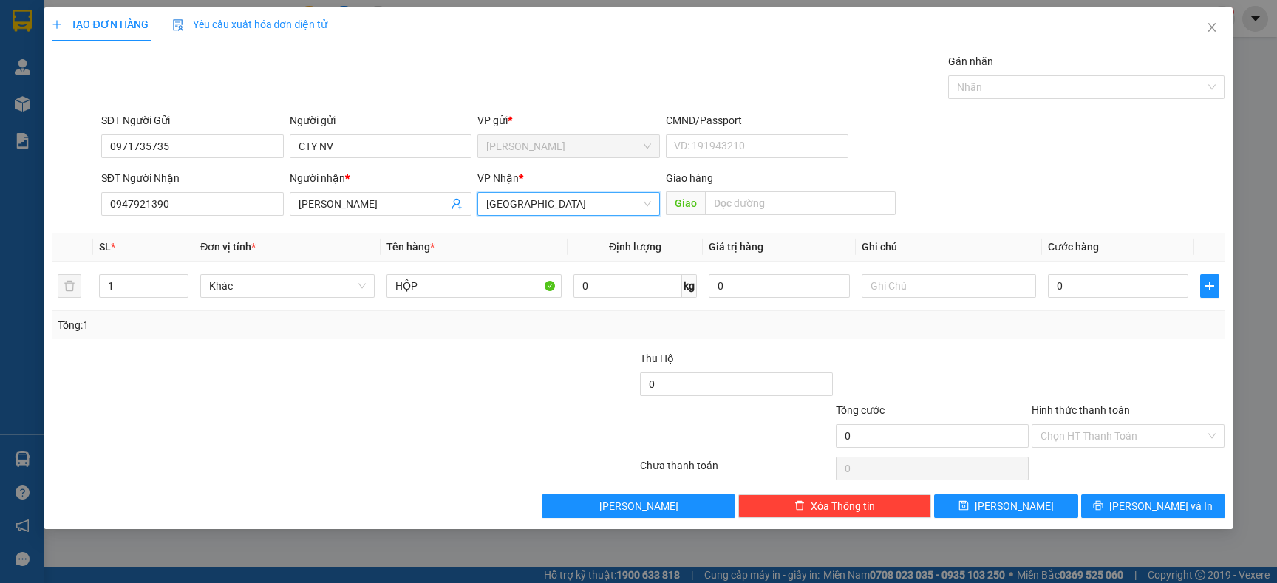
click at [548, 194] on span "Đà Lạt" at bounding box center [568, 204] width 165 height 22
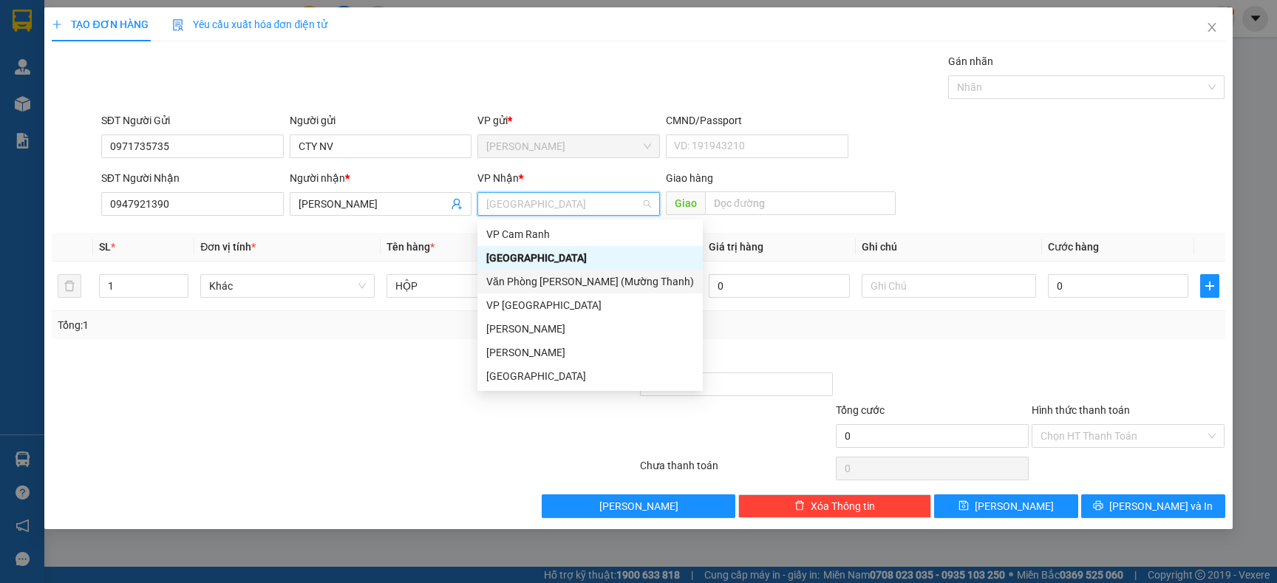
click at [531, 281] on div "Văn Phòng [PERSON_NAME] (Mường Thanh)" at bounding box center [590, 281] width 208 height 16
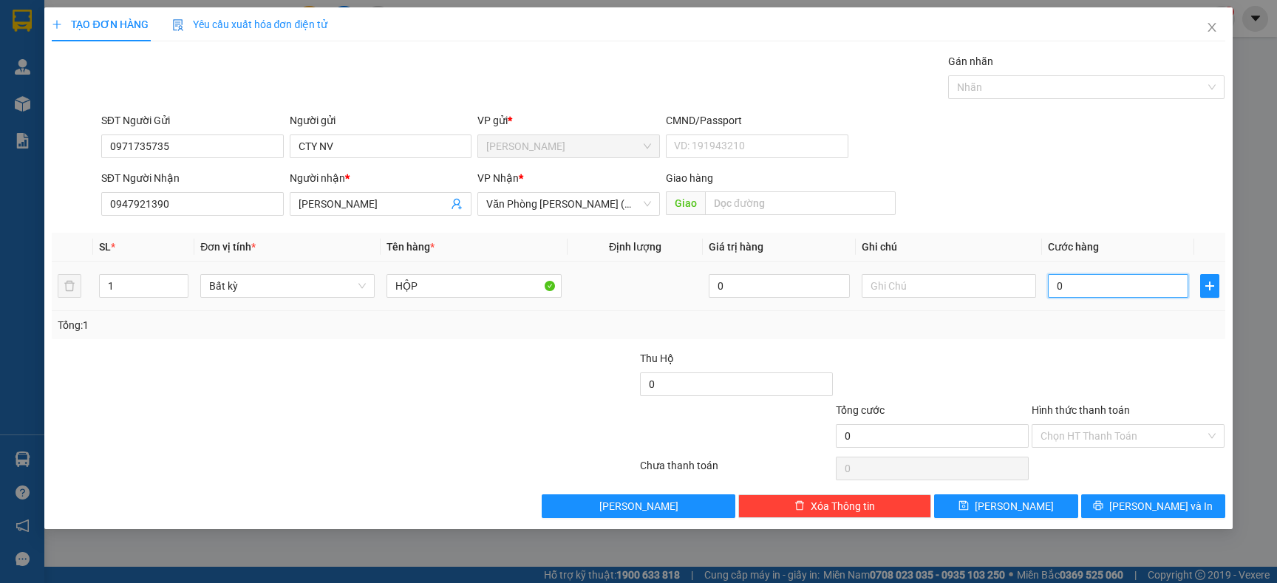
click at [1141, 276] on input "0" at bounding box center [1118, 286] width 140 height 24
type input "2"
type input "20"
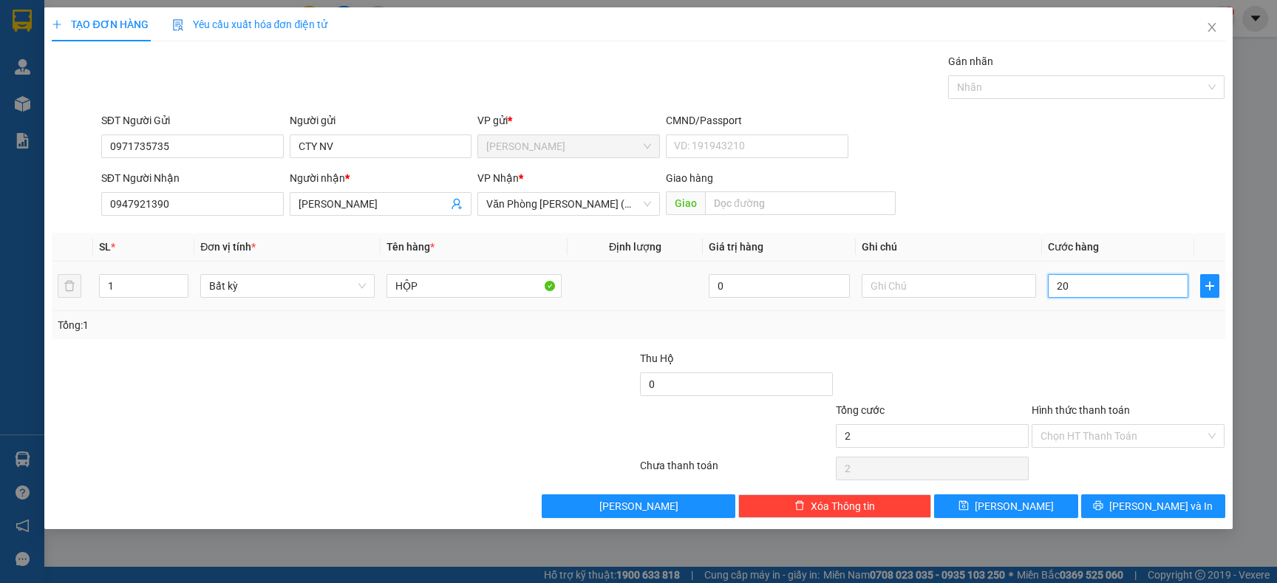
type input "20"
type input "20.000"
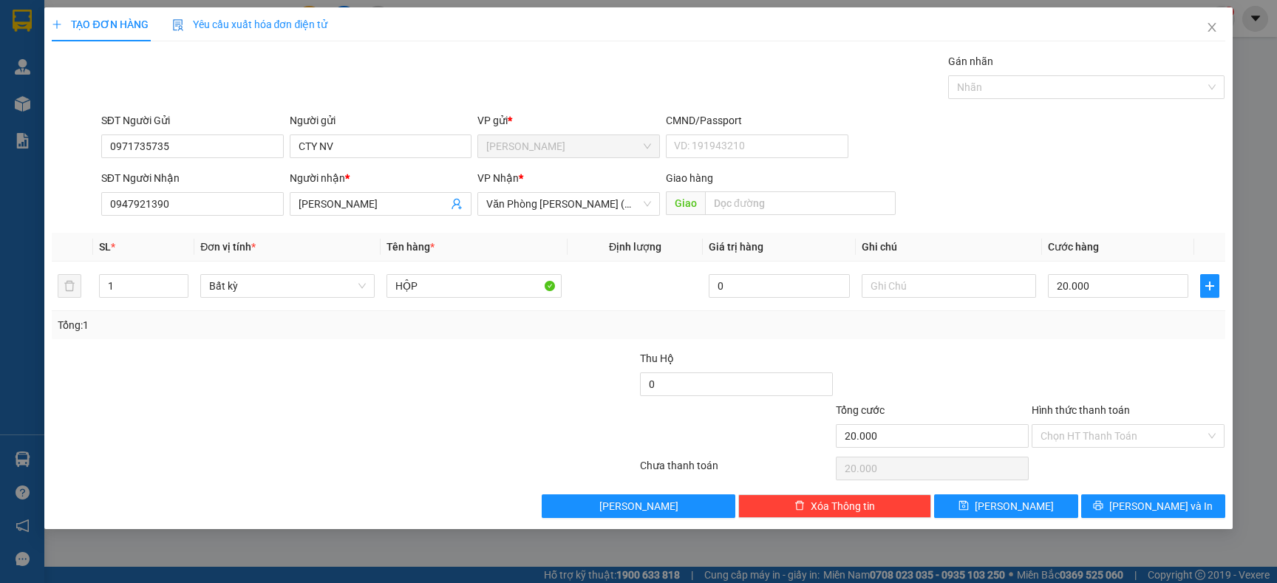
click at [1125, 339] on div "Transit Pickup Surcharge Ids Transit Deliver Surcharge Ids Transit Deliver Surc…" at bounding box center [638, 285] width 1173 height 465
click at [1177, 513] on span "[PERSON_NAME] và In" at bounding box center [1160, 506] width 103 height 16
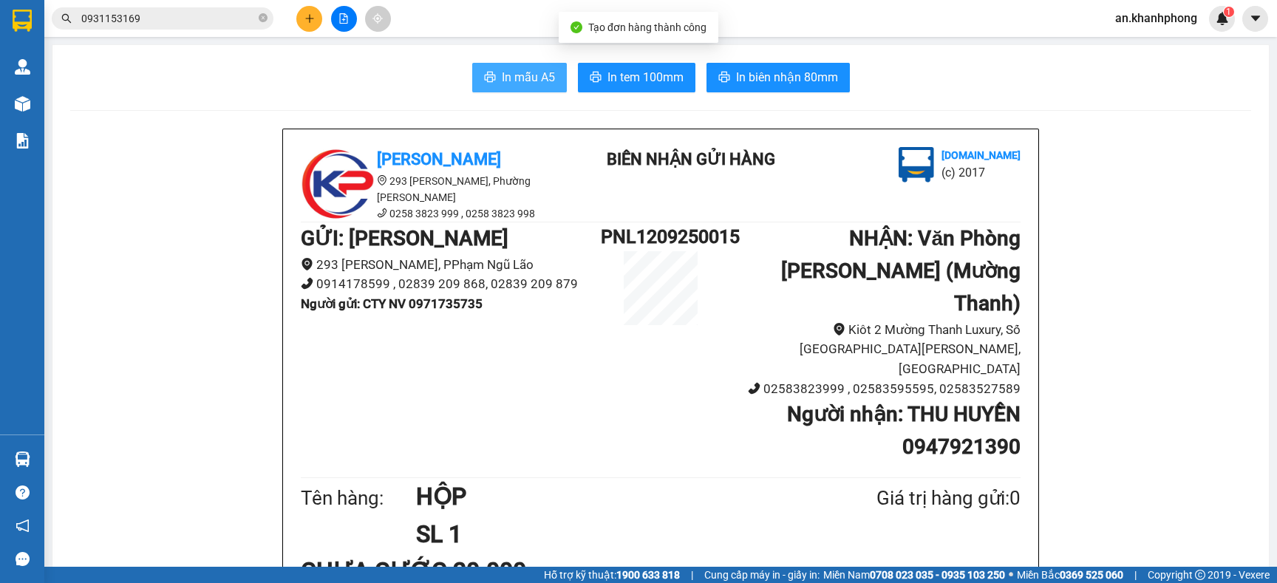
click at [487, 76] on button "In mẫu A5" at bounding box center [519, 78] width 95 height 30
click at [259, 22] on span at bounding box center [263, 19] width 9 height 14
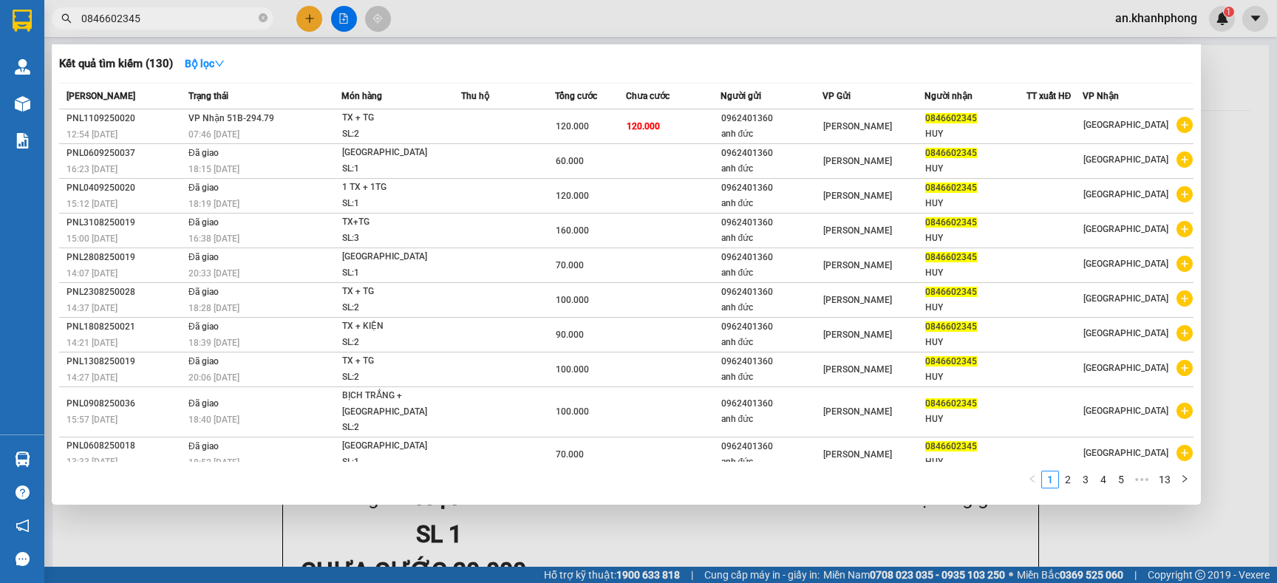
type input "0846602345"
click at [302, 30] on div at bounding box center [638, 291] width 1277 height 583
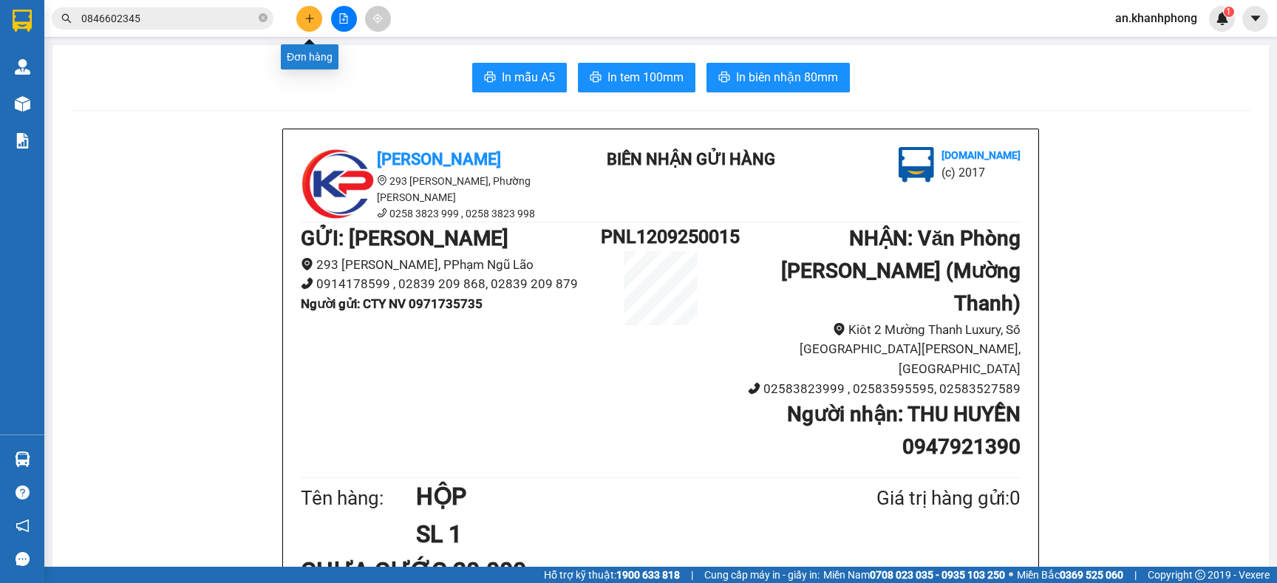
click at [310, 18] on icon "plus" at bounding box center [309, 18] width 10 height 10
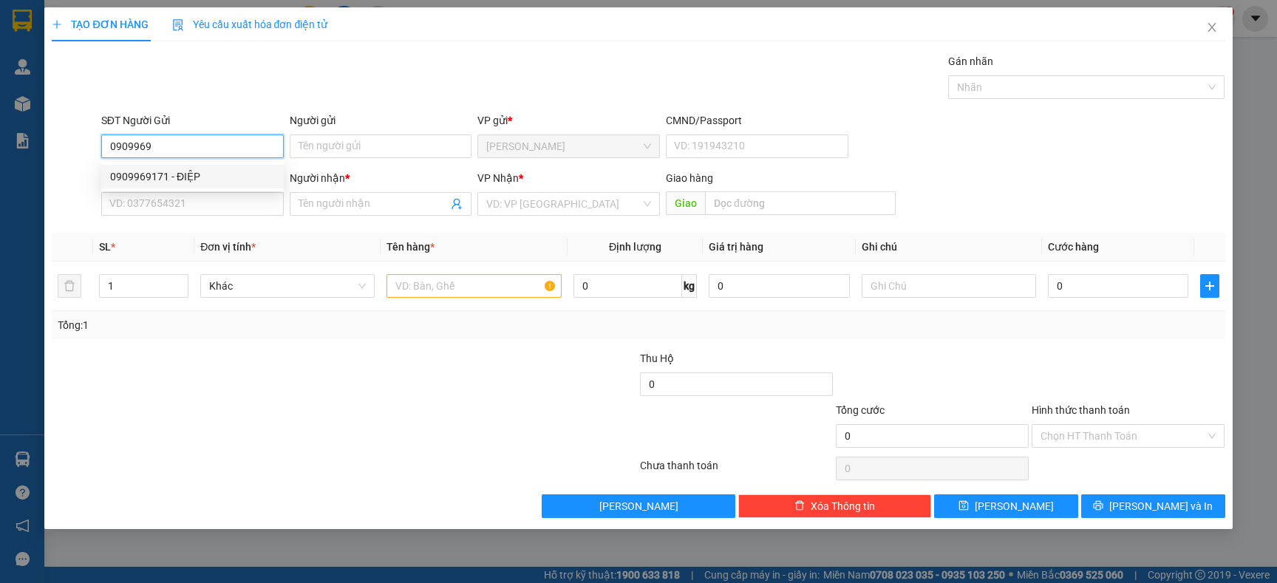
click at [202, 177] on div "0909969171 - ĐIỆP" at bounding box center [192, 176] width 165 height 16
type input "0909969171"
type input "ĐIỆP"
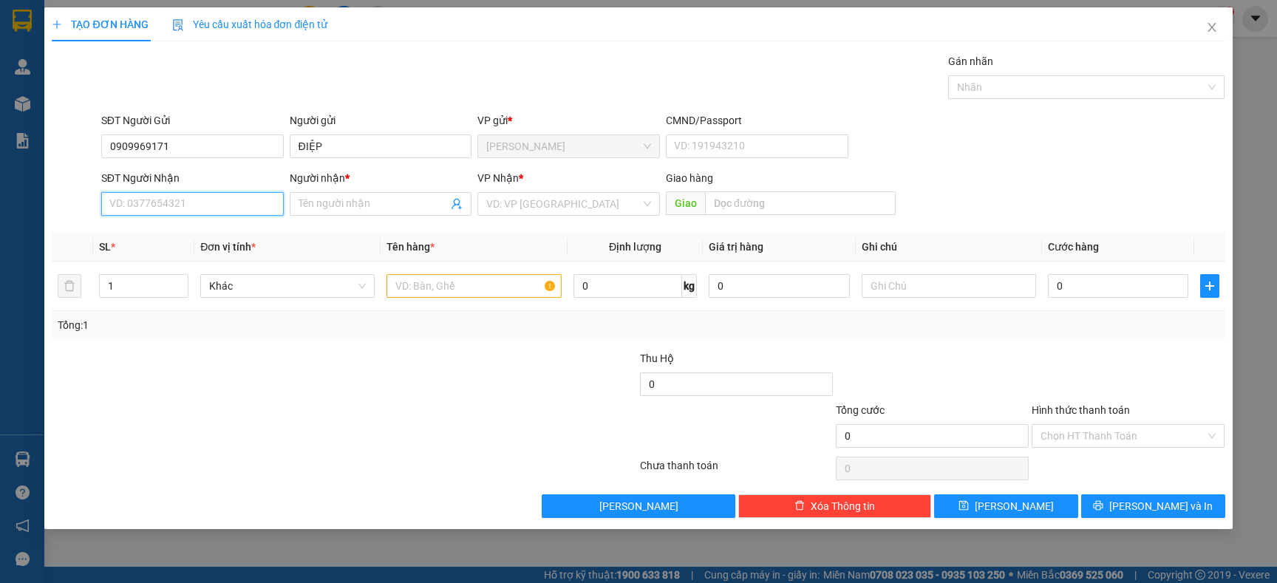
click at [207, 208] on input "SĐT Người Nhận" at bounding box center [192, 204] width 182 height 24
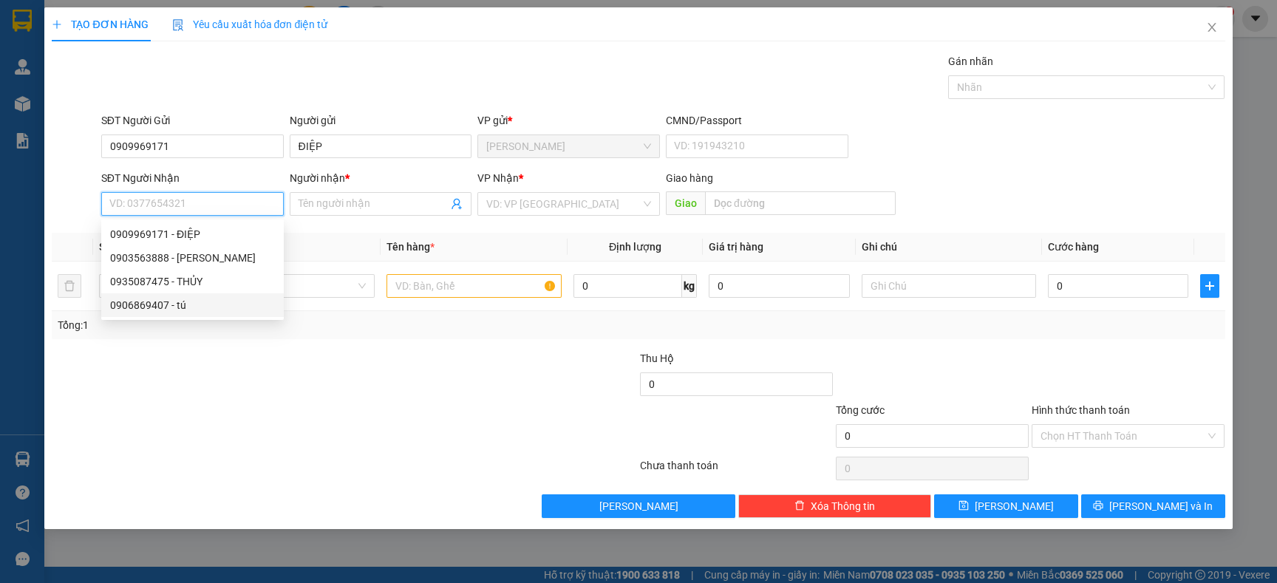
click at [159, 308] on div "0906869407 - tú" at bounding box center [192, 305] width 165 height 16
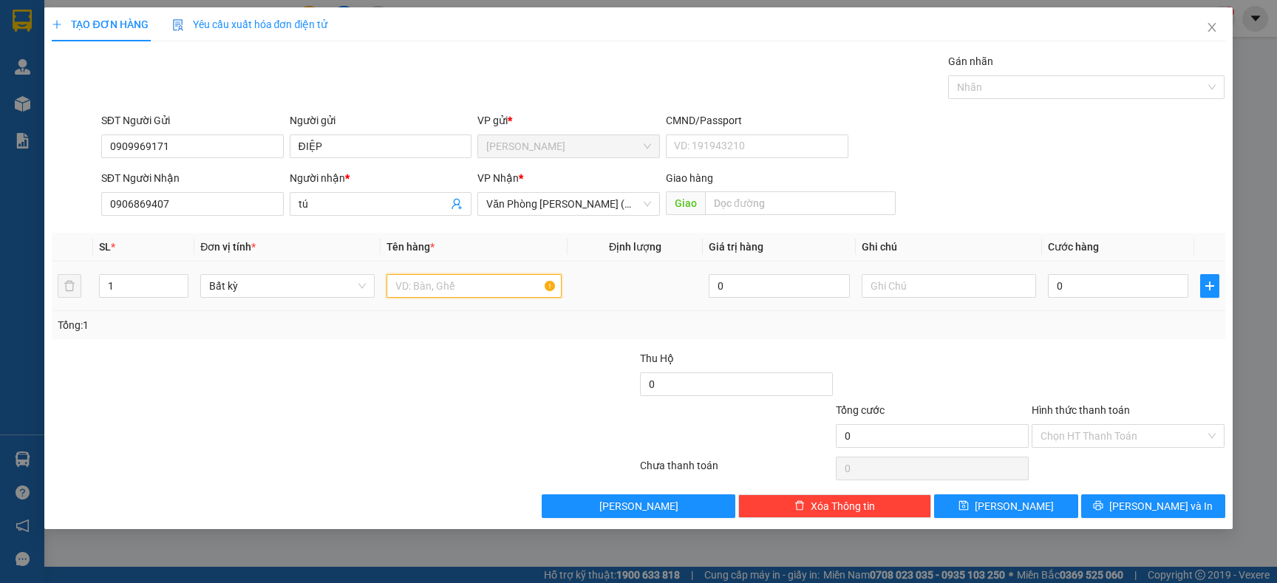
click at [459, 289] on input "text" at bounding box center [473, 286] width 174 height 24
click at [460, 326] on div "Tổng: 1" at bounding box center [275, 325] width 435 height 16
click at [1076, 280] on input "0" at bounding box center [1118, 286] width 140 height 24
click at [1065, 336] on div "Tổng: 1" at bounding box center [638, 325] width 1173 height 28
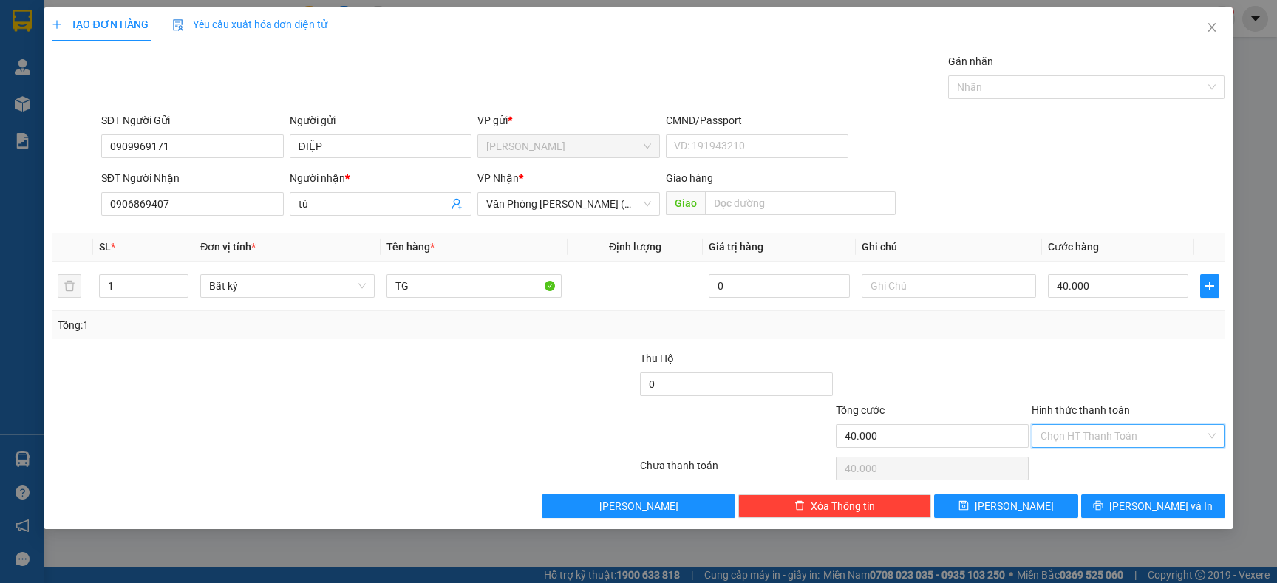
click at [1130, 438] on input "Hình thức thanh toán" at bounding box center [1122, 436] width 165 height 22
click at [1105, 465] on div "Tại văn phòng" at bounding box center [1127, 466] width 175 height 16
click at [1128, 500] on button "[PERSON_NAME] và In" at bounding box center [1153, 506] width 144 height 24
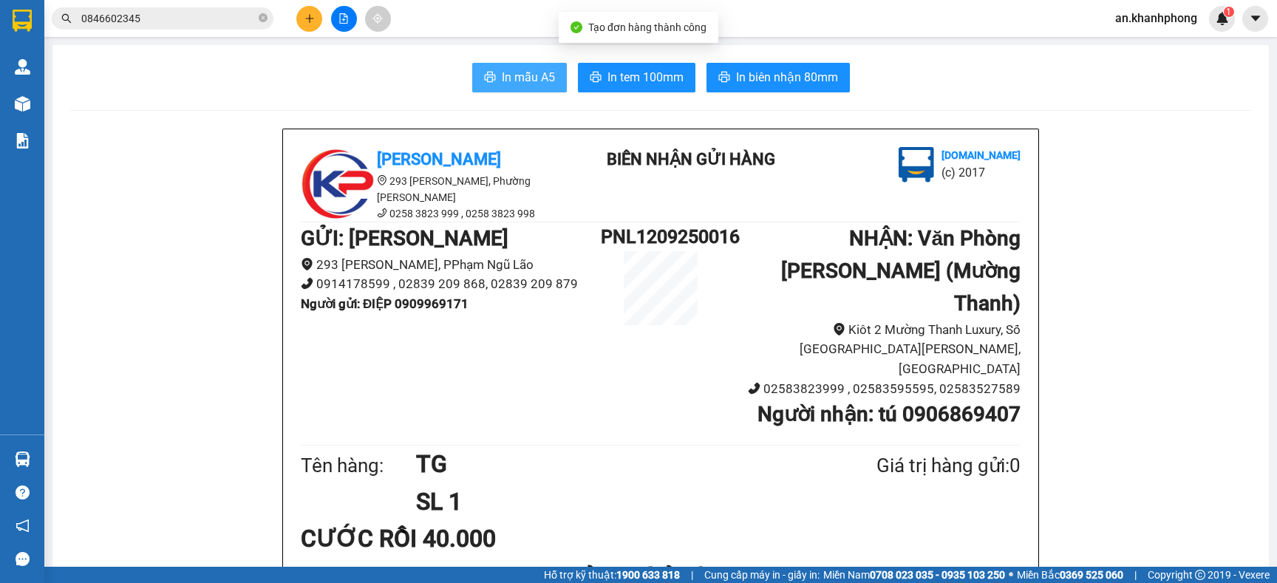
click at [502, 78] on span "In mẫu A5" at bounding box center [528, 77] width 53 height 18
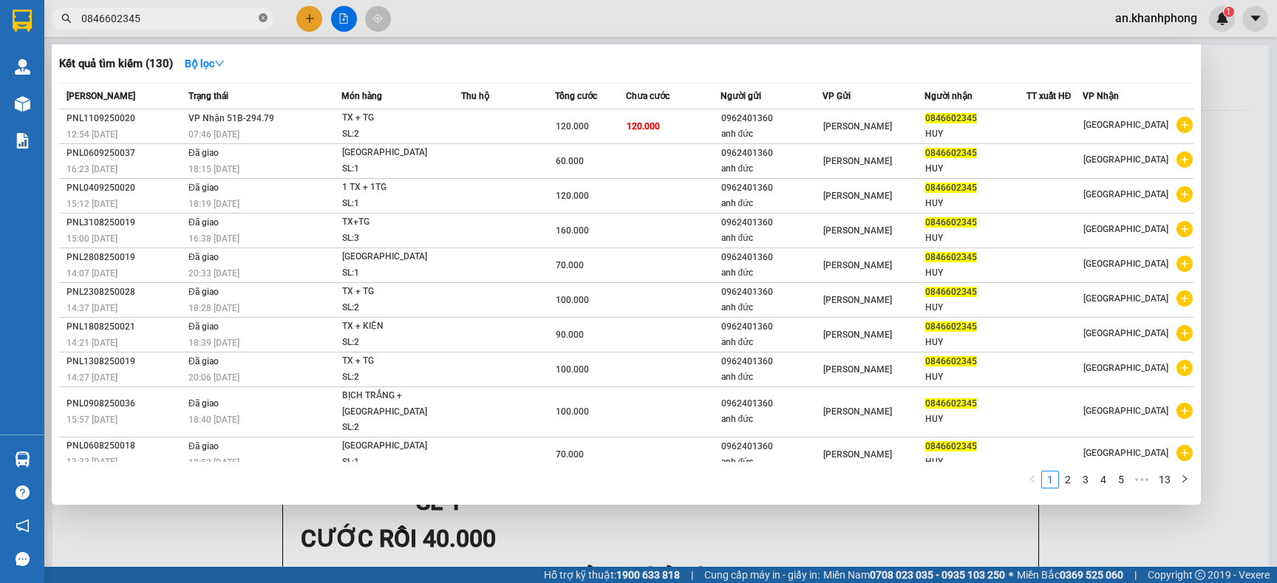
click at [264, 16] on icon "close-circle" at bounding box center [263, 17] width 9 height 9
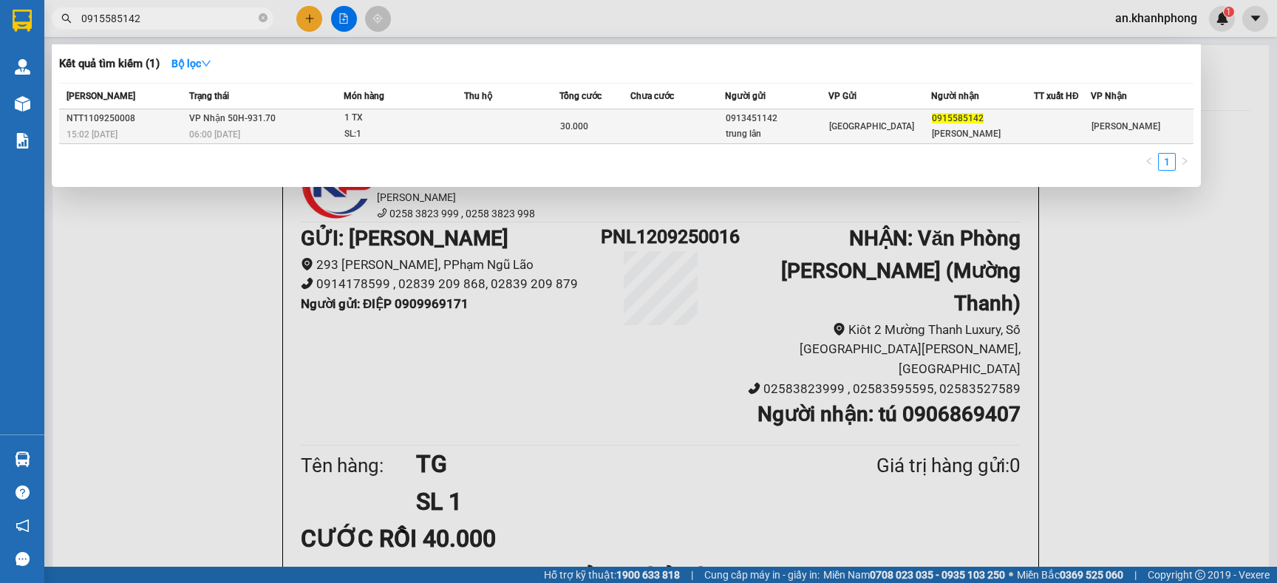
click at [652, 124] on td at bounding box center [677, 126] width 95 height 35
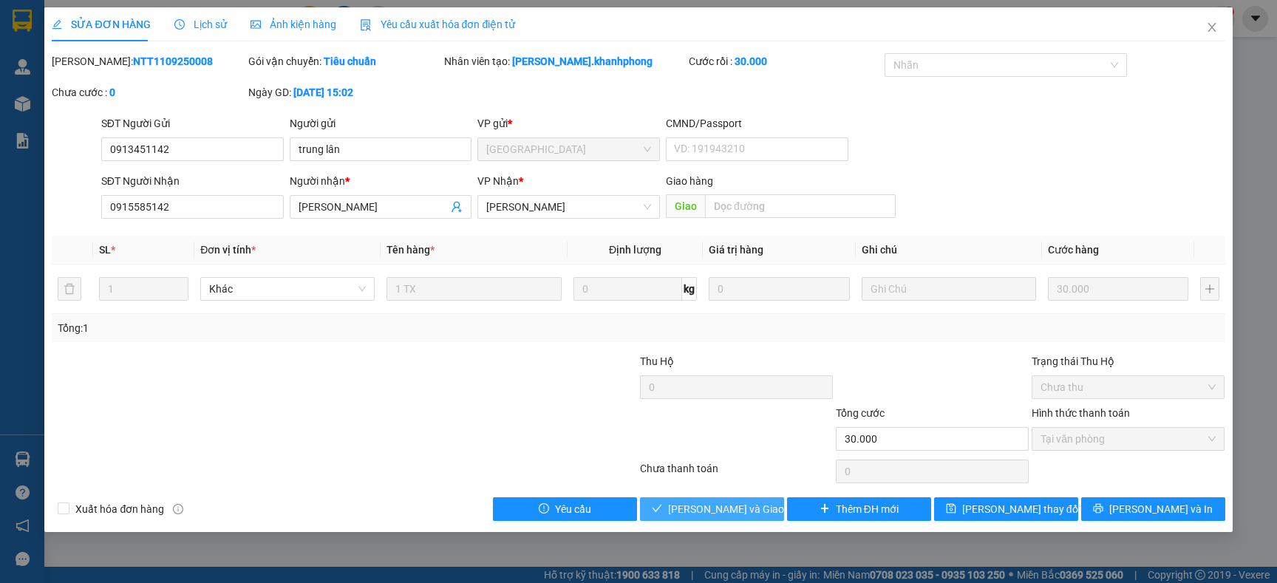
click at [676, 501] on button "Lưu và Giao hàng" at bounding box center [712, 509] width 144 height 24
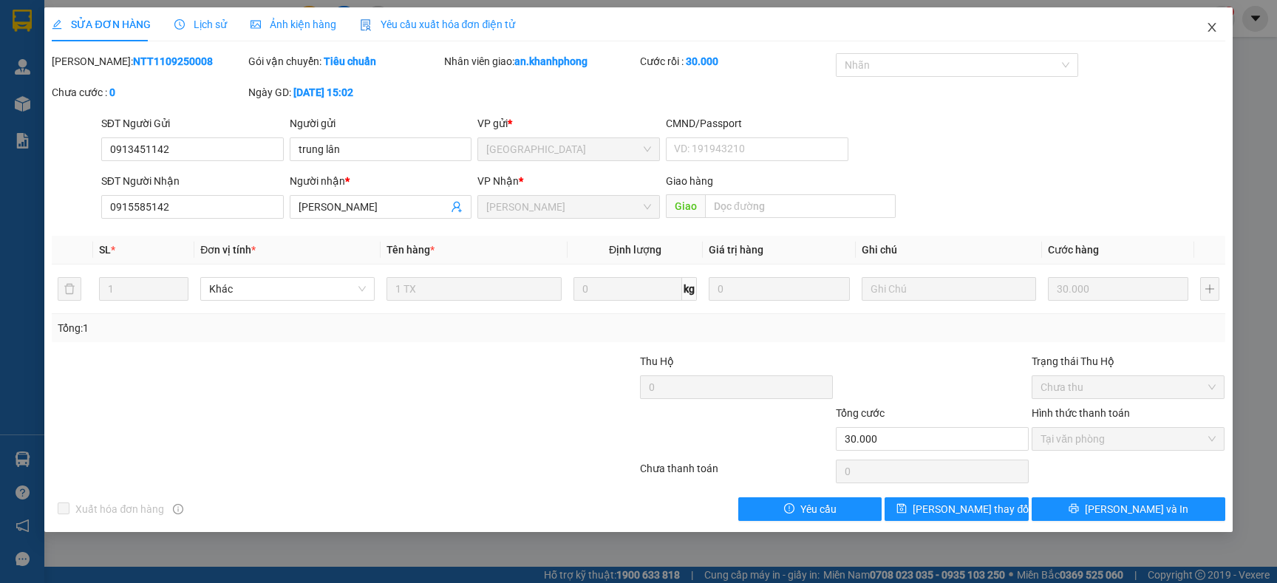
click at [1212, 31] on icon "close" at bounding box center [1212, 27] width 12 height 12
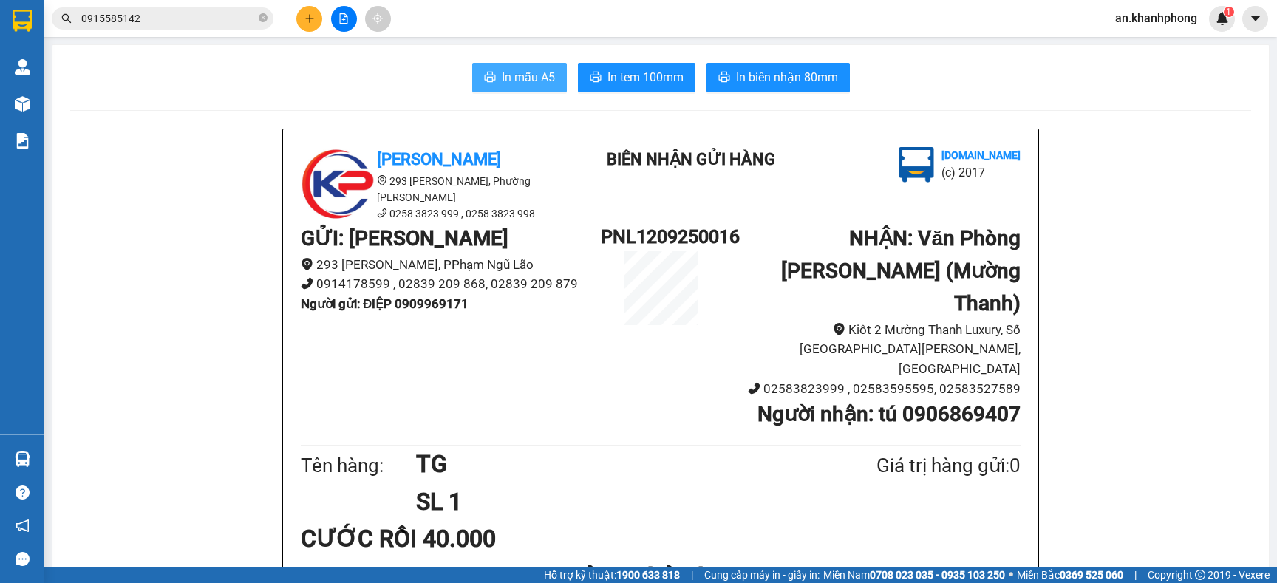
click at [540, 75] on span "In mẫu A5" at bounding box center [528, 77] width 53 height 18
click at [259, 18] on icon "close-circle" at bounding box center [263, 17] width 9 height 9
click at [249, 19] on input "text" at bounding box center [168, 18] width 174 height 16
click at [304, 13] on icon "plus" at bounding box center [309, 18] width 10 height 10
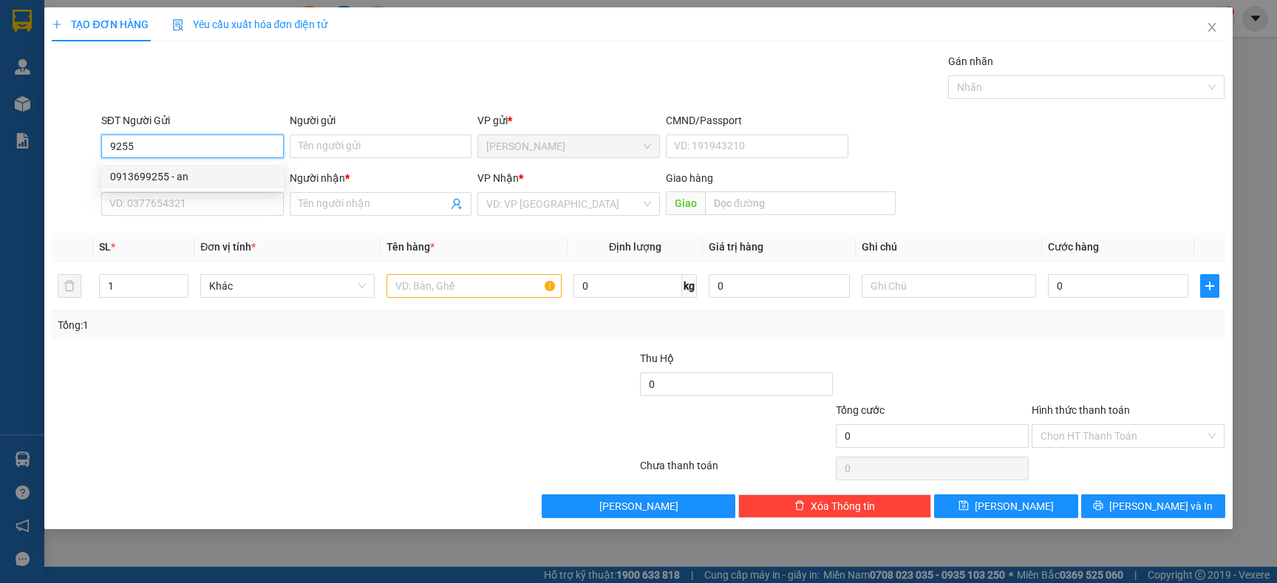
click at [174, 170] on div "0913699255 - an" at bounding box center [192, 176] width 165 height 16
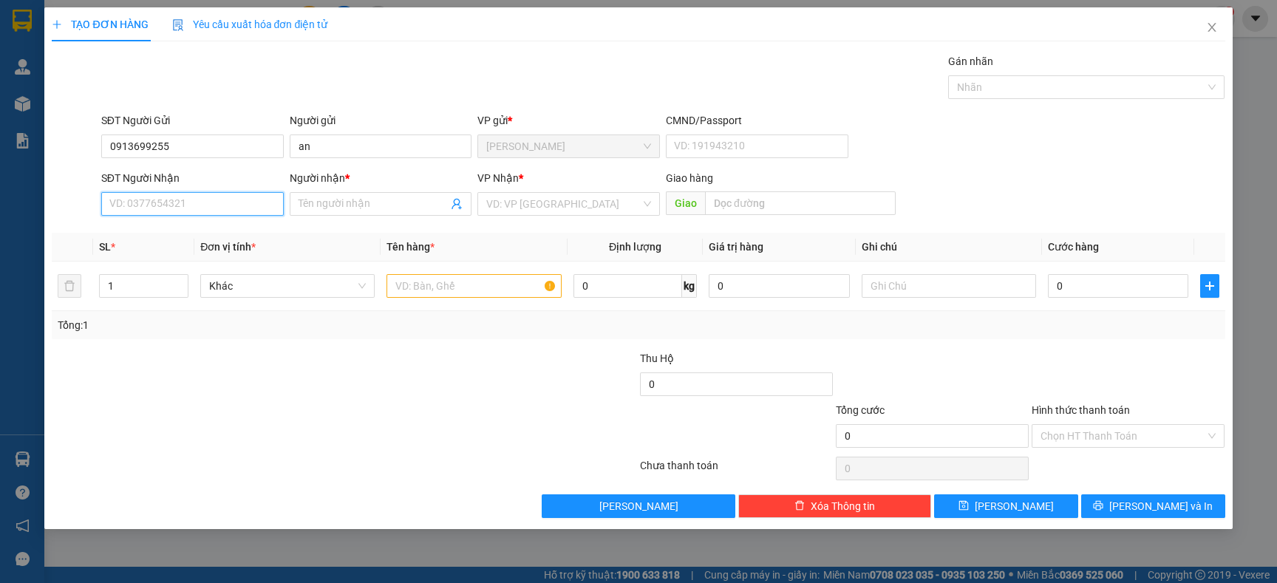
click at [174, 203] on input "SĐT Người Nhận" at bounding box center [192, 204] width 182 height 24
click at [180, 231] on div "0983013444 - nhàn" at bounding box center [192, 234] width 165 height 16
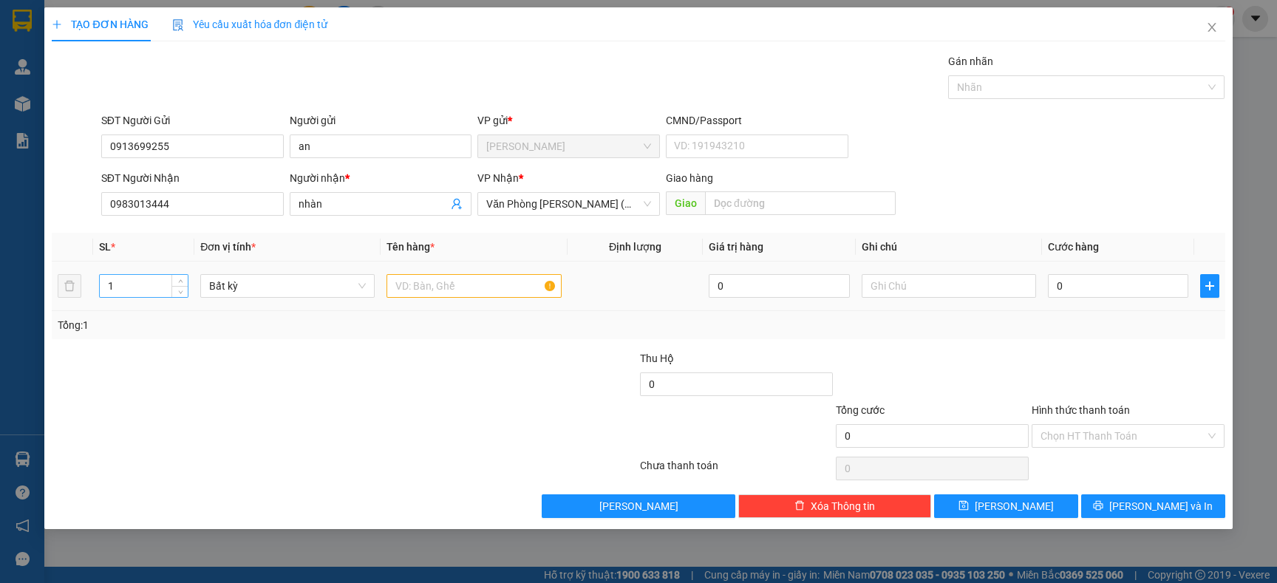
click at [159, 288] on input "1" at bounding box center [144, 286] width 89 height 22
click at [410, 279] on input "text" at bounding box center [473, 286] width 174 height 24
click at [414, 324] on div "Tổng: 1" at bounding box center [275, 325] width 435 height 16
click at [1091, 286] on input "0" at bounding box center [1118, 286] width 140 height 24
click at [1069, 318] on div "Tổng: 1" at bounding box center [638, 325] width 1161 height 16
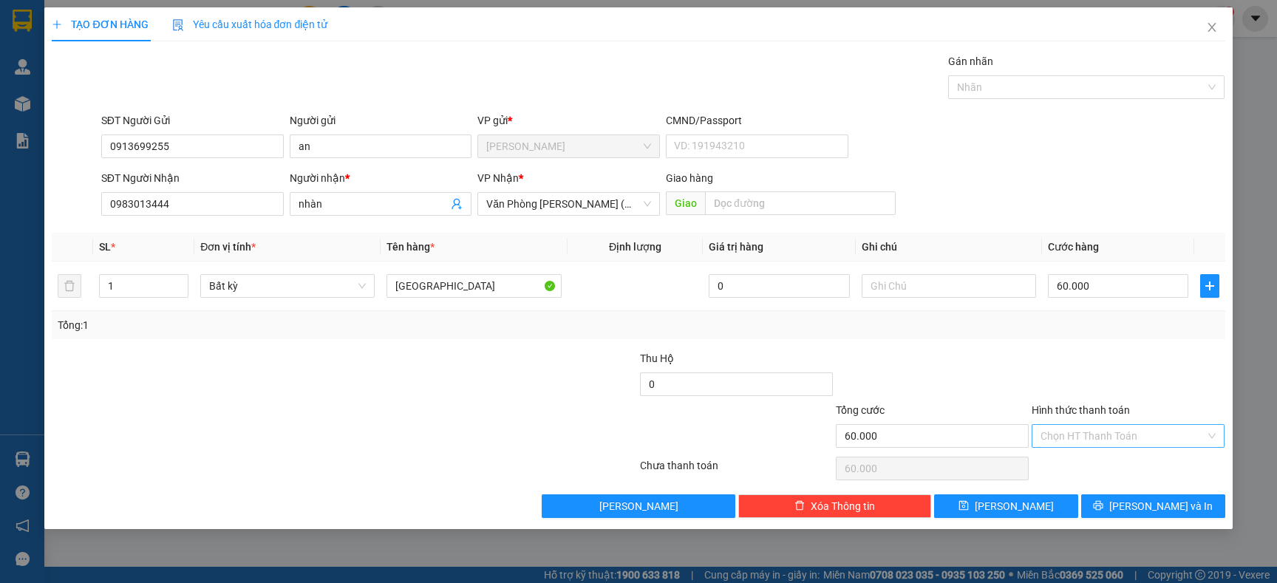
click at [1119, 438] on input "Hình thức thanh toán" at bounding box center [1122, 436] width 165 height 22
click at [1094, 456] on div "Tại văn phòng" at bounding box center [1127, 466] width 193 height 24
click at [1103, 511] on icon "printer" at bounding box center [1098, 505] width 10 height 10
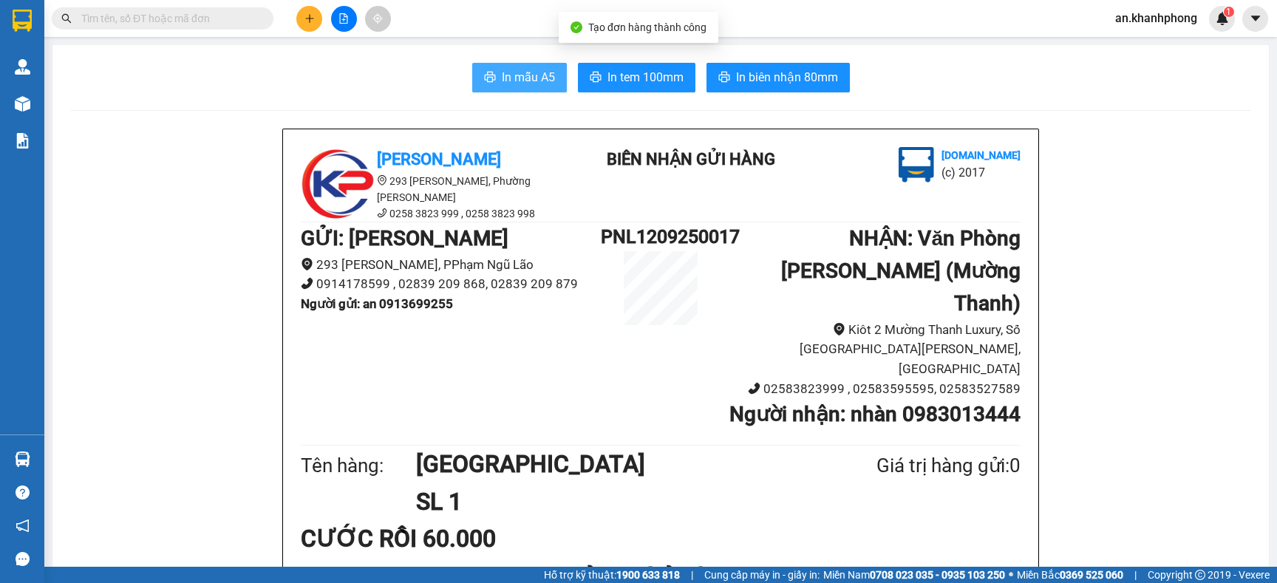
click at [539, 81] on span "In mẫu A5" at bounding box center [528, 77] width 53 height 18
click at [313, 13] on icon "plus" at bounding box center [309, 18] width 10 height 10
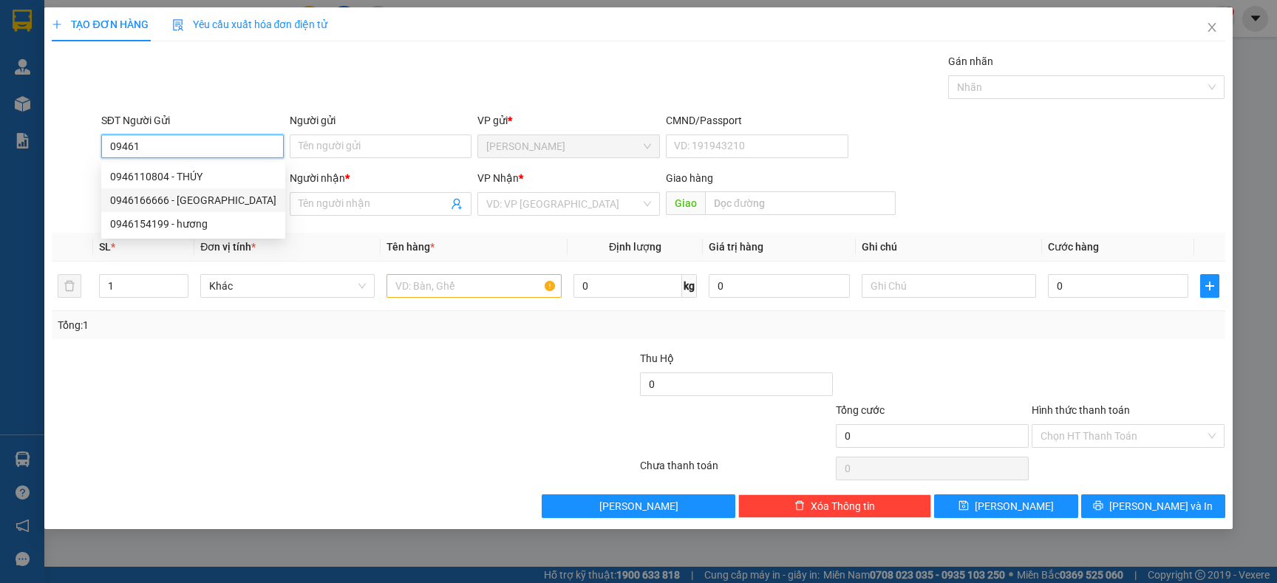
click at [181, 194] on div "0946166666 - LÊ SƠN" at bounding box center [193, 200] width 166 height 16
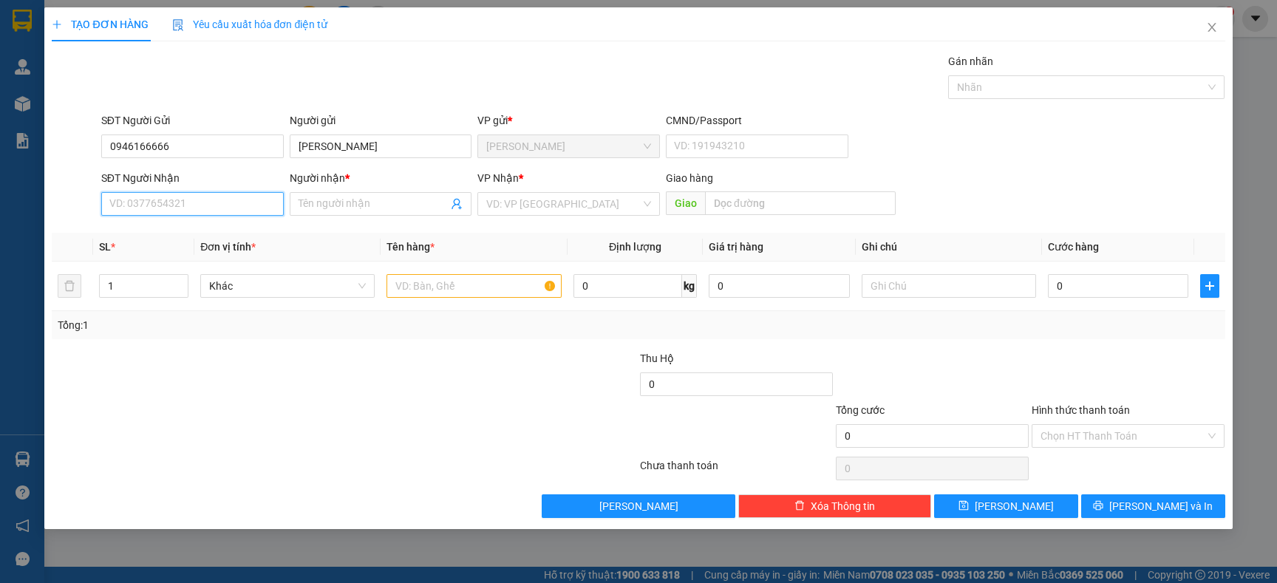
click at [206, 211] on input "SĐT Người Nhận" at bounding box center [192, 204] width 182 height 24
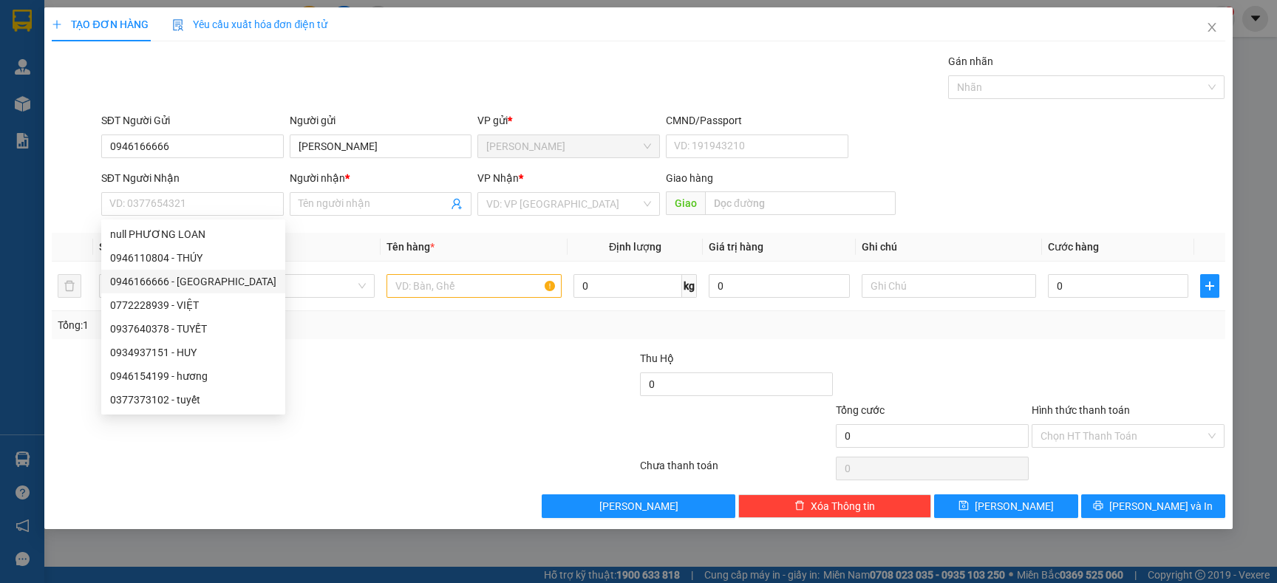
click at [324, 350] on div at bounding box center [246, 376] width 392 height 52
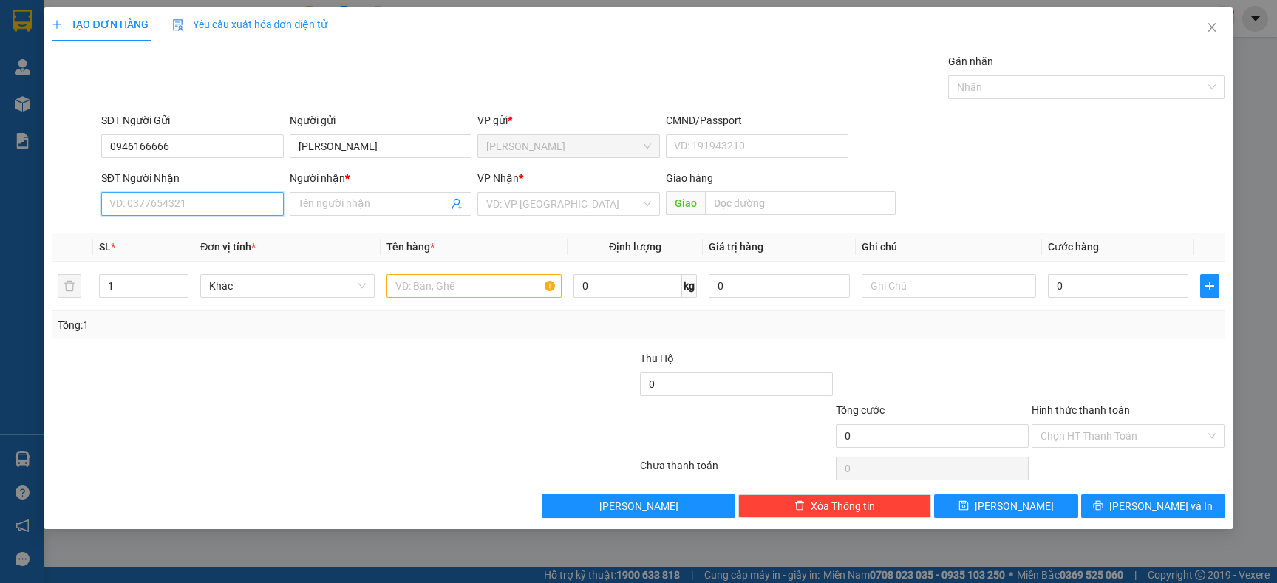
click at [192, 210] on input "SĐT Người Nhận" at bounding box center [192, 204] width 182 height 24
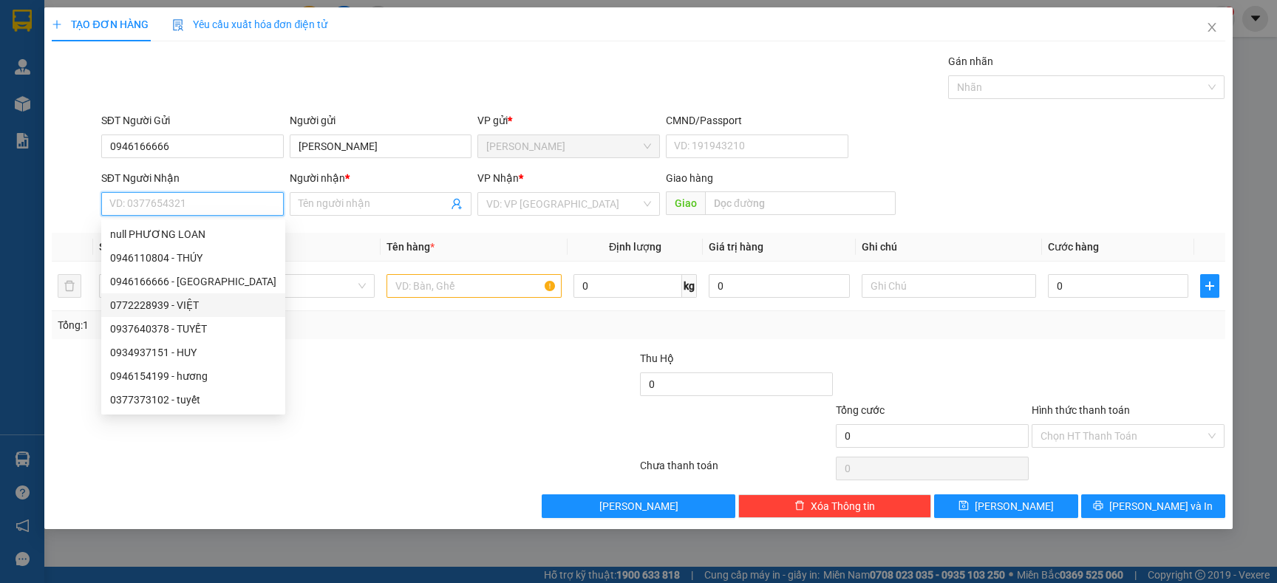
click at [180, 305] on div "0772228939 - VIỆT" at bounding box center [193, 305] width 166 height 16
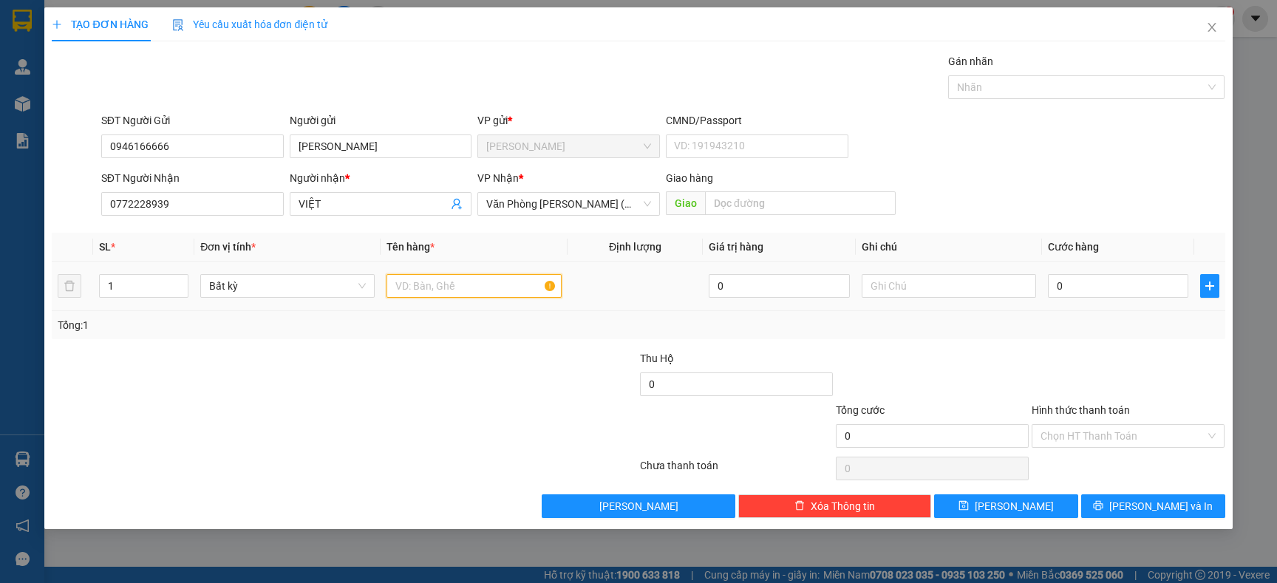
click at [427, 294] on input "text" at bounding box center [473, 286] width 174 height 24
click at [437, 368] on div at bounding box center [246, 376] width 392 height 52
click at [1119, 289] on input "0" at bounding box center [1118, 286] width 140 height 24
click at [1100, 330] on div "Tổng: 1" at bounding box center [638, 325] width 1161 height 16
click at [1094, 431] on input "Hình thức thanh toán" at bounding box center [1122, 436] width 165 height 22
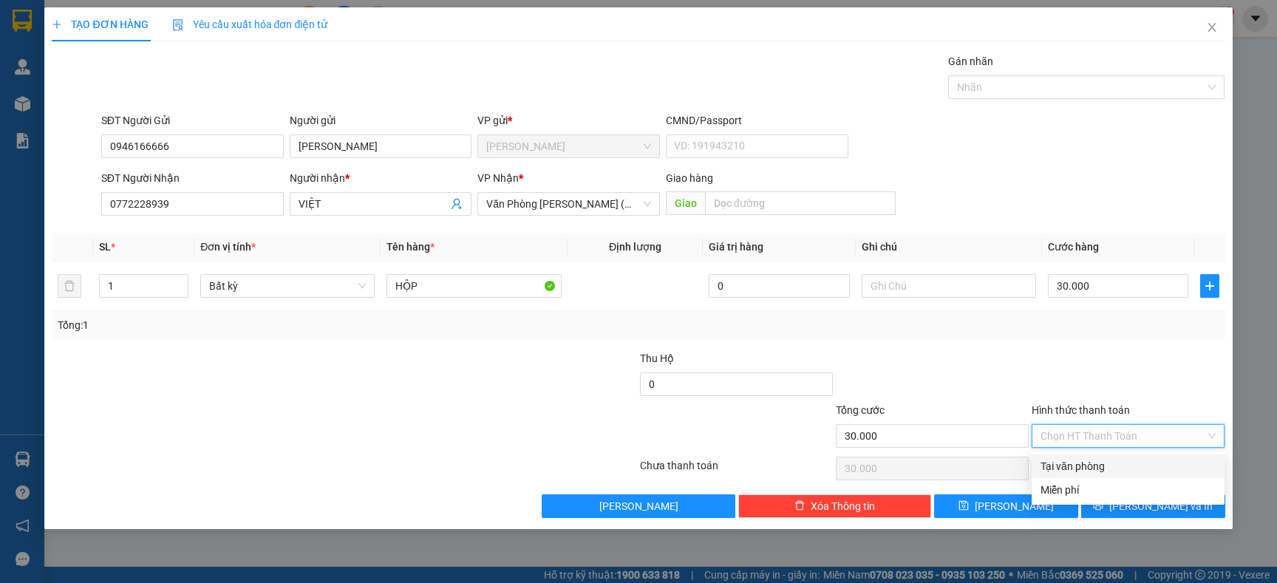
click at [1076, 396] on div at bounding box center [1128, 376] width 196 height 52
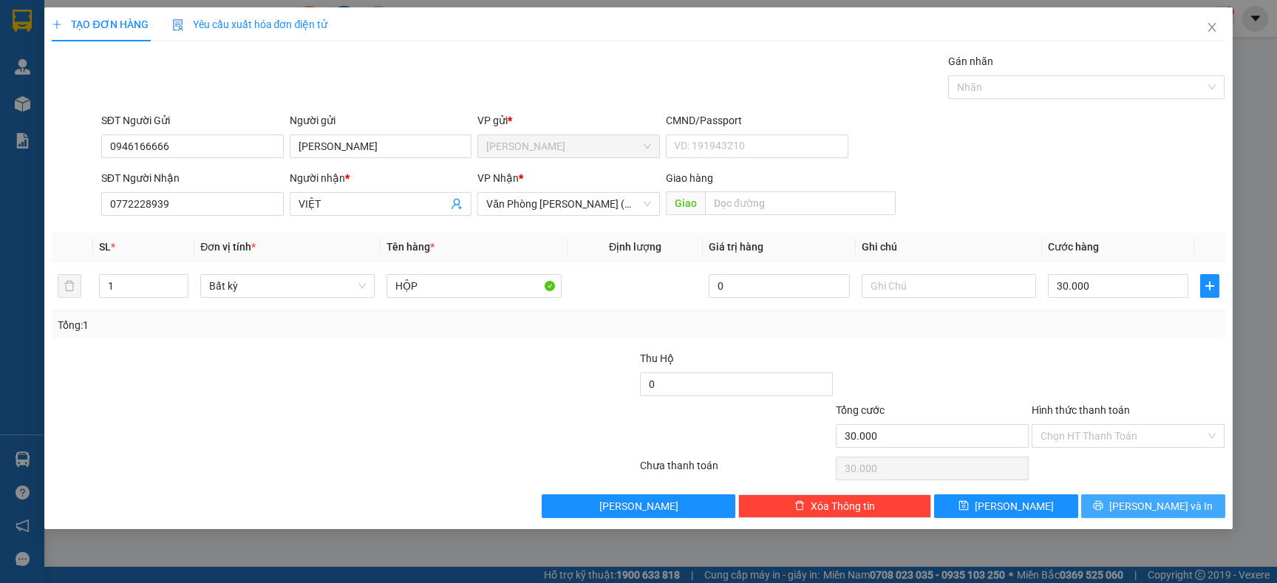
click at [1103, 505] on icon "printer" at bounding box center [1098, 505] width 10 height 10
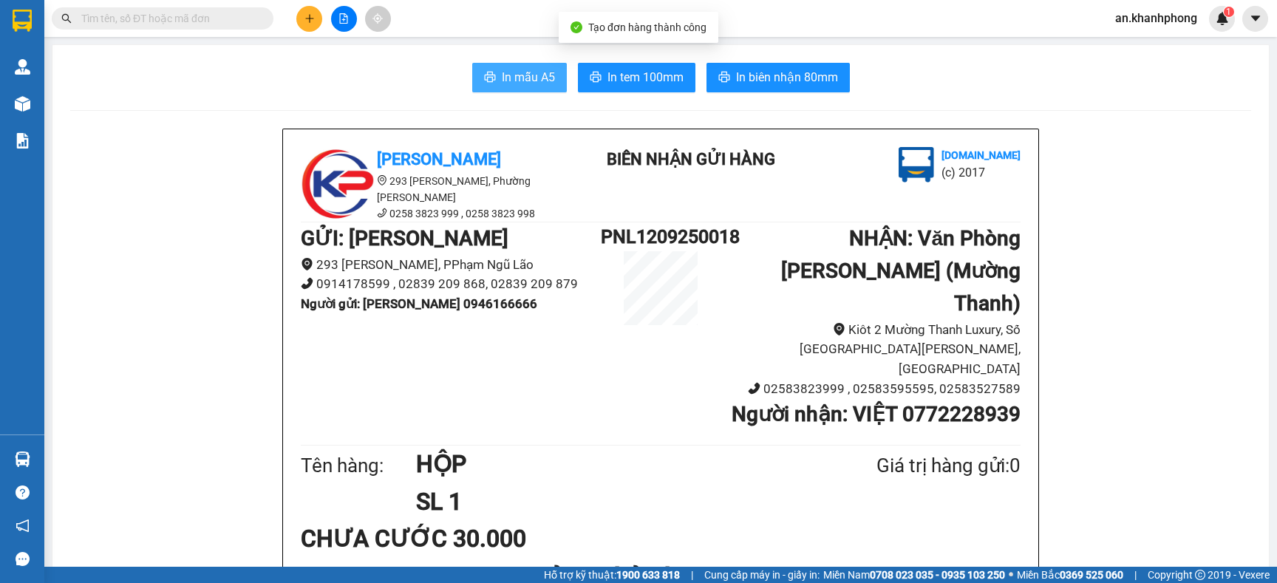
click at [496, 66] on button "In mẫu A5" at bounding box center [519, 78] width 95 height 30
click at [305, 18] on icon "plus" at bounding box center [309, 18] width 8 height 1
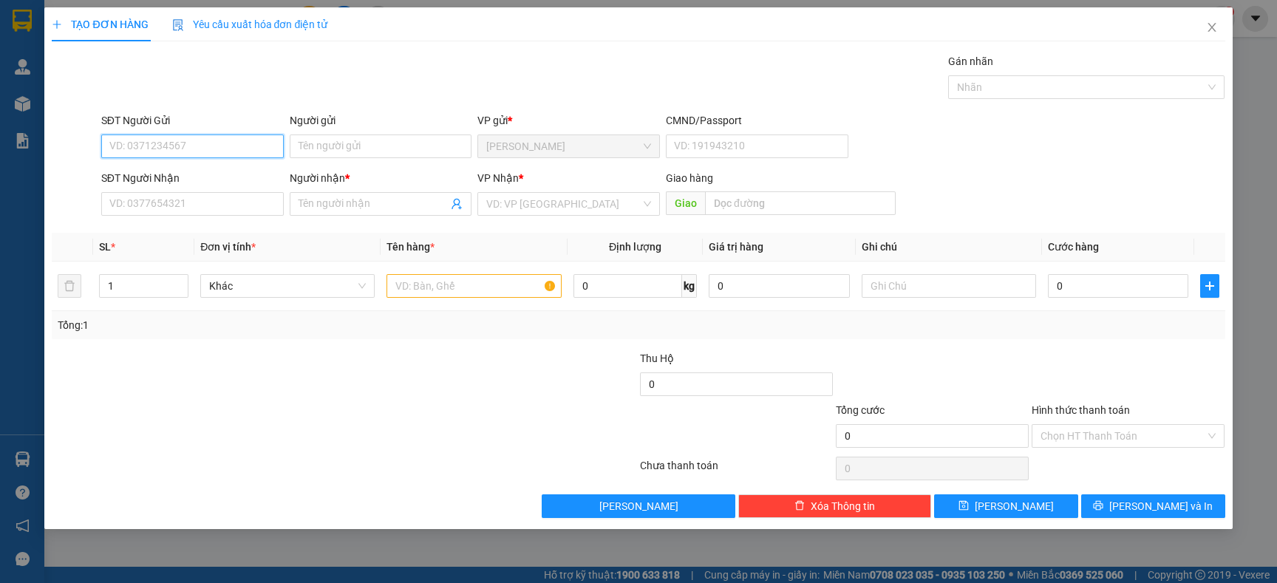
click at [238, 148] on input "SĐT Người Gửi" at bounding box center [192, 146] width 182 height 24
click at [149, 191] on div "0382223358 - LONG" at bounding box center [192, 200] width 182 height 24
click at [160, 197] on input "SĐT Người Nhận" at bounding box center [192, 204] width 182 height 24
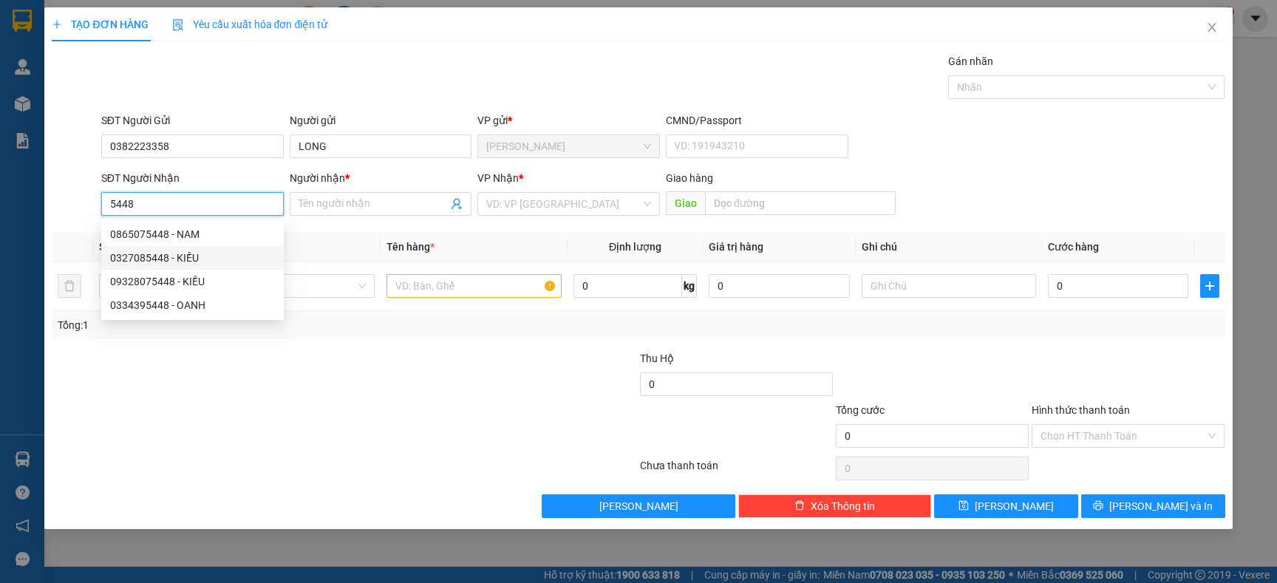
click at [175, 248] on div "0327085448 - KIỀU" at bounding box center [192, 258] width 182 height 24
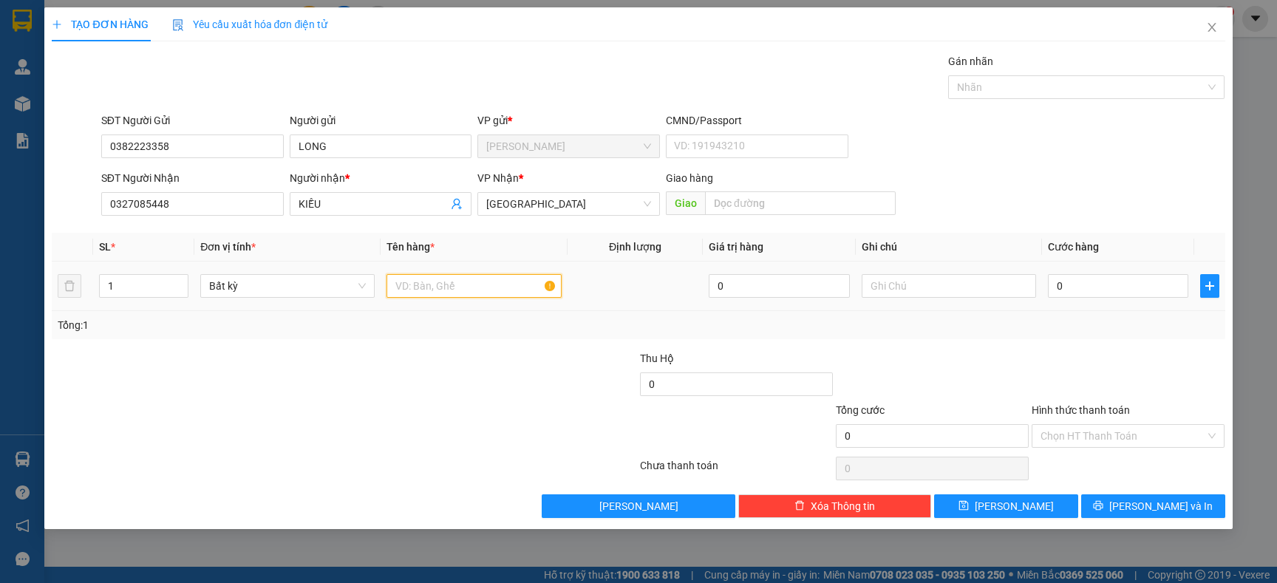
click at [419, 289] on input "text" at bounding box center [473, 286] width 174 height 24
click at [429, 349] on div "Transit Pickup Surcharge Ids Transit Deliver Surcharge Ids Transit Deliver Surc…" at bounding box center [638, 285] width 1173 height 465
click at [1127, 289] on input "0" at bounding box center [1118, 286] width 140 height 24
drag, startPoint x: 1111, startPoint y: 328, endPoint x: 1110, endPoint y: 355, distance: 27.3
click at [1110, 328] on div "Tổng: 1" at bounding box center [638, 325] width 1161 height 16
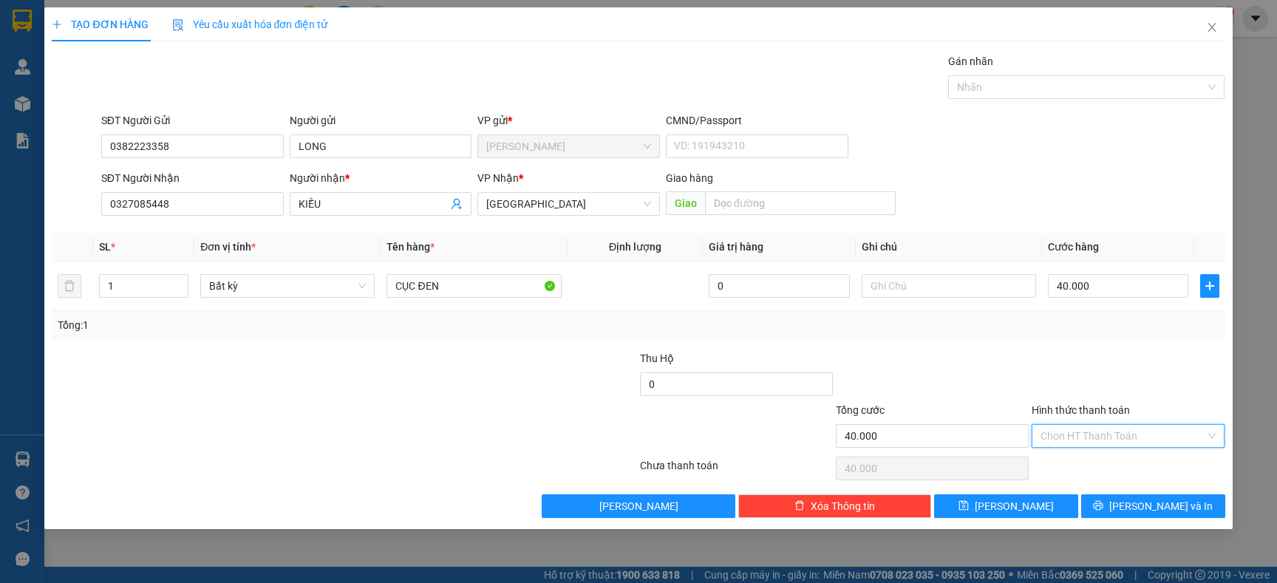
click at [1102, 438] on input "Hình thức thanh toán" at bounding box center [1122, 436] width 165 height 22
click at [1089, 465] on div "Tại văn phòng" at bounding box center [1127, 466] width 175 height 16
click at [1115, 505] on button "[PERSON_NAME] và In" at bounding box center [1153, 506] width 144 height 24
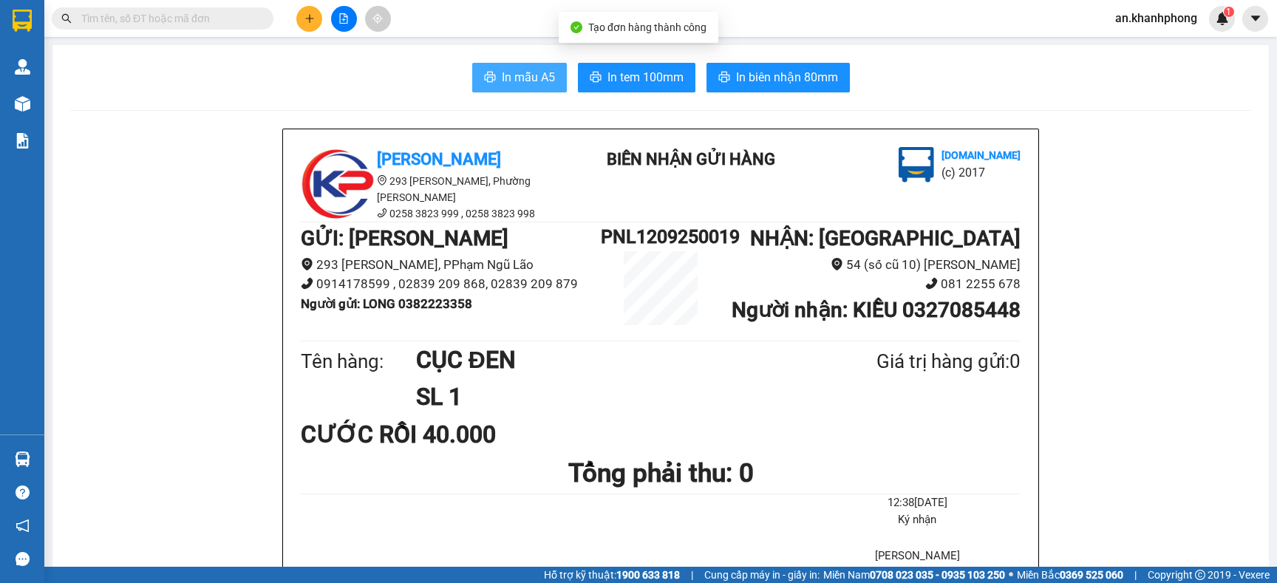
click at [512, 67] on button "In mẫu A5" at bounding box center [519, 78] width 95 height 30
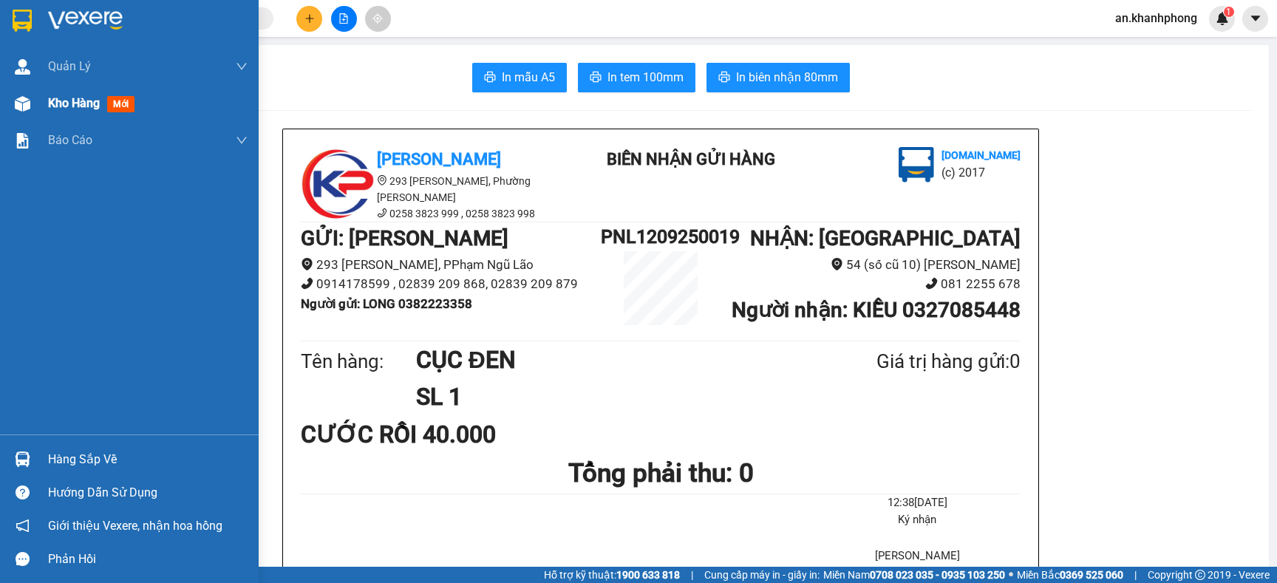
click at [92, 108] on span "Kho hàng" at bounding box center [74, 103] width 52 height 14
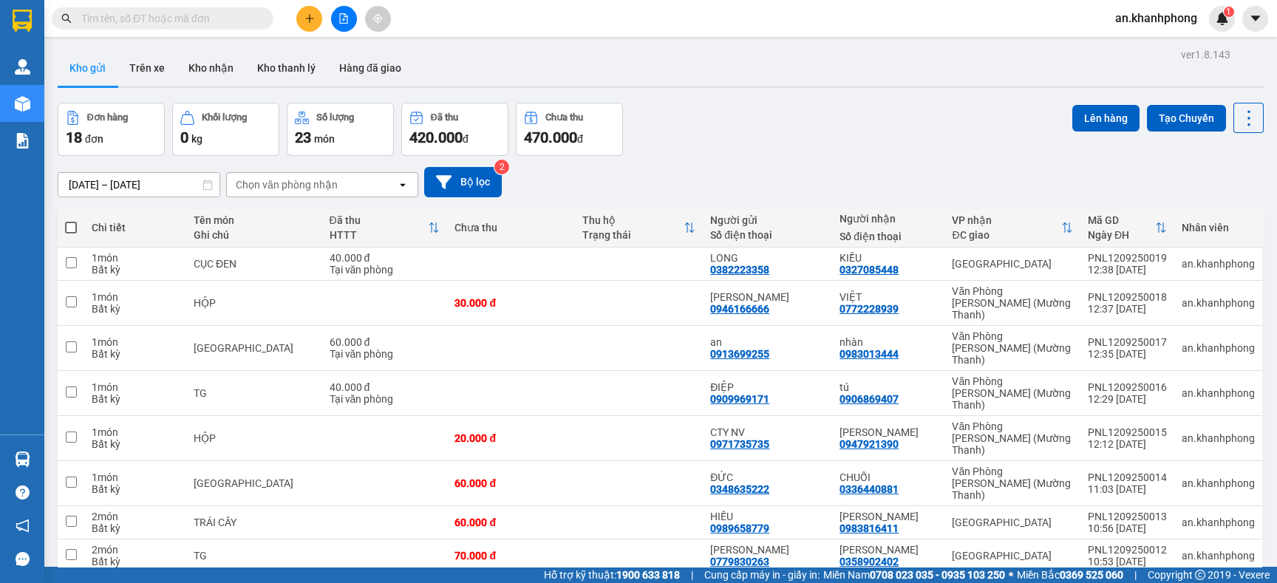
click at [692, 168] on div "10/09/2025 – 12/09/2025 Press the down arrow key to interact with the calendar …" at bounding box center [661, 182] width 1206 height 30
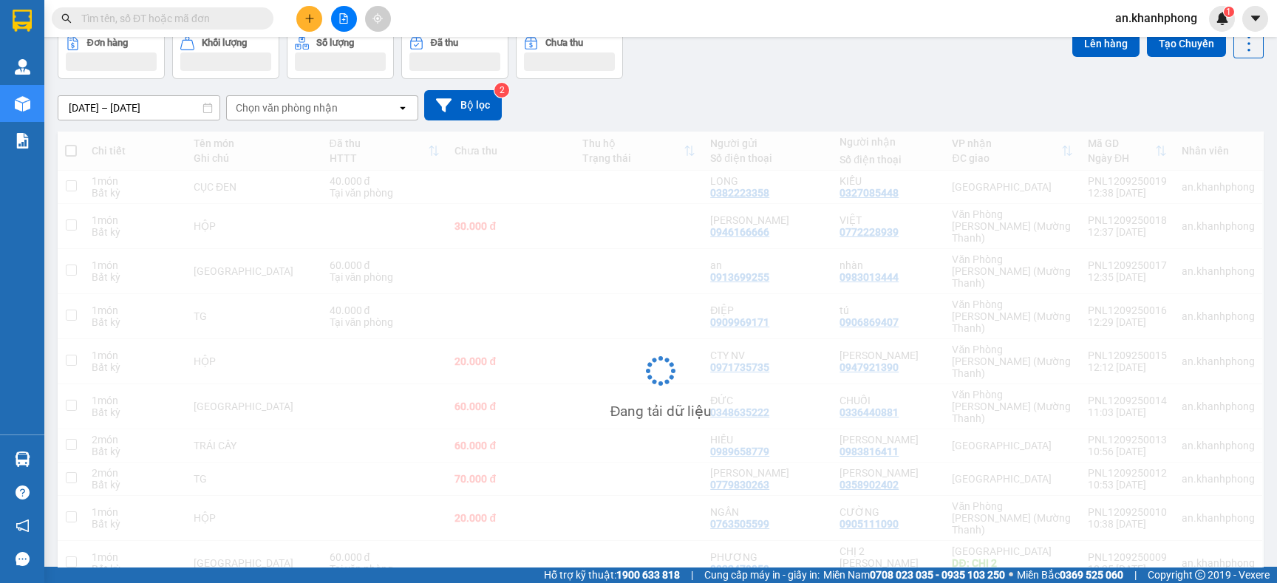
scroll to position [67, 0]
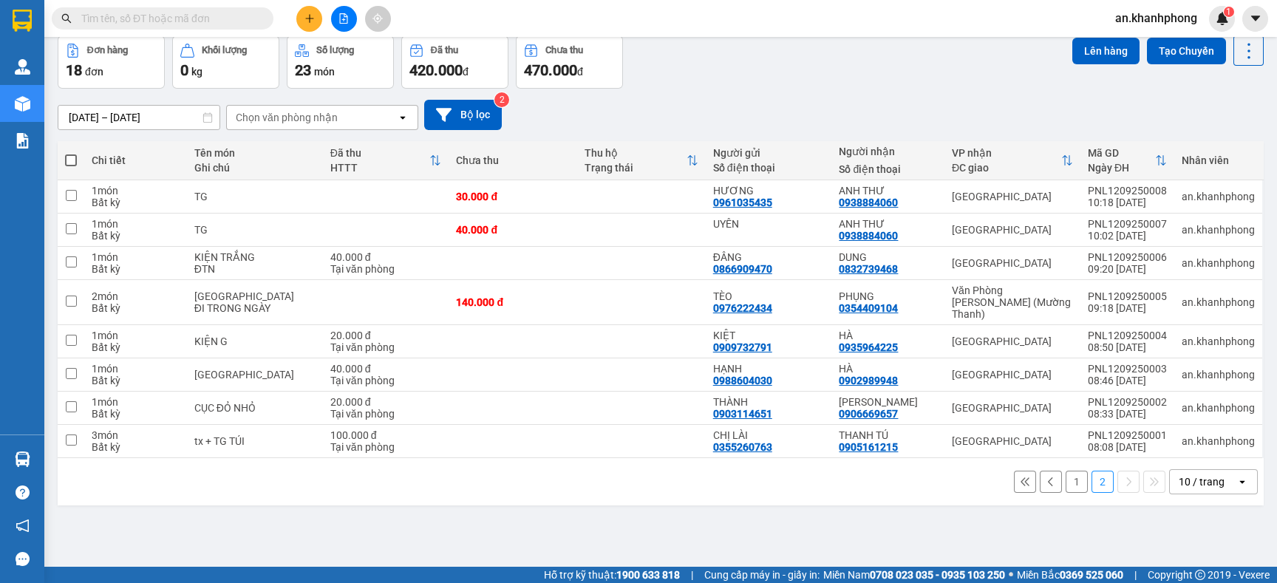
drag, startPoint x: 247, startPoint y: 21, endPoint x: 249, endPoint y: 31, distance: 9.9
click at [247, 24] on input "text" at bounding box center [168, 18] width 174 height 16
click at [187, 11] on input "text" at bounding box center [168, 18] width 174 height 16
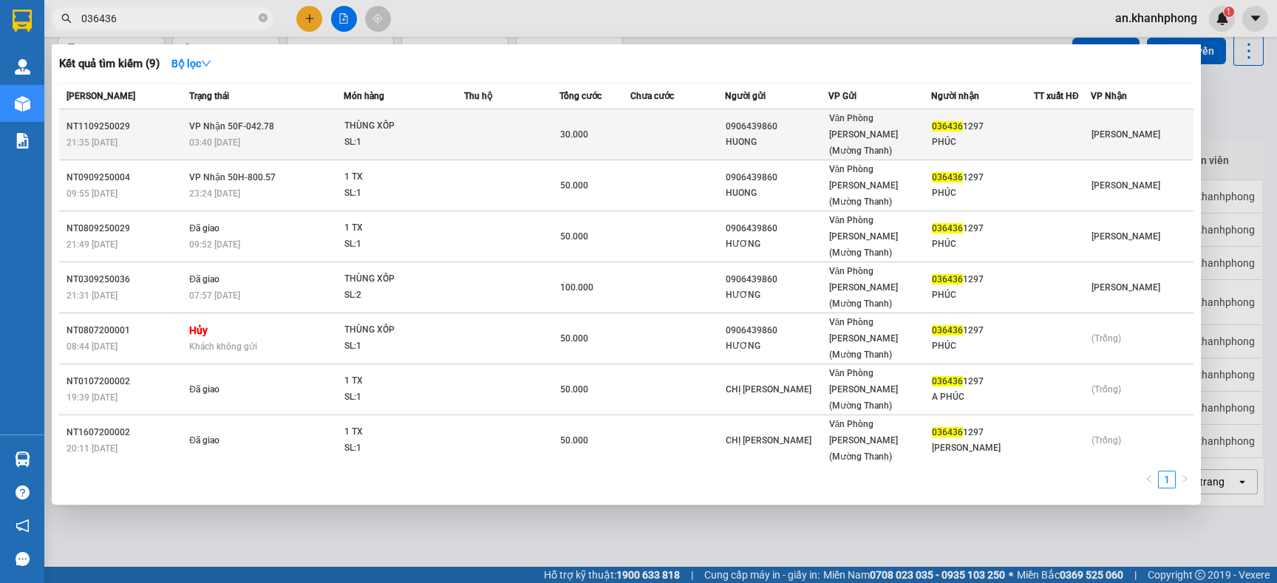
click at [475, 126] on td at bounding box center [511, 134] width 95 height 51
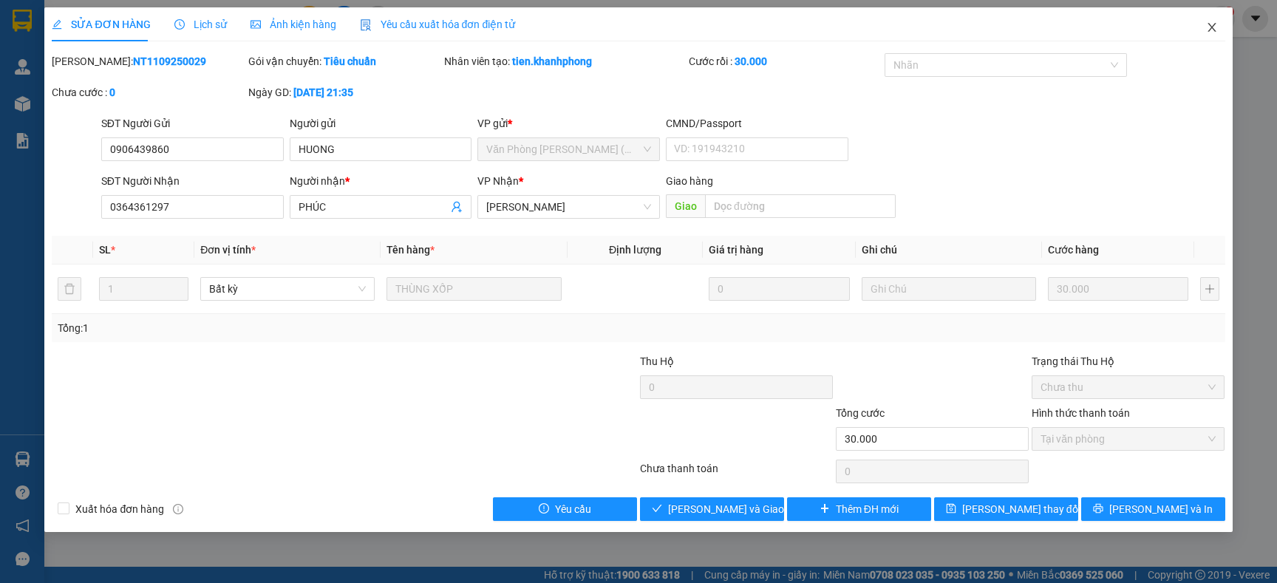
click at [1213, 30] on icon "close" at bounding box center [1211, 27] width 8 height 9
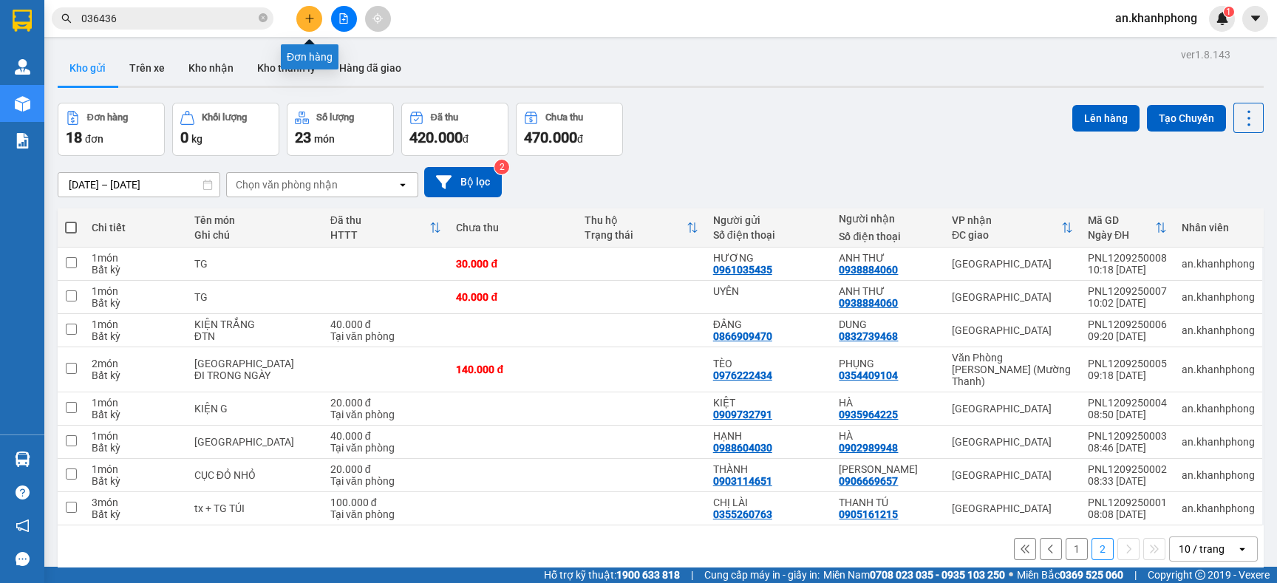
click at [298, 24] on button at bounding box center [309, 19] width 26 height 26
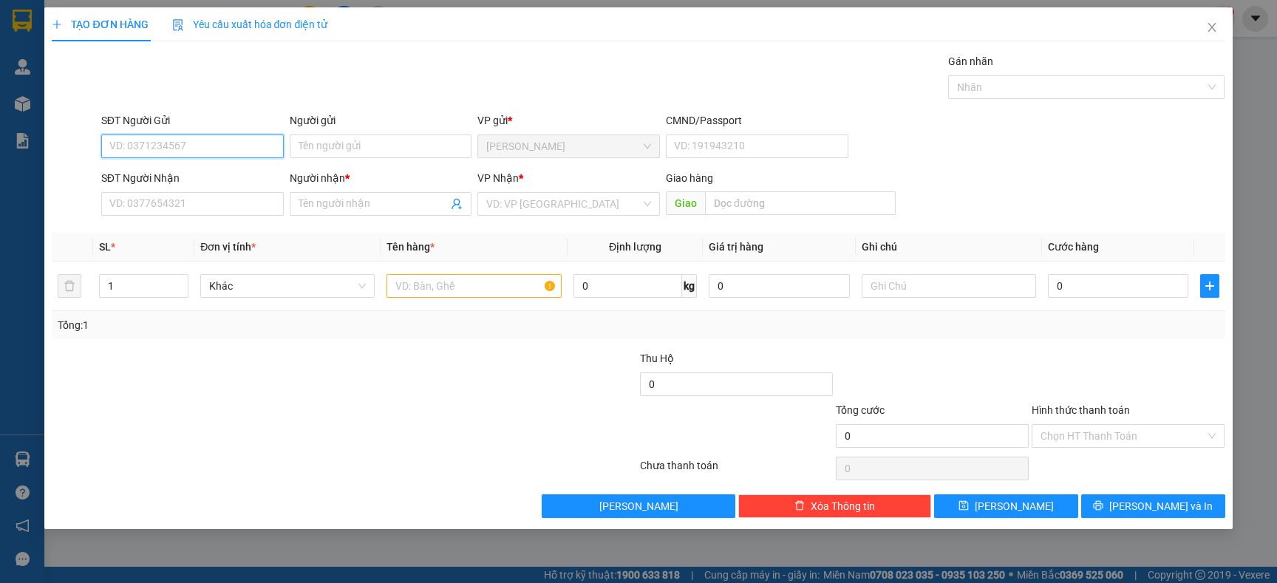
click at [181, 151] on input "SĐT Người Gửi" at bounding box center [192, 146] width 182 height 24
click at [367, 138] on input "Người gửi" at bounding box center [381, 146] width 182 height 24
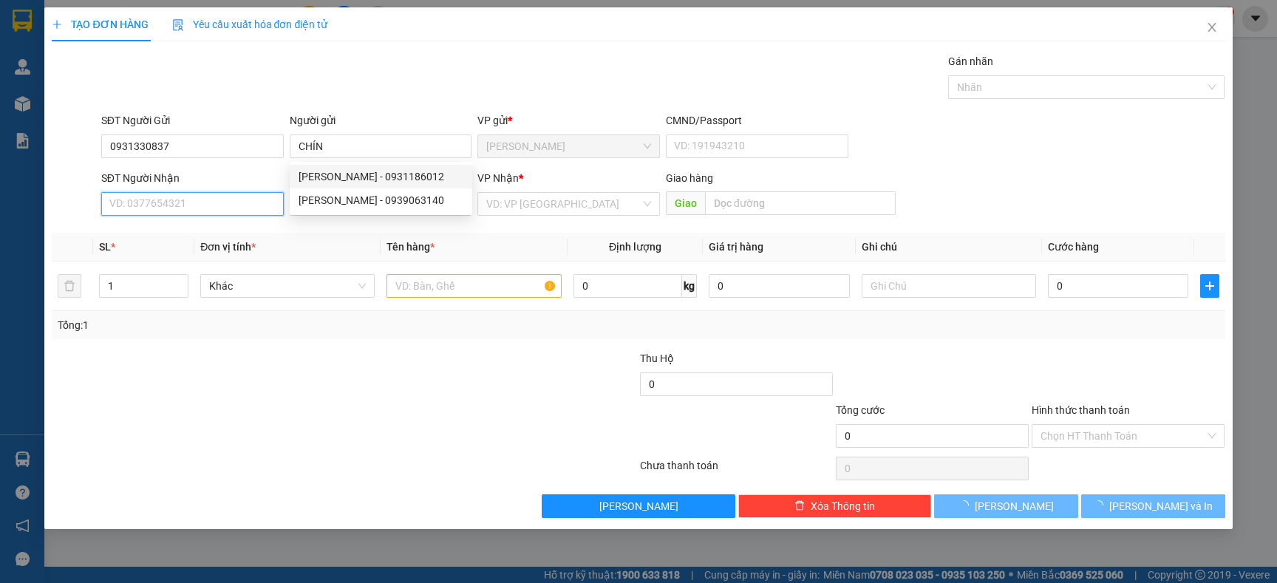
click at [192, 199] on input "SĐT Người Nhận" at bounding box center [192, 204] width 182 height 24
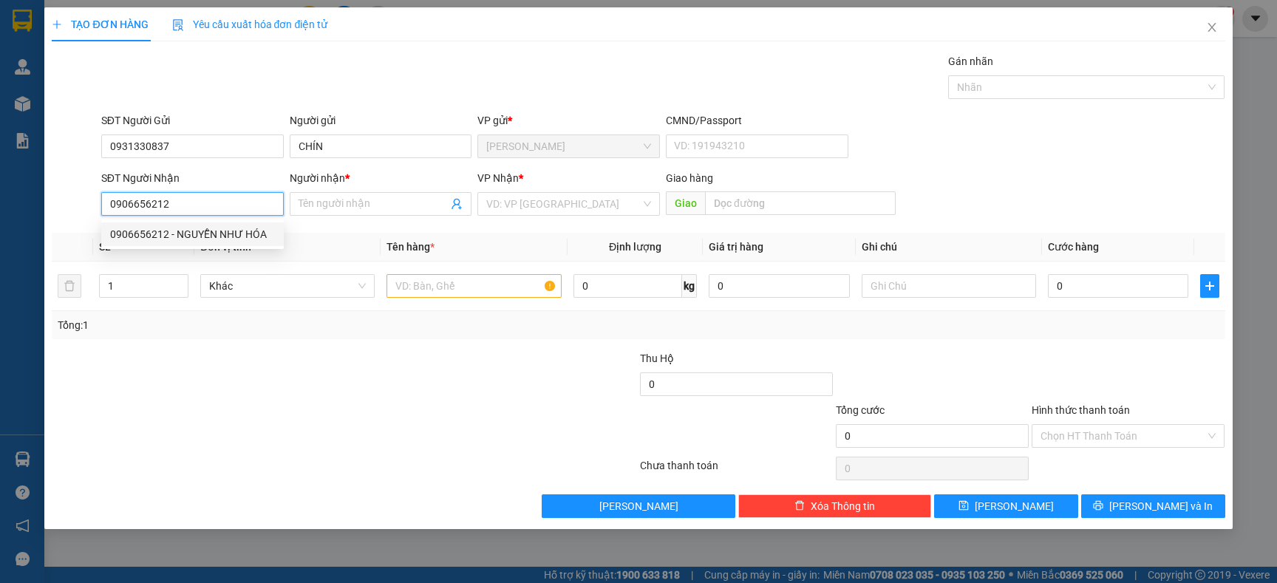
click at [190, 233] on div "0906656212 - NGUYỄN NHƯ HÓA" at bounding box center [192, 234] width 165 height 16
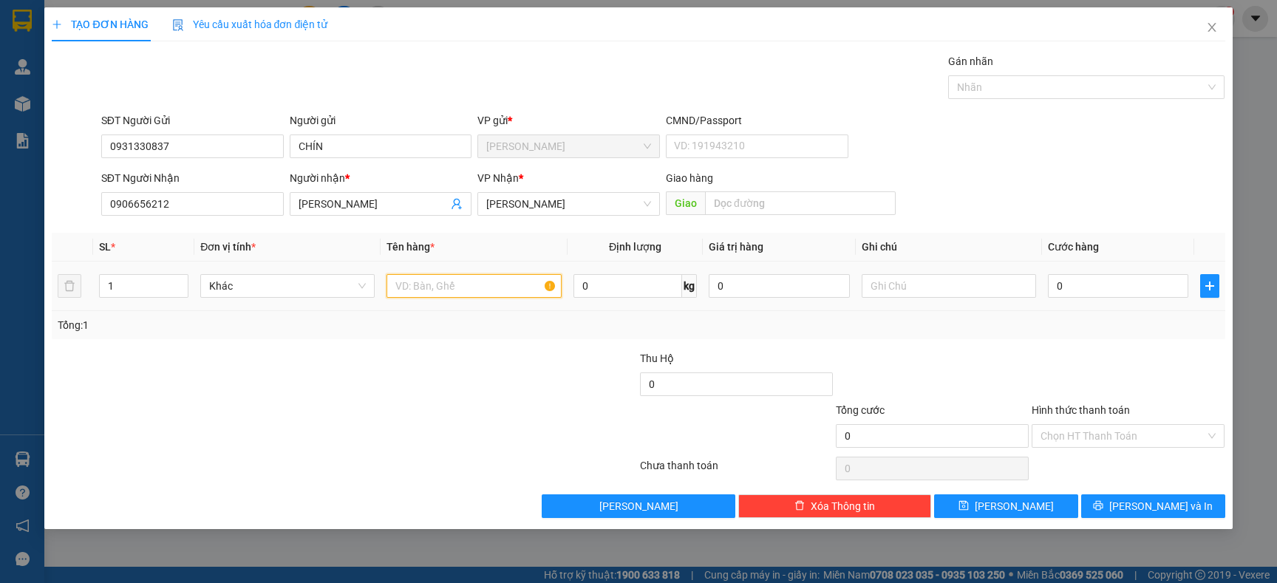
click at [411, 279] on input "text" at bounding box center [473, 286] width 174 height 24
click at [446, 352] on div at bounding box center [541, 376] width 196 height 52
click at [1072, 284] on input "0" at bounding box center [1118, 286] width 140 height 24
click at [1124, 332] on div "Tổng: 1" at bounding box center [638, 325] width 1161 height 16
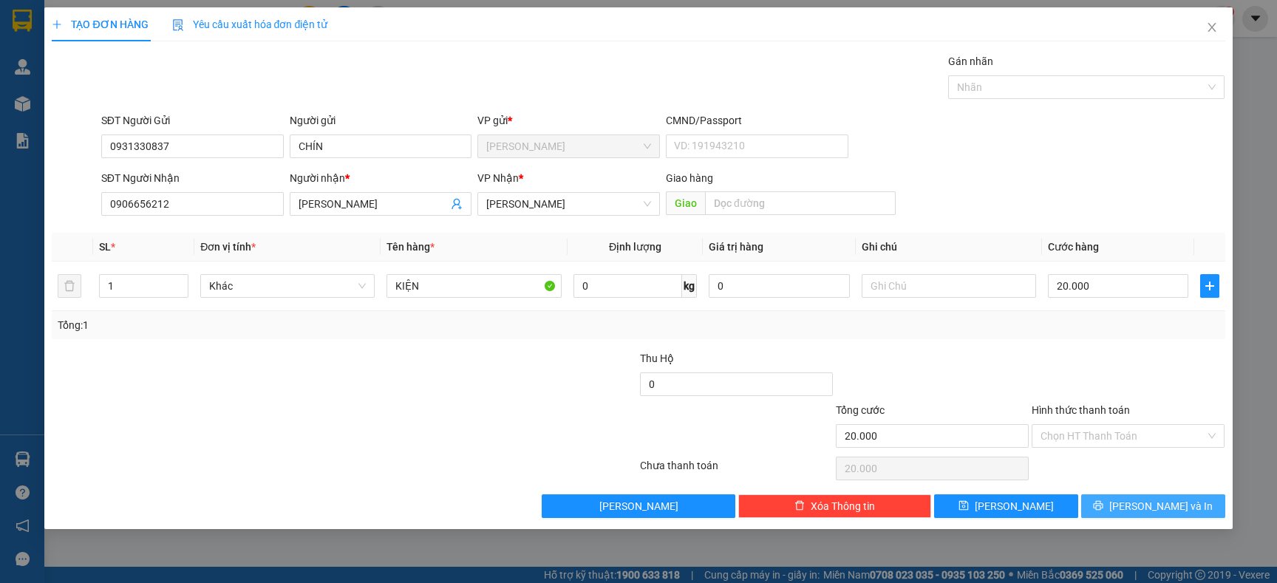
click at [1121, 499] on button "[PERSON_NAME] và In" at bounding box center [1153, 506] width 144 height 24
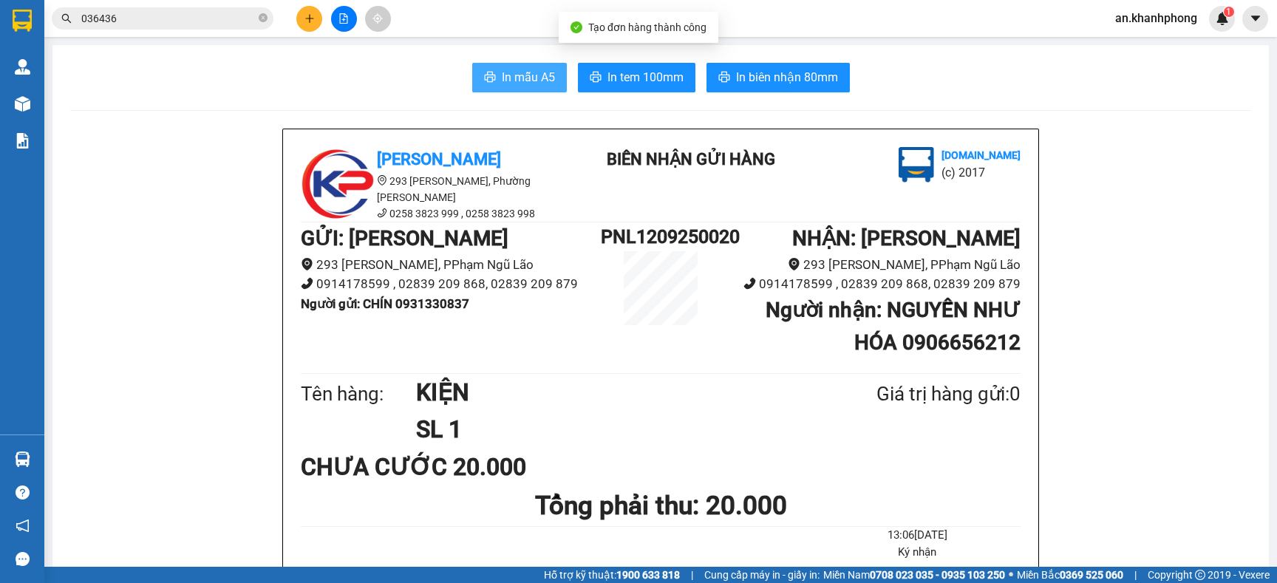
click at [537, 78] on span "In mẫu A5" at bounding box center [528, 77] width 53 height 18
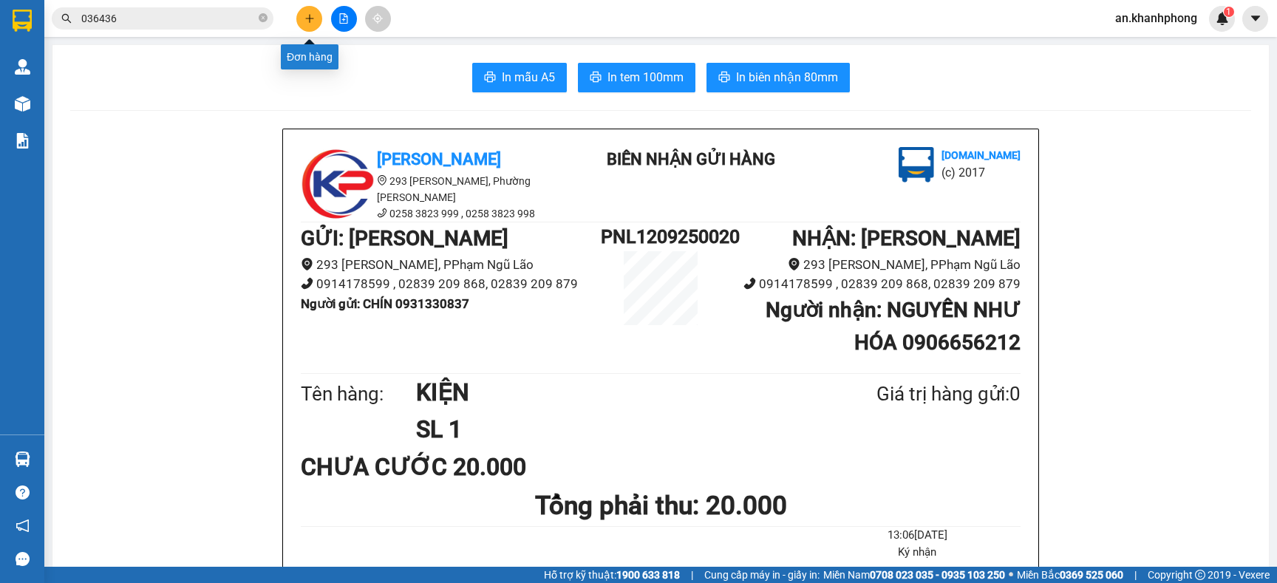
click at [300, 14] on button at bounding box center [309, 19] width 26 height 26
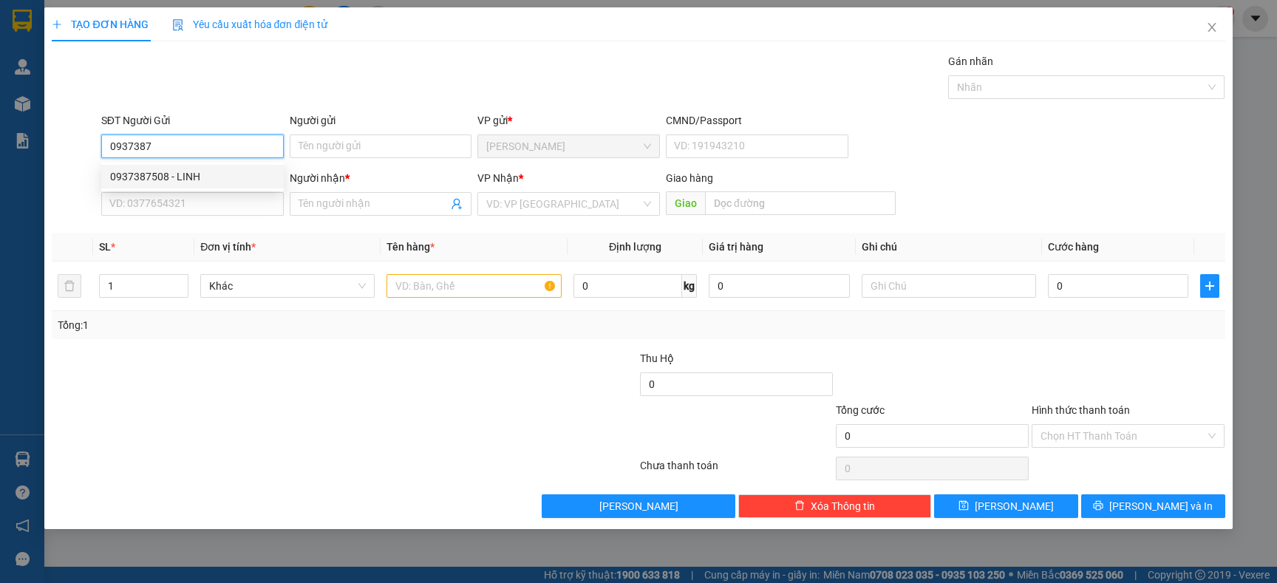
click at [189, 177] on div "0937387508 - LINH" at bounding box center [192, 176] width 165 height 16
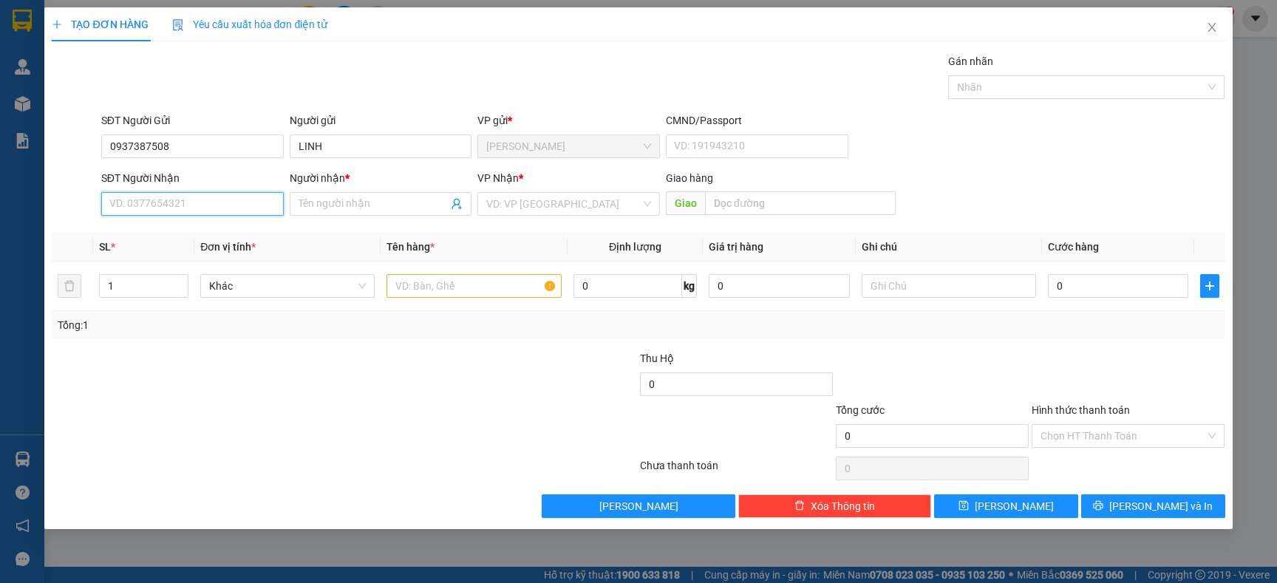
click at [191, 206] on input "SĐT Người Nhận" at bounding box center [192, 204] width 182 height 24
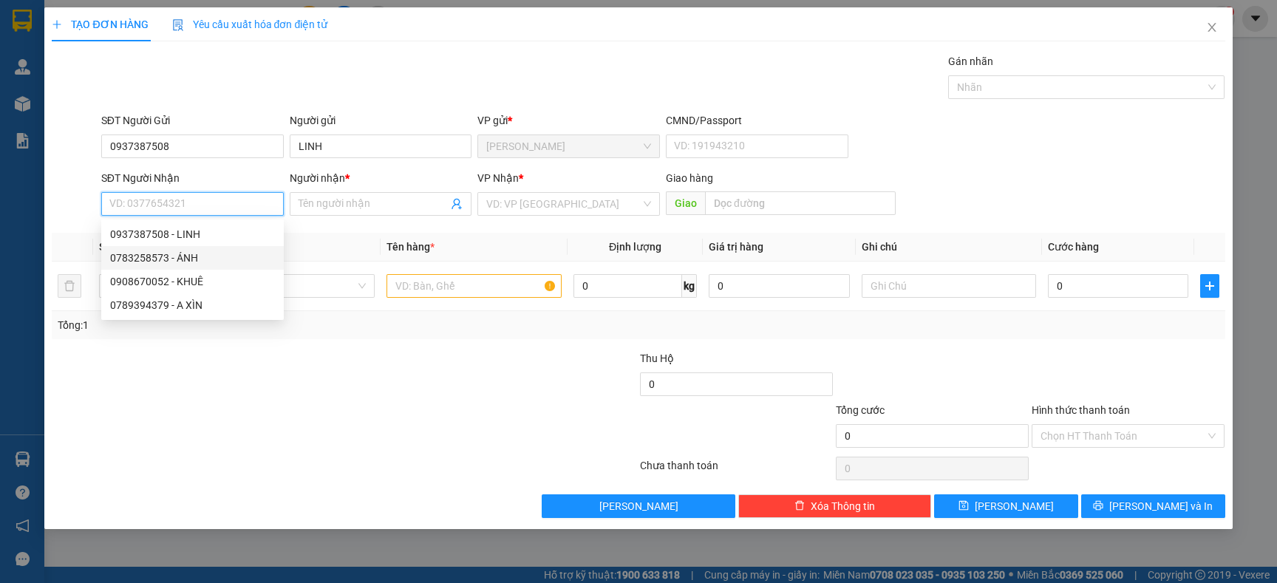
click at [188, 252] on div "0783258573 - ÁNH" at bounding box center [192, 258] width 165 height 16
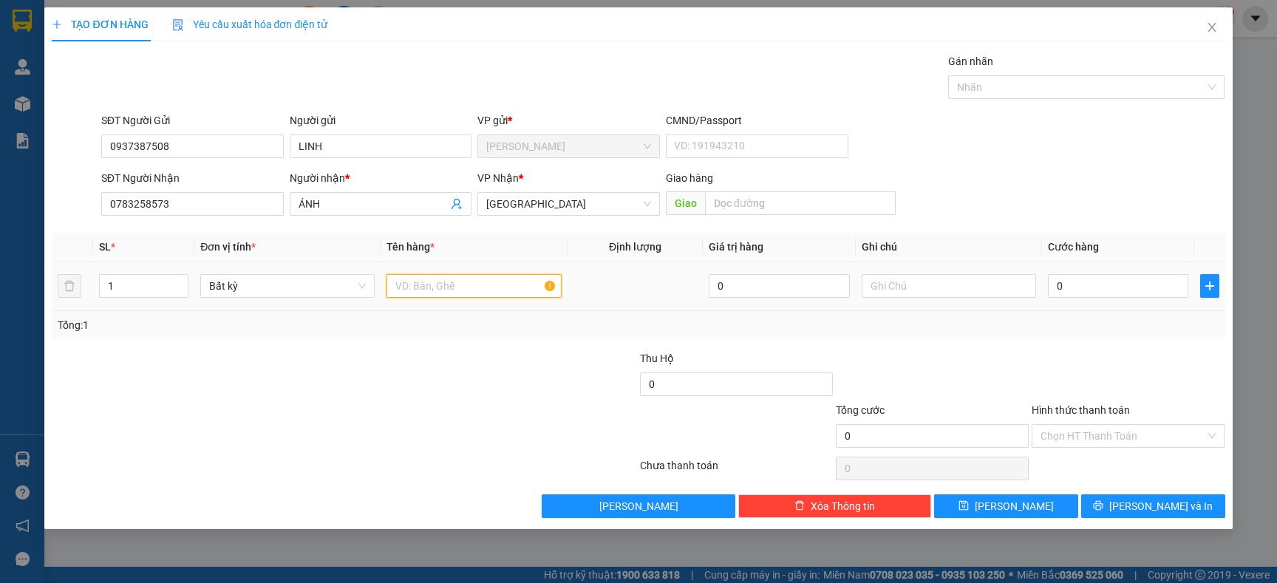
click at [414, 287] on input "text" at bounding box center [473, 286] width 174 height 24
click at [365, 295] on span "Bất kỳ" at bounding box center [287, 286] width 157 height 22
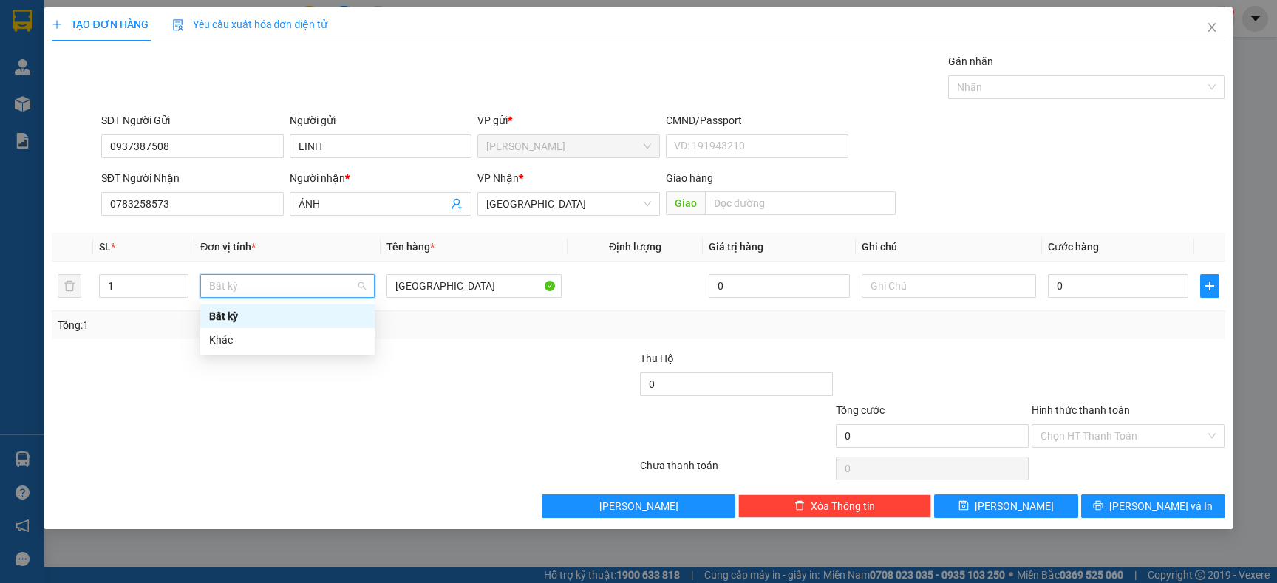
click at [378, 323] on div "Tổng: 1" at bounding box center [275, 325] width 435 height 16
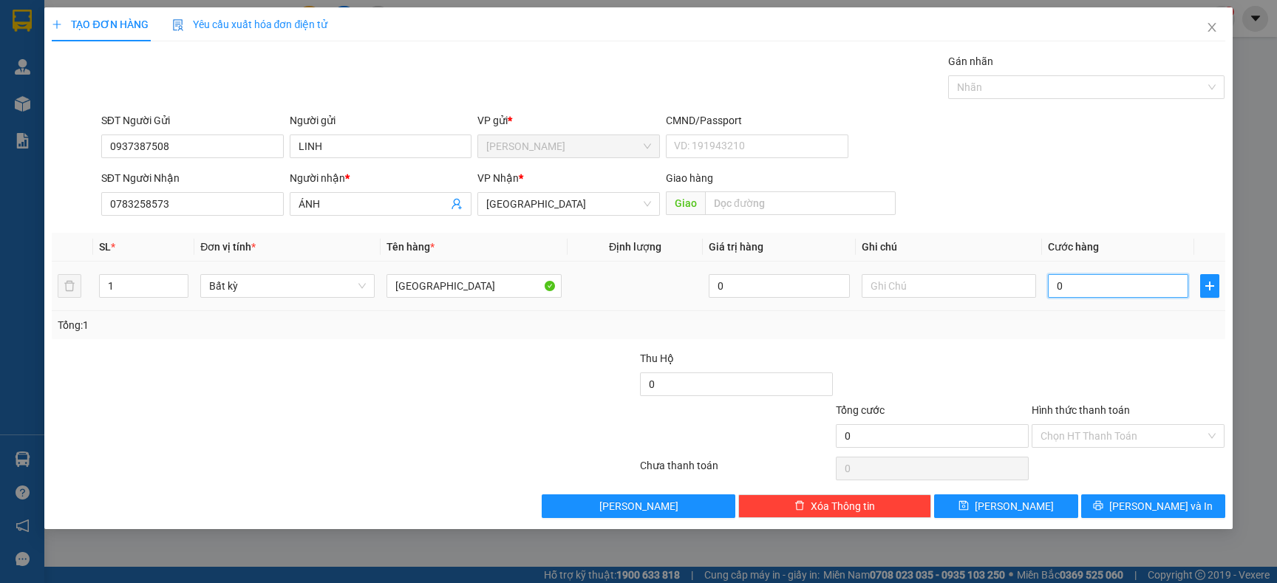
click at [1141, 285] on input "0" at bounding box center [1118, 286] width 140 height 24
click at [1098, 348] on div "Transit Pickup Surcharge Ids Transit Deliver Surcharge Ids Transit Deliver Surc…" at bounding box center [638, 285] width 1173 height 465
click at [1103, 505] on icon "printer" at bounding box center [1098, 506] width 10 height 10
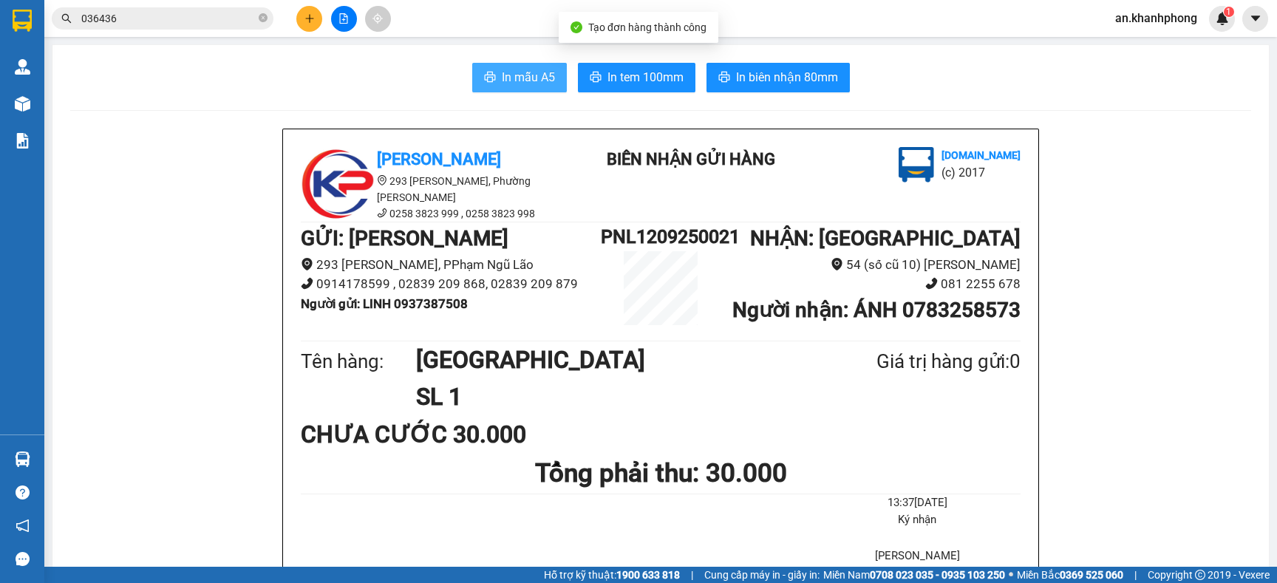
click at [472, 80] on button "In mẫu A5" at bounding box center [519, 78] width 95 height 30
click at [263, 15] on icon "close-circle" at bounding box center [263, 17] width 9 height 9
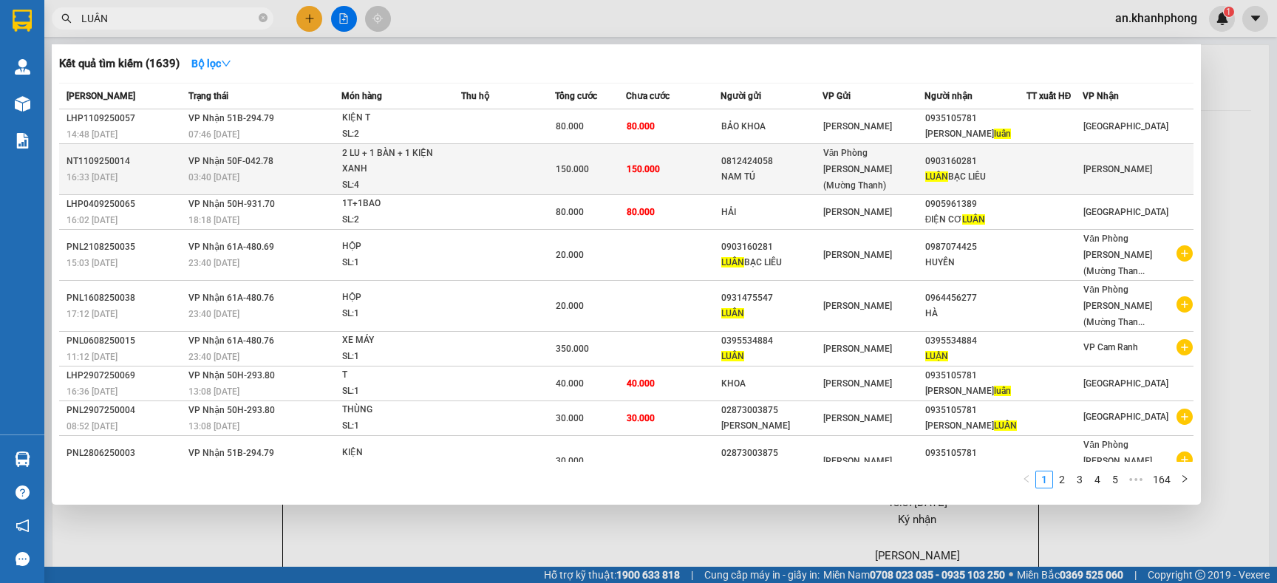
click at [668, 164] on td "150.000" at bounding box center [673, 169] width 94 height 51
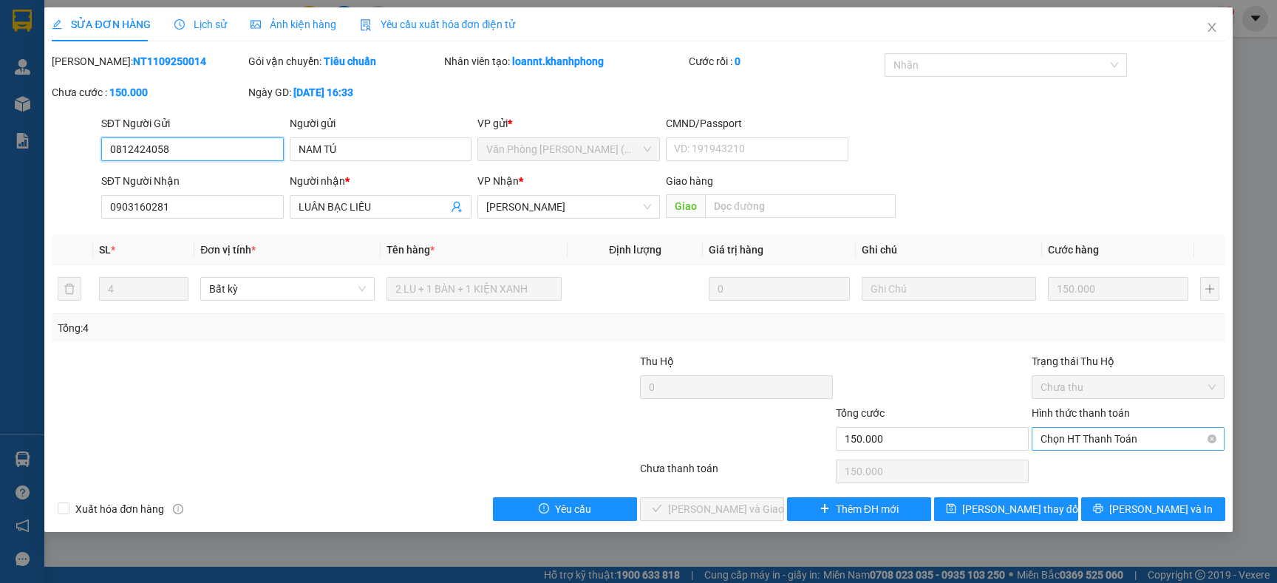
click at [1158, 440] on span "Chọn HT Thanh Toán" at bounding box center [1127, 439] width 175 height 22
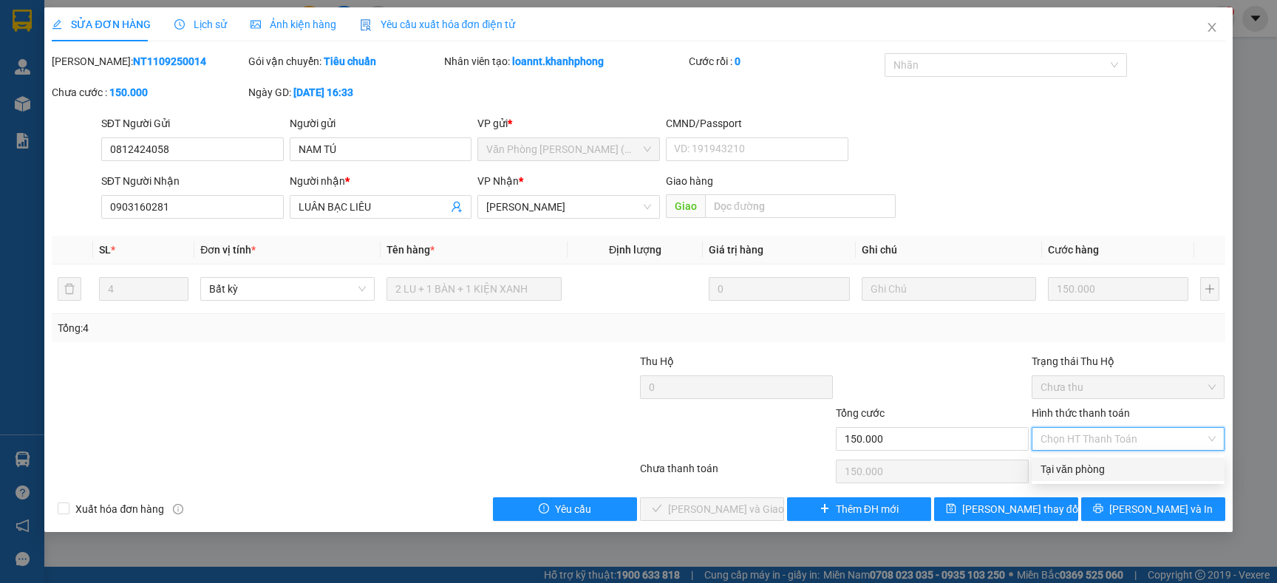
click at [1109, 463] on div "Tại văn phòng" at bounding box center [1127, 469] width 175 height 16
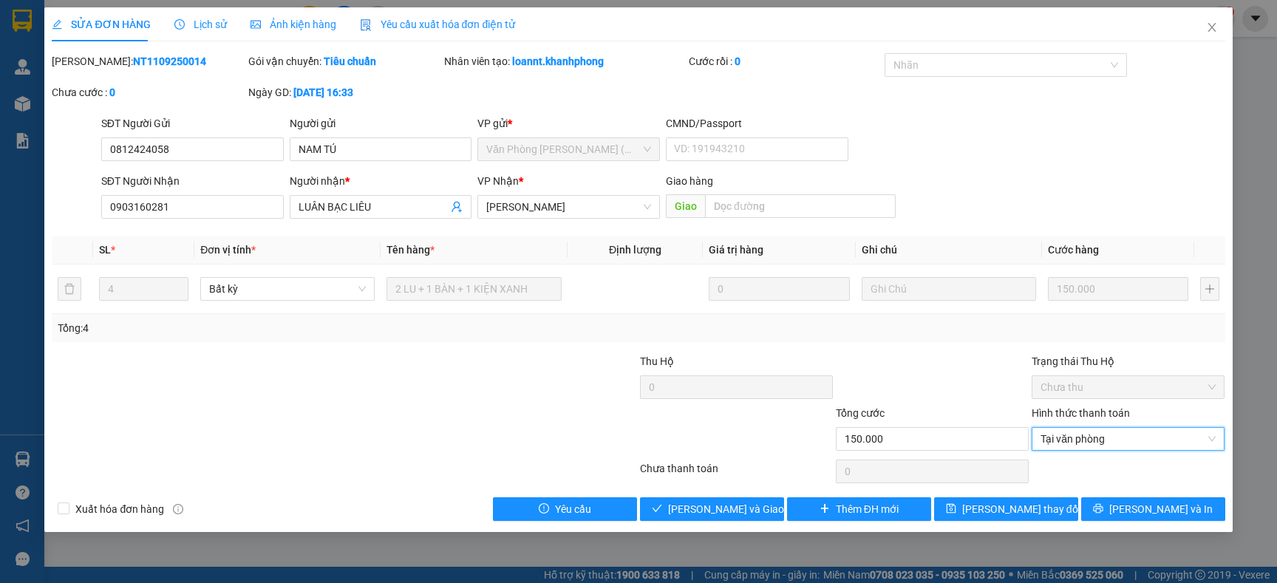
click at [720, 427] on div at bounding box center [736, 431] width 196 height 52
click at [662, 513] on icon "check" at bounding box center [657, 508] width 10 height 10
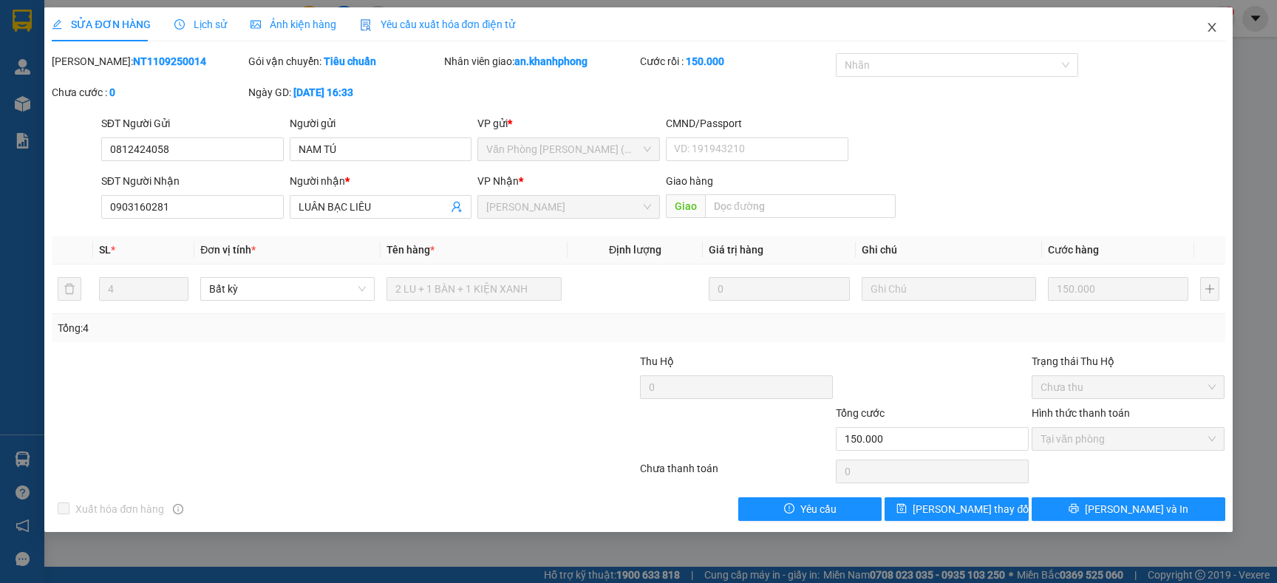
click at [1212, 27] on icon "close" at bounding box center [1212, 27] width 12 height 12
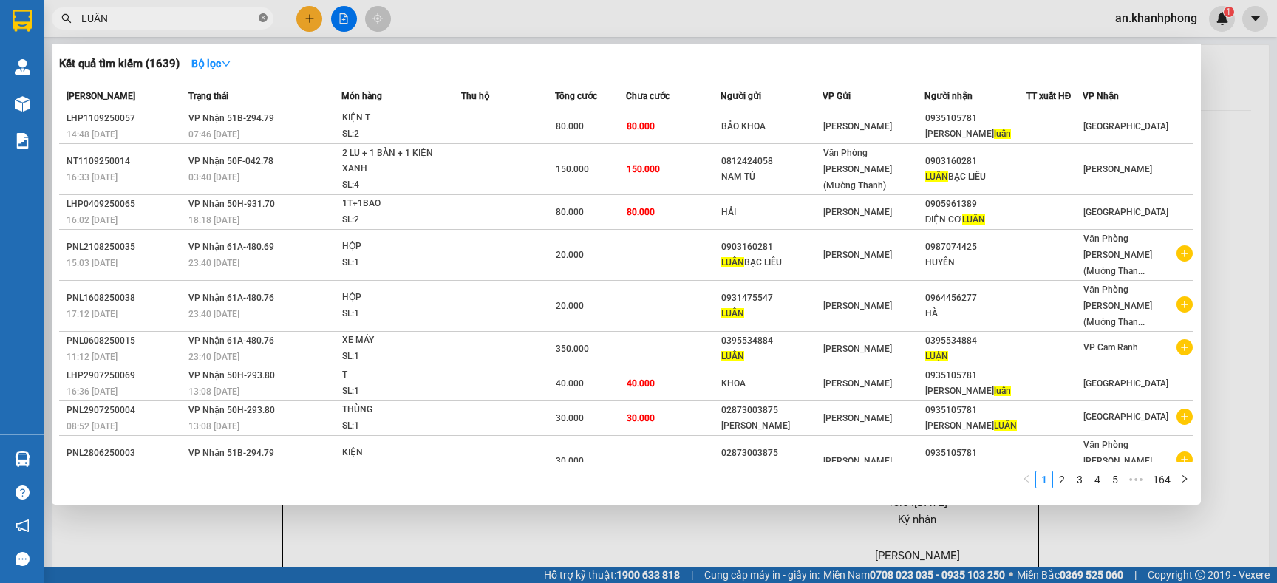
click at [259, 19] on icon "close-circle" at bounding box center [263, 17] width 9 height 9
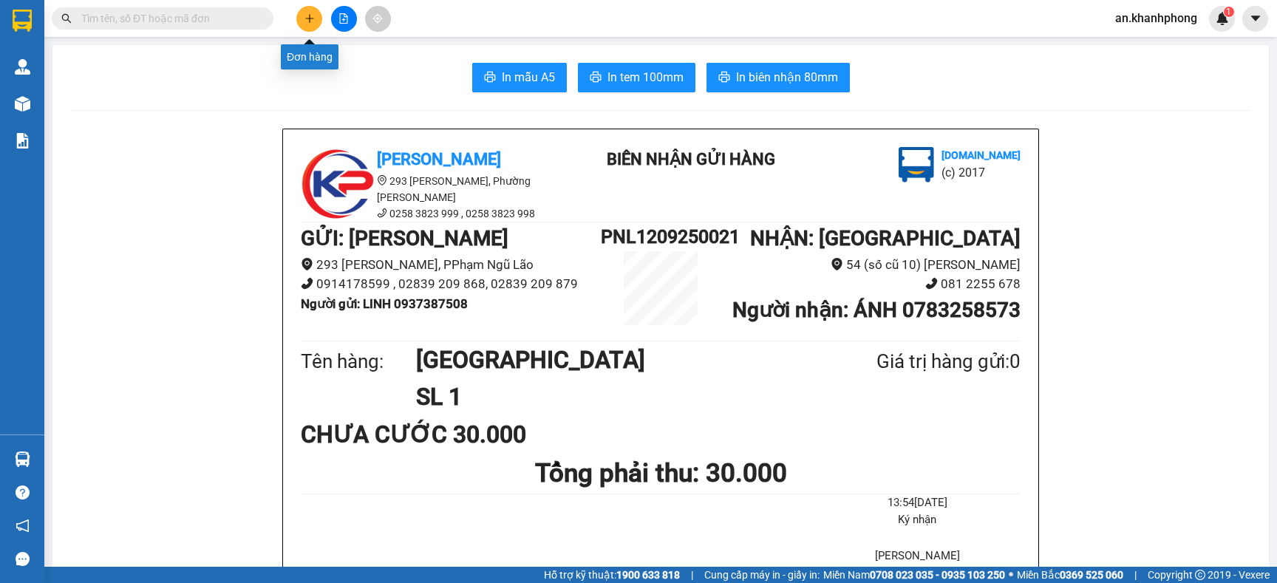
click at [300, 19] on button at bounding box center [309, 19] width 26 height 26
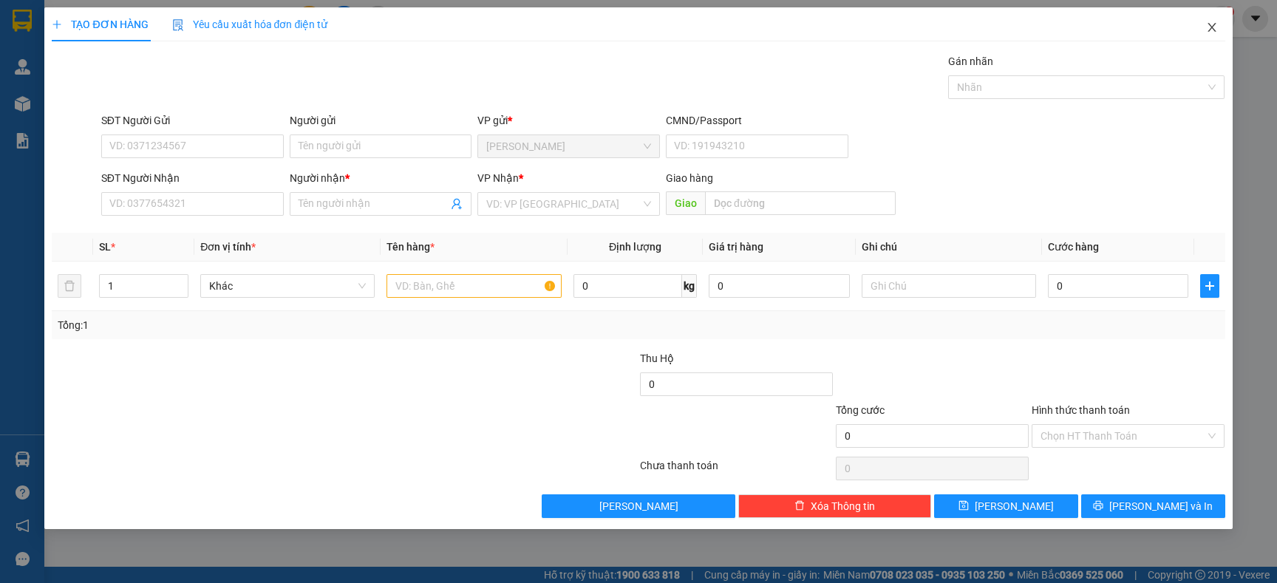
click at [1213, 23] on icon "close" at bounding box center [1212, 27] width 12 height 12
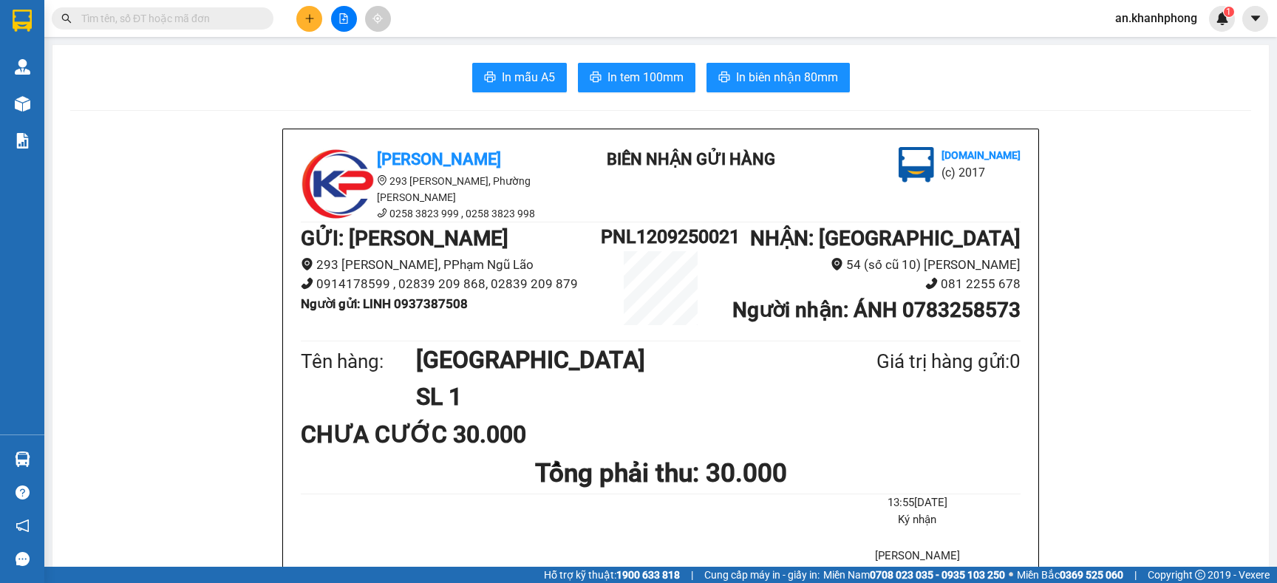
click at [176, 18] on input "text" at bounding box center [168, 18] width 174 height 16
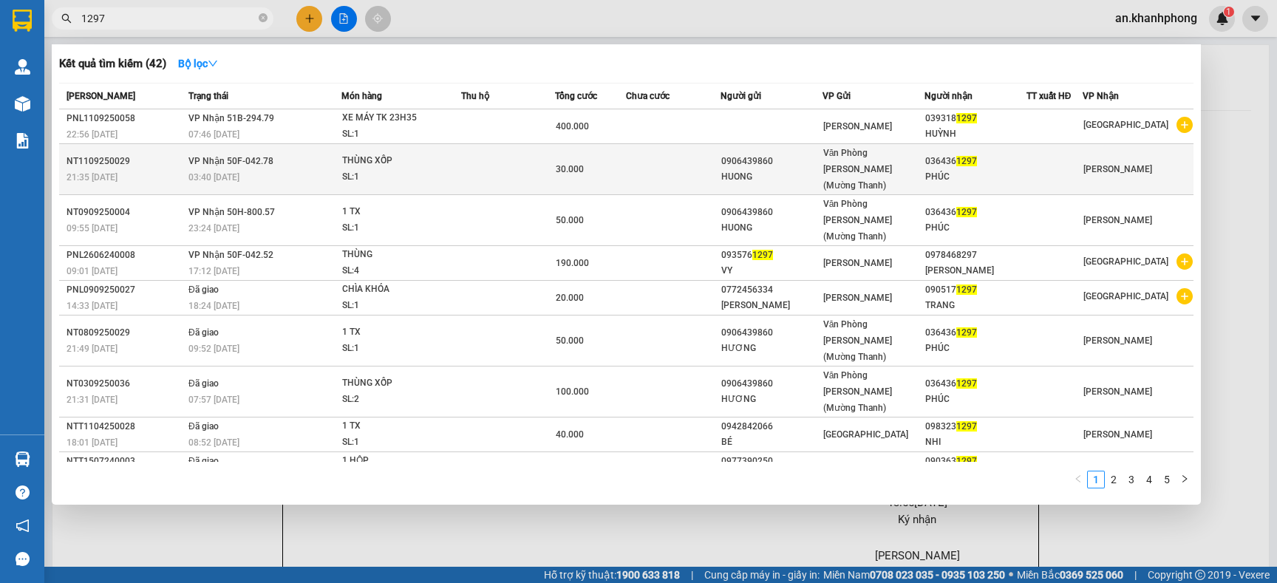
click at [779, 157] on div "0906439860" at bounding box center [771, 162] width 100 height 16
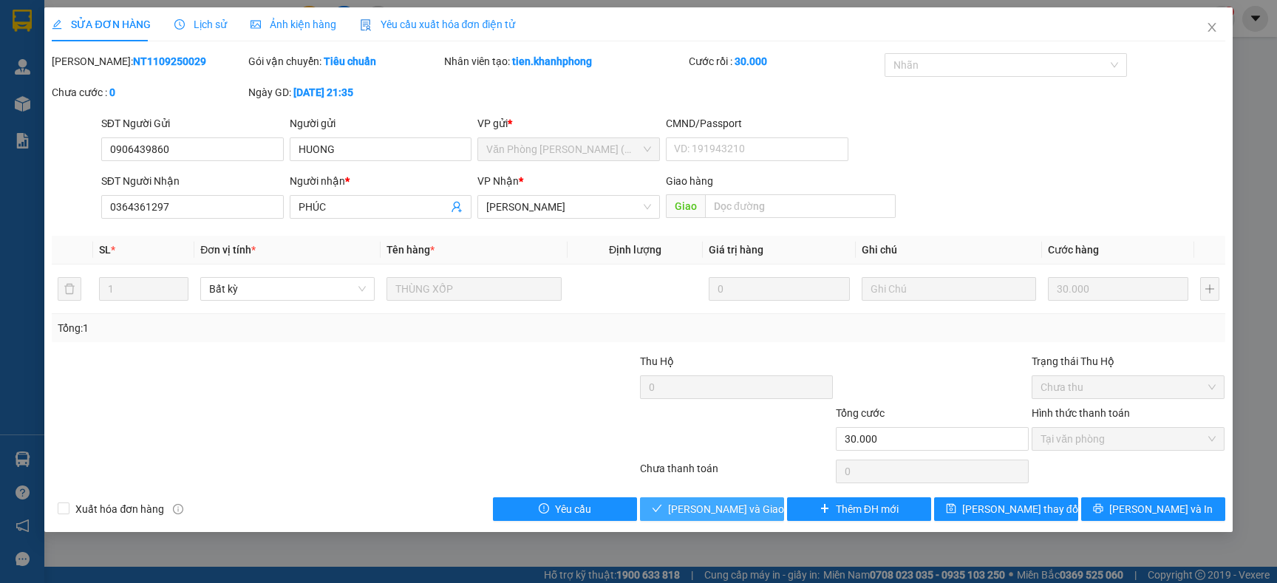
click at [711, 519] on button "Lưu và Giao hàng" at bounding box center [712, 509] width 144 height 24
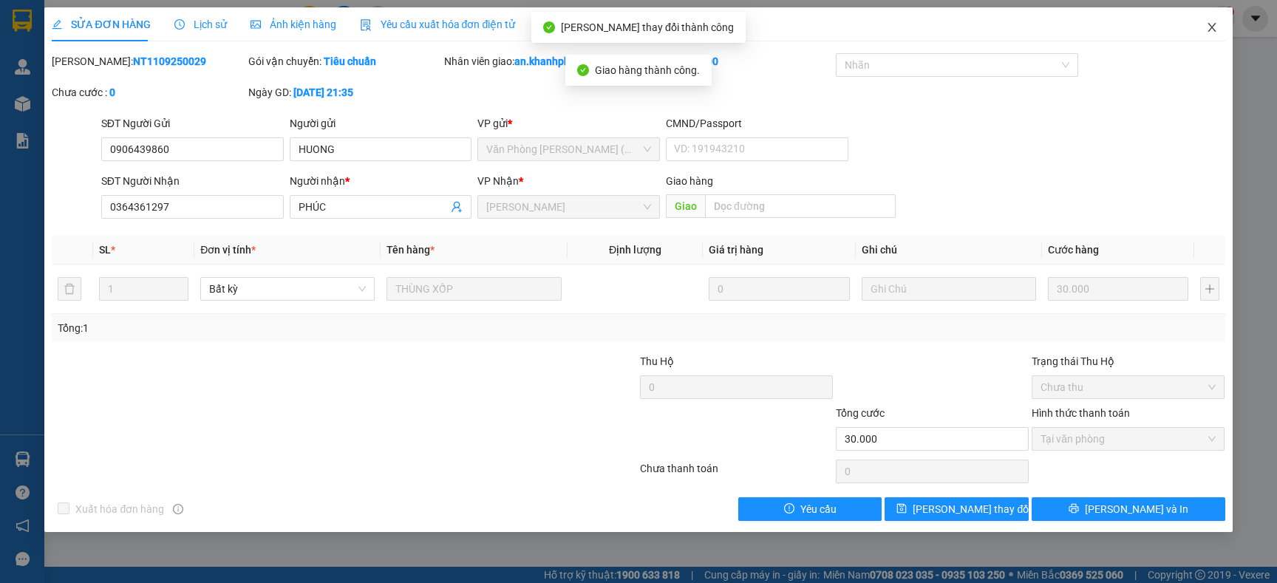
click at [1216, 26] on icon "close" at bounding box center [1212, 27] width 12 height 12
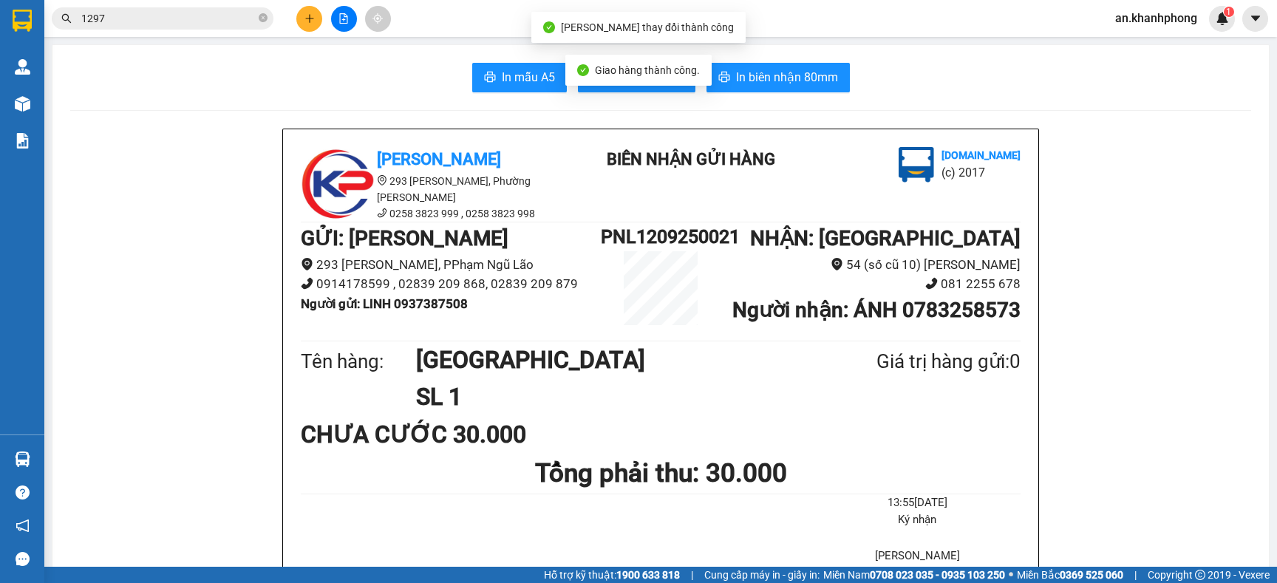
drag, startPoint x: 287, startPoint y: 15, endPoint x: 304, endPoint y: 23, distance: 19.5
click at [289, 18] on div "Kết quả tìm kiếm ( 42 ) Bộ lọc Mã ĐH Trạng thái Món hàng Thu hộ Tổng cước Chưa …" at bounding box center [199, 19] width 399 height 26
click at [304, 24] on button at bounding box center [309, 19] width 26 height 26
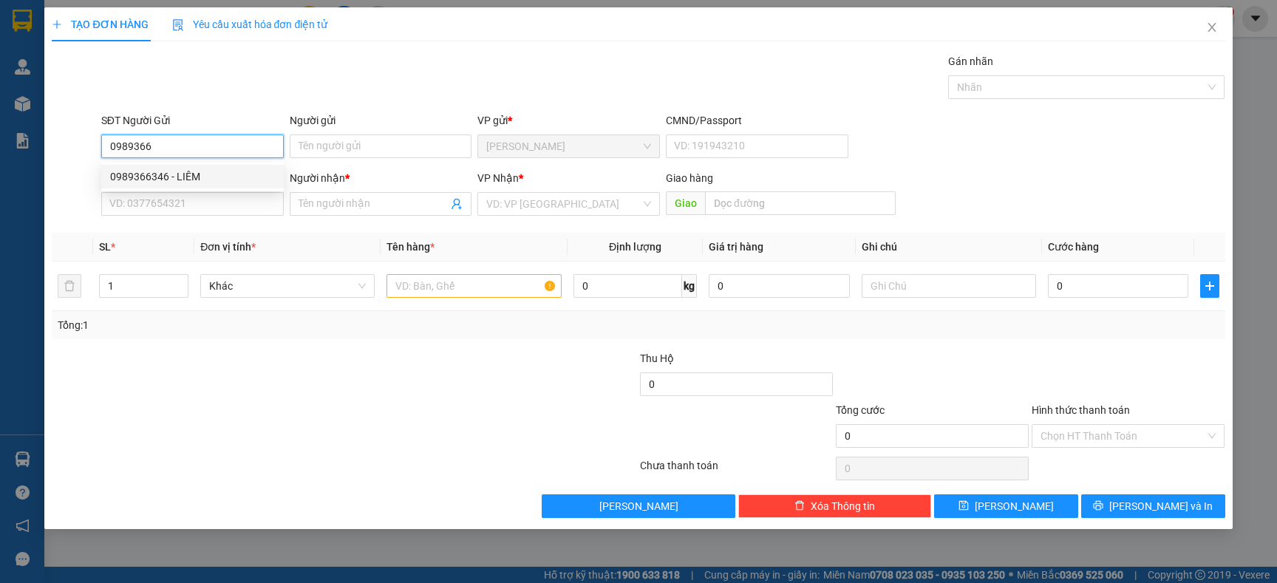
click at [179, 169] on div "0989366346 - LIÊM" at bounding box center [192, 176] width 165 height 16
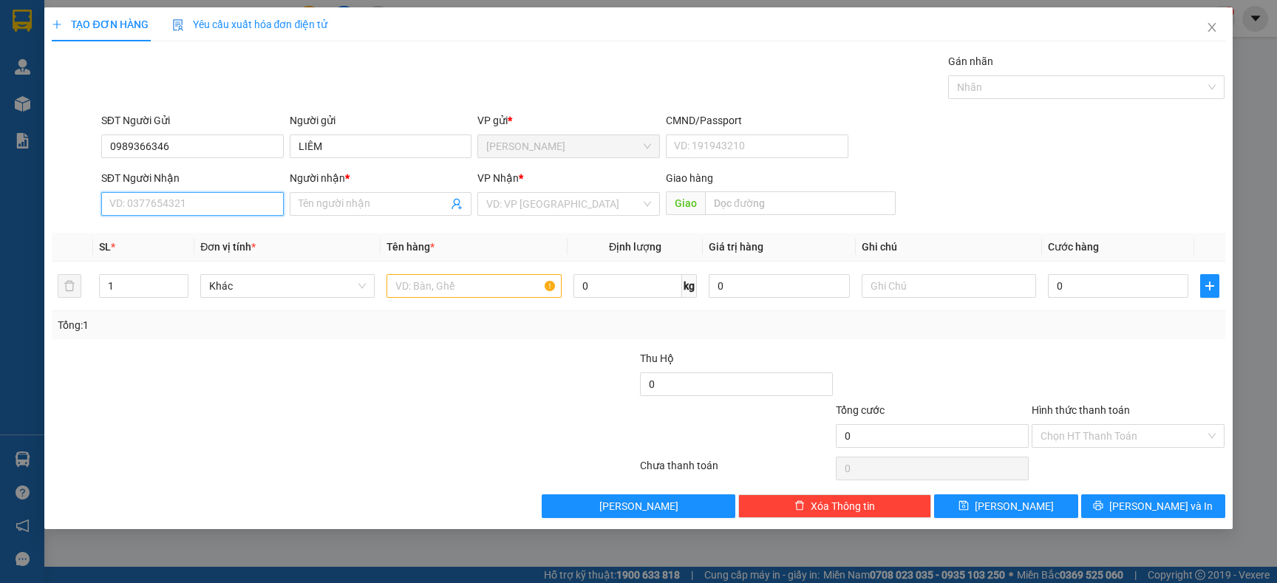
click at [167, 210] on input "SĐT Người Nhận" at bounding box center [192, 204] width 182 height 24
click at [174, 259] on div "0909710669 - THẮM" at bounding box center [192, 258] width 165 height 16
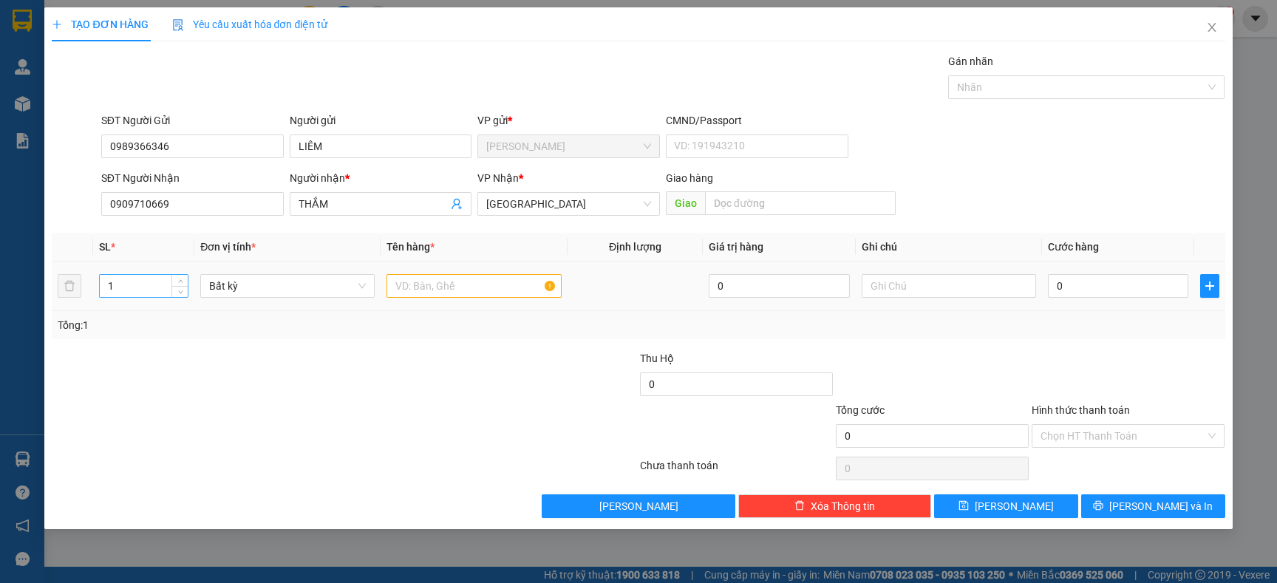
click at [157, 289] on input "1" at bounding box center [144, 286] width 89 height 22
click at [413, 293] on input "text" at bounding box center [473, 286] width 174 height 24
click at [423, 339] on div "Transit Pickup Surcharge Ids Transit Deliver Surcharge Ids Transit Deliver Surc…" at bounding box center [638, 285] width 1173 height 465
click at [1138, 283] on input "0" at bounding box center [1118, 286] width 140 height 24
click at [1080, 345] on div "Transit Pickup Surcharge Ids Transit Deliver Surcharge Ids Transit Deliver Surc…" at bounding box center [638, 285] width 1173 height 465
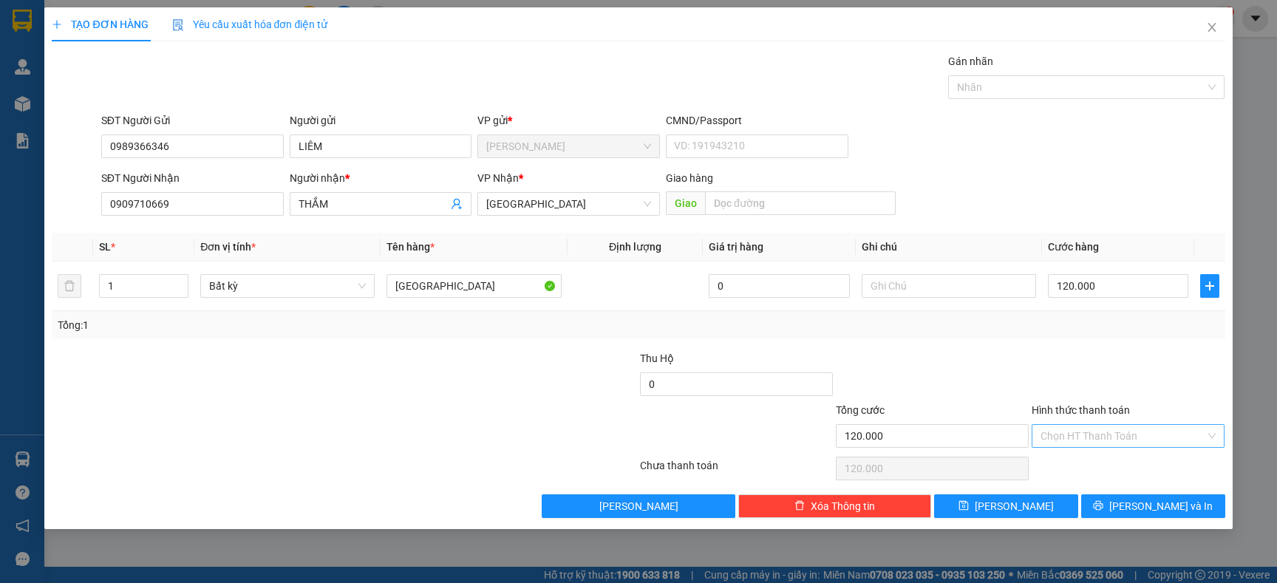
click at [1085, 437] on input "Hình thức thanh toán" at bounding box center [1122, 436] width 165 height 22
click at [1071, 458] on div "Tại văn phòng" at bounding box center [1127, 466] width 175 height 16
click at [1143, 506] on span "[PERSON_NAME] và In" at bounding box center [1160, 506] width 103 height 16
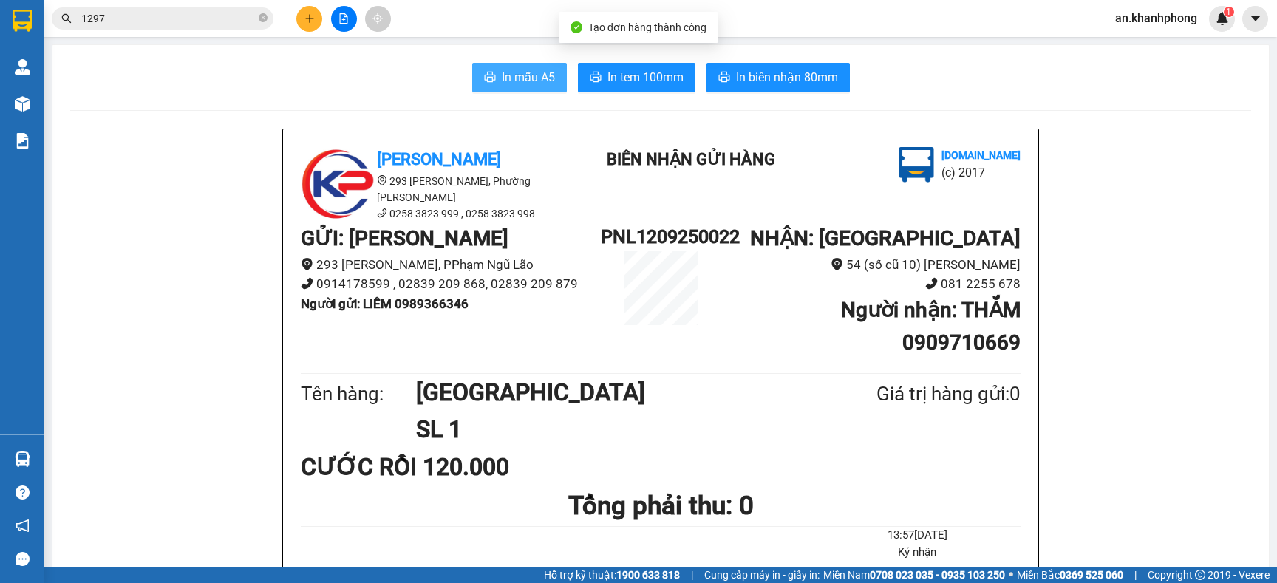
click at [547, 68] on button "In mẫu A5" at bounding box center [519, 78] width 95 height 30
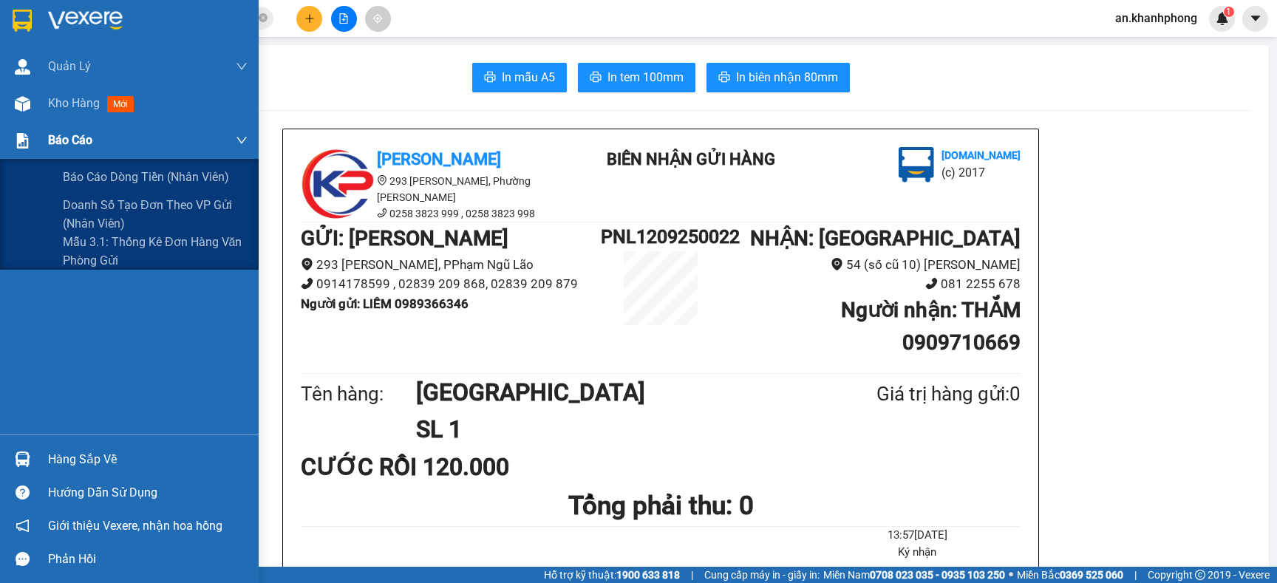
click at [69, 144] on span "Báo cáo" at bounding box center [70, 140] width 44 height 18
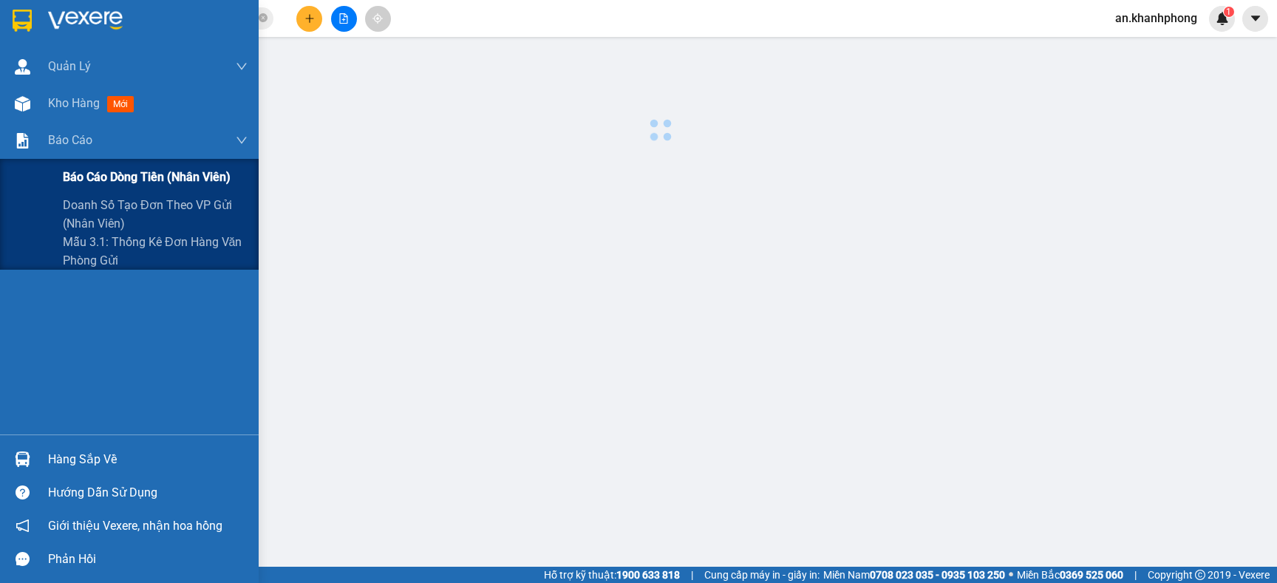
drag, startPoint x: 69, startPoint y: 160, endPoint x: 69, endPoint y: 171, distance: 10.3
click at [69, 166] on div "Báo cáo dòng tiền (nhân viên)" at bounding box center [155, 177] width 185 height 37
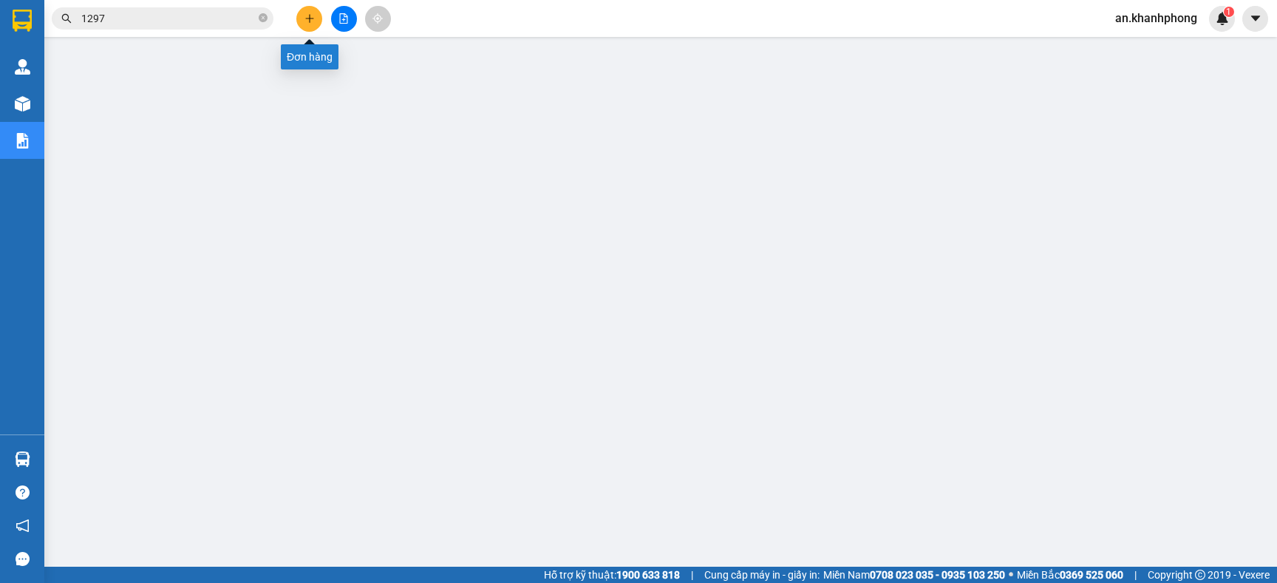
click at [308, 27] on button at bounding box center [309, 19] width 26 height 26
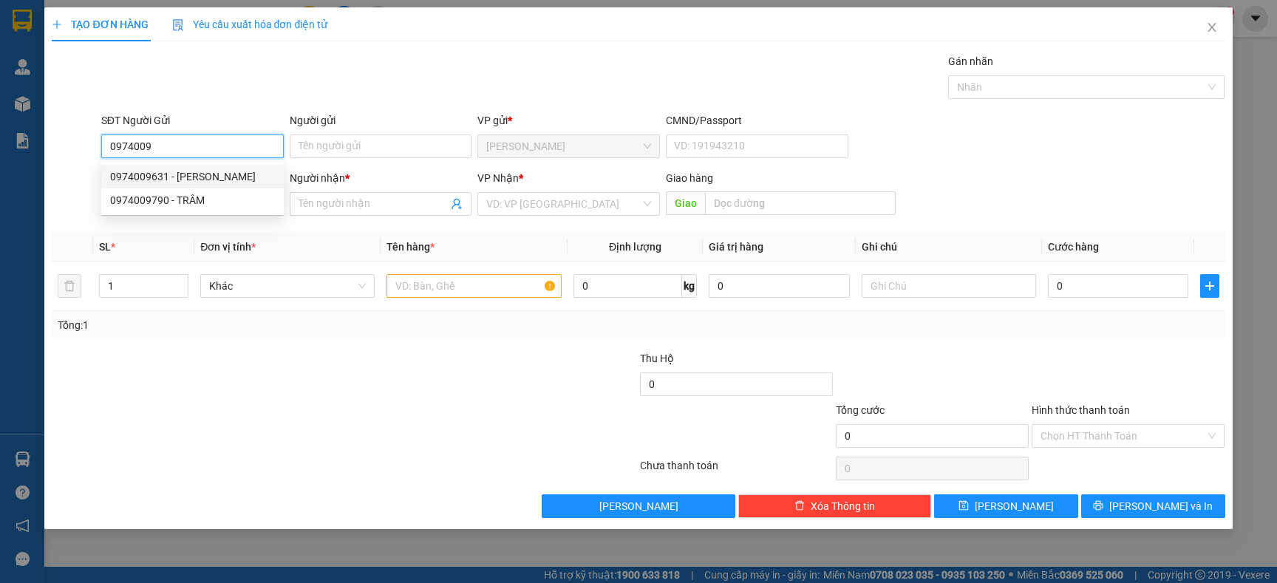
click at [212, 178] on div "0974009631 - HOÀNG NGỌC" at bounding box center [192, 176] width 165 height 16
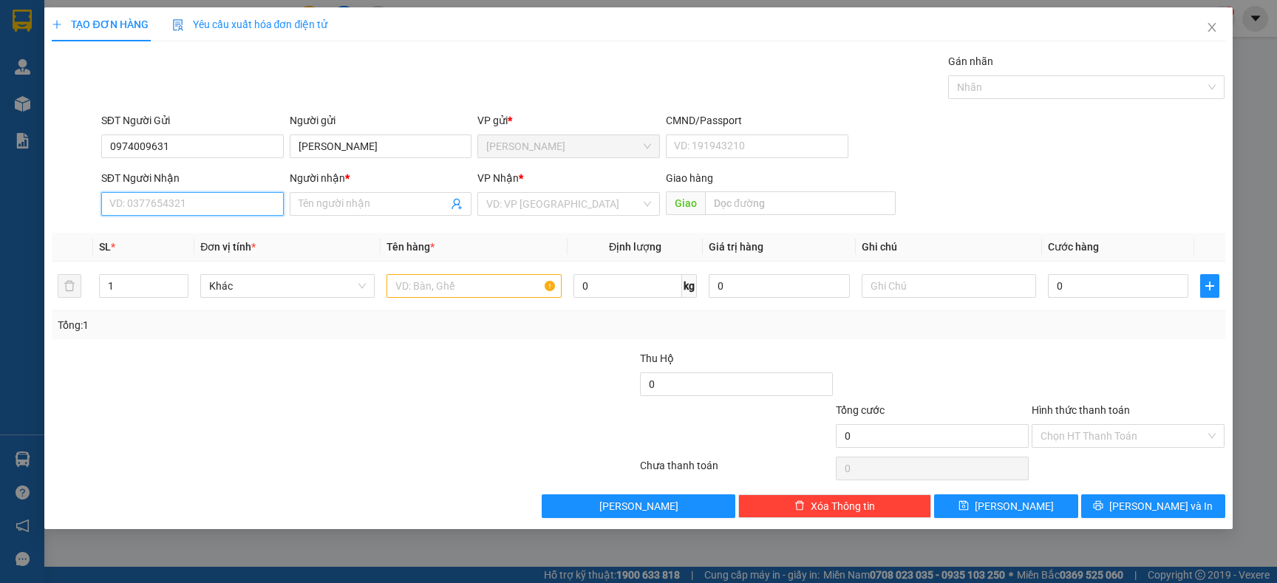
click at [188, 205] on input "SĐT Người Nhận" at bounding box center [192, 204] width 182 height 24
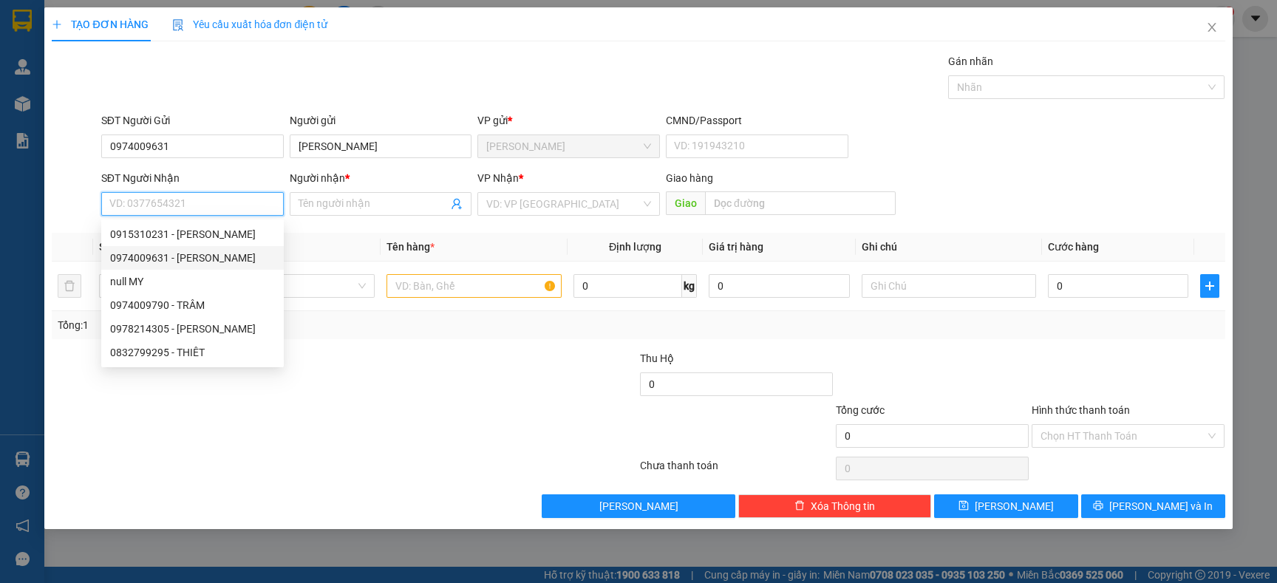
click at [192, 248] on div "0974009631 - HOÀNG NGỌC" at bounding box center [192, 258] width 182 height 24
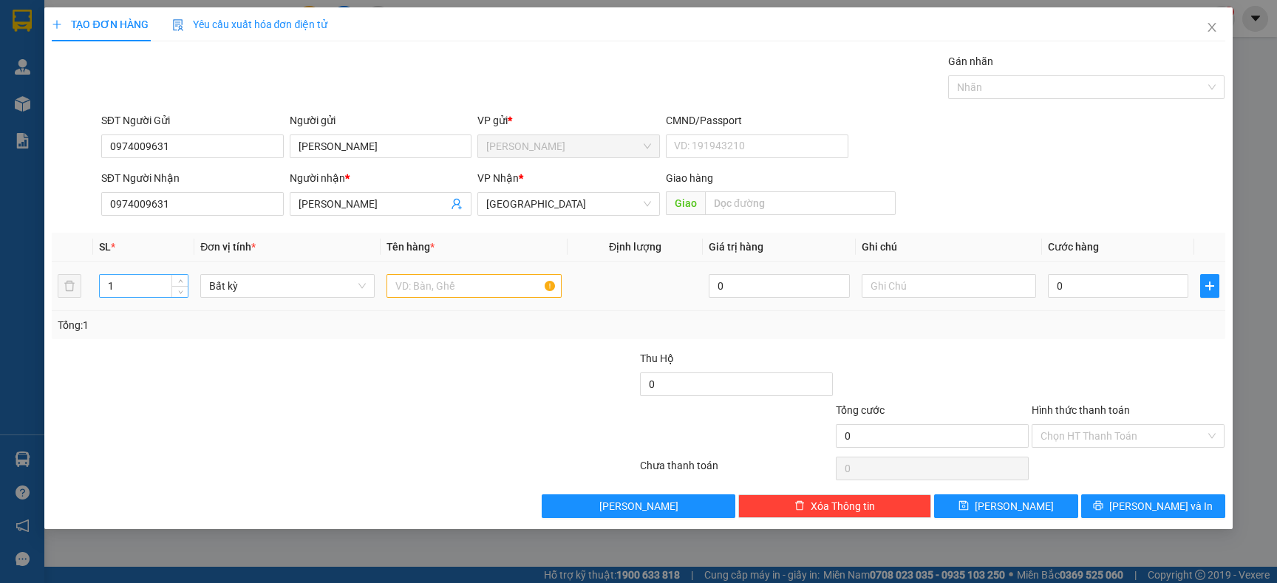
click at [132, 284] on input "1" at bounding box center [144, 286] width 89 height 22
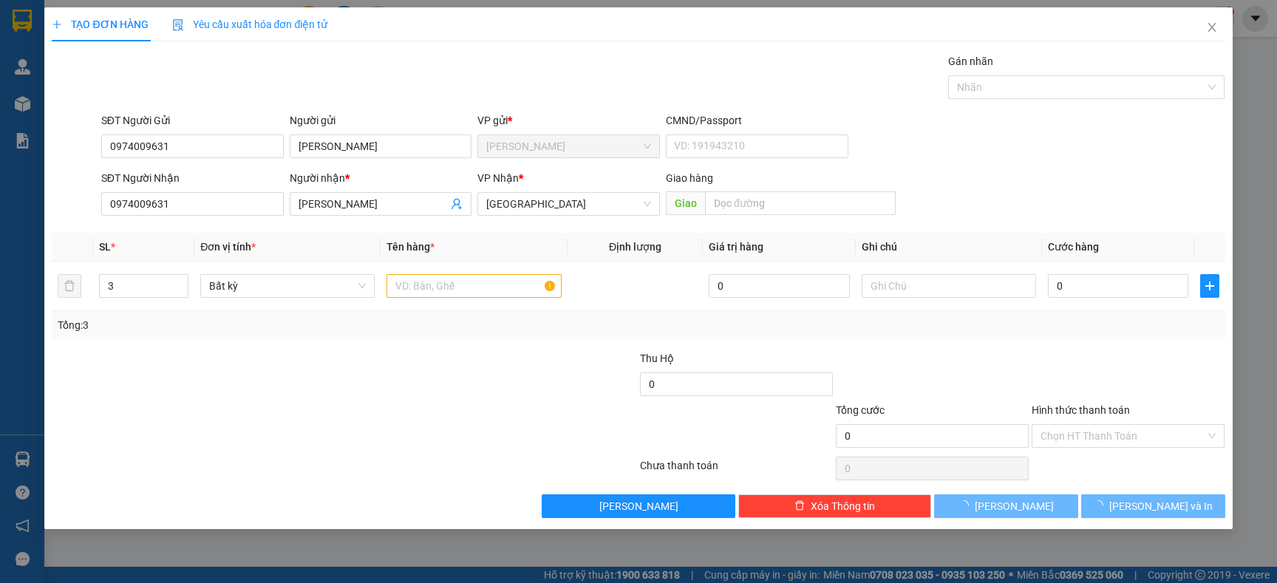
click at [225, 355] on div at bounding box center [246, 376] width 392 height 52
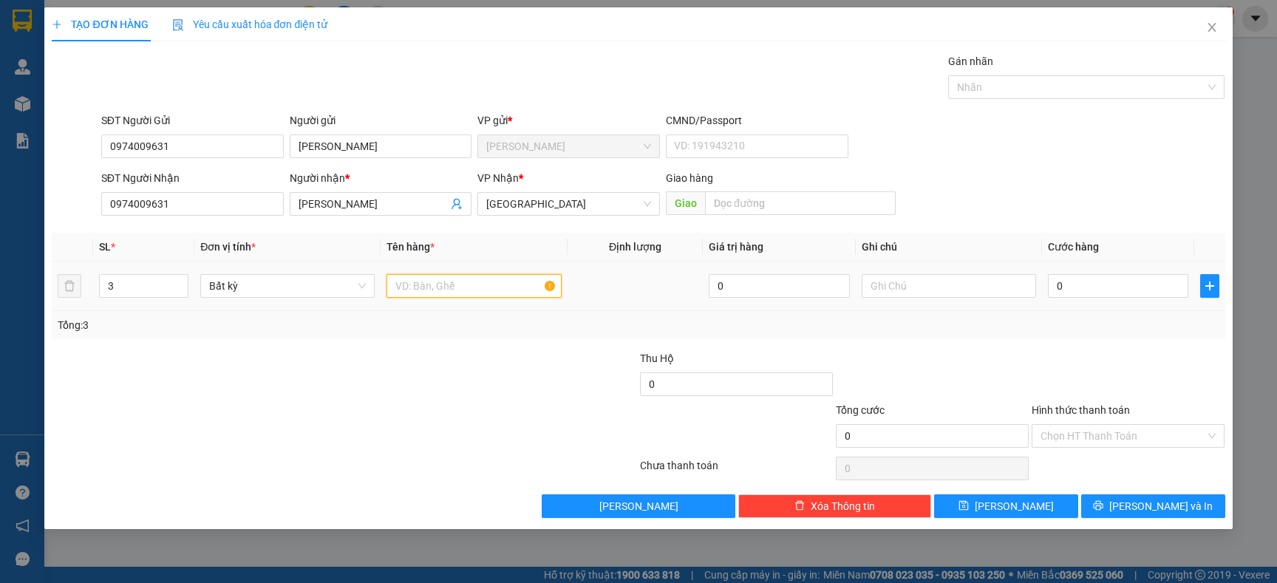
click at [405, 290] on input "text" at bounding box center [473, 286] width 174 height 24
click at [360, 339] on div "Transit Pickup Surcharge Ids Transit Deliver Surcharge Ids Transit Deliver Surc…" at bounding box center [638, 285] width 1173 height 465
click at [1167, 292] on input "0" at bounding box center [1118, 286] width 140 height 24
click at [1097, 310] on td "60.000" at bounding box center [1118, 287] width 152 height 50
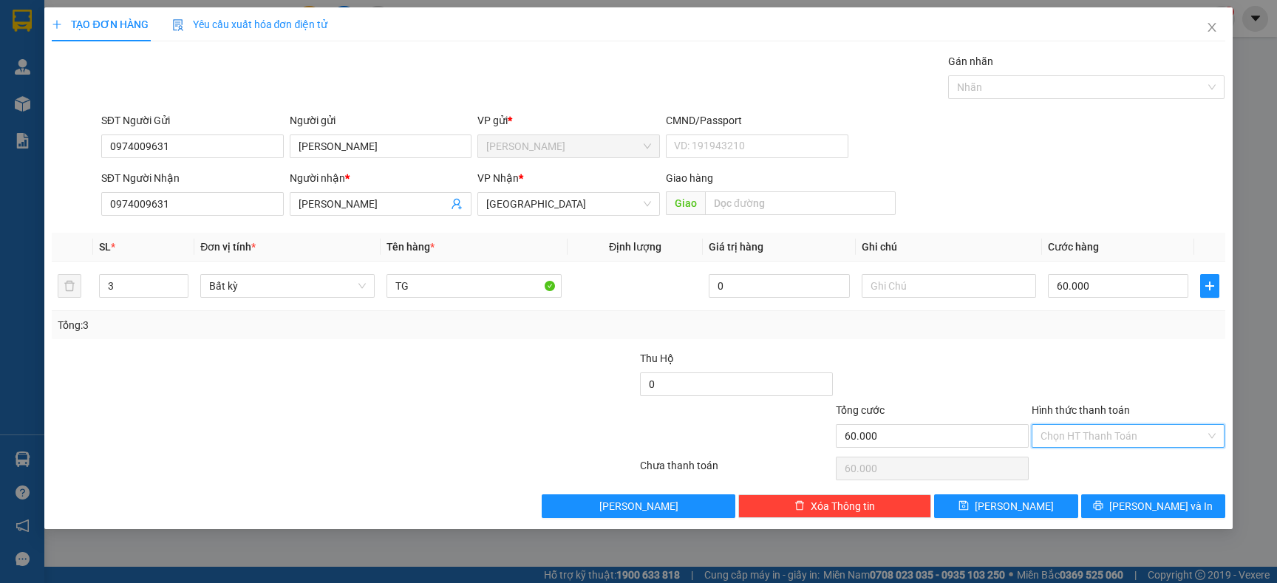
click at [1079, 434] on input "Hình thức thanh toán" at bounding box center [1122, 436] width 165 height 22
click at [1065, 460] on div "Tại văn phòng" at bounding box center [1127, 466] width 175 height 16
click at [1103, 512] on span "printer" at bounding box center [1098, 506] width 10 height 12
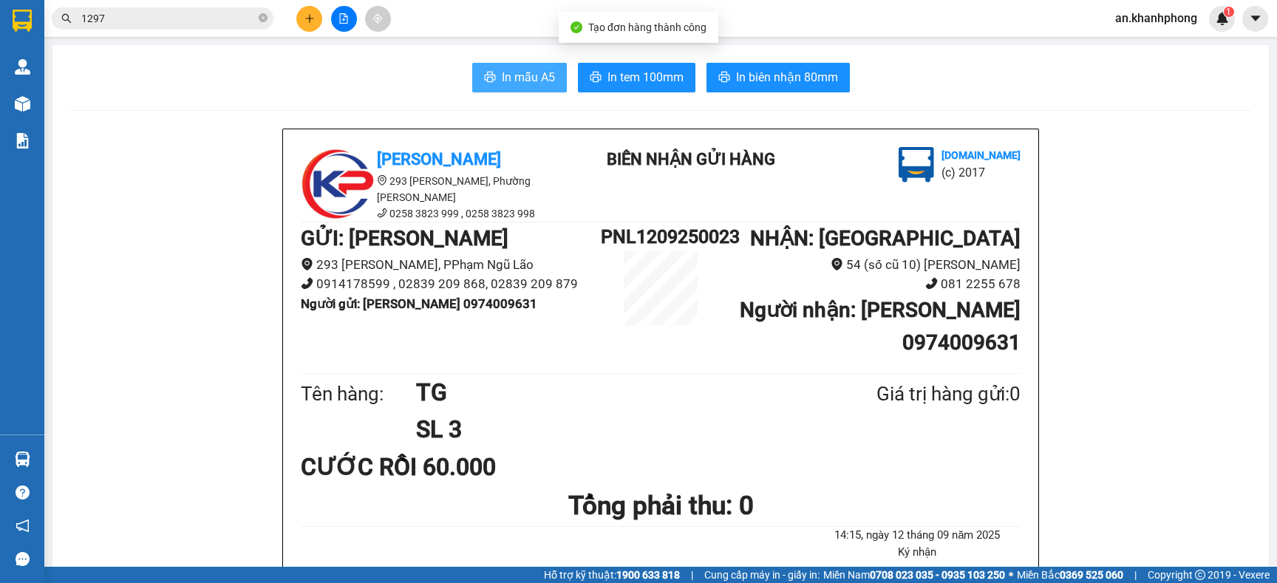
click at [540, 75] on span "In mẫu A5" at bounding box center [528, 77] width 53 height 18
click at [307, 13] on icon "plus" at bounding box center [309, 18] width 10 height 10
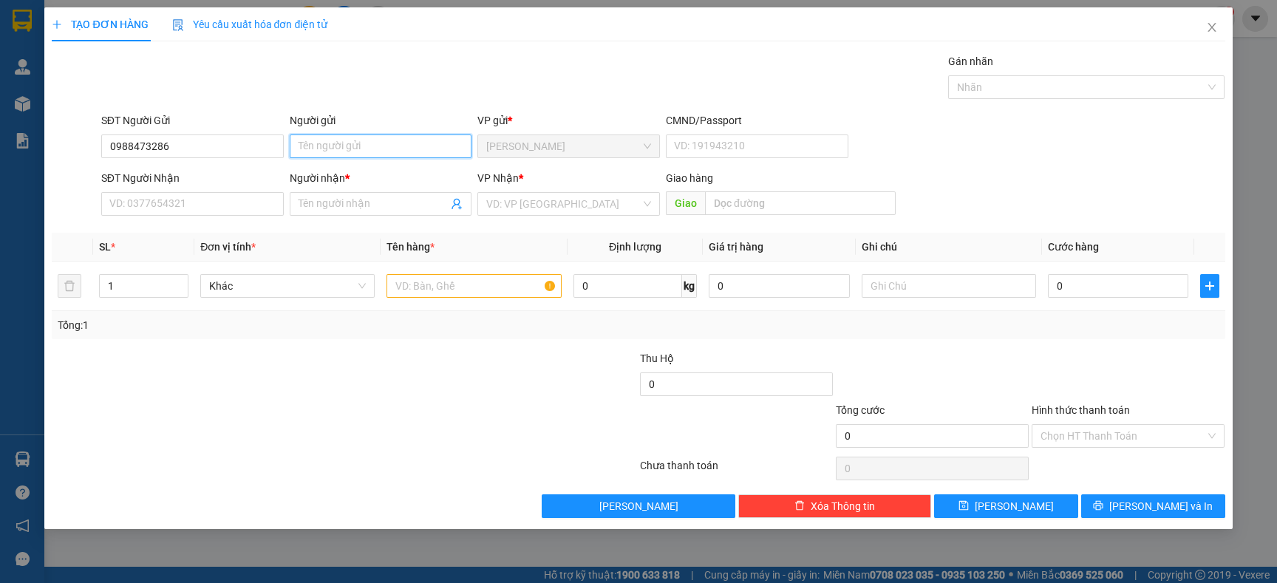
click at [333, 143] on input "Người gửi" at bounding box center [381, 146] width 182 height 24
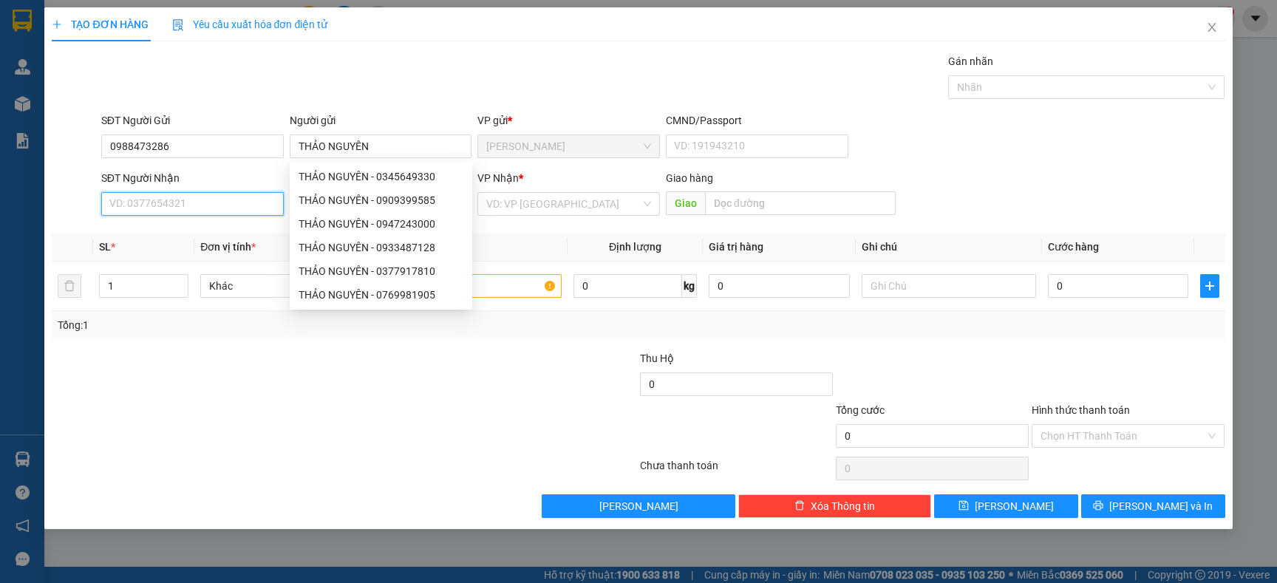
click at [143, 200] on input "SĐT Người Nhận" at bounding box center [192, 204] width 182 height 24
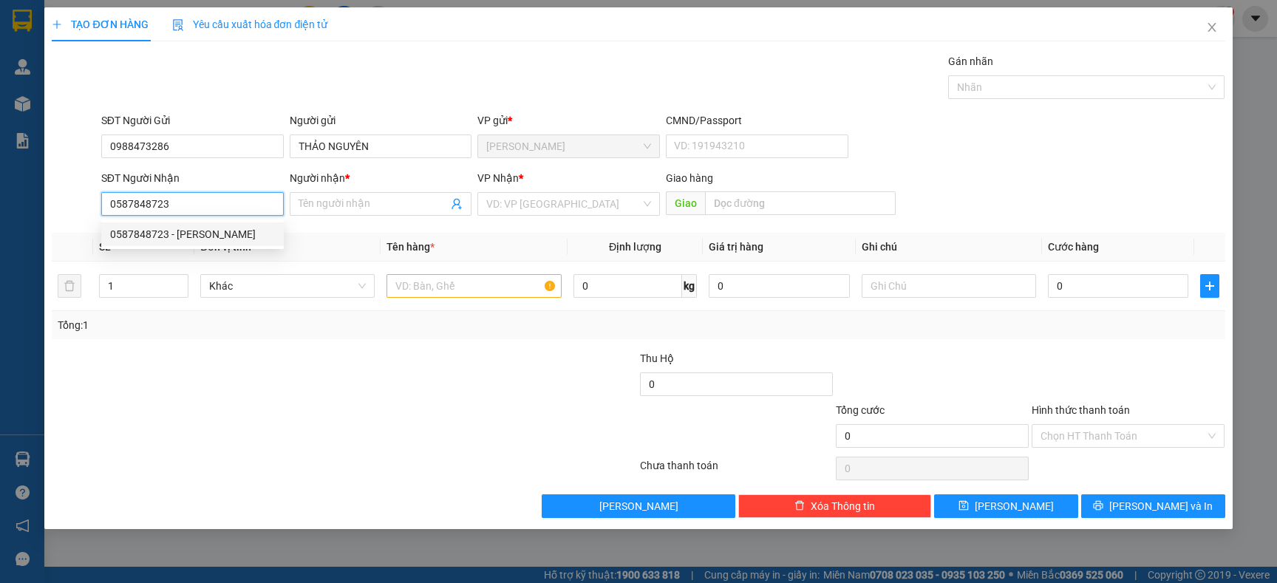
click at [185, 226] on div "0587848723 - THẢO NGUYÊN" at bounding box center [192, 234] width 165 height 16
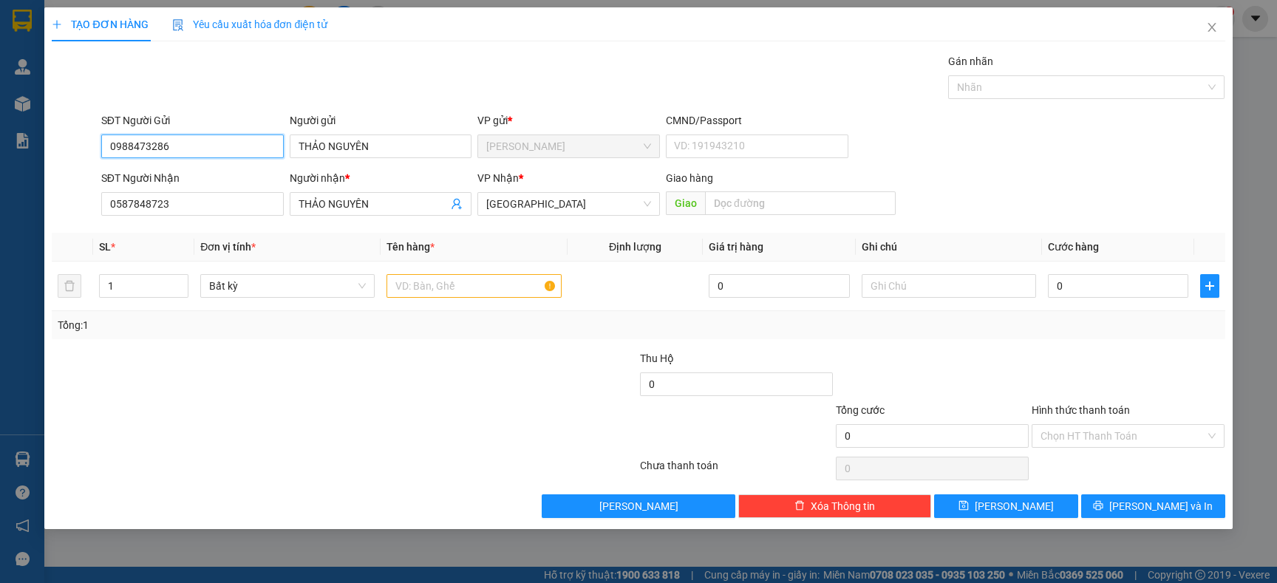
drag, startPoint x: 210, startPoint y: 143, endPoint x: 17, endPoint y: 142, distance: 192.8
click at [17, 142] on div "TẠO ĐƠN HÀNG Yêu cầu xuất hóa đơn điện tử Transit Pickup Surcharge Ids Transit …" at bounding box center [638, 291] width 1277 height 583
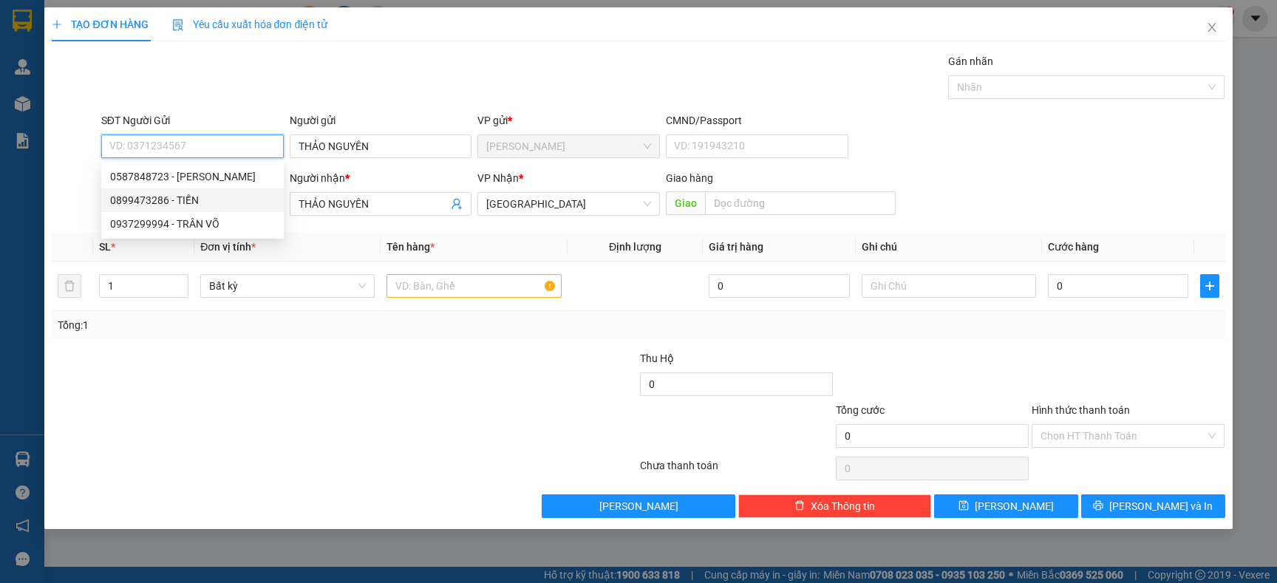
click at [152, 195] on div "0899473286 - TIỀN" at bounding box center [192, 200] width 165 height 16
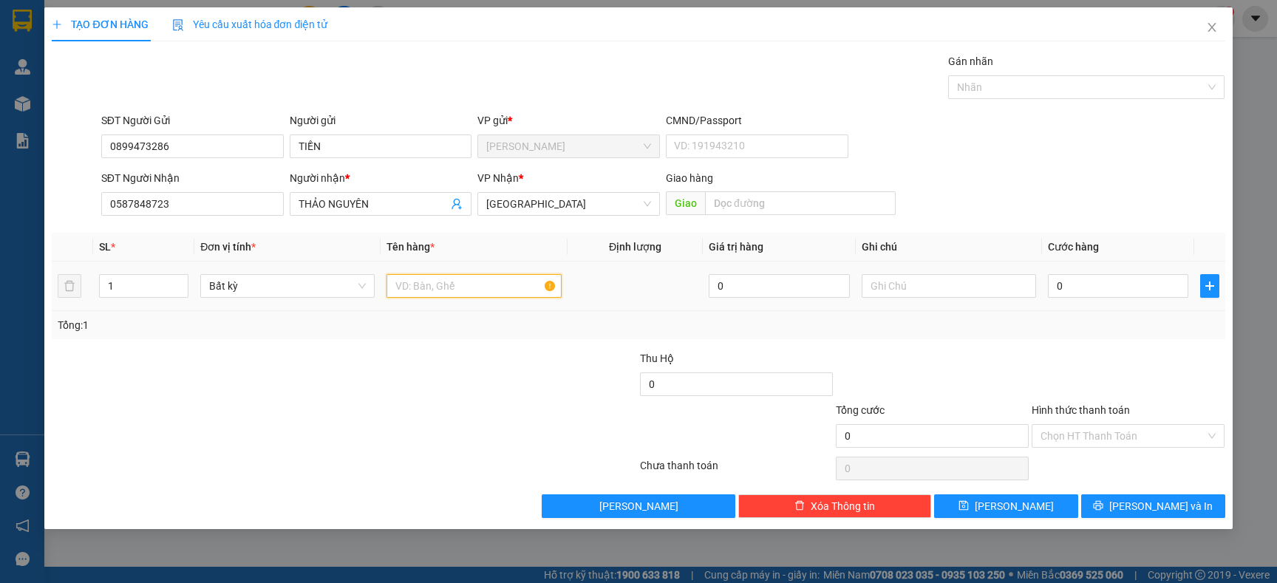
click at [443, 285] on input "text" at bounding box center [473, 286] width 174 height 24
click at [425, 357] on div at bounding box center [246, 376] width 392 height 52
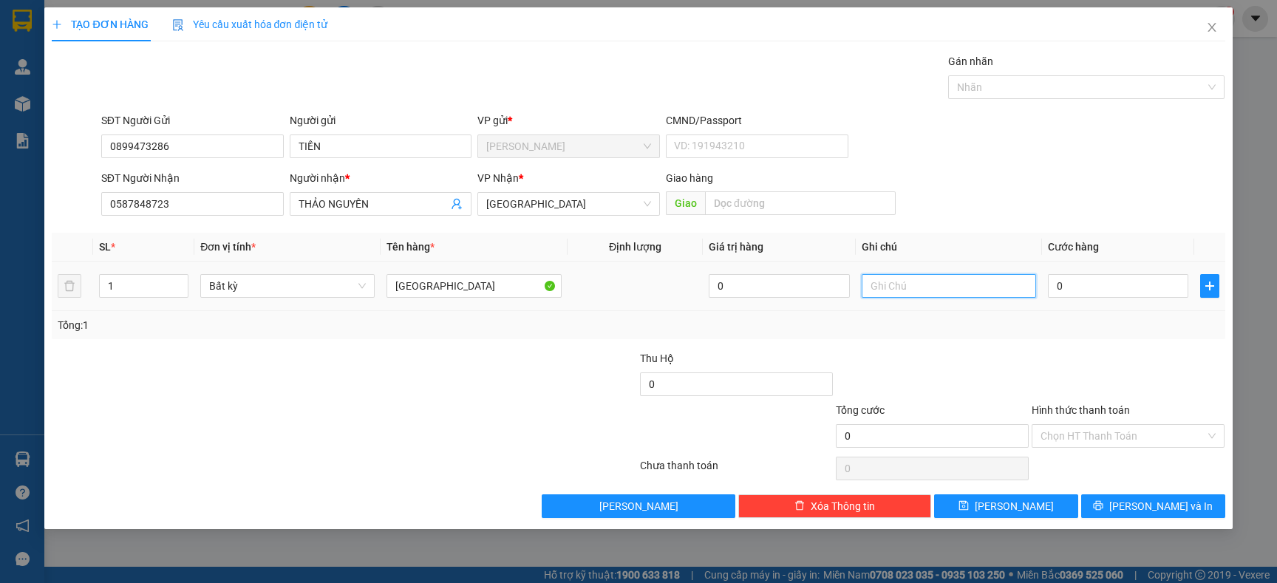
drag, startPoint x: 907, startPoint y: 292, endPoint x: 889, endPoint y: 285, distance: 19.6
click at [907, 290] on input "text" at bounding box center [948, 286] width 174 height 24
click at [822, 308] on td "0" at bounding box center [779, 287] width 152 height 50
click at [1082, 286] on input "0" at bounding box center [1118, 286] width 140 height 24
click at [1013, 345] on div "Transit Pickup Surcharge Ids Transit Deliver Surcharge Ids Transit Deliver Surc…" at bounding box center [638, 285] width 1173 height 465
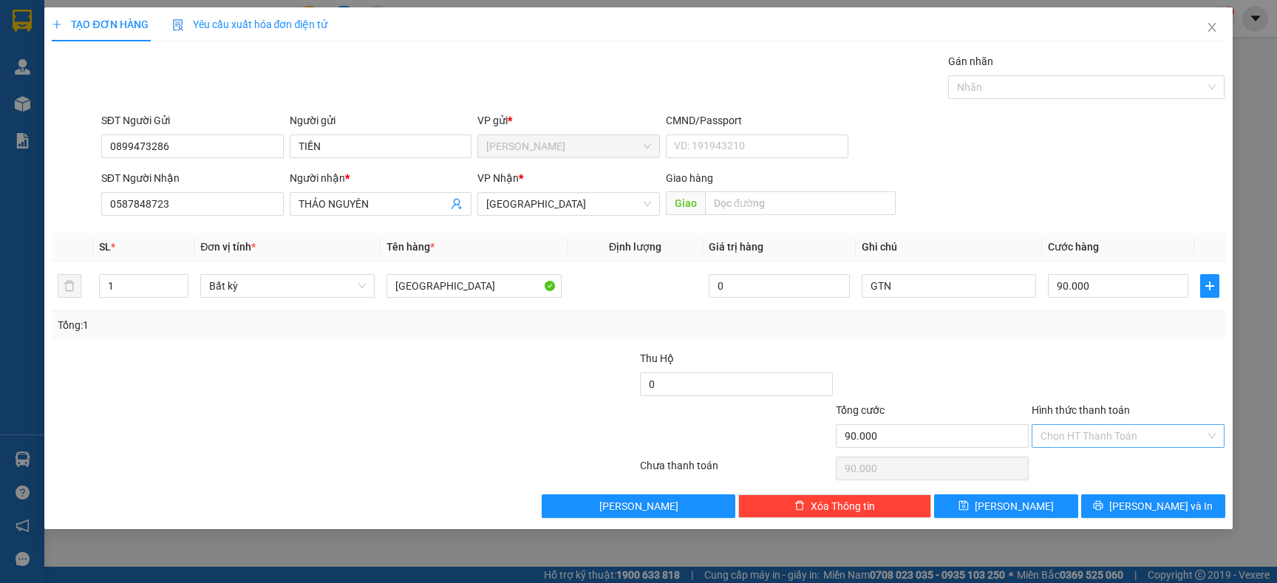
click at [1121, 441] on input "Hình thức thanh toán" at bounding box center [1122, 436] width 165 height 22
click at [1083, 470] on div "Tại văn phòng" at bounding box center [1127, 466] width 175 height 16
click at [1103, 511] on icon "printer" at bounding box center [1098, 506] width 10 height 10
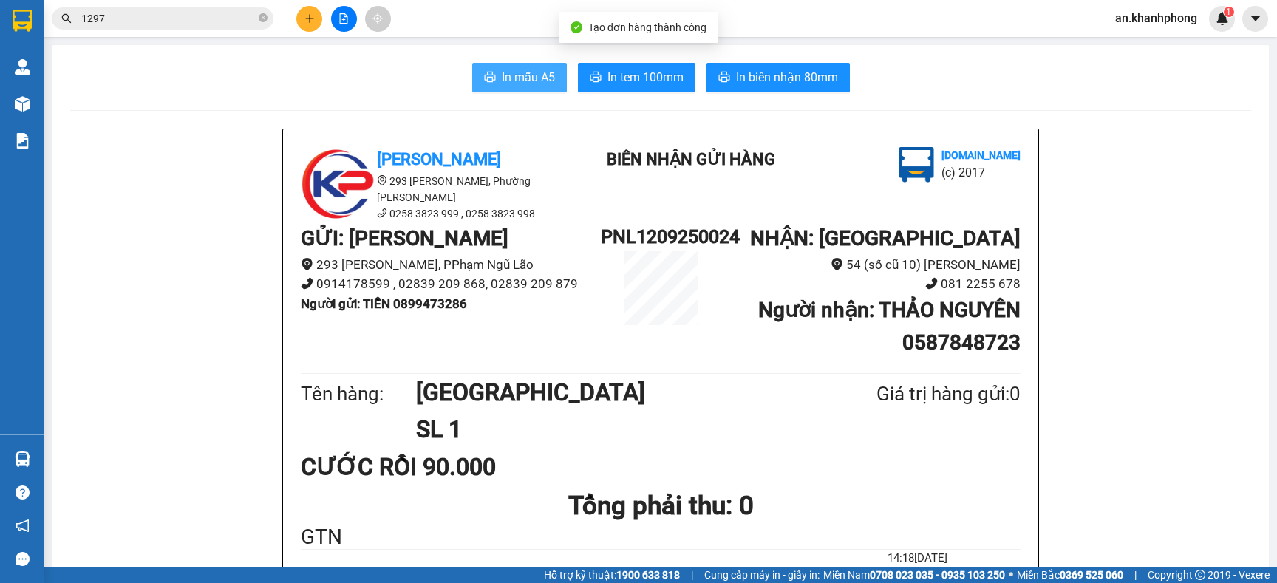
click at [481, 85] on button "In mẫu A5" at bounding box center [519, 78] width 95 height 30
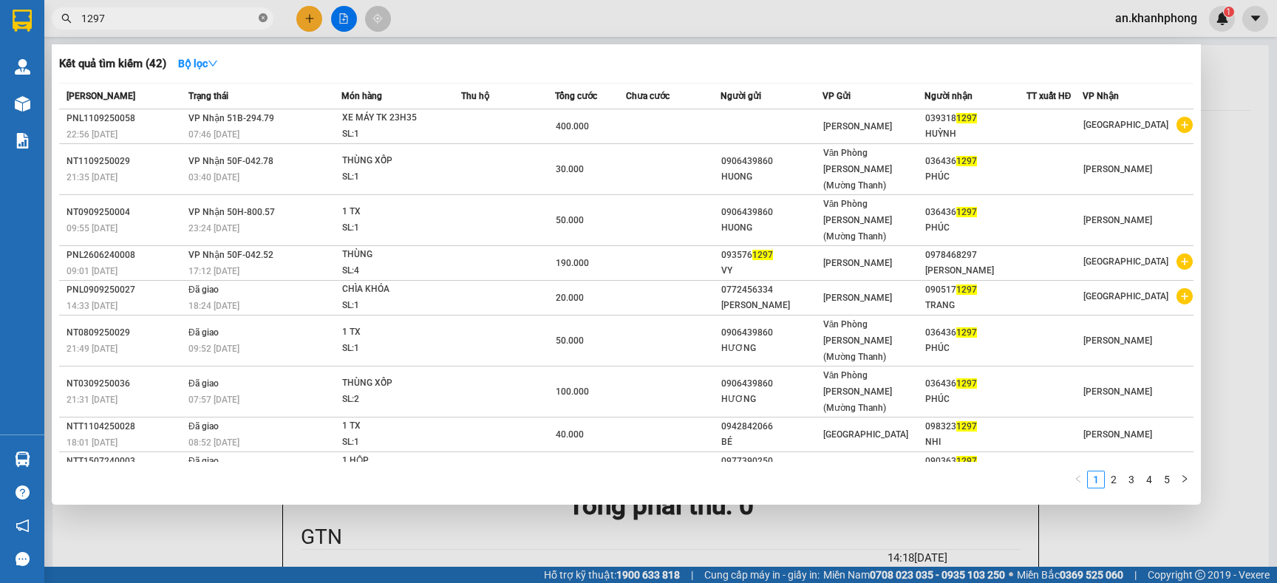
click at [260, 21] on icon "close-circle" at bounding box center [263, 17] width 9 height 9
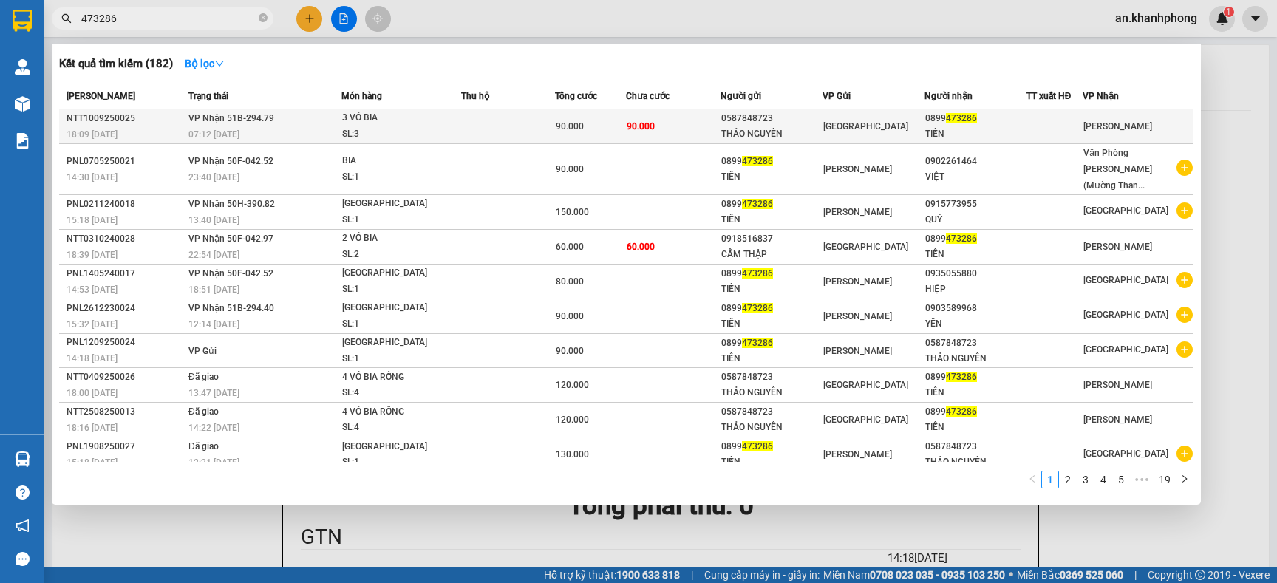
click at [577, 128] on span "90.000" at bounding box center [570, 126] width 28 height 10
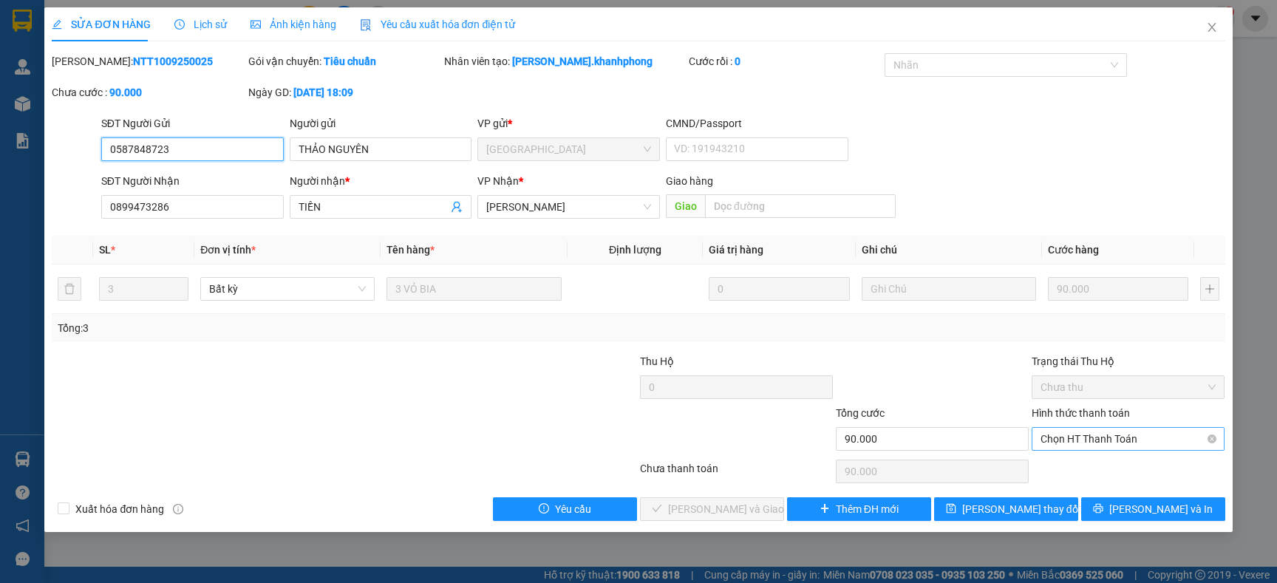
click at [1130, 434] on span "Chọn HT Thanh Toán" at bounding box center [1127, 439] width 175 height 22
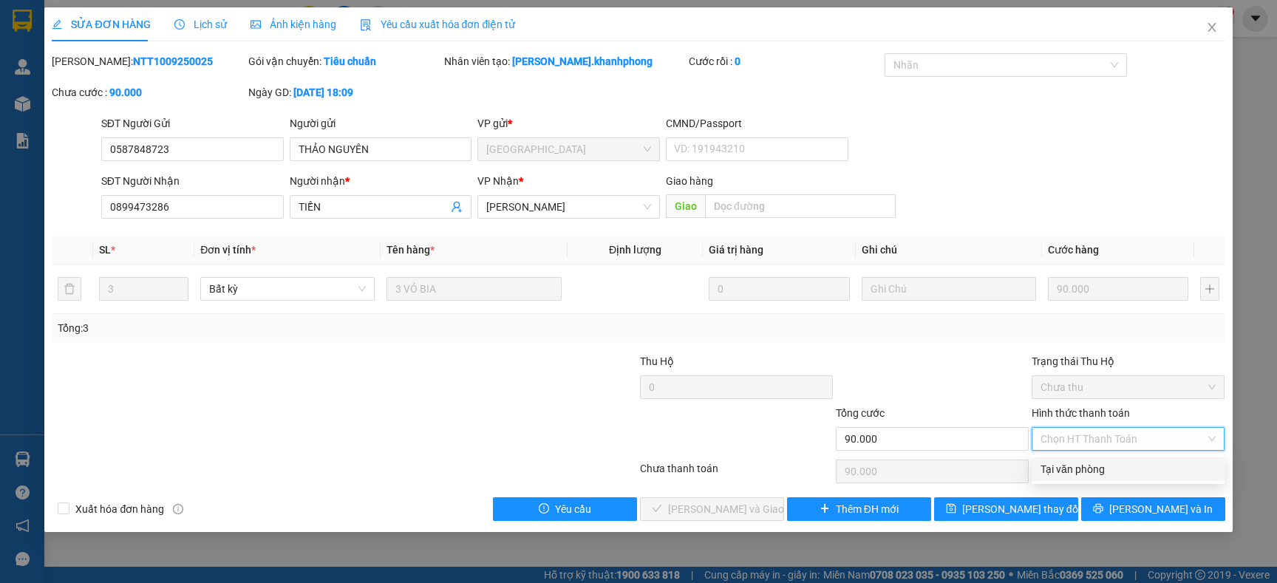
click at [1099, 463] on div "Tại văn phòng" at bounding box center [1127, 469] width 175 height 16
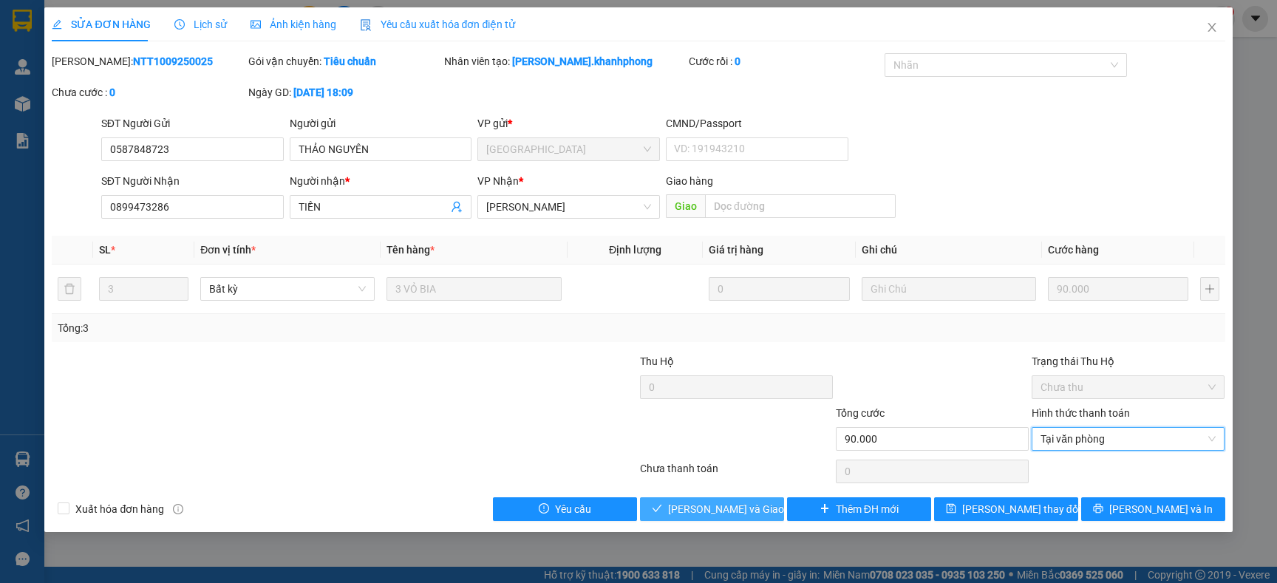
click at [748, 506] on span "Lưu và Giao hàng" at bounding box center [739, 509] width 142 height 16
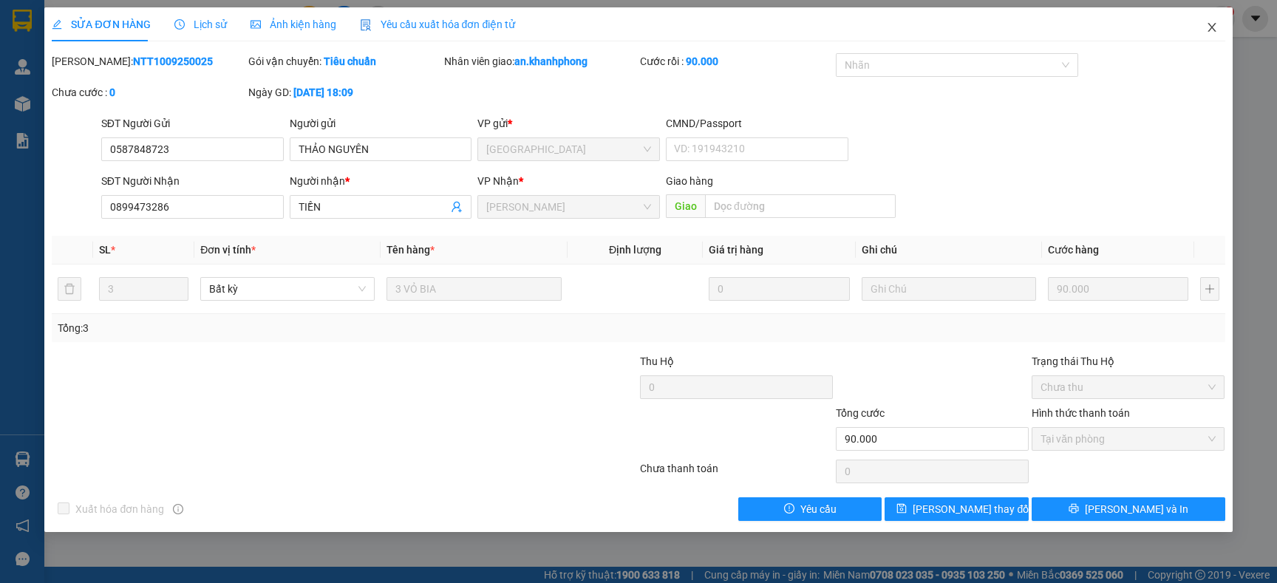
click at [1208, 31] on icon "close" at bounding box center [1211, 27] width 8 height 9
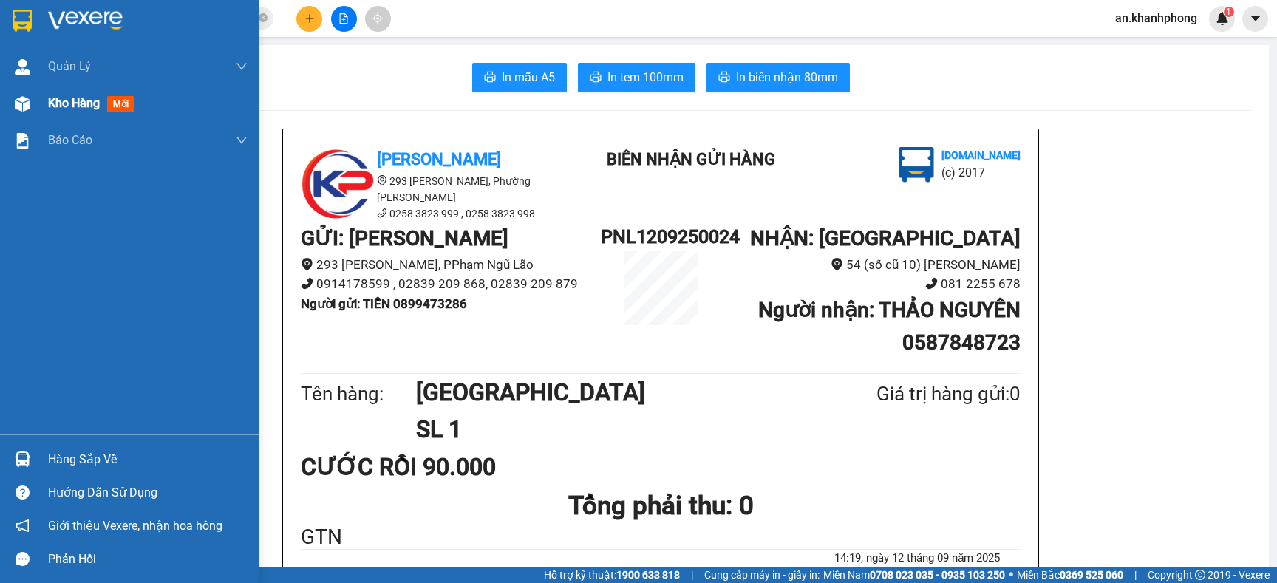
click at [50, 107] on span "Kho hàng" at bounding box center [74, 103] width 52 height 14
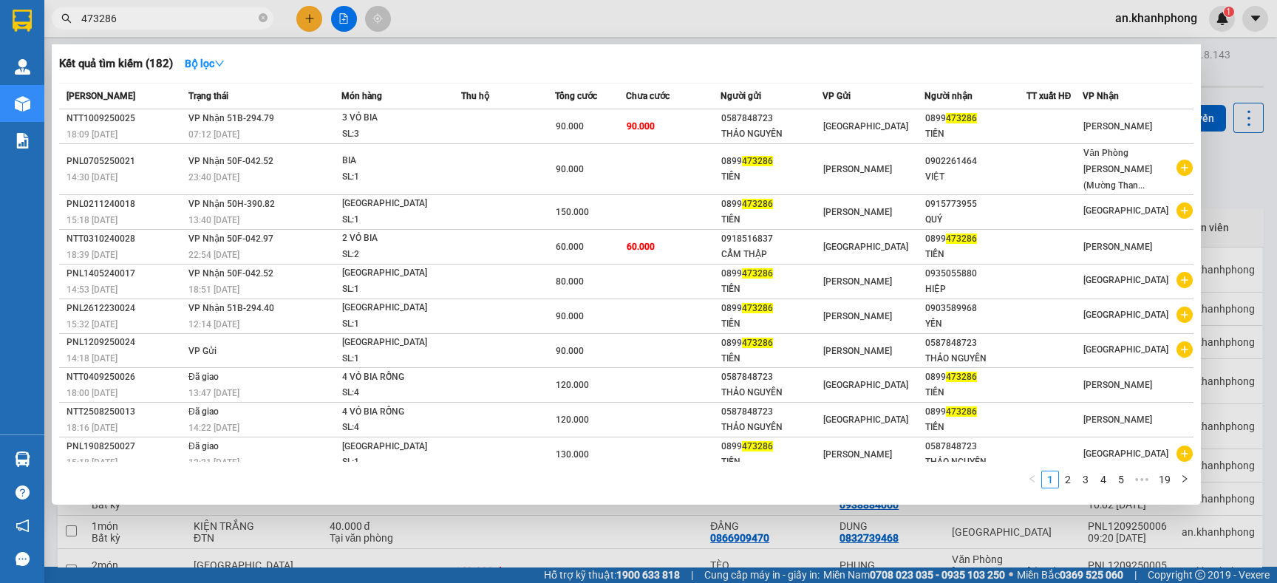
click at [233, 15] on input "473286" at bounding box center [168, 18] width 174 height 16
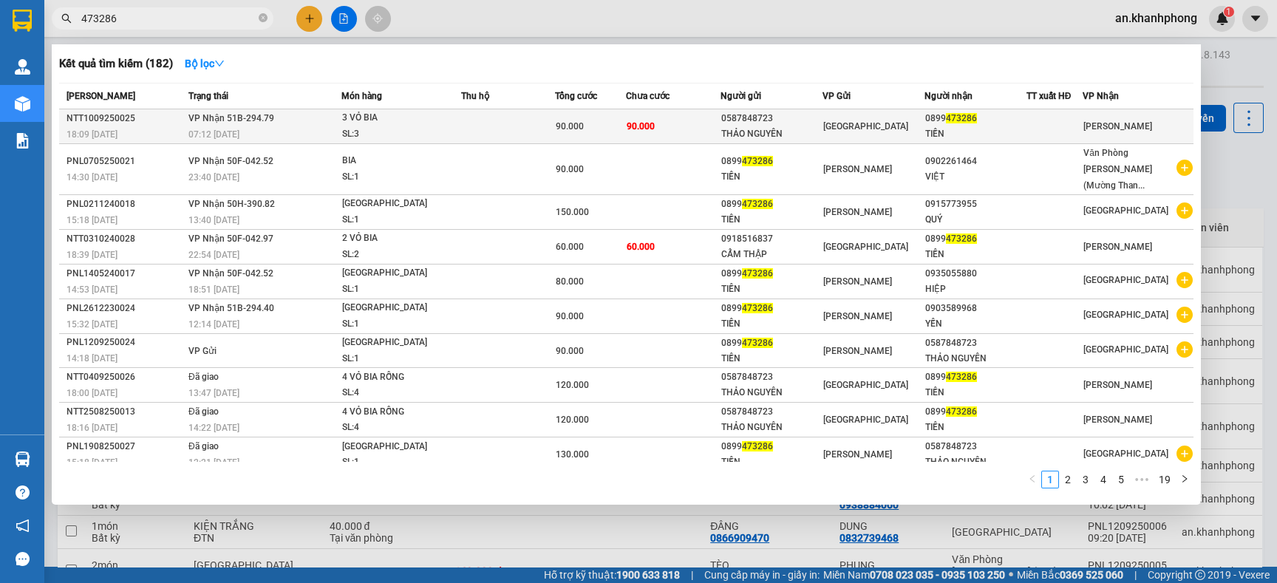
click at [655, 129] on span "90.000" at bounding box center [641, 126] width 28 height 10
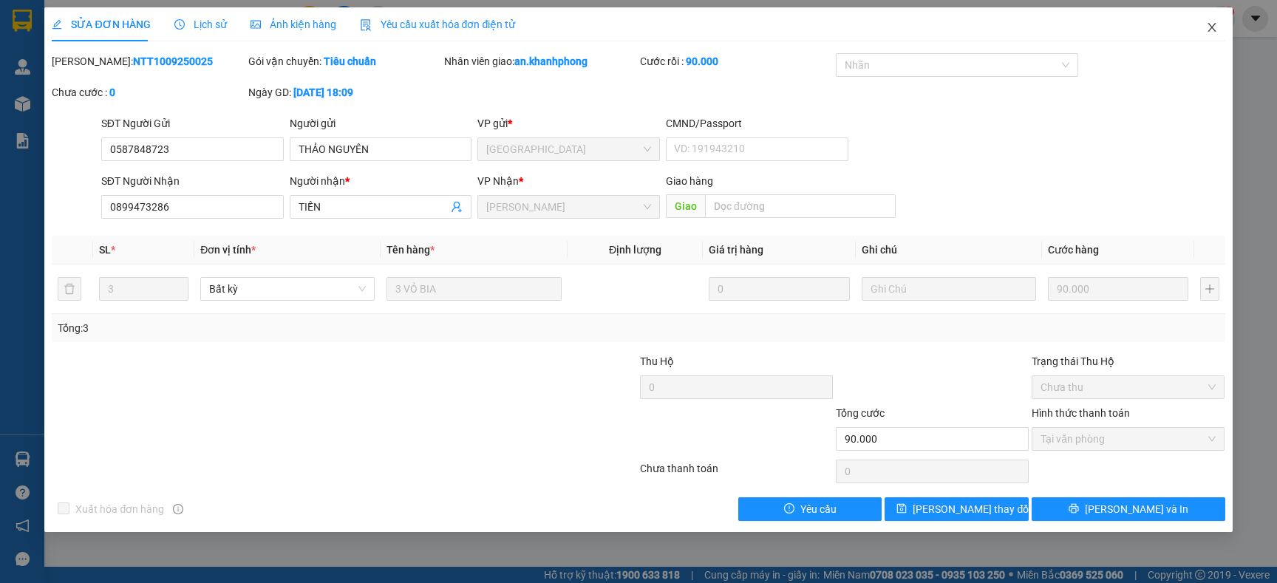
click at [1211, 26] on icon "close" at bounding box center [1212, 27] width 12 height 12
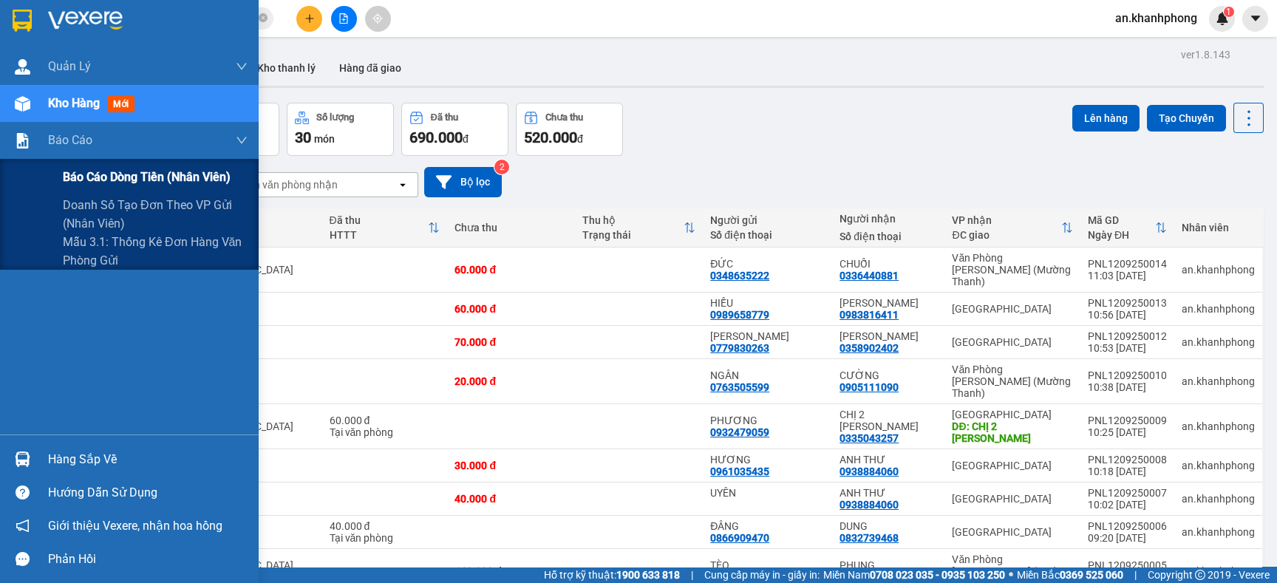
click at [82, 174] on span "Báo cáo dòng tiền (nhân viên)" at bounding box center [147, 177] width 168 height 18
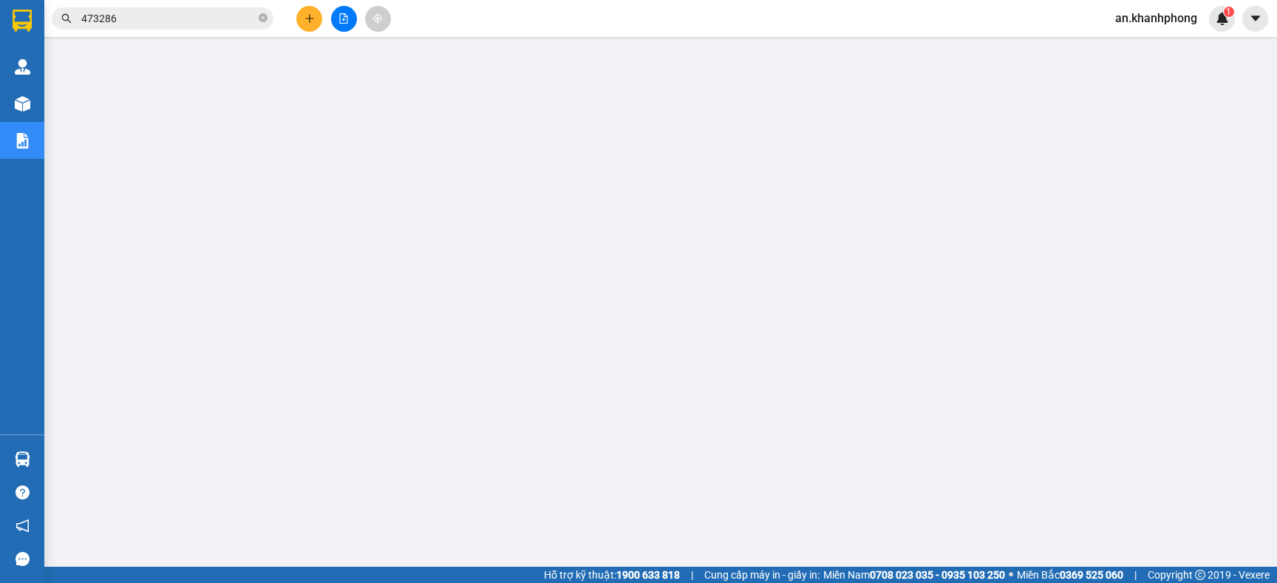
click at [260, 23] on span at bounding box center [263, 19] width 9 height 14
click at [234, 15] on input "text" at bounding box center [168, 18] width 174 height 16
click at [184, 16] on input "text" at bounding box center [168, 18] width 174 height 16
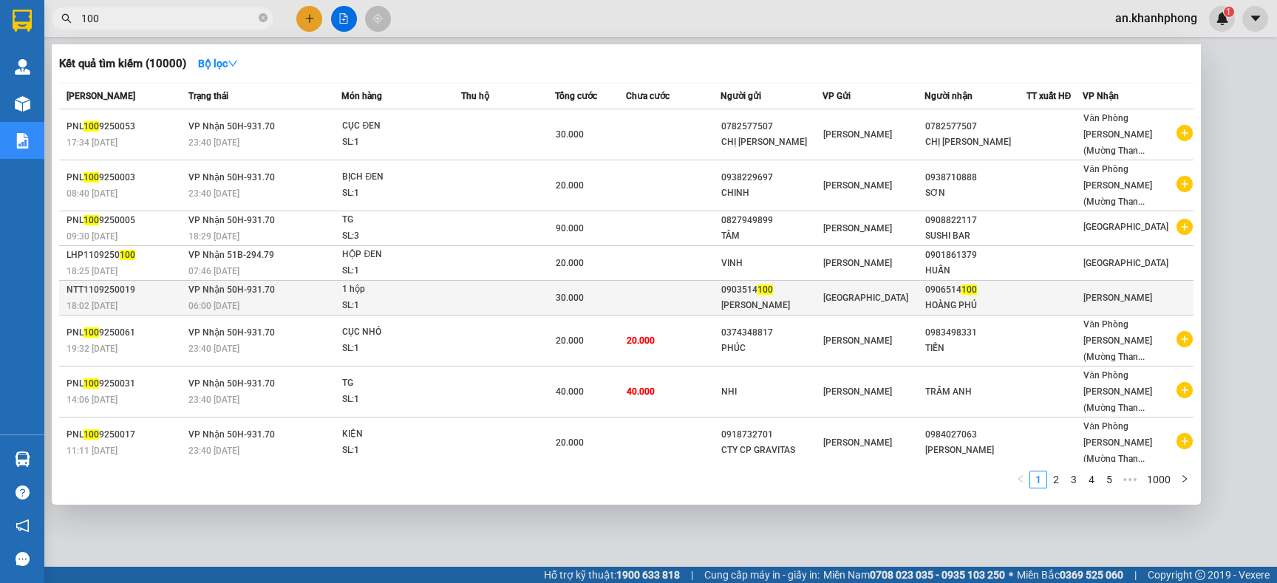
click at [717, 281] on td at bounding box center [673, 298] width 94 height 35
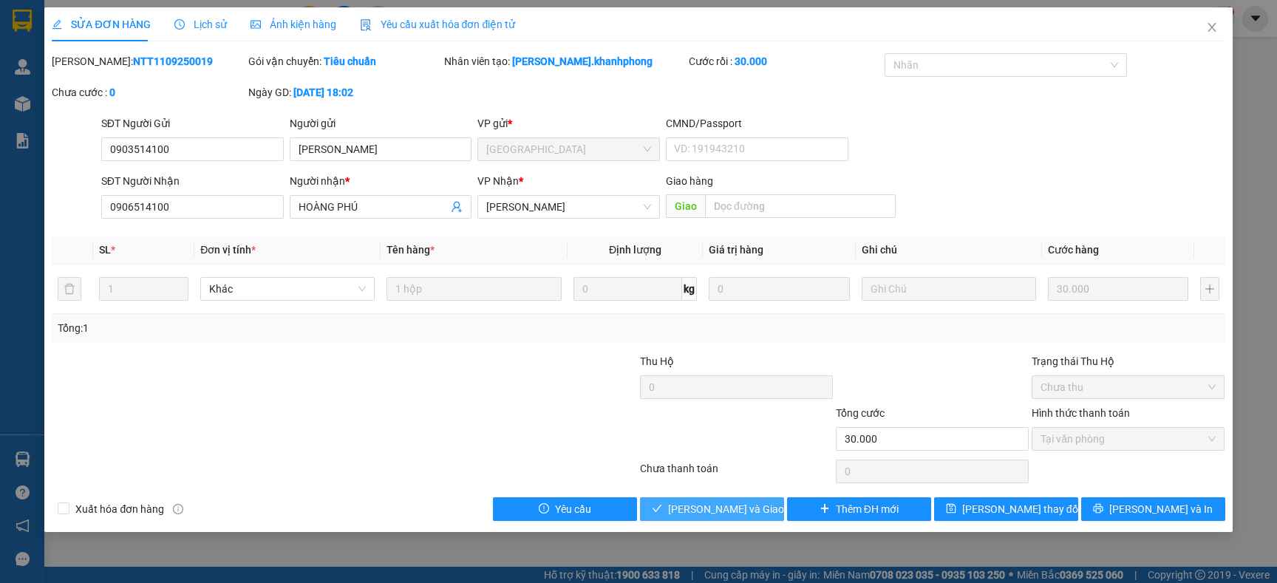
click at [712, 511] on span "Lưu và Giao hàng" at bounding box center [739, 509] width 142 height 16
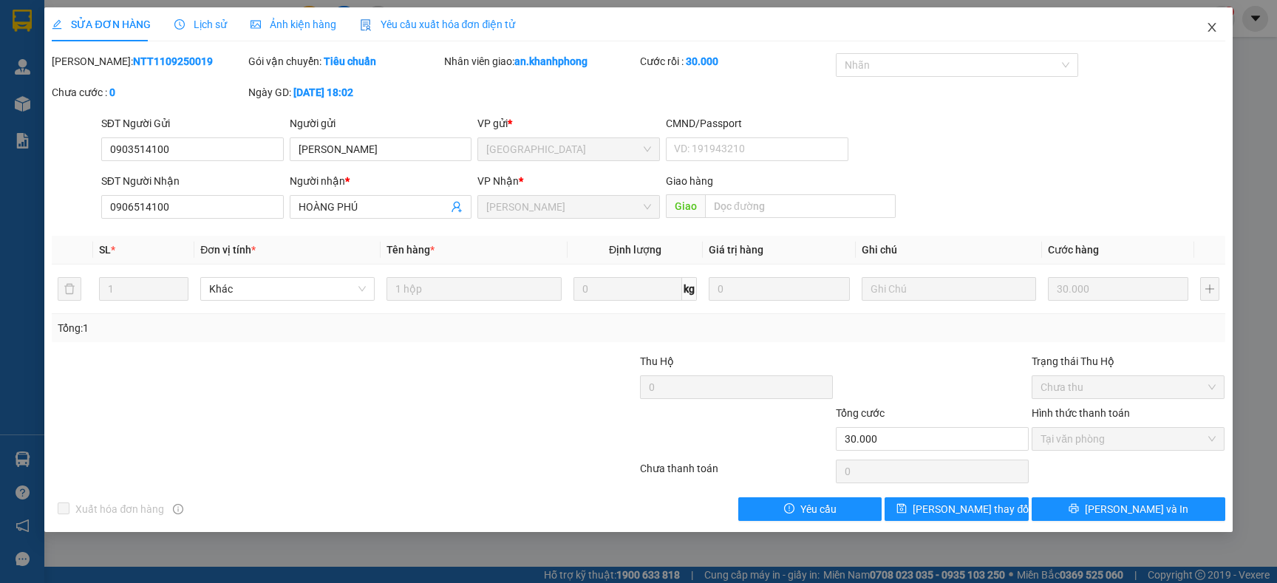
click at [1207, 23] on icon "close" at bounding box center [1212, 27] width 12 height 12
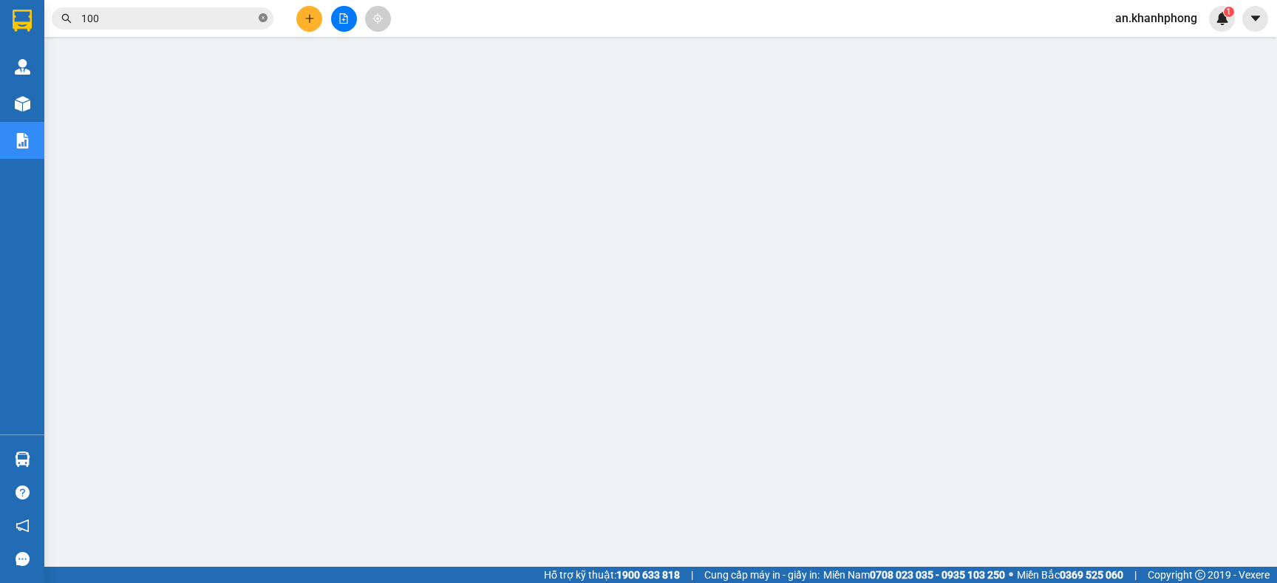
click at [259, 18] on icon "close-circle" at bounding box center [263, 17] width 9 height 9
click at [312, 13] on icon "plus" at bounding box center [309, 18] width 10 height 10
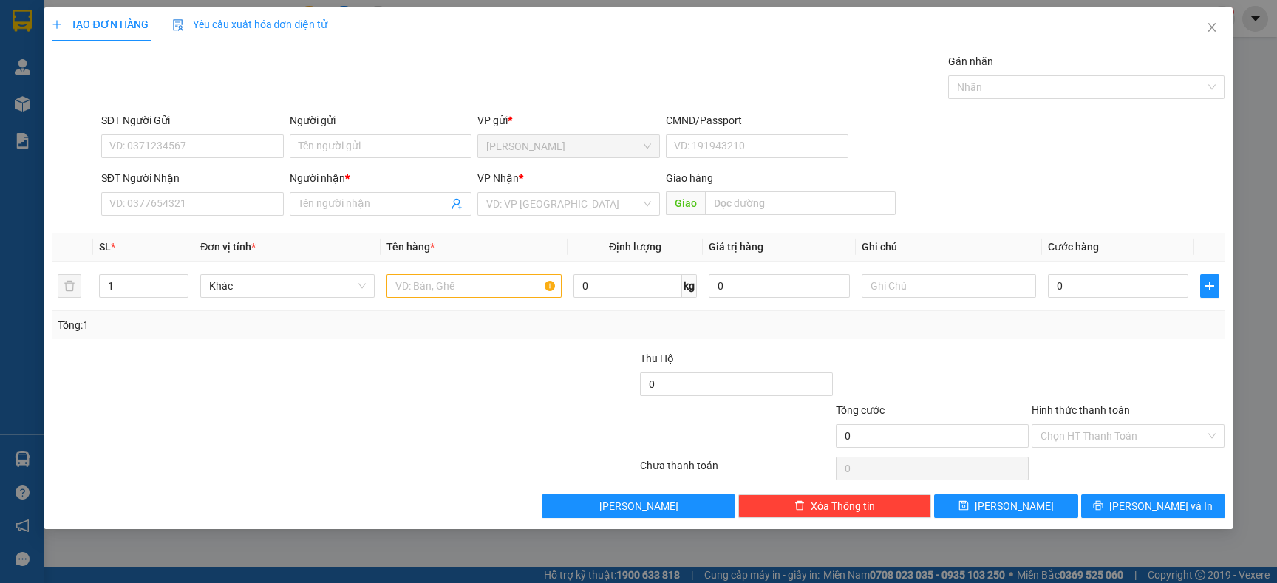
click at [321, 133] on div "Người gửi" at bounding box center [381, 123] width 182 height 22
click at [325, 139] on input "Người gửi" at bounding box center [381, 146] width 182 height 24
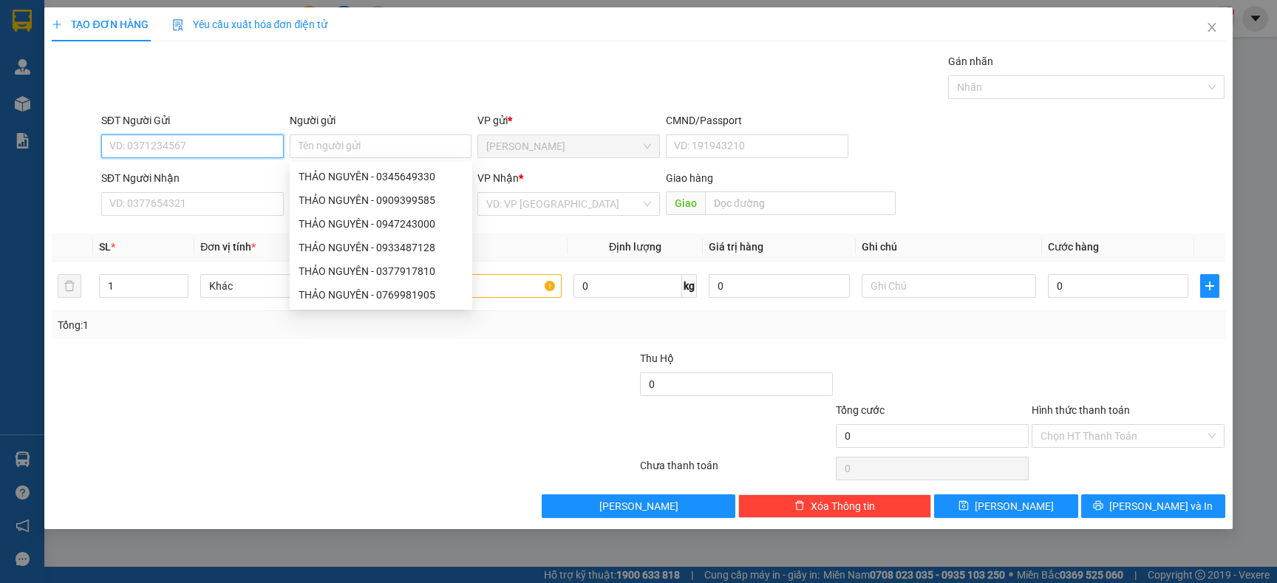
click at [194, 137] on input "SĐT Người Gửi" at bounding box center [192, 146] width 182 height 24
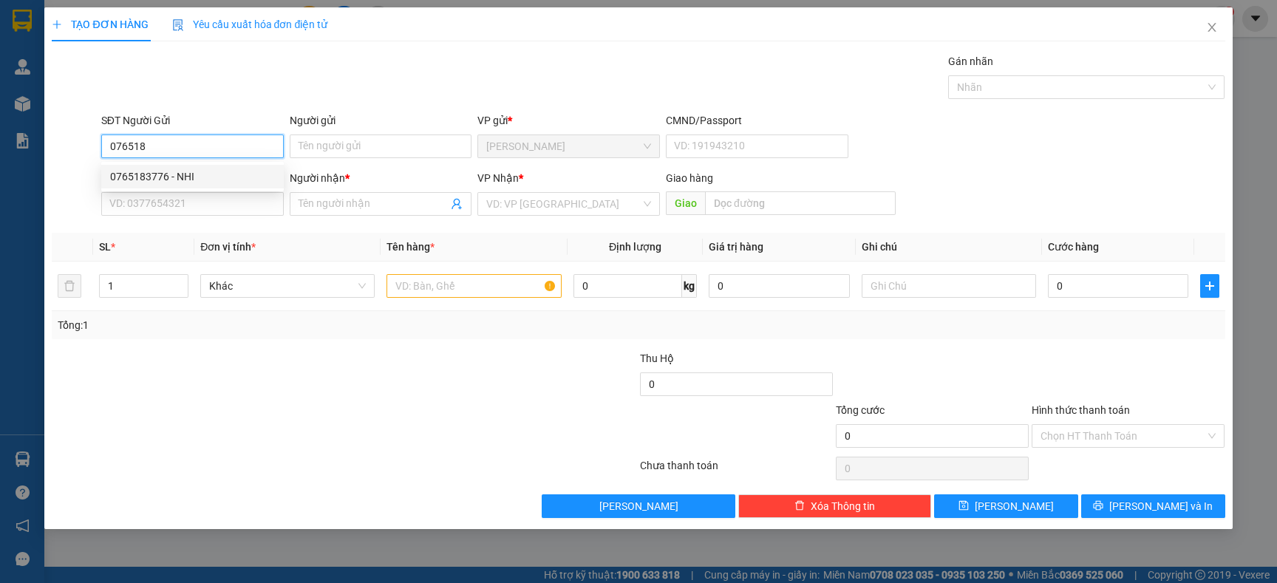
click at [180, 182] on div "0765183776 - NHI" at bounding box center [192, 176] width 165 height 16
click at [180, 178] on div "SĐT Người Nhận" at bounding box center [192, 178] width 182 height 16
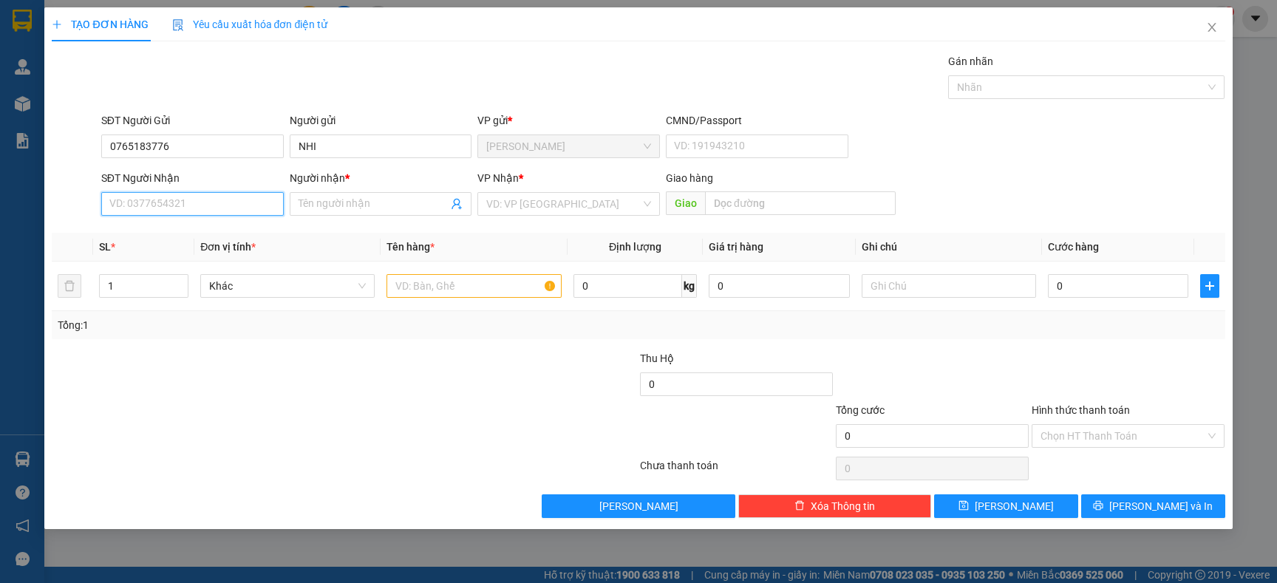
click at [180, 192] on input "SĐT Người Nhận" at bounding box center [192, 204] width 182 height 24
click at [188, 205] on input "SĐT Người Nhận" at bounding box center [192, 204] width 182 height 24
click at [180, 257] on div "0909131414 - THƯƠNG" at bounding box center [192, 258] width 165 height 16
click at [429, 281] on input "text" at bounding box center [473, 286] width 174 height 24
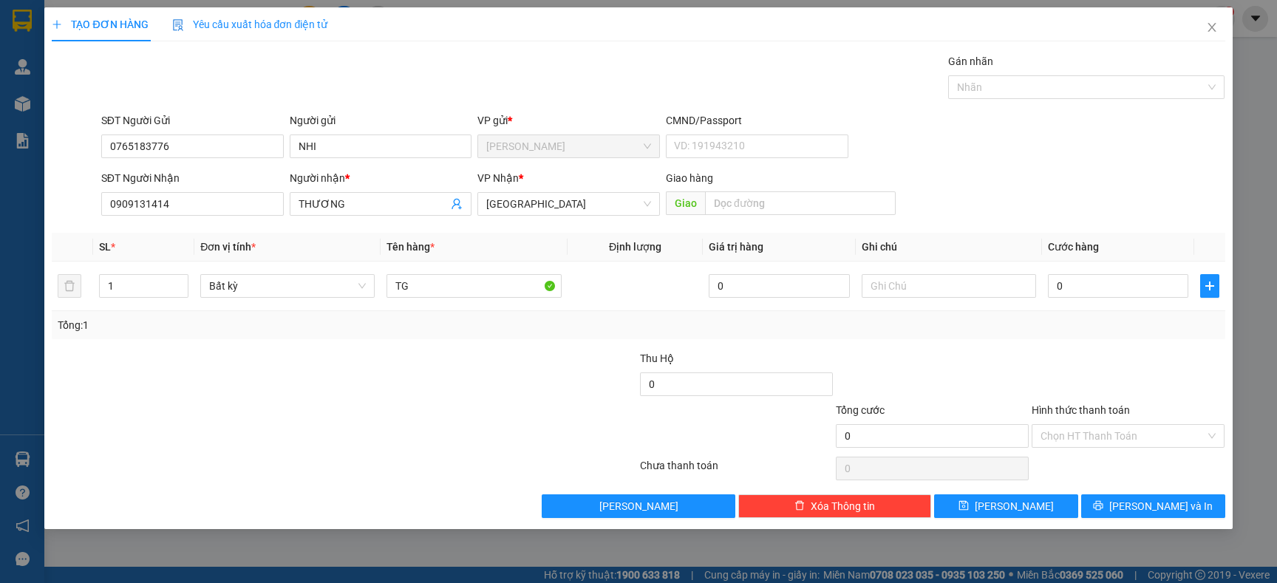
click at [435, 383] on div at bounding box center [246, 376] width 392 height 52
click at [1114, 289] on input "0" at bounding box center [1118, 286] width 140 height 24
drag, startPoint x: 1045, startPoint y: 292, endPoint x: 1039, endPoint y: 350, distance: 58.7
click at [1045, 293] on td "30.000" at bounding box center [1118, 287] width 152 height 50
click at [1114, 516] on button "[PERSON_NAME] và In" at bounding box center [1153, 506] width 144 height 24
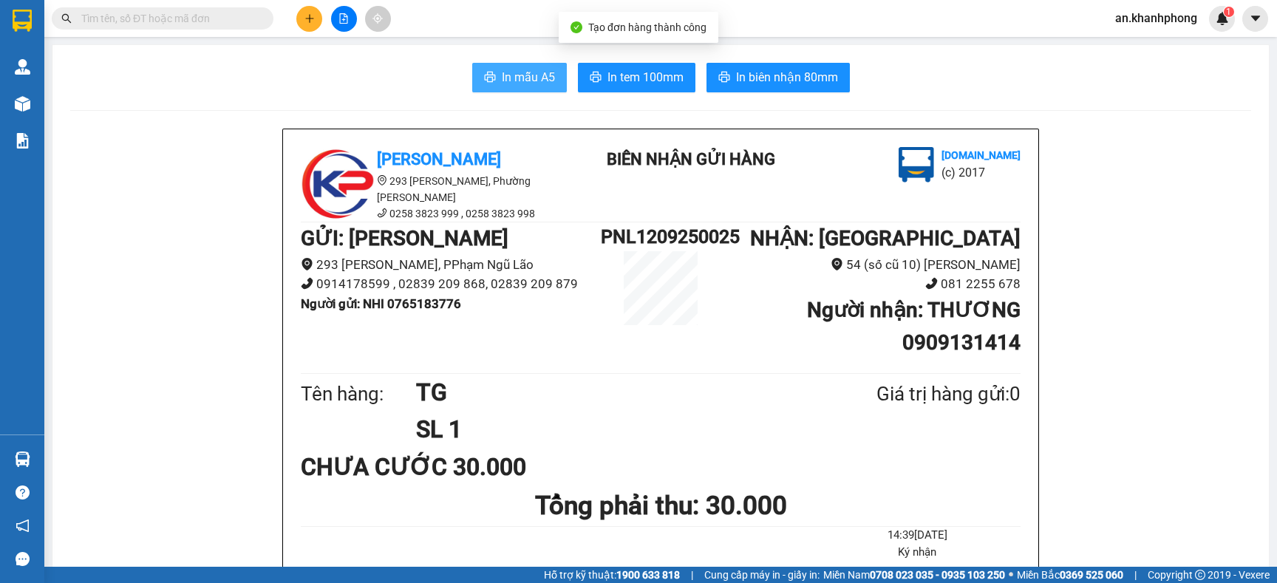
click at [472, 77] on button "In mẫu A5" at bounding box center [519, 78] width 95 height 30
click at [300, 16] on button at bounding box center [309, 19] width 26 height 26
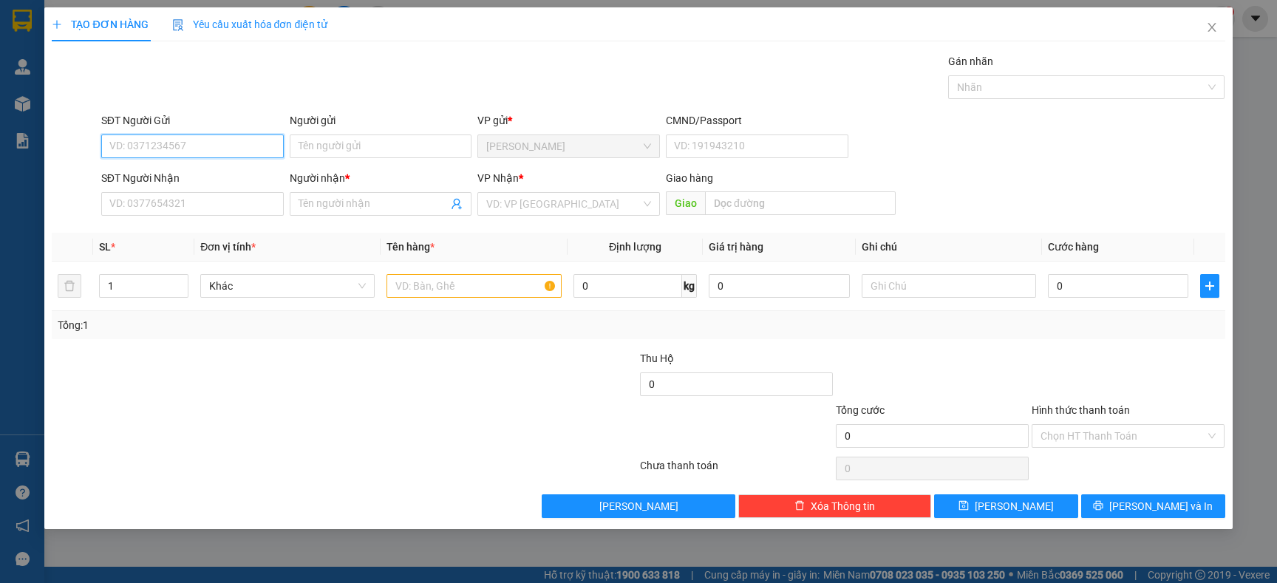
click at [171, 148] on input "SĐT Người Gửi" at bounding box center [192, 146] width 182 height 24
click at [321, 153] on input "Người gửi" at bounding box center [381, 146] width 182 height 24
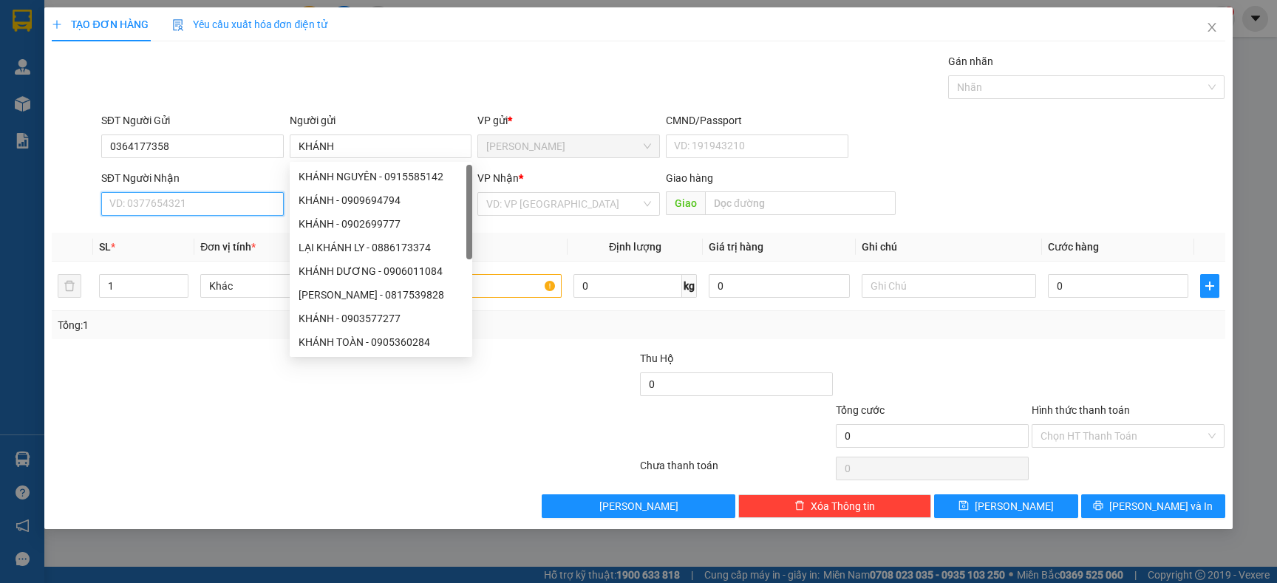
click at [206, 197] on input "SĐT Người Nhận" at bounding box center [192, 204] width 182 height 24
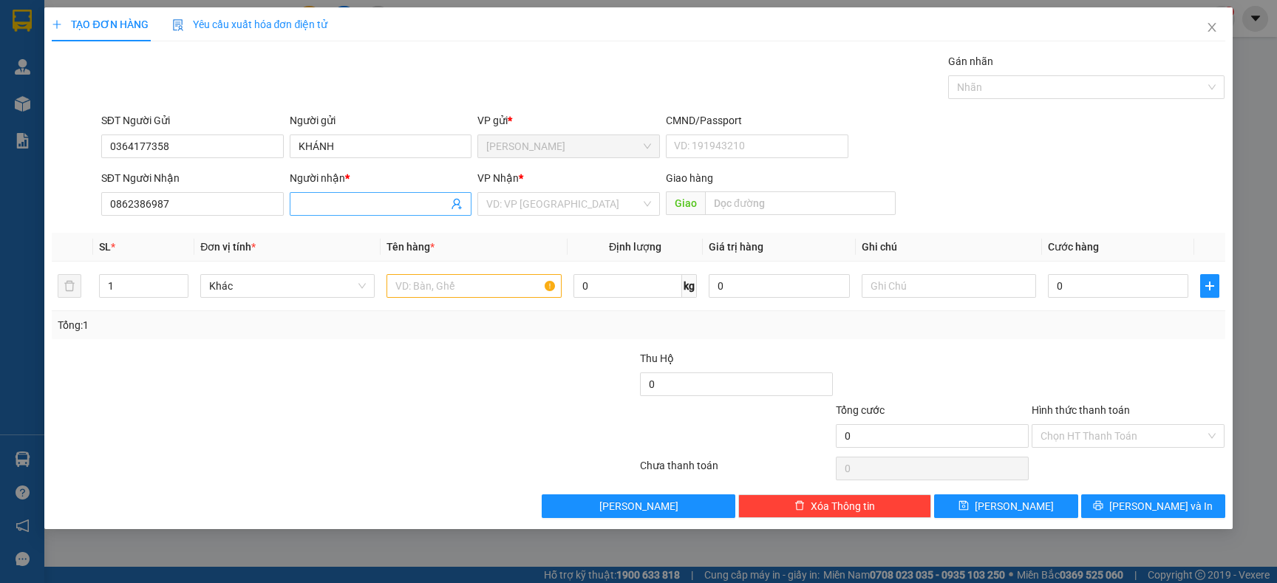
click at [387, 197] on input "Người nhận *" at bounding box center [373, 204] width 150 height 16
click at [240, 347] on div "Transit Pickup Surcharge Ids Transit Deliver Surcharge Ids Transit Deliver Surc…" at bounding box center [638, 285] width 1173 height 465
click at [442, 287] on input "text" at bounding box center [473, 286] width 174 height 24
click at [468, 370] on div at bounding box center [541, 376] width 196 height 52
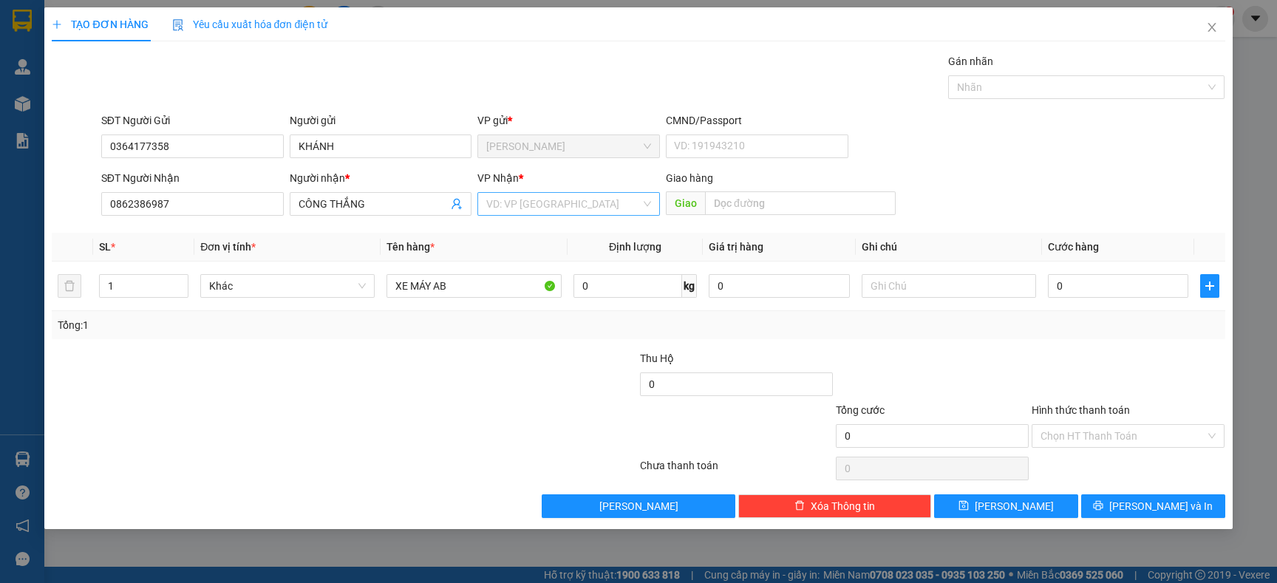
click at [521, 199] on input "search" at bounding box center [563, 204] width 154 height 22
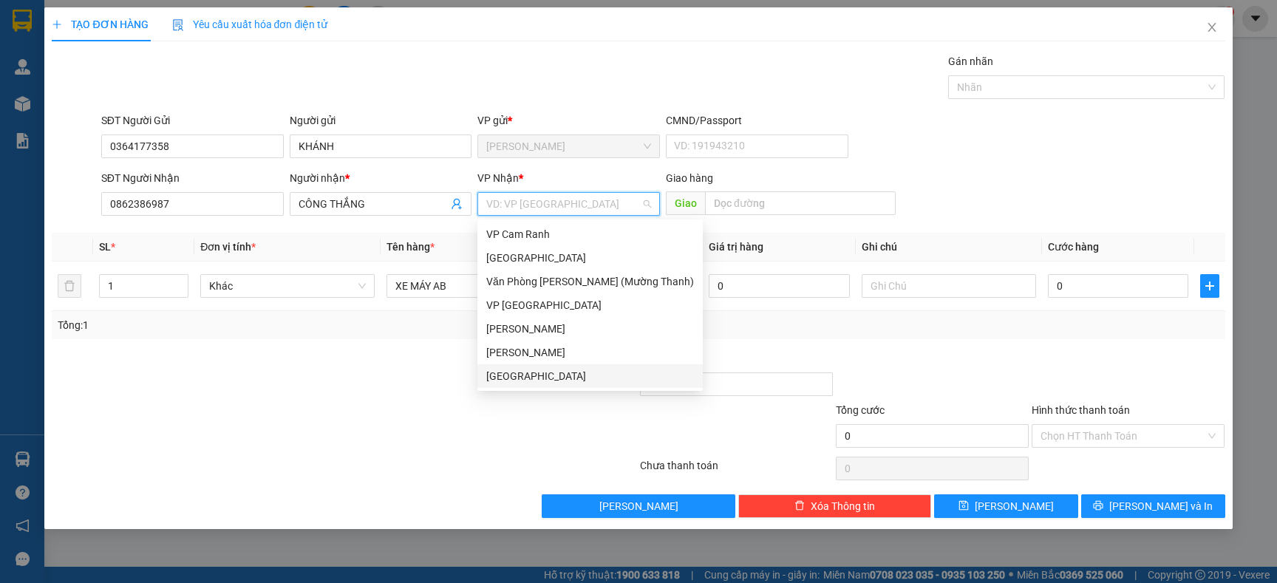
click at [512, 377] on div "[GEOGRAPHIC_DATA]" at bounding box center [590, 376] width 208 height 16
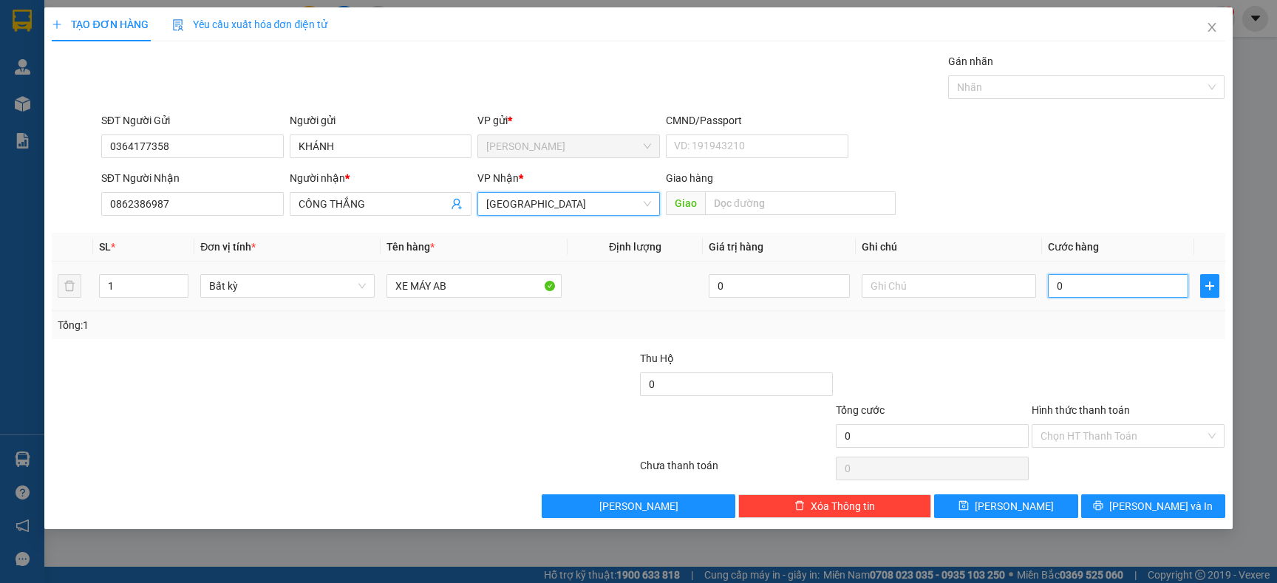
drag, startPoint x: 1134, startPoint y: 290, endPoint x: 1008, endPoint y: 267, distance: 128.4
click at [1134, 288] on input "0" at bounding box center [1118, 286] width 140 height 24
click at [1087, 336] on div "Tổng: 1" at bounding box center [638, 325] width 1173 height 28
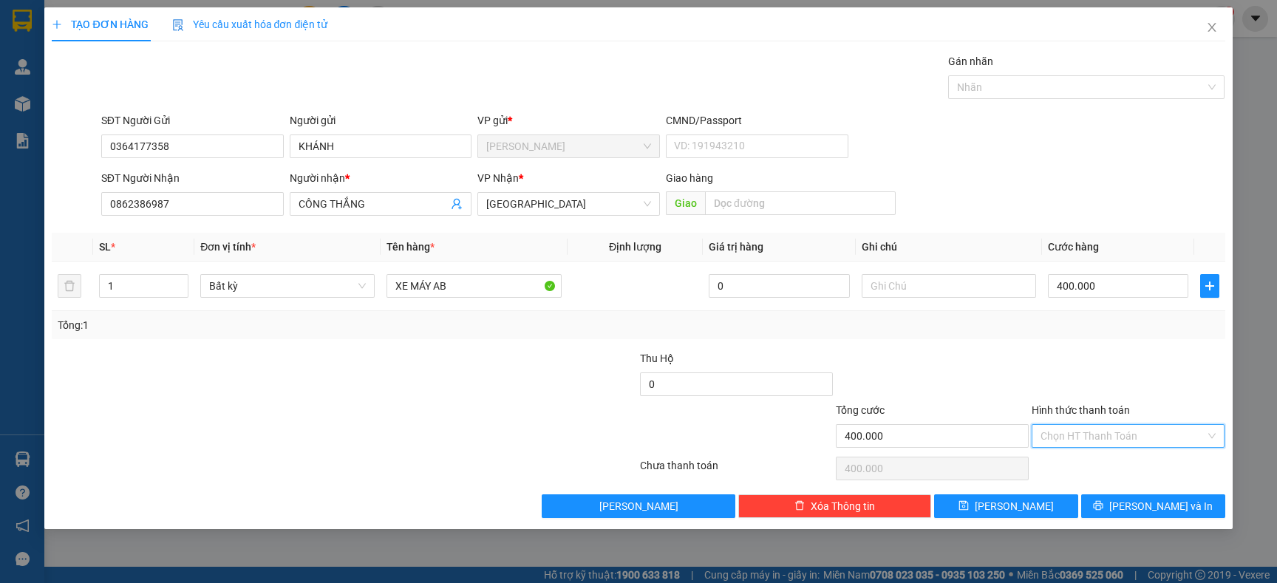
click at [1096, 444] on input "Hình thức thanh toán" at bounding box center [1122, 436] width 165 height 22
click at [1065, 459] on div "Tại văn phòng" at bounding box center [1127, 466] width 175 height 16
click at [1088, 380] on div at bounding box center [1128, 376] width 196 height 52
click at [1212, 443] on span "Tại văn phòng" at bounding box center [1127, 436] width 175 height 22
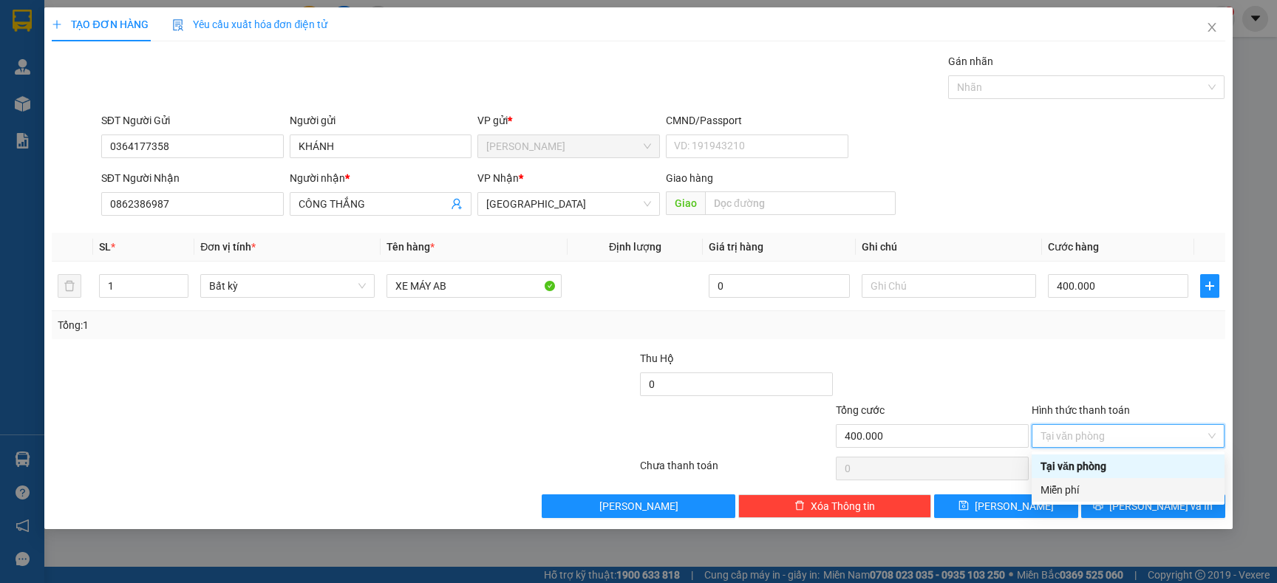
click at [1059, 484] on div "Miễn phí" at bounding box center [1127, 490] width 175 height 16
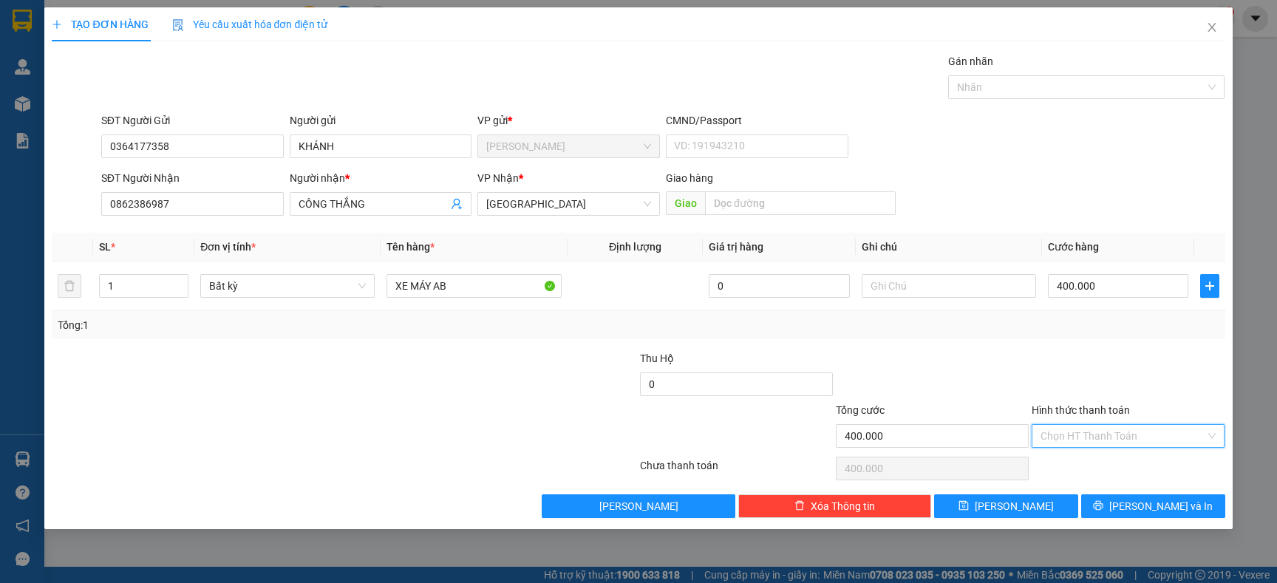
click at [1096, 335] on div "Tổng: 1" at bounding box center [638, 325] width 1173 height 28
click at [996, 375] on div at bounding box center [932, 376] width 196 height 52
click at [941, 287] on input "text" at bounding box center [948, 286] width 174 height 24
click at [921, 326] on div "Tổng: 1" at bounding box center [638, 325] width 1161 height 16
click at [1035, 369] on div at bounding box center [1128, 376] width 196 height 52
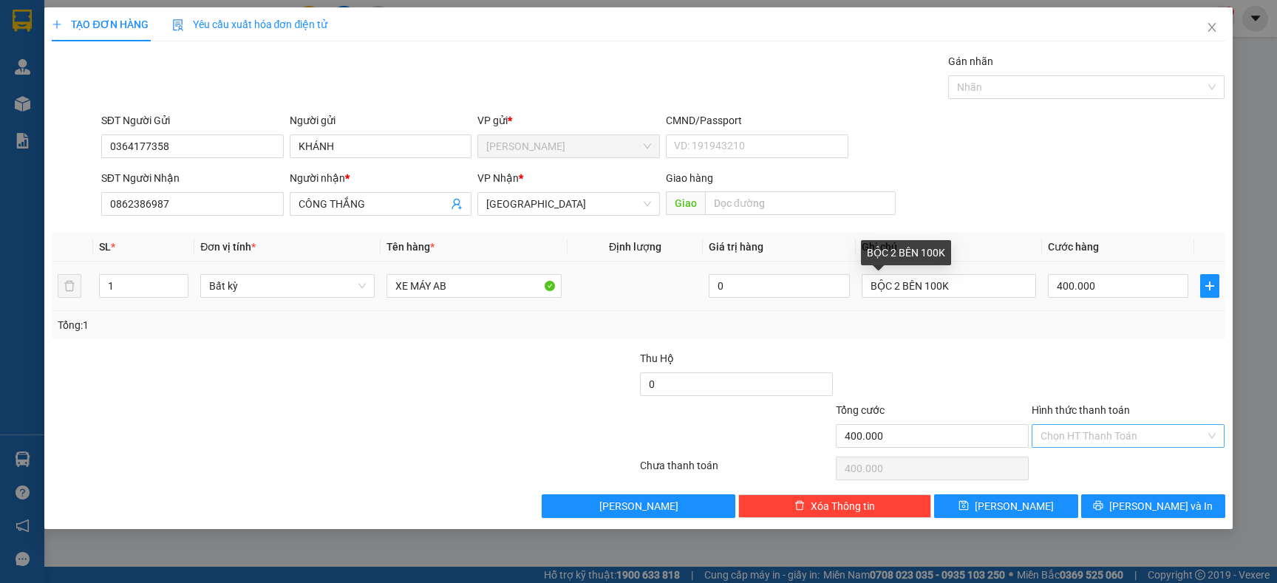
click at [965, 320] on div "Tổng: 1" at bounding box center [638, 325] width 1161 height 16
click at [1102, 503] on button "[PERSON_NAME] và In" at bounding box center [1153, 506] width 144 height 24
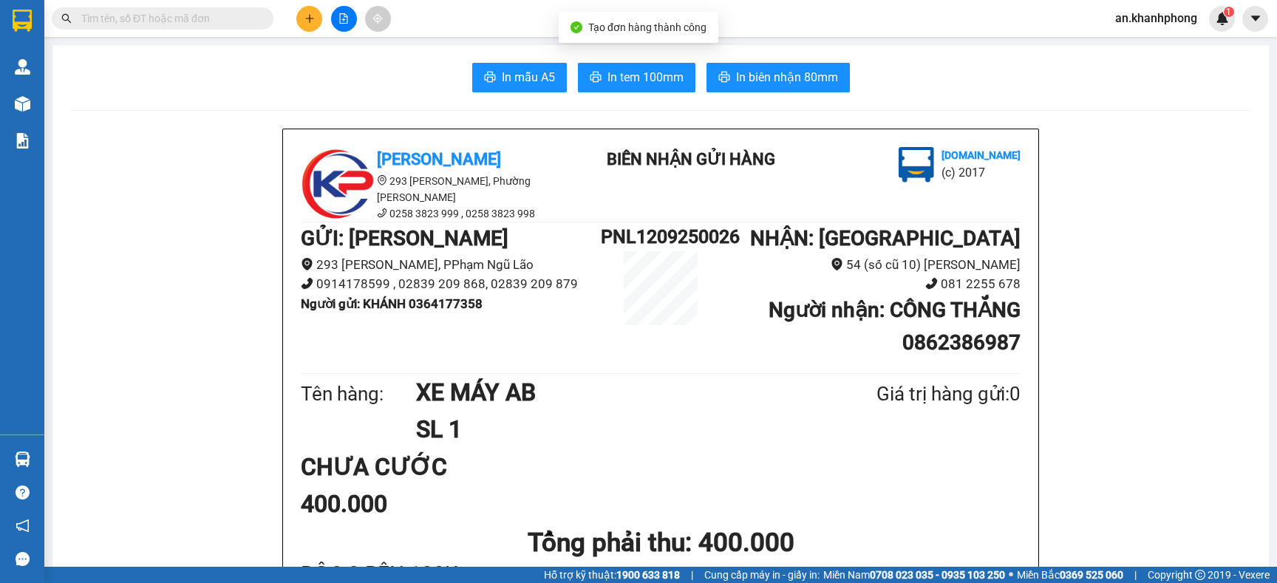
click at [504, 69] on span "In mẫu A5" at bounding box center [528, 77] width 53 height 18
click at [300, 17] on button at bounding box center [309, 19] width 26 height 26
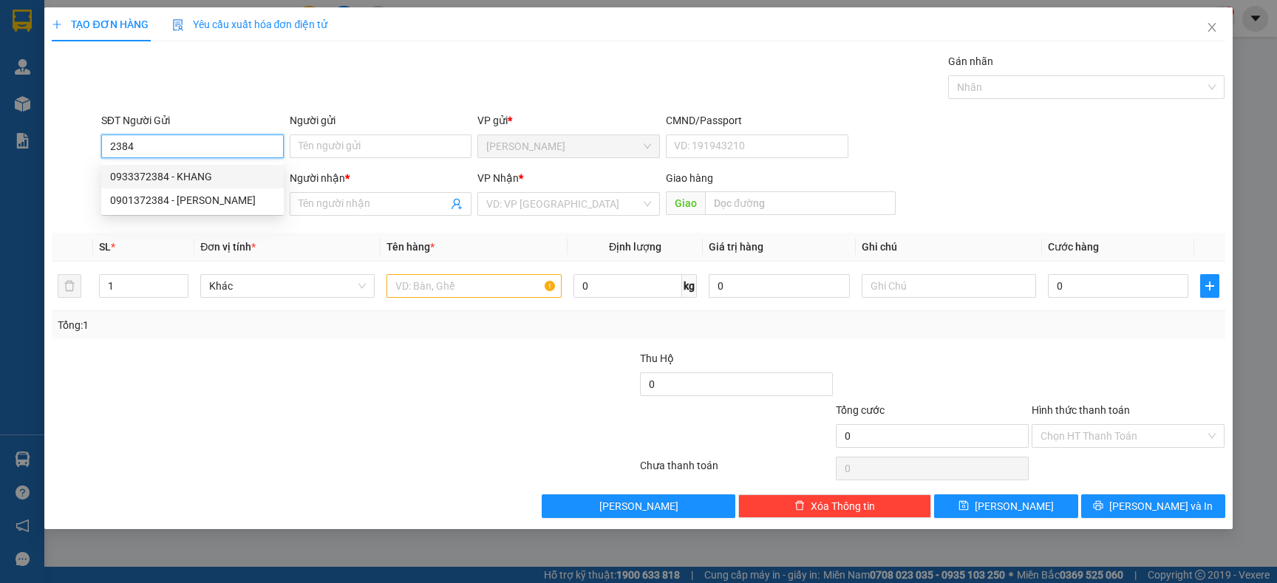
click at [185, 166] on div "0933372384 - KHANG" at bounding box center [192, 177] width 182 height 24
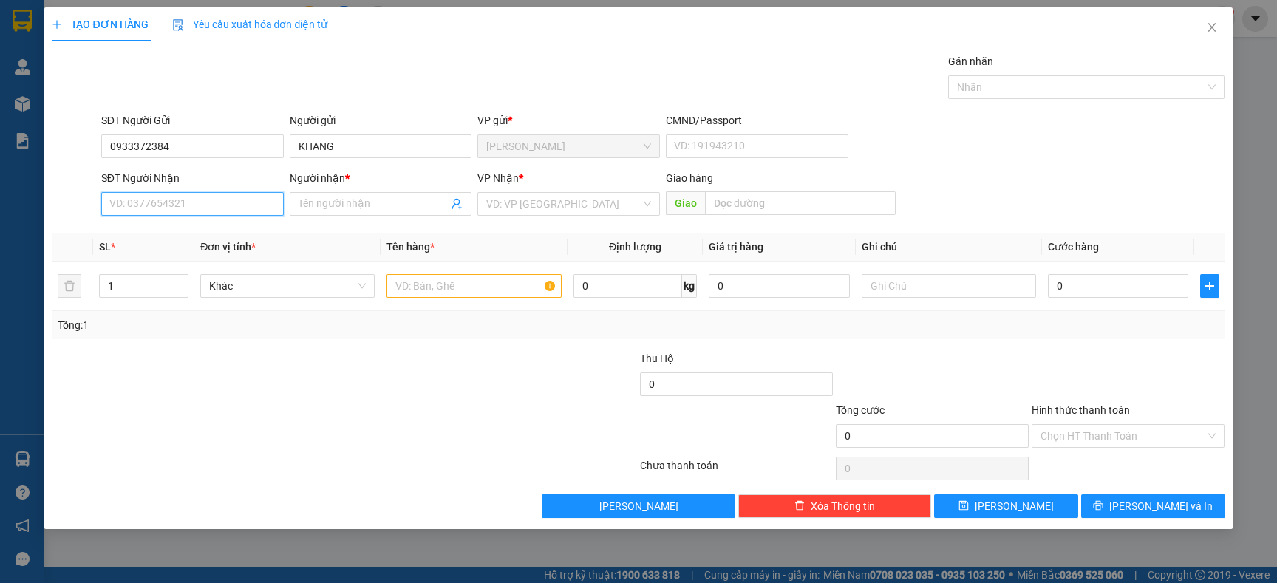
click at [182, 199] on input "SĐT Người Nhận" at bounding box center [192, 204] width 182 height 24
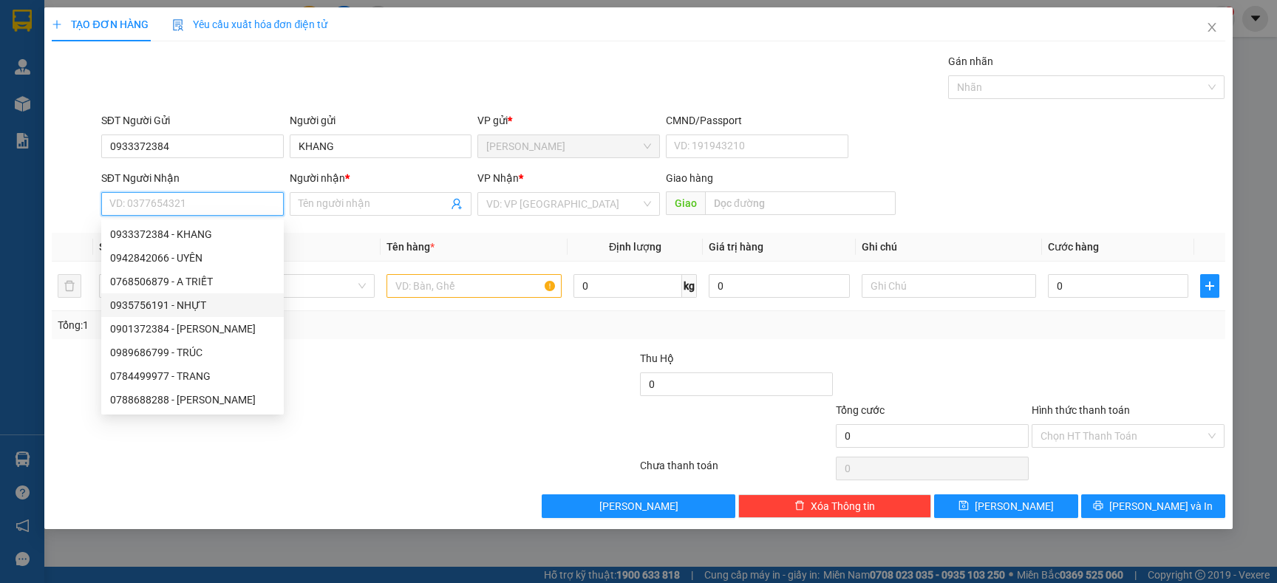
click at [176, 297] on div "0935756191 - NHỰT" at bounding box center [192, 305] width 165 height 16
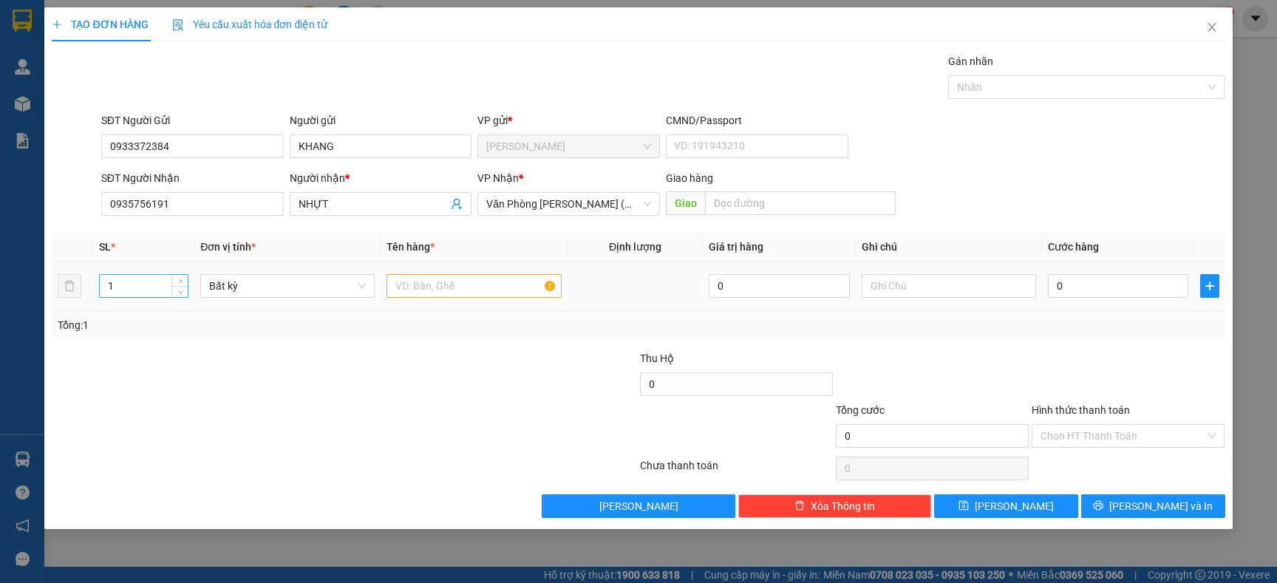
click at [160, 284] on input "1" at bounding box center [144, 286] width 89 height 22
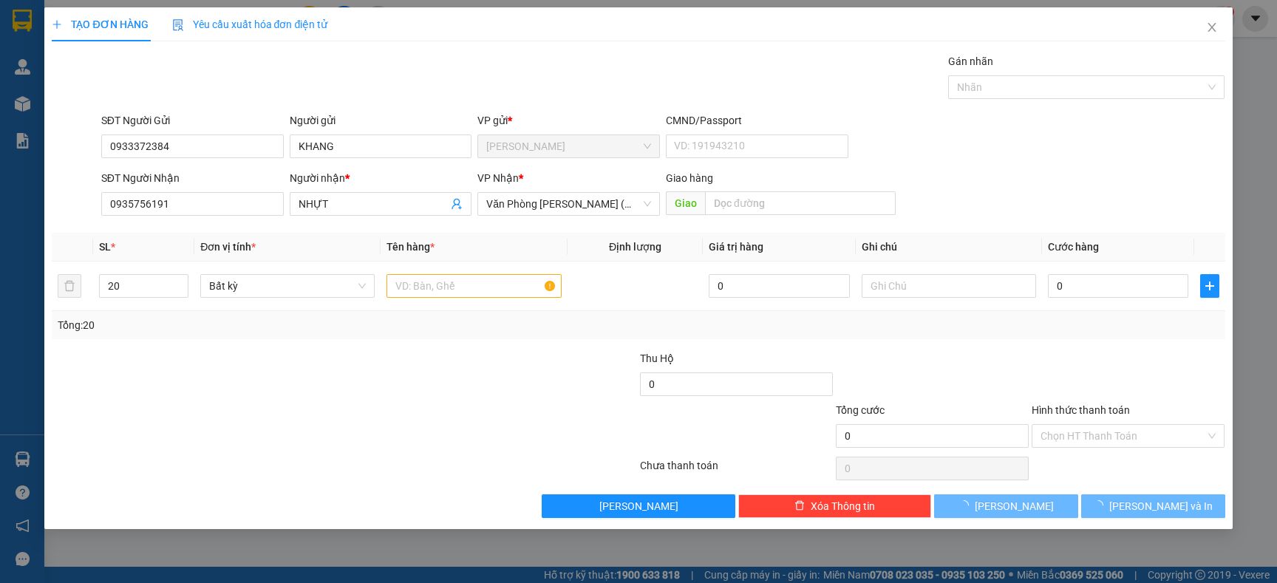
click at [172, 337] on div "Tổng: 20" at bounding box center [638, 325] width 1173 height 28
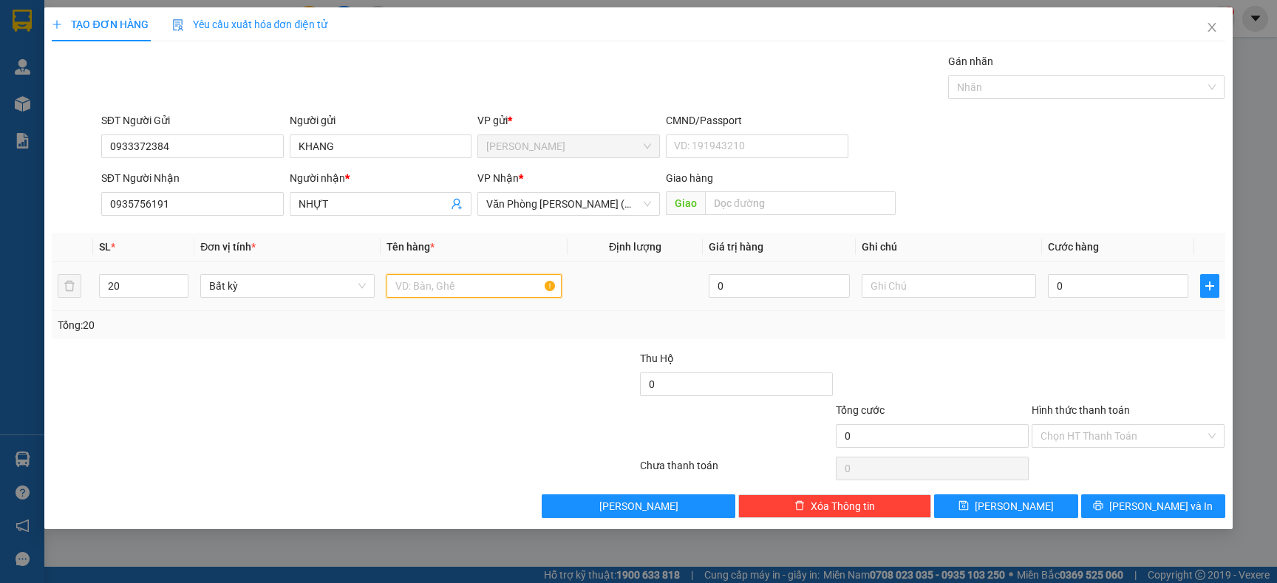
click at [401, 289] on input "text" at bounding box center [473, 286] width 174 height 24
click at [469, 349] on div "Transit Pickup Surcharge Ids Transit Deliver Surcharge Ids Transit Deliver Surc…" at bounding box center [638, 285] width 1173 height 465
click at [1125, 294] on input "0" at bounding box center [1118, 286] width 140 height 24
click at [1011, 318] on div "Tổng: 20" at bounding box center [638, 325] width 1161 height 16
click at [1122, 290] on input "0" at bounding box center [1118, 286] width 140 height 24
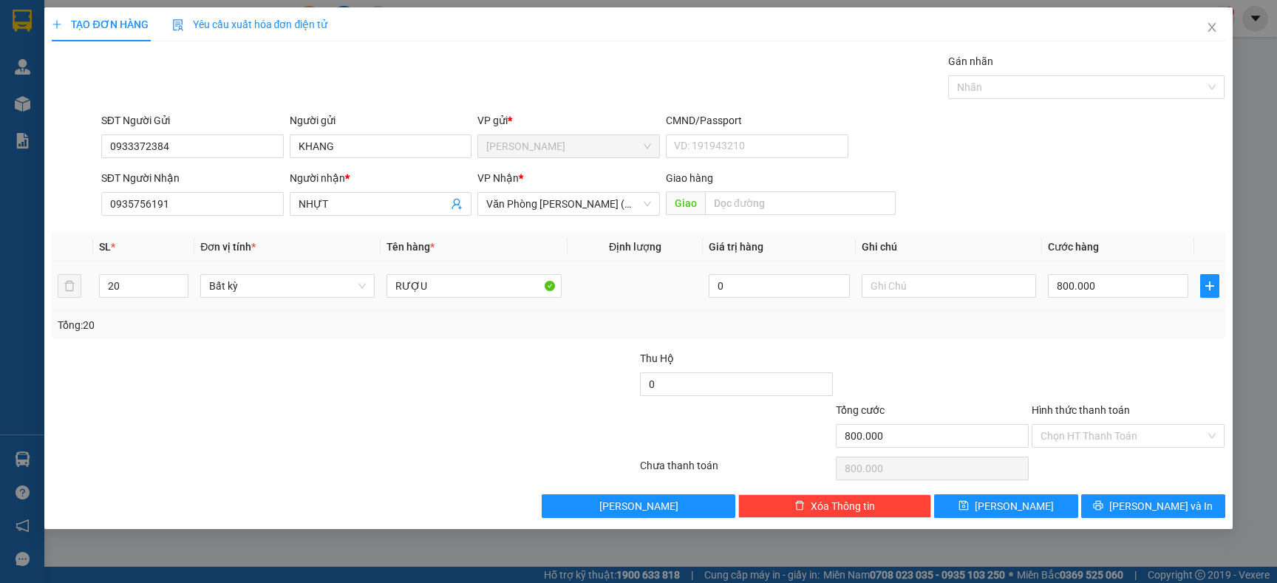
click at [1084, 310] on td "800.000" at bounding box center [1118, 287] width 152 height 50
click at [1092, 510] on button "[PERSON_NAME] và In" at bounding box center [1153, 506] width 144 height 24
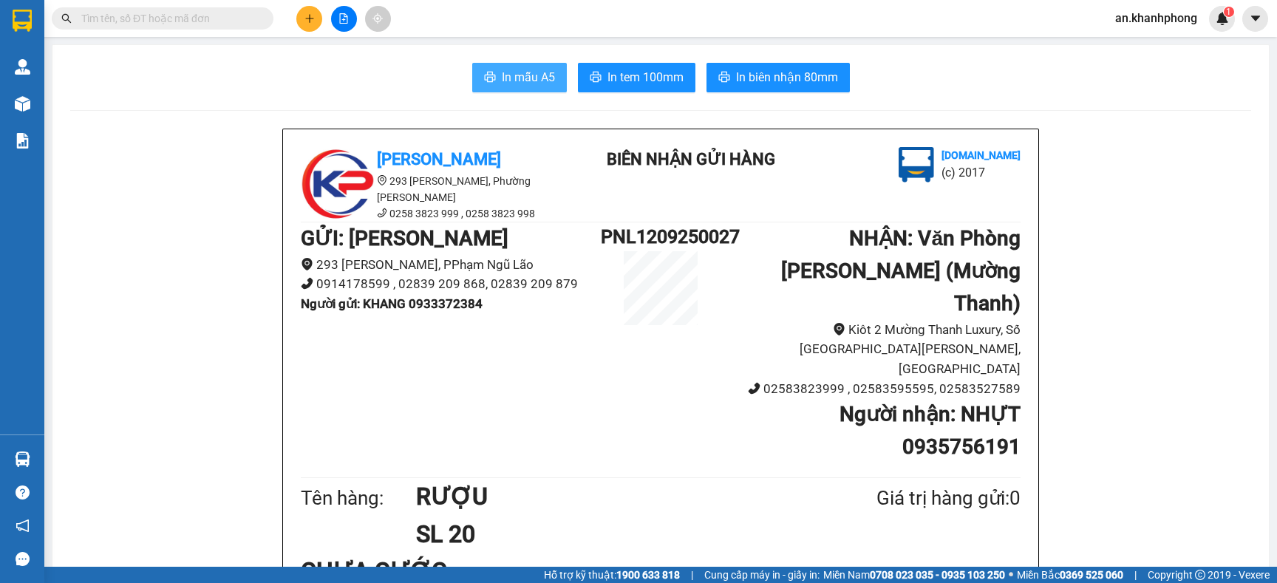
click at [502, 72] on span "In mẫu A5" at bounding box center [528, 77] width 53 height 18
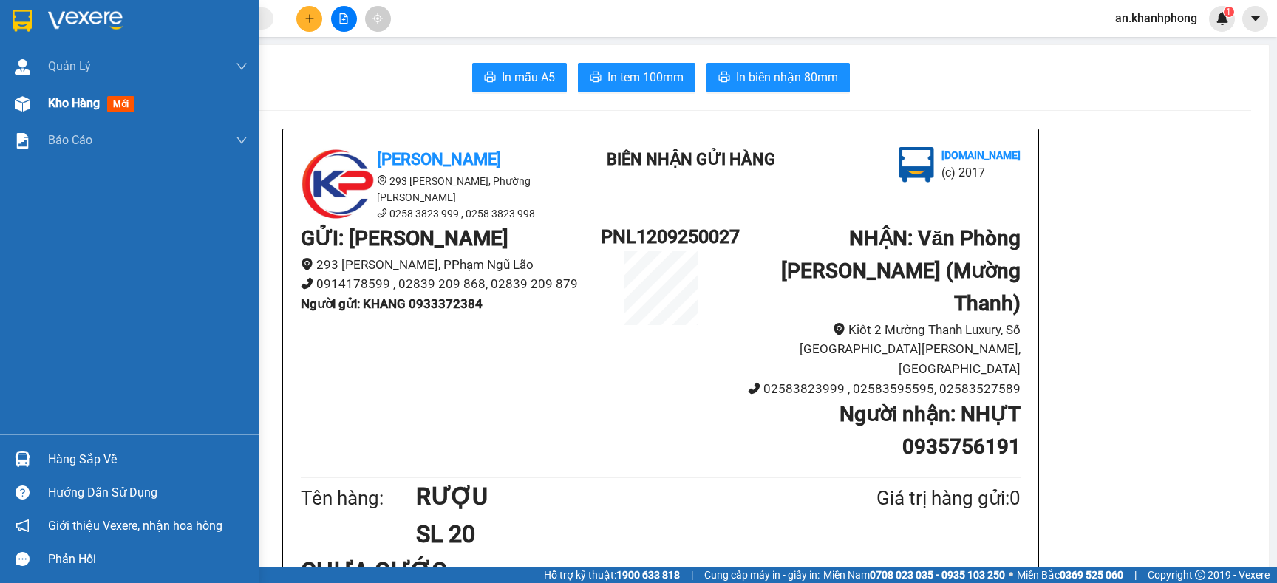
click at [45, 100] on div "Kho hàng mới" at bounding box center [129, 103] width 259 height 37
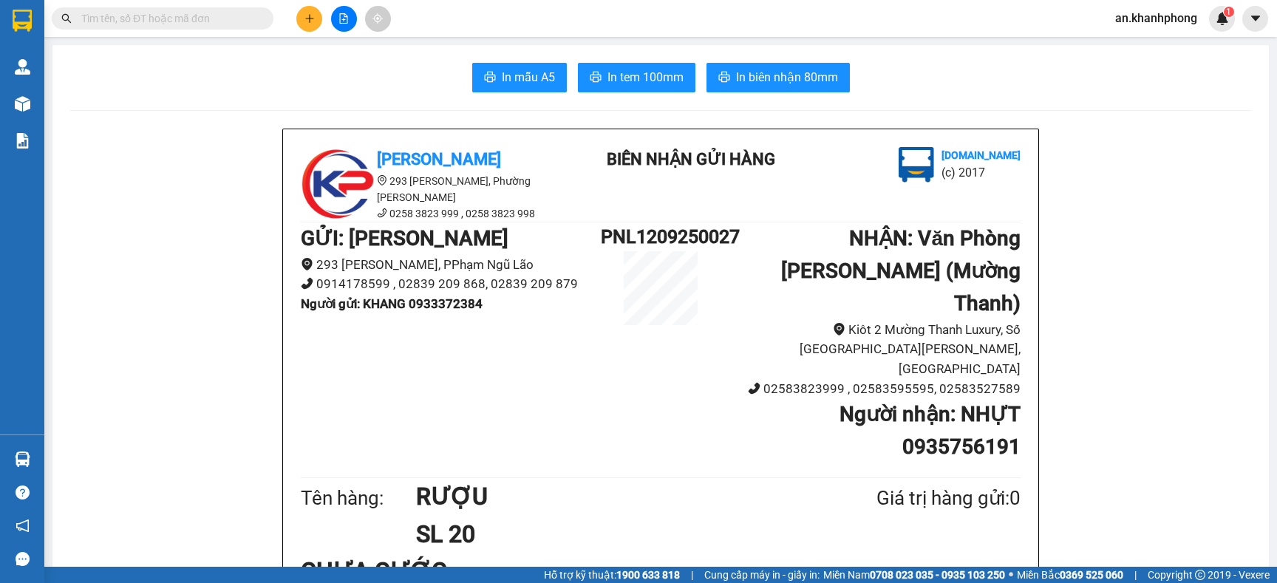
click at [307, 17] on icon "plus" at bounding box center [309, 18] width 10 height 10
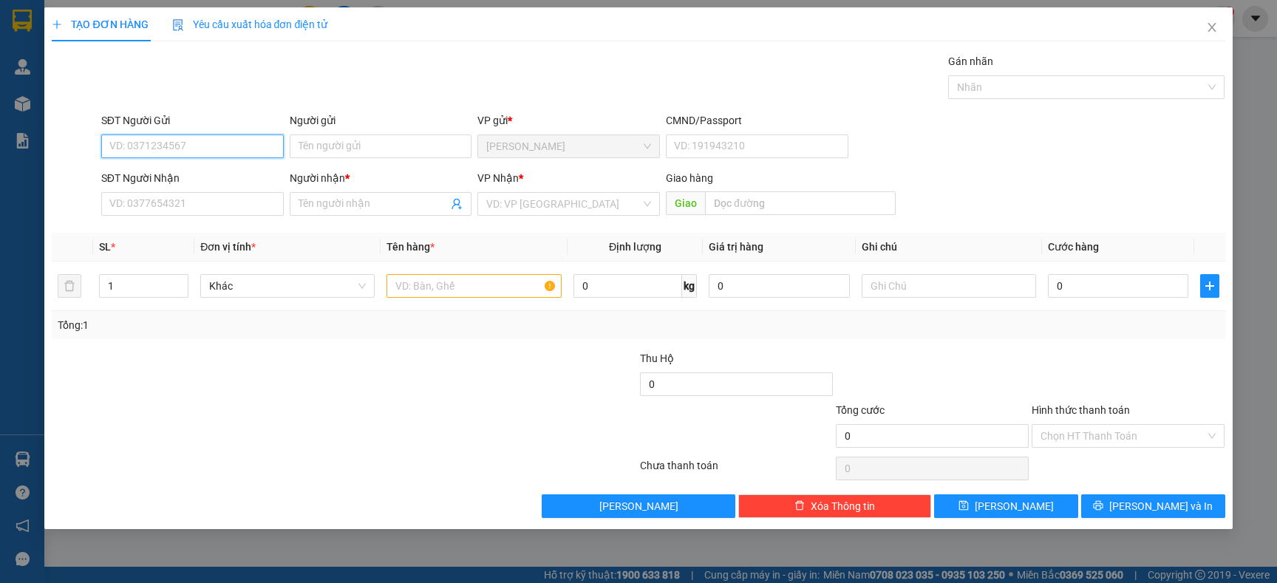
click at [194, 140] on input "SĐT Người Gửi" at bounding box center [192, 146] width 182 height 24
click at [188, 174] on div "0933372384 - KHANG" at bounding box center [192, 176] width 165 height 16
click at [190, 193] on input "SĐT Người Nhận" at bounding box center [192, 204] width 182 height 24
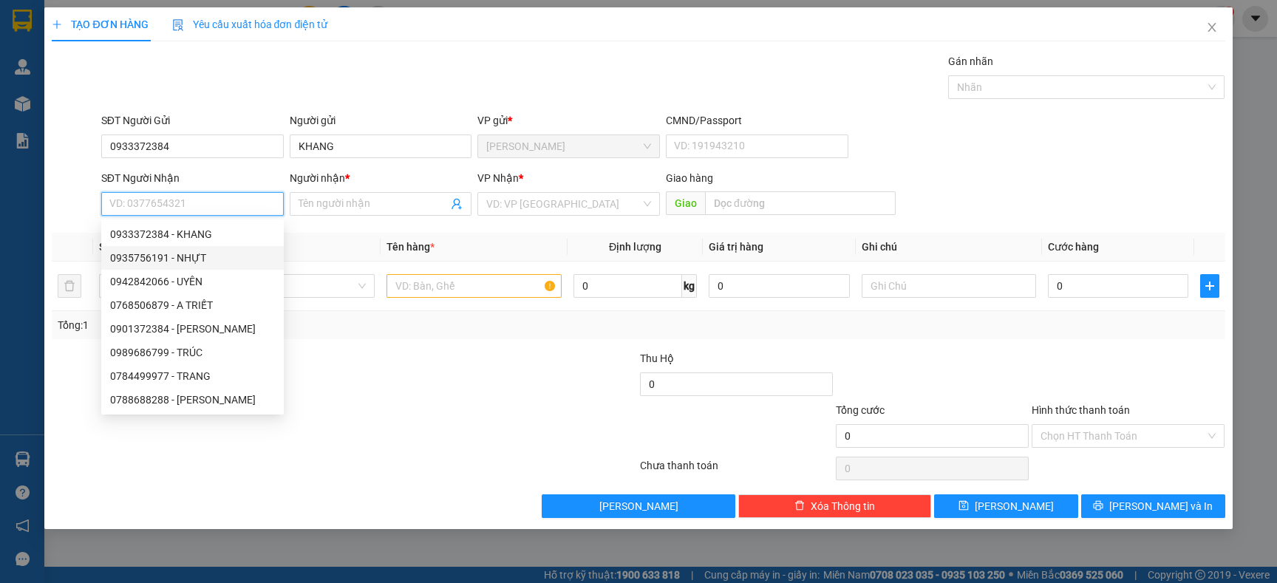
click at [194, 257] on div "0935756191 - NHỰT" at bounding box center [192, 258] width 165 height 16
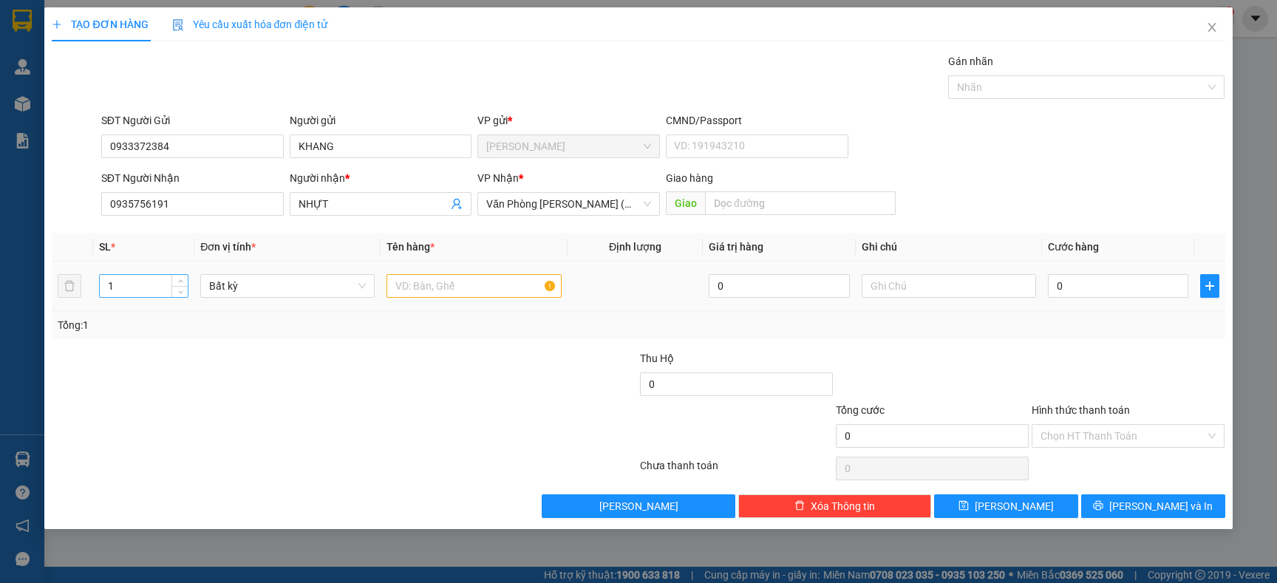
click at [160, 285] on input "1" at bounding box center [144, 286] width 89 height 22
drag, startPoint x: 188, startPoint y: 324, endPoint x: 395, endPoint y: 297, distance: 209.3
click at [194, 326] on div "Tổng: 20" at bounding box center [275, 325] width 435 height 16
click at [419, 288] on input "text" at bounding box center [473, 286] width 174 height 24
click at [414, 330] on div "Tổng: 20" at bounding box center [275, 325] width 435 height 16
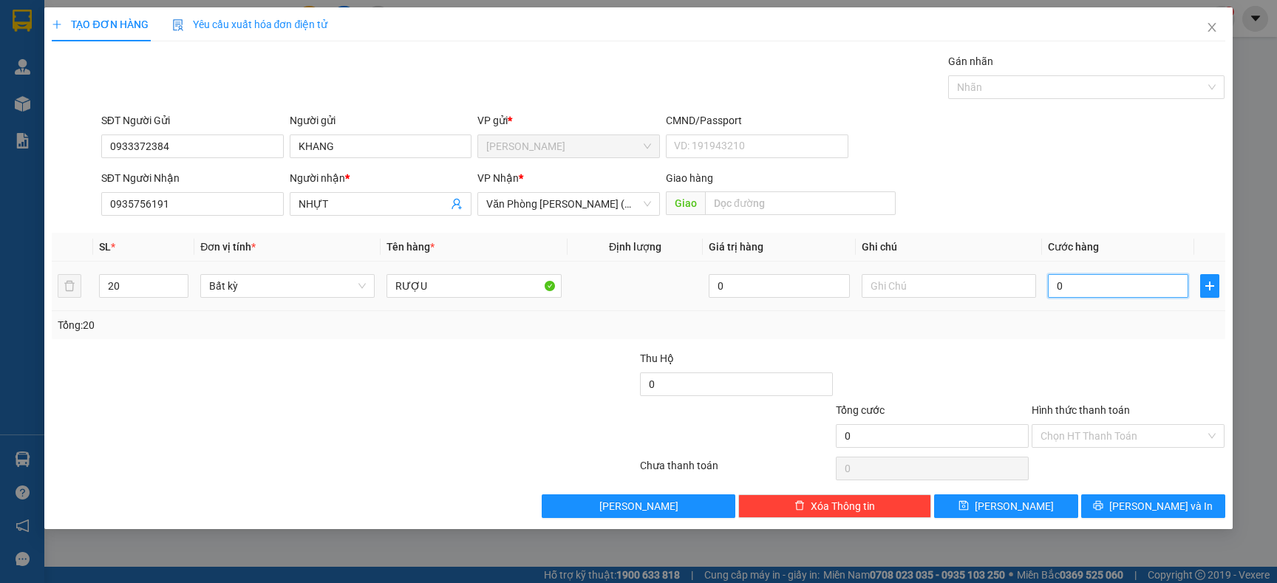
click at [1134, 290] on input "0" at bounding box center [1118, 286] width 140 height 24
click at [1048, 351] on div at bounding box center [1128, 376] width 196 height 52
click at [1091, 437] on input "Hình thức thanh toán" at bounding box center [1122, 436] width 165 height 22
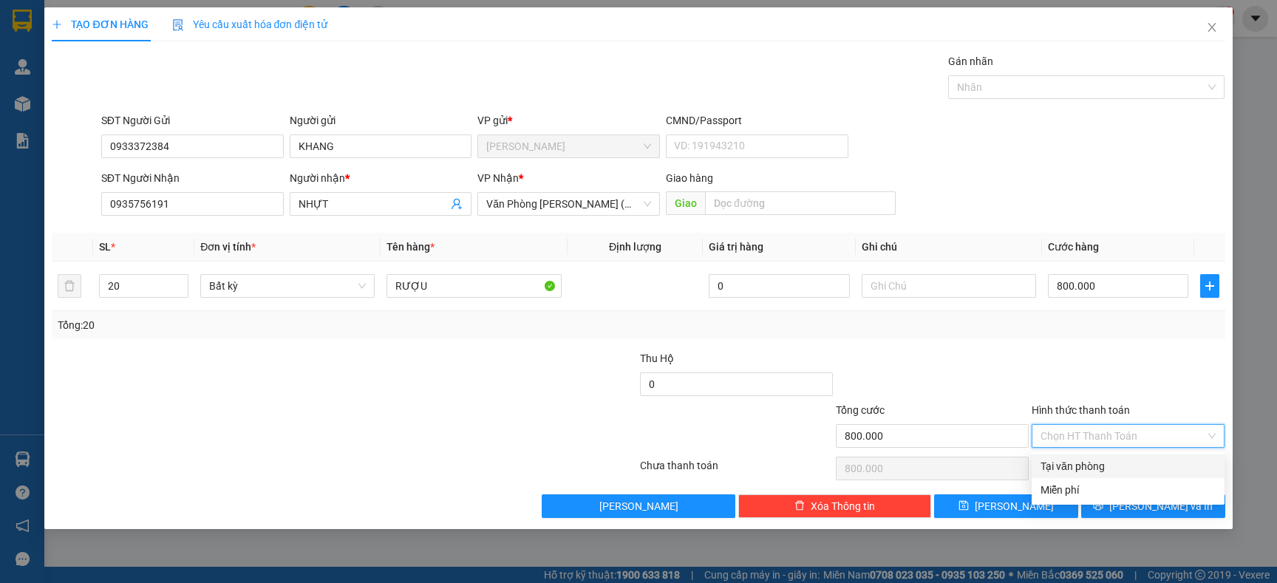
click at [1081, 465] on div "Tại văn phòng" at bounding box center [1127, 466] width 175 height 16
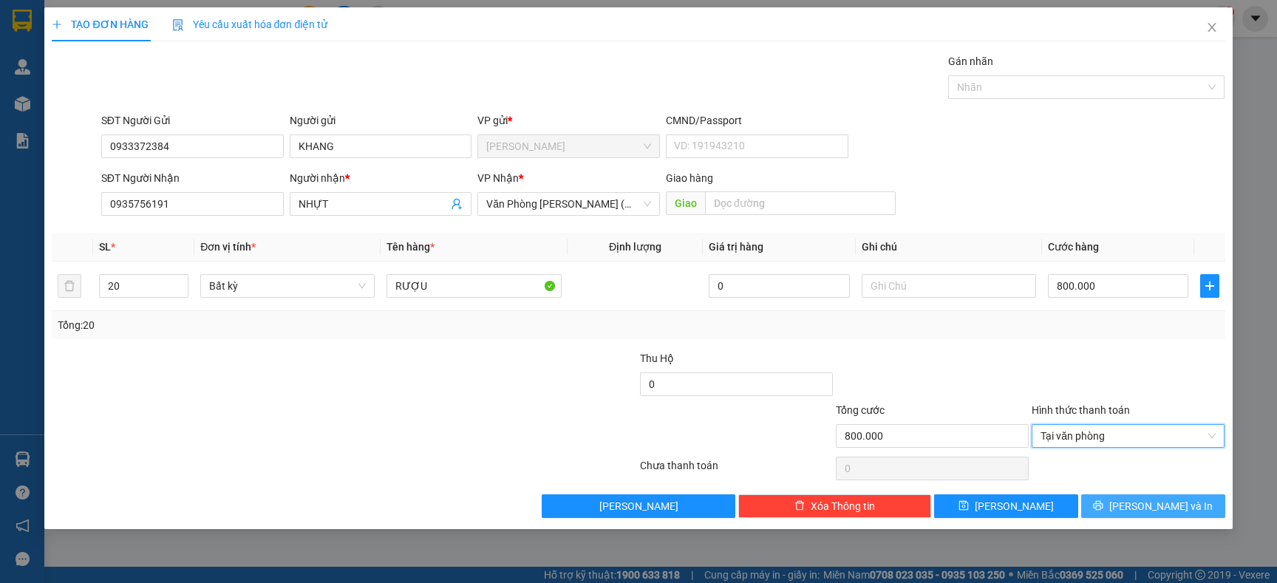
click at [1144, 506] on span "[PERSON_NAME] và In" at bounding box center [1160, 506] width 103 height 16
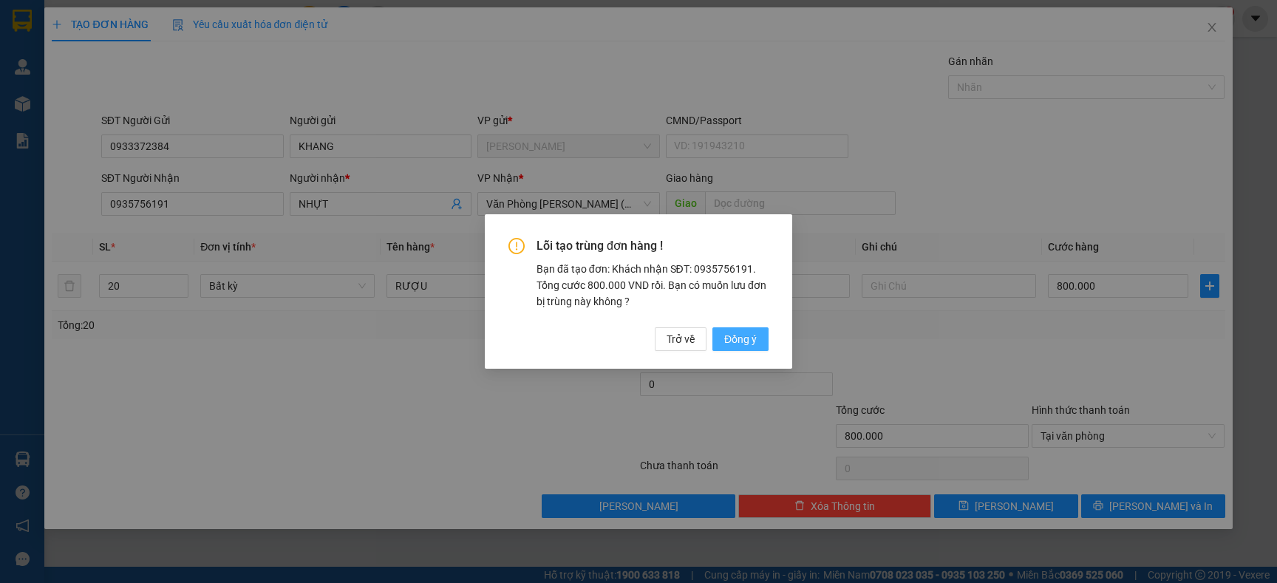
click at [750, 333] on span "Đồng ý" at bounding box center [740, 339] width 33 height 16
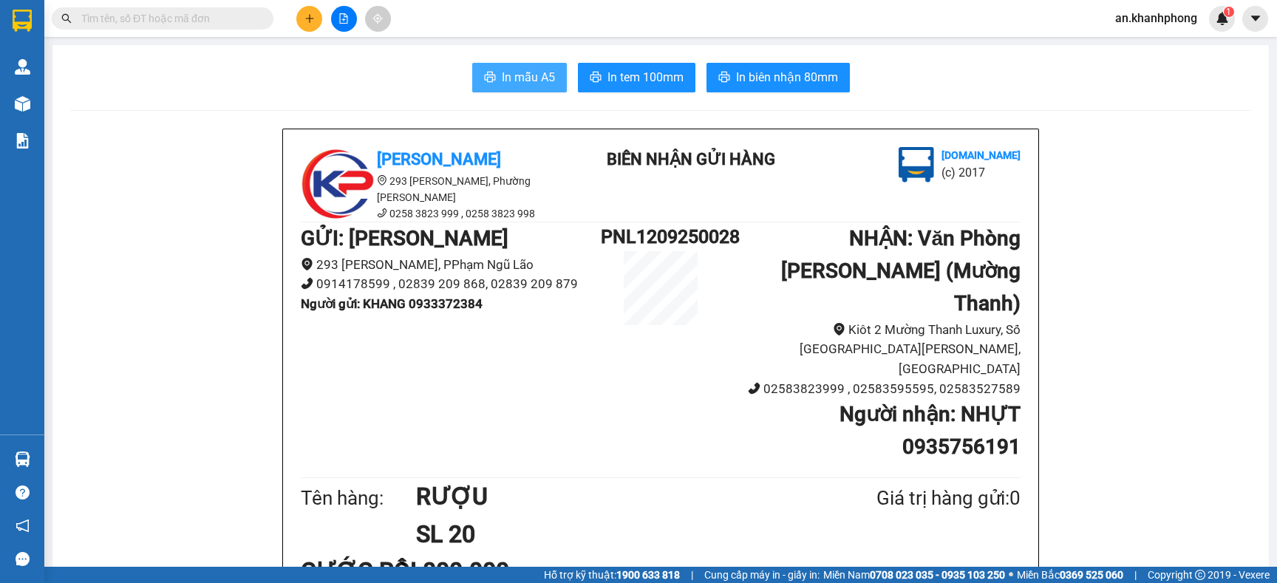
click at [488, 75] on button "In mẫu A5" at bounding box center [519, 78] width 95 height 30
click at [307, 19] on icon "plus" at bounding box center [309, 18] width 10 height 10
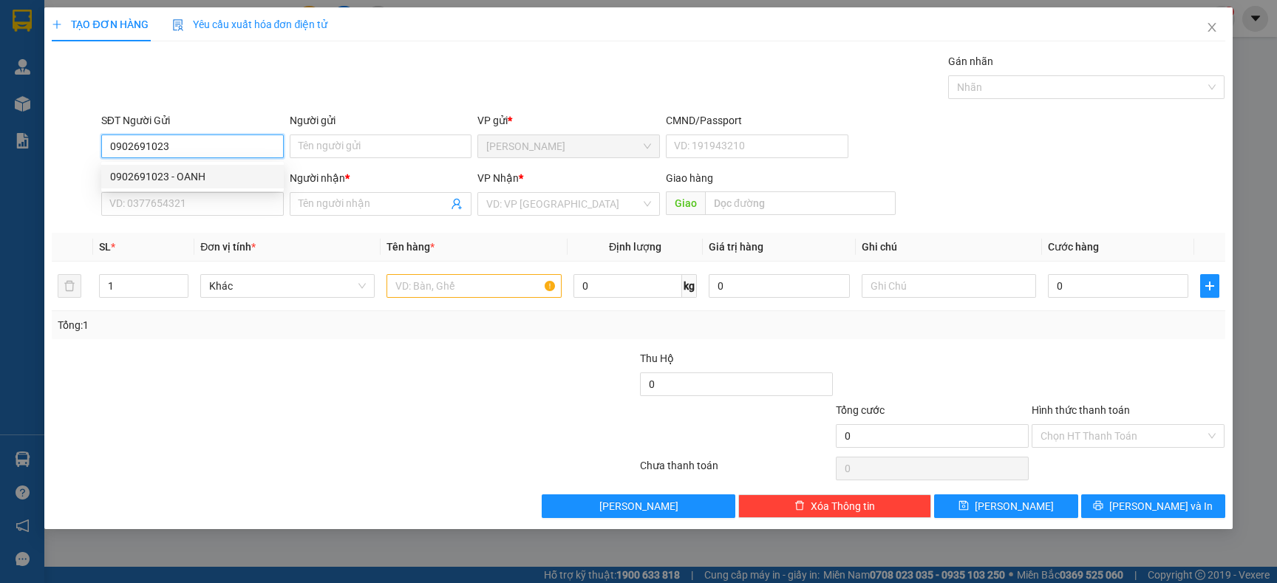
click at [160, 175] on div "0902691023 - OANH" at bounding box center [192, 176] width 165 height 16
click at [192, 217] on div "SĐT Người Nhận VD: 0377654321" at bounding box center [192, 196] width 182 height 52
click at [193, 217] on div "SĐT Người Nhận VD: 0377654321" at bounding box center [192, 196] width 182 height 52
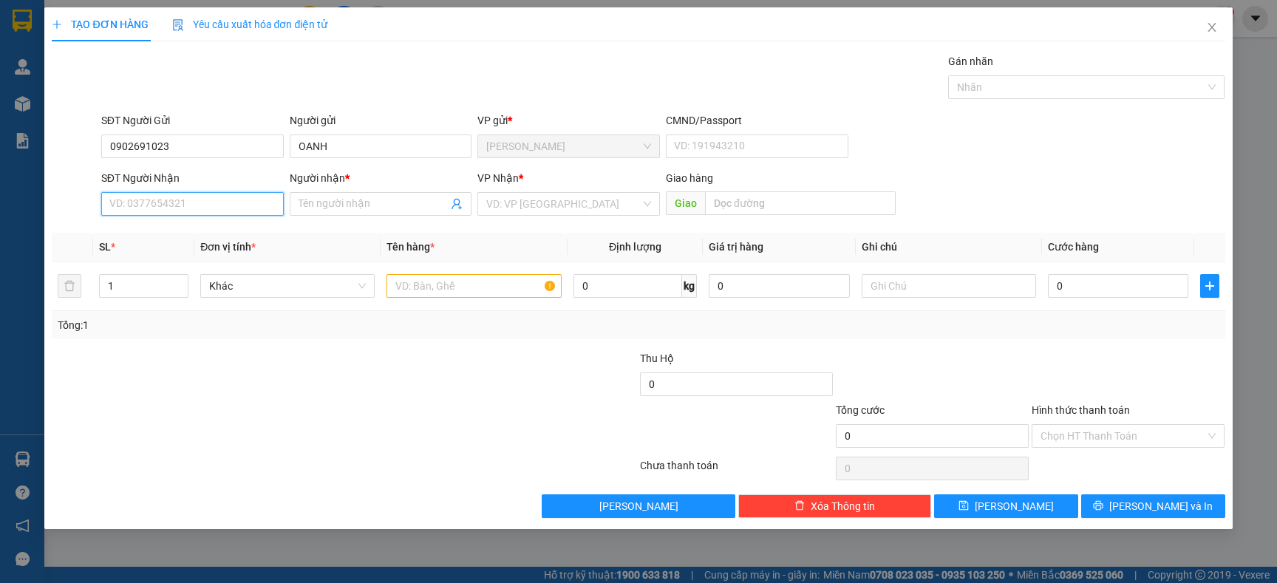
click at [201, 200] on input "SĐT Người Nhận" at bounding box center [192, 204] width 182 height 24
click at [181, 253] on div "0588994499 - BẰNG" at bounding box center [192, 258] width 165 height 16
click at [426, 289] on input "text" at bounding box center [473, 286] width 174 height 24
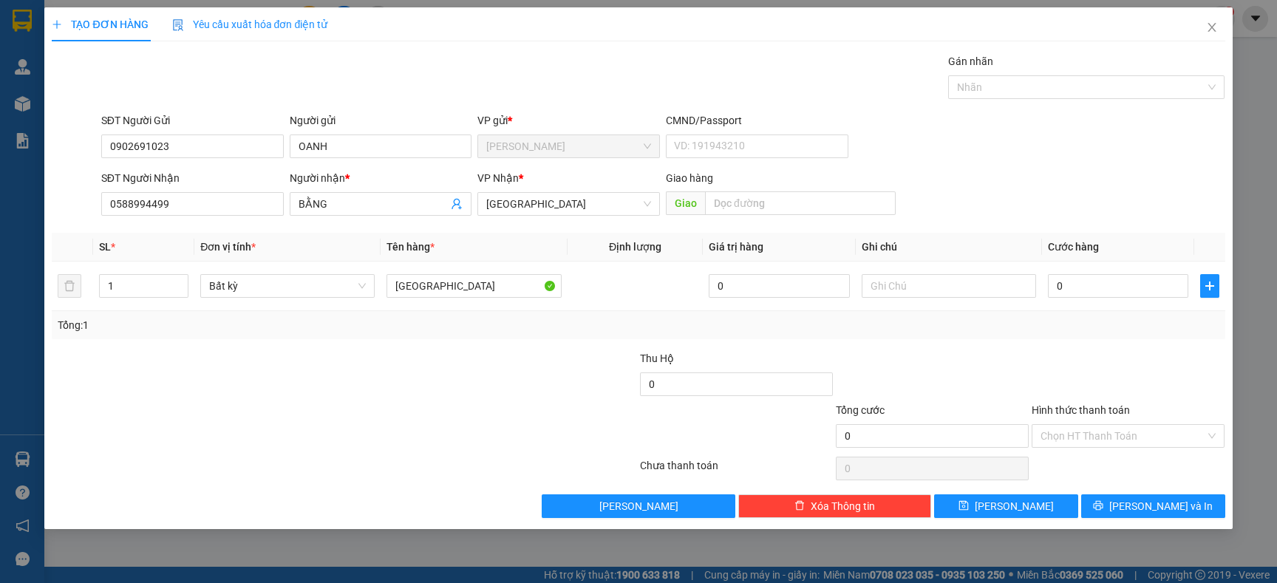
click at [425, 341] on div "Transit Pickup Surcharge Ids Transit Deliver Surcharge Ids Transit Deliver Surc…" at bounding box center [638, 285] width 1173 height 465
click at [1085, 287] on input "0" at bounding box center [1118, 286] width 140 height 24
click at [907, 367] on div at bounding box center [932, 376] width 196 height 52
drag, startPoint x: 1113, startPoint y: 510, endPoint x: 1098, endPoint y: 523, distance: 20.4
click at [1114, 510] on button "[PERSON_NAME] và In" at bounding box center [1153, 506] width 144 height 24
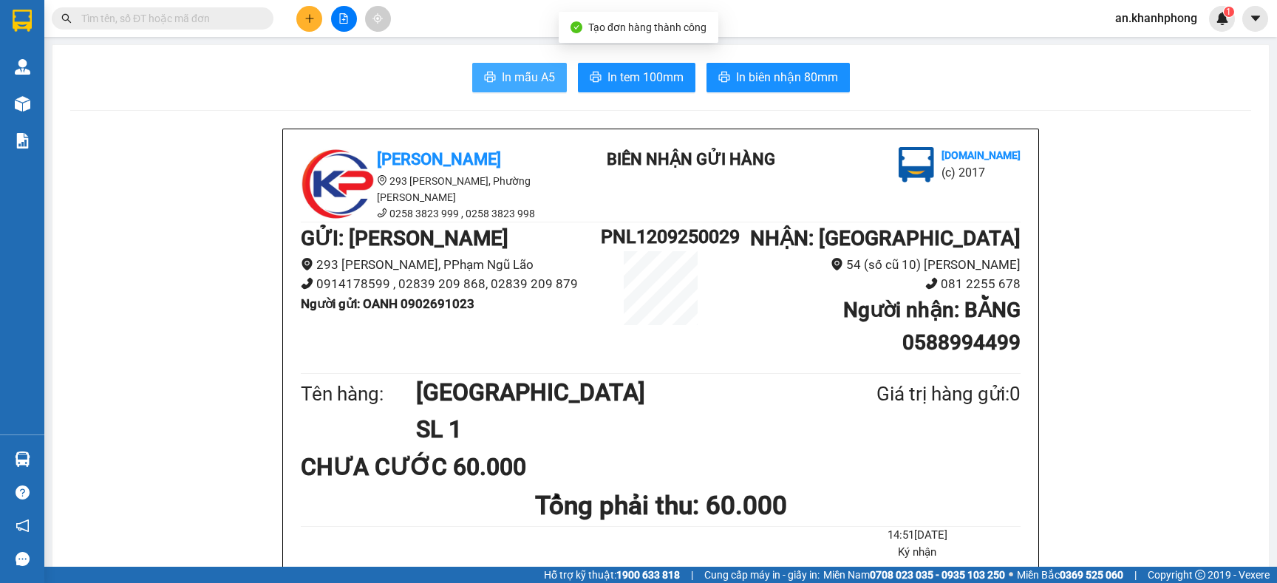
click at [507, 78] on span "In mẫu A5" at bounding box center [528, 77] width 53 height 18
click at [149, 22] on input "text" at bounding box center [168, 18] width 174 height 16
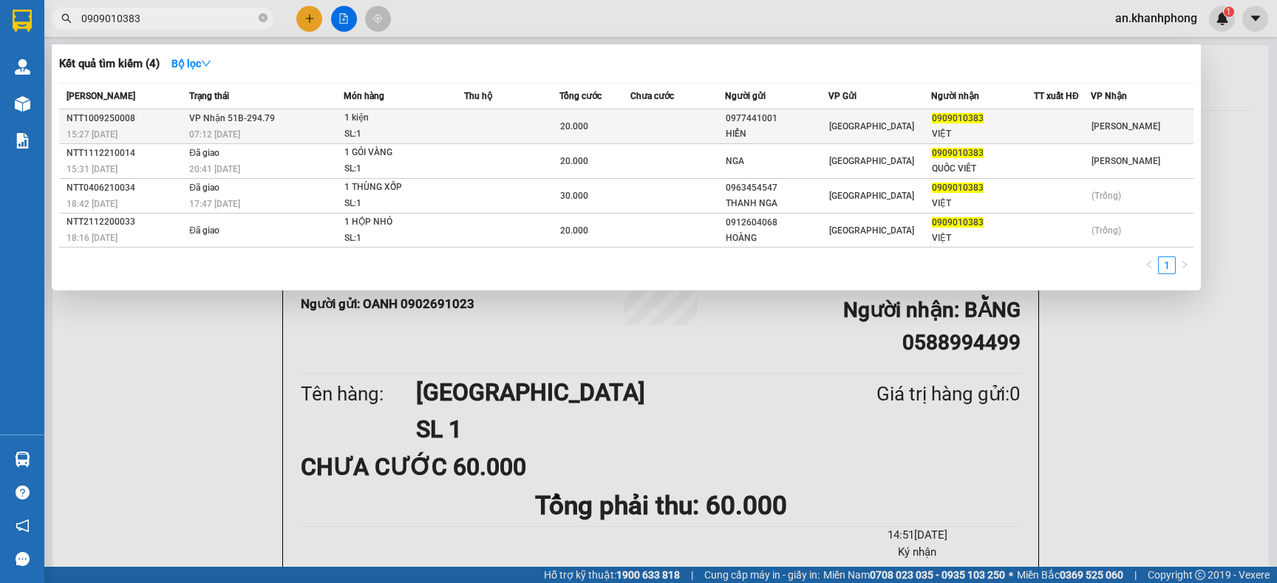
click at [526, 122] on td at bounding box center [511, 126] width 95 height 35
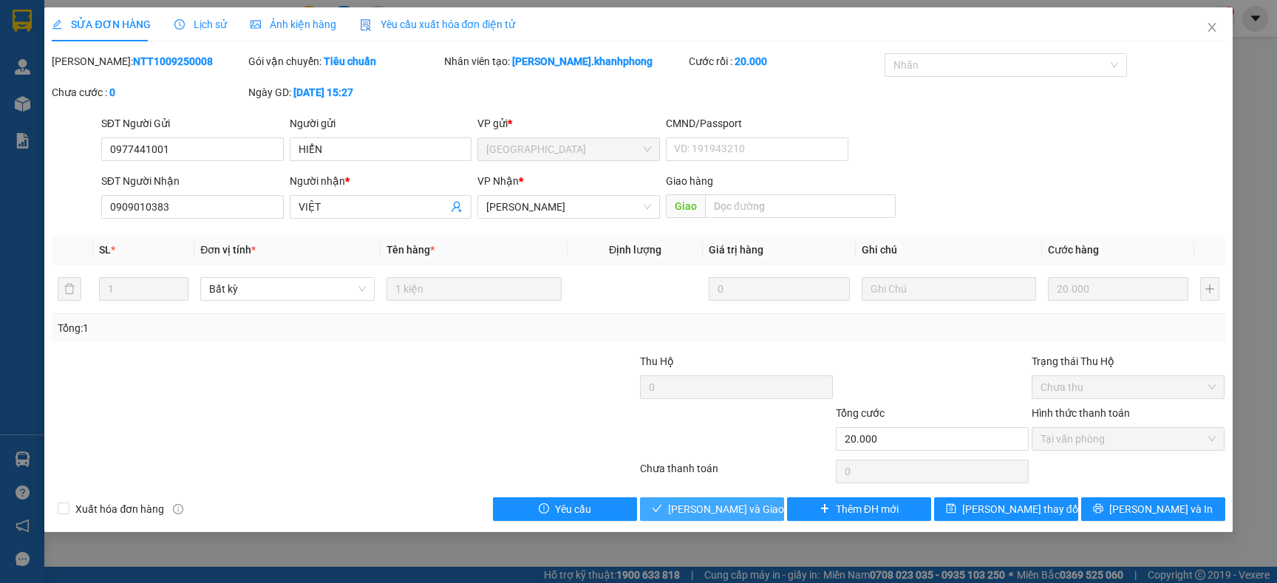
click at [765, 499] on button "Lưu và Giao hàng" at bounding box center [712, 509] width 144 height 24
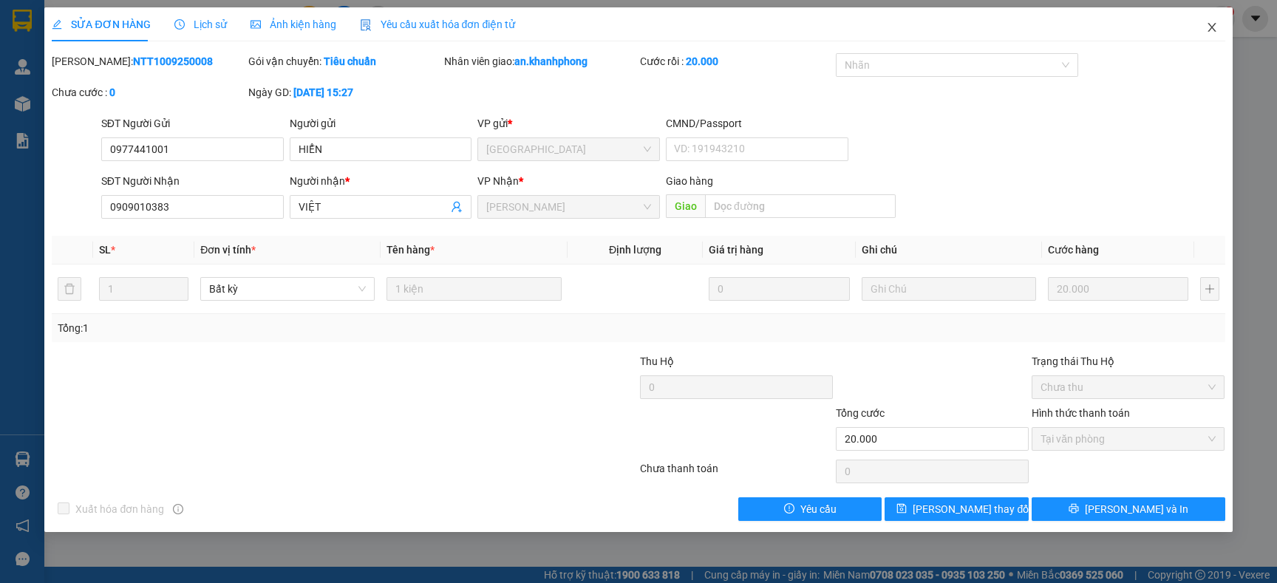
click at [1213, 27] on icon "close" at bounding box center [1212, 27] width 12 height 12
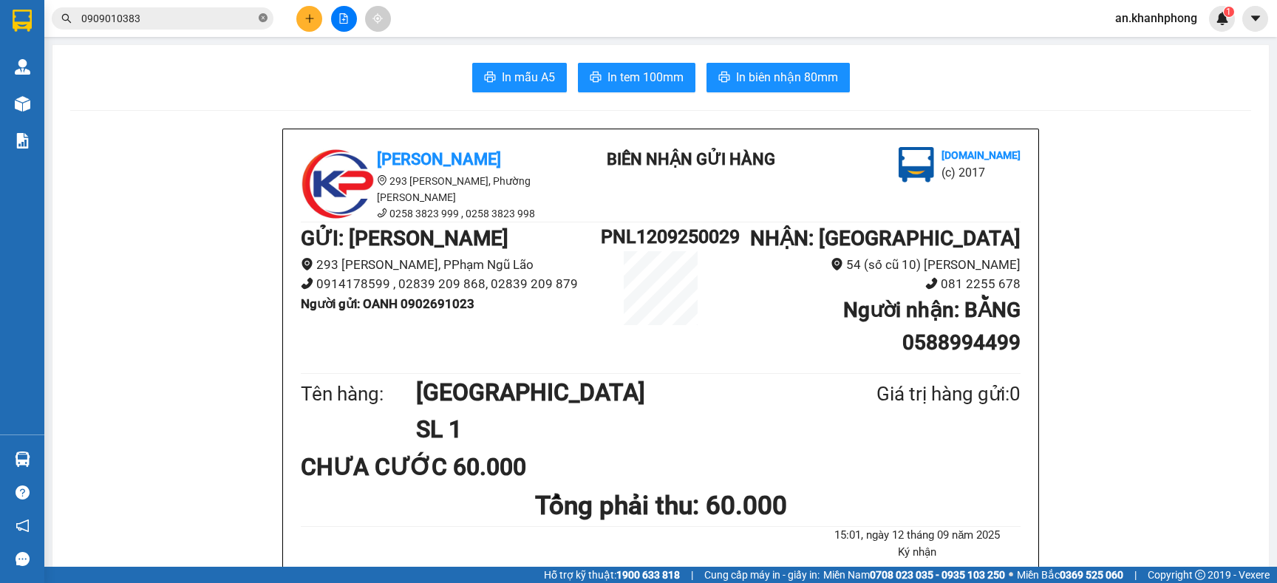
click at [259, 20] on icon "close-circle" at bounding box center [263, 17] width 9 height 9
click at [303, 20] on button at bounding box center [309, 19] width 26 height 26
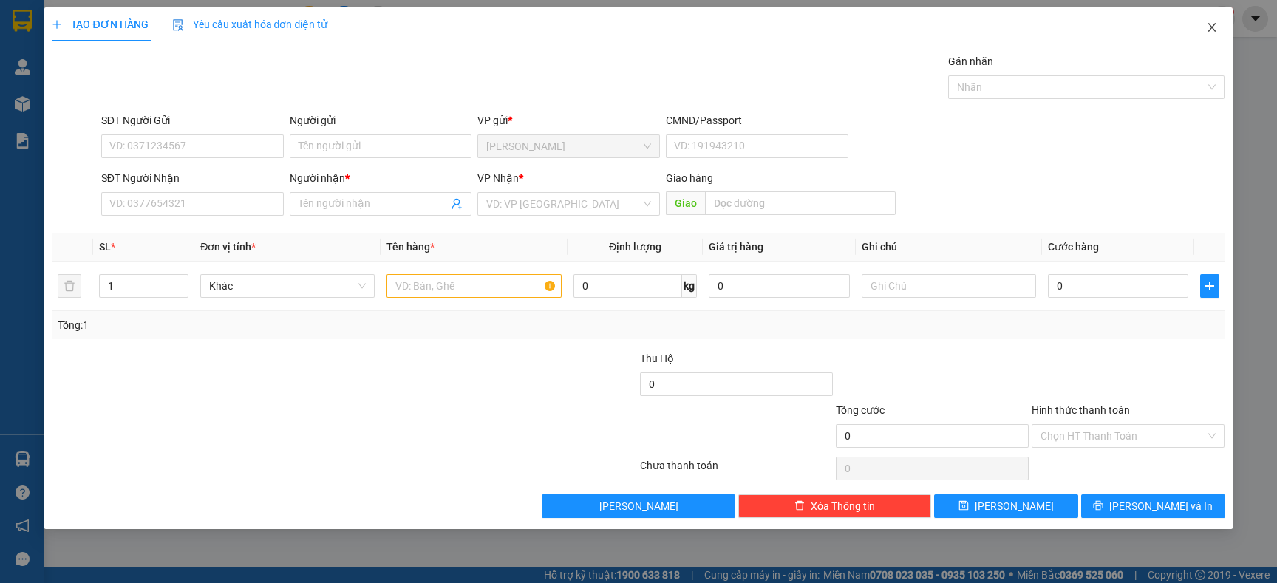
click at [1212, 27] on icon "close" at bounding box center [1211, 27] width 8 height 9
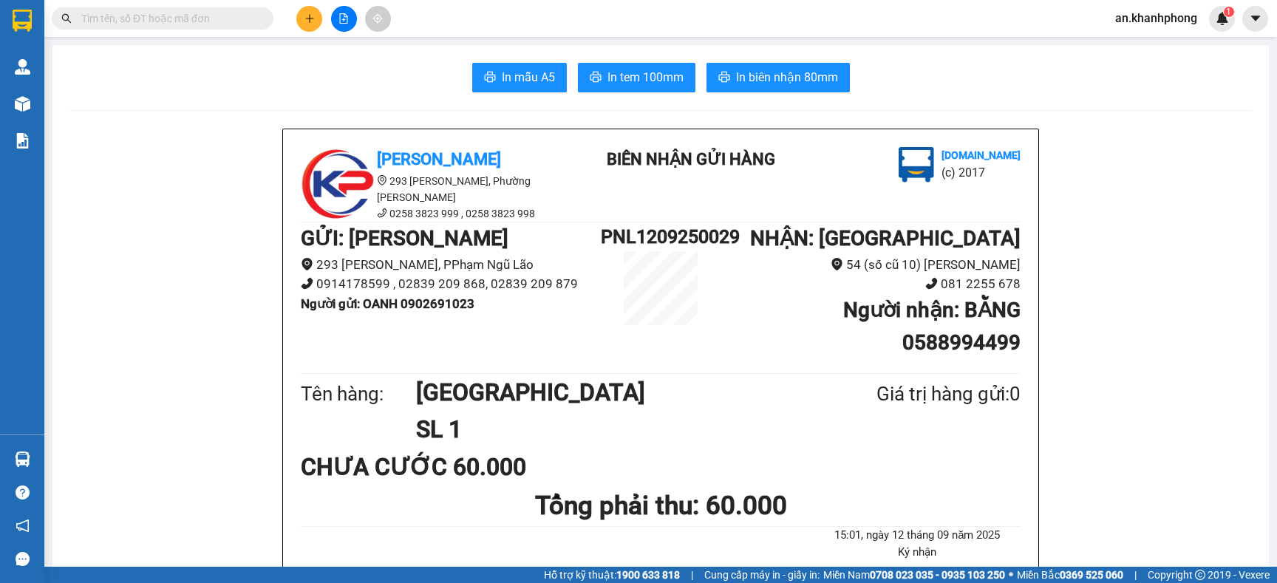
click at [1196, 68] on div "In mẫu A5 In tem 100mm In biên nhận 80mm" at bounding box center [660, 78] width 1181 height 30
drag, startPoint x: 593, startPoint y: 232, endPoint x: 751, endPoint y: 234, distance: 158.1
click at [751, 234] on div "GỬI : Phạm Ngũ Lão 293 Phạm Ngũ Lão, PPhạm Ngũ Lão 0914178599 , 02839 209 868, …" at bounding box center [661, 295] width 720 height 147
drag, startPoint x: 751, startPoint y: 228, endPoint x: 745, endPoint y: 203, distance: 25.8
click at [751, 226] on h1 "NHẬN : Nha Trang" at bounding box center [870, 238] width 300 height 33
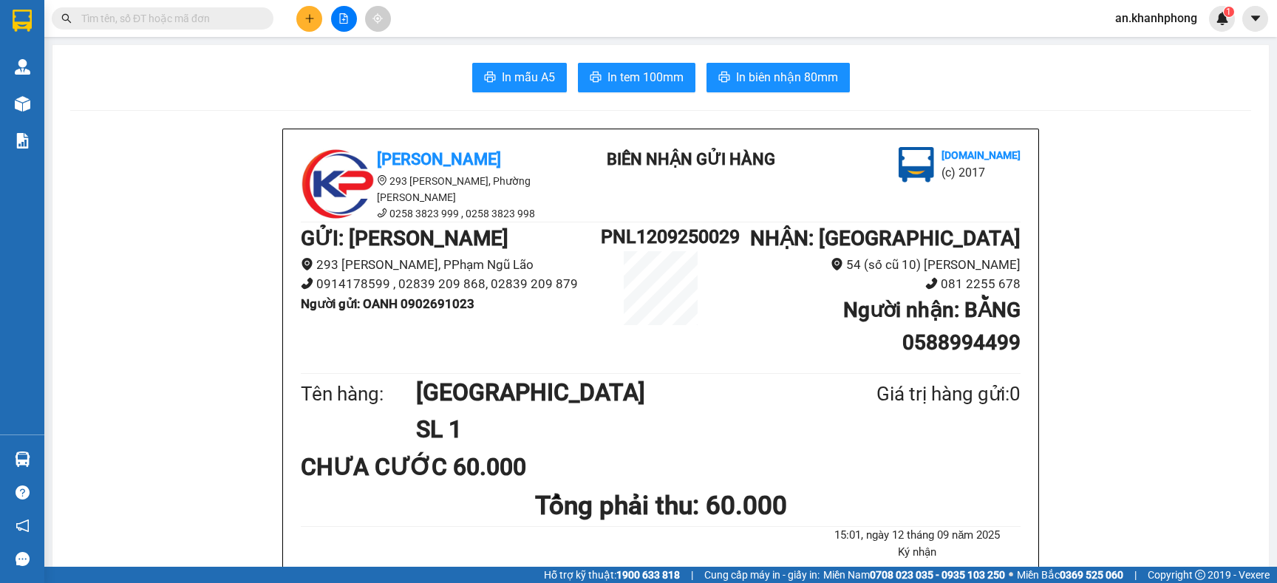
click at [745, 203] on div "Khanh Phong 293 Phạm Ngũ Lão, Phường Phạm Ngũ Lão 0258 3823 999 , 0258 3823 998…" at bounding box center [661, 184] width 726 height 75
click at [233, 16] on input "text" at bounding box center [168, 18] width 174 height 16
click at [312, 20] on icon "plus" at bounding box center [309, 18] width 10 height 10
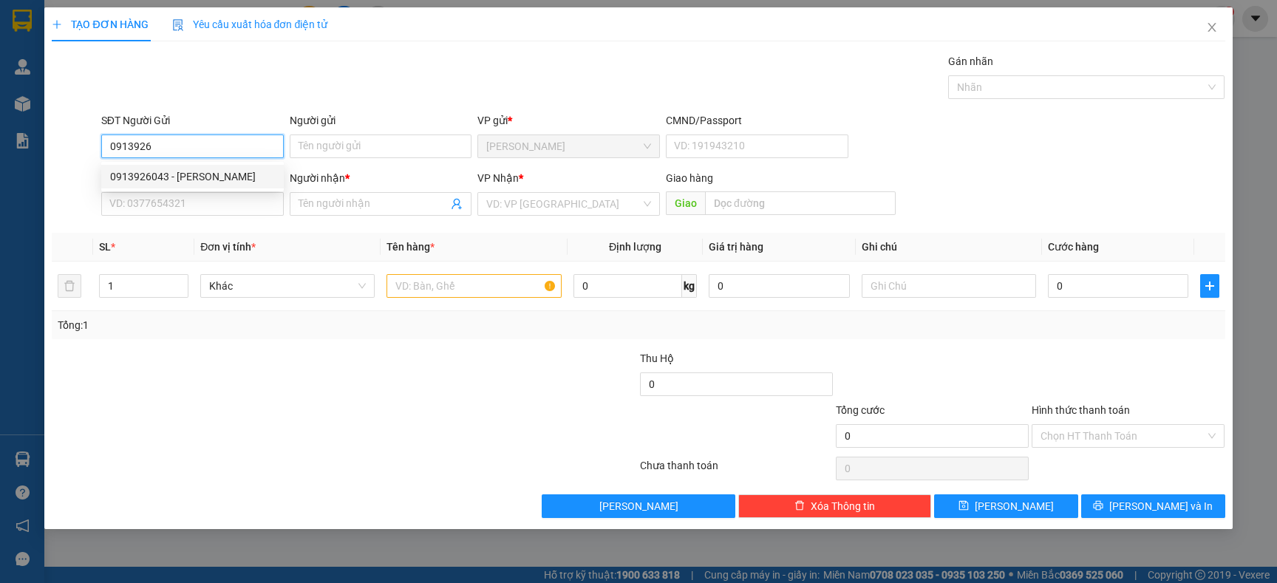
click at [200, 169] on div "0913926043 - VĂN CƯỜNG" at bounding box center [192, 176] width 165 height 16
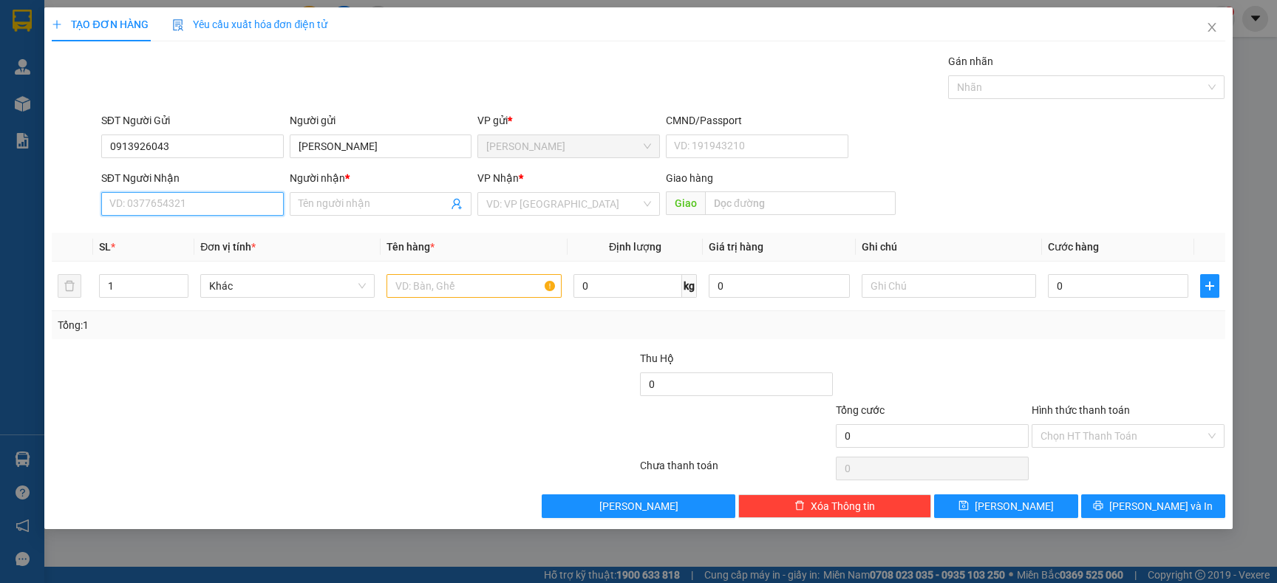
click at [199, 202] on input "SĐT Người Nhận" at bounding box center [192, 204] width 182 height 24
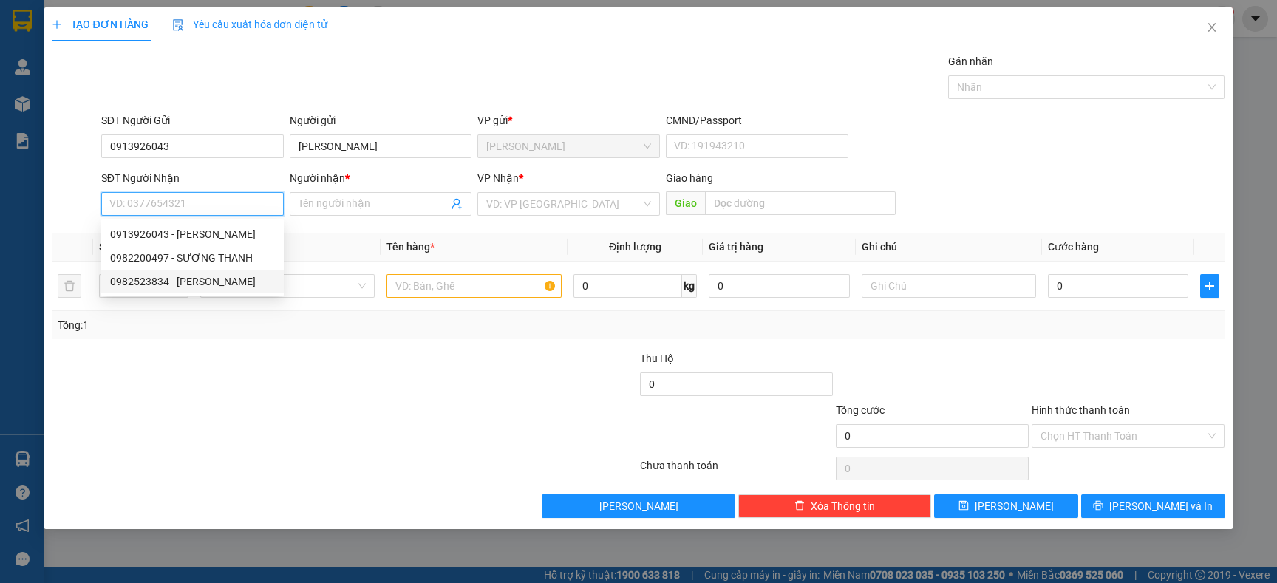
click at [207, 275] on div "0982523834 - HỮU THẮNG" at bounding box center [192, 281] width 165 height 16
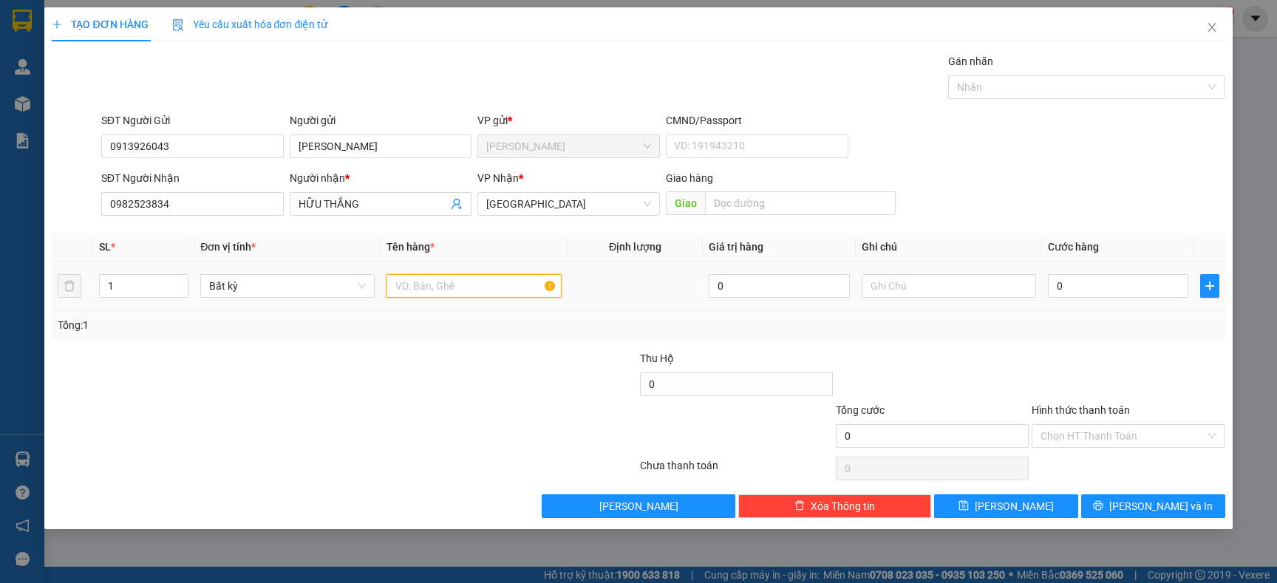
click at [404, 286] on input "text" at bounding box center [473, 286] width 174 height 24
click at [389, 334] on div "Tổng: 1" at bounding box center [638, 325] width 1173 height 28
click at [1076, 290] on input "0" at bounding box center [1118, 286] width 140 height 24
click at [996, 332] on div "Tổng: 1" at bounding box center [638, 325] width 1161 height 16
click at [1116, 440] on input "Hình thức thanh toán" at bounding box center [1122, 436] width 165 height 22
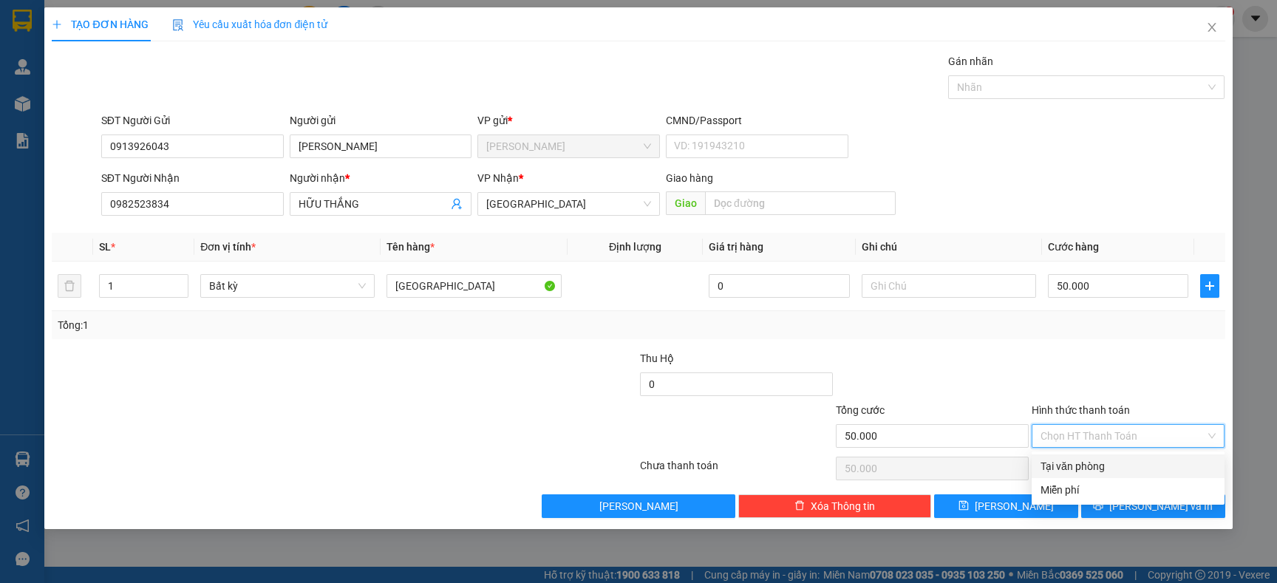
click at [1100, 457] on div "Tại văn phòng" at bounding box center [1127, 466] width 193 height 24
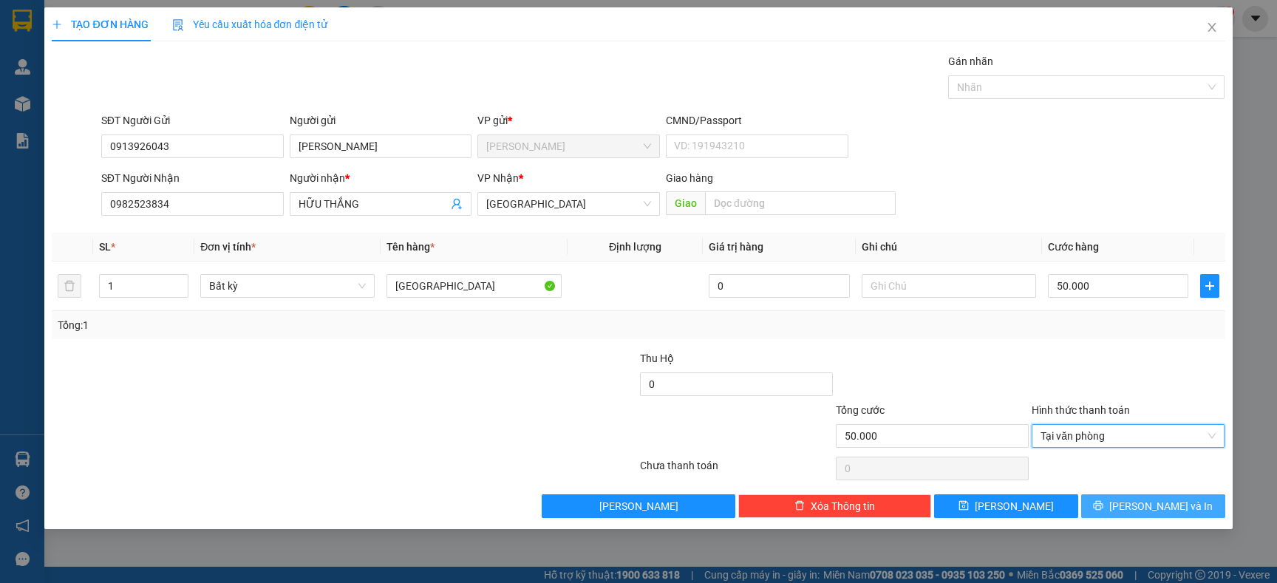
click at [1115, 510] on button "[PERSON_NAME] và In" at bounding box center [1153, 506] width 144 height 24
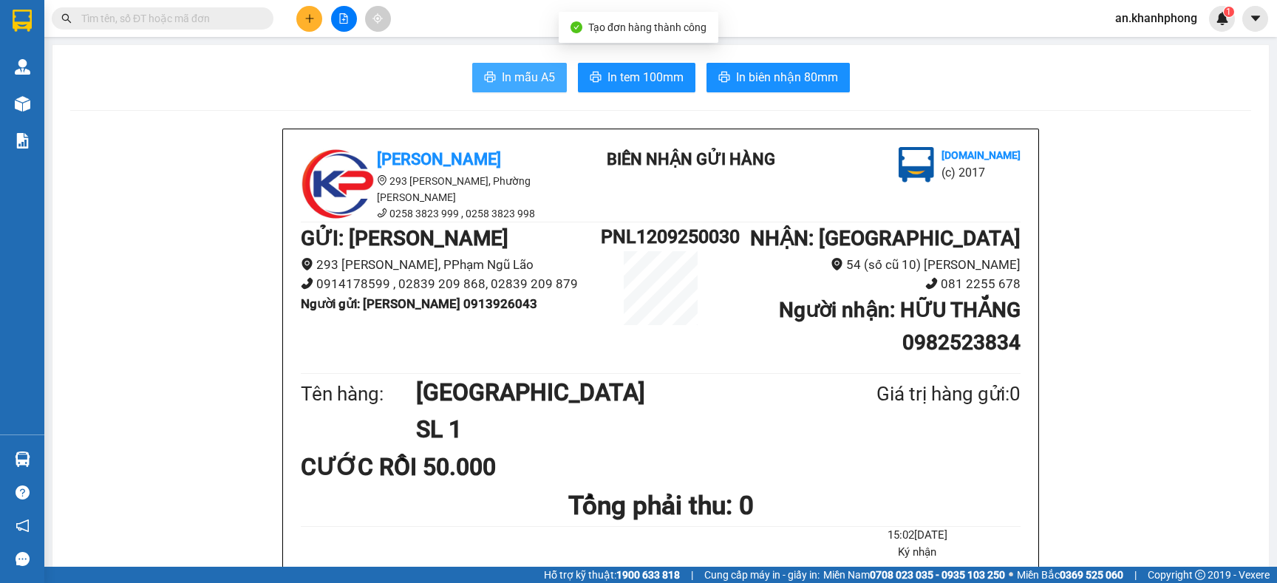
click at [484, 78] on icon "printer" at bounding box center [490, 77] width 12 height 12
click at [230, 17] on input "text" at bounding box center [168, 18] width 174 height 16
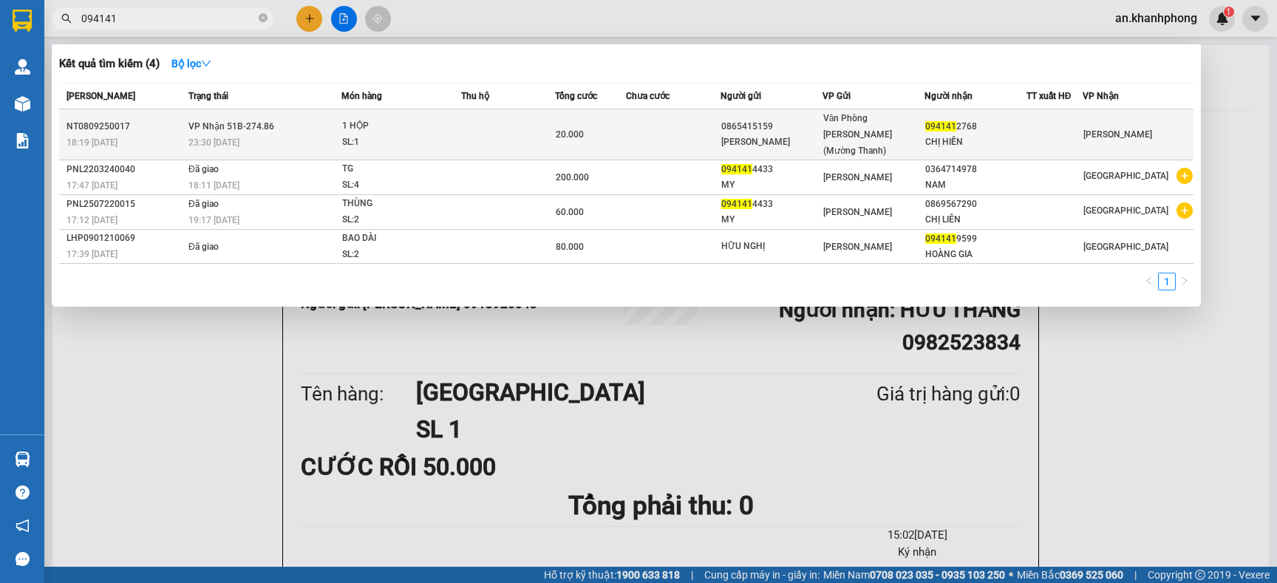
click at [682, 130] on td at bounding box center [673, 134] width 94 height 51
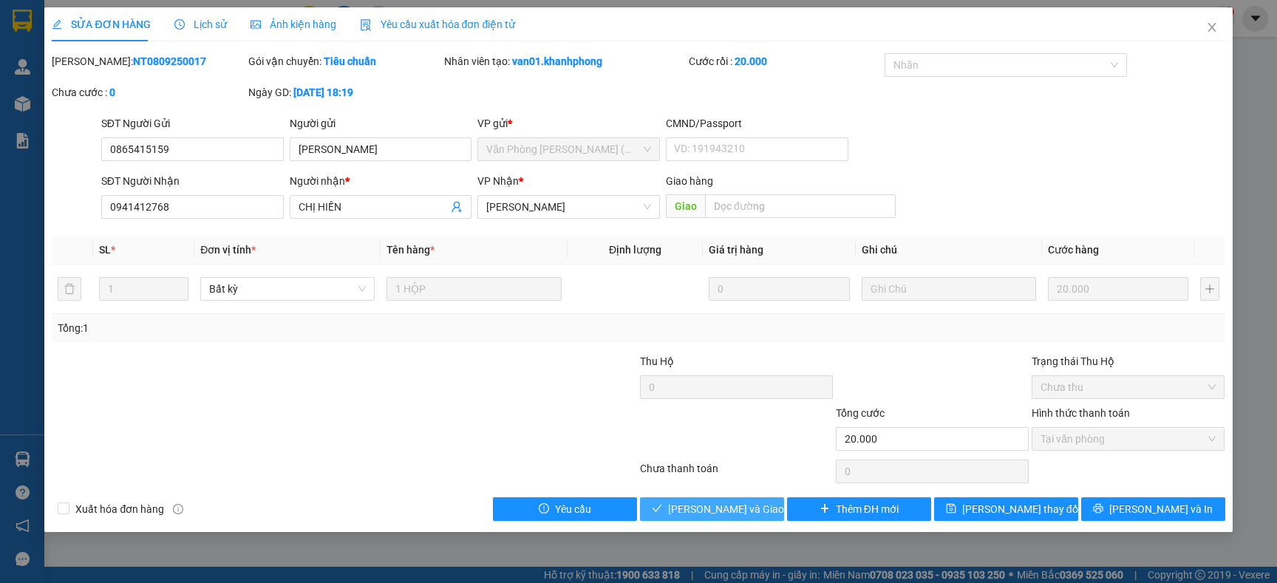
click at [662, 509] on icon "check" at bounding box center [657, 508] width 10 height 10
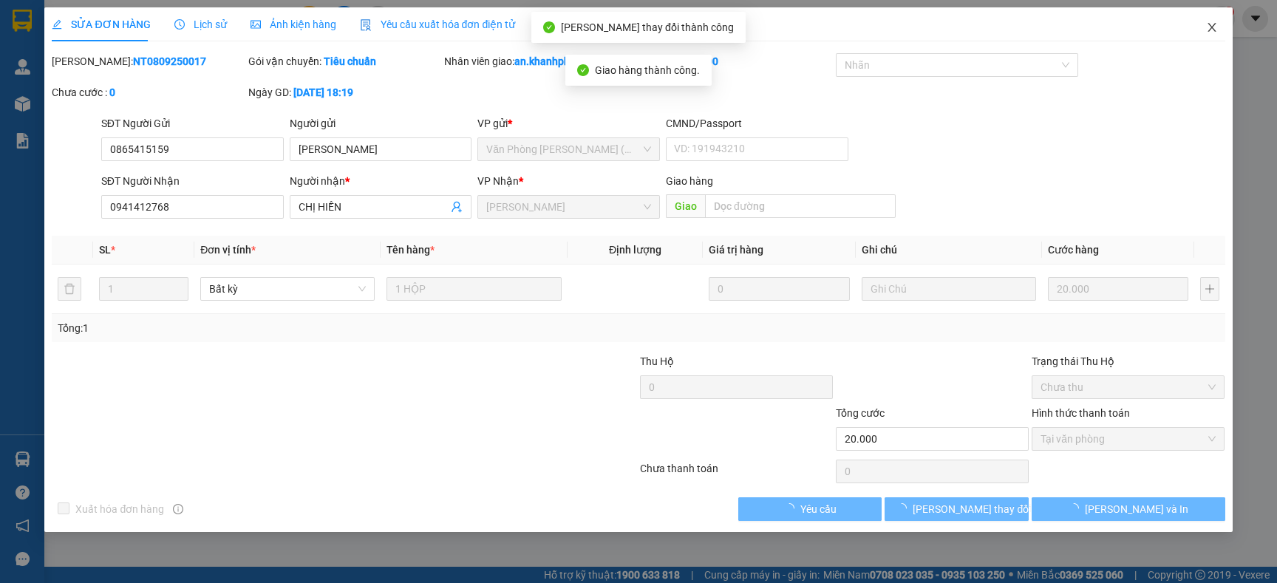
click at [1206, 26] on icon "close" at bounding box center [1212, 27] width 12 height 12
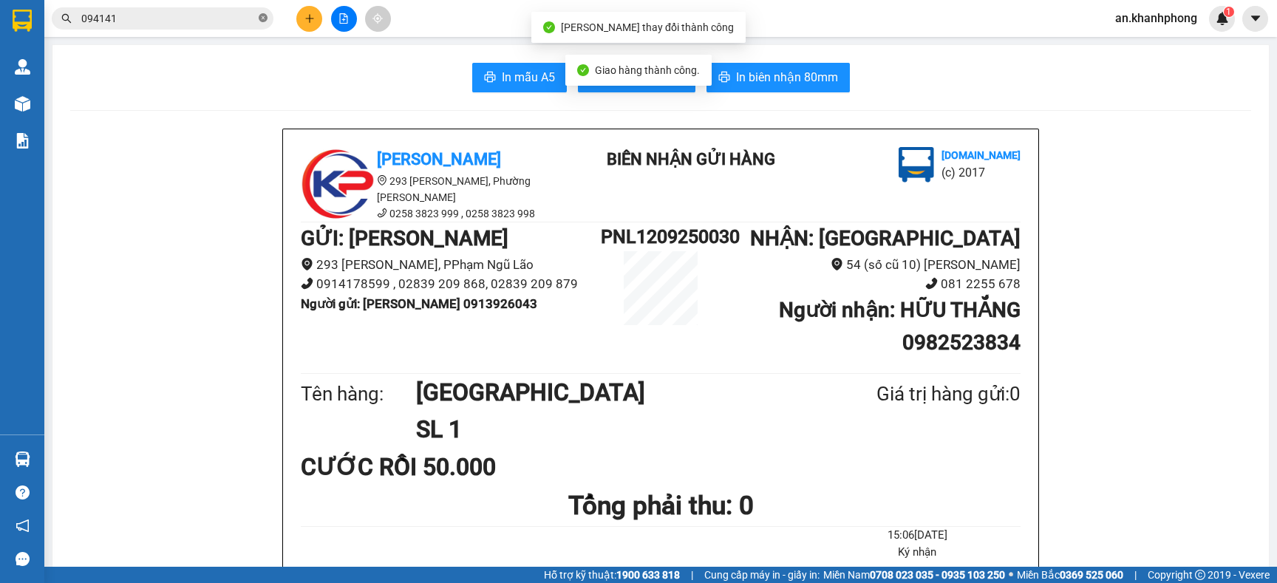
click at [263, 22] on span at bounding box center [263, 19] width 9 height 14
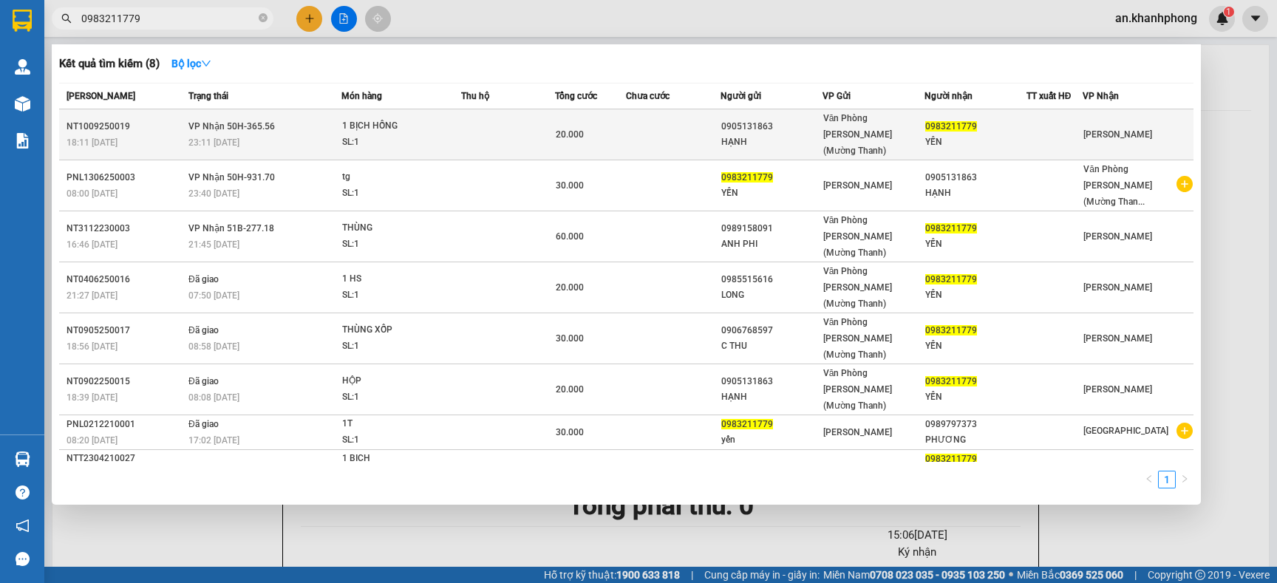
click at [619, 126] on div "20.000" at bounding box center [590, 134] width 69 height 16
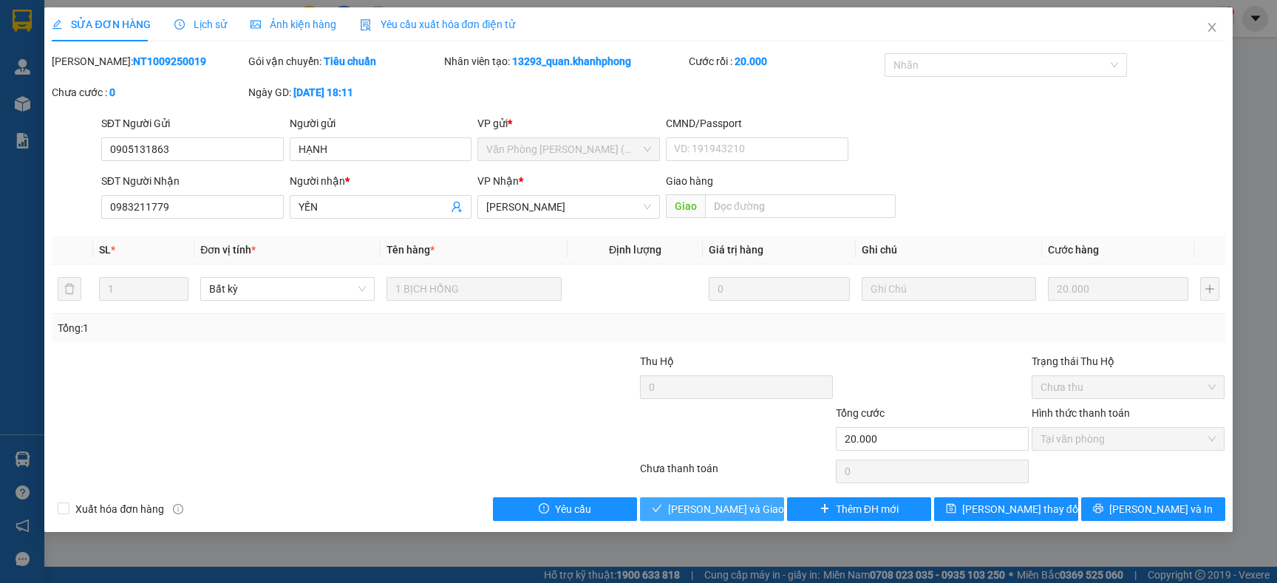
click at [698, 511] on span "Lưu và Giao hàng" at bounding box center [739, 509] width 142 height 16
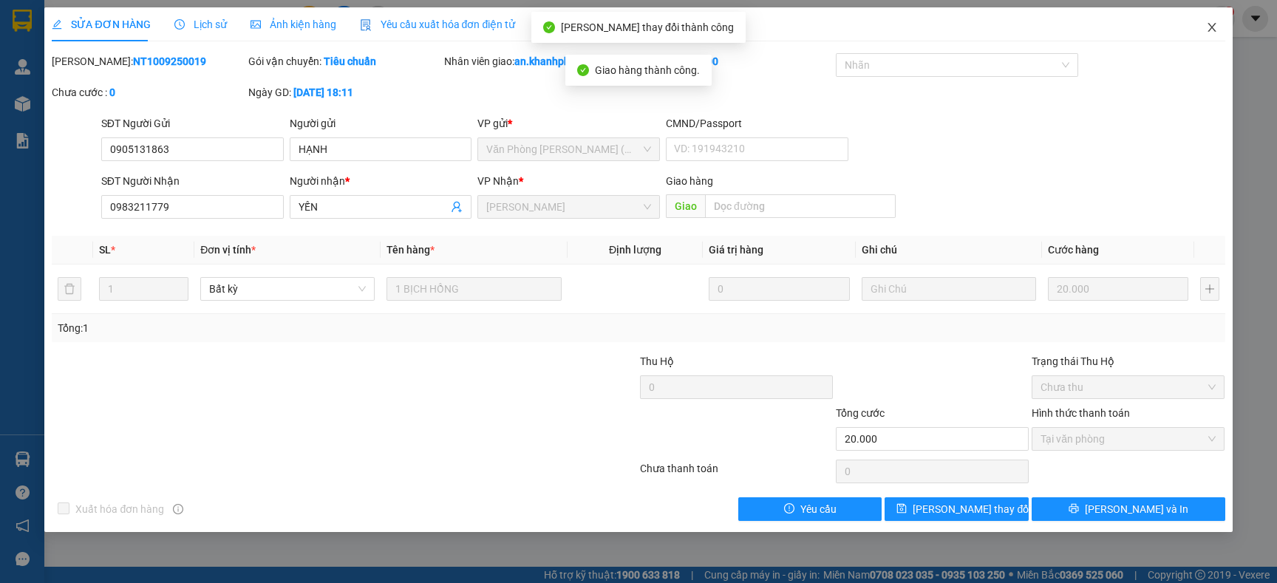
click at [1212, 29] on icon "close" at bounding box center [1212, 27] width 12 height 12
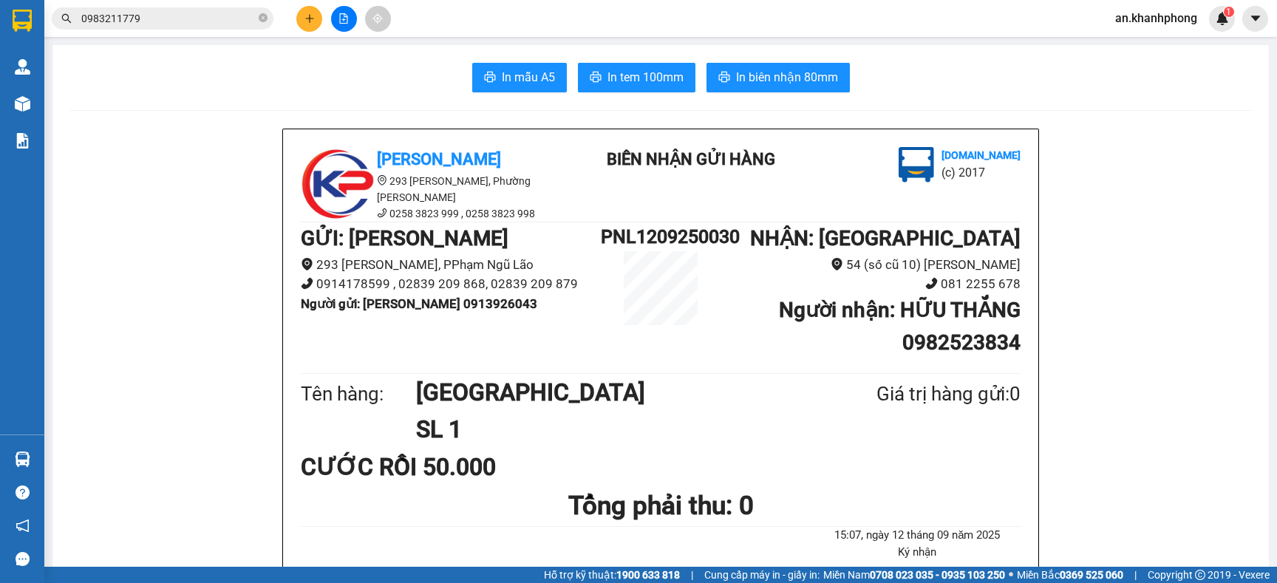
click at [225, 21] on input "0983211779" at bounding box center [168, 18] width 174 height 16
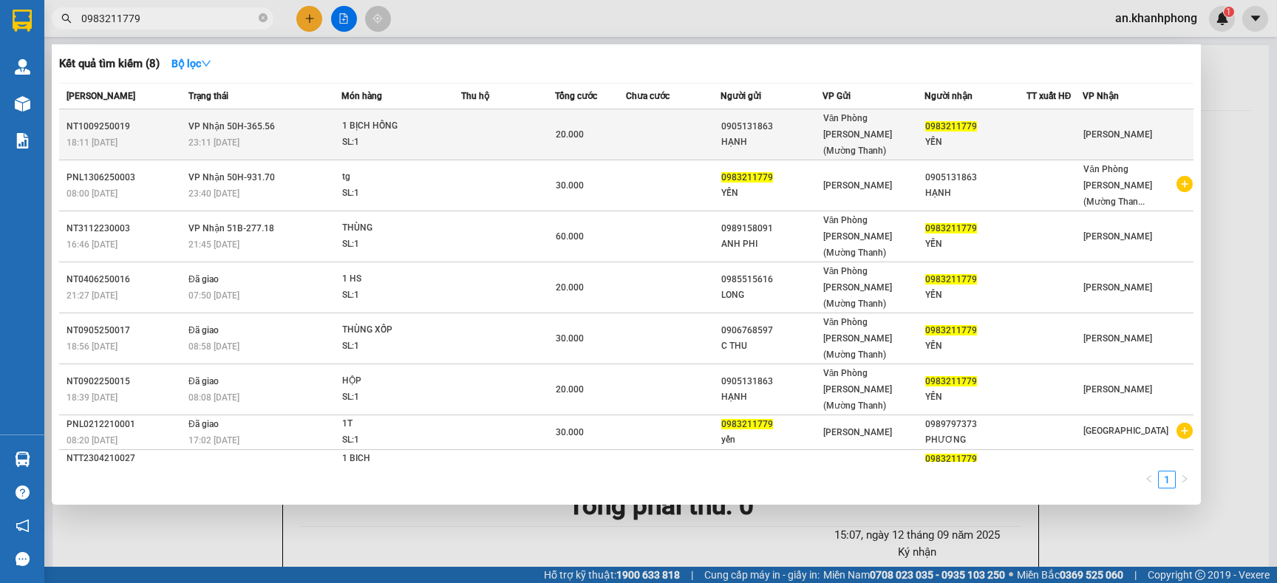
click at [507, 121] on td at bounding box center [508, 134] width 94 height 51
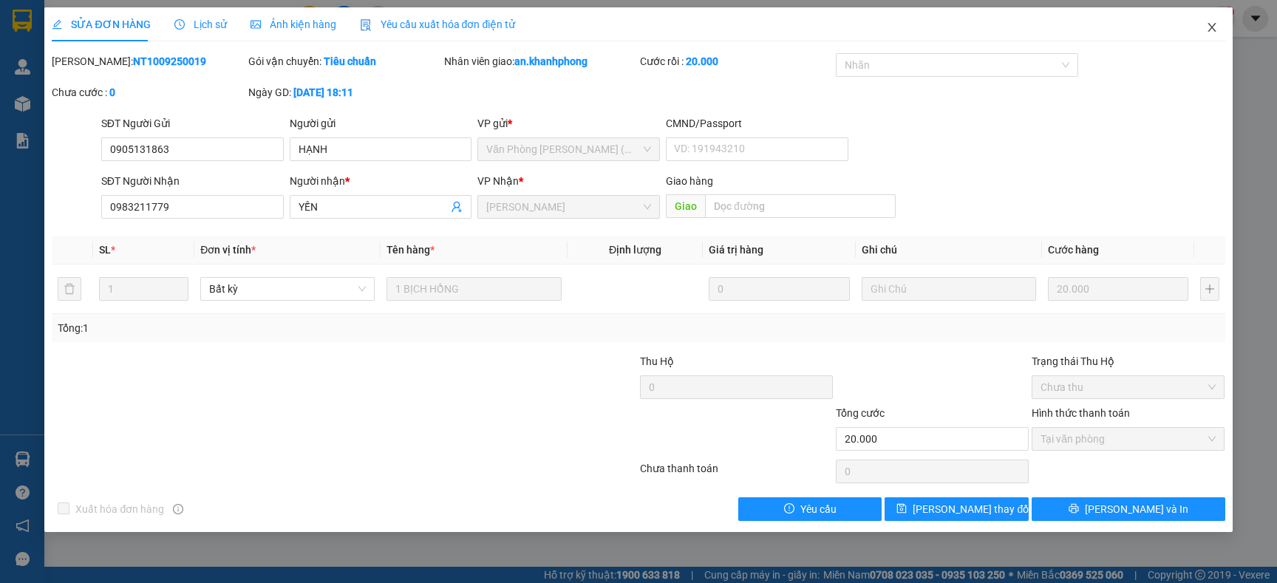
click at [1215, 30] on icon "close" at bounding box center [1212, 27] width 12 height 12
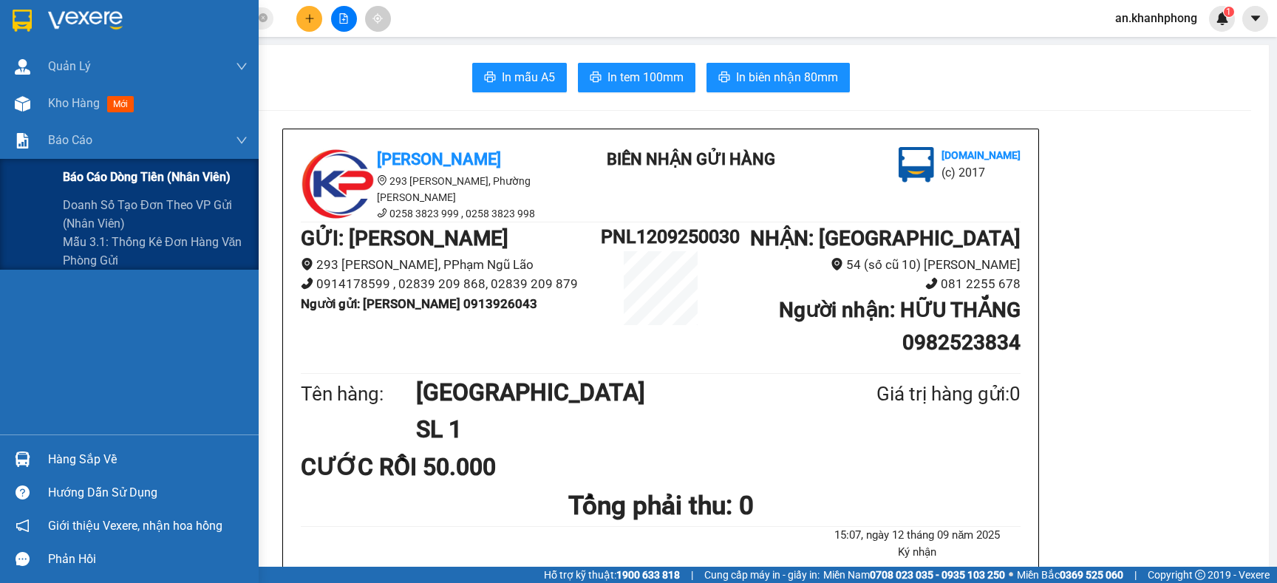
click at [132, 178] on span "Báo cáo dòng tiền (nhân viên)" at bounding box center [147, 177] width 168 height 18
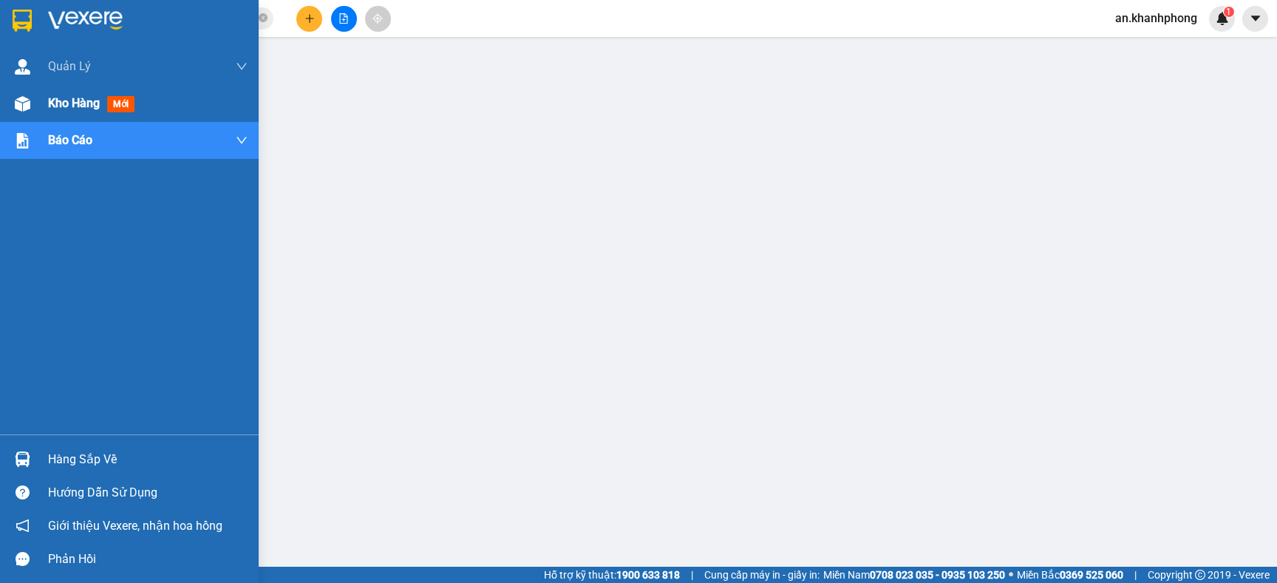
click at [72, 106] on span "Kho hàng" at bounding box center [74, 103] width 52 height 14
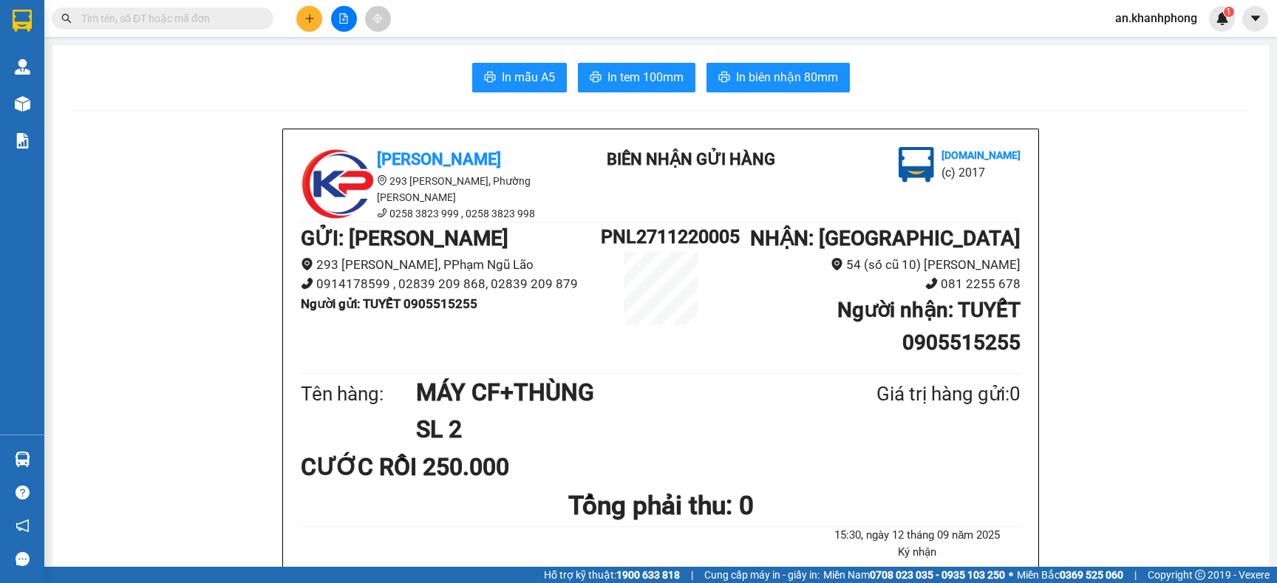
click at [201, 20] on input "text" at bounding box center [168, 18] width 174 height 16
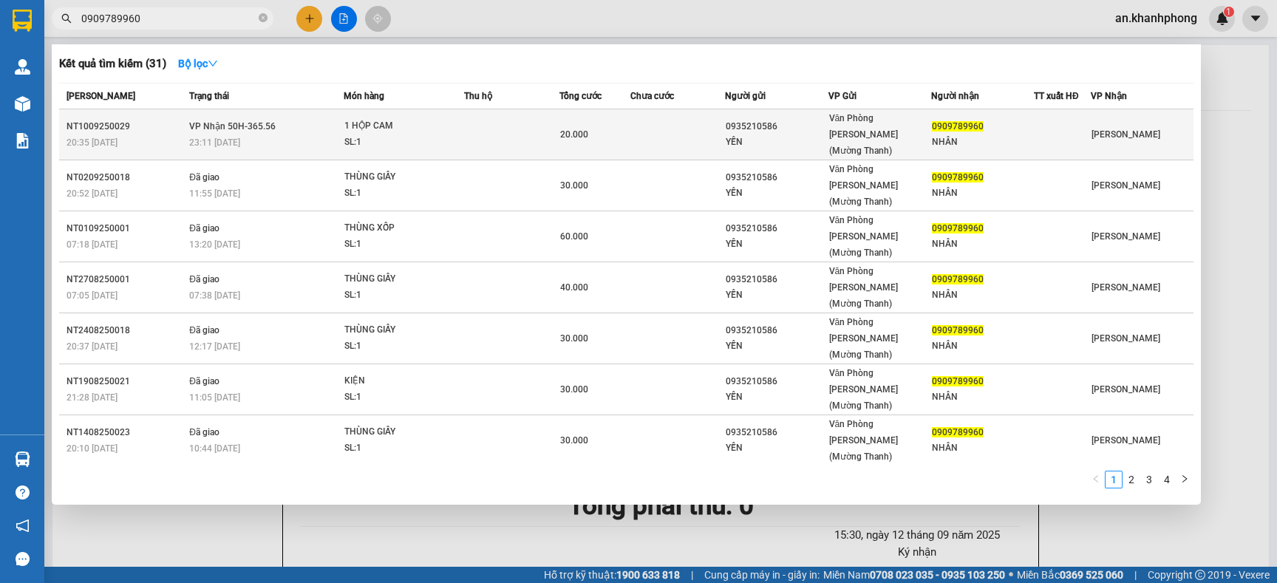
type input "0909789960"
click at [614, 129] on div "20.000" at bounding box center [594, 134] width 69 height 16
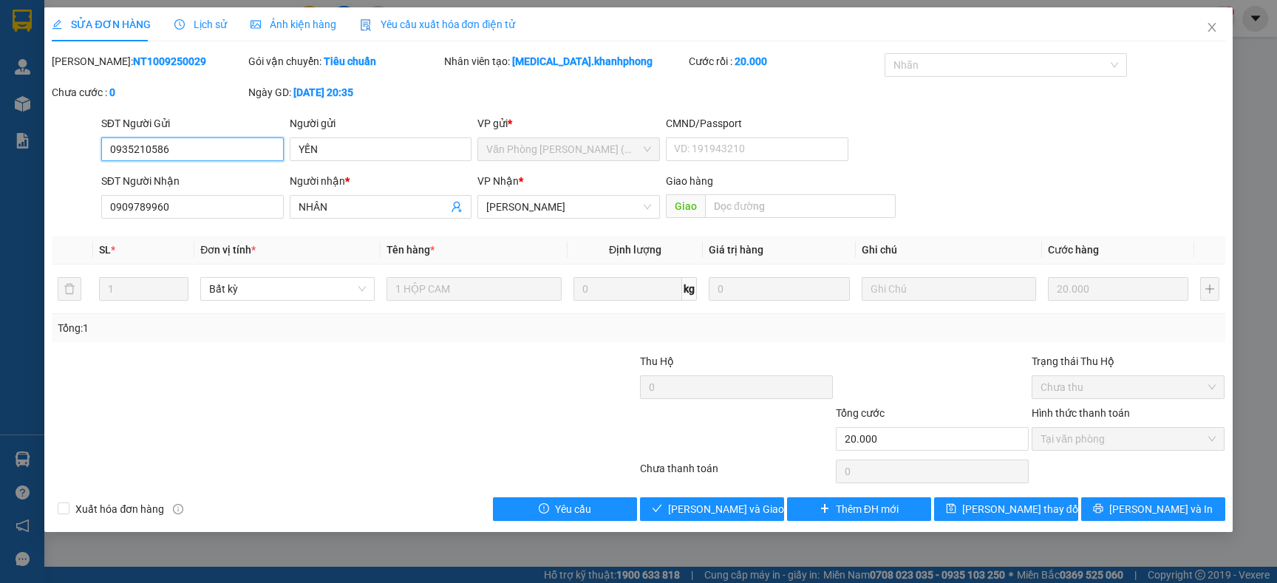
type input "0935210586"
type input "YẾN"
type input "0909789960"
type input "NHÂN"
type input "20.000"
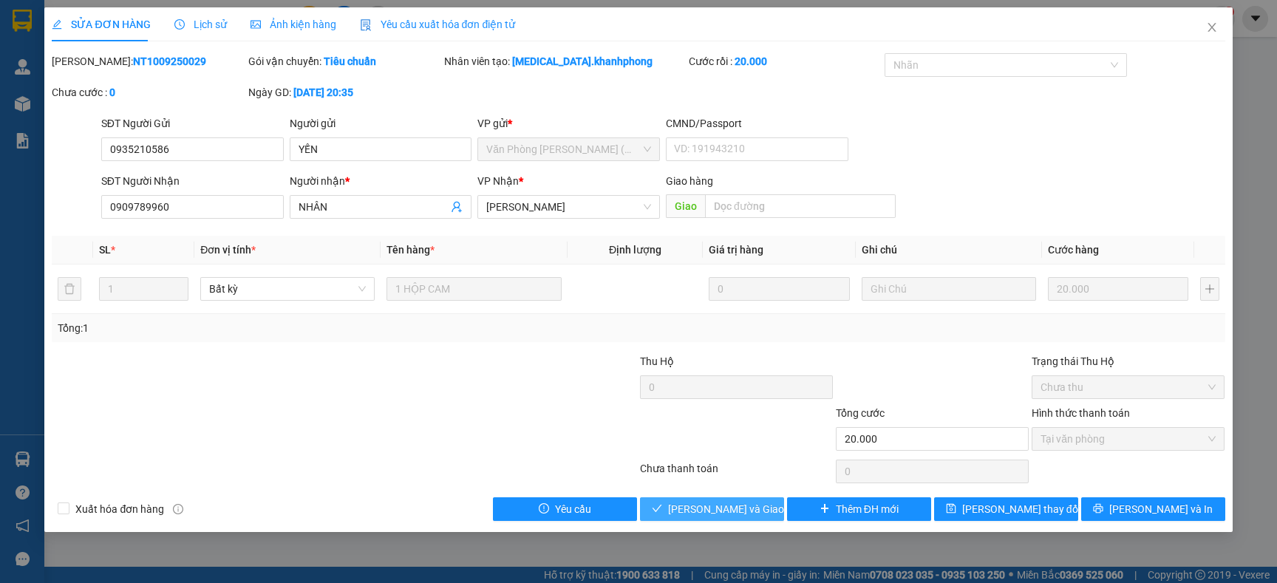
click at [709, 502] on span "[PERSON_NAME] và Giao hàng" at bounding box center [739, 509] width 142 height 16
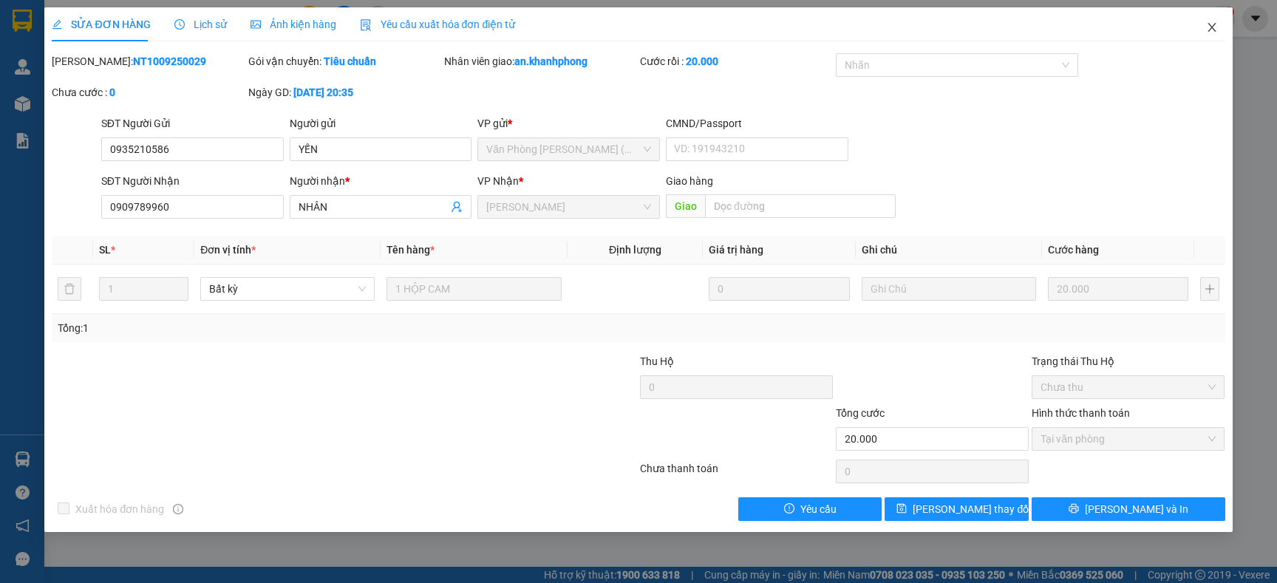
click at [1206, 28] on icon "close" at bounding box center [1212, 27] width 12 height 12
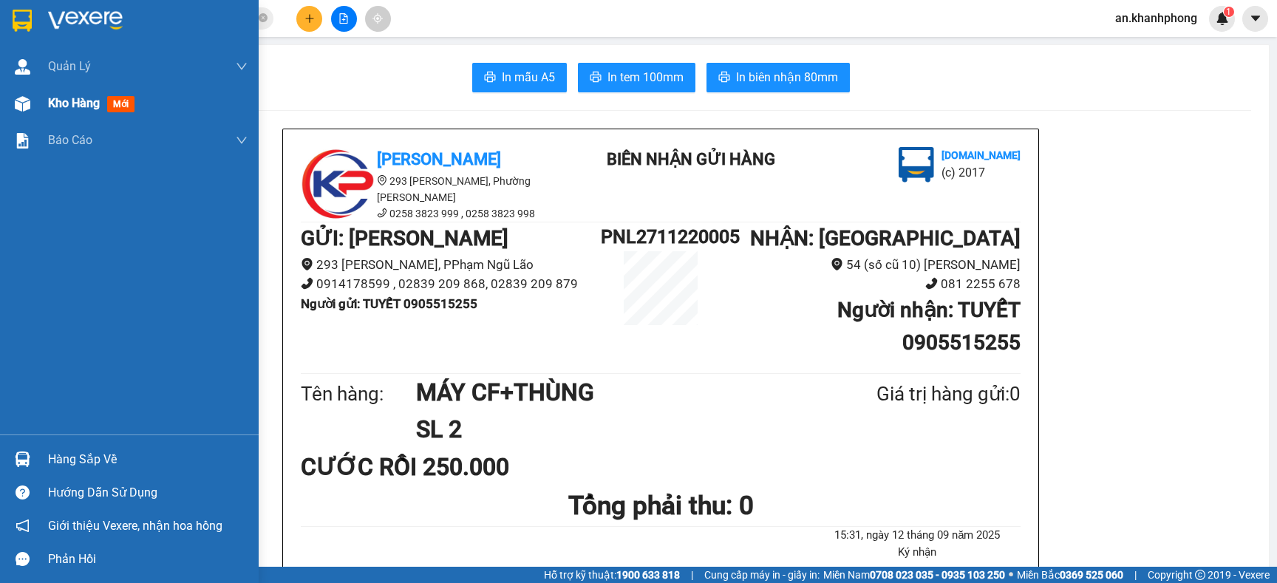
click at [61, 94] on div "Kho hàng mới" at bounding box center [94, 103] width 92 height 18
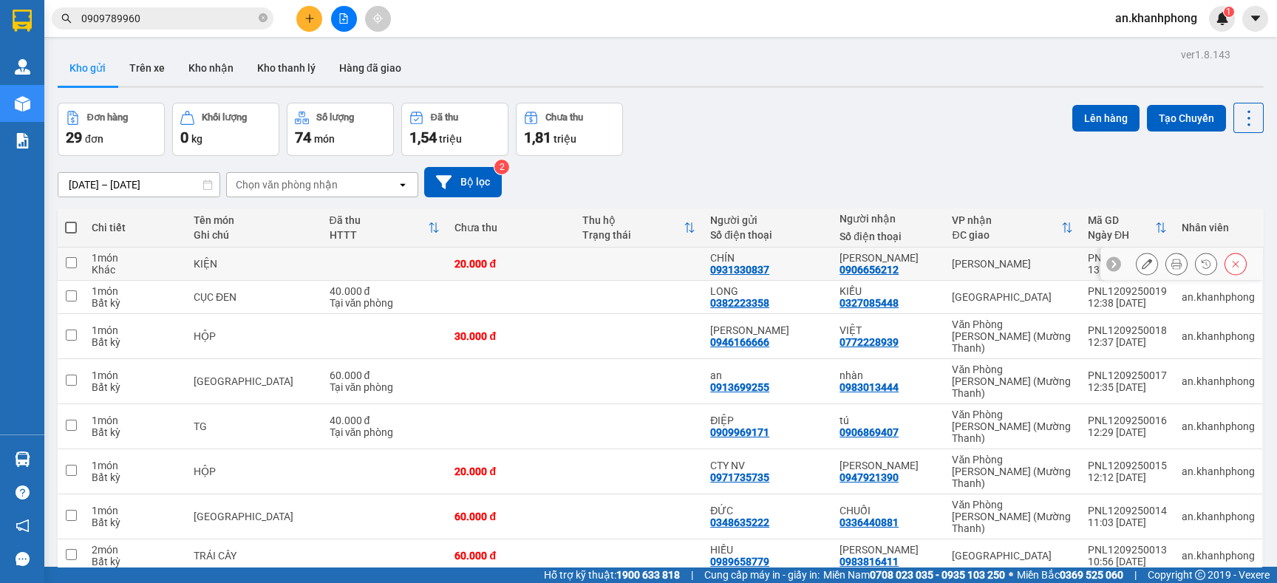
scroll to position [75, 0]
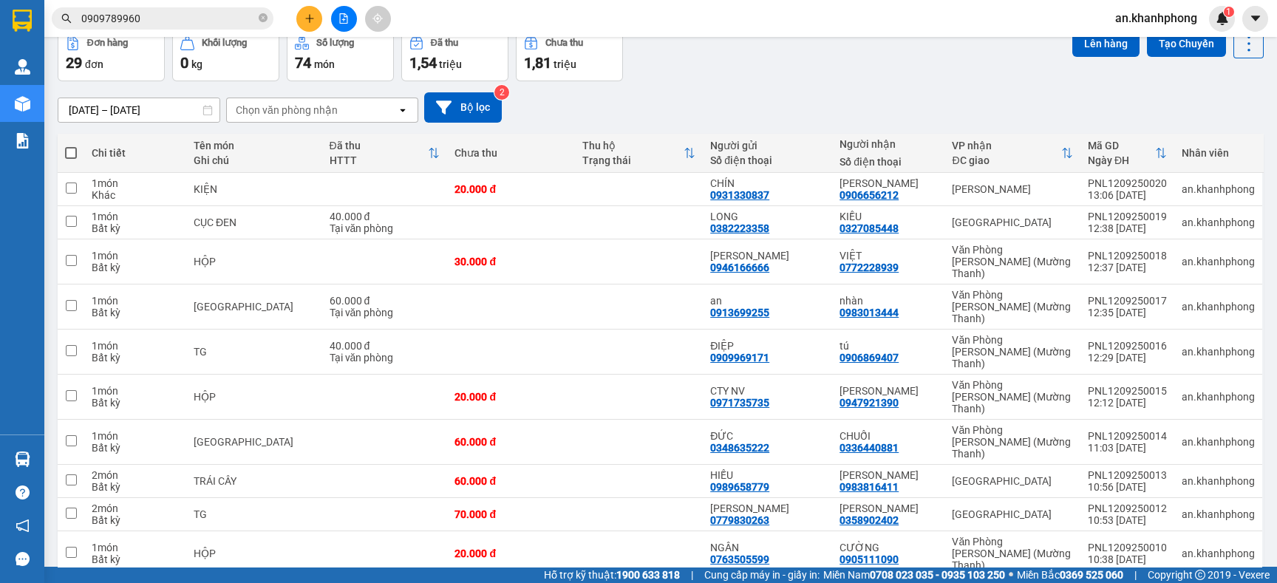
click at [1193, 494] on span "100 / trang" at bounding box center [1187, 498] width 53 height 15
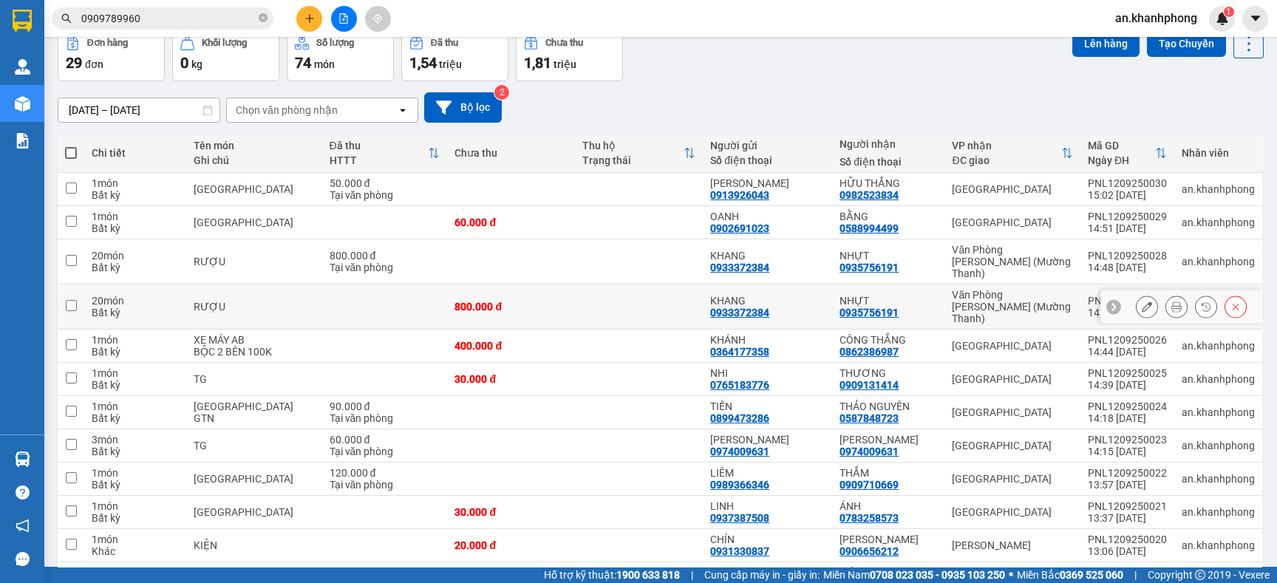
click at [912, 295] on div "NHỰT 0935756191" at bounding box center [888, 307] width 98 height 24
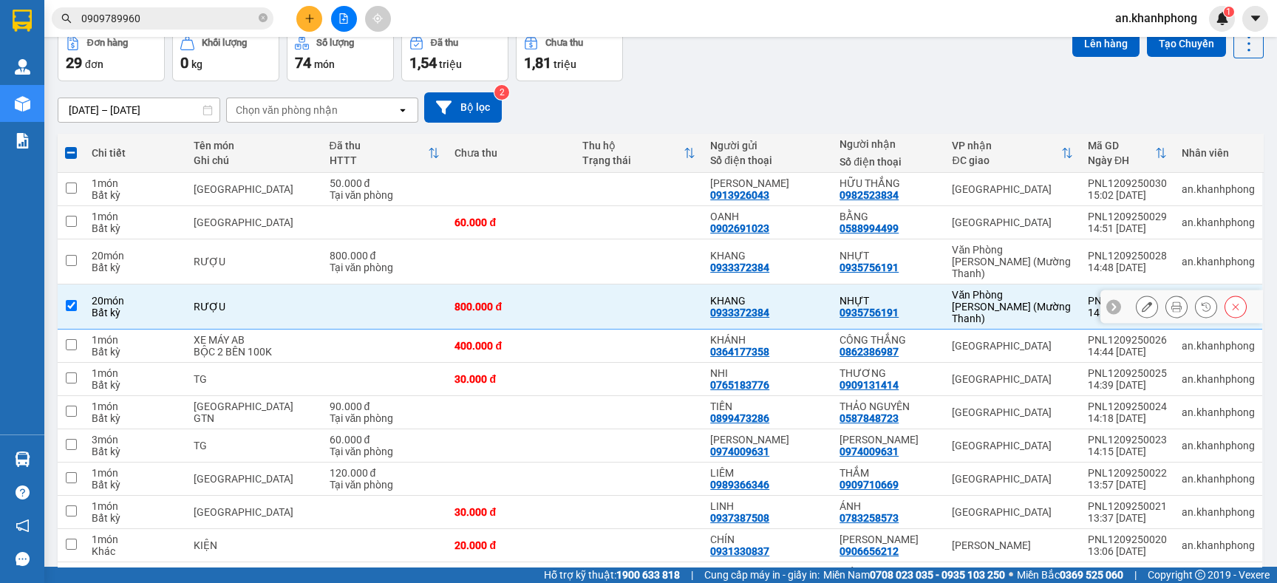
click at [1225, 294] on button at bounding box center [1235, 307] width 21 height 26
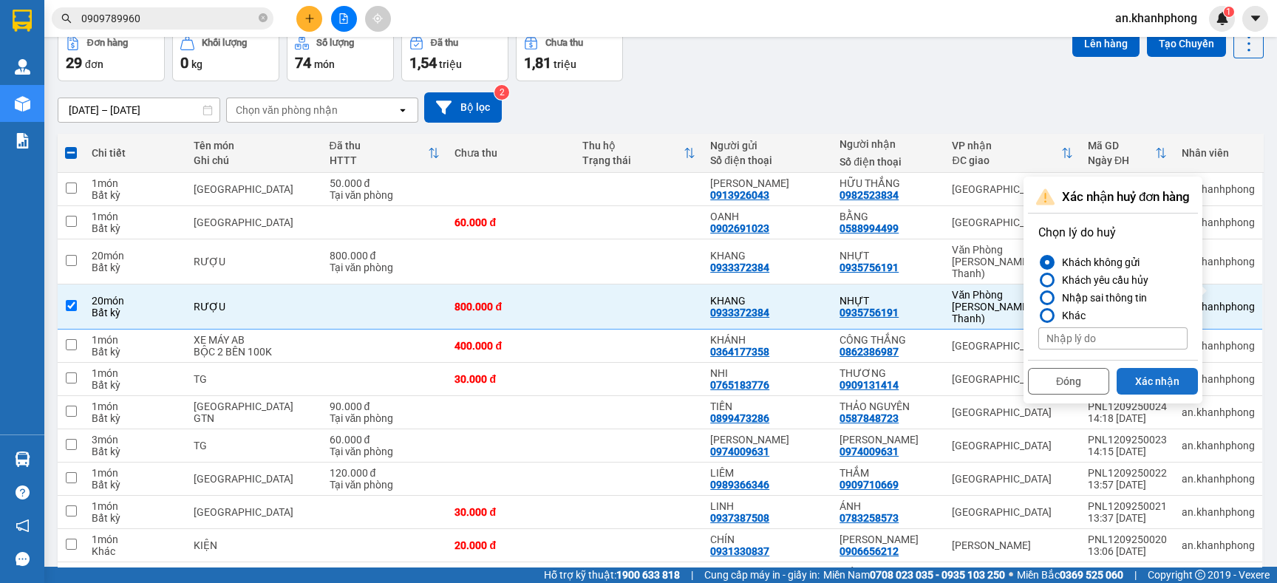
click at [1170, 389] on button "Xác nhận" at bounding box center [1156, 381] width 81 height 27
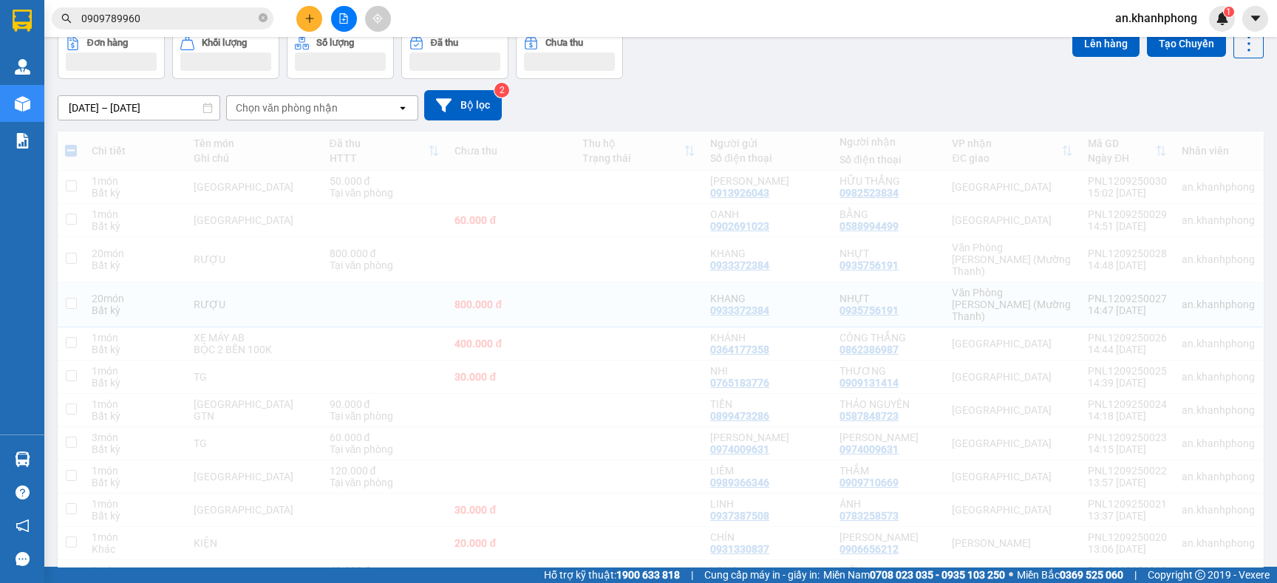
checkbox input "false"
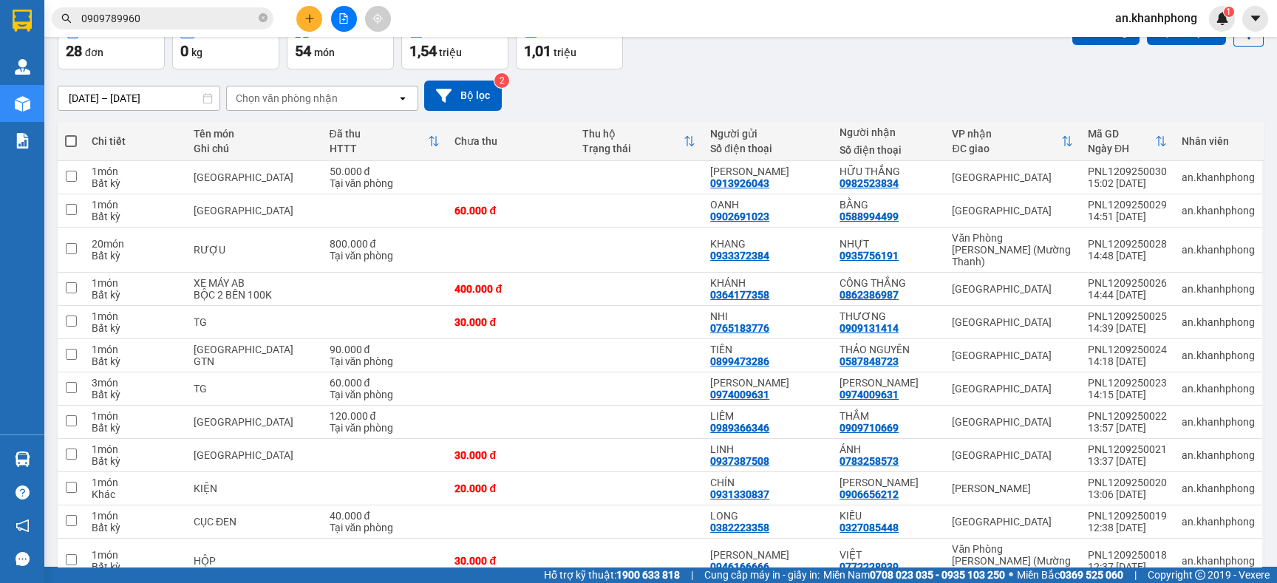
scroll to position [0, 0]
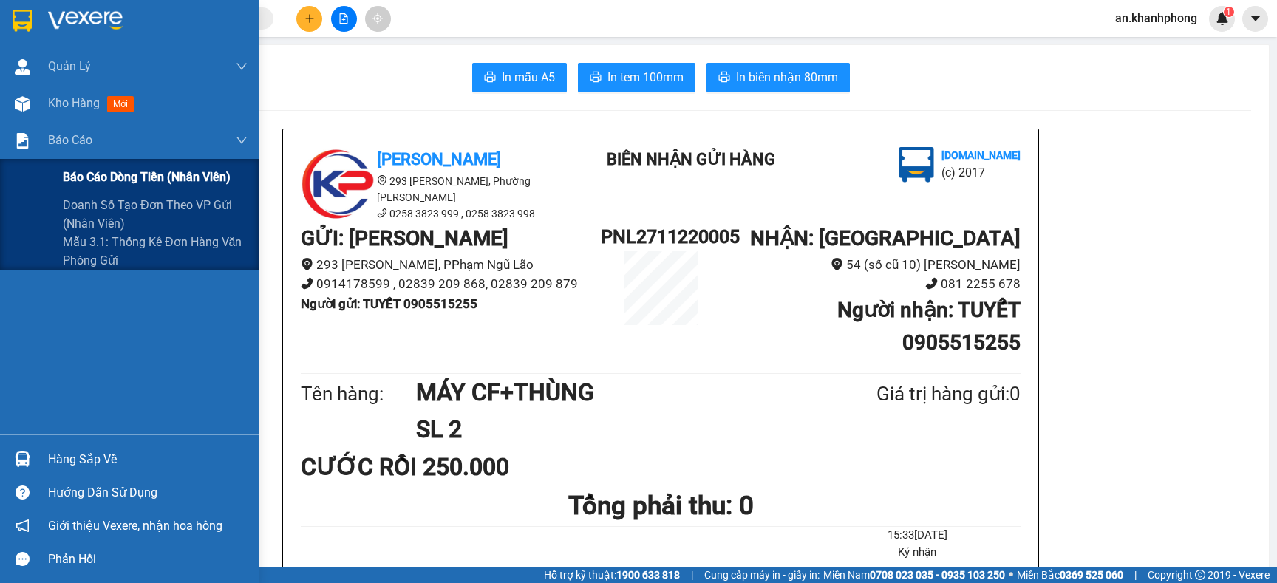
click at [117, 182] on span "Báo cáo dòng tiền (nhân viên)" at bounding box center [147, 177] width 168 height 18
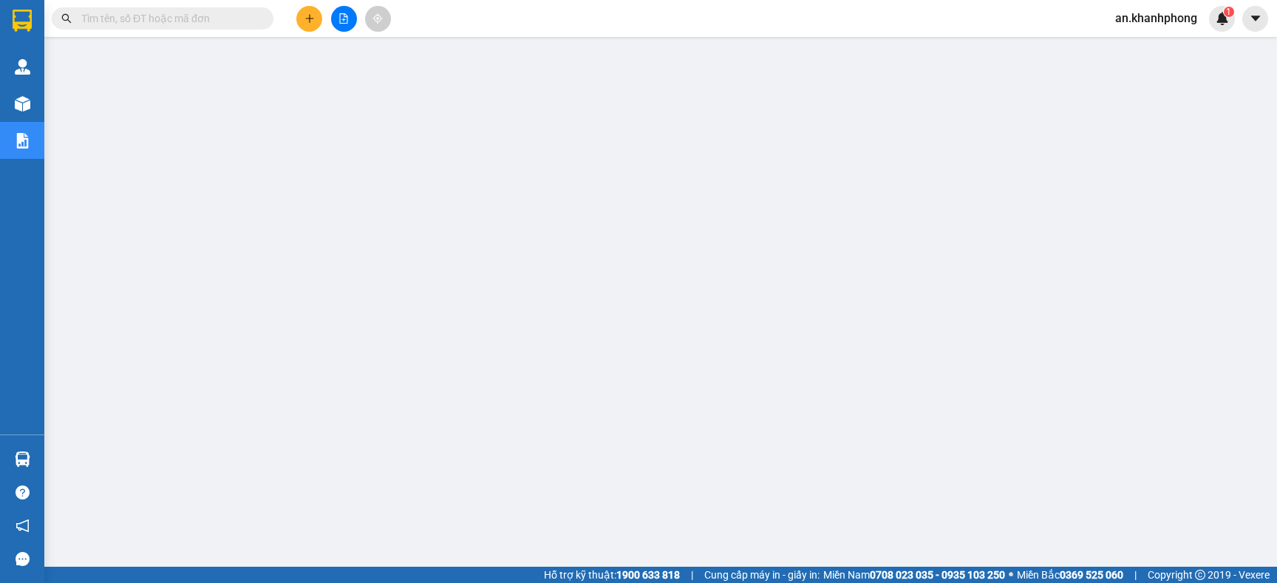
click at [157, 21] on input "text" at bounding box center [168, 18] width 174 height 16
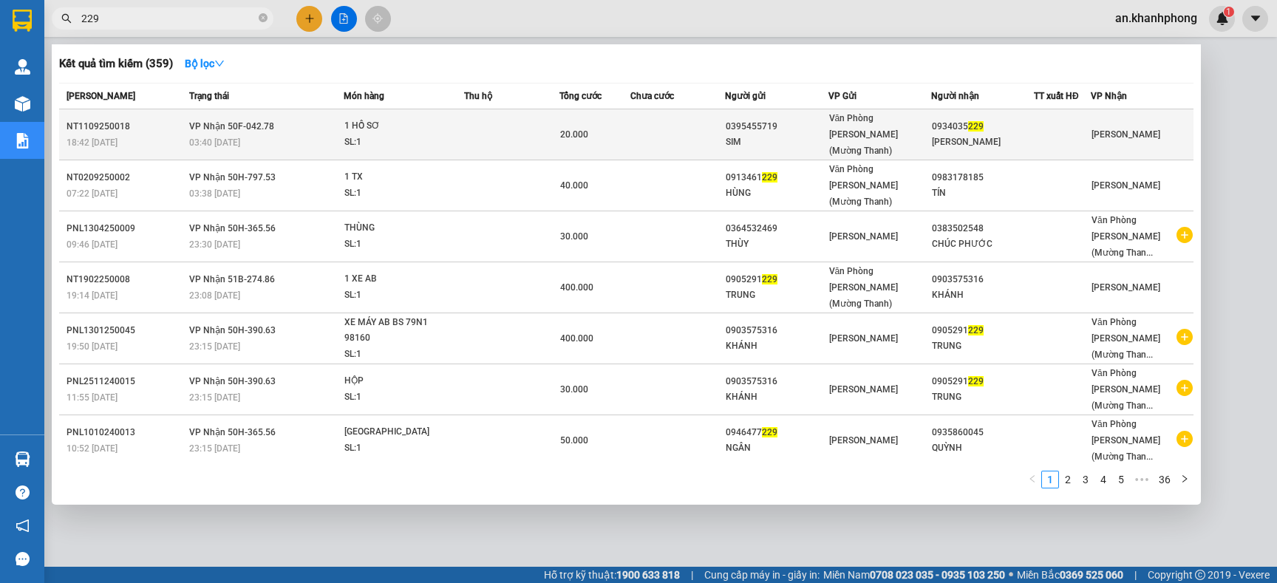
type input "229"
click at [258, 134] on div "03:40 [DATE]" at bounding box center [266, 142] width 154 height 16
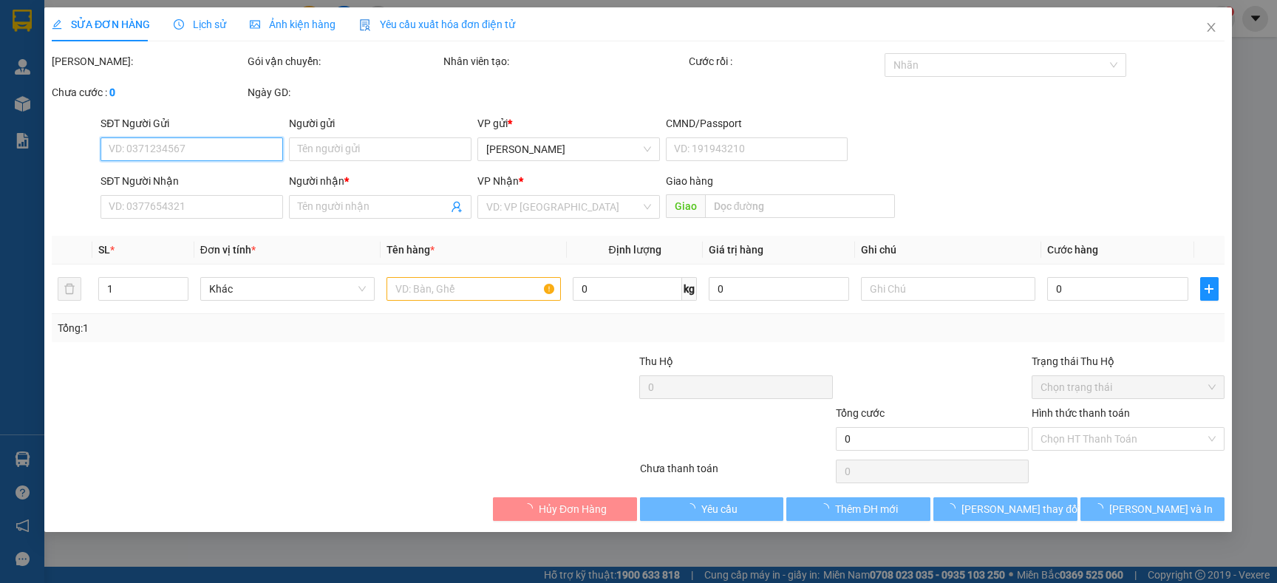
type input "0395455719"
type input "SIM"
type input "0934035229"
type input "[PERSON_NAME]"
type input "20.000"
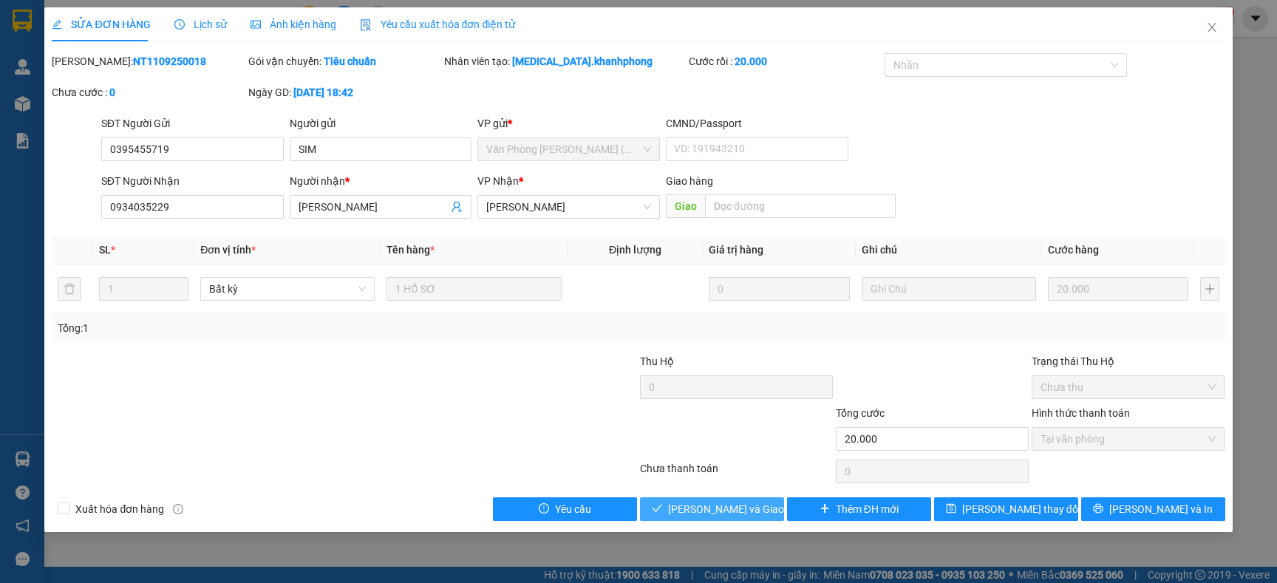
click at [754, 516] on span "[PERSON_NAME] và Giao hàng" at bounding box center [739, 509] width 142 height 16
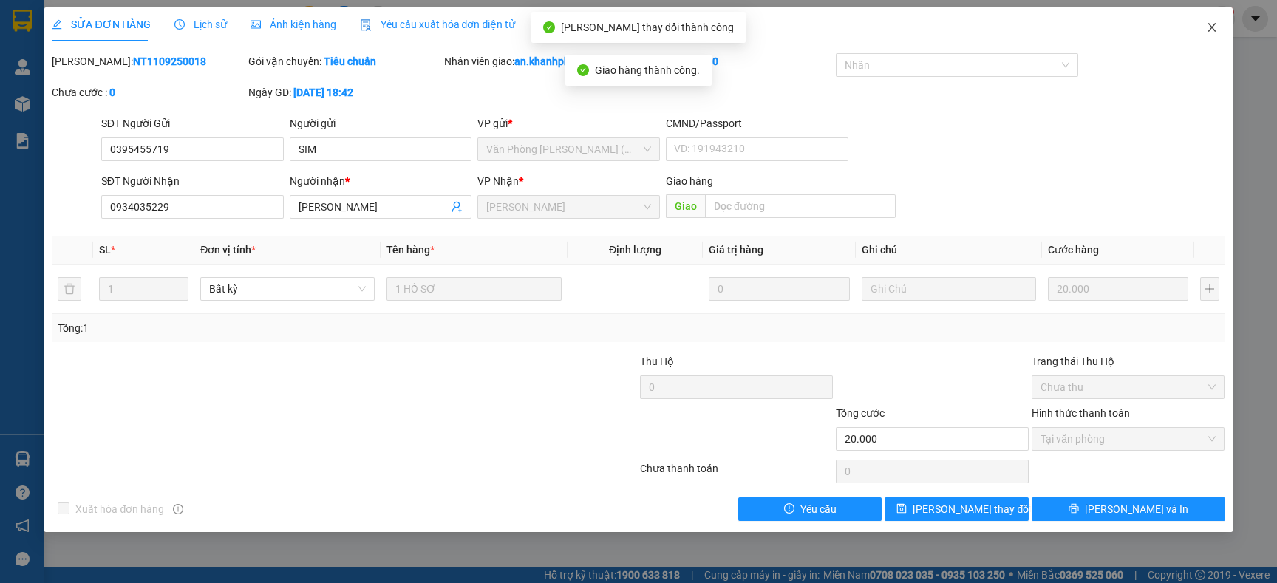
click at [1207, 27] on icon "close" at bounding box center [1212, 27] width 12 height 12
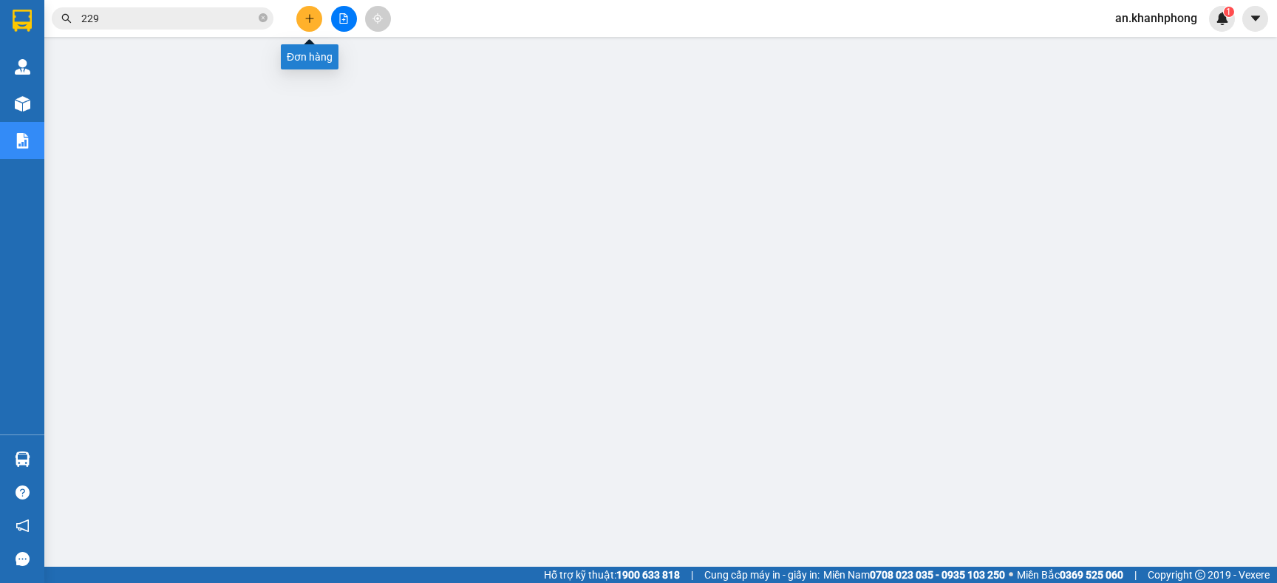
click at [308, 18] on icon "plus" at bounding box center [309, 18] width 10 height 10
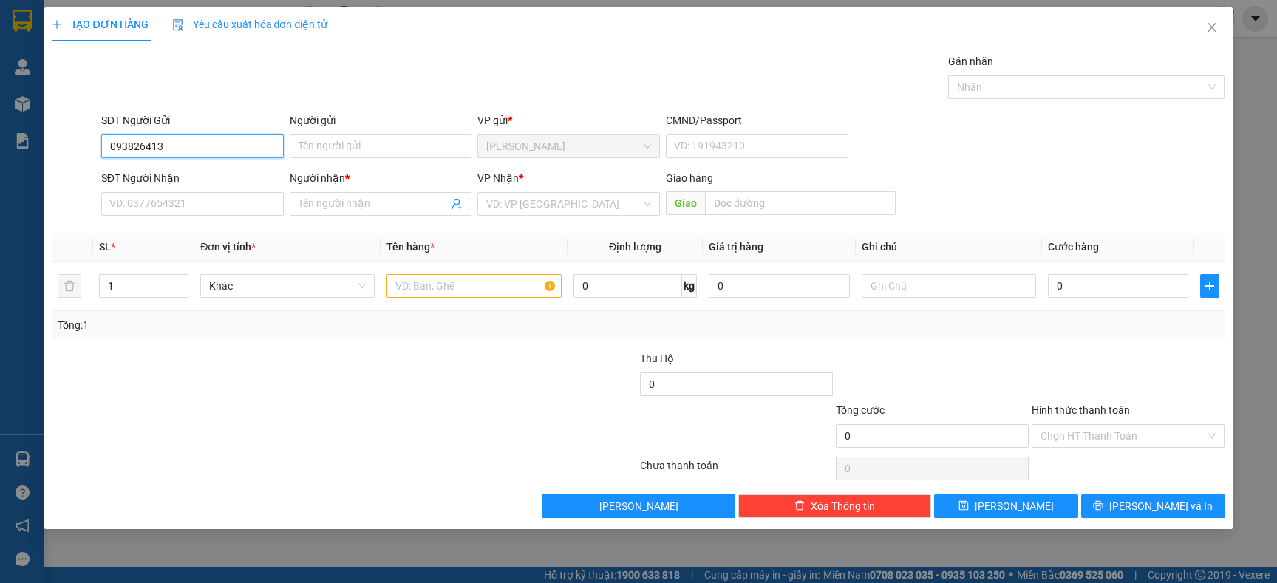
type input "0938264134"
click at [230, 180] on div "0938264134 - CTY ALOHA VINA" at bounding box center [192, 176] width 165 height 16
type input "CTY ALOHA VINA"
type input "0938264134"
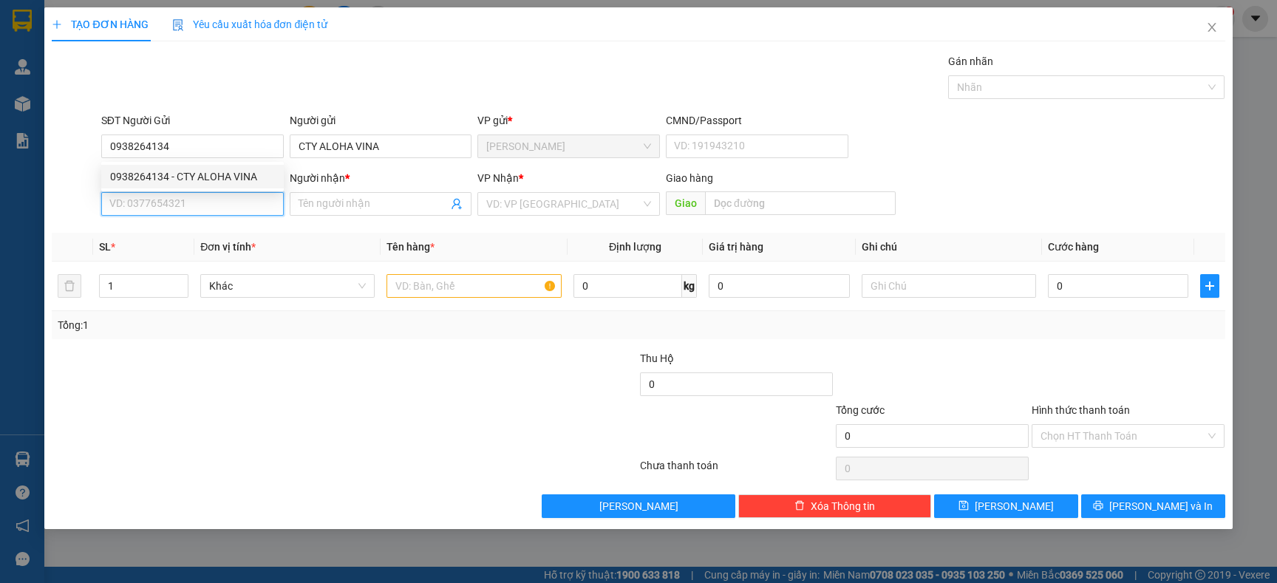
click at [225, 197] on input "SĐT Người Nhận" at bounding box center [192, 204] width 182 height 24
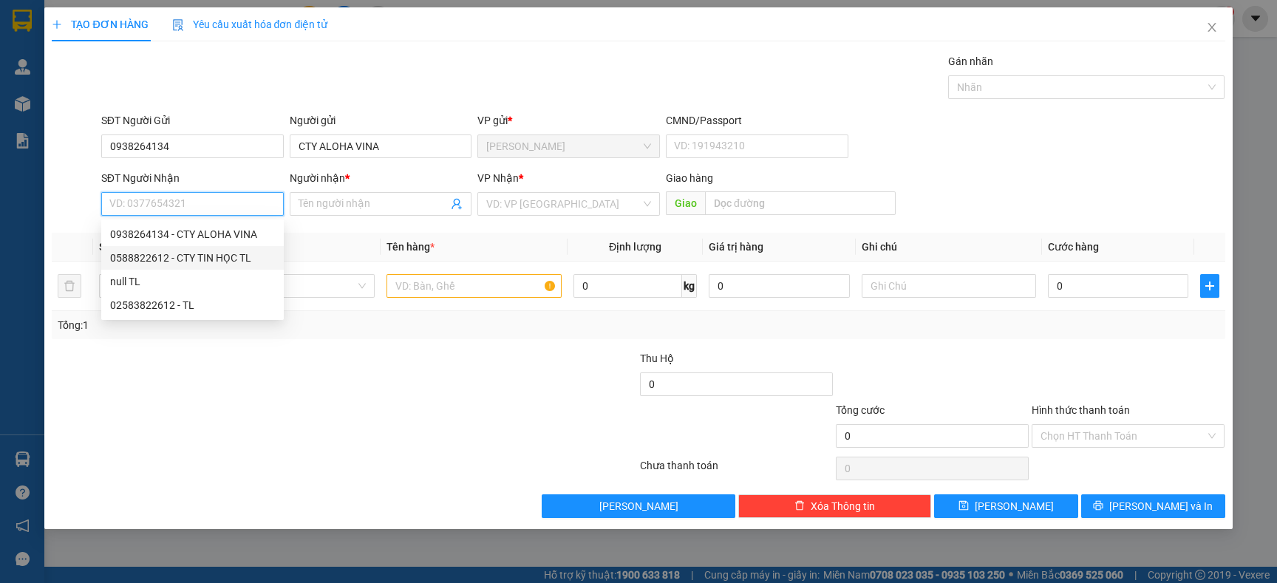
click at [206, 256] on div "0588822612 - CTY TIN HỌC TL" at bounding box center [192, 258] width 165 height 16
type input "0588822612"
type input "CTY TIN HỌC TL"
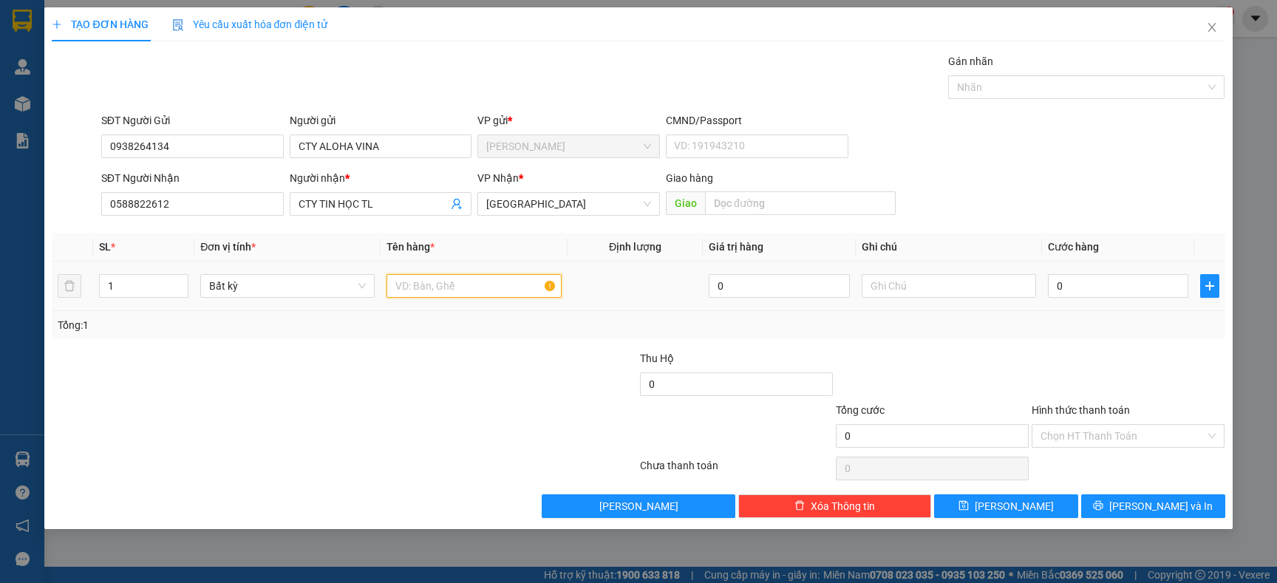
click at [449, 295] on input "text" at bounding box center [473, 286] width 174 height 24
type input "CỤC ĐEN"
click at [1069, 290] on input "0" at bounding box center [1118, 286] width 140 height 24
type input "2"
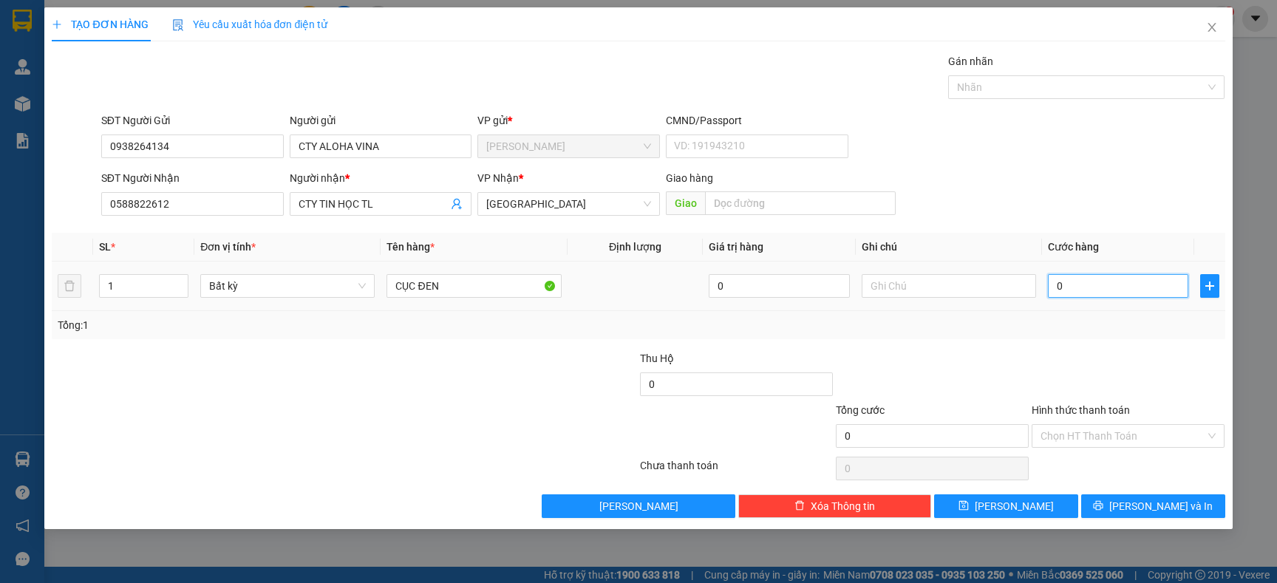
type input "2"
type input "20"
type input "20.000"
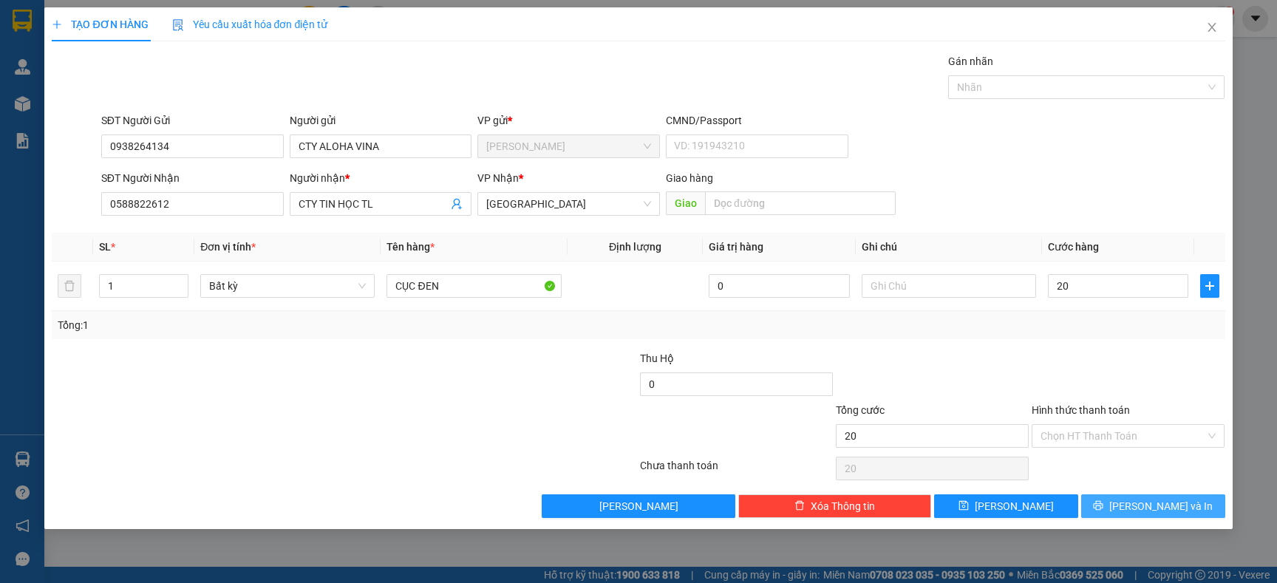
type input "20.000"
click at [1119, 505] on button "[PERSON_NAME] và In" at bounding box center [1153, 506] width 144 height 24
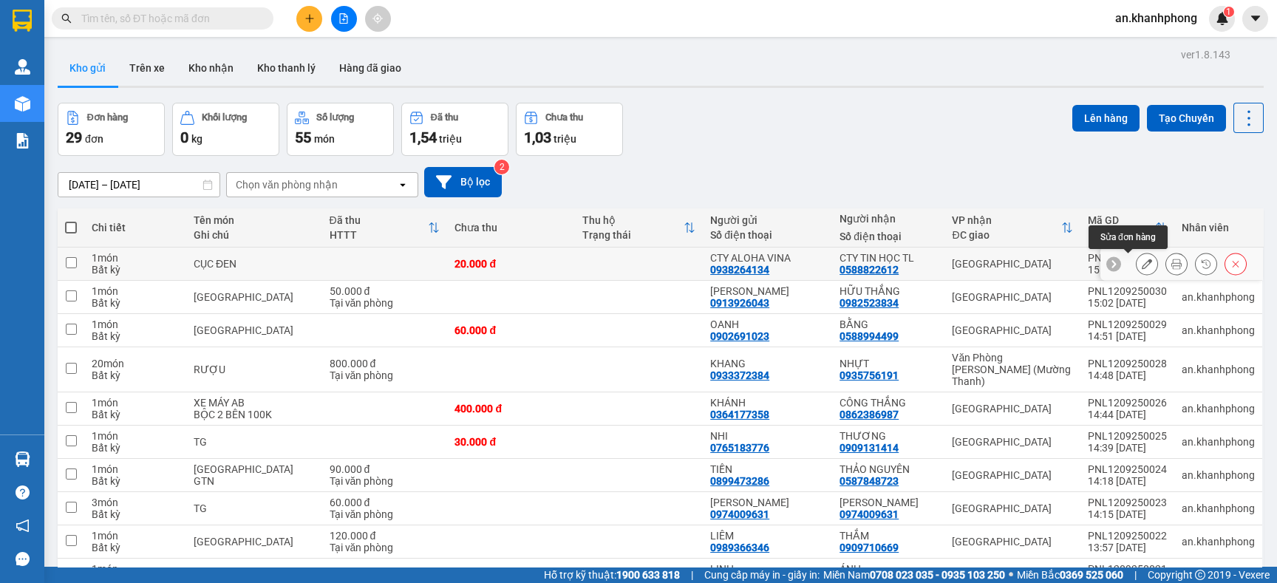
click at [1141, 266] on icon at bounding box center [1146, 264] width 10 height 10
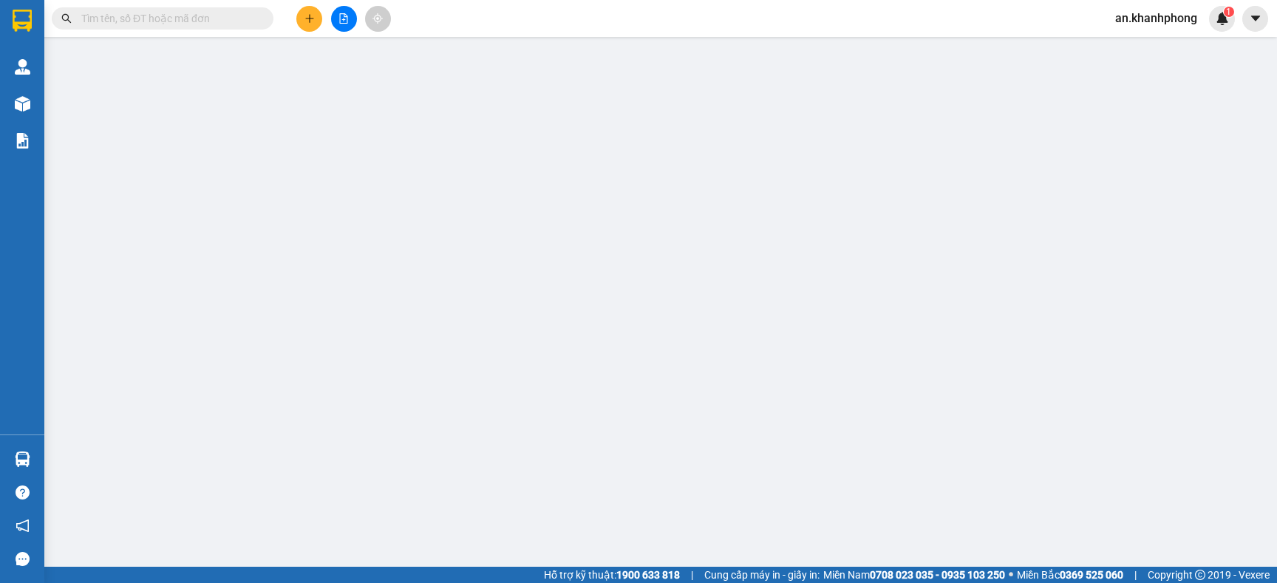
type input "0938264134"
type input "CTY ALOHA VINA"
type input "0588822612"
type input "CTY TIN HỌC TL"
type input "20.000"
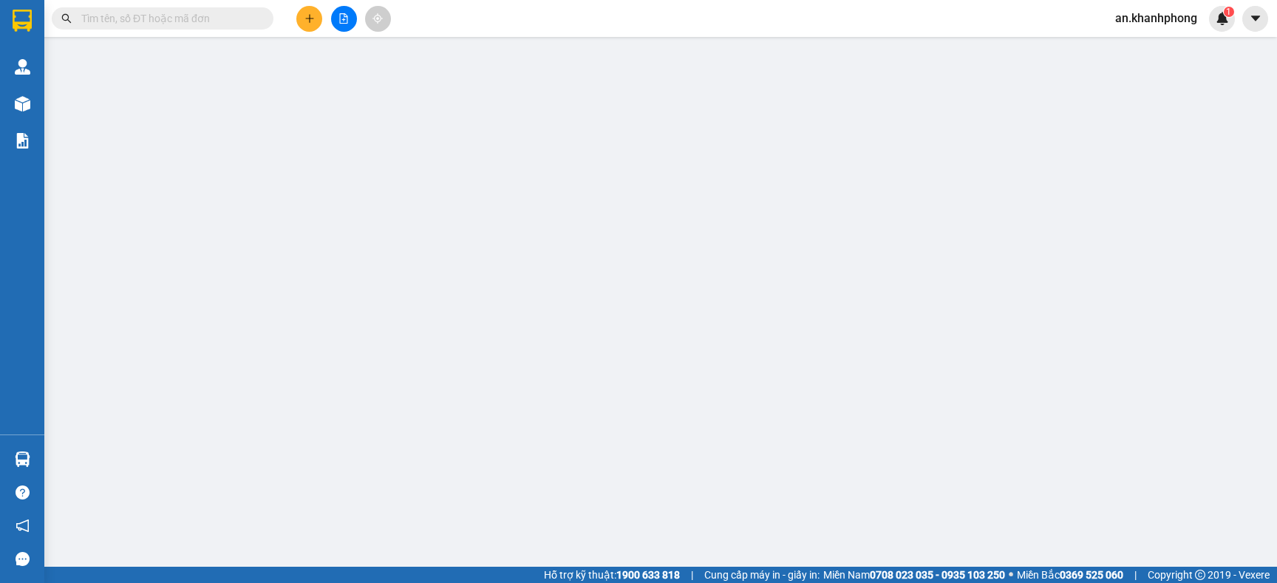
type input "20.000"
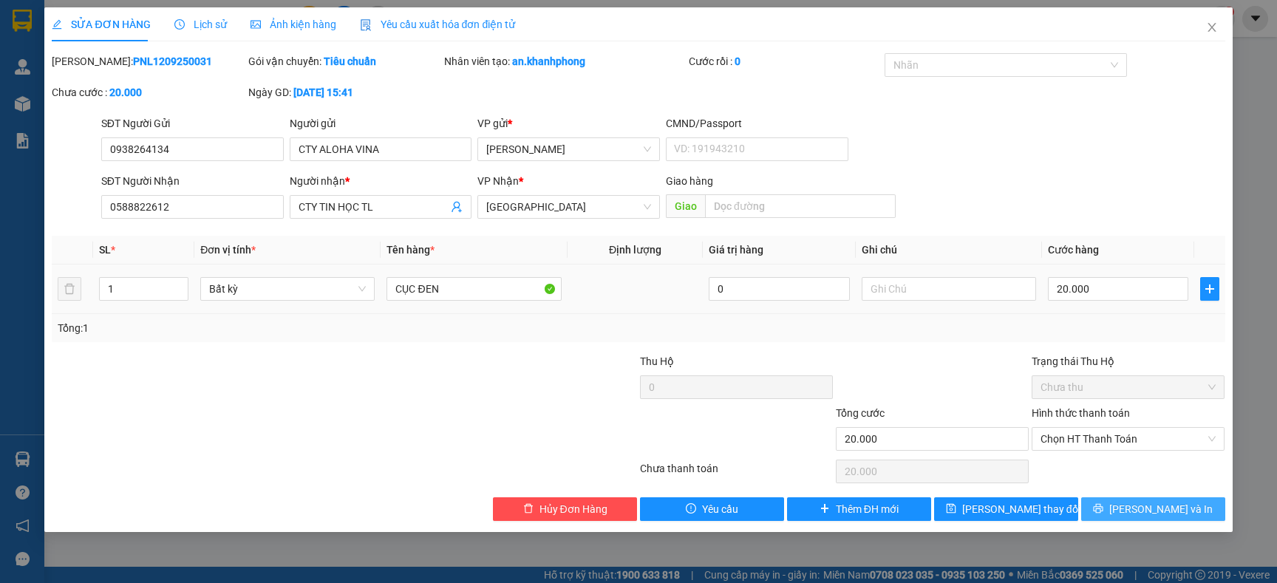
click at [1150, 508] on span "[PERSON_NAME] và In" at bounding box center [1160, 509] width 103 height 16
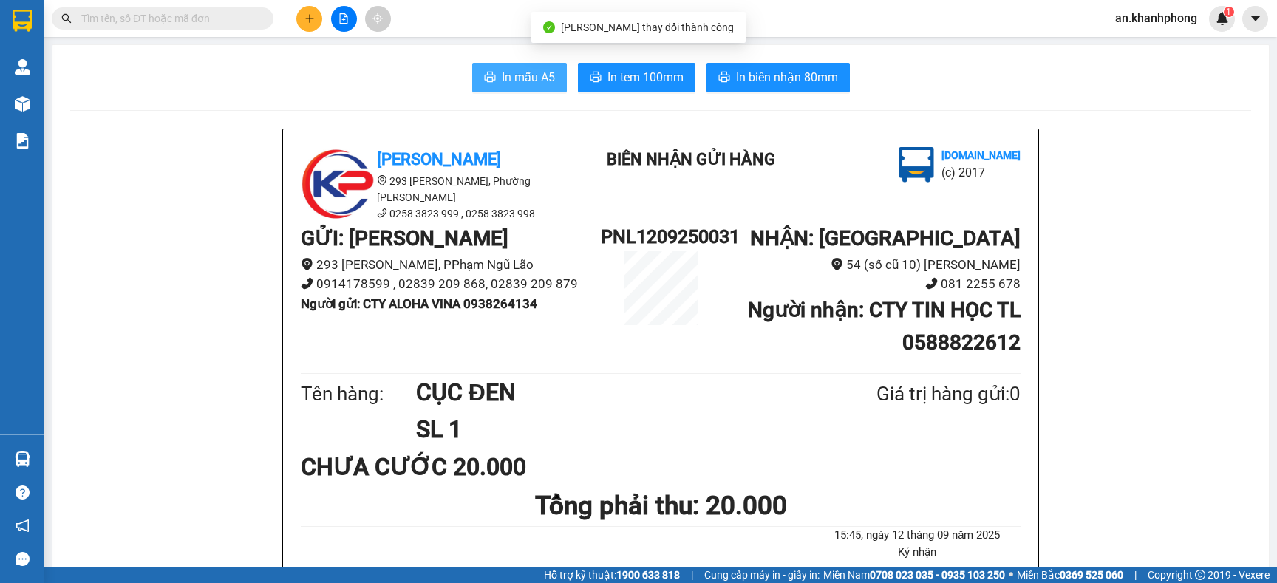
click at [513, 76] on span "In mẫu A5" at bounding box center [528, 77] width 53 height 18
click at [135, 21] on input "text" at bounding box center [168, 18] width 174 height 16
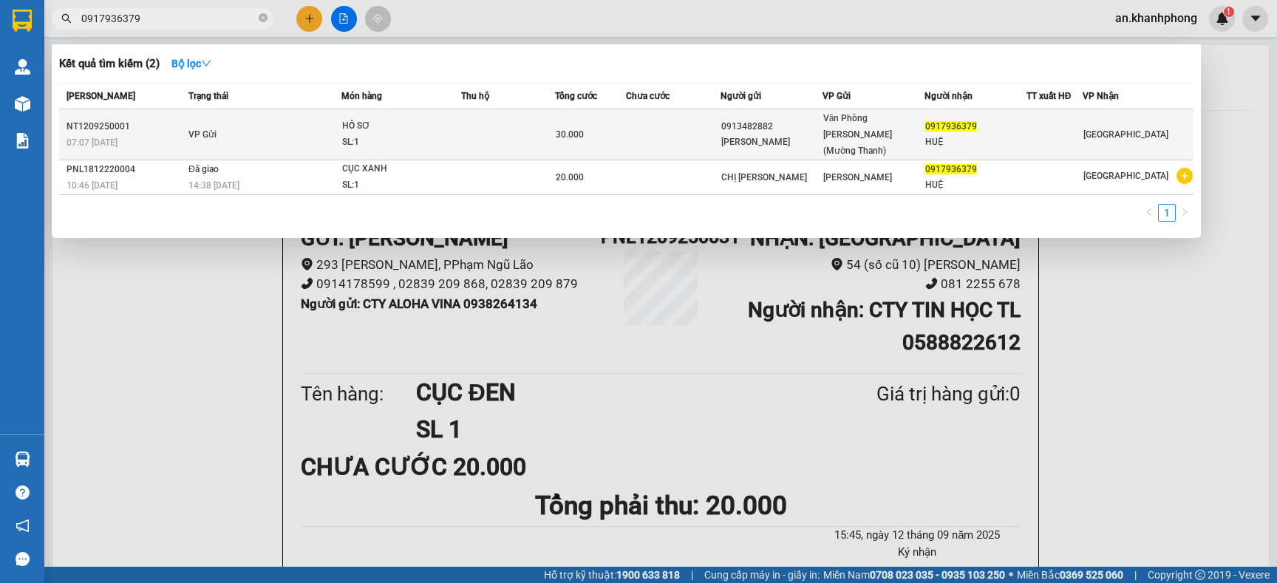
type input "0917936379"
click at [453, 134] on div "SL: 1" at bounding box center [397, 142] width 111 height 16
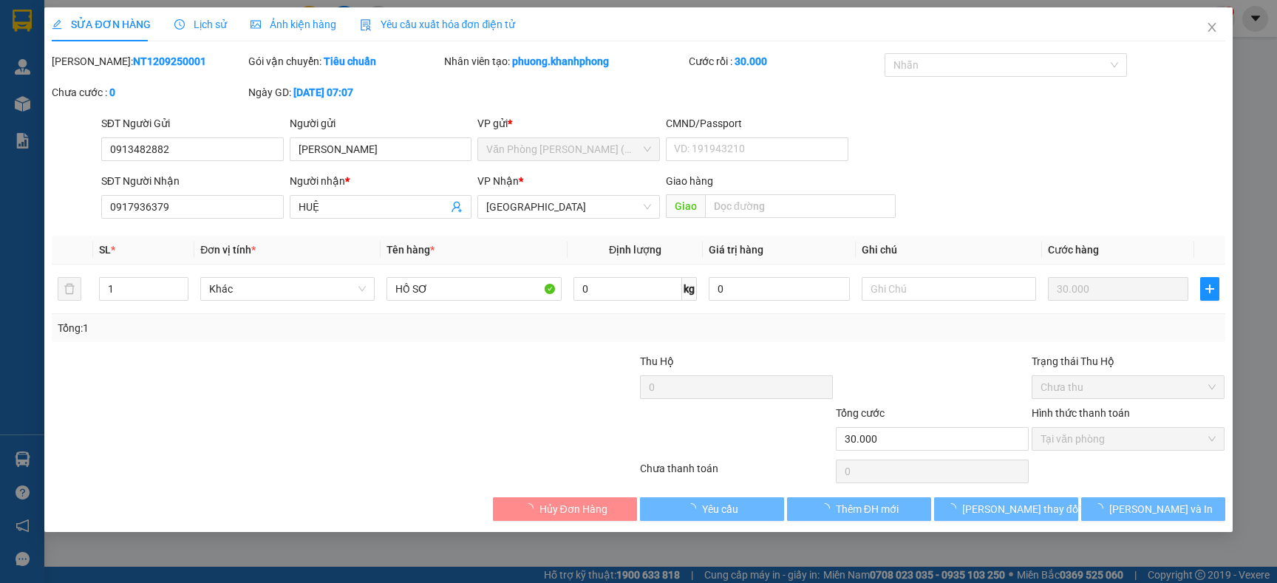
type input "0913482882"
type input "NGUYỄN QUỐC SƠN"
type input "0917936379"
type input "HUỆ"
type input "30.000"
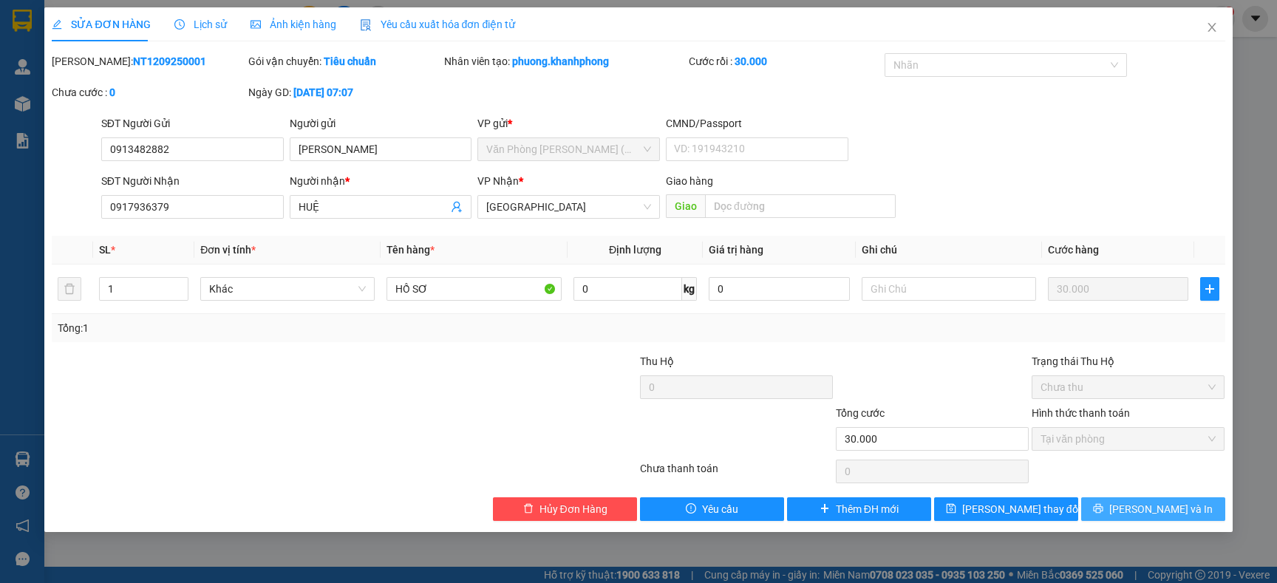
click at [1183, 511] on button "[PERSON_NAME] và In" at bounding box center [1153, 509] width 144 height 24
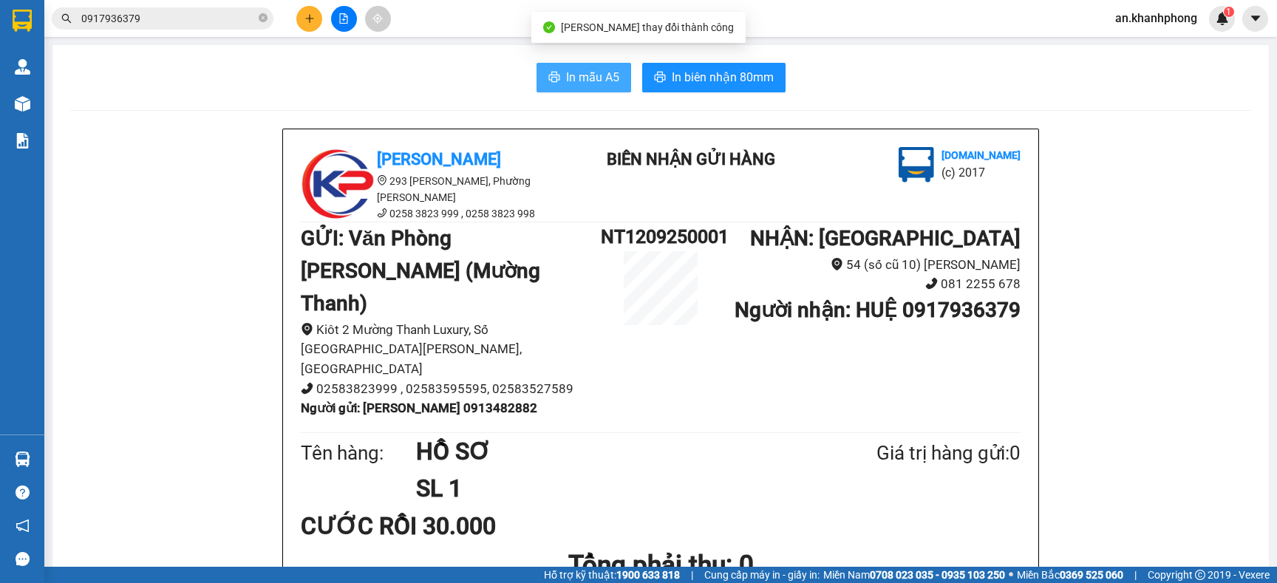
click at [611, 70] on button "In mẫu A5" at bounding box center [583, 78] width 95 height 30
click at [171, 18] on input "0917936379" at bounding box center [168, 18] width 174 height 16
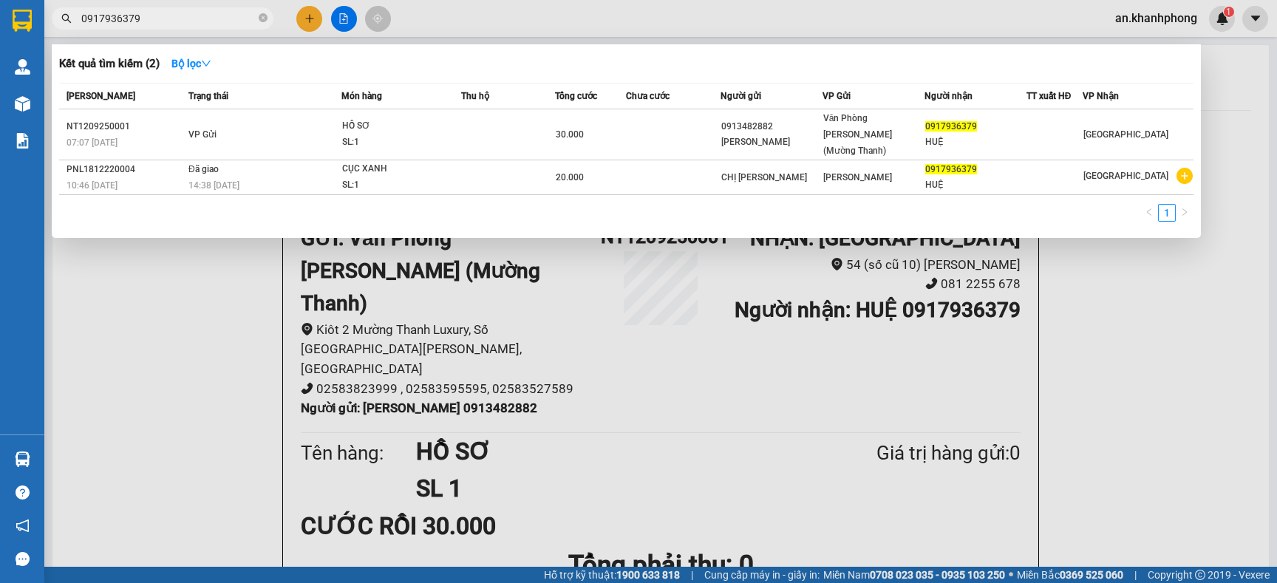
click at [171, 18] on input "0917936379" at bounding box center [168, 18] width 174 height 16
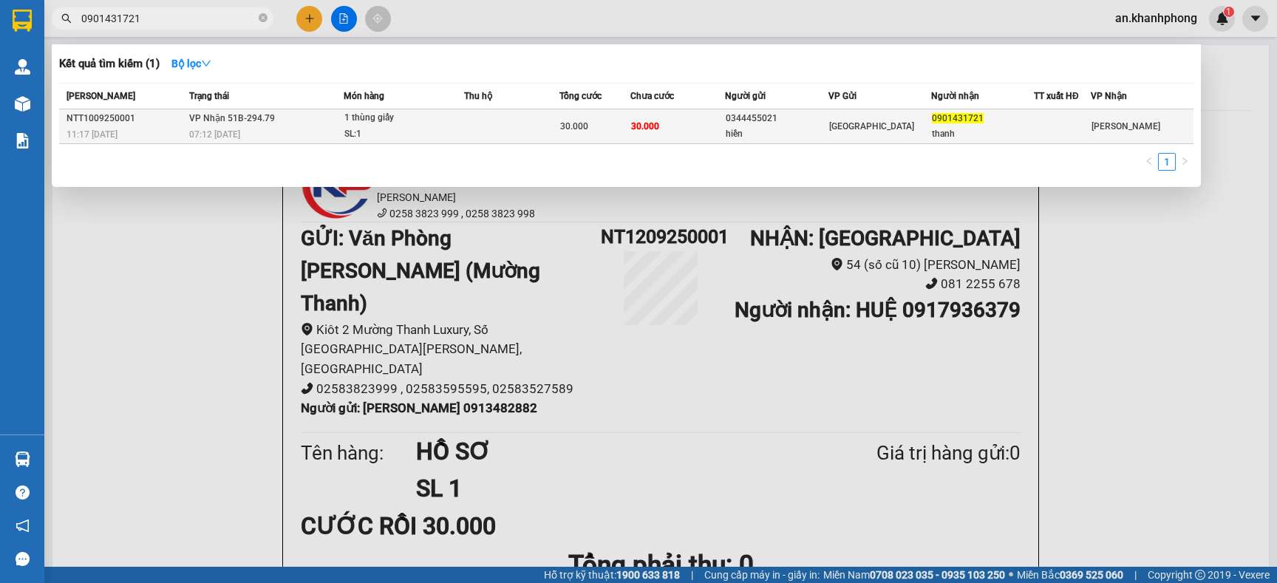
type input "0901431721"
click at [786, 131] on div "hiền" at bounding box center [776, 134] width 101 height 16
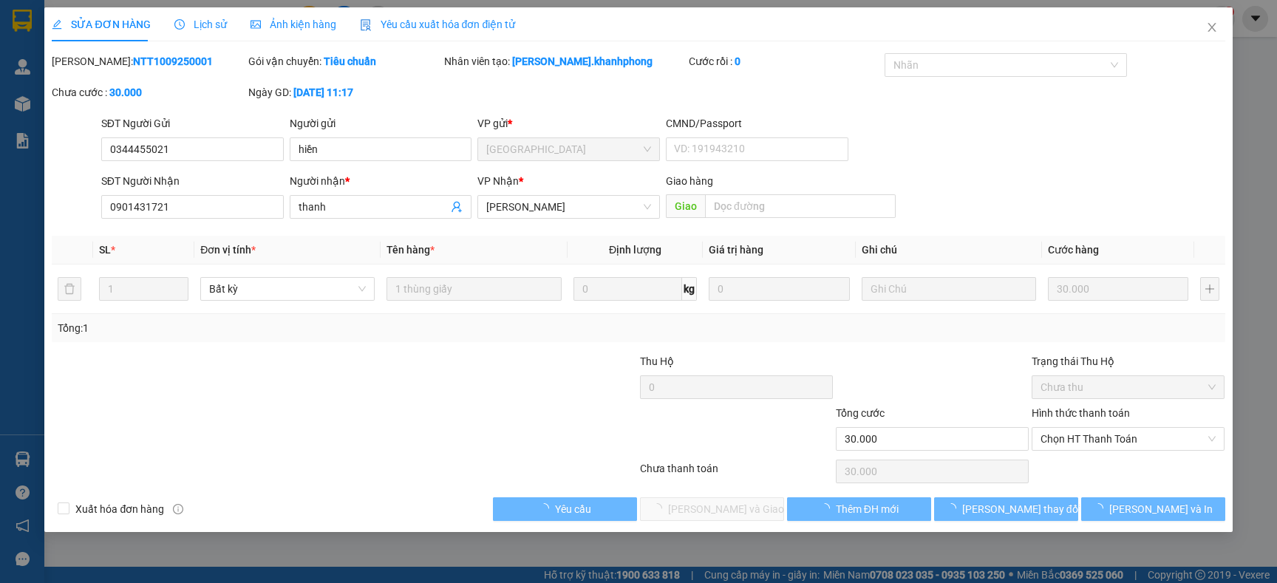
type input "0344455021"
type input "hiền"
type input "0901431721"
type input "thanh"
type input "30.000"
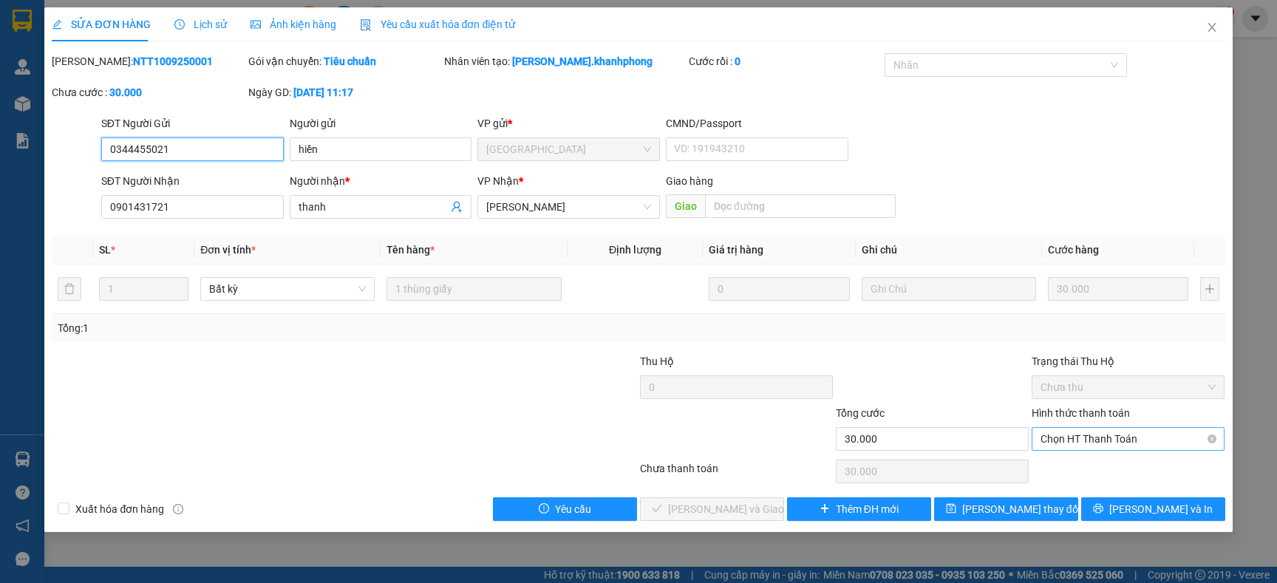
click at [1114, 436] on span "Chọn HT Thanh Toán" at bounding box center [1127, 439] width 175 height 22
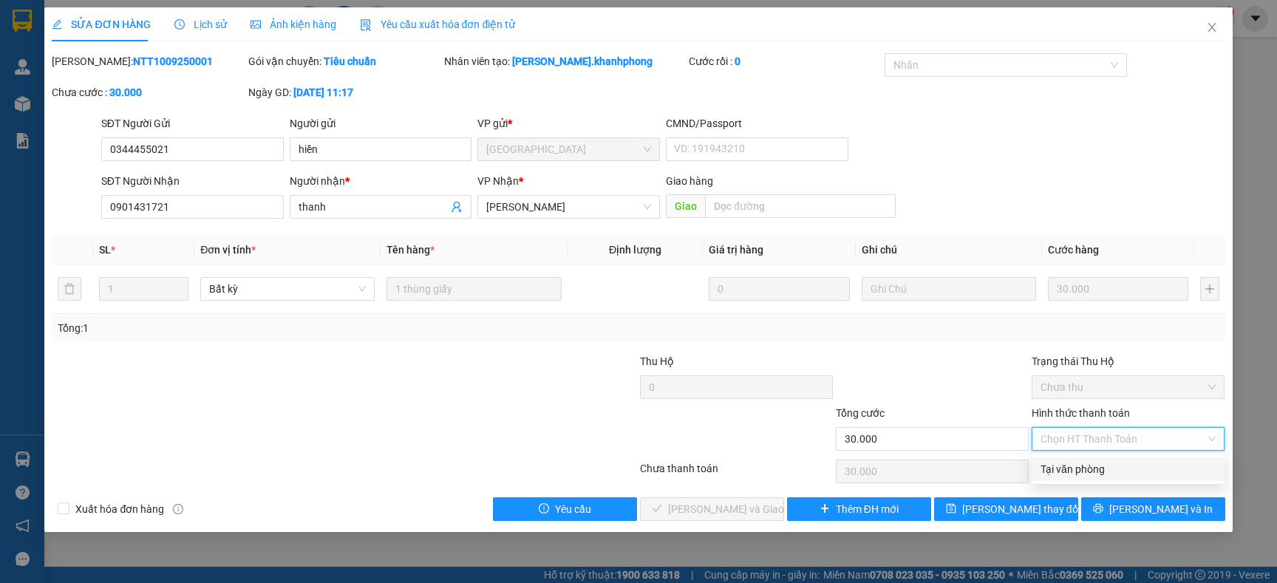
click at [1089, 471] on div "Tại văn phòng" at bounding box center [1127, 469] width 175 height 16
type input "0"
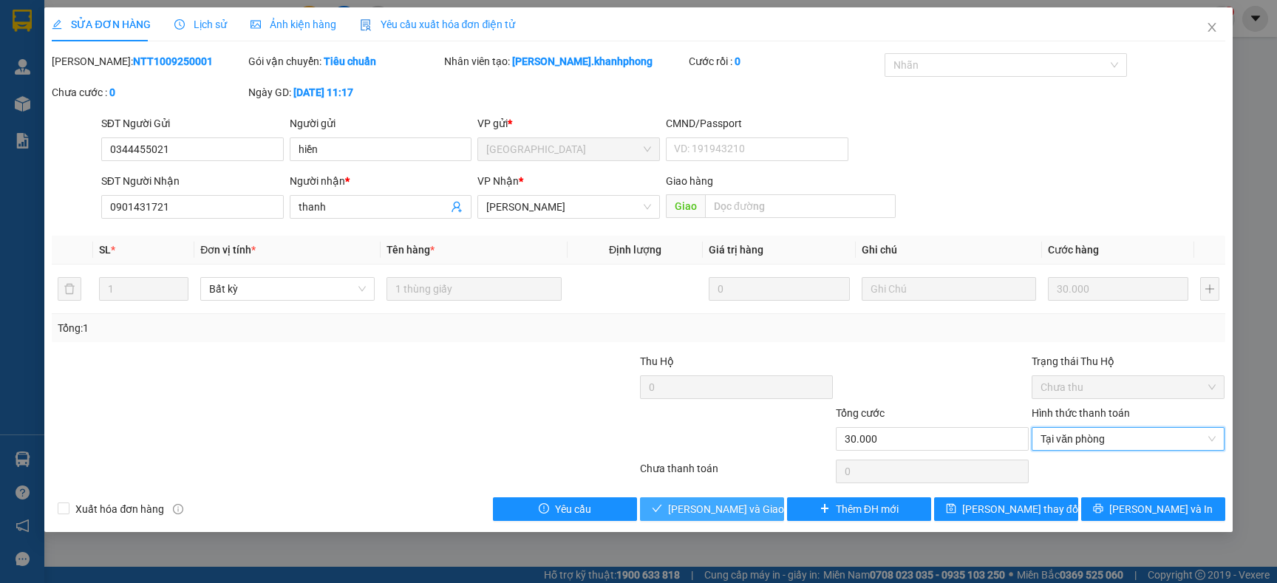
click at [734, 511] on span "Lưu và Giao hàng" at bounding box center [739, 509] width 142 height 16
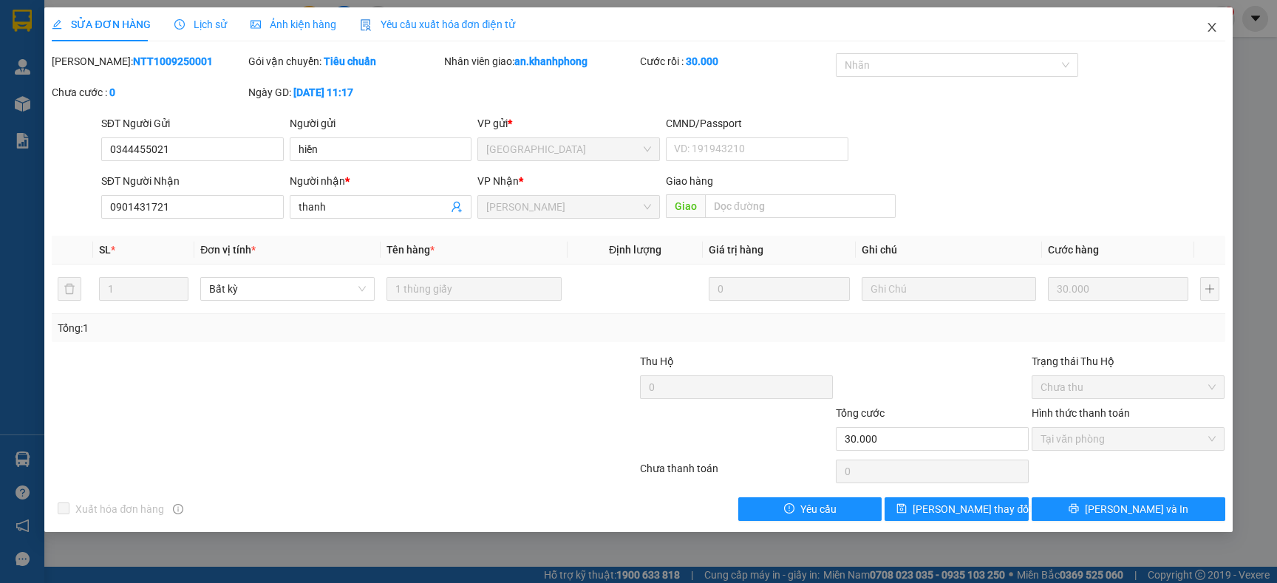
click at [1212, 33] on span "Close" at bounding box center [1211, 27] width 41 height 41
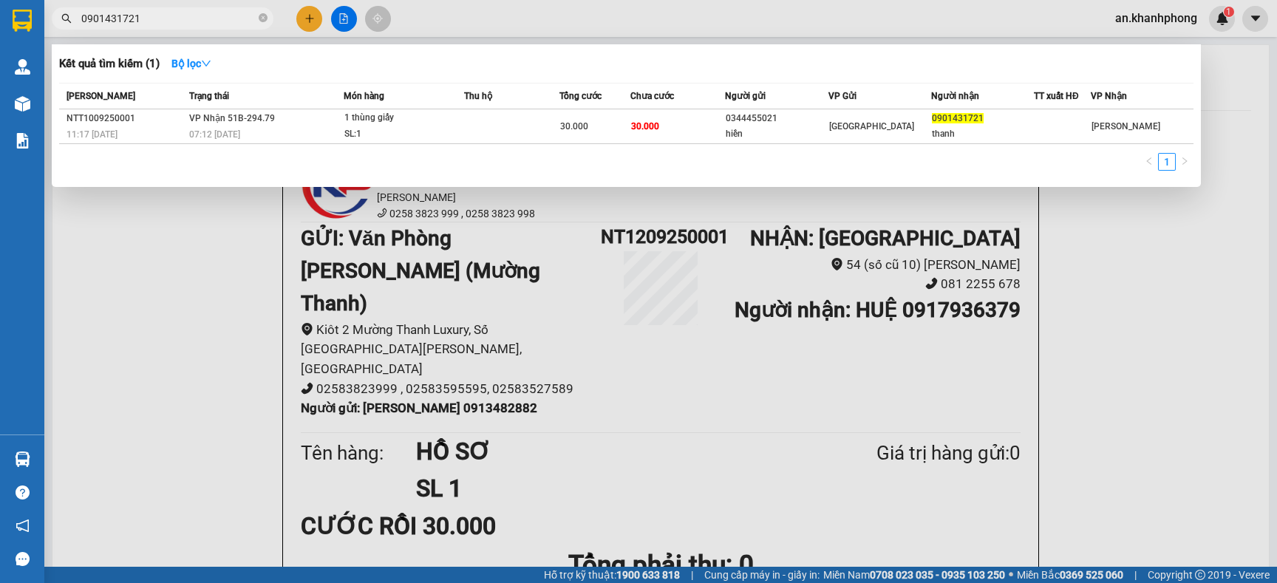
click at [197, 7] on span "0901431721" at bounding box center [163, 18] width 222 height 22
click at [307, 9] on div at bounding box center [638, 291] width 1277 height 583
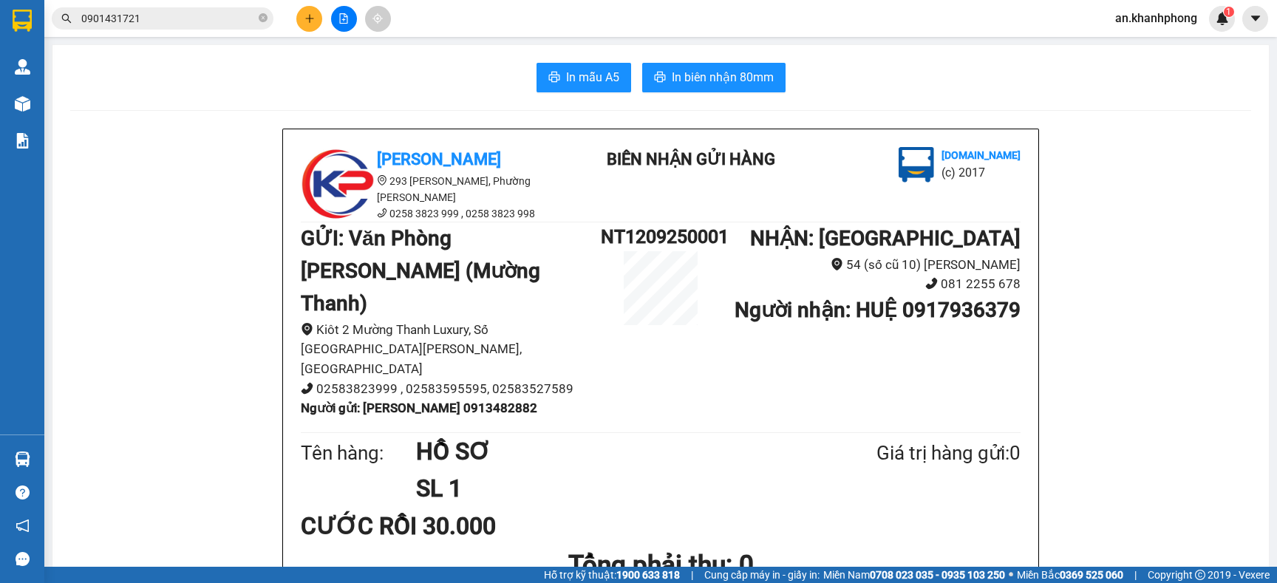
click at [311, 10] on button at bounding box center [309, 19] width 26 height 26
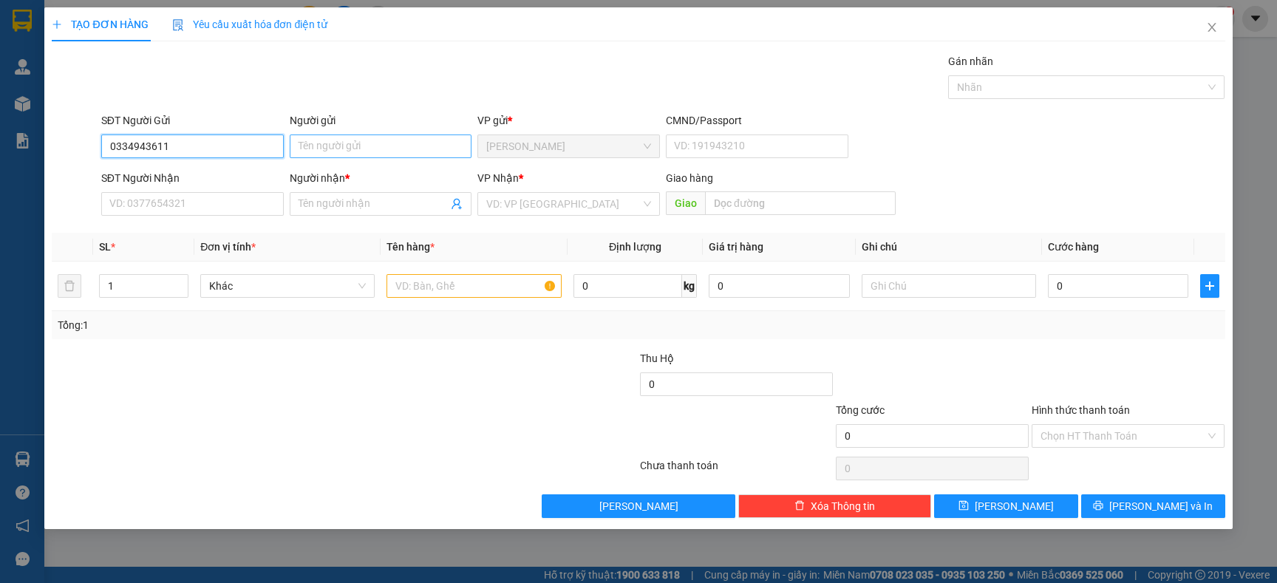
type input "0334943611"
click at [378, 144] on input "Người gửi" at bounding box center [381, 146] width 182 height 24
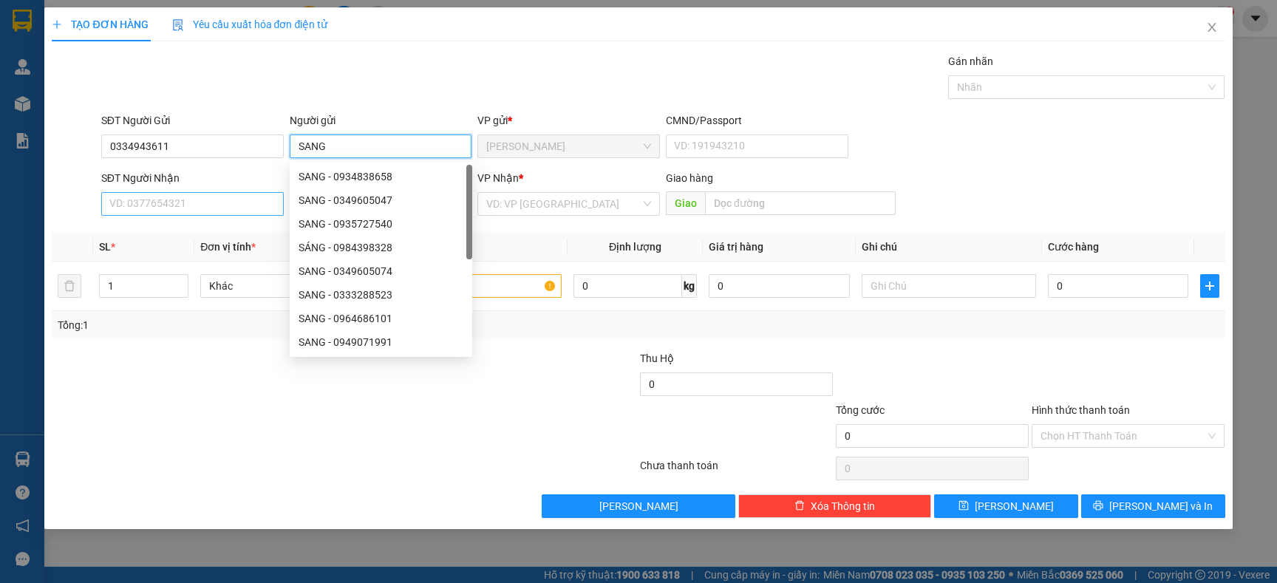
type input "SANG"
click at [192, 200] on input "SĐT Người Nhận" at bounding box center [192, 204] width 182 height 24
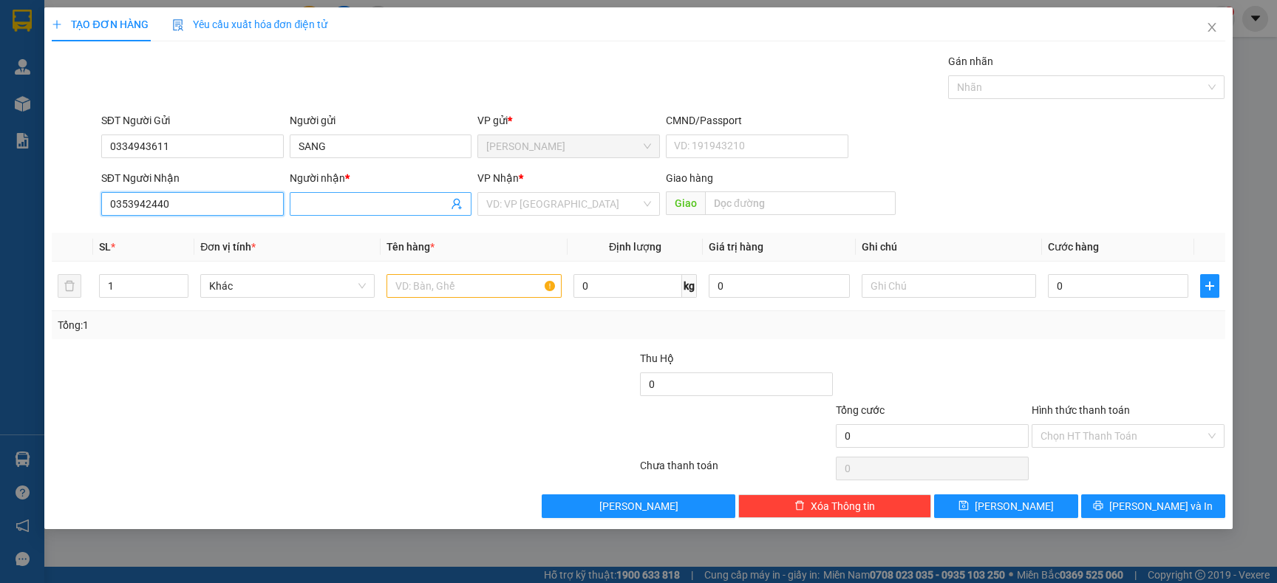
type input "0353942440"
click at [352, 209] on input "Người nhận *" at bounding box center [373, 204] width 150 height 16
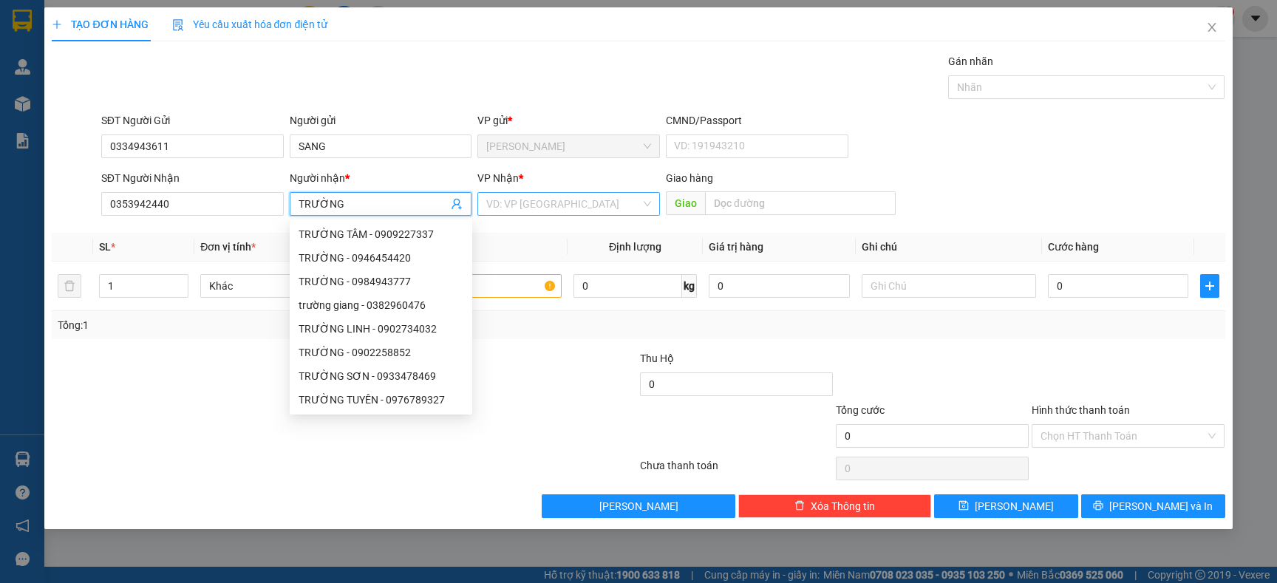
type input "TRƯỜNG"
click at [520, 206] on input "search" at bounding box center [563, 204] width 154 height 22
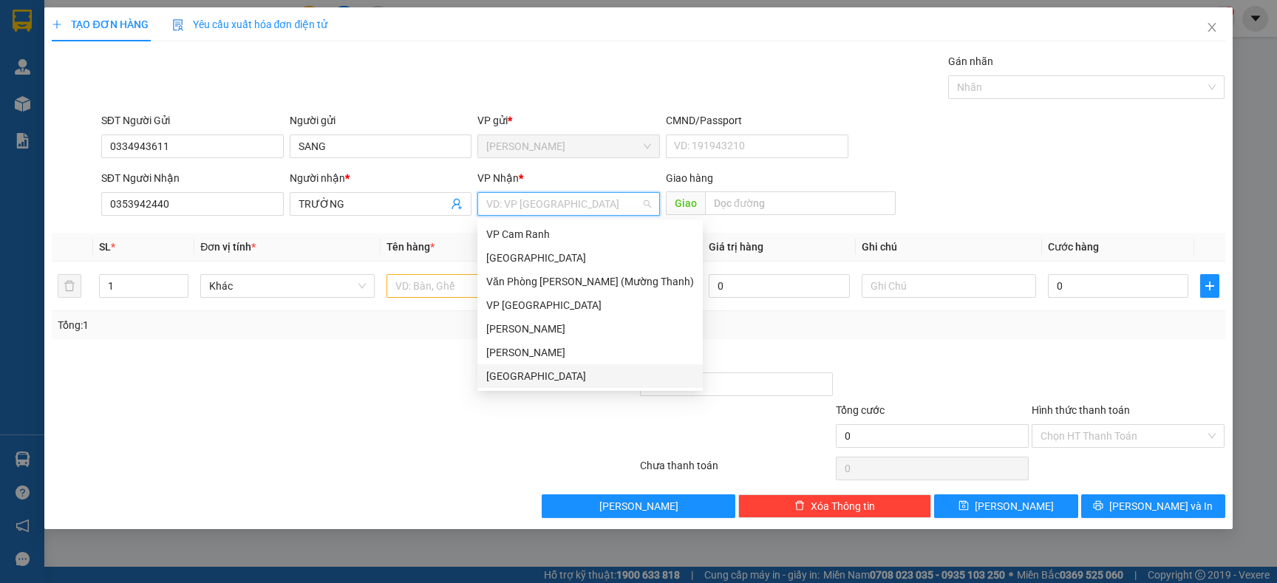
click at [495, 378] on div "[GEOGRAPHIC_DATA]" at bounding box center [590, 376] width 208 height 16
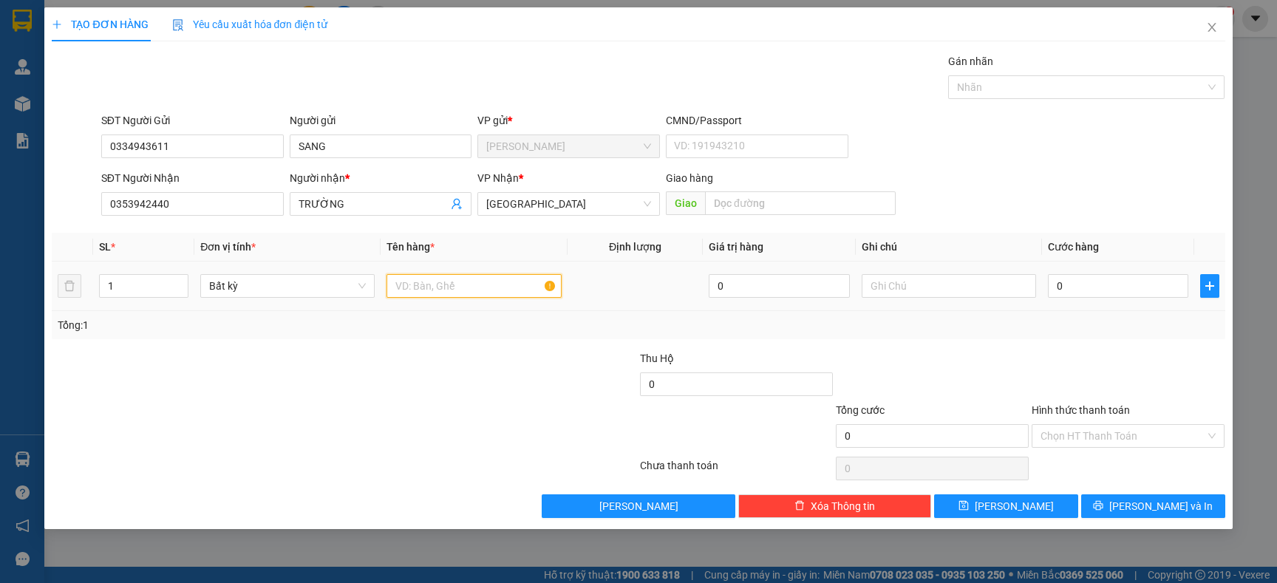
click at [447, 285] on input "text" at bounding box center [473, 286] width 174 height 24
type input "HỘP NHỎ"
click at [1098, 284] on input "0" at bounding box center [1118, 286] width 140 height 24
type input "2"
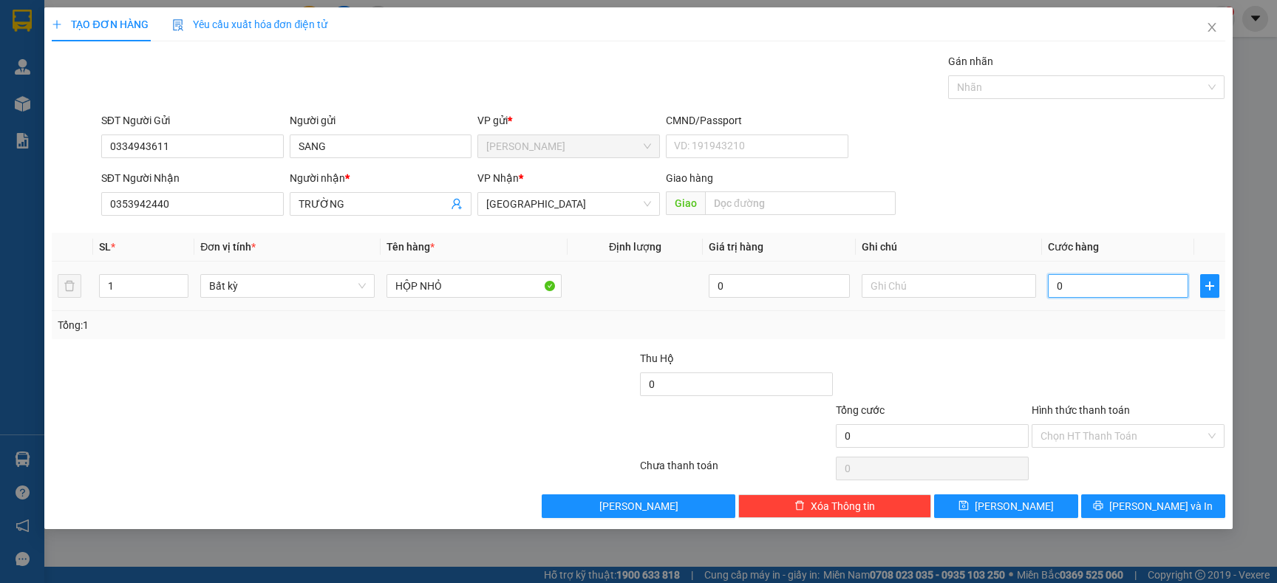
type input "2"
type input "20"
type input "20.000"
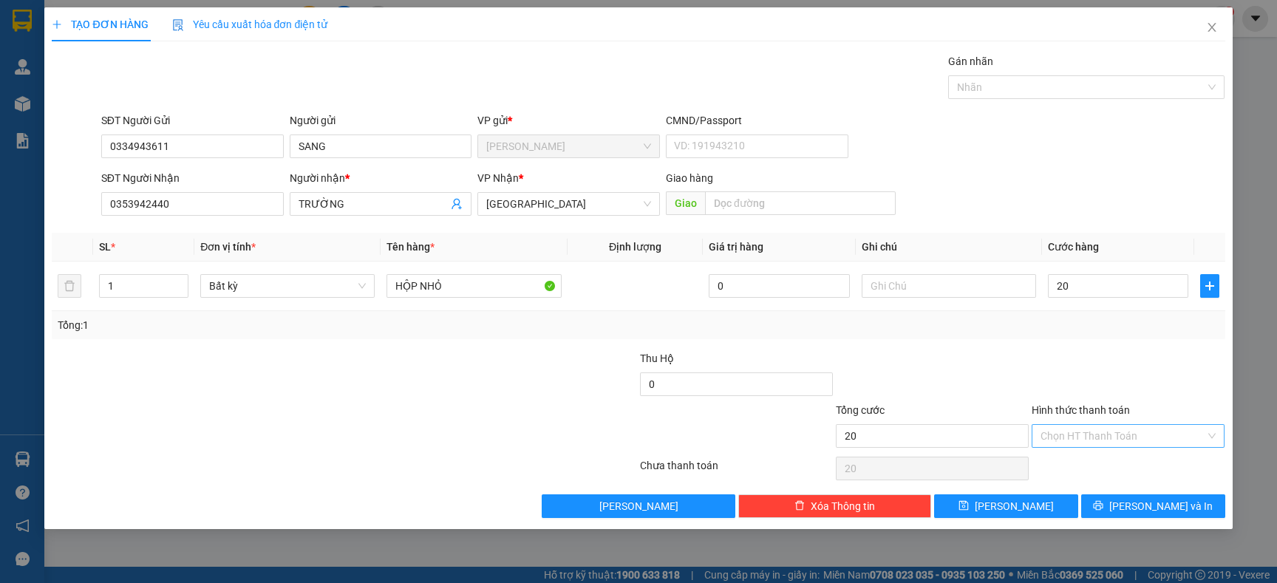
type input "20.000"
click at [1093, 430] on input "Hình thức thanh toán" at bounding box center [1122, 436] width 165 height 22
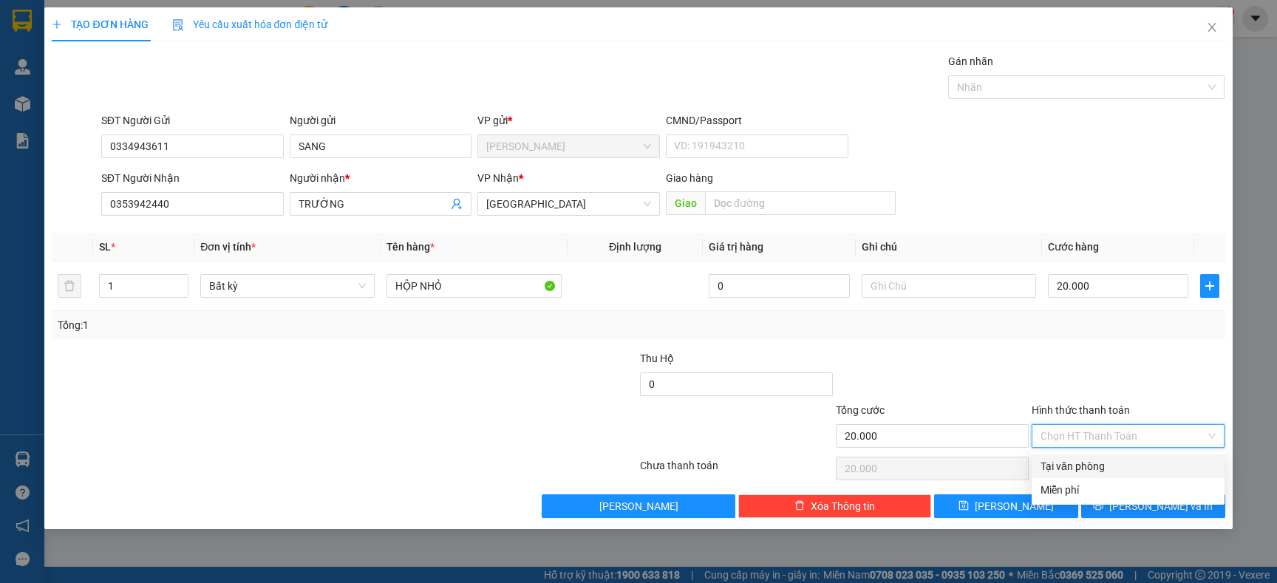
click at [1087, 465] on div "Tại văn phòng" at bounding box center [1127, 466] width 175 height 16
type input "0"
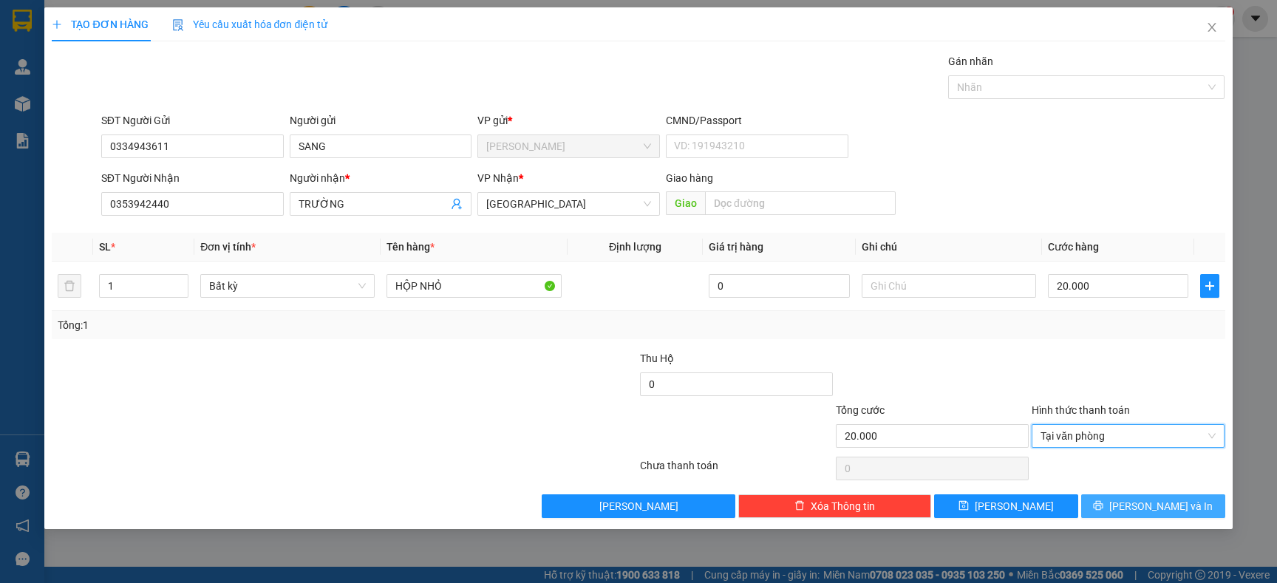
click at [1122, 500] on button "[PERSON_NAME] và In" at bounding box center [1153, 506] width 144 height 24
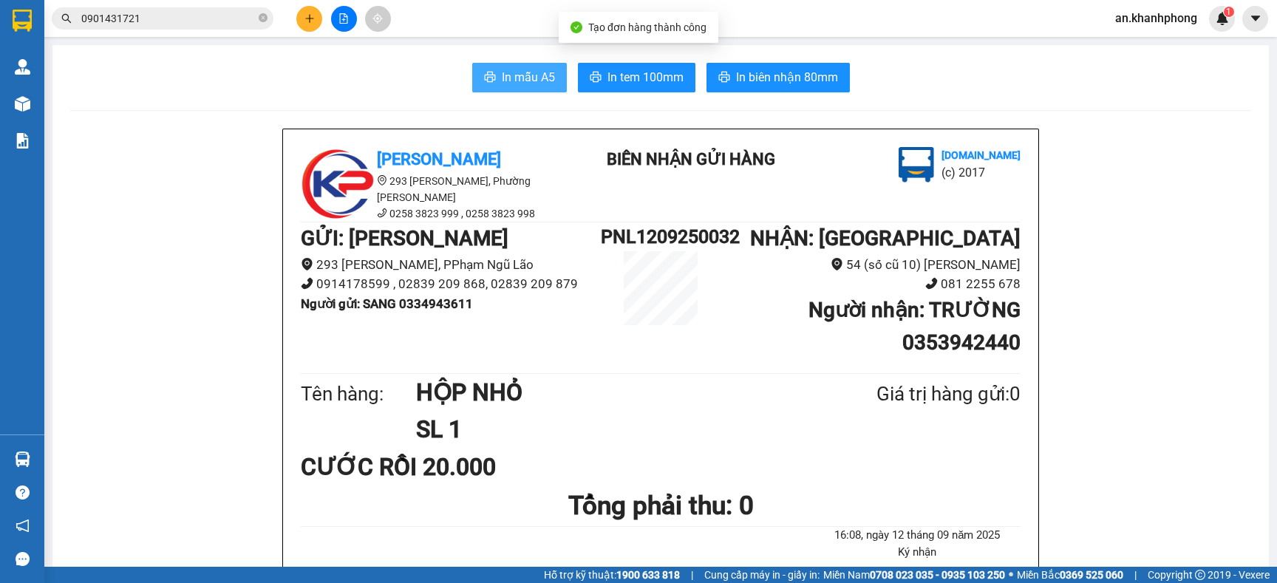
click at [502, 77] on span "In mẫu A5" at bounding box center [528, 77] width 53 height 18
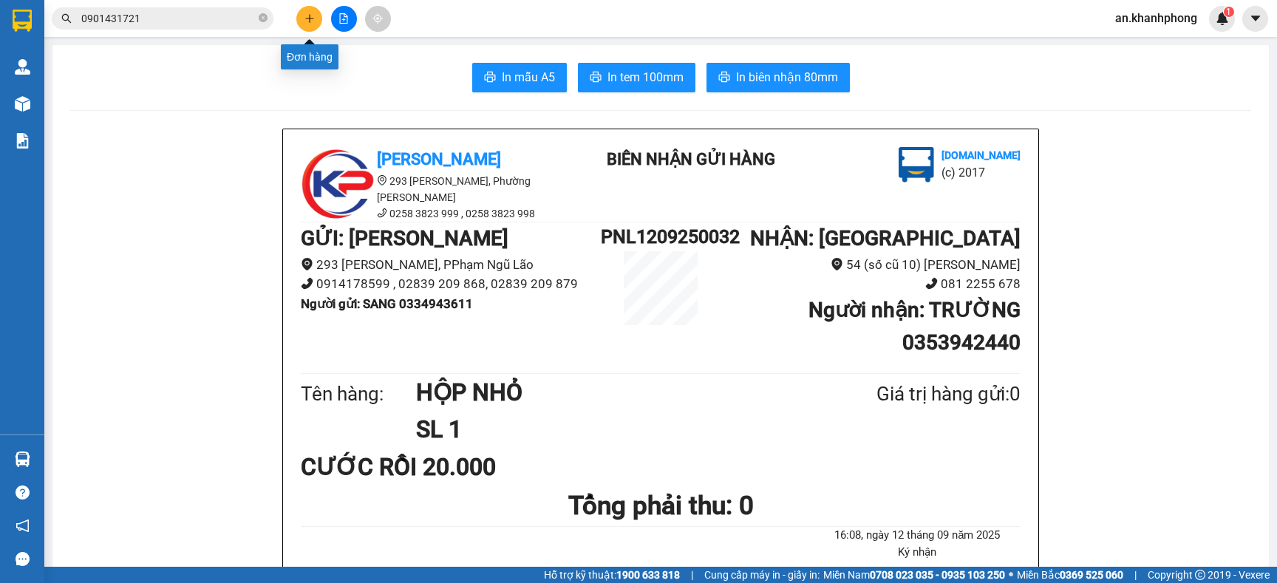
click at [311, 17] on icon "plus" at bounding box center [309, 18] width 10 height 10
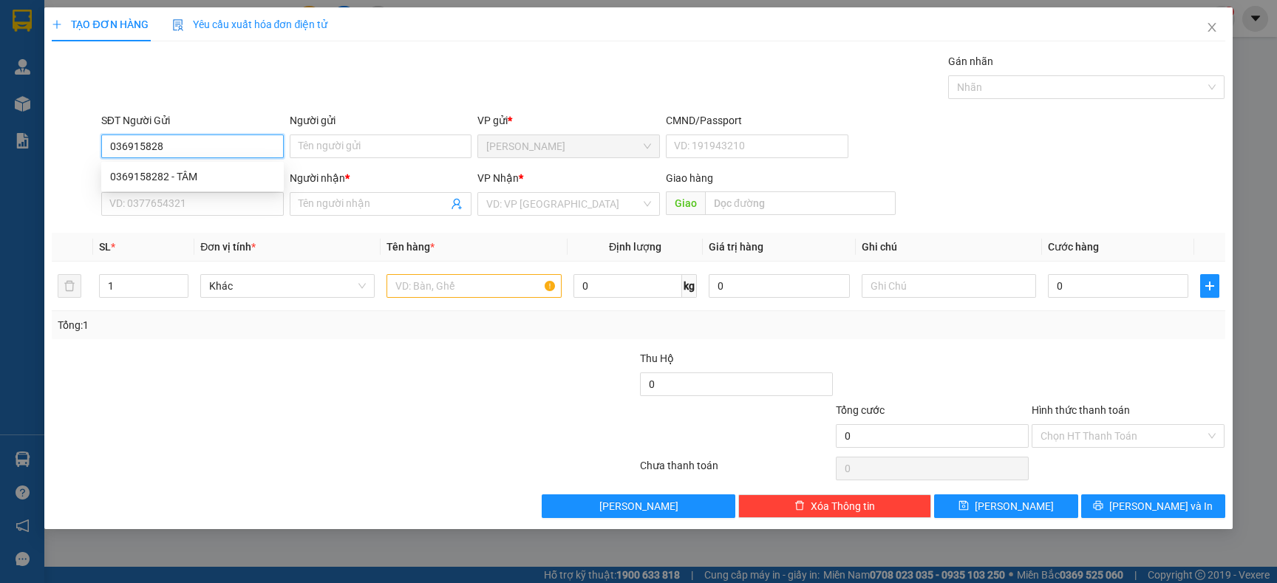
type input "0369158282"
click at [201, 171] on div "0369158282 - TÂM" at bounding box center [192, 176] width 165 height 16
type input "TÂM"
type input "0369158282"
click at [201, 202] on input "SĐT Người Nhận" at bounding box center [192, 204] width 182 height 24
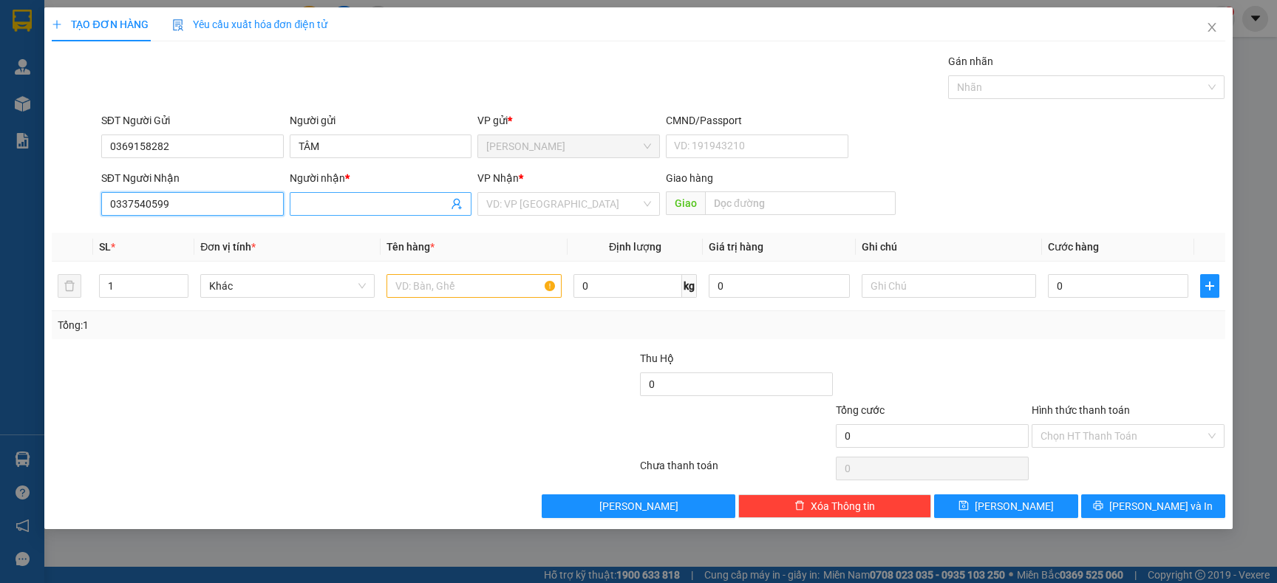
type input "0337540599"
click at [343, 204] on input "Người nhận *" at bounding box center [373, 204] width 150 height 16
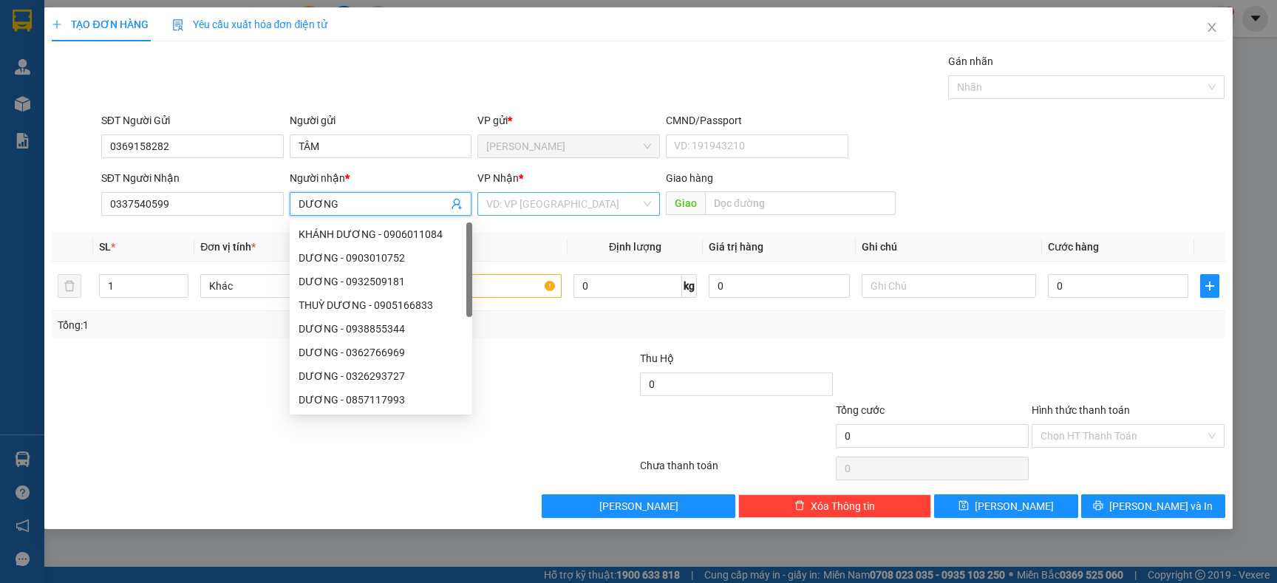
type input "DƯƠNG"
click at [569, 201] on input "search" at bounding box center [563, 204] width 154 height 22
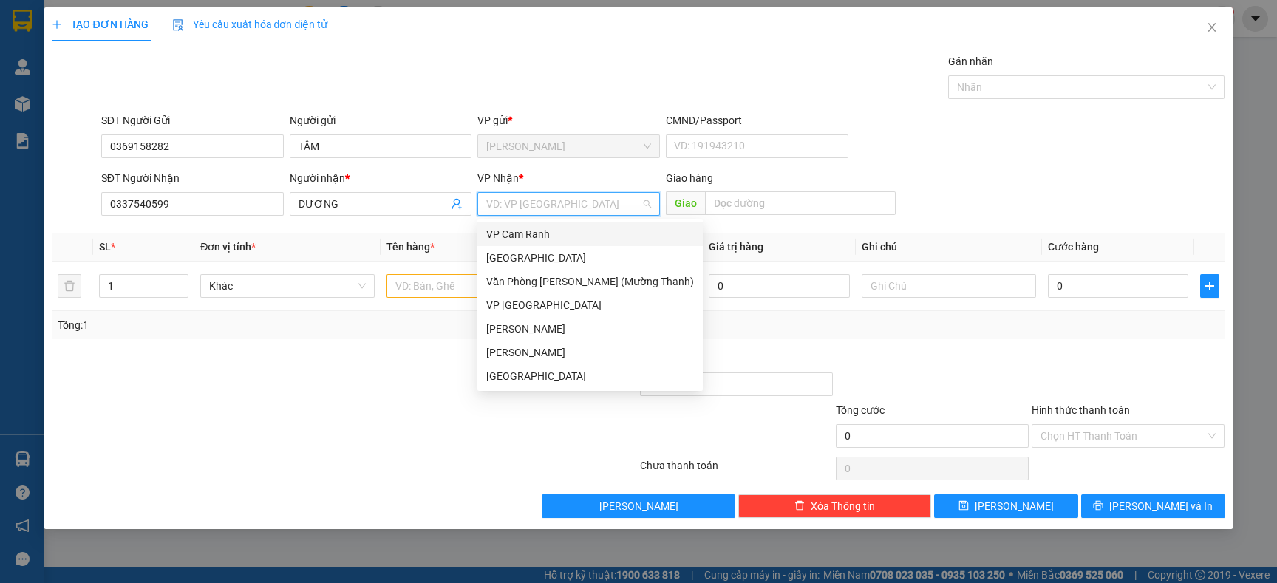
click at [548, 234] on div "VP Cam Ranh" at bounding box center [590, 234] width 208 height 16
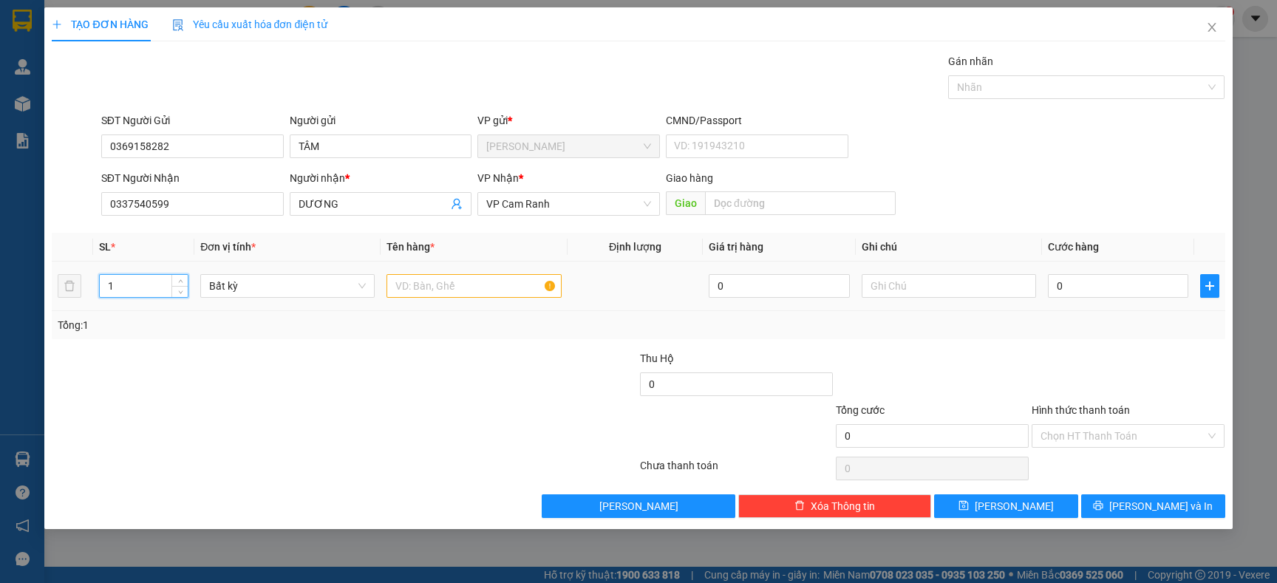
click at [140, 284] on input "1" at bounding box center [144, 286] width 89 height 22
type input "10"
click at [411, 290] on input "text" at bounding box center [473, 286] width 174 height 24
type input "7T SƠN TO+1 T SƠN NHỎ+2BAO TRẮNG"
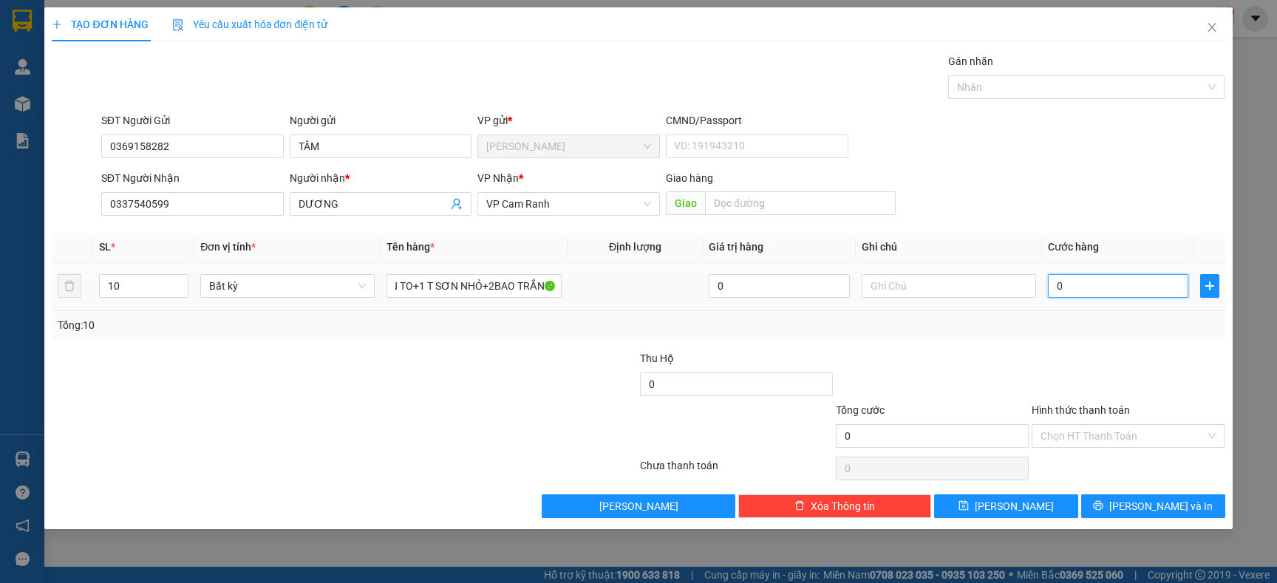
scroll to position [0, 0]
click at [1080, 288] on input "0" at bounding box center [1118, 286] width 140 height 24
type input "4"
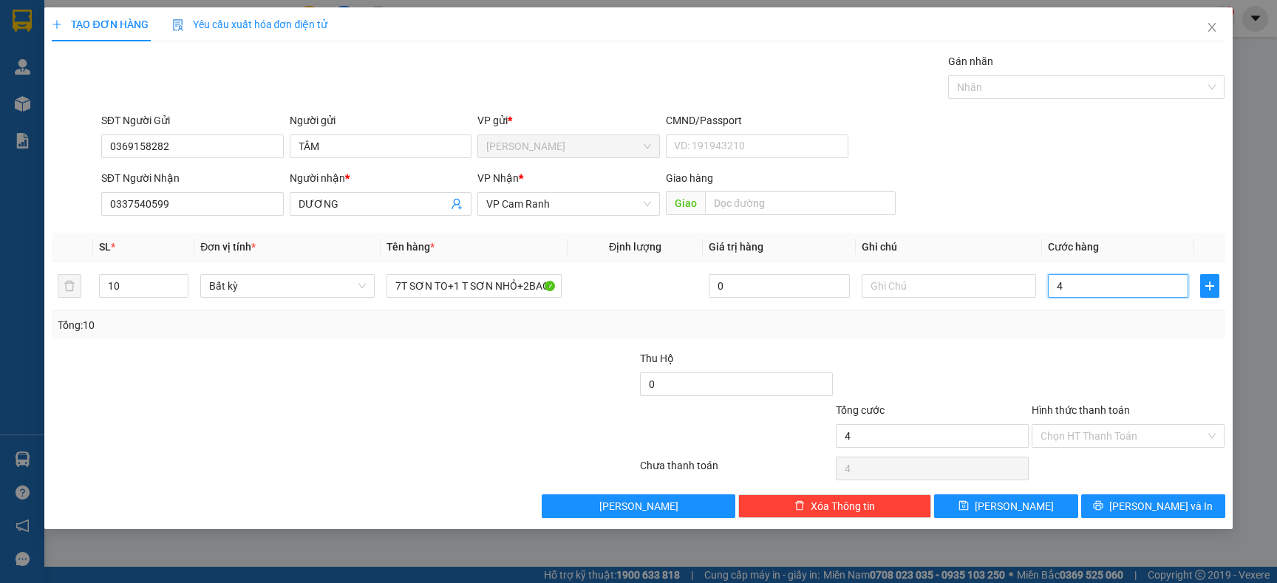
type input "40"
type input "400"
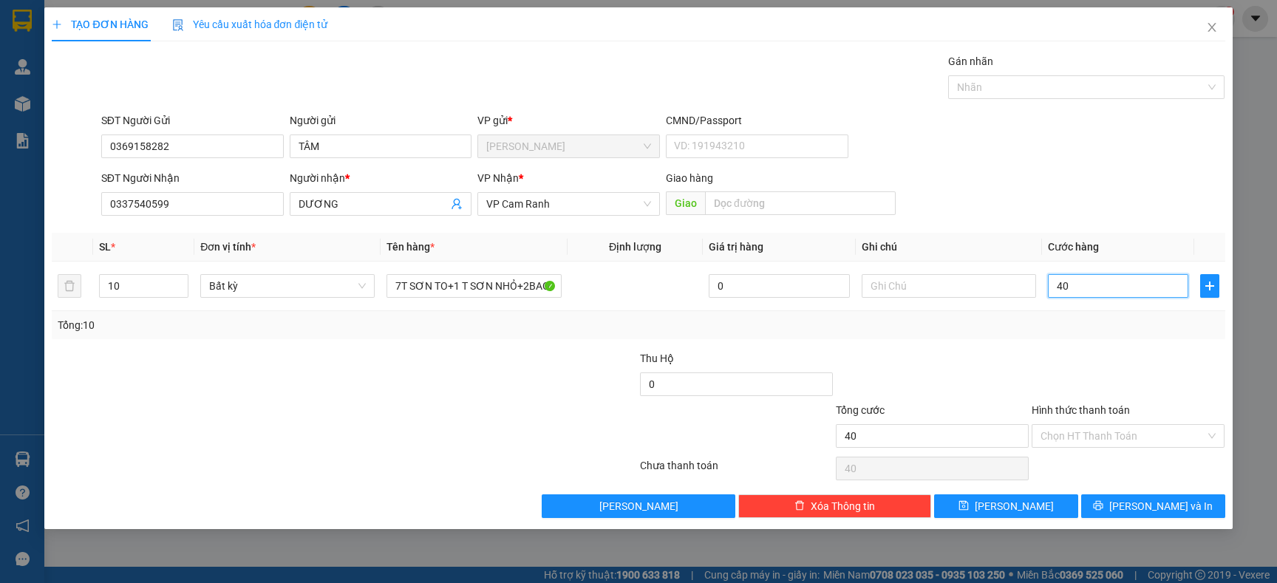
type input "400"
type input "400.000"
click at [1161, 503] on span "[PERSON_NAME] và In" at bounding box center [1160, 506] width 103 height 16
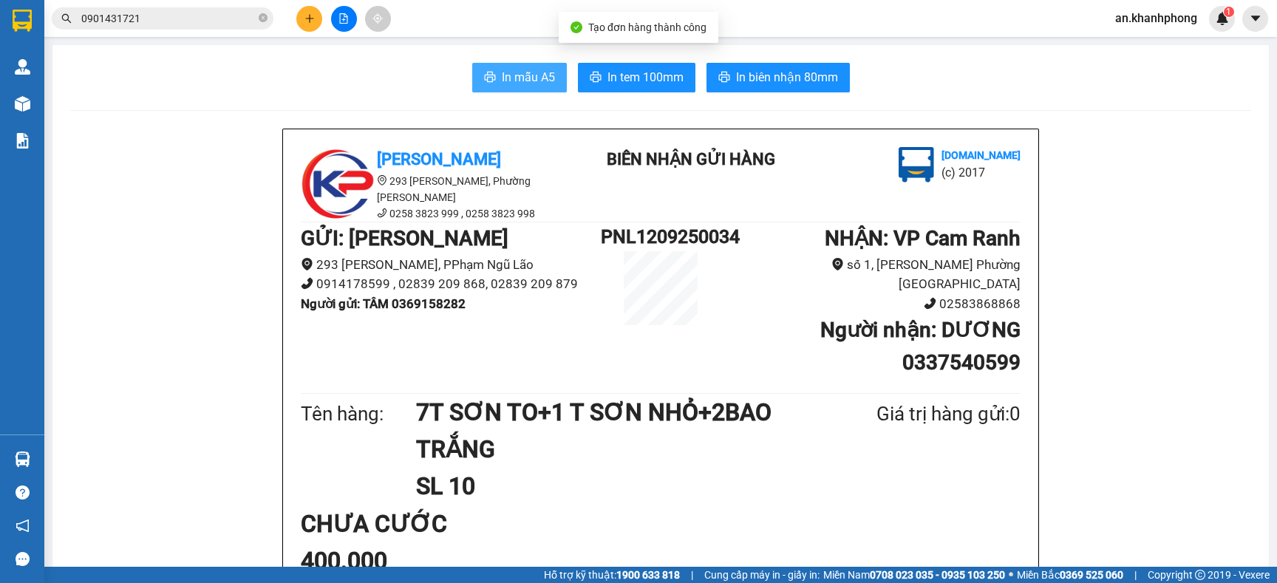
click at [531, 71] on span "In mẫu A5" at bounding box center [528, 77] width 53 height 18
click at [309, 20] on icon "plus" at bounding box center [309, 18] width 1 height 8
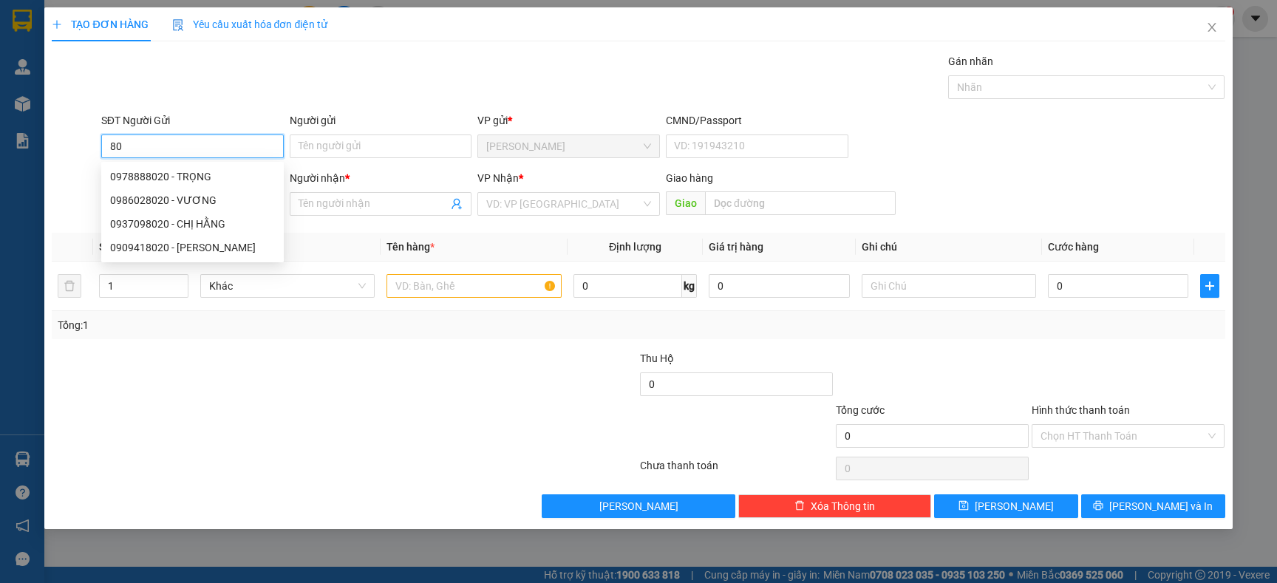
type input "8"
click at [168, 168] on div "0906920820 - TÈO" at bounding box center [192, 176] width 165 height 16
type input "0906920820"
type input "TÈO"
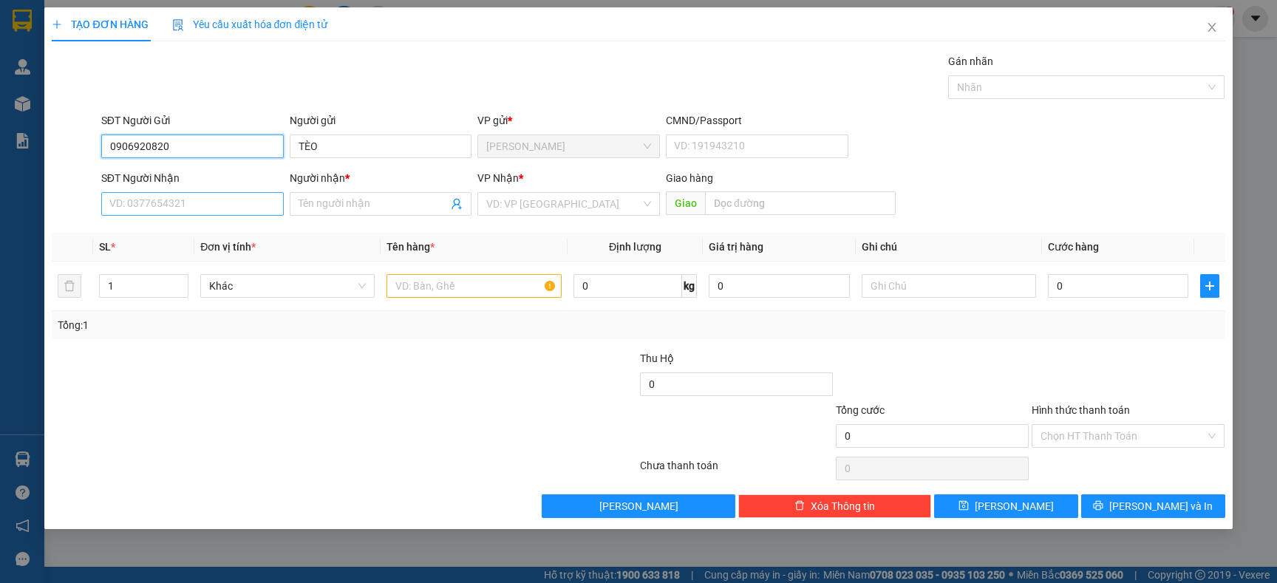
type input "0906920820"
click at [259, 215] on input "SĐT Người Nhận" at bounding box center [192, 204] width 182 height 24
click at [225, 258] on div "0914924579 - ANH ĐÀO" at bounding box center [192, 258] width 165 height 16
type input "0914924579"
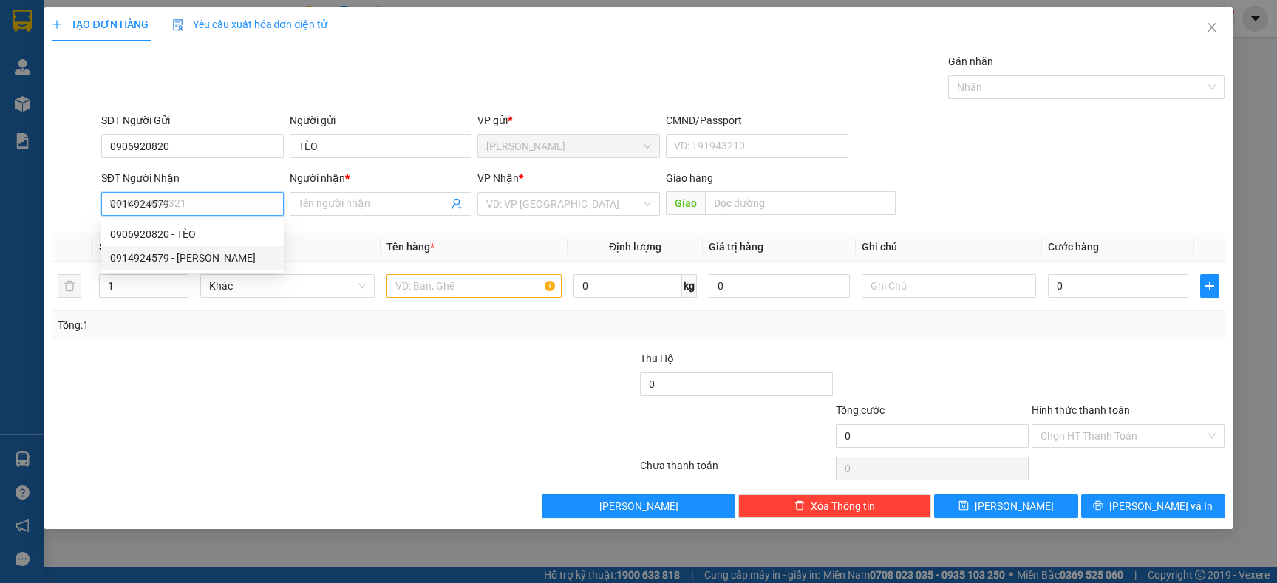
type input "ANH ĐÀO"
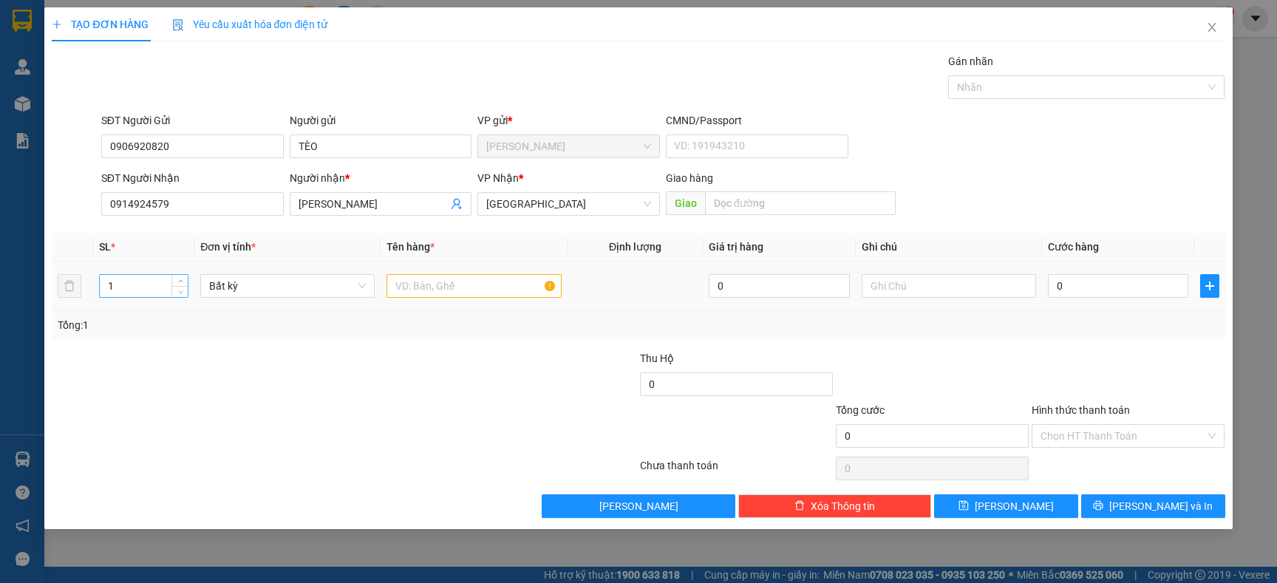
click at [136, 281] on input "1" at bounding box center [144, 286] width 89 height 22
type input "3"
click at [400, 283] on input "text" at bounding box center [473, 286] width 174 height 24
type input "TRÁI CÂY"
click at [1094, 287] on input "0" at bounding box center [1118, 286] width 140 height 24
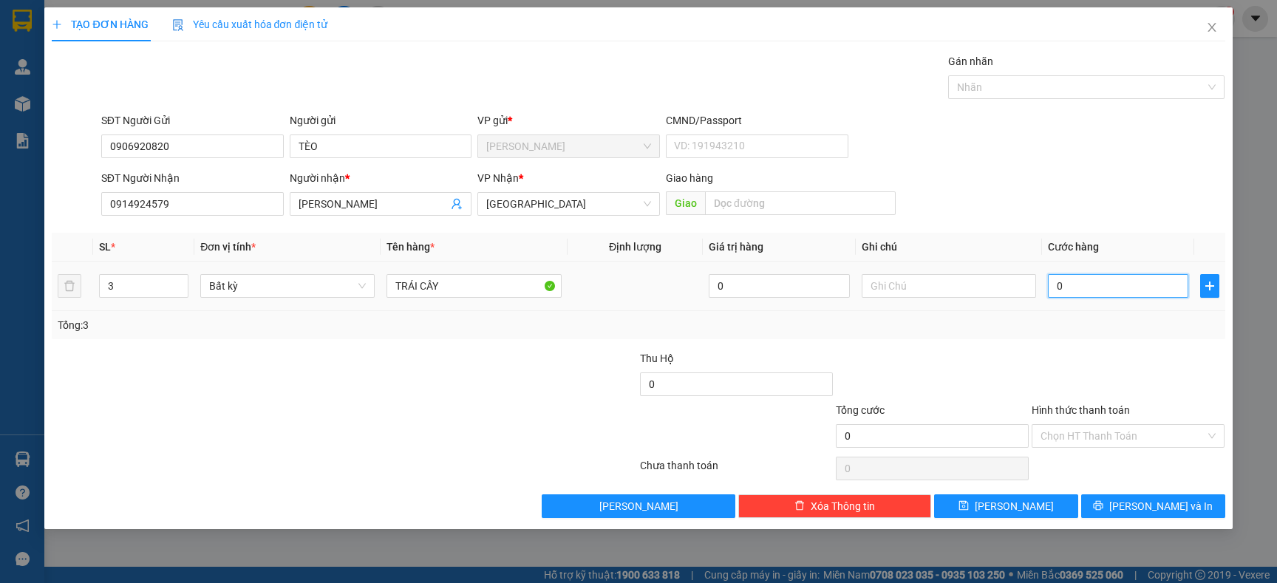
type input "1"
type input "13"
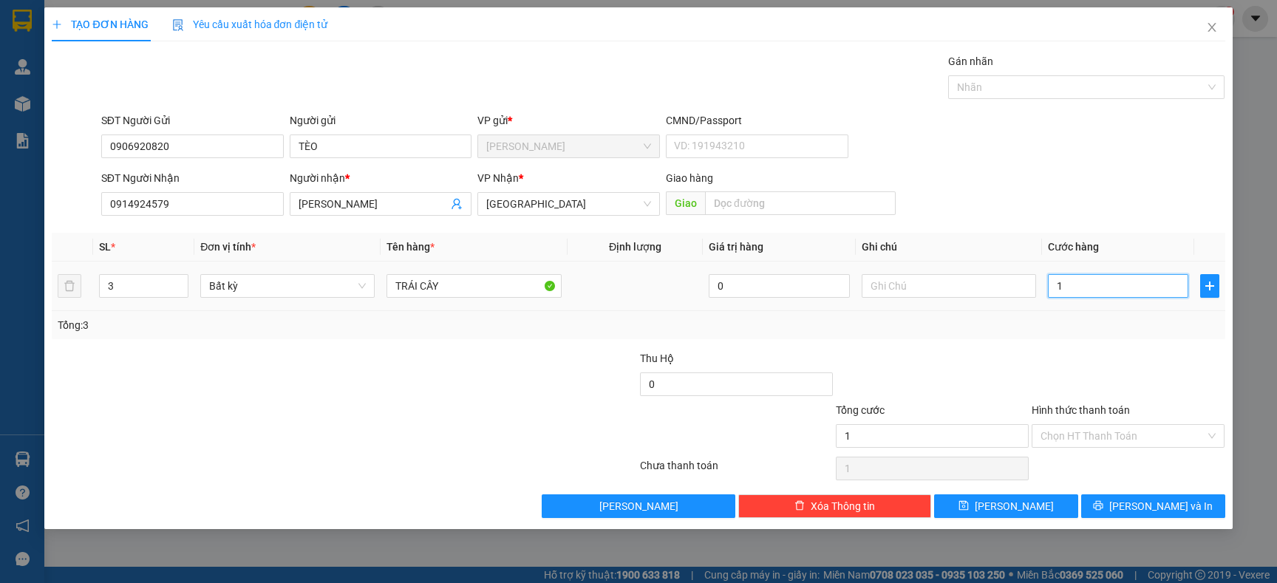
type input "13"
type input "130"
type input "130.000"
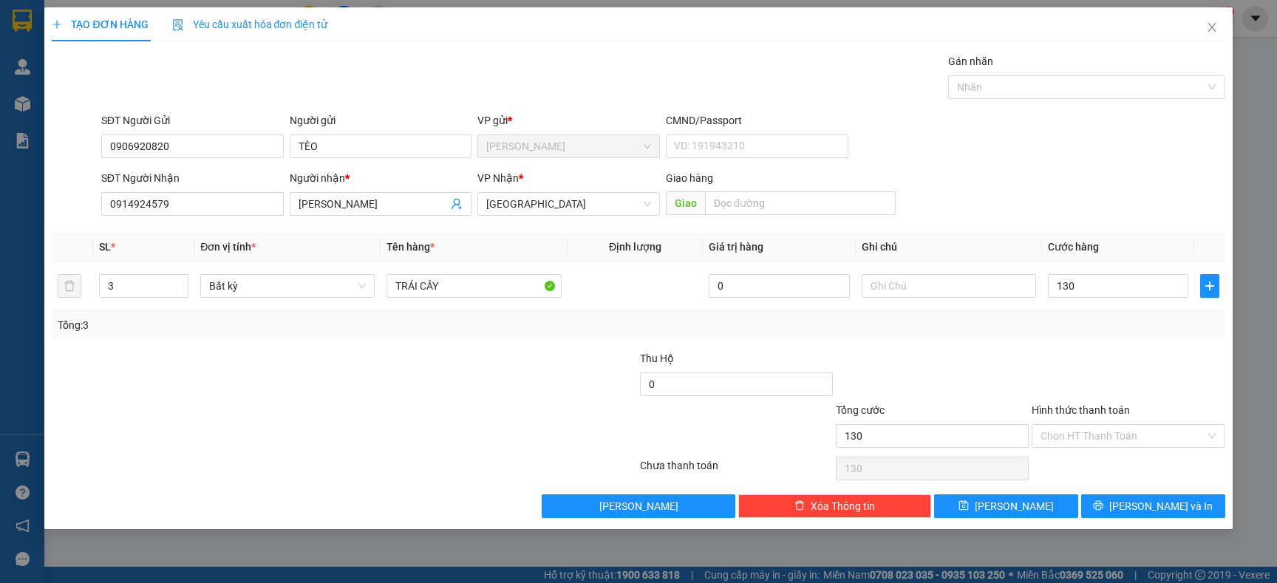
type input "130.000"
click at [1164, 489] on div "Transit Pickup Surcharge Ids Transit Deliver Surcharge Ids Transit Deliver Surc…" at bounding box center [638, 285] width 1173 height 465
click at [1164, 502] on span "[PERSON_NAME] và In" at bounding box center [1160, 506] width 103 height 16
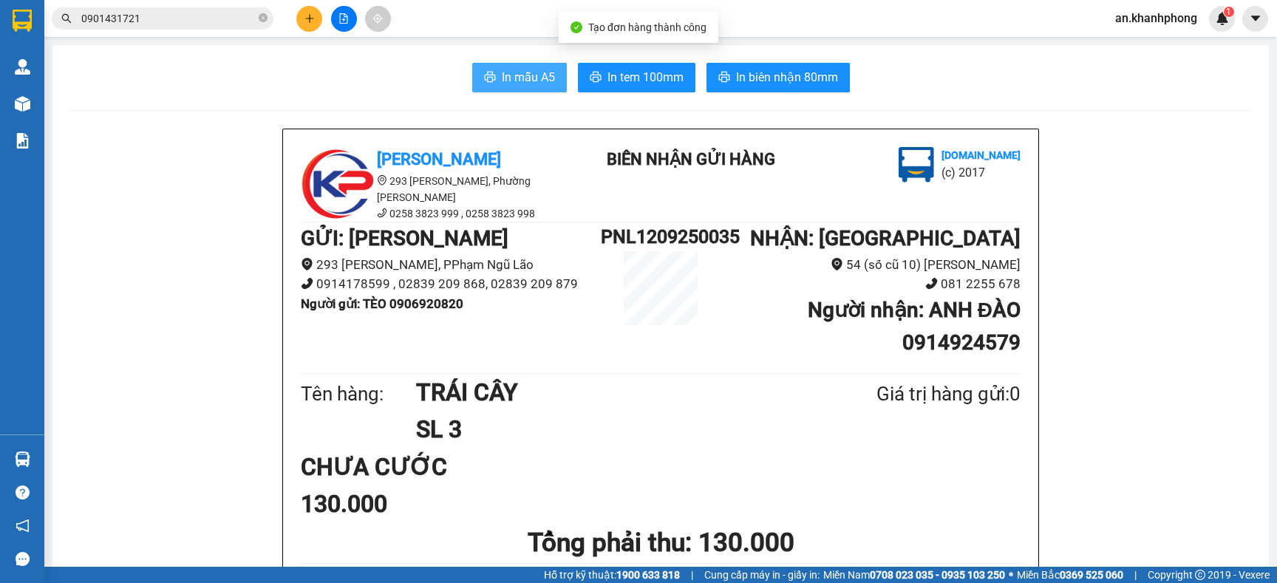
click at [489, 75] on button "In mẫu A5" at bounding box center [519, 78] width 95 height 30
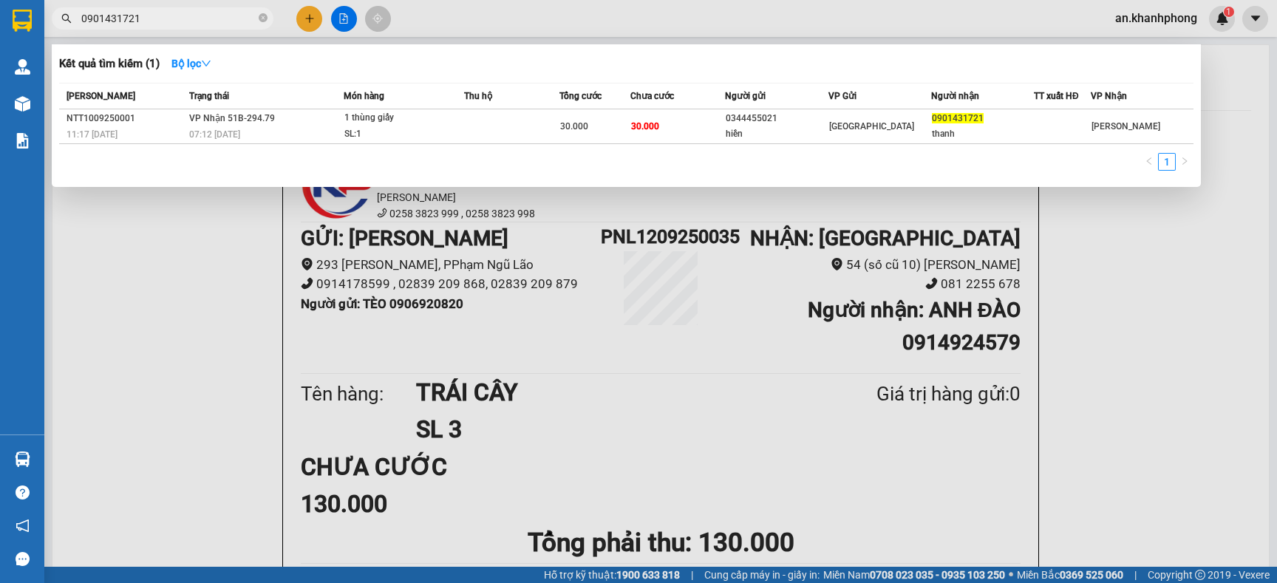
click at [185, 16] on input "0901431721" at bounding box center [168, 18] width 174 height 16
type input "B"
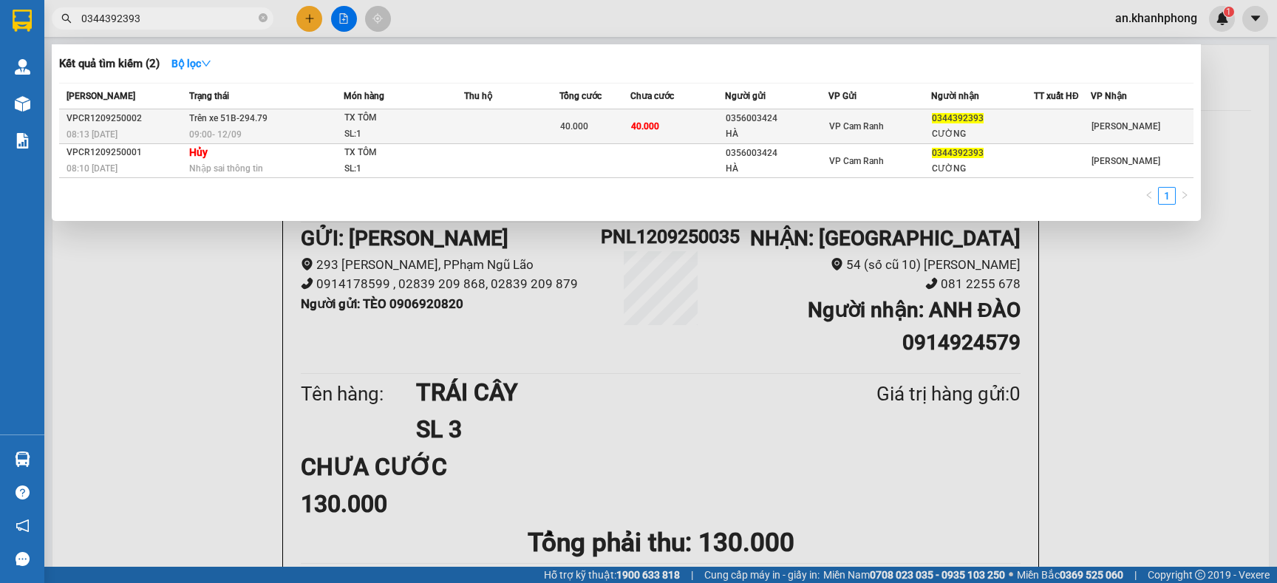
type input "0344392393"
click at [454, 120] on div "TX TÔM" at bounding box center [399, 118] width 111 height 16
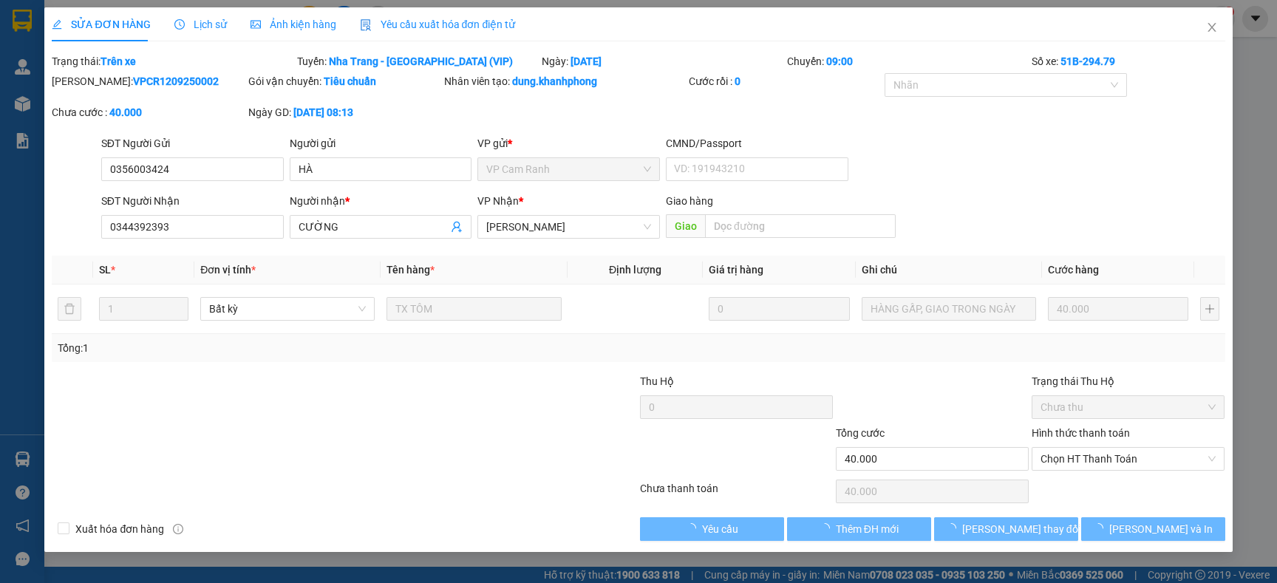
type input "0356003424"
type input "HÀ"
type input "0344392393"
type input "CƯỜNG"
type input "40.000"
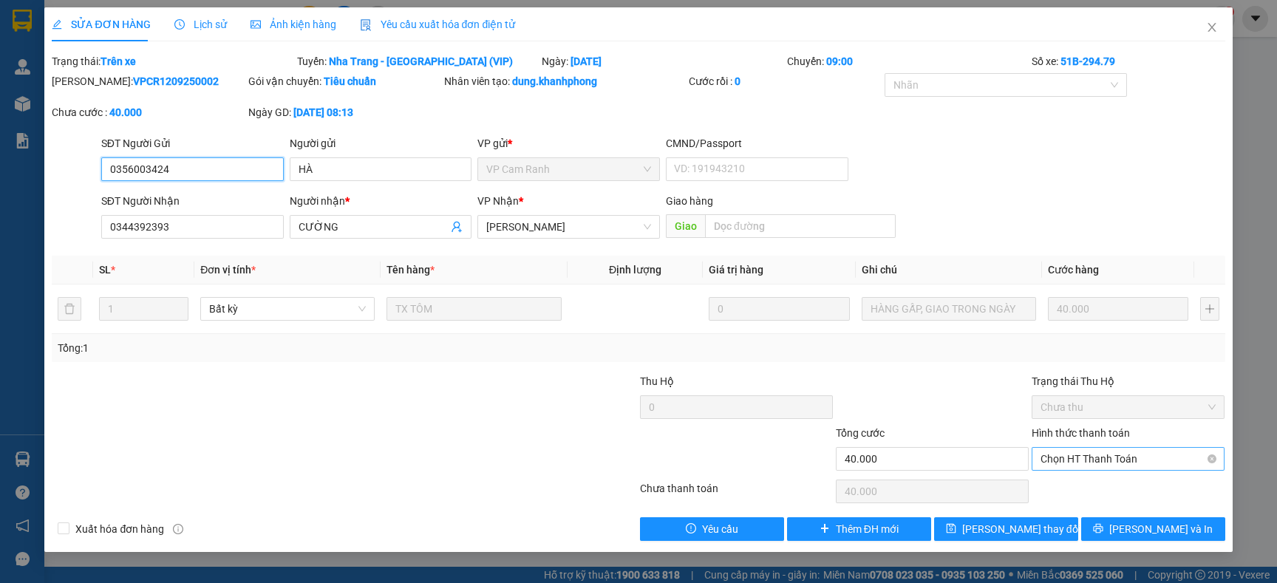
click at [1099, 462] on span "Chọn HT Thanh Toán" at bounding box center [1127, 459] width 175 height 22
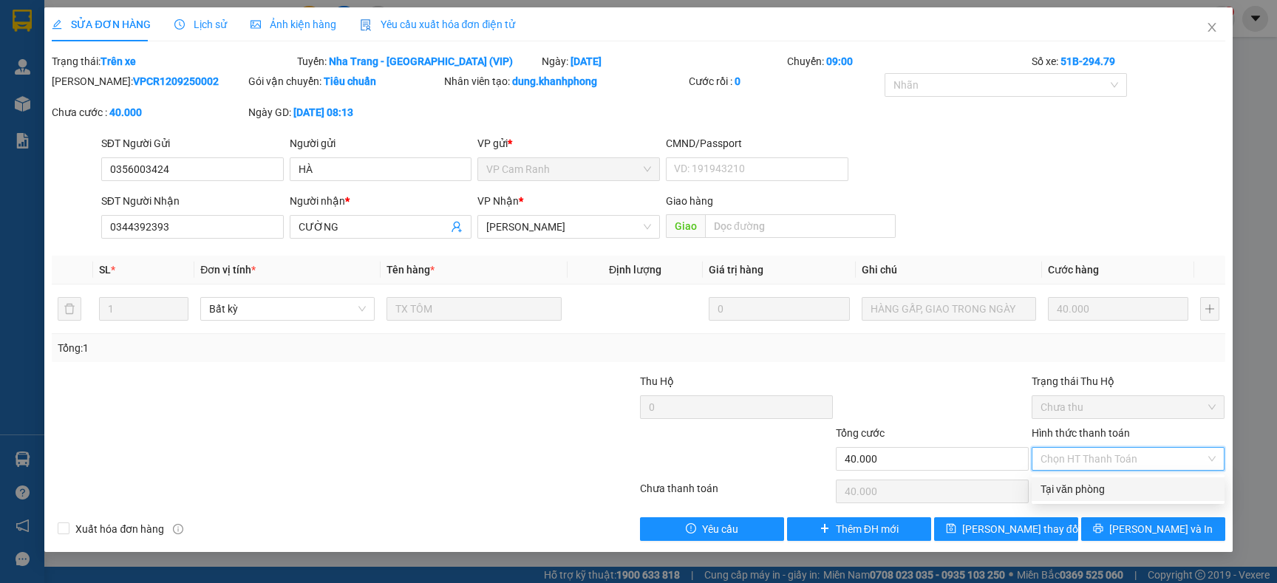
click at [1070, 491] on div "Tại văn phòng" at bounding box center [1127, 489] width 175 height 16
type input "0"
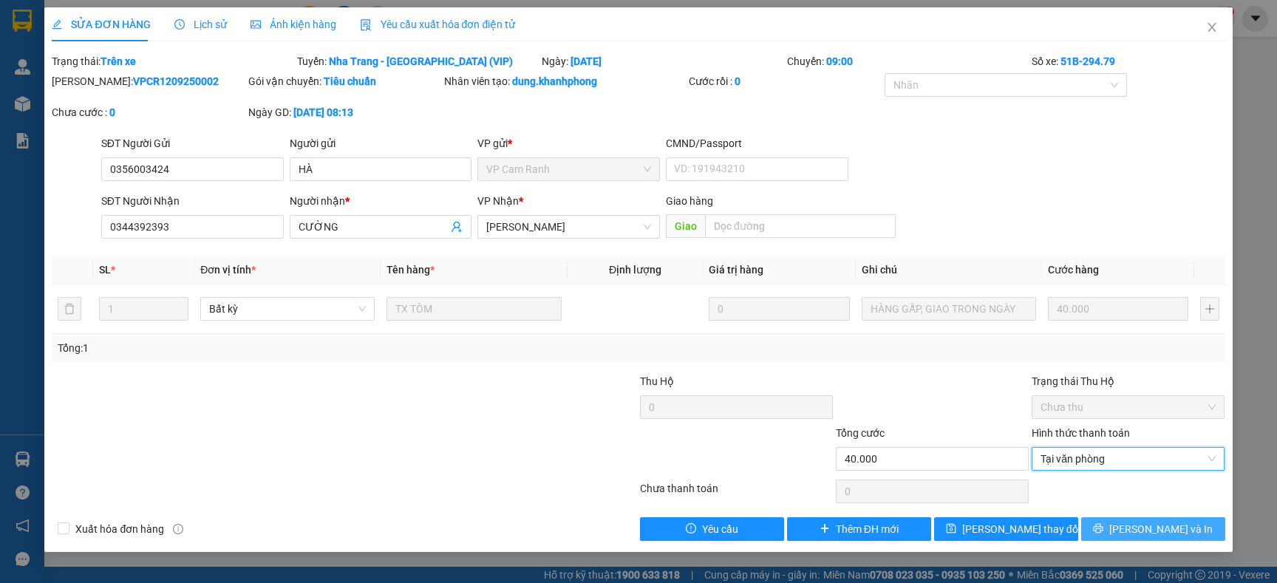
click at [1155, 532] on span "[PERSON_NAME] và In" at bounding box center [1160, 529] width 103 height 16
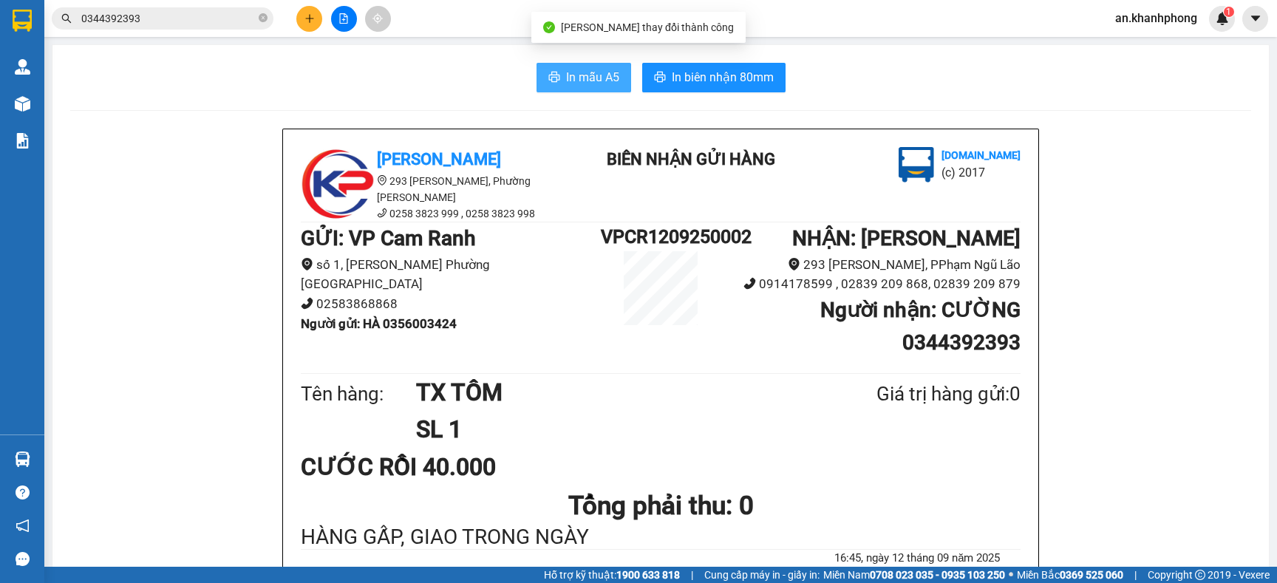
click at [570, 89] on button "In mẫu A5" at bounding box center [583, 78] width 95 height 30
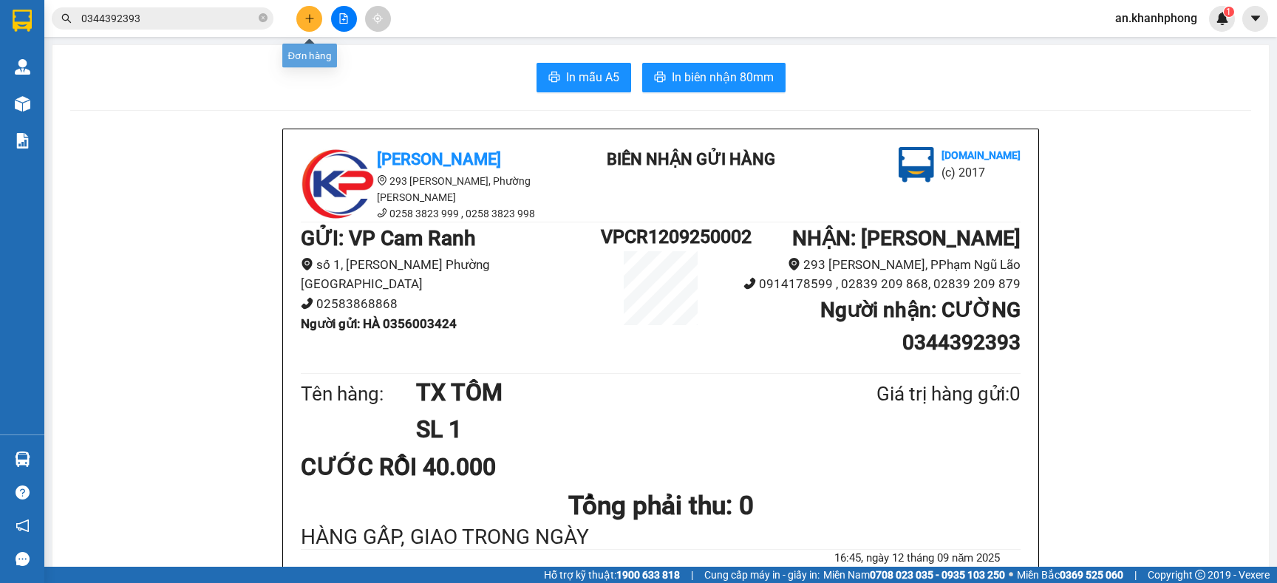
click at [312, 17] on icon "plus" at bounding box center [309, 18] width 10 height 10
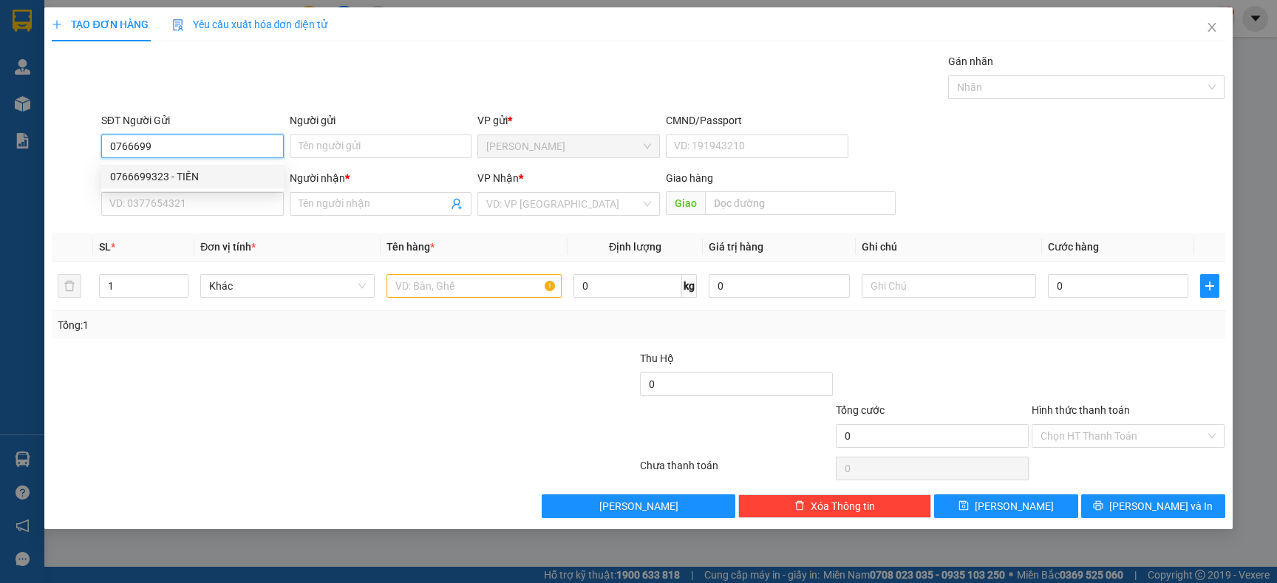
click at [214, 173] on div "0766699323 - TIẾN" at bounding box center [192, 176] width 165 height 16
type input "0766699323"
type input "TIẾN"
type input "0766699323"
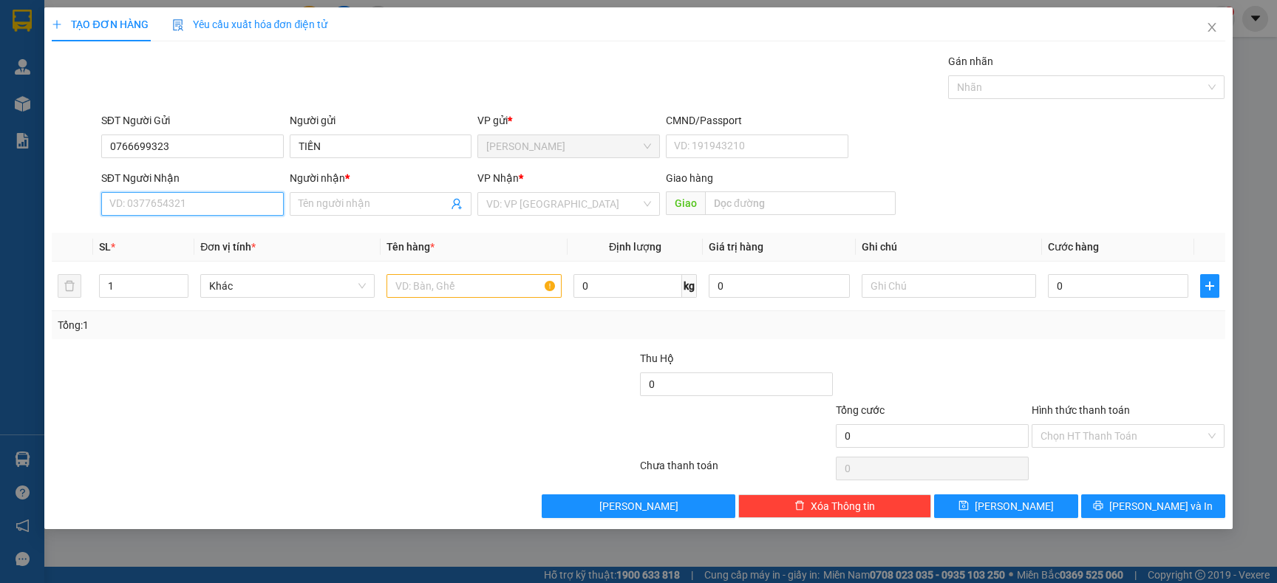
click at [198, 211] on input "SĐT Người Nhận" at bounding box center [192, 204] width 182 height 24
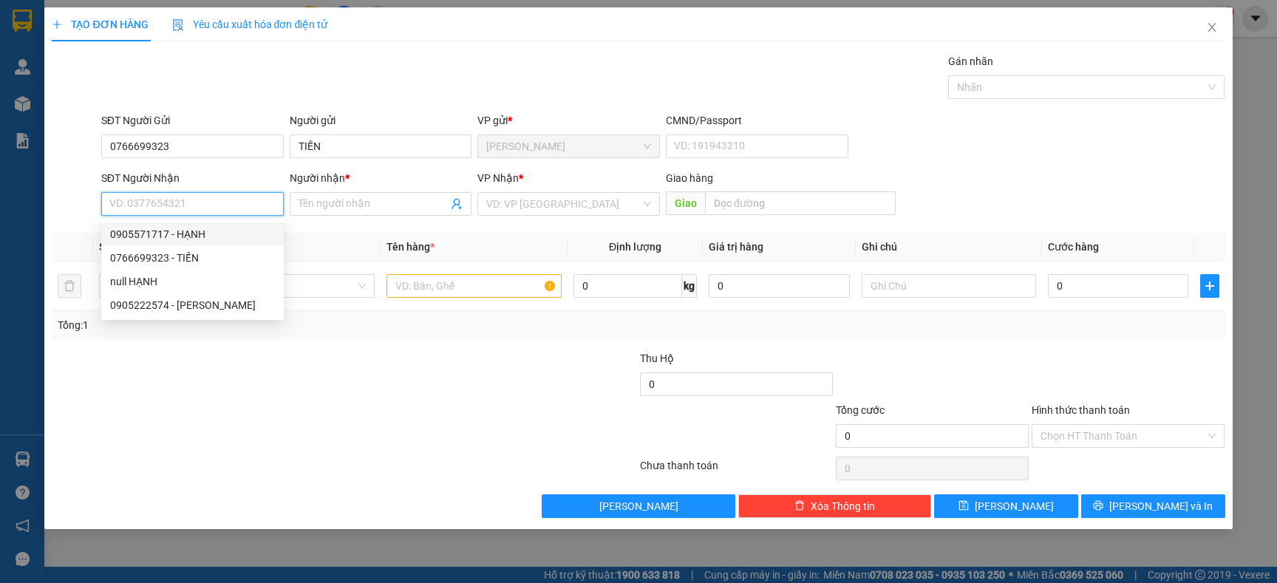
click at [203, 234] on div "0905571717 - HẠNH" at bounding box center [192, 234] width 165 height 16
type input "0905571717"
type input "HẠNH"
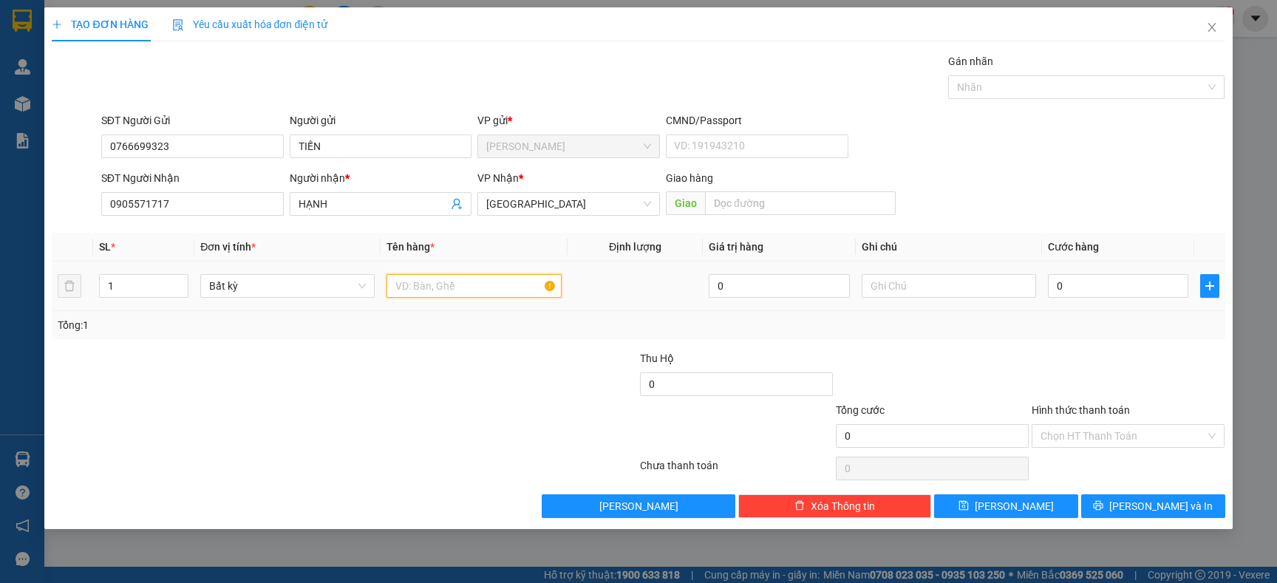
click at [434, 295] on input "text" at bounding box center [473, 286] width 174 height 24
type input "HỘP NHỎ"
click at [1107, 287] on input "0" at bounding box center [1118, 286] width 140 height 24
type input "2"
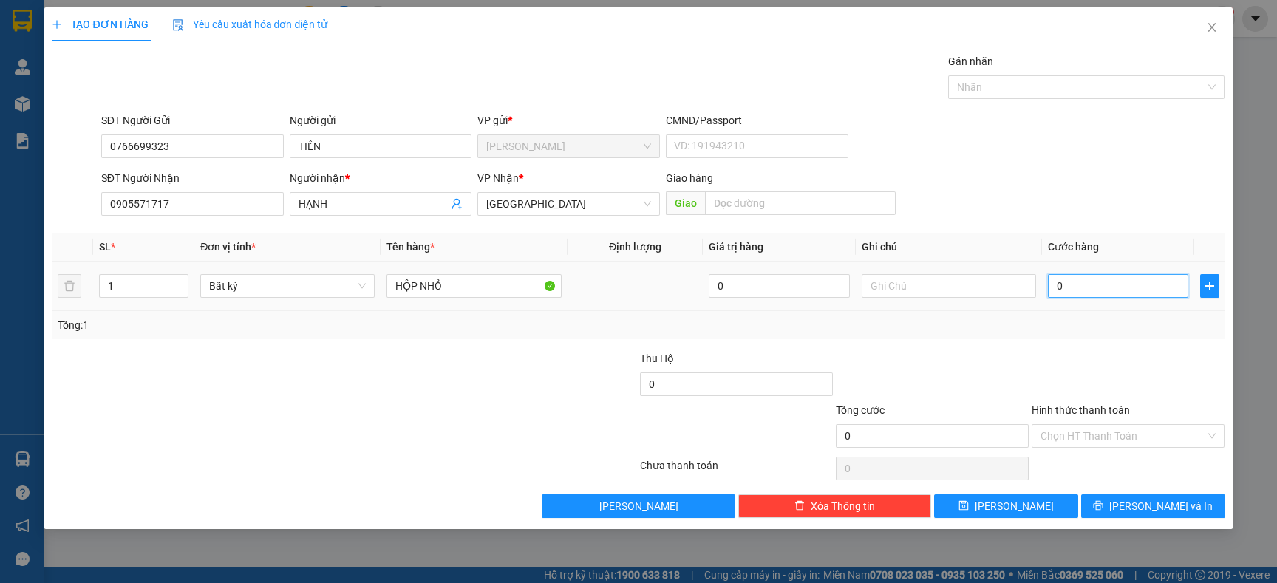
type input "2"
type input "20"
type input "20.000"
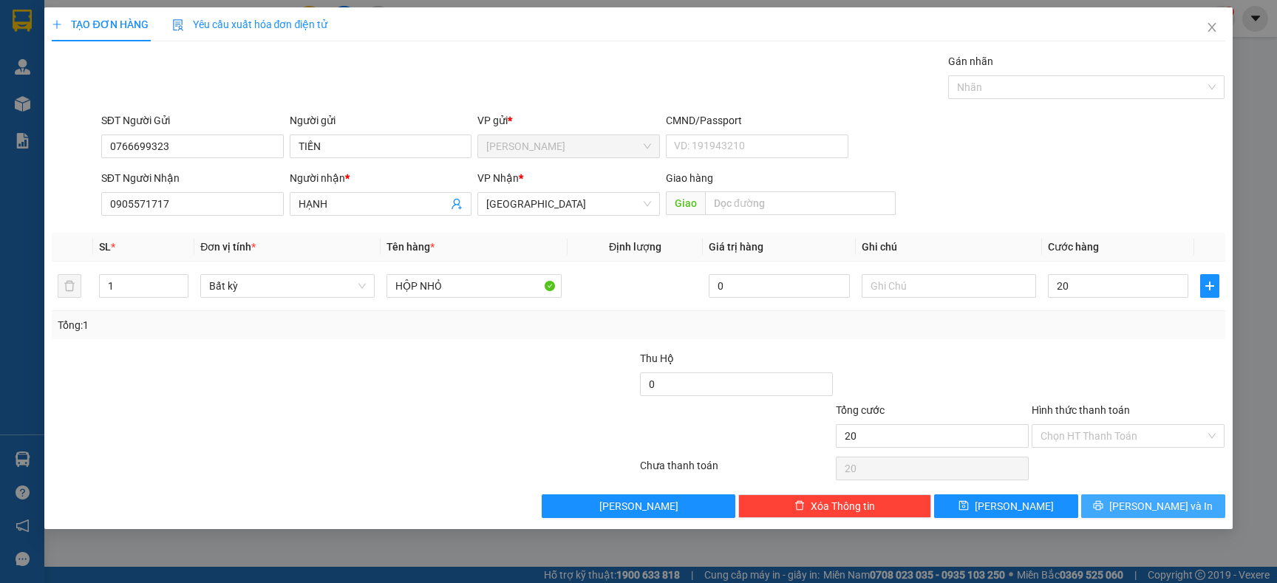
type input "20.000"
click at [1143, 499] on span "[PERSON_NAME] và In" at bounding box center [1160, 506] width 103 height 16
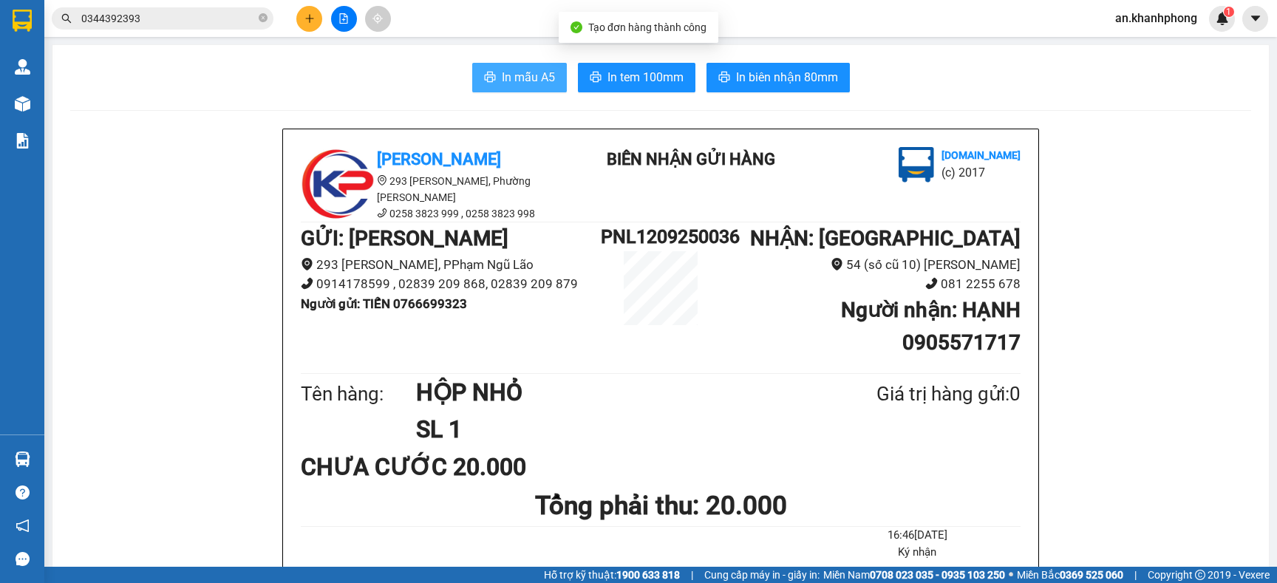
click at [521, 75] on span "In mẫu A5" at bounding box center [528, 77] width 53 height 18
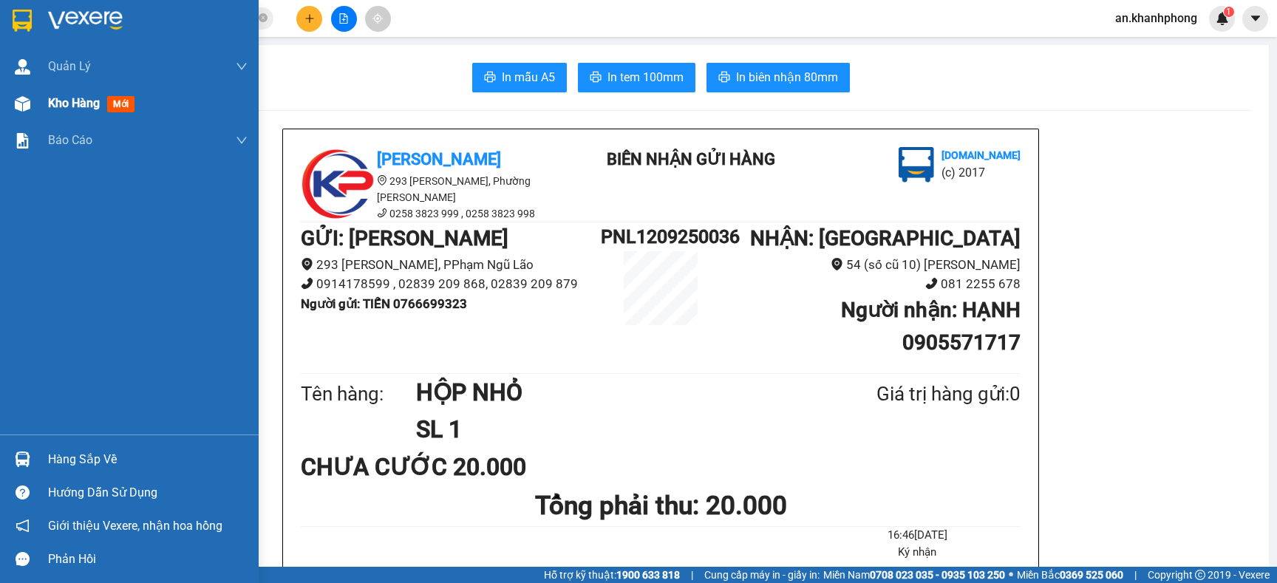
click at [61, 102] on span "Kho hàng" at bounding box center [74, 103] width 52 height 14
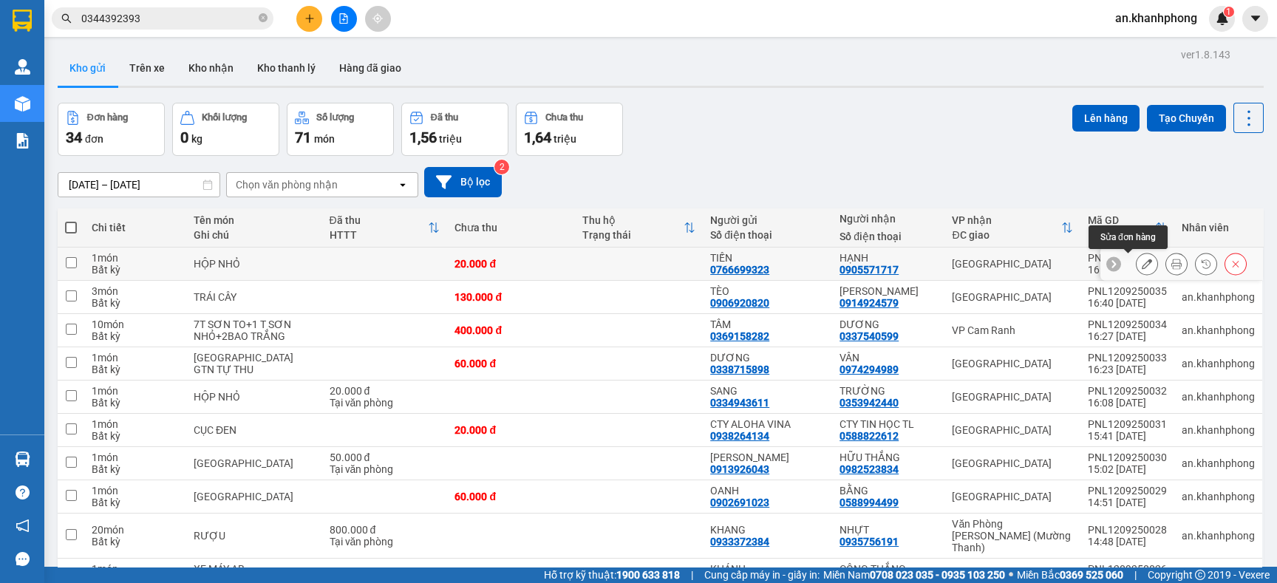
click at [1136, 270] on button at bounding box center [1146, 264] width 21 height 26
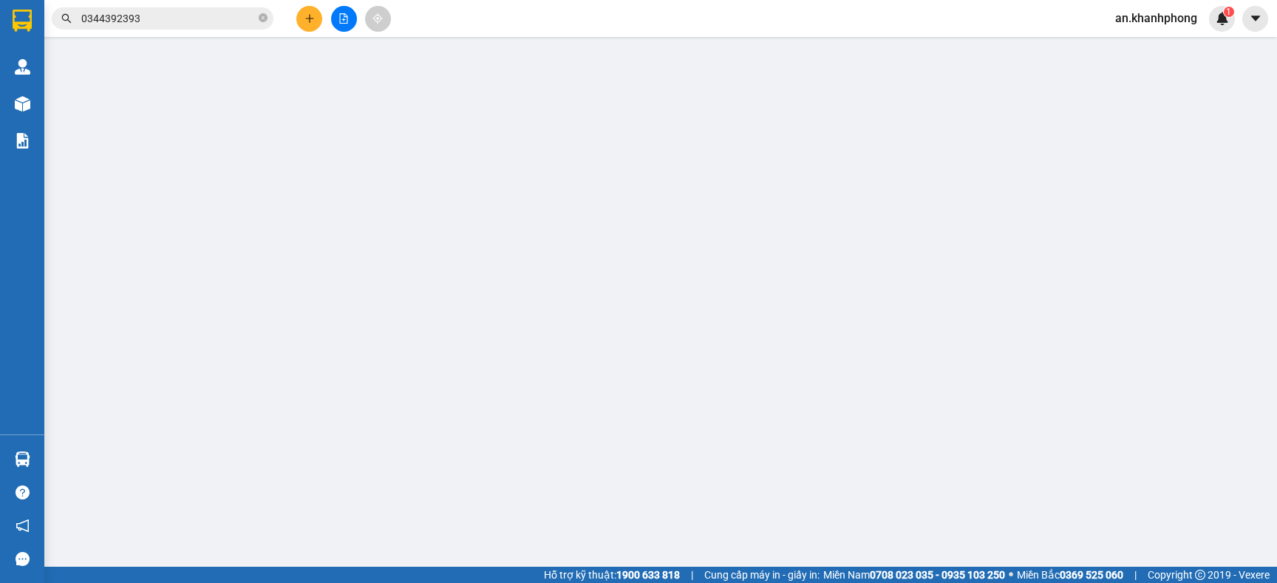
type input "0766699323"
type input "TIẾN"
type input "0905571717"
type input "HẠNH"
type input "20.000"
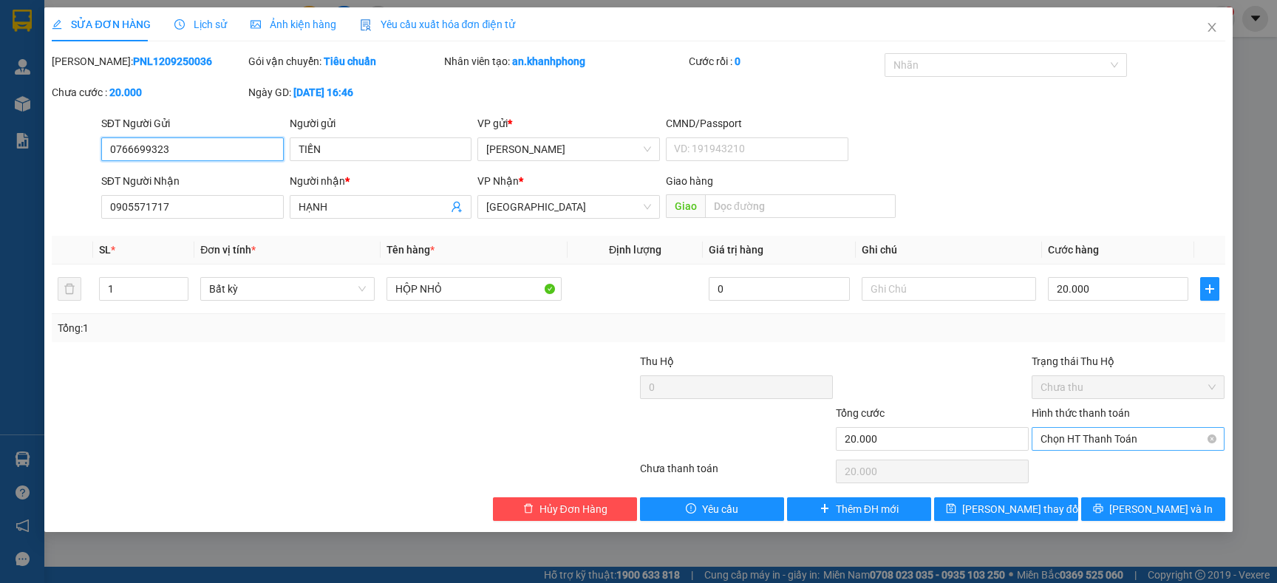
click at [1133, 438] on span "Chọn HT Thanh Toán" at bounding box center [1127, 439] width 175 height 22
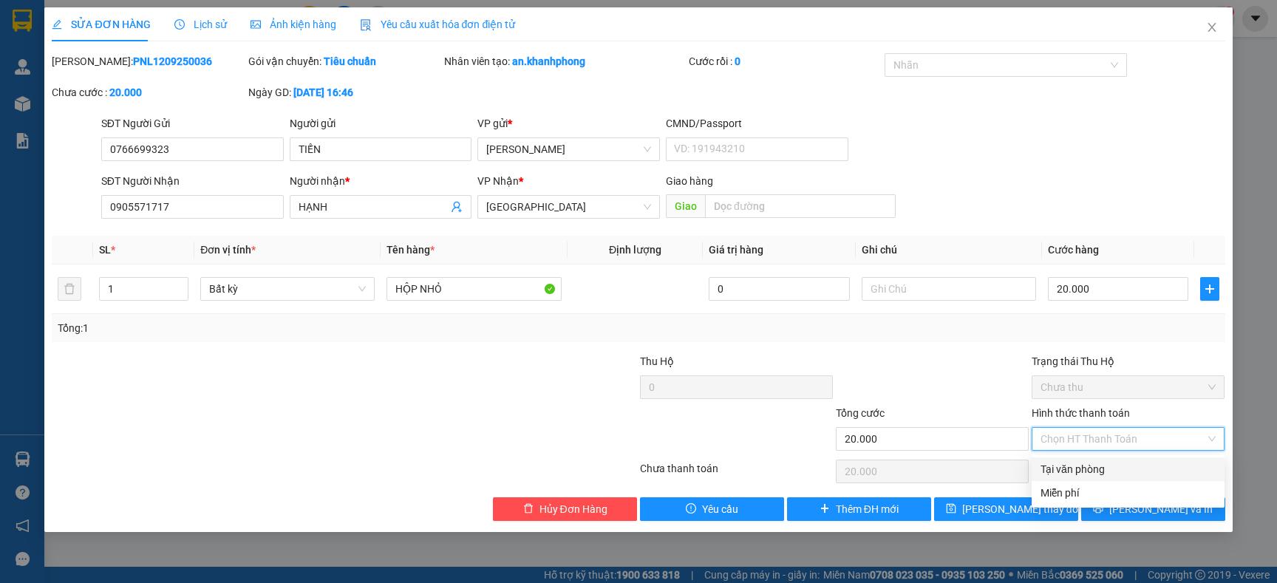
click at [1088, 474] on div "Tại văn phòng" at bounding box center [1127, 469] width 175 height 16
type input "0"
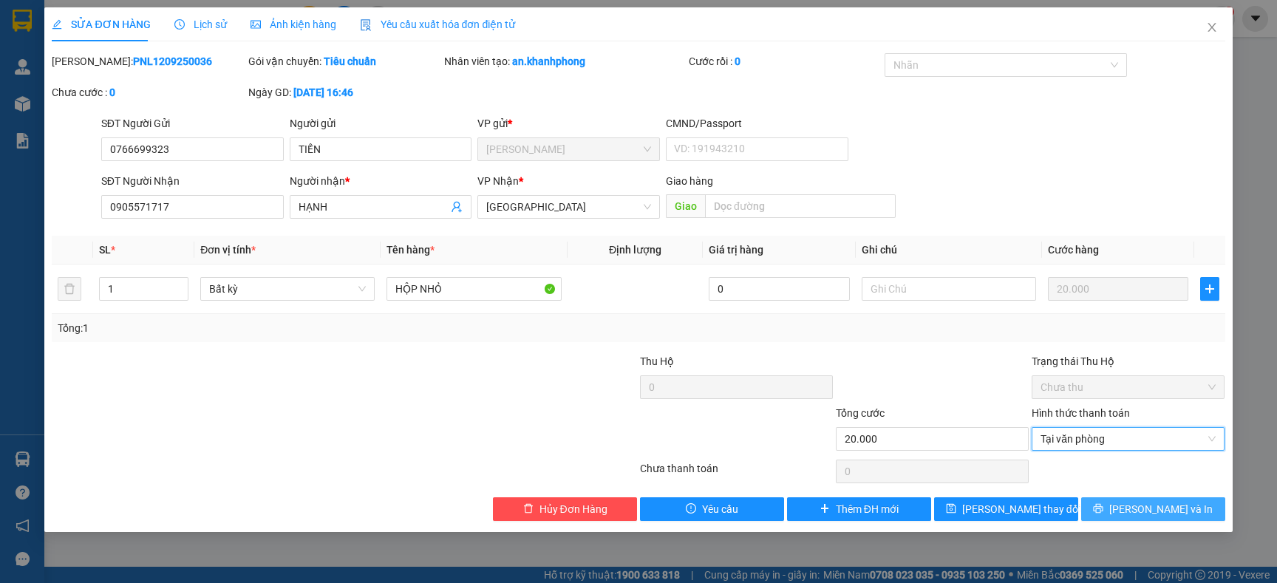
click at [1103, 505] on icon "printer" at bounding box center [1098, 508] width 10 height 10
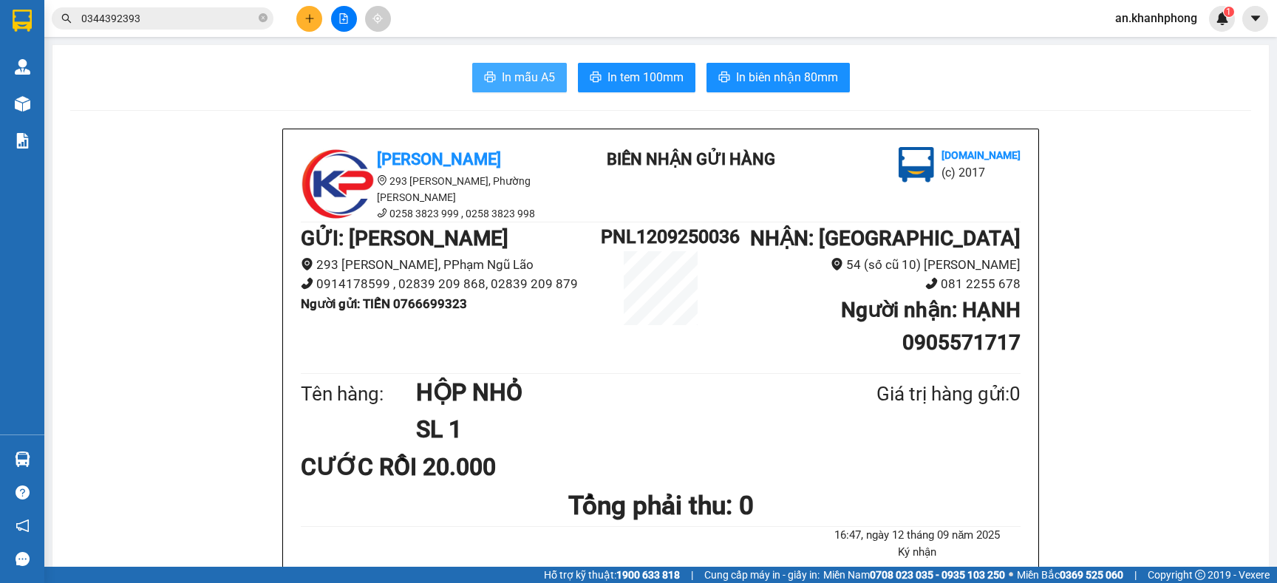
click at [502, 80] on span "In mẫu A5" at bounding box center [528, 77] width 53 height 18
click at [314, 20] on button at bounding box center [309, 19] width 26 height 26
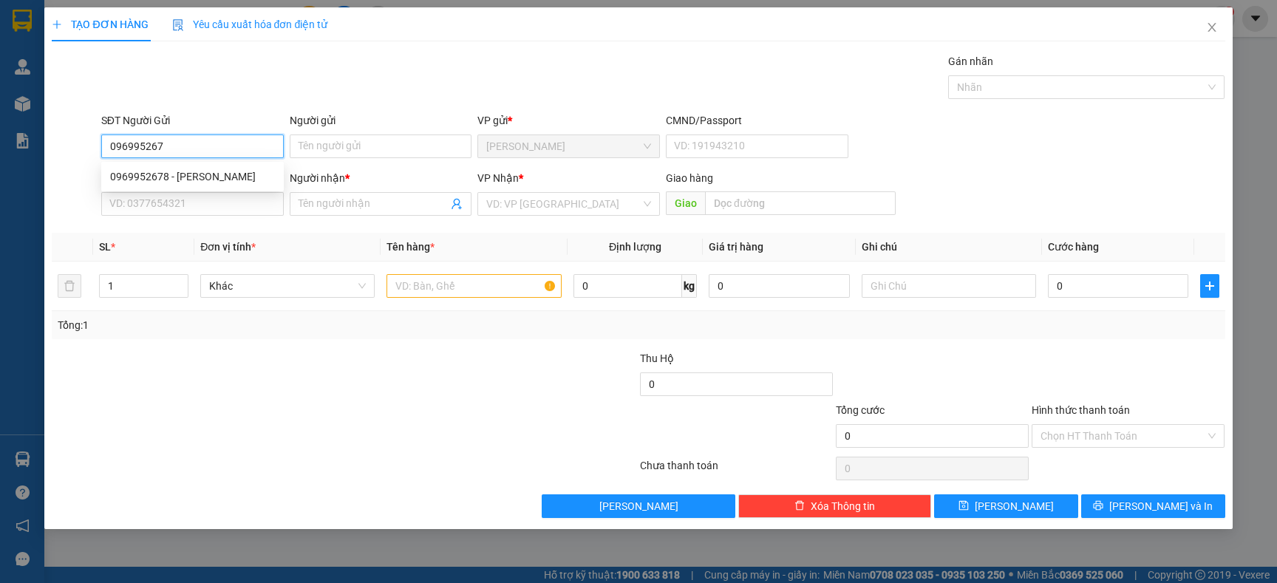
type input "0969952678"
click at [245, 173] on div "0969952678 - TIẾN THỊNH" at bounding box center [192, 176] width 165 height 16
type input "TIẾN THỊNH"
type input "0969952678"
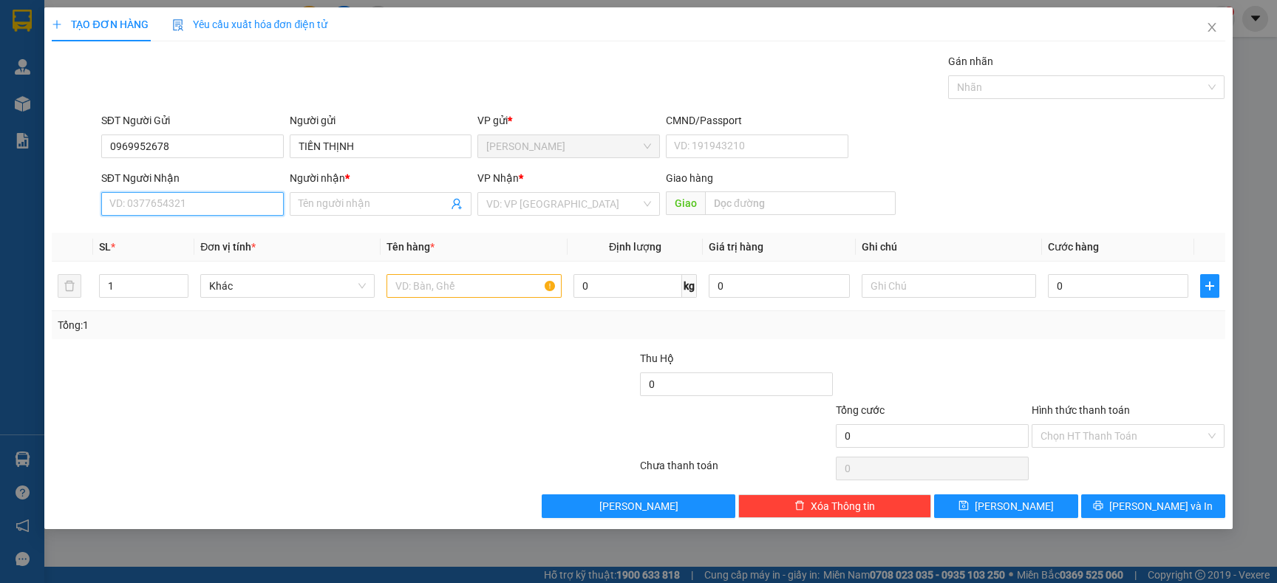
click at [231, 201] on input "SĐT Người Nhận" at bounding box center [192, 204] width 182 height 24
click at [218, 255] on div "0914924579 - ANH ĐÀO" at bounding box center [192, 258] width 165 height 16
type input "0914924579"
type input "ANH ĐÀO"
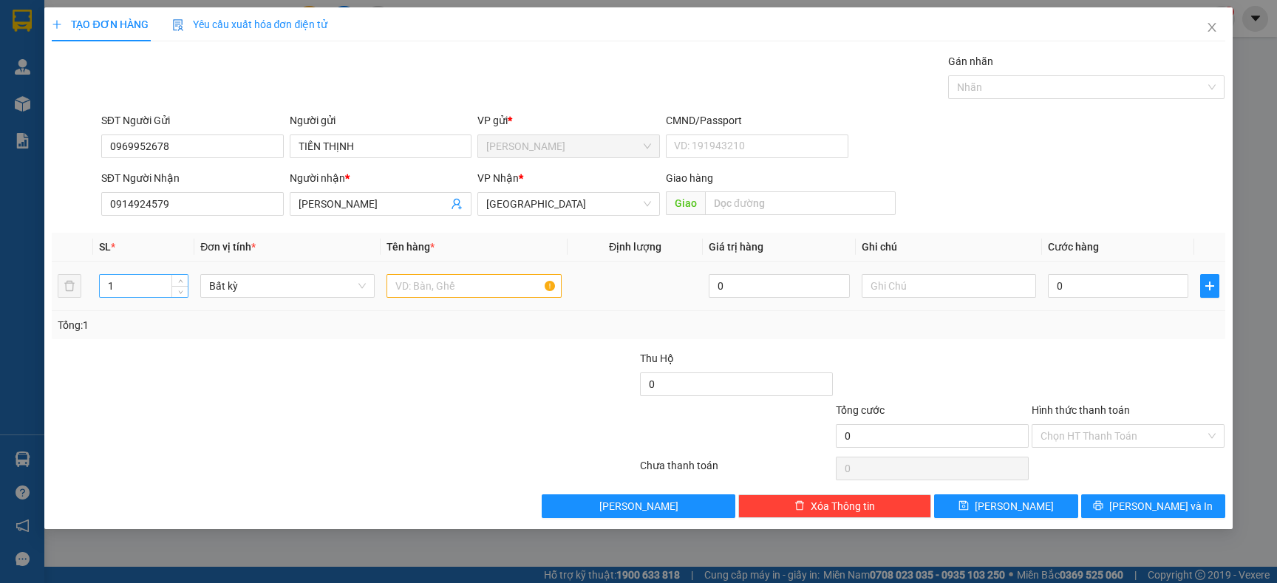
click at [109, 286] on input "1" at bounding box center [144, 286] width 89 height 22
click at [145, 280] on input "1" at bounding box center [144, 286] width 89 height 22
type input "4"
click at [447, 289] on input "text" at bounding box center [473, 286] width 174 height 24
type input "TG"
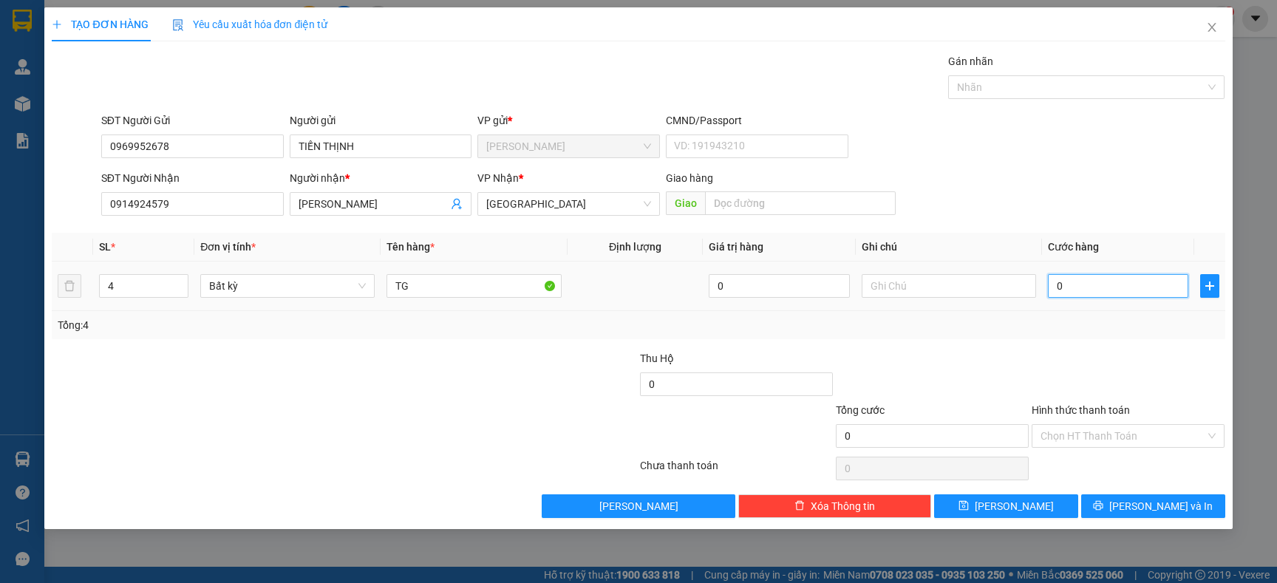
click at [1106, 293] on input "0" at bounding box center [1118, 286] width 140 height 24
type input "1"
type input "16"
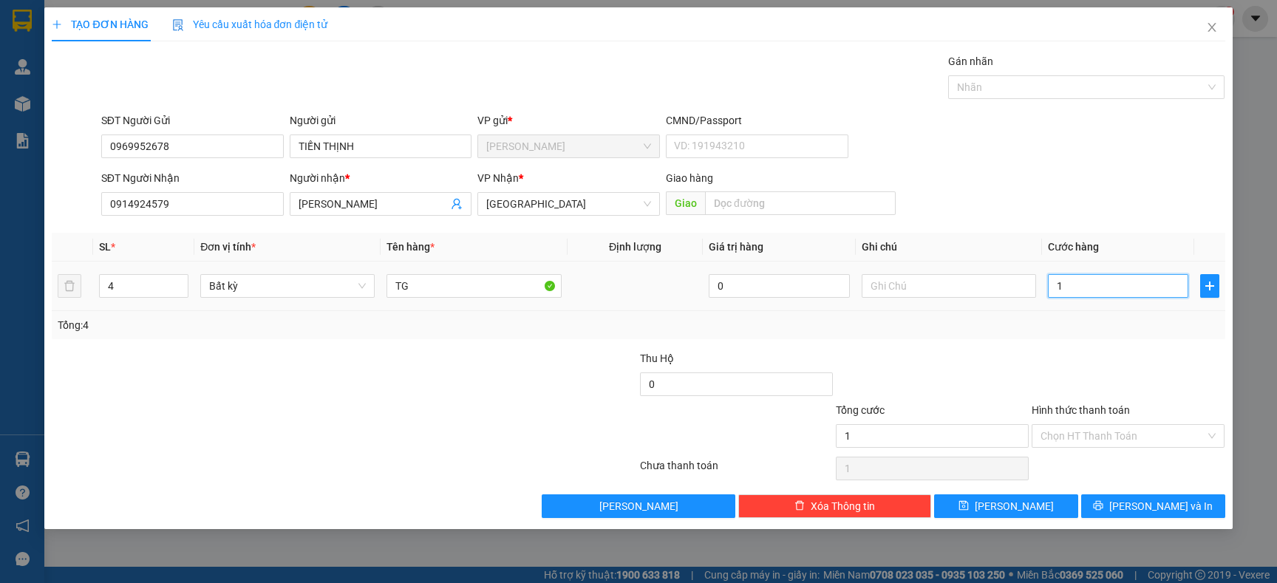
type input "16"
type input "160"
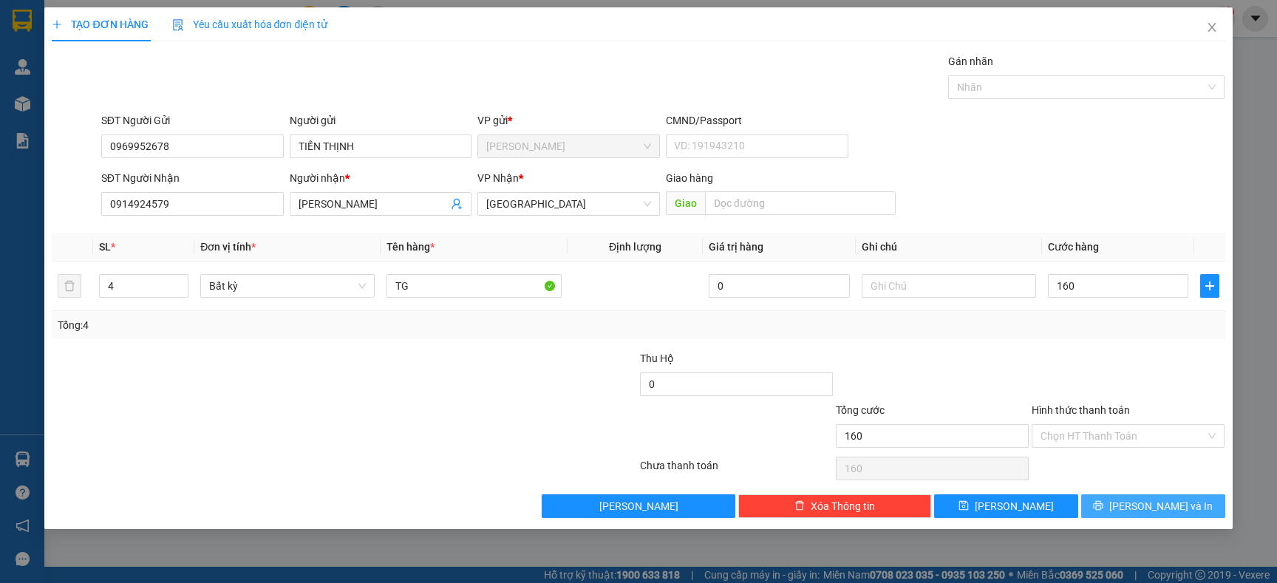
type input "160.000"
click at [1132, 516] on button "[PERSON_NAME] và In" at bounding box center [1153, 506] width 144 height 24
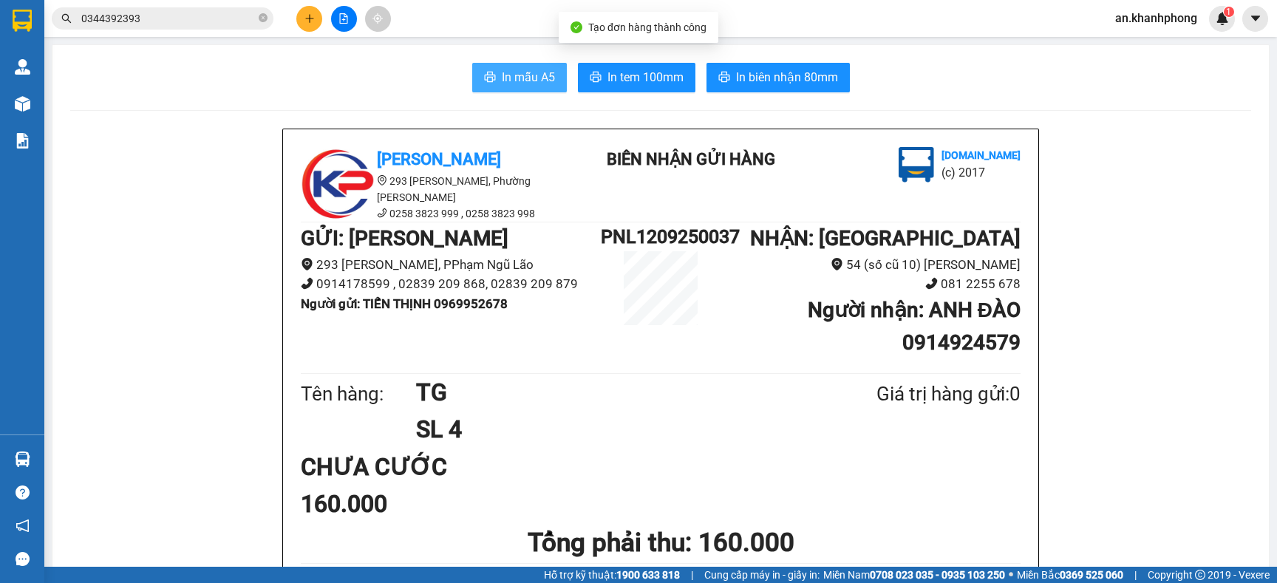
click at [511, 75] on span "In mẫu A5" at bounding box center [528, 77] width 53 height 18
click at [321, 20] on button at bounding box center [309, 19] width 26 height 26
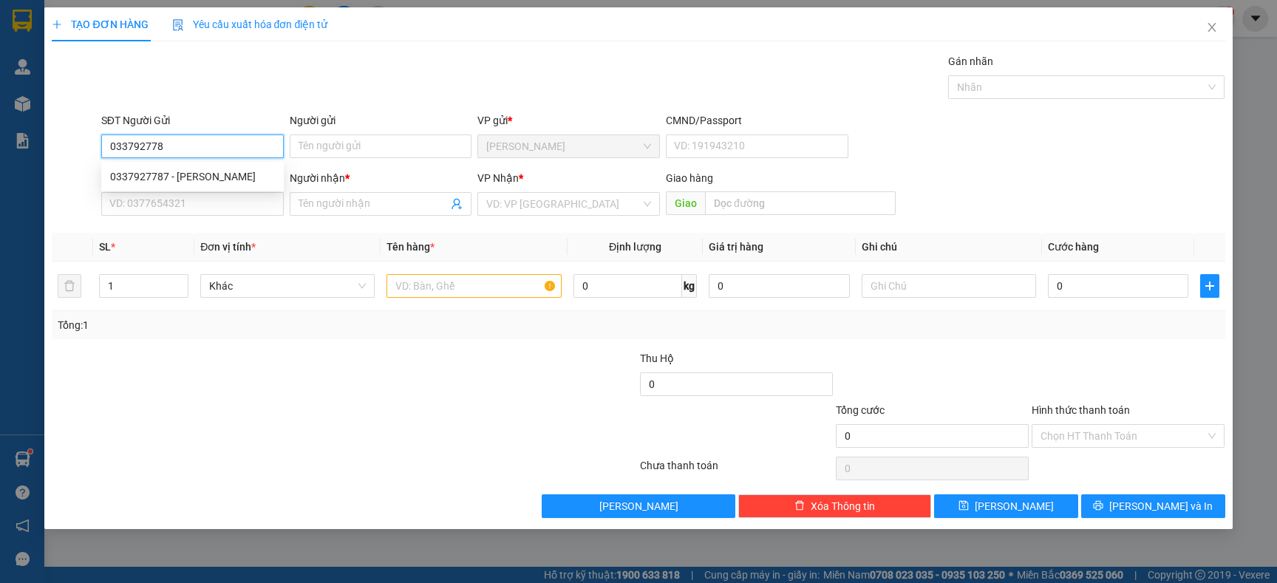
type input "0337927787"
click at [202, 171] on div "0337927787 - trinh" at bounding box center [192, 176] width 165 height 16
type input "trinh"
type input "0337927787"
click at [209, 200] on input "SĐT Người Nhận" at bounding box center [192, 204] width 182 height 24
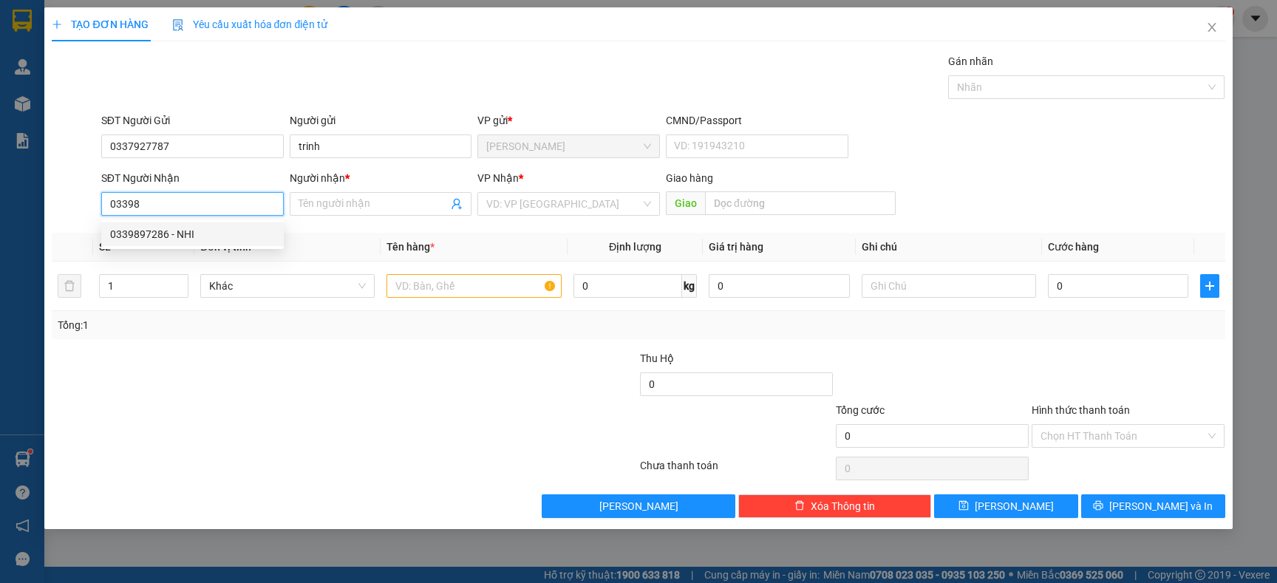
click at [192, 234] on div "0339897286 - NHI" at bounding box center [192, 234] width 165 height 16
type input "0339897286"
type input "NHI"
type input "0339897286"
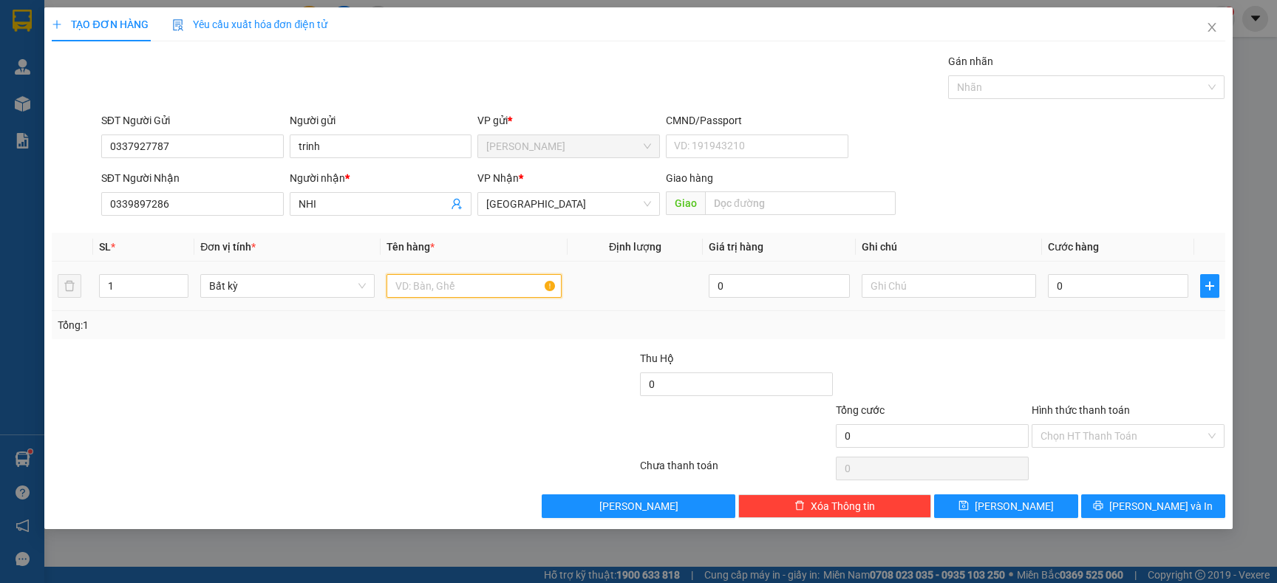
click at [490, 294] on input "text" at bounding box center [473, 286] width 174 height 24
type input "TG"
click at [1124, 279] on input "0" at bounding box center [1118, 286] width 140 height 24
type input "3"
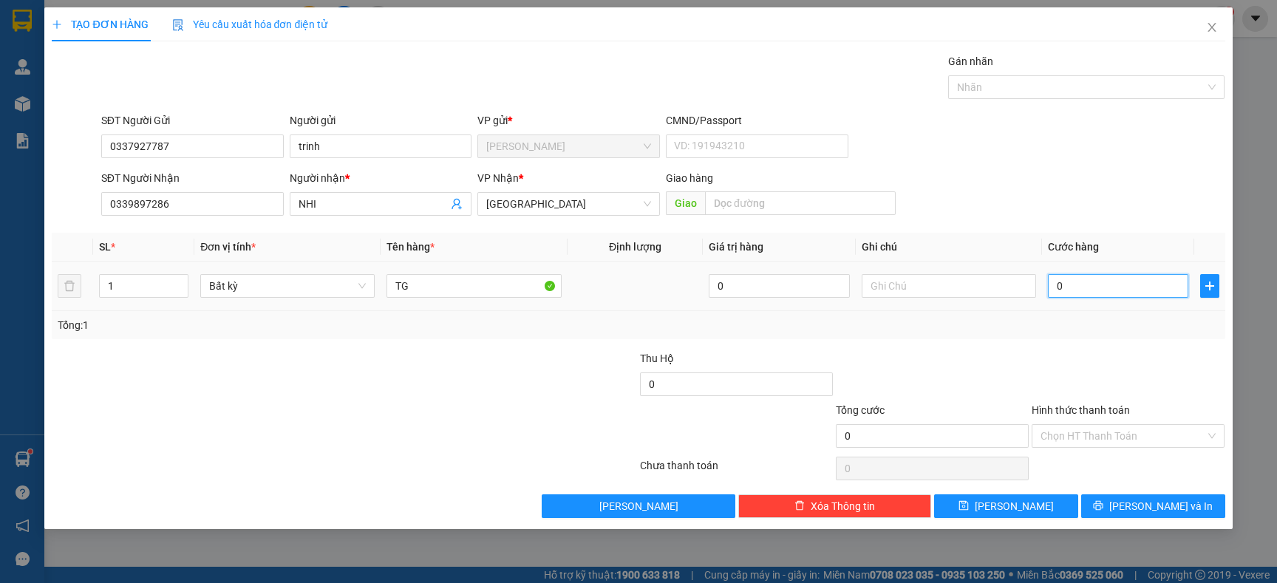
type input "3"
type input "30"
type input "30.000"
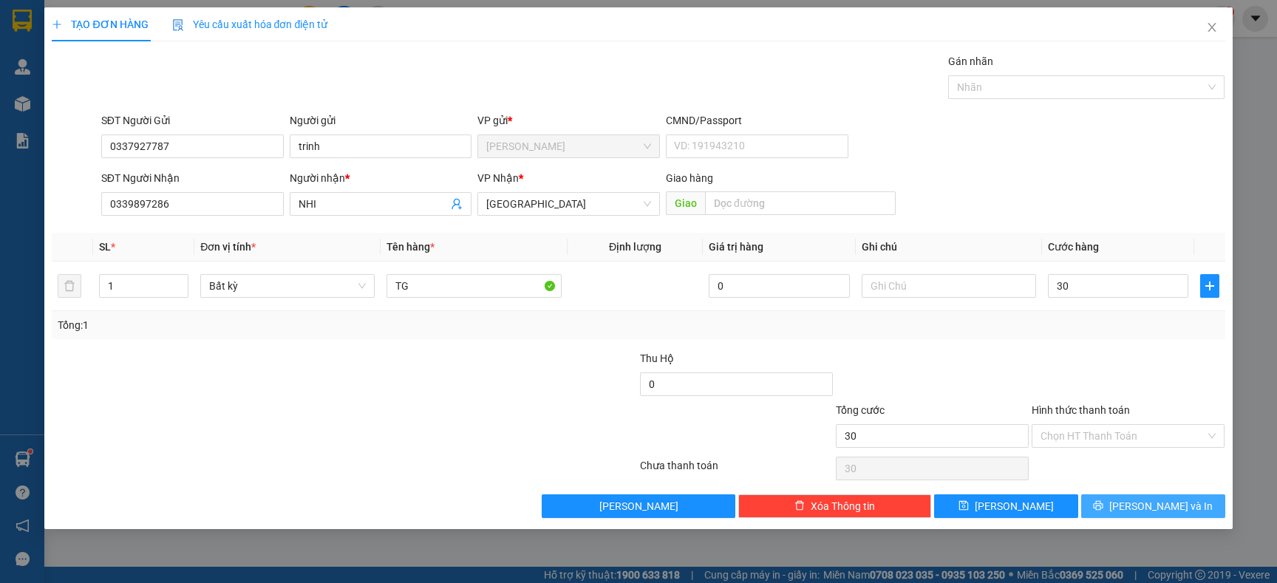
type input "30.000"
click at [1115, 515] on button "[PERSON_NAME] và In" at bounding box center [1153, 506] width 144 height 24
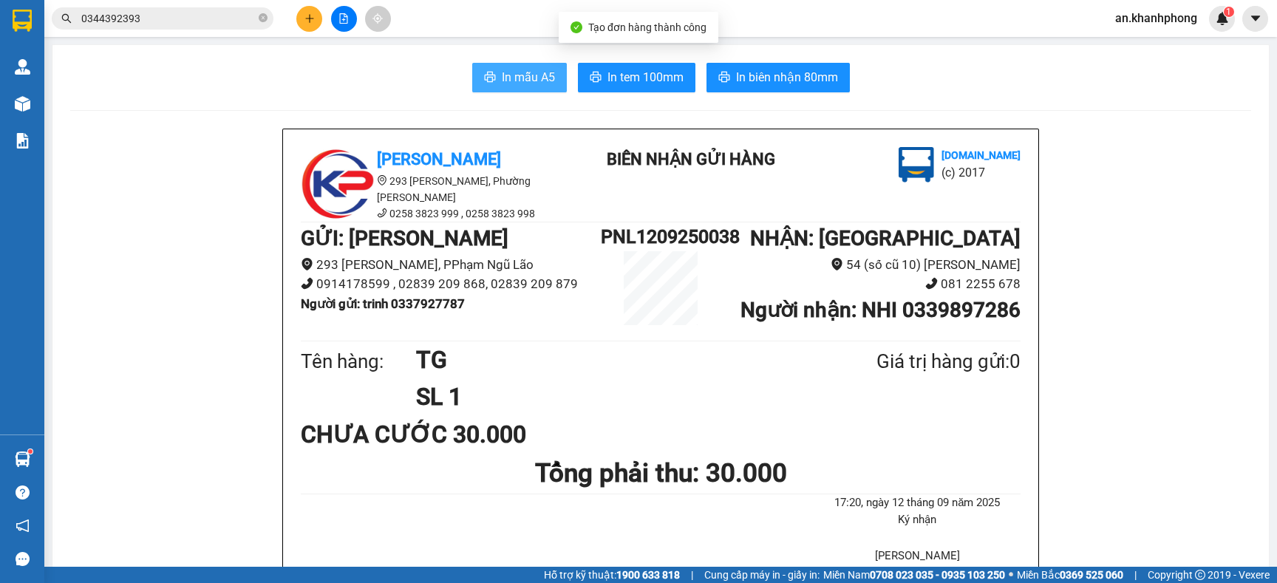
click at [524, 79] on span "In mẫu A5" at bounding box center [528, 77] width 53 height 18
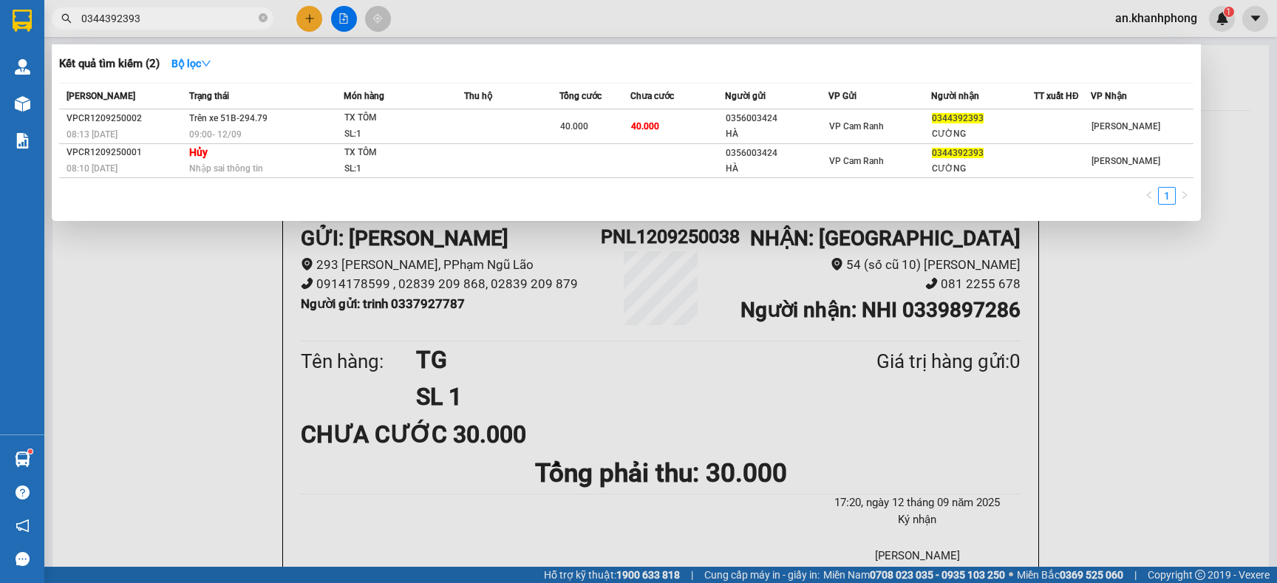
click at [200, 10] on input "0344392393" at bounding box center [168, 18] width 174 height 16
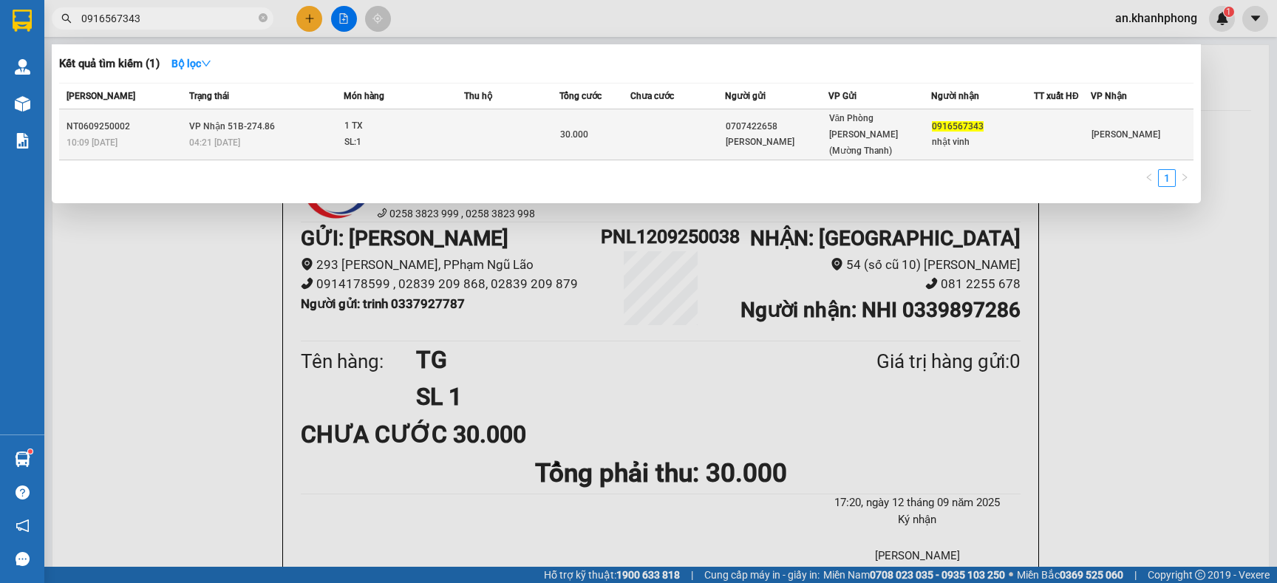
type input "0916567343"
click at [627, 129] on div "30.000" at bounding box center [594, 134] width 69 height 16
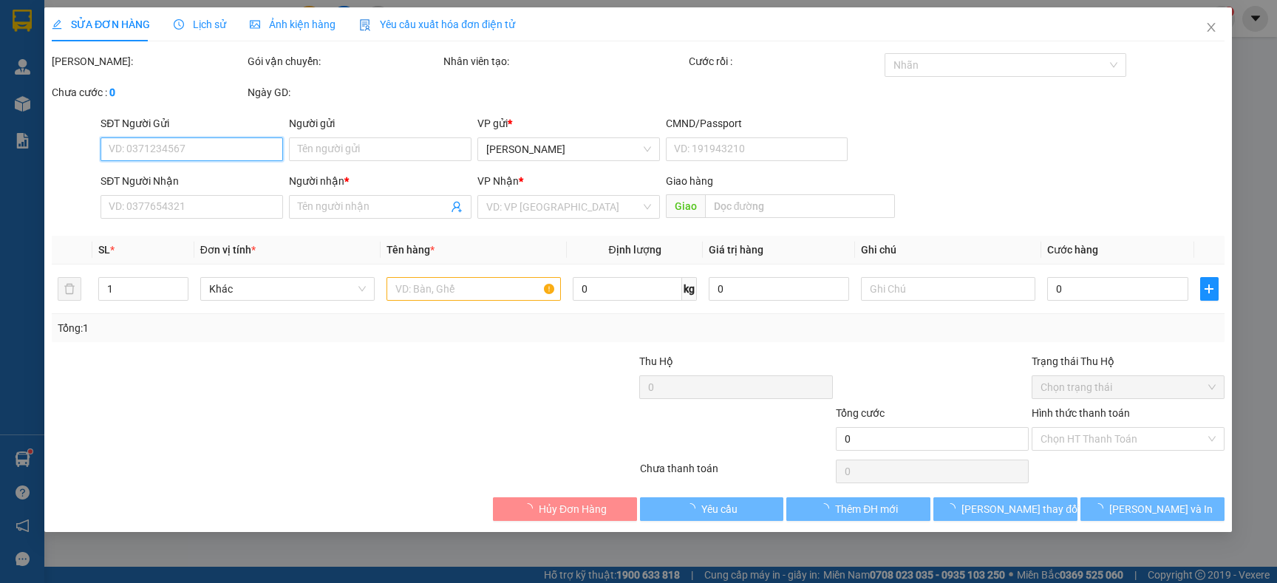
type input "0707422658"
type input "bảo duy"
type input "0916567343"
type input "nhật vinh"
type input "30.000"
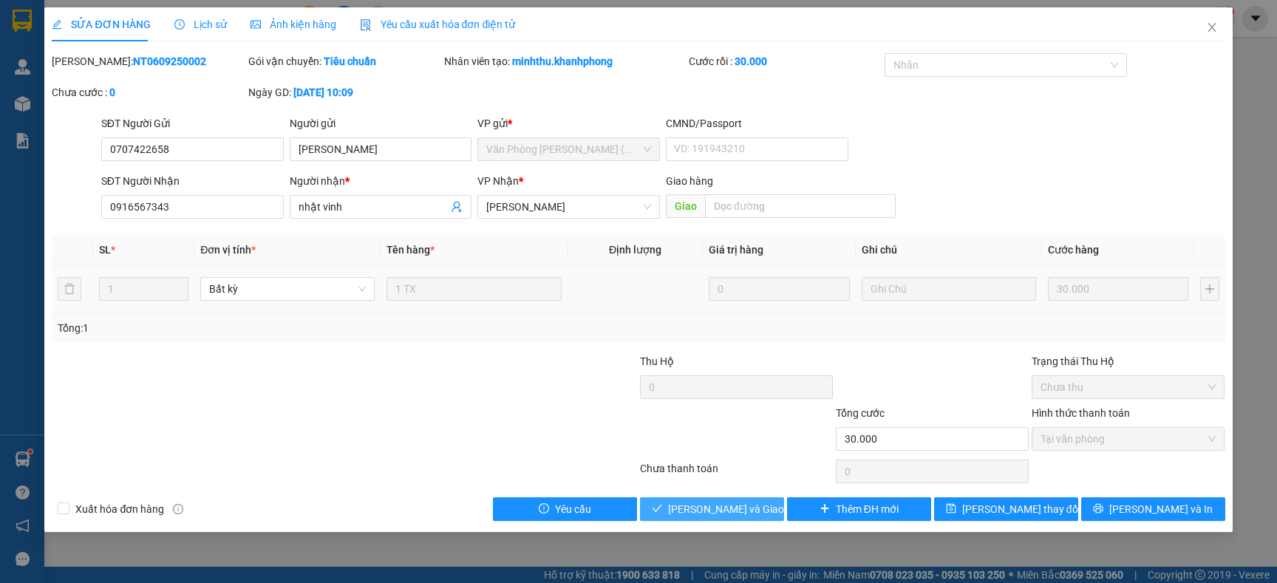
click at [720, 508] on span "Lưu và Giao hàng" at bounding box center [739, 509] width 142 height 16
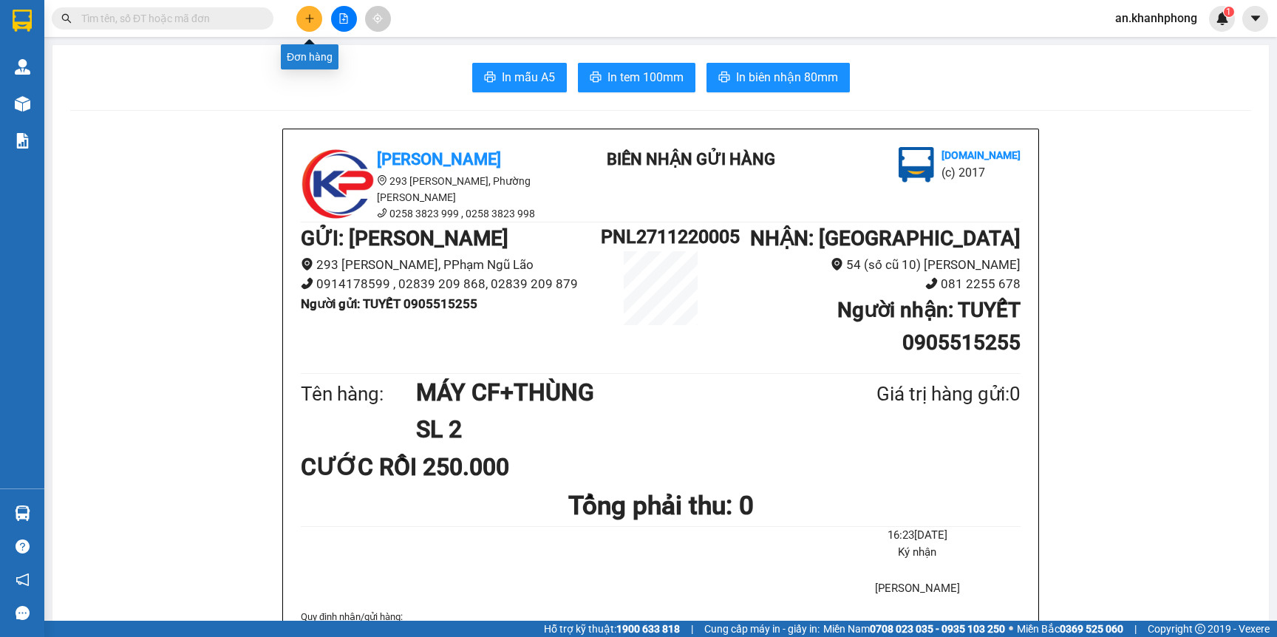
click at [304, 14] on icon "plus" at bounding box center [309, 18] width 10 height 10
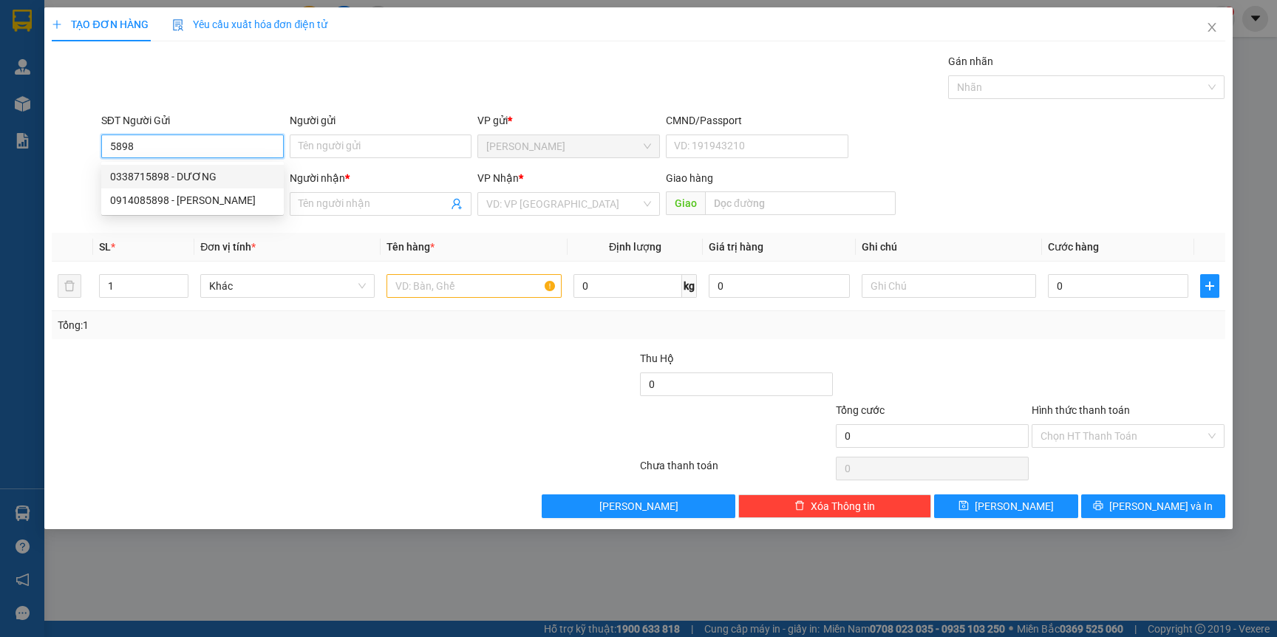
click at [220, 171] on div "0338715898 - DƯƠNG" at bounding box center [192, 176] width 165 height 16
type input "0338715898"
type input "DƯƠNG"
type input "0338715898"
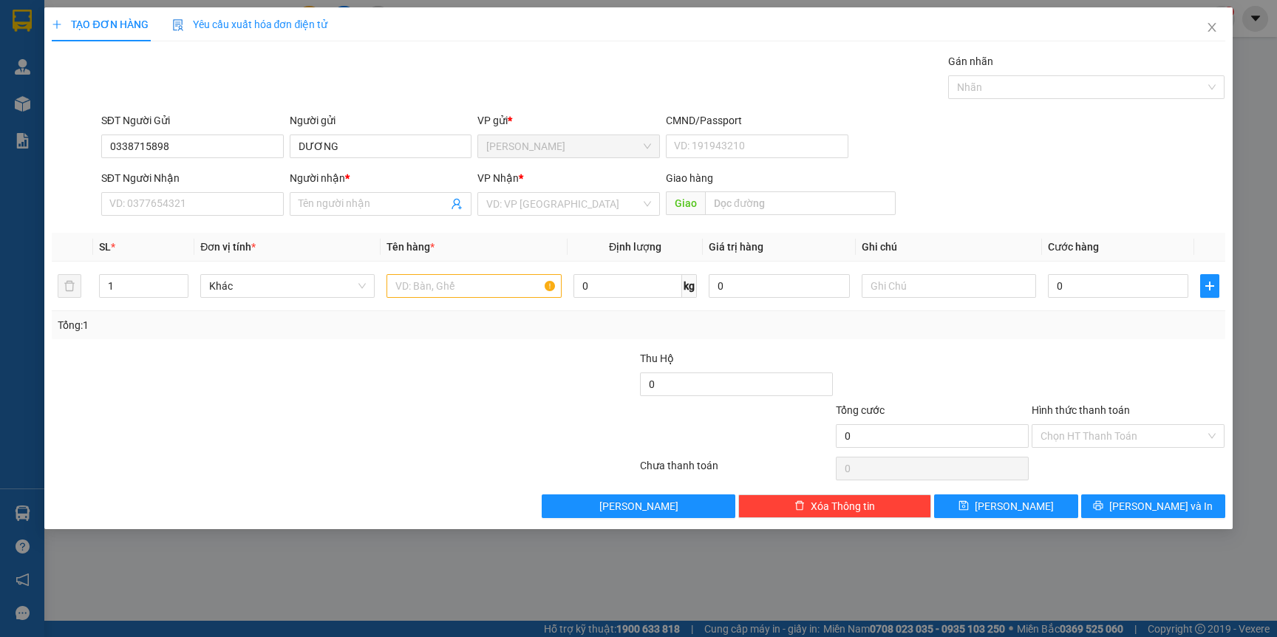
click at [194, 223] on div "Transit Pickup Surcharge Ids Transit Deliver Surcharge Ids Transit Deliver Surc…" at bounding box center [638, 285] width 1173 height 465
click at [192, 208] on input "SĐT Người Nhận" at bounding box center [192, 204] width 182 height 24
click at [185, 239] on div "0974294989 - [PERSON_NAME]" at bounding box center [192, 234] width 165 height 16
type input "0974294989"
type input "VÂN"
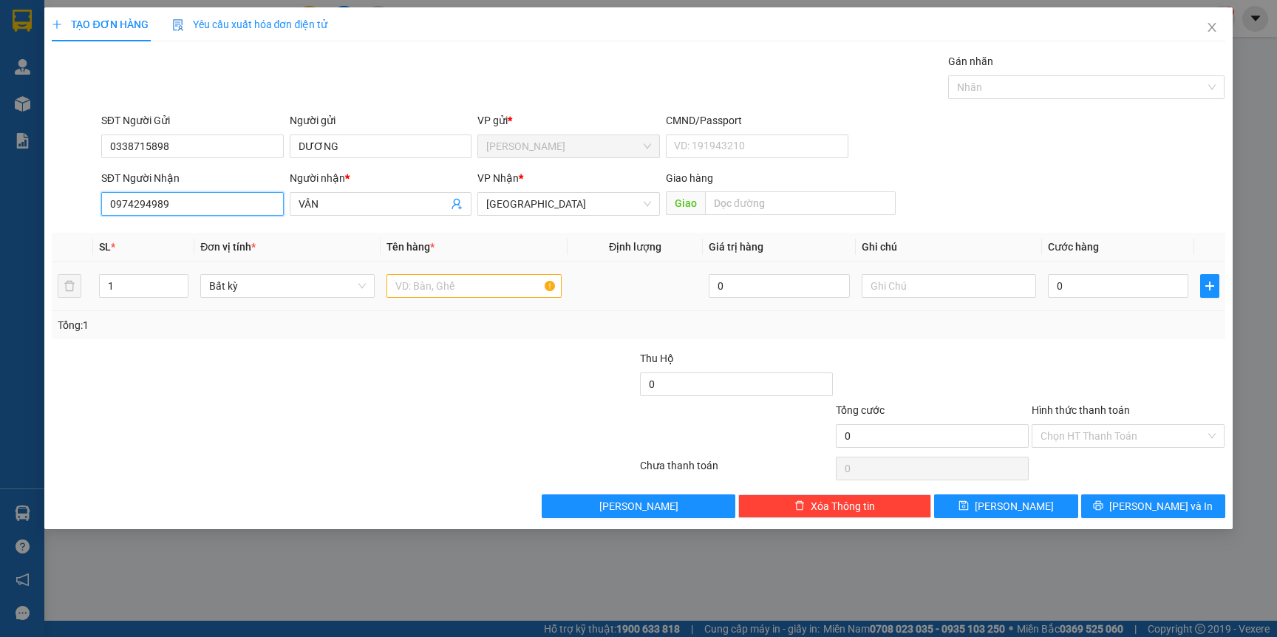
type input "0974294989"
click at [436, 291] on input "text" at bounding box center [473, 286] width 174 height 24
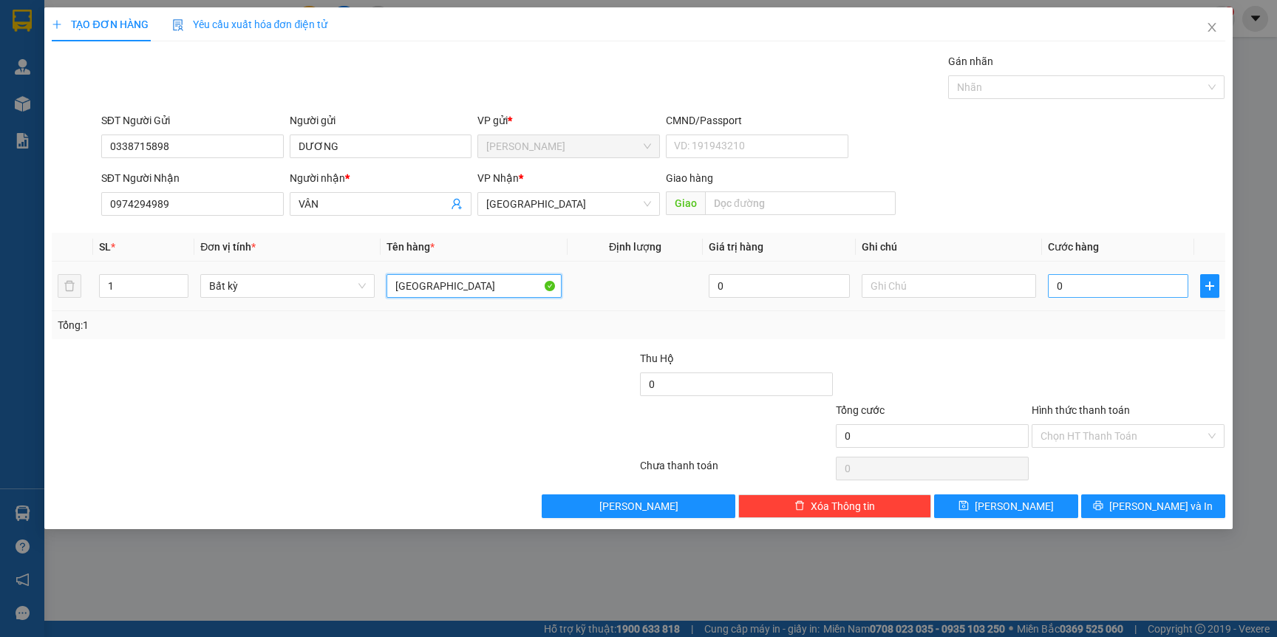
type input "[GEOGRAPHIC_DATA]"
click at [1089, 296] on input "0" at bounding box center [1118, 286] width 140 height 24
type input "6"
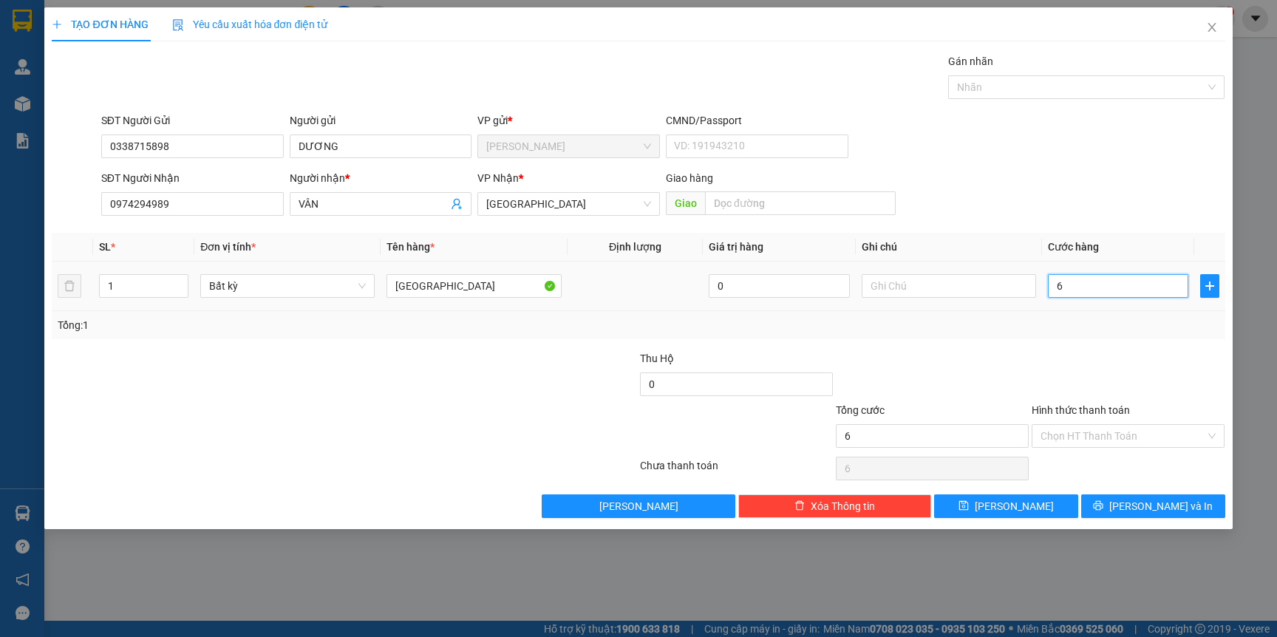
type input "60"
type input "60.000"
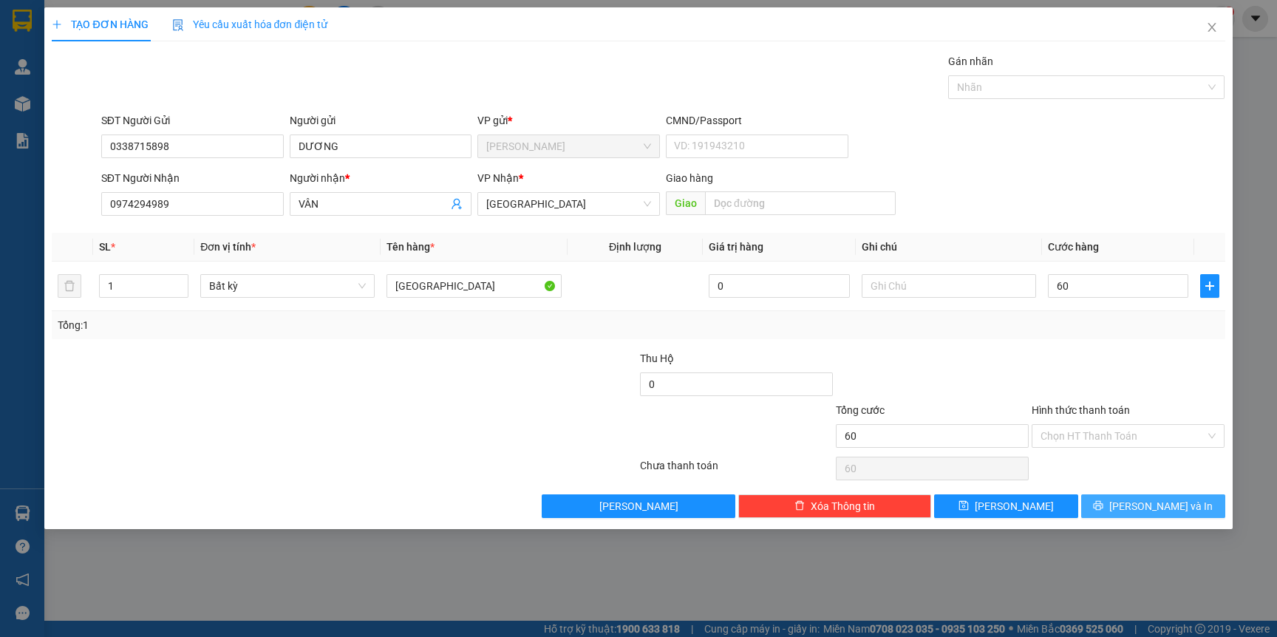
type input "60.000"
click at [1158, 507] on span "[PERSON_NAME] và In" at bounding box center [1160, 506] width 103 height 16
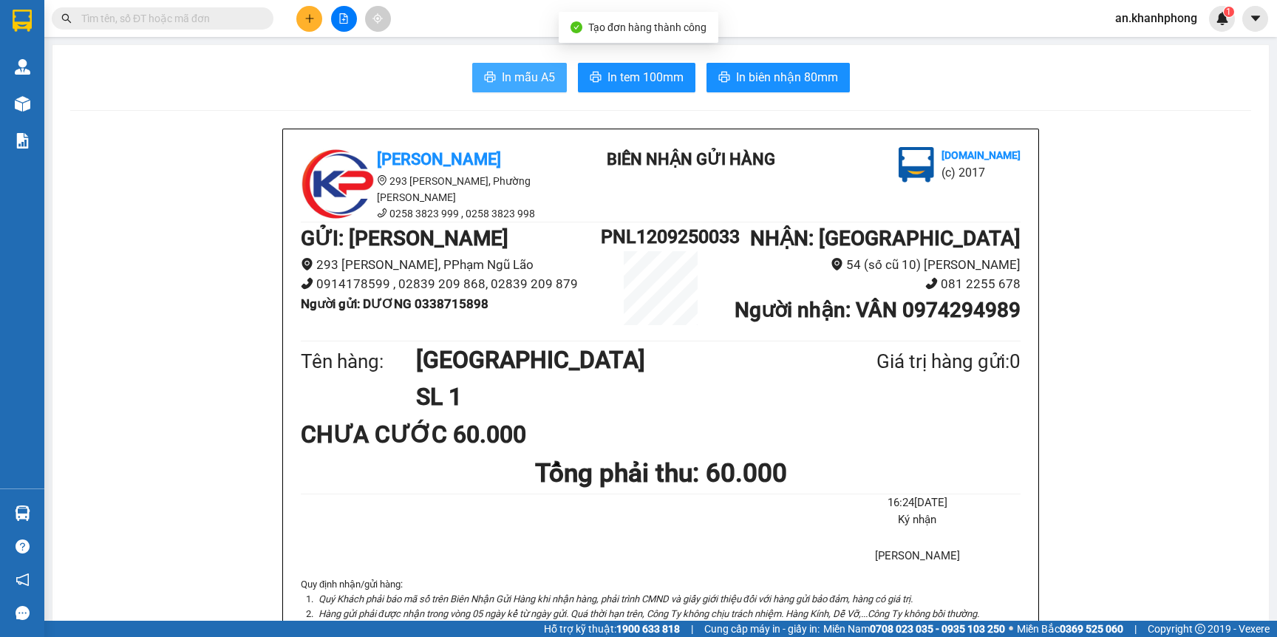
click at [502, 76] on span "In mẫu A5" at bounding box center [528, 77] width 53 height 18
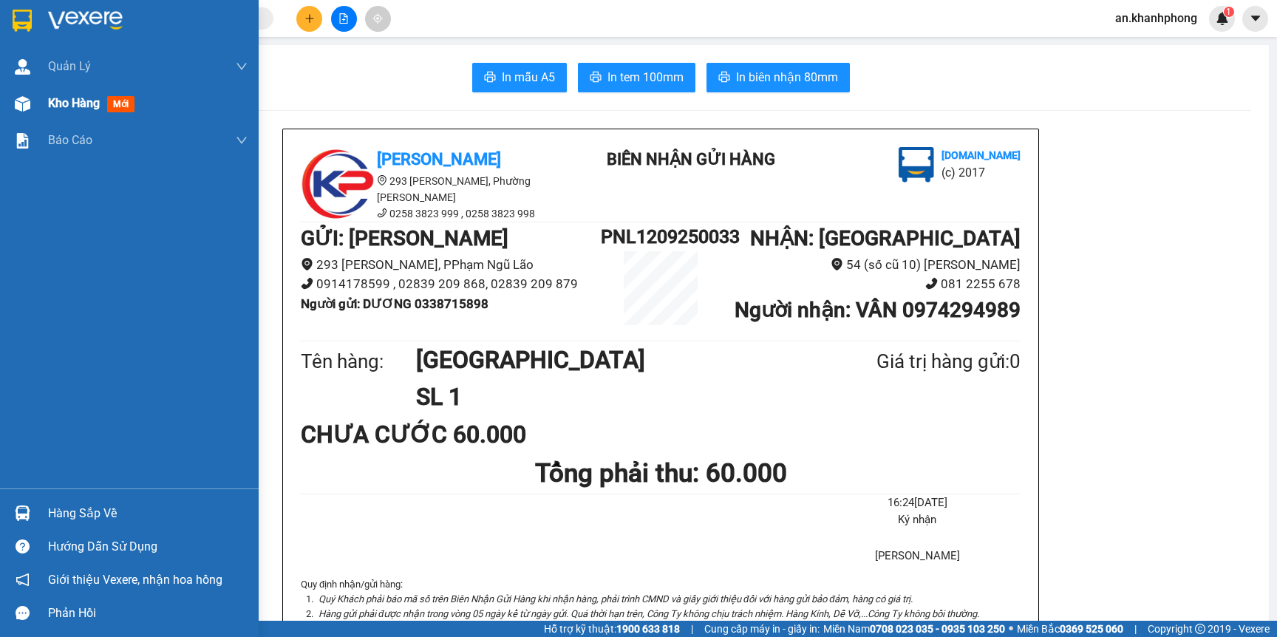
click at [58, 103] on span "Kho hàng" at bounding box center [74, 103] width 52 height 14
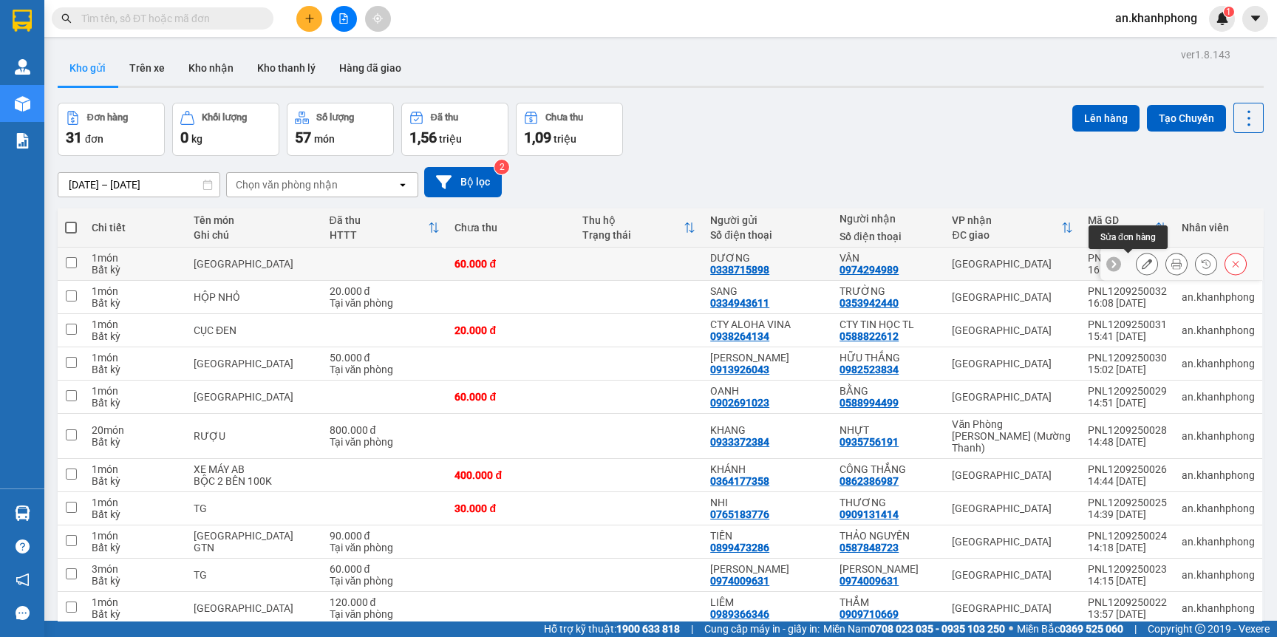
click at [1141, 263] on icon at bounding box center [1146, 264] width 10 height 10
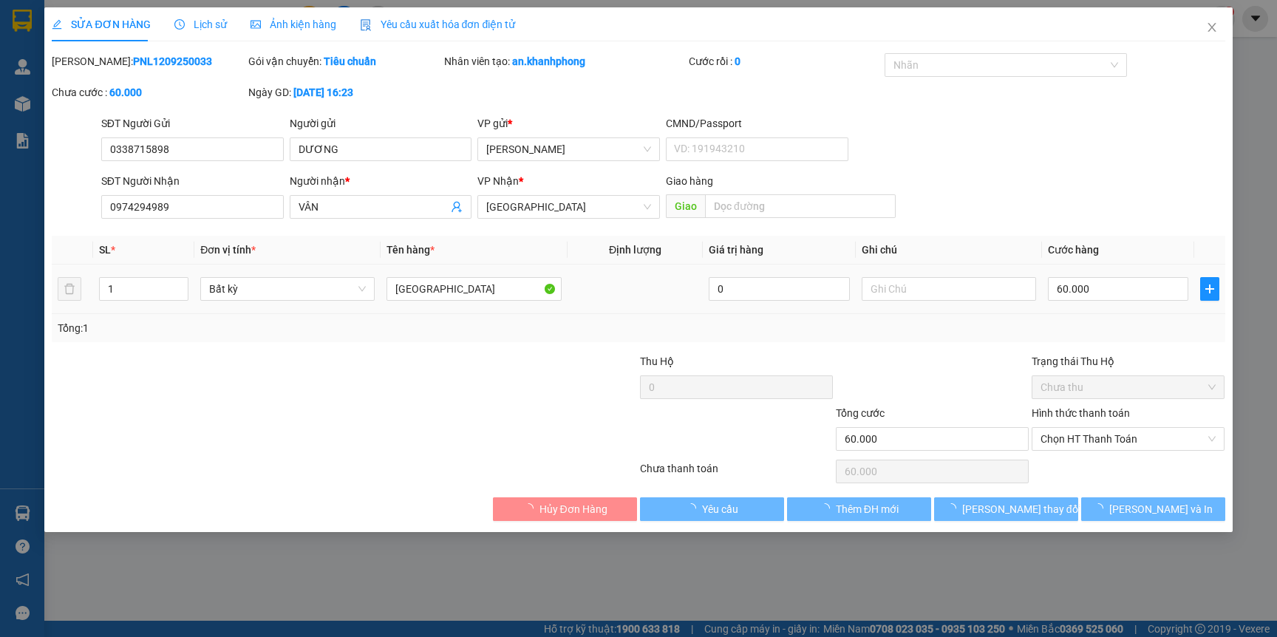
type input "0338715898"
type input "DƯƠNG"
type input "0974294989"
type input "VÂN"
type input "60.000"
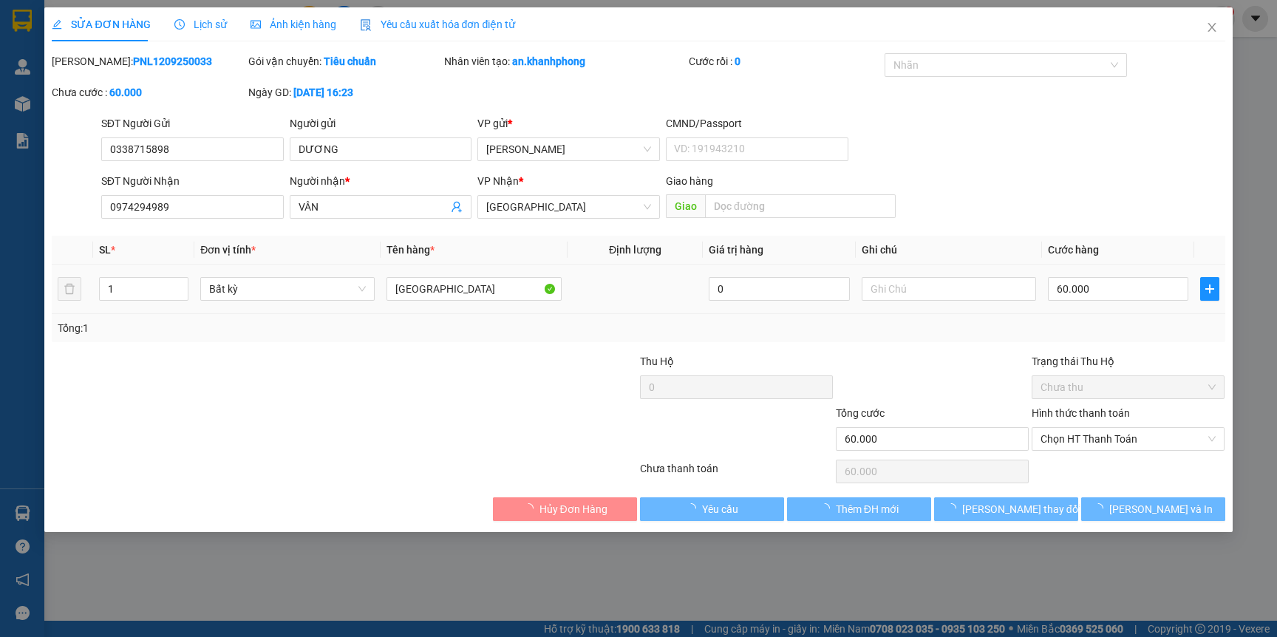
type input "60.000"
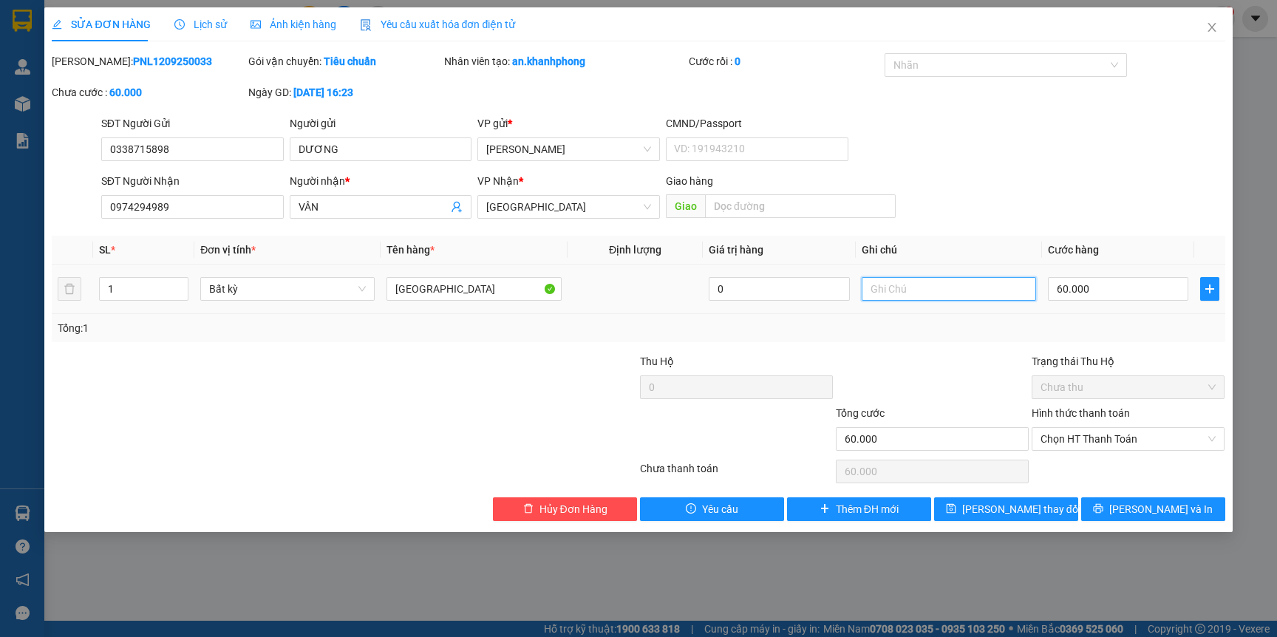
click at [921, 285] on input "text" at bounding box center [948, 289] width 174 height 24
click at [1110, 292] on input "60.000" at bounding box center [1118, 289] width 140 height 24
click at [968, 288] on input "GTN ĐÃ TÍNH" at bounding box center [948, 289] width 174 height 24
type input "GTN TỰ THU"
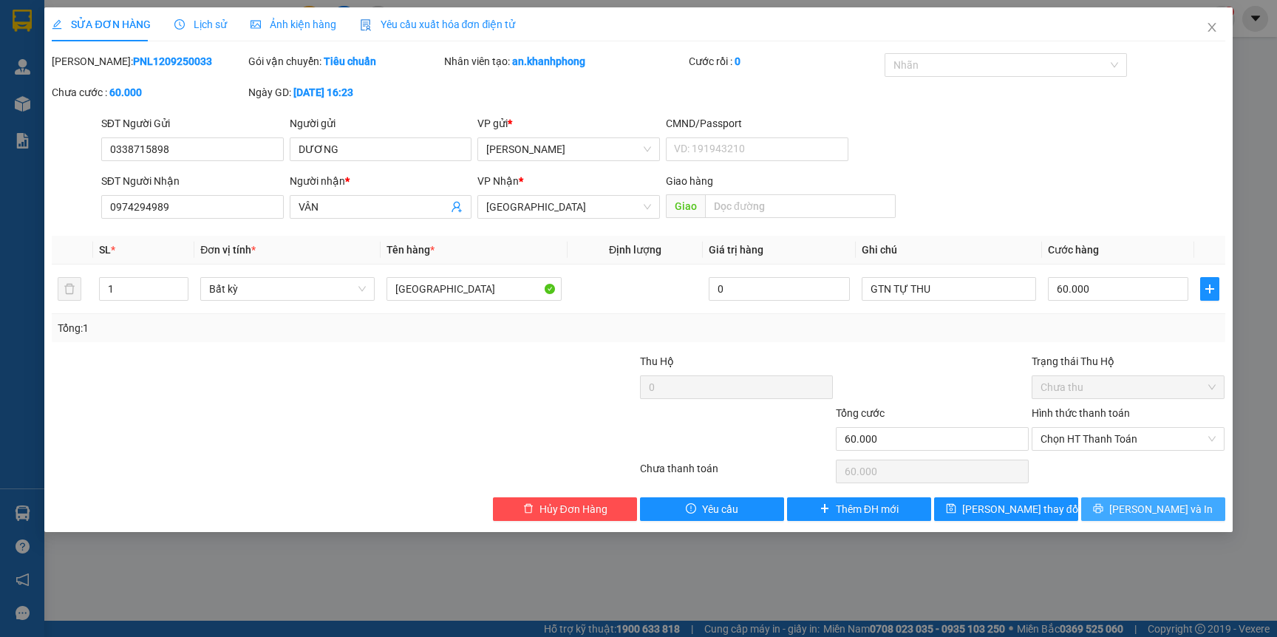
click at [1144, 506] on span "[PERSON_NAME] và In" at bounding box center [1160, 509] width 103 height 16
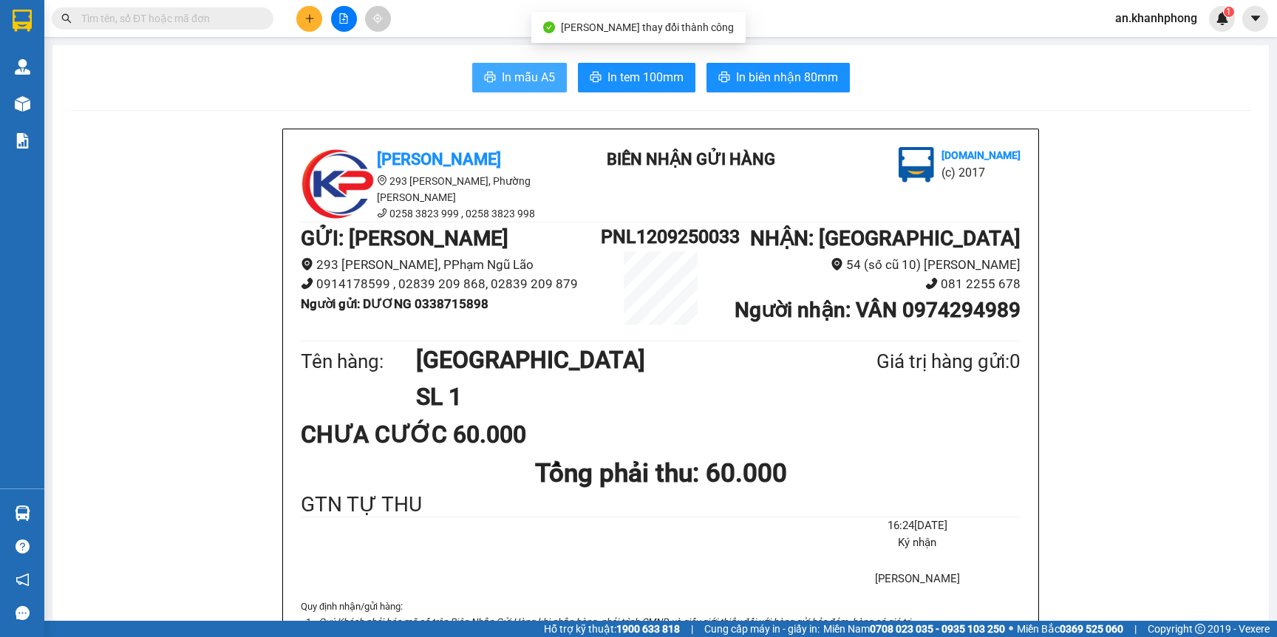
click at [507, 81] on span "In mẫu A5" at bounding box center [528, 77] width 53 height 18
